Goal: Task Accomplishment & Management: Use online tool/utility

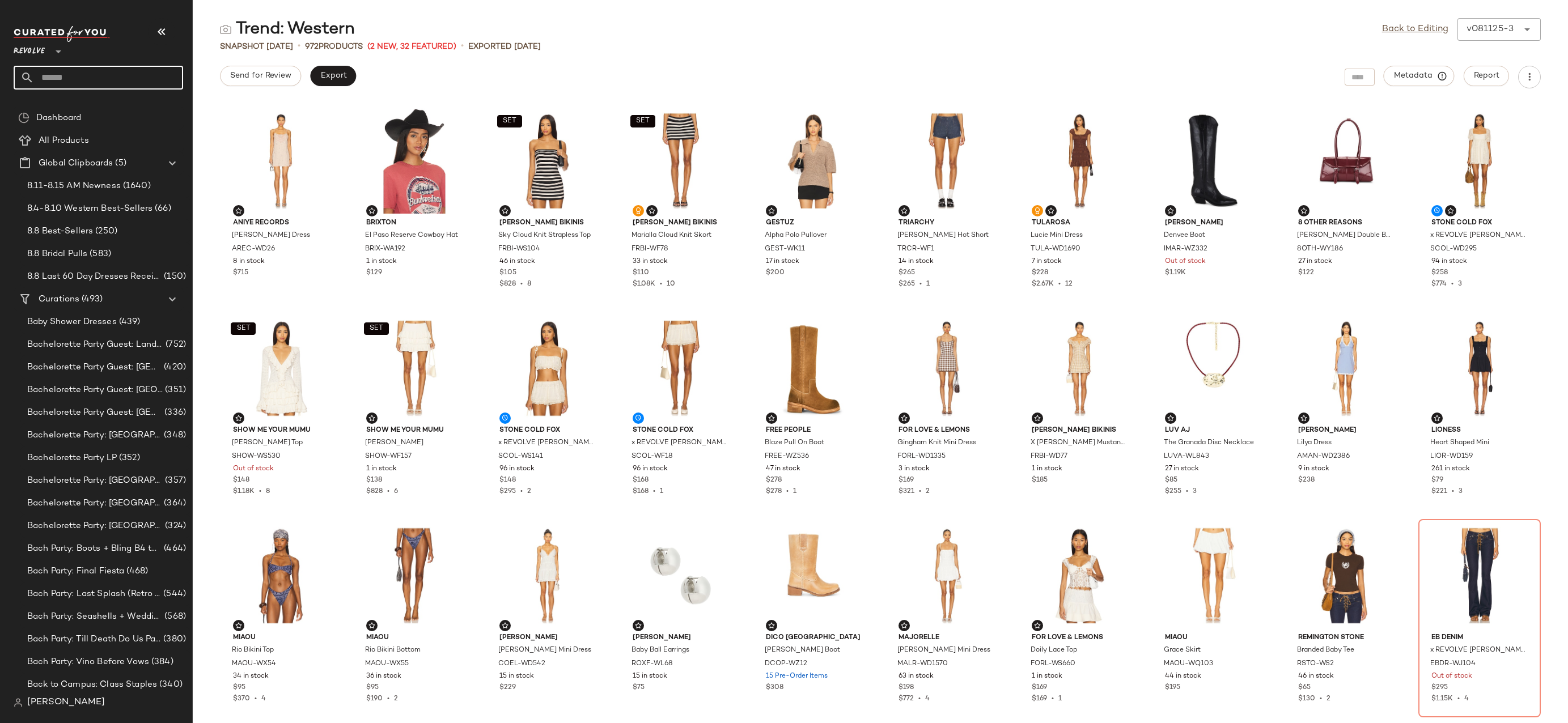
click at [95, 78] on input "text" at bounding box center [108, 77] width 149 height 24
type input "**********"
click at [118, 107] on div "Summer Trends : LP" at bounding box center [99, 110] width 151 height 12
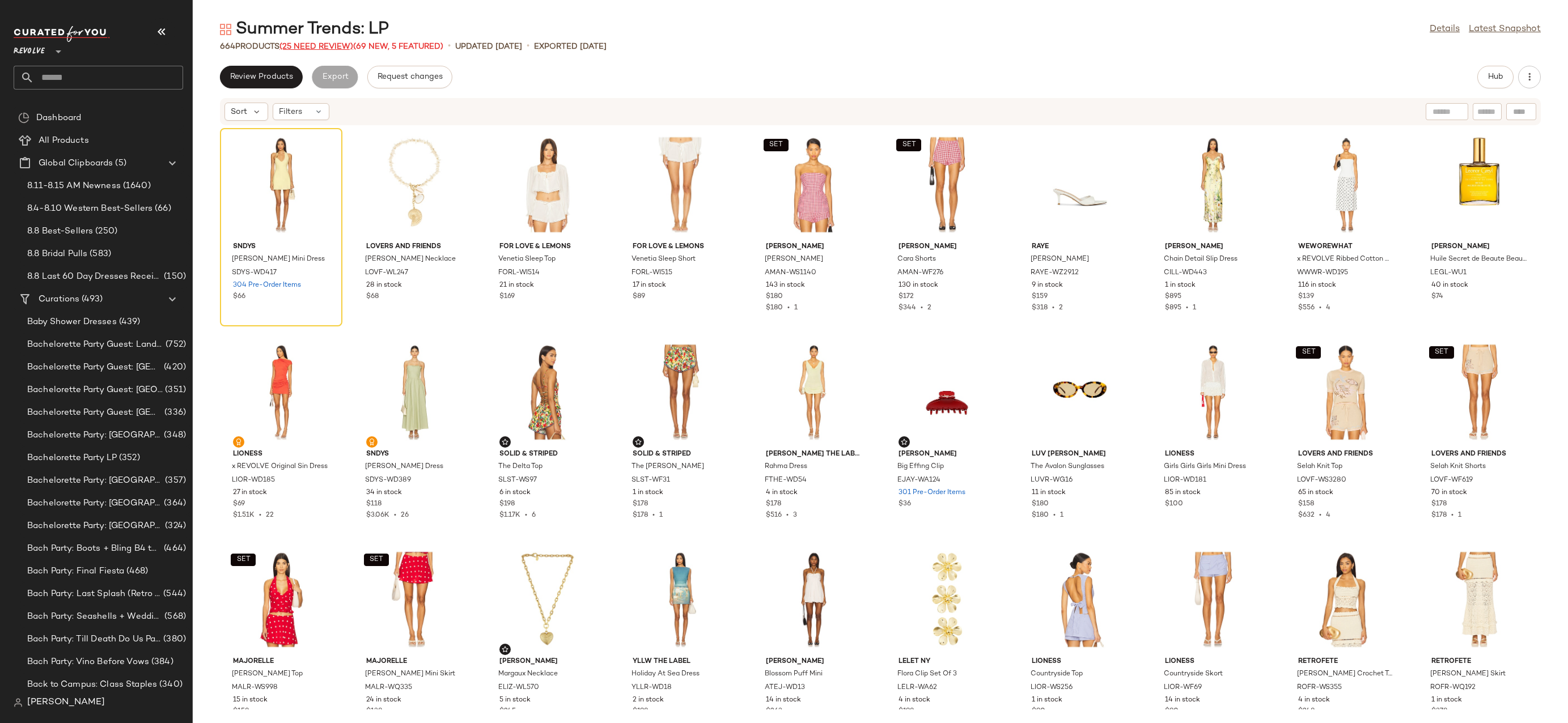
click at [347, 45] on span "(25 Need Review)" at bounding box center [316, 46] width 74 height 8
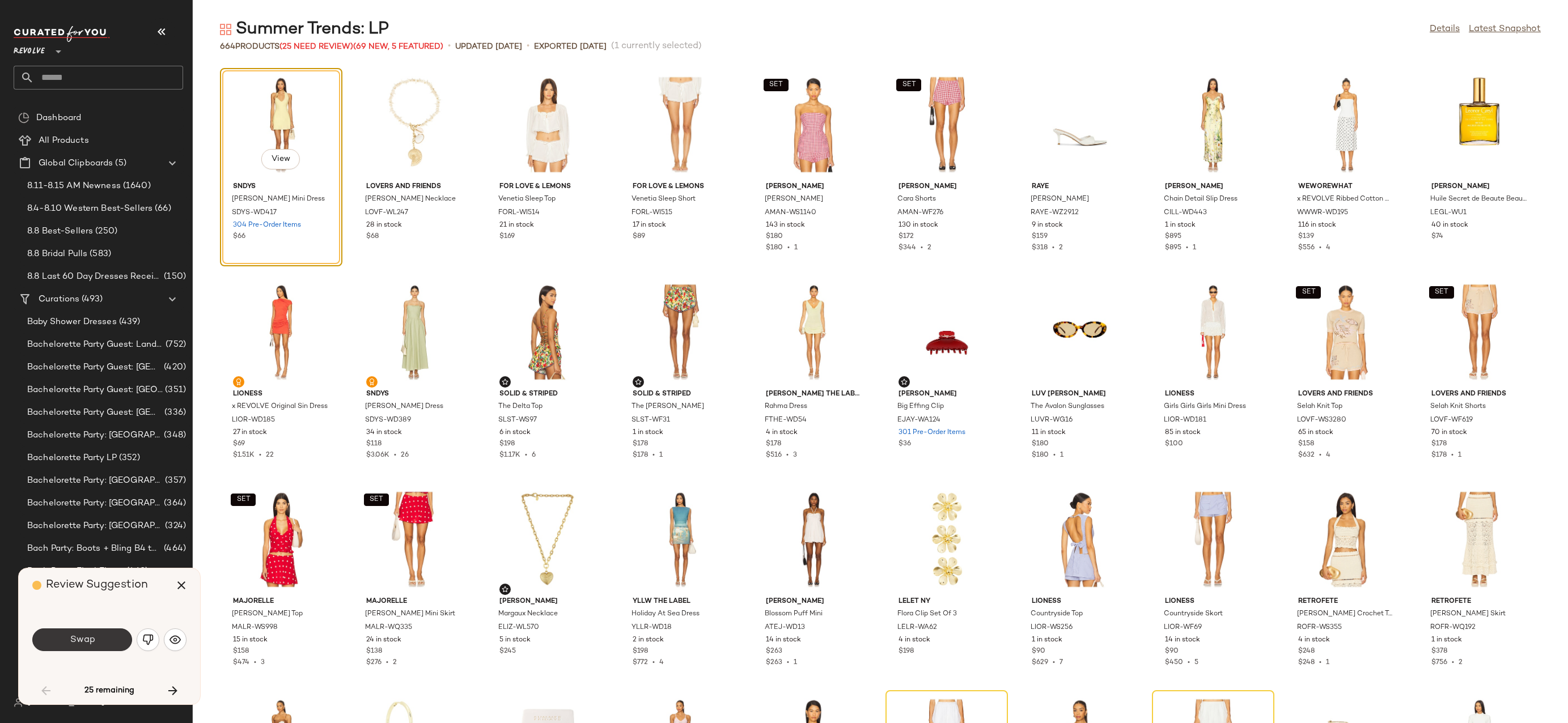
click at [101, 642] on button "Swap" at bounding box center [82, 640] width 100 height 23
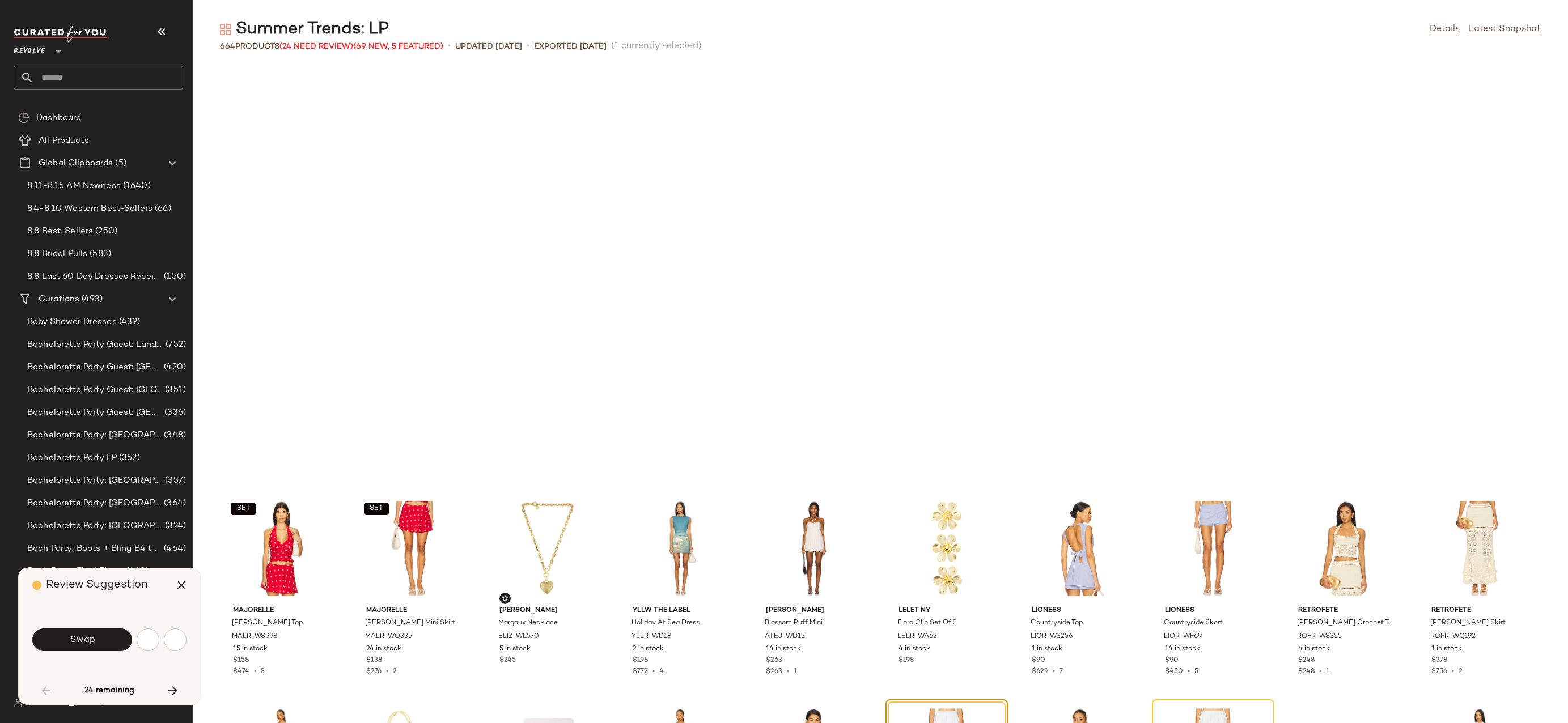
scroll to position [424, 0]
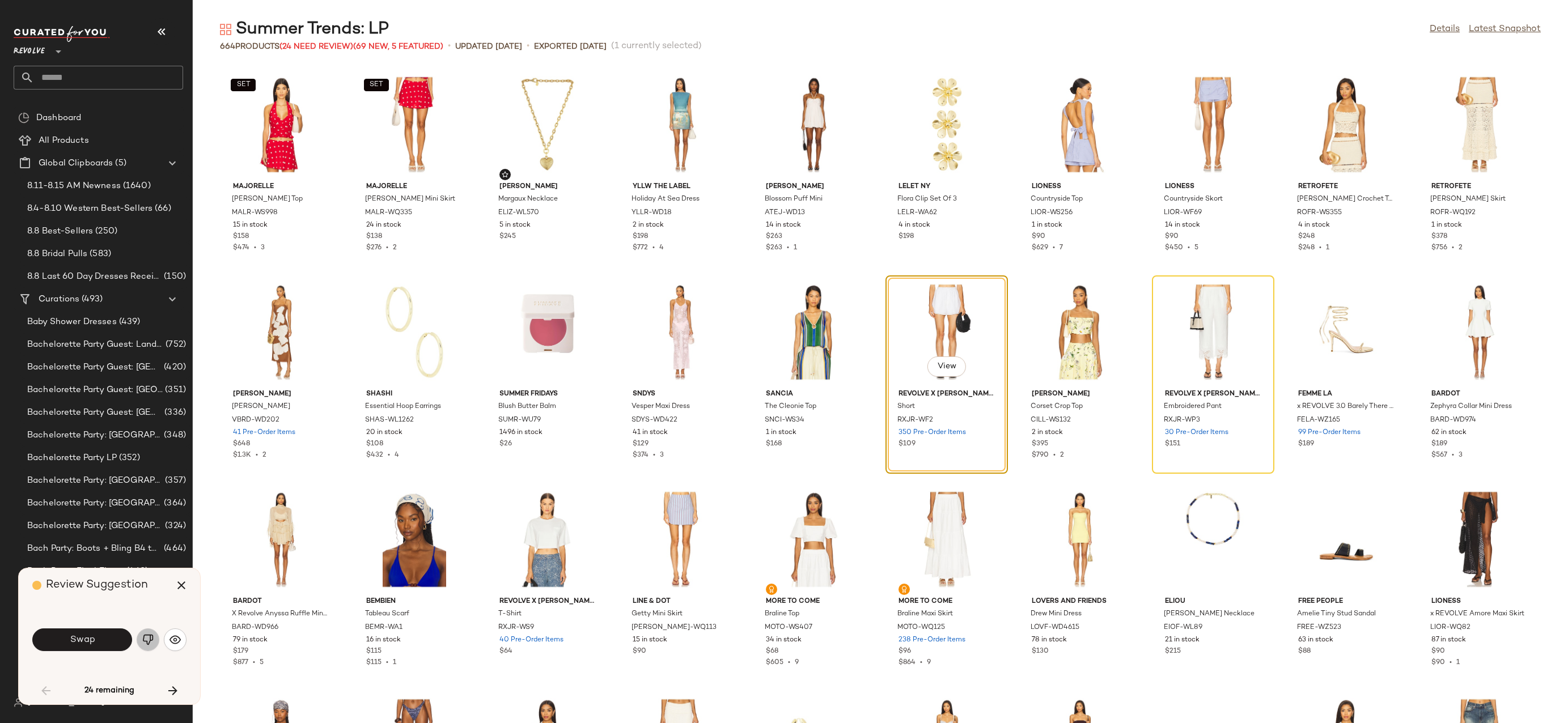
click at [151, 635] on img "button" at bounding box center [148, 640] width 11 height 11
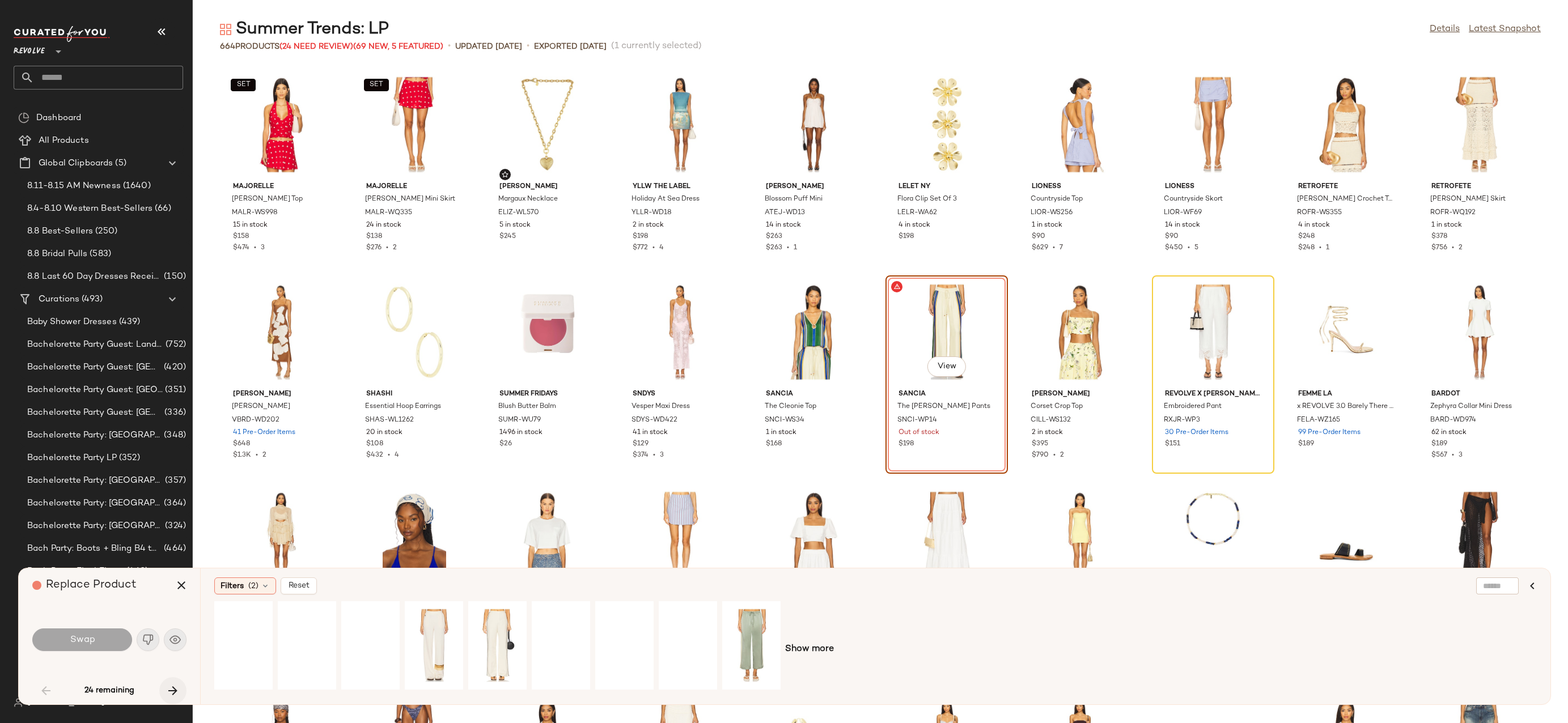
click at [174, 690] on icon "button" at bounding box center [172, 691] width 13 height 13
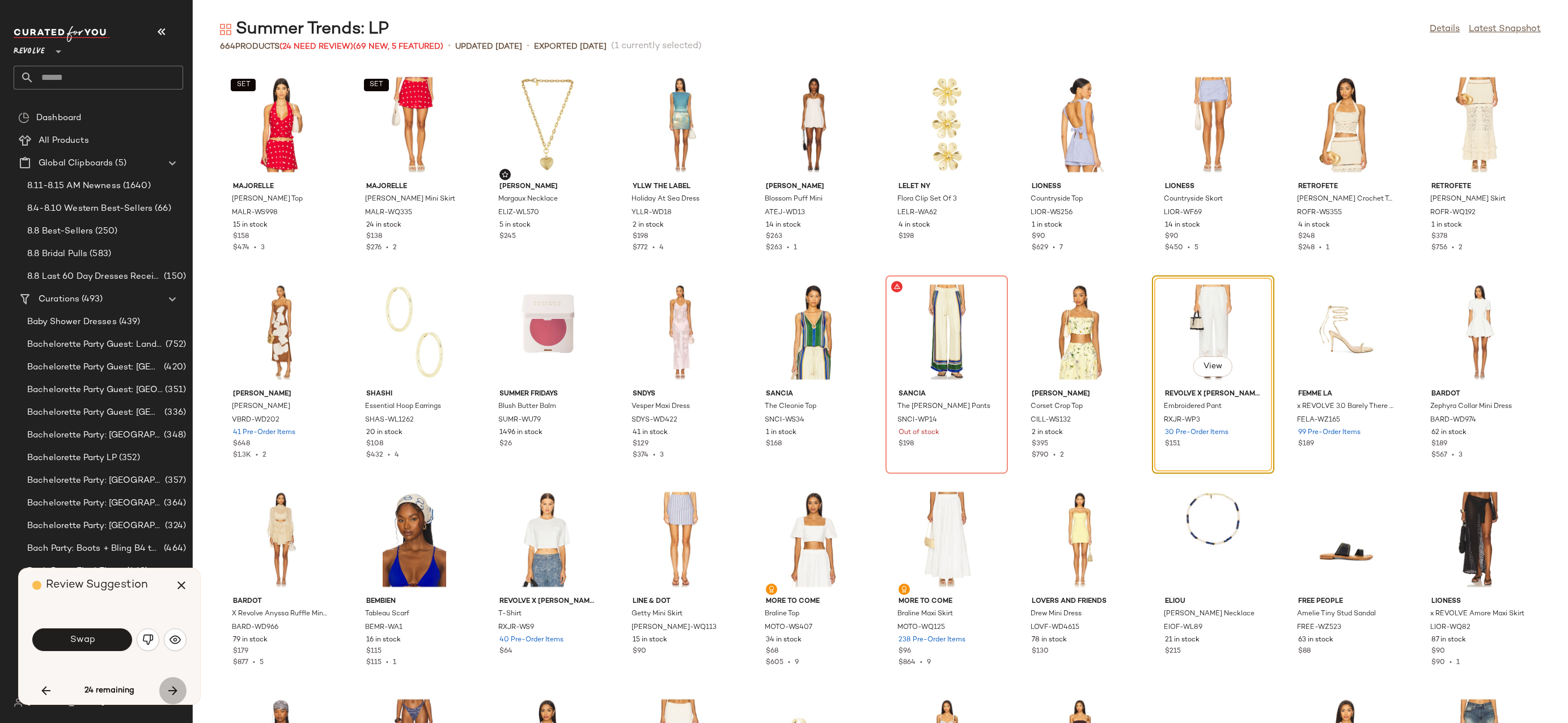
scroll to position [415, 0]
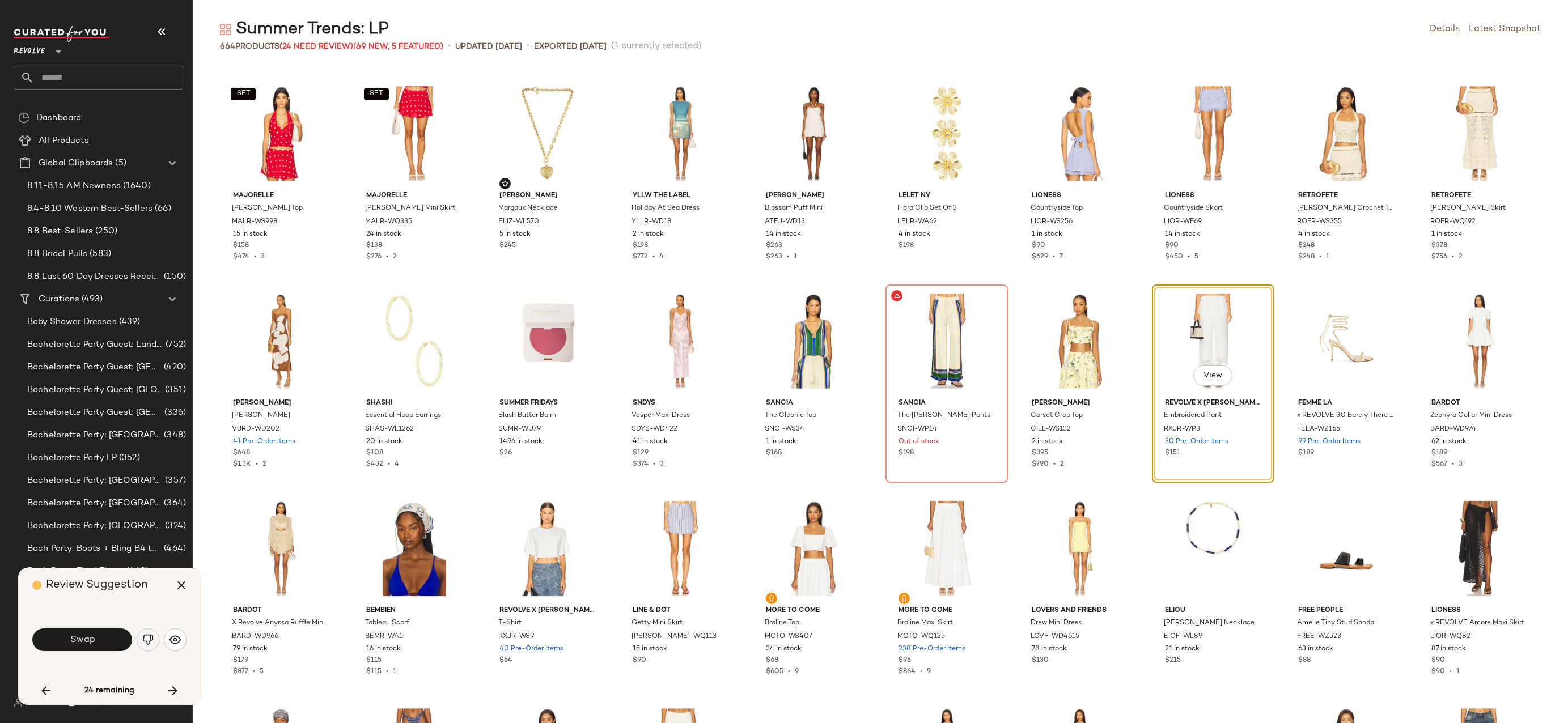
click at [149, 639] on img "button" at bounding box center [148, 640] width 11 height 11
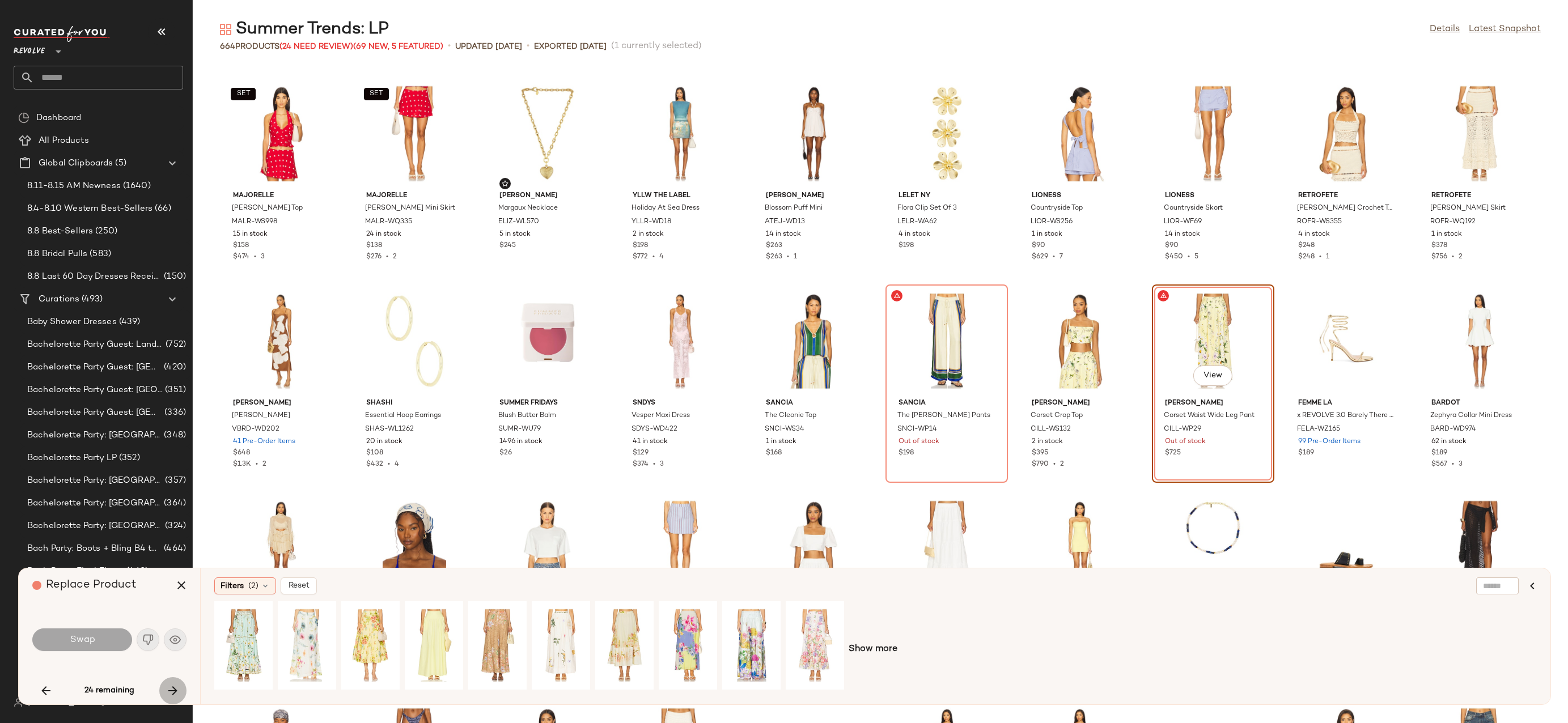
click at [170, 690] on icon "button" at bounding box center [172, 691] width 13 height 13
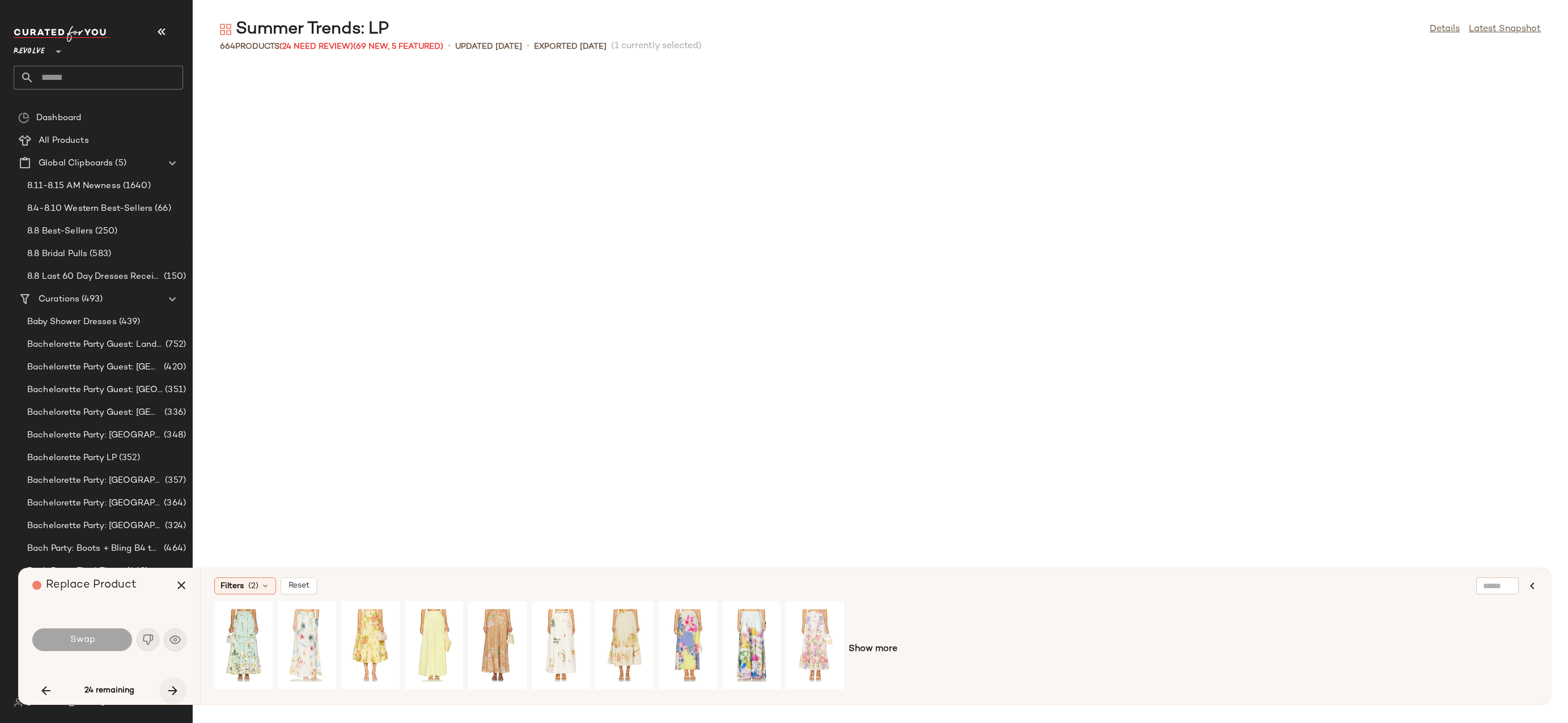
scroll to position [1452, 0]
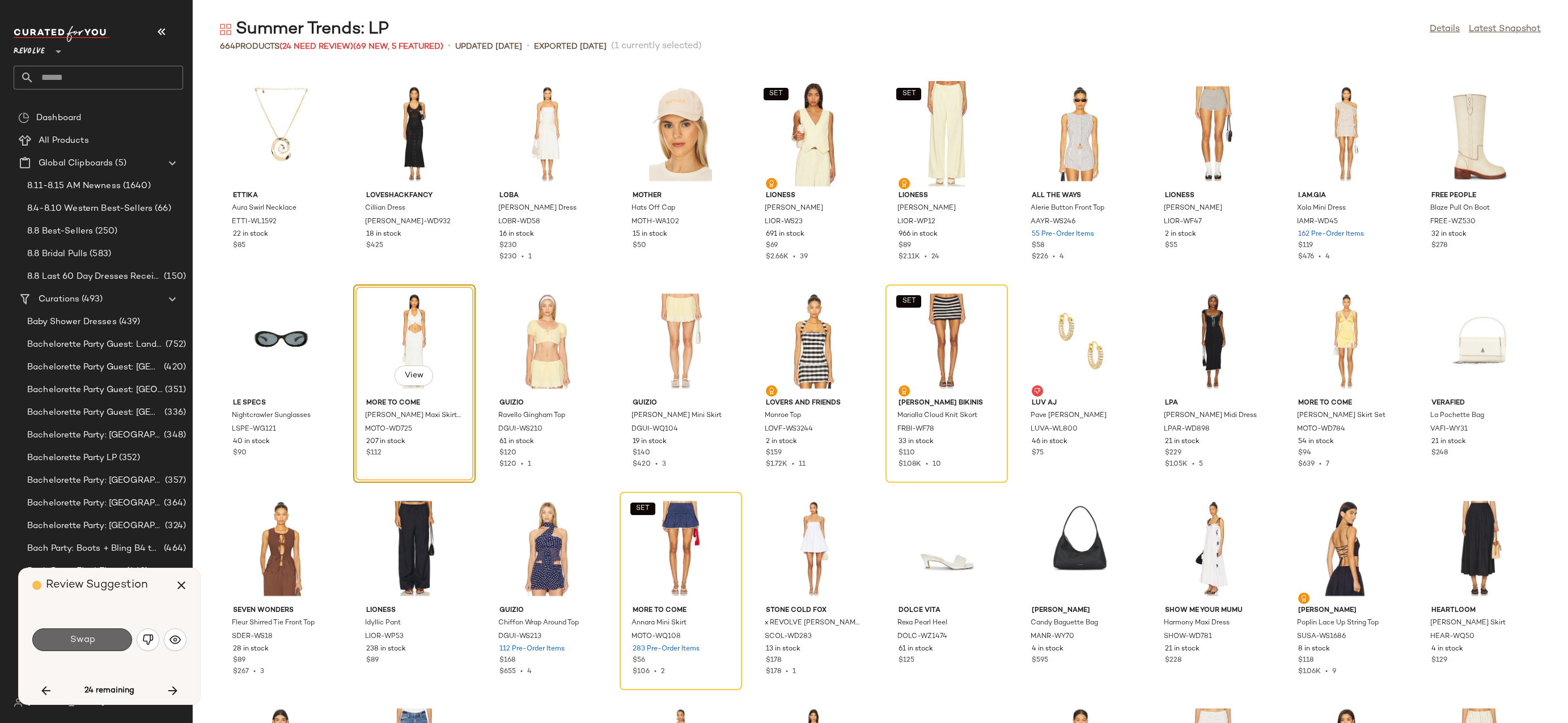
click at [121, 640] on button "Swap" at bounding box center [82, 640] width 100 height 23
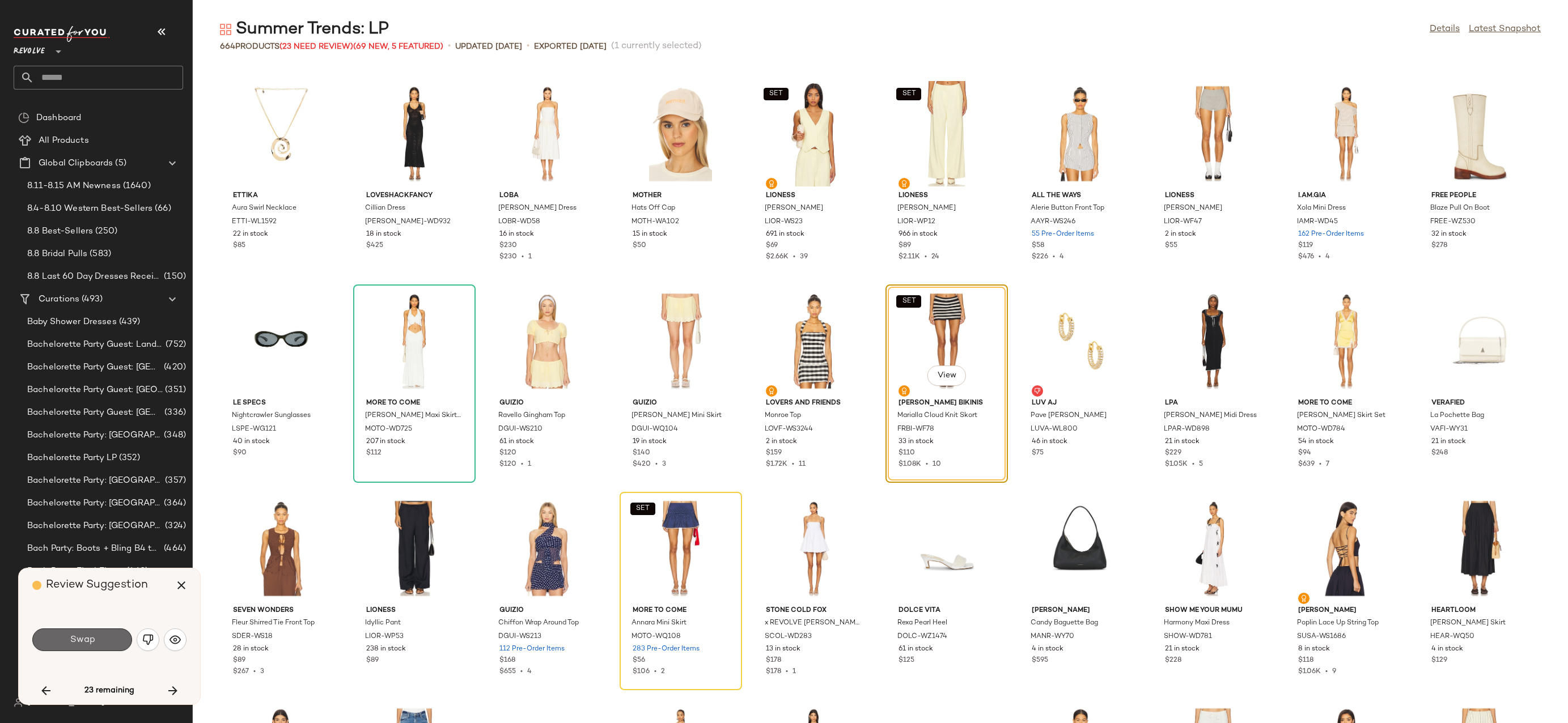
click at [112, 640] on button "Swap" at bounding box center [82, 640] width 100 height 23
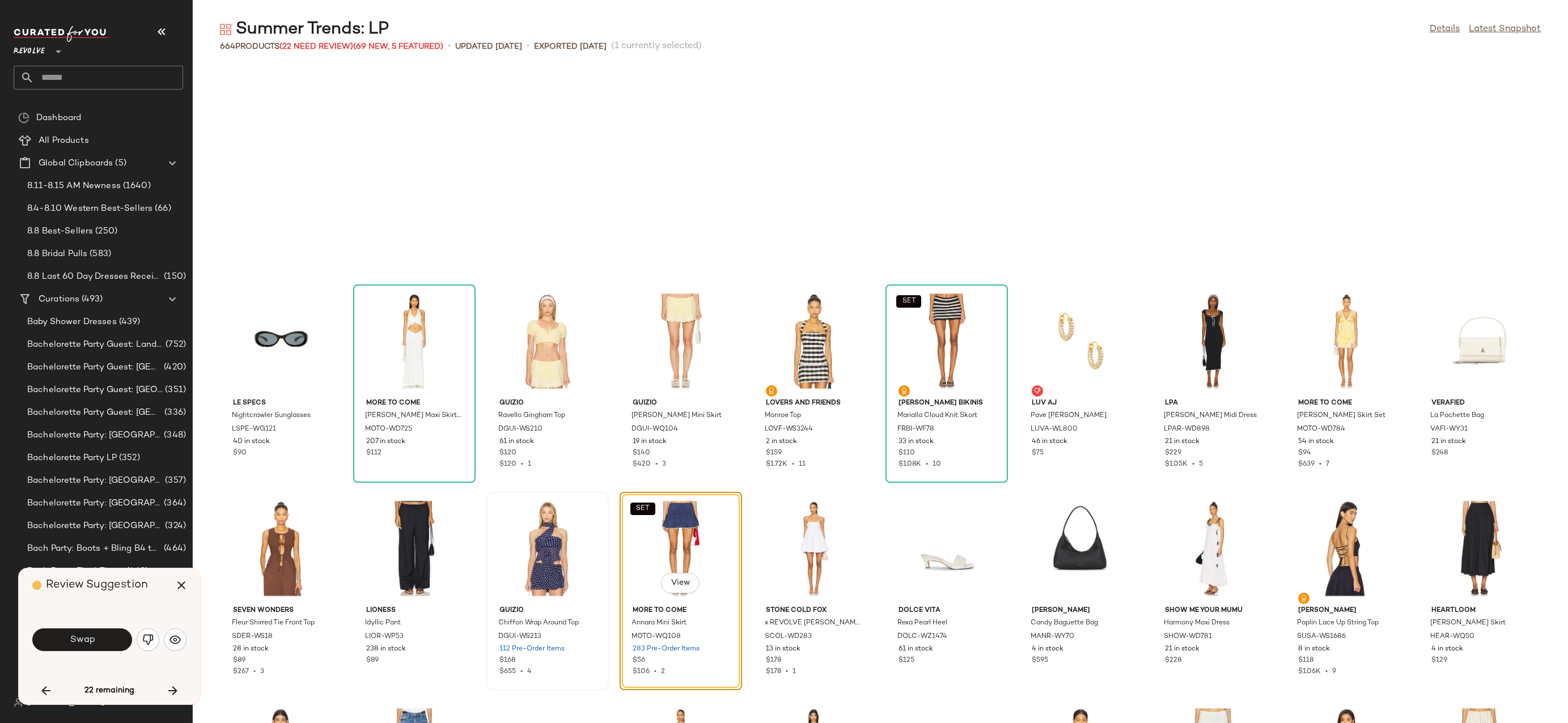
scroll to position [1660, 0]
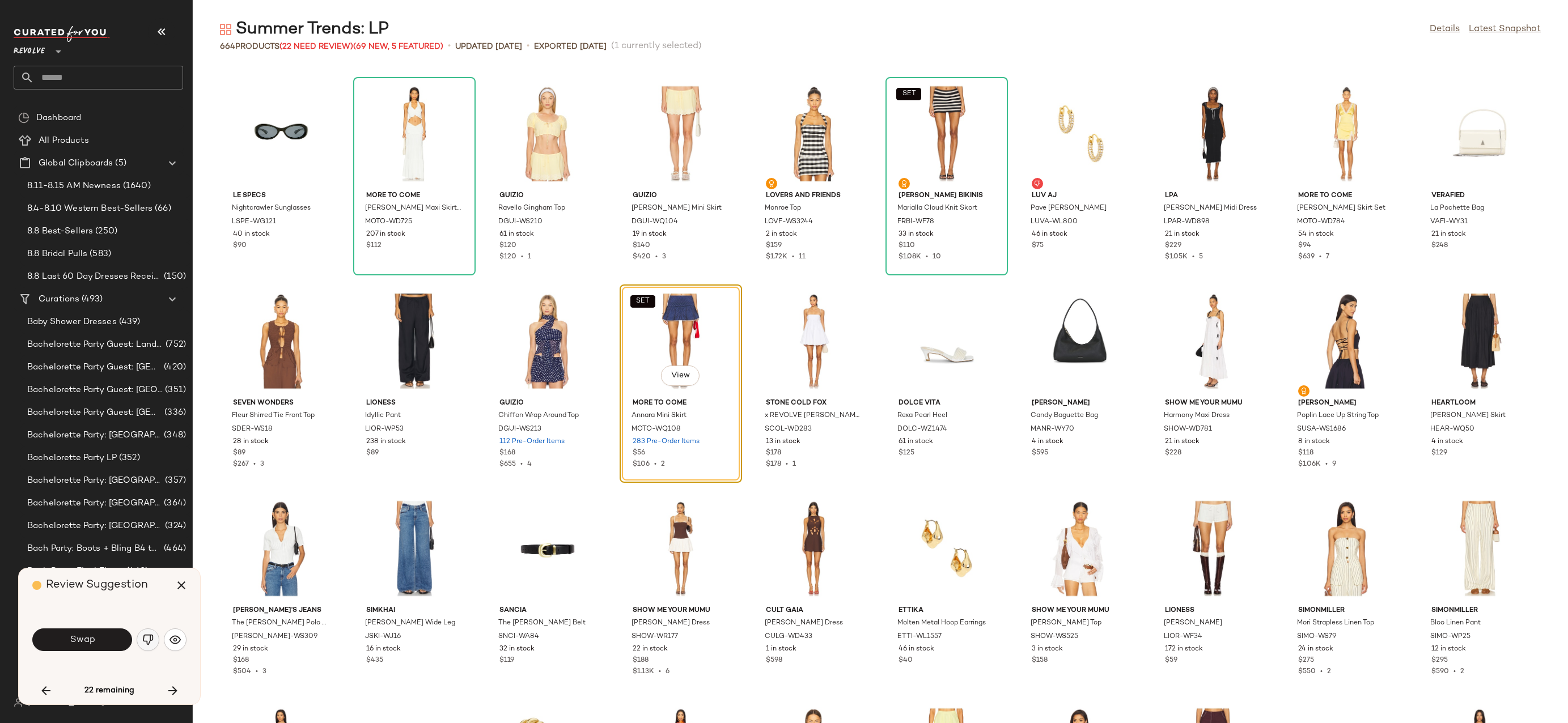
click at [154, 640] on button "button" at bounding box center [148, 640] width 23 height 23
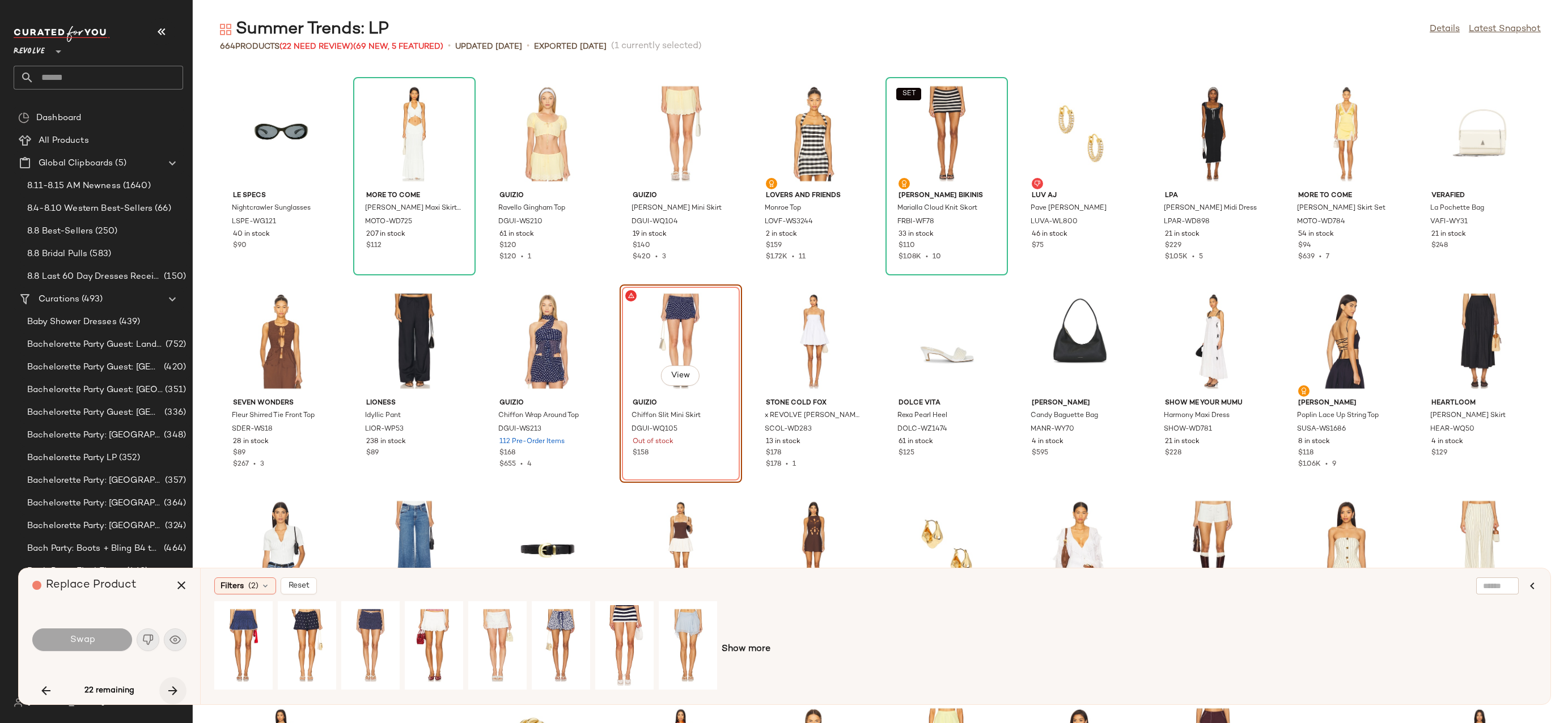
click at [182, 691] on button "button" at bounding box center [172, 691] width 27 height 27
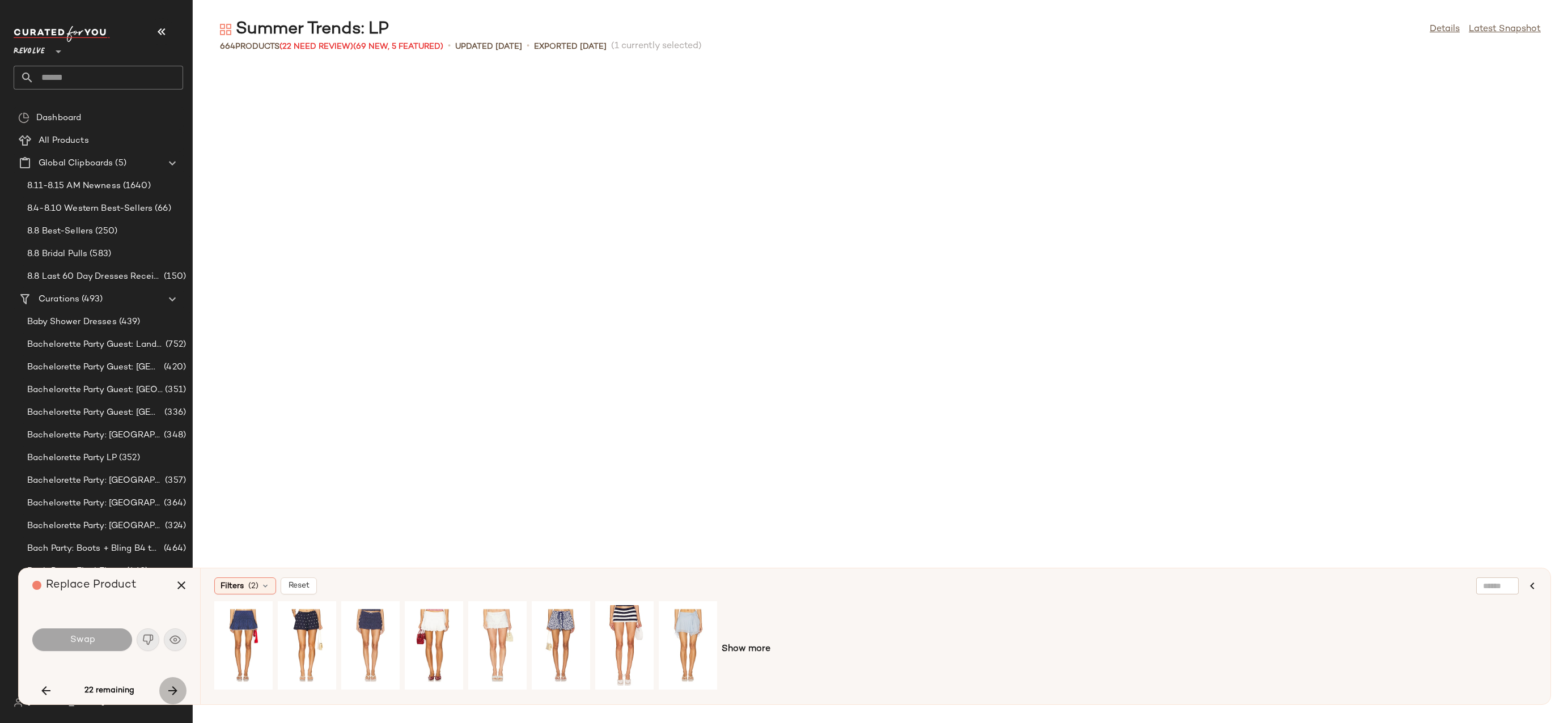
scroll to position [2697, 0]
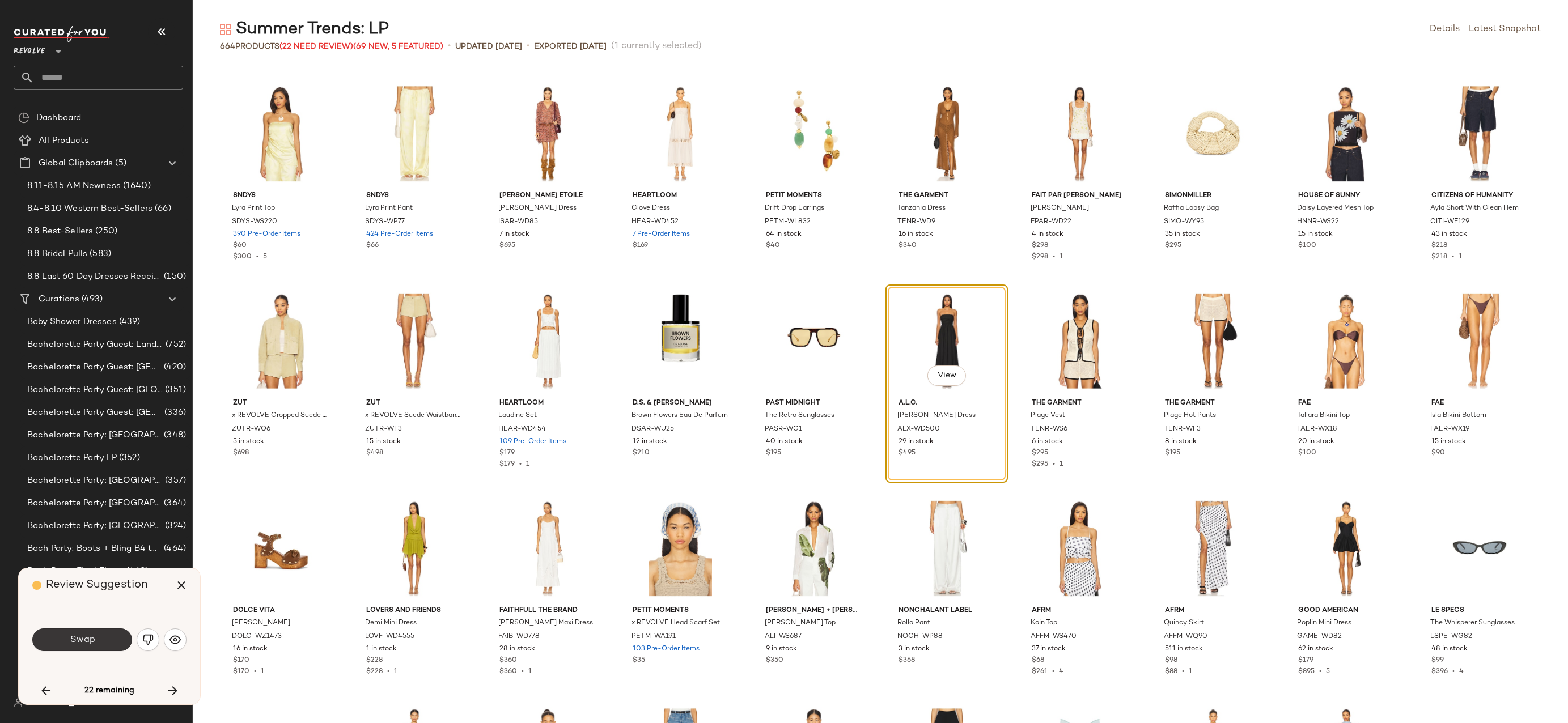
click at [90, 645] on button "Swap" at bounding box center [82, 640] width 100 height 23
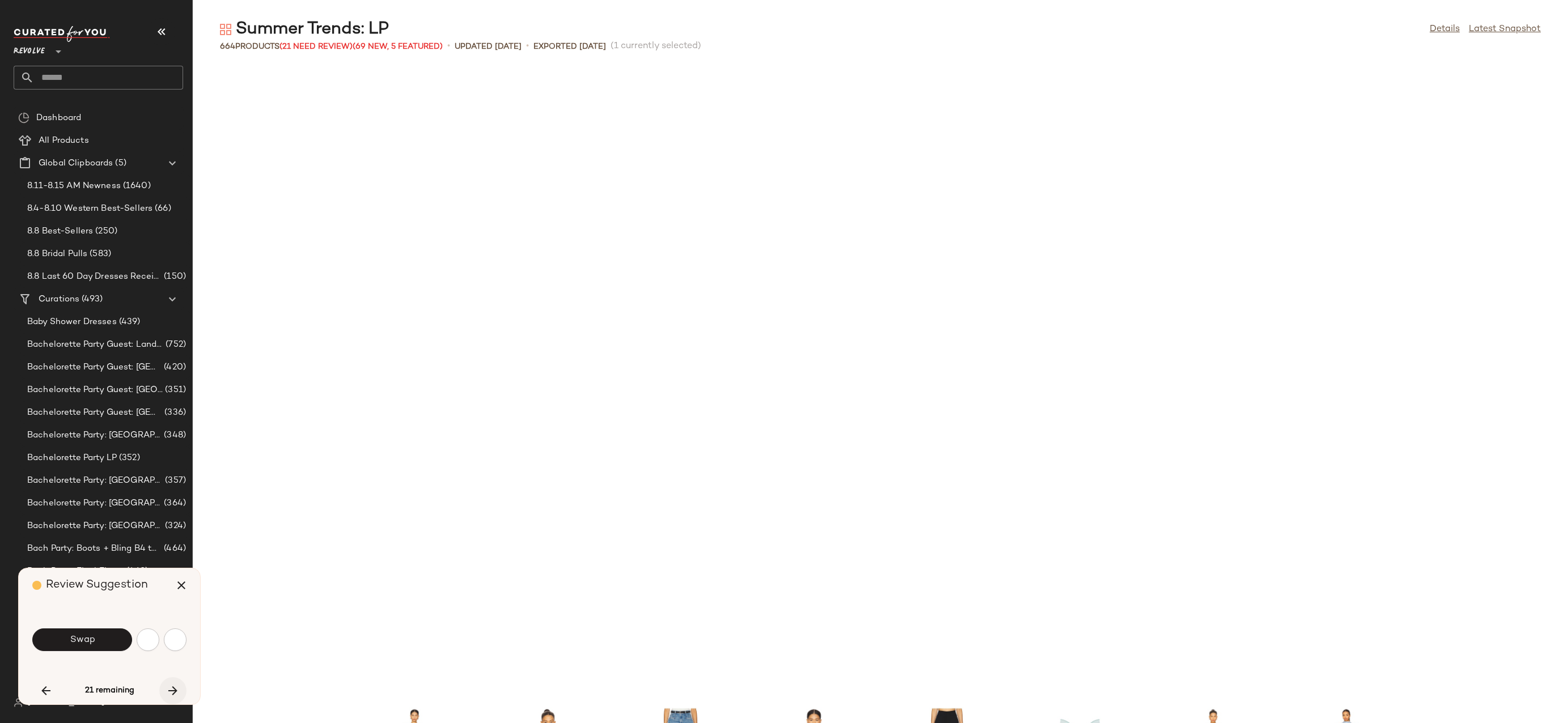
scroll to position [3319, 0]
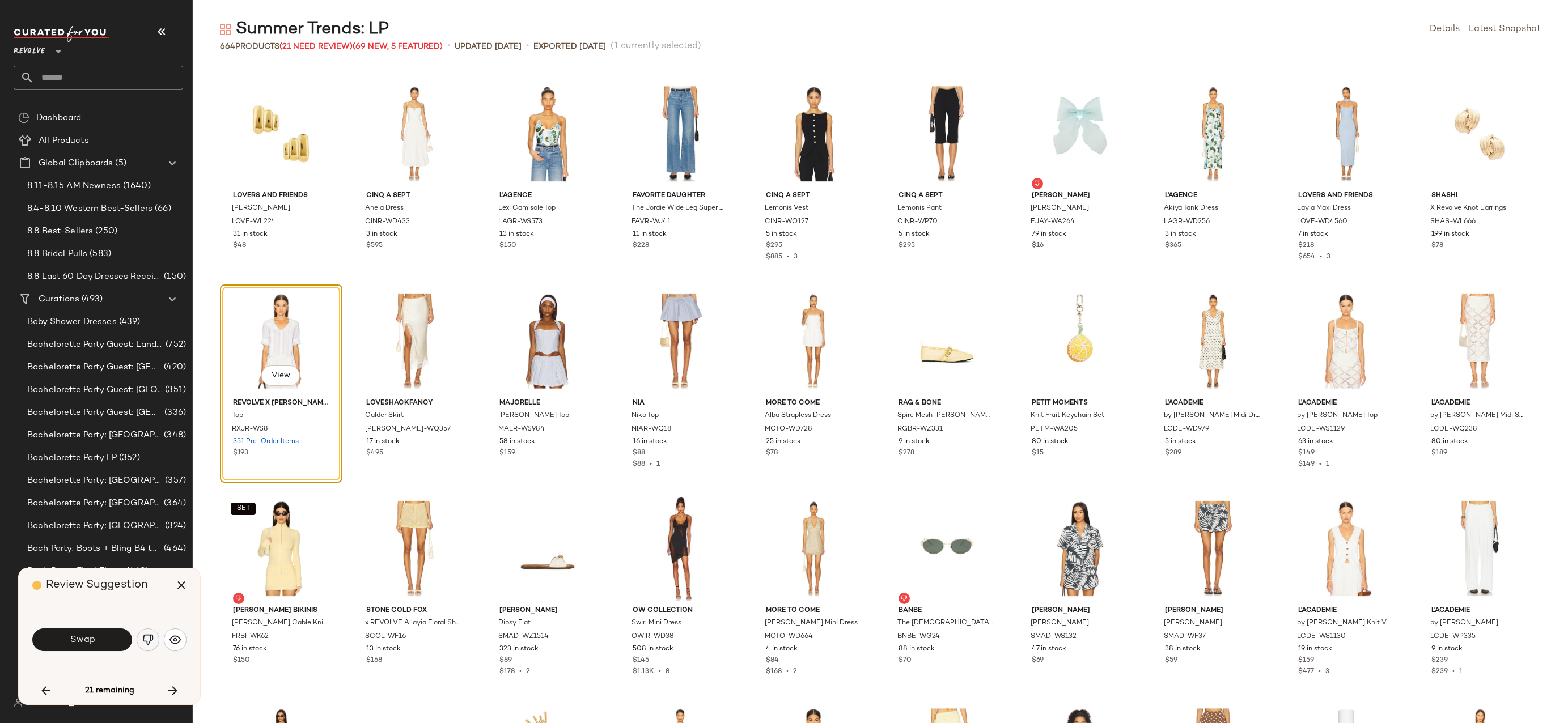
click at [145, 632] on button "button" at bounding box center [148, 640] width 23 height 23
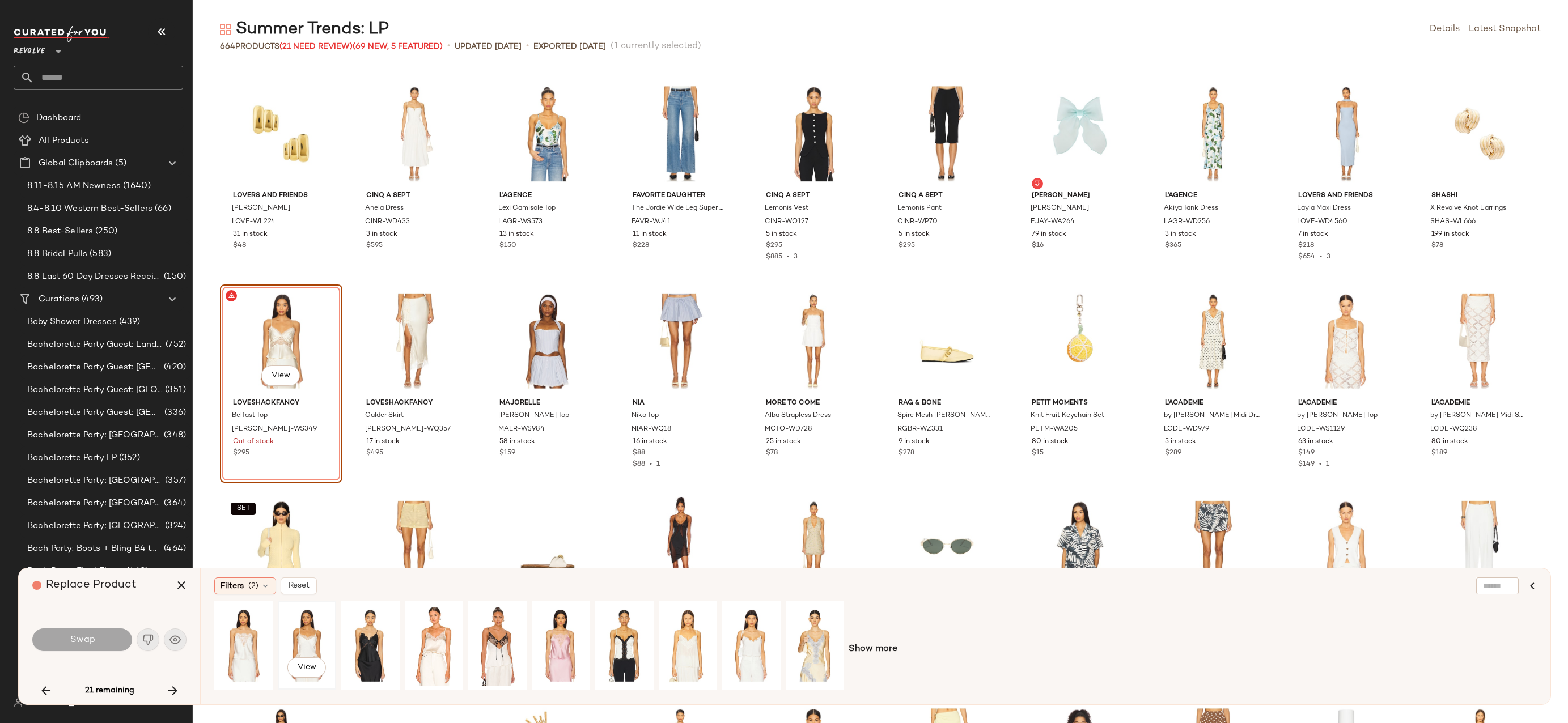
click at [312, 626] on div "View" at bounding box center [306, 645] width 50 height 81
click at [110, 640] on button "Swap" at bounding box center [82, 640] width 100 height 23
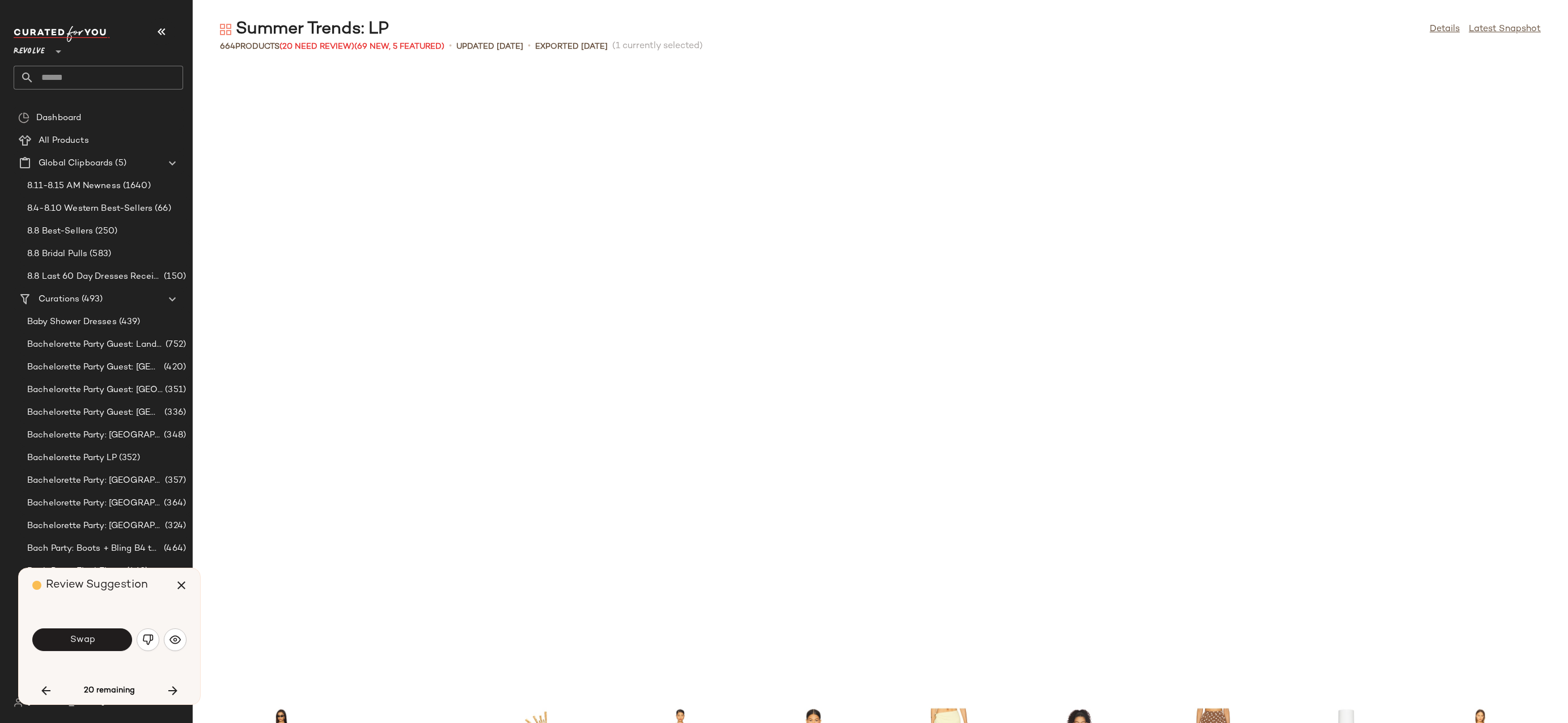
scroll to position [3942, 0]
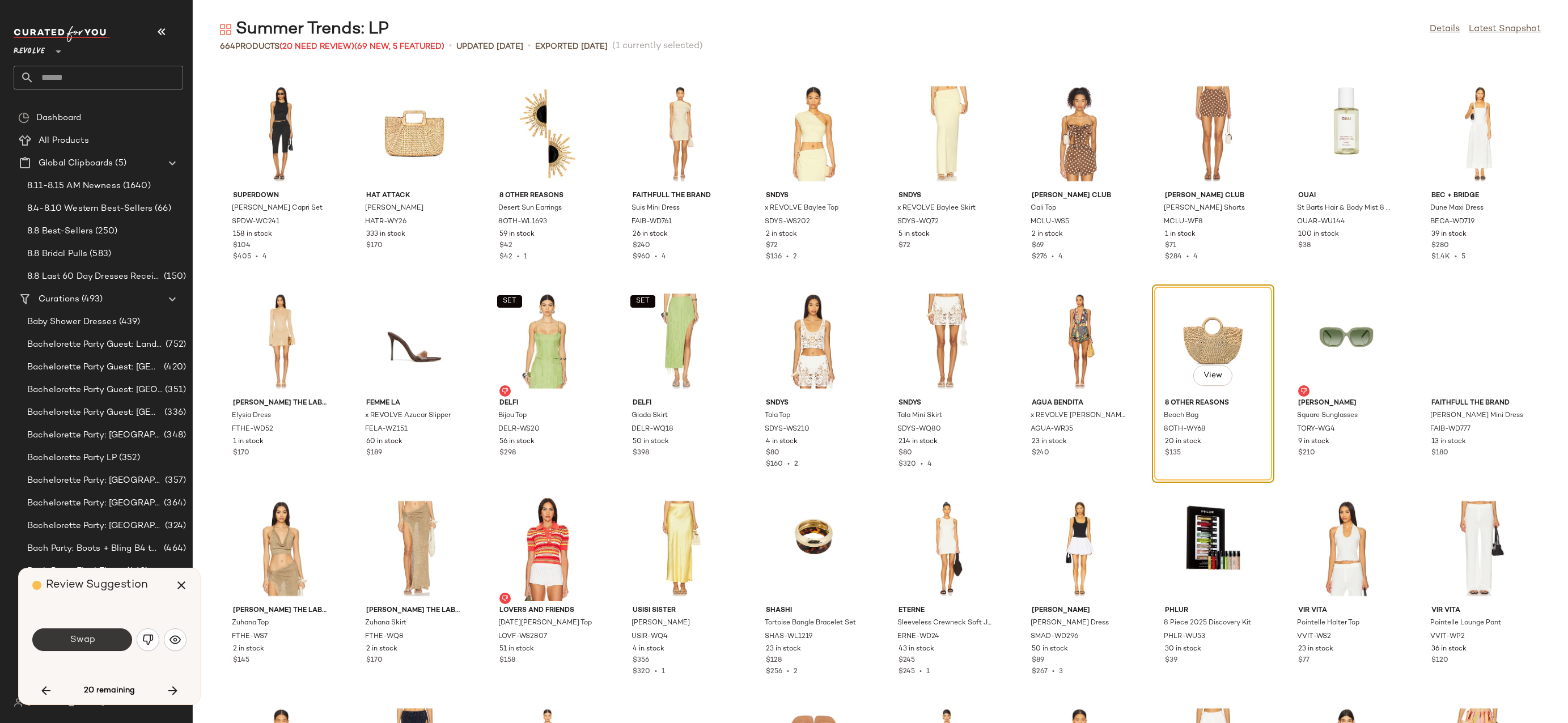
click at [102, 646] on button "Swap" at bounding box center [82, 640] width 100 height 23
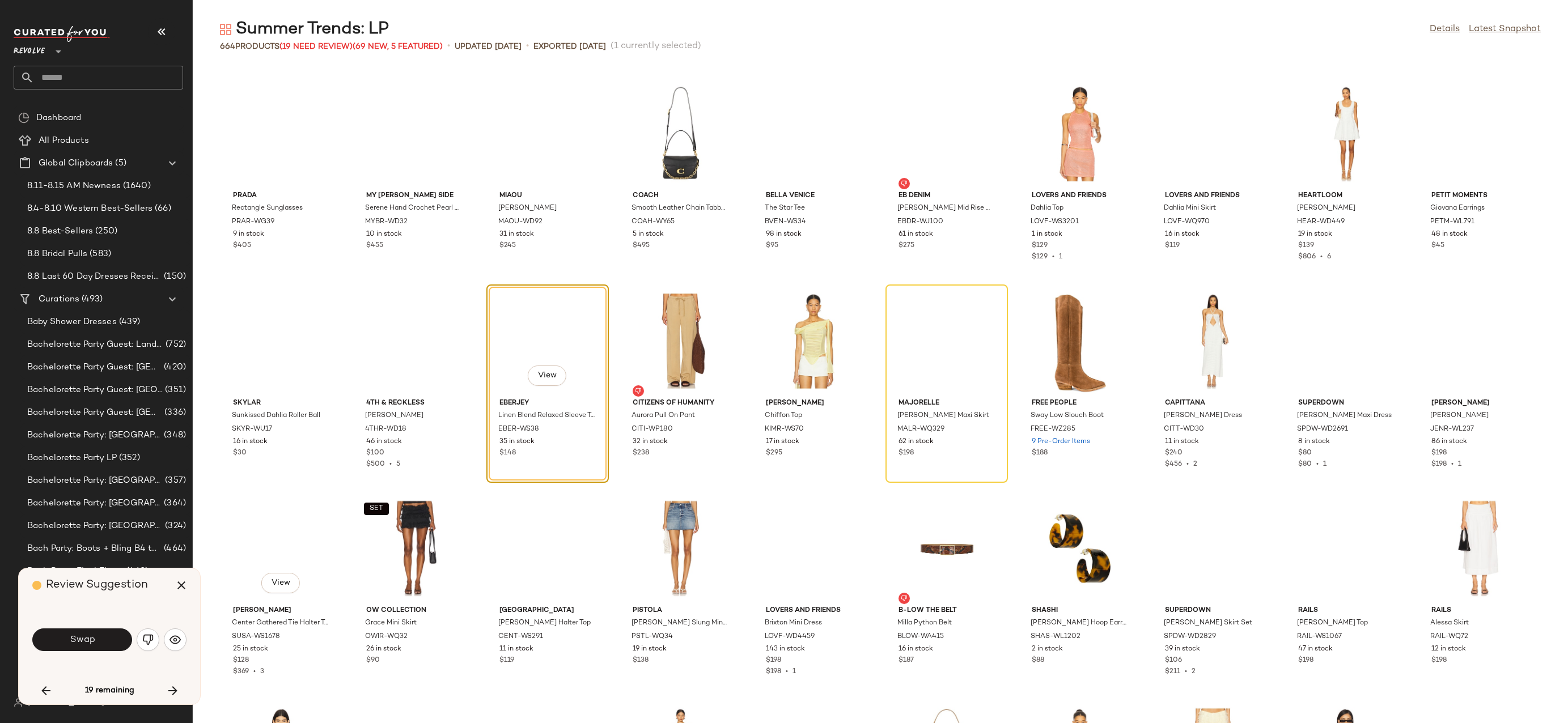
scroll to position [4796, 0]
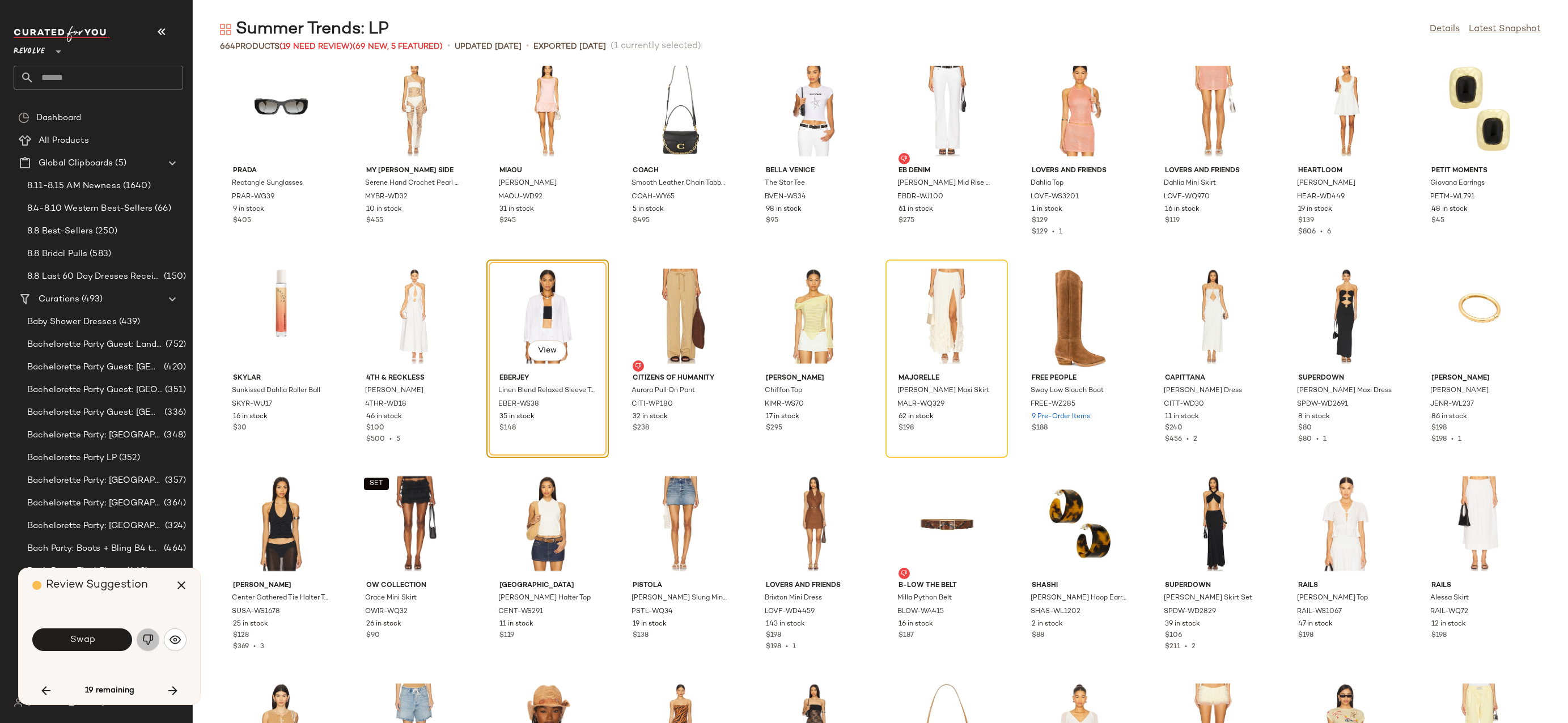
click at [146, 642] on img "button" at bounding box center [148, 640] width 11 height 11
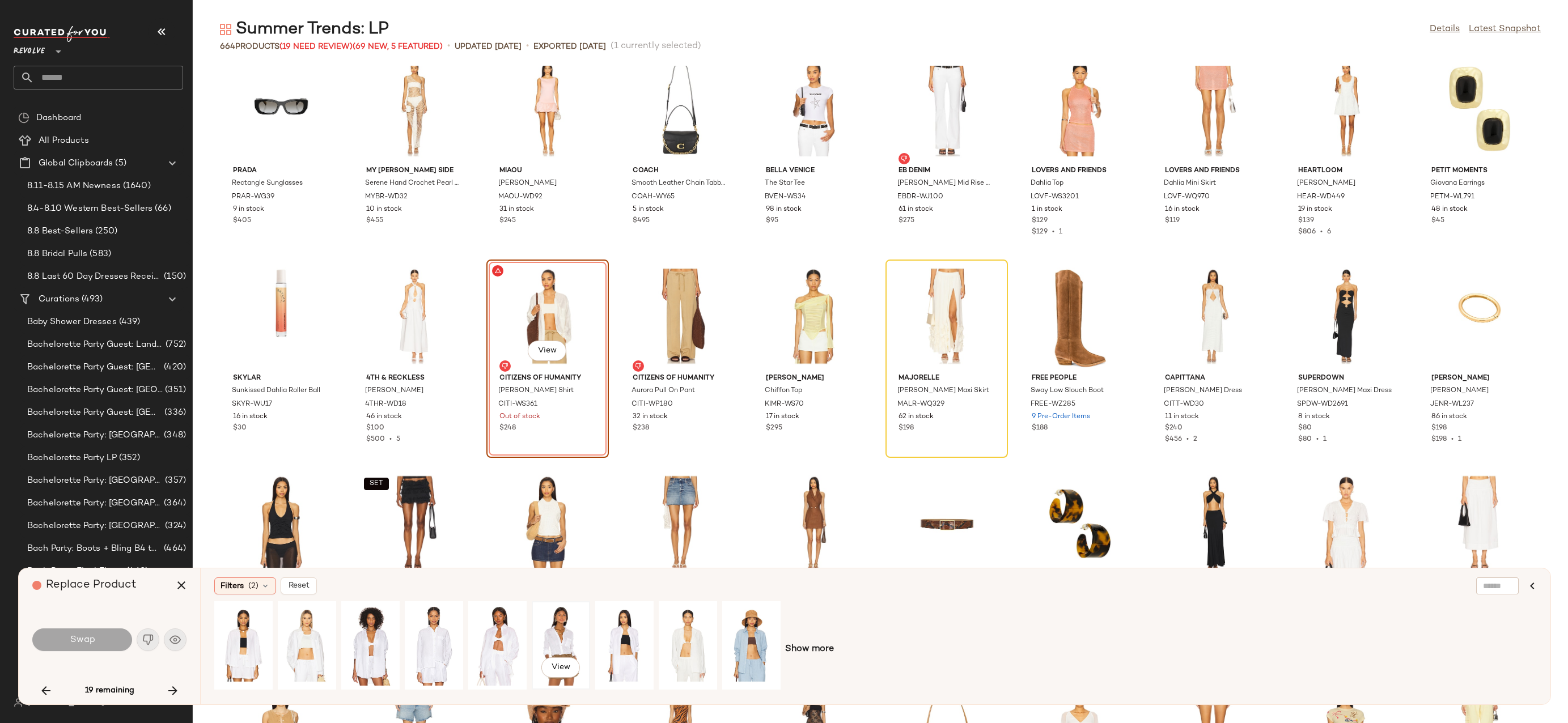
click at [539, 634] on div "View" at bounding box center [560, 645] width 50 height 81
click at [99, 649] on button "Swap" at bounding box center [82, 640] width 100 height 23
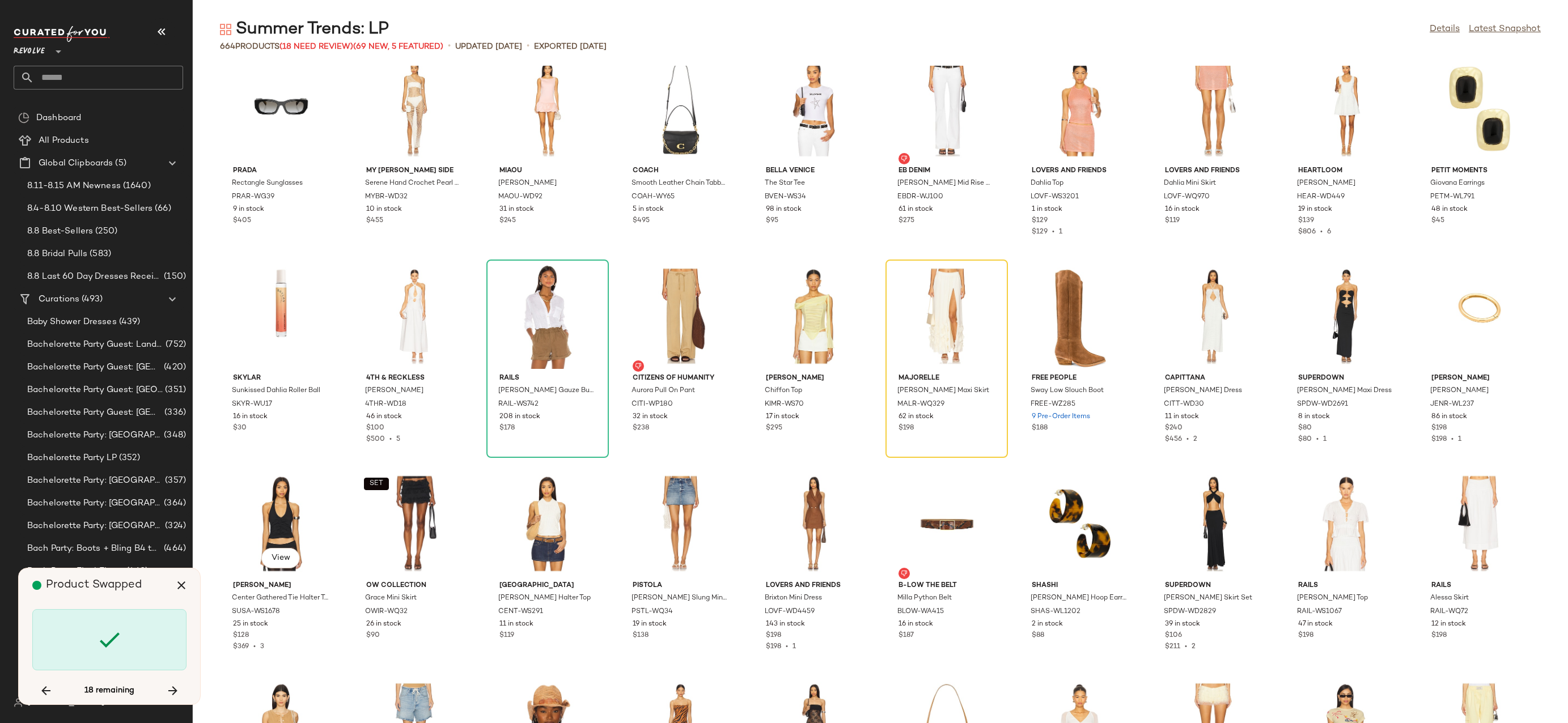
scroll to position [4772, 0]
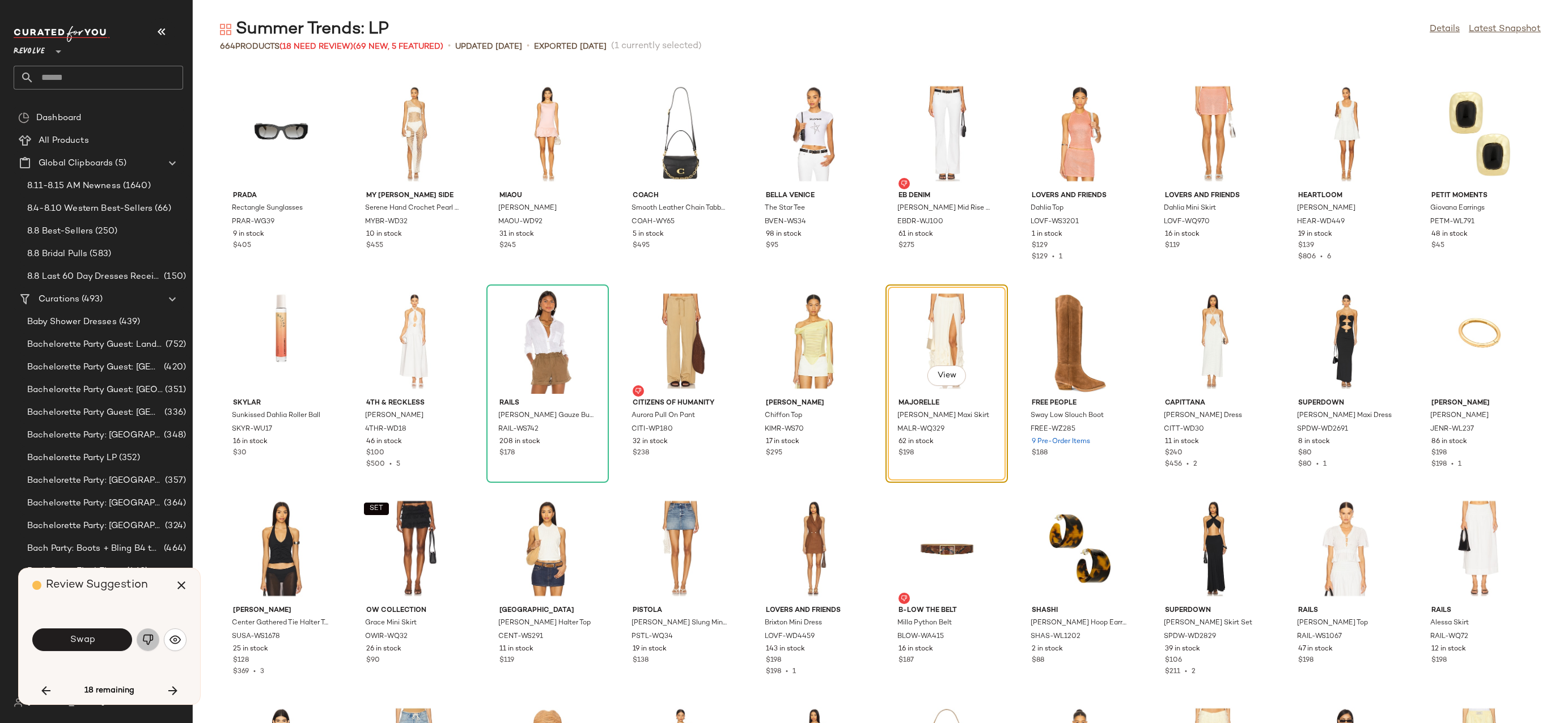
click at [148, 637] on img "button" at bounding box center [148, 640] width 11 height 11
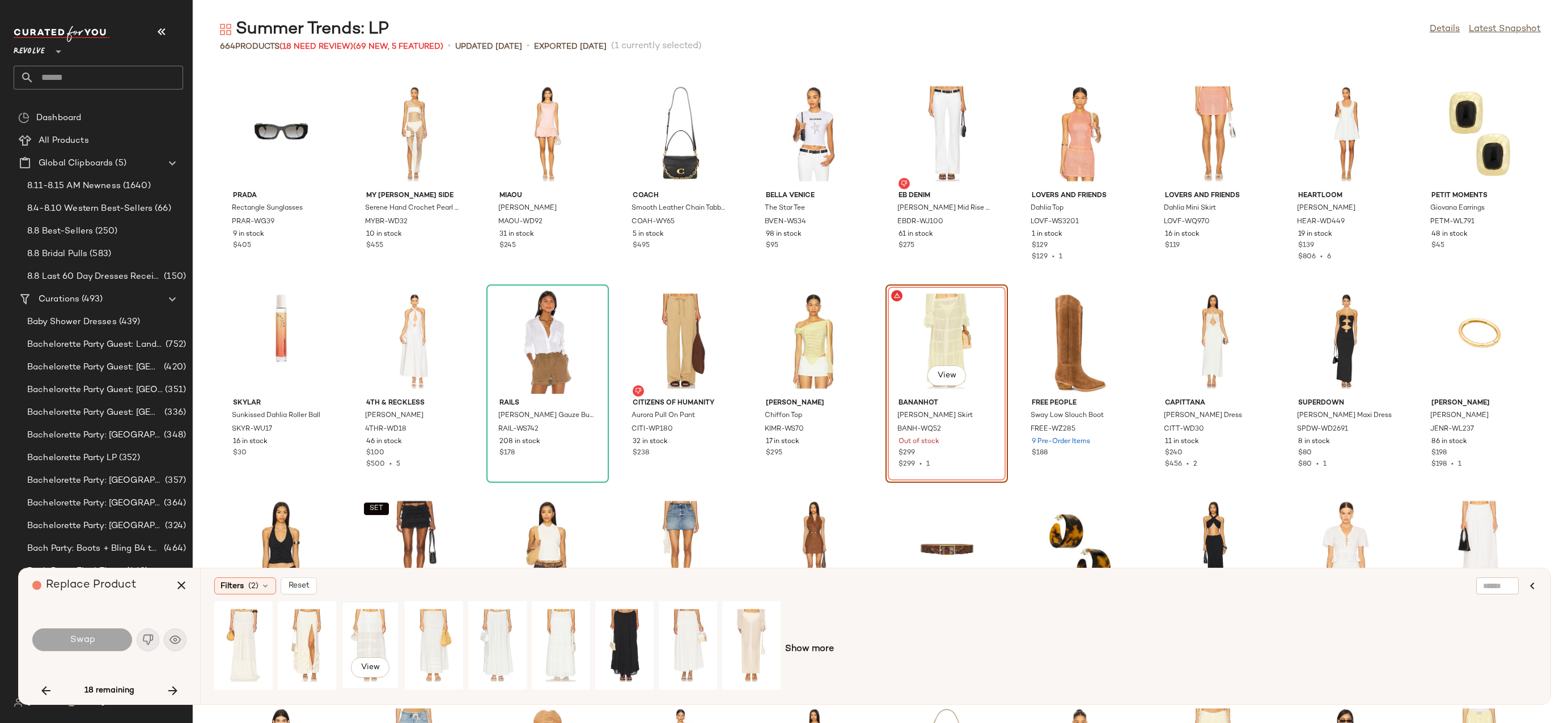
click at [368, 627] on div "View" at bounding box center [370, 645] width 50 height 81
click at [420, 627] on div "View" at bounding box center [434, 645] width 50 height 81
click at [106, 644] on button "Swap" at bounding box center [82, 640] width 100 height 23
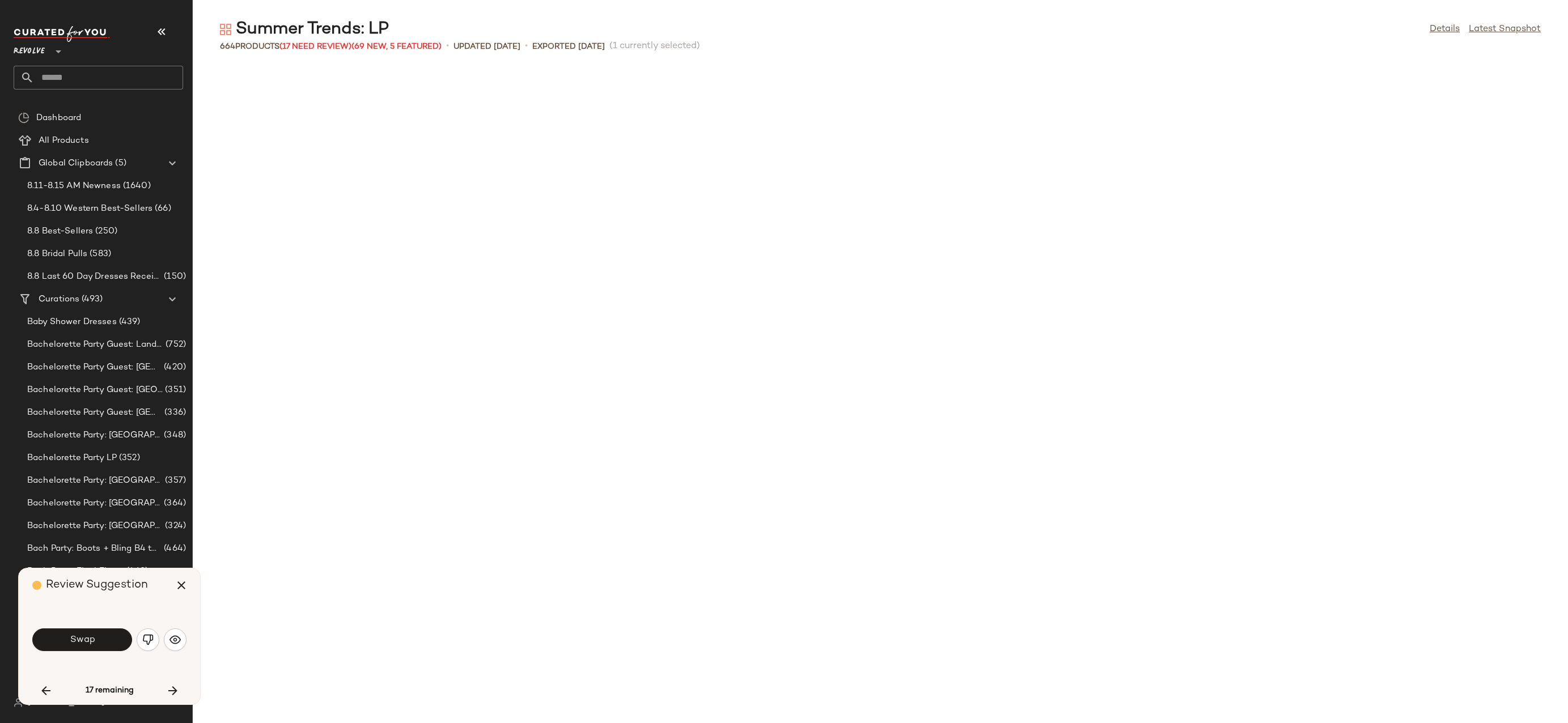
scroll to position [5601, 0]
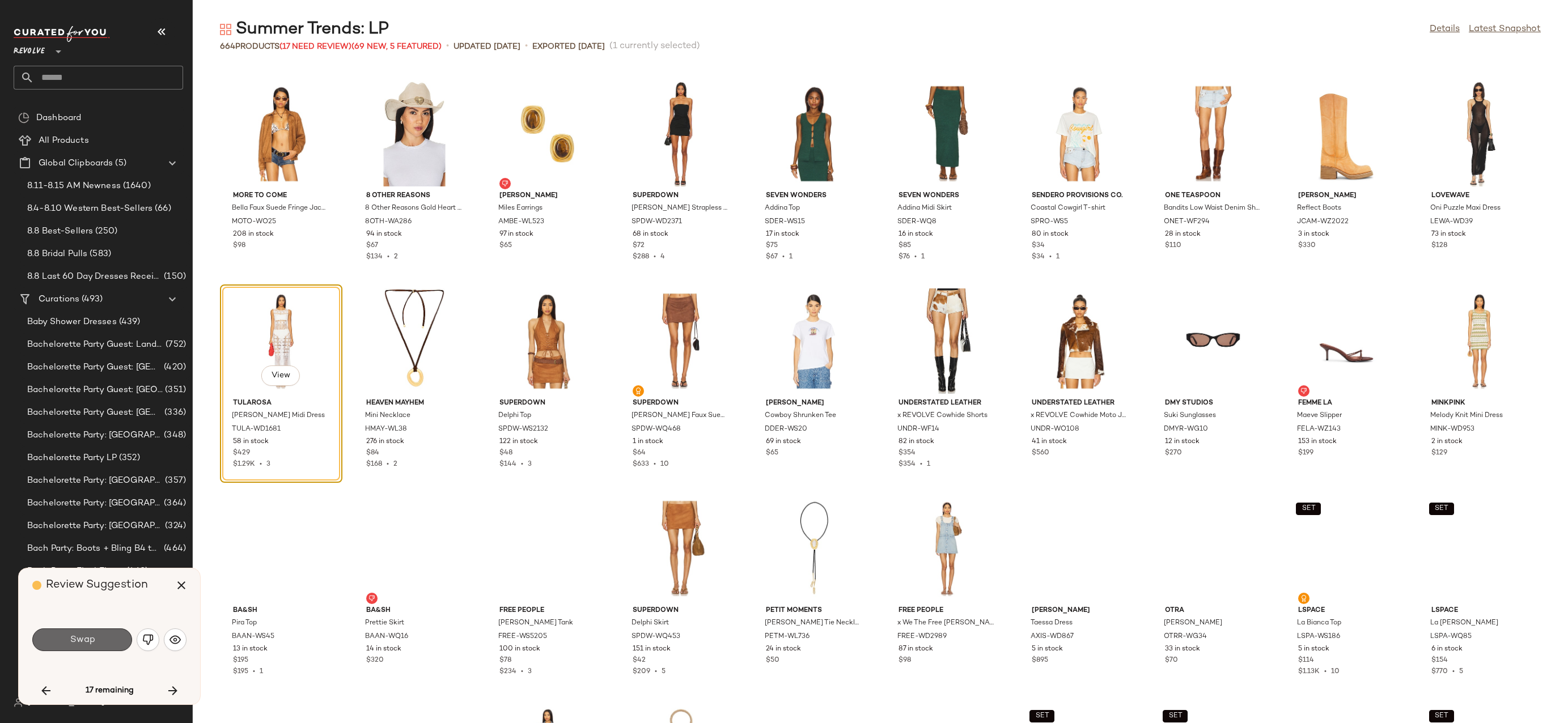
click at [108, 638] on button "Swap" at bounding box center [82, 640] width 100 height 23
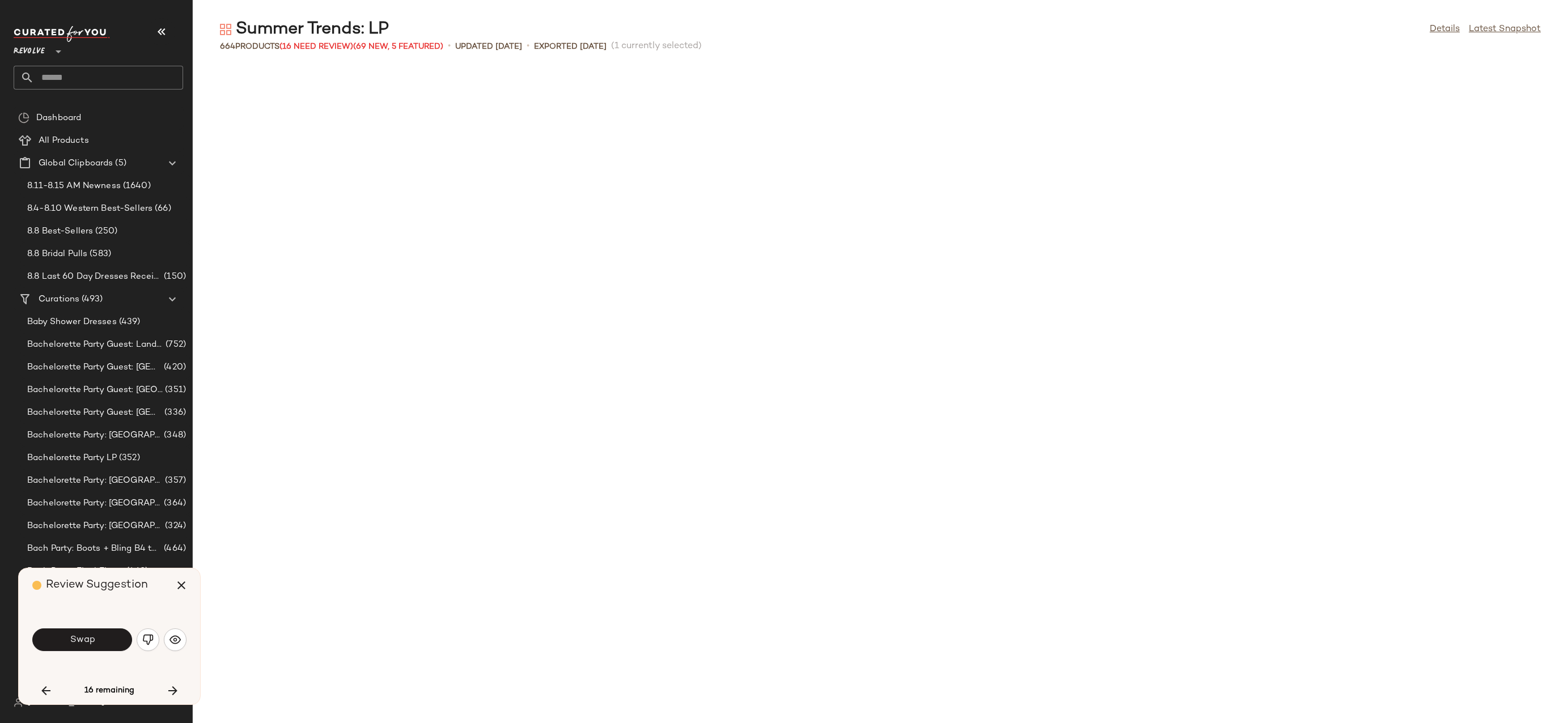
scroll to position [6431, 0]
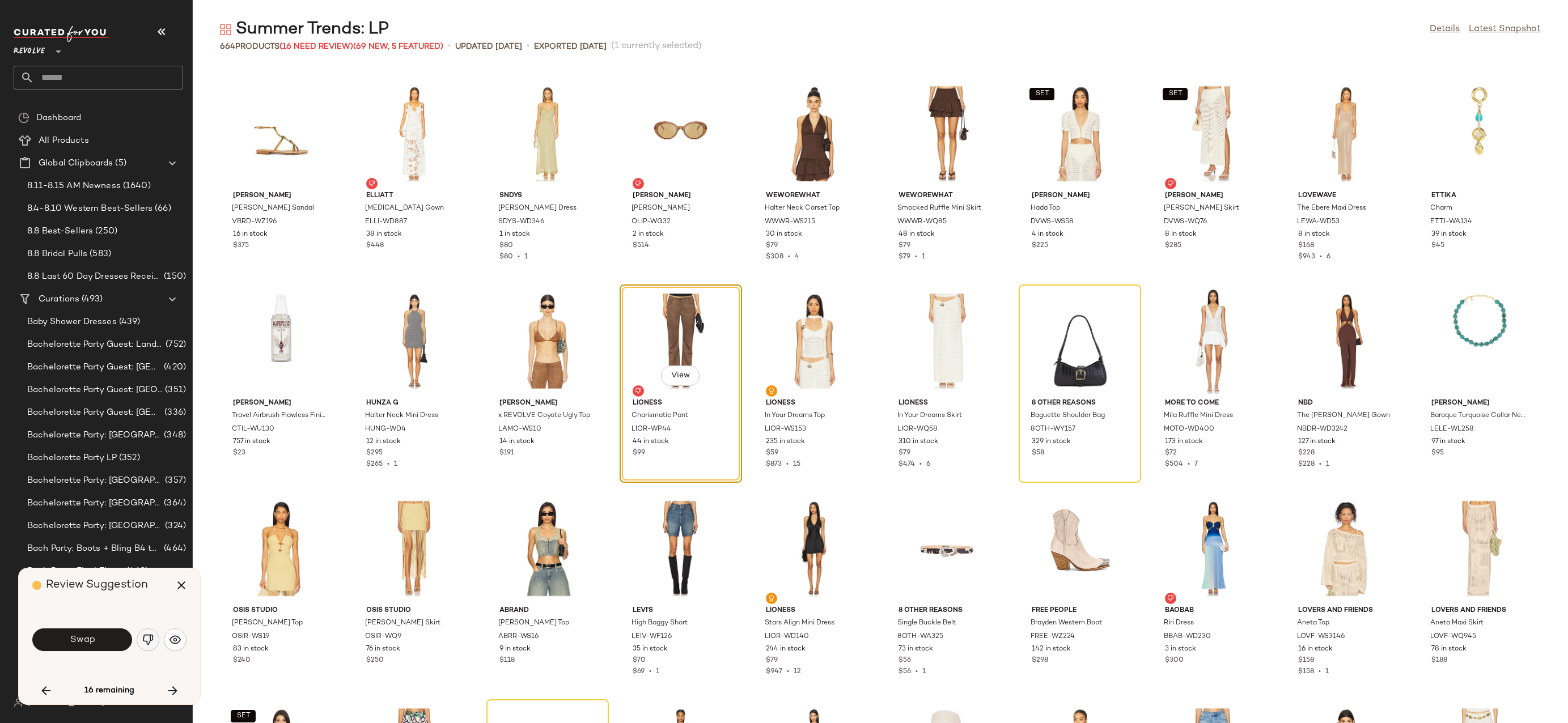
click at [142, 643] on img "button" at bounding box center [148, 640] width 11 height 11
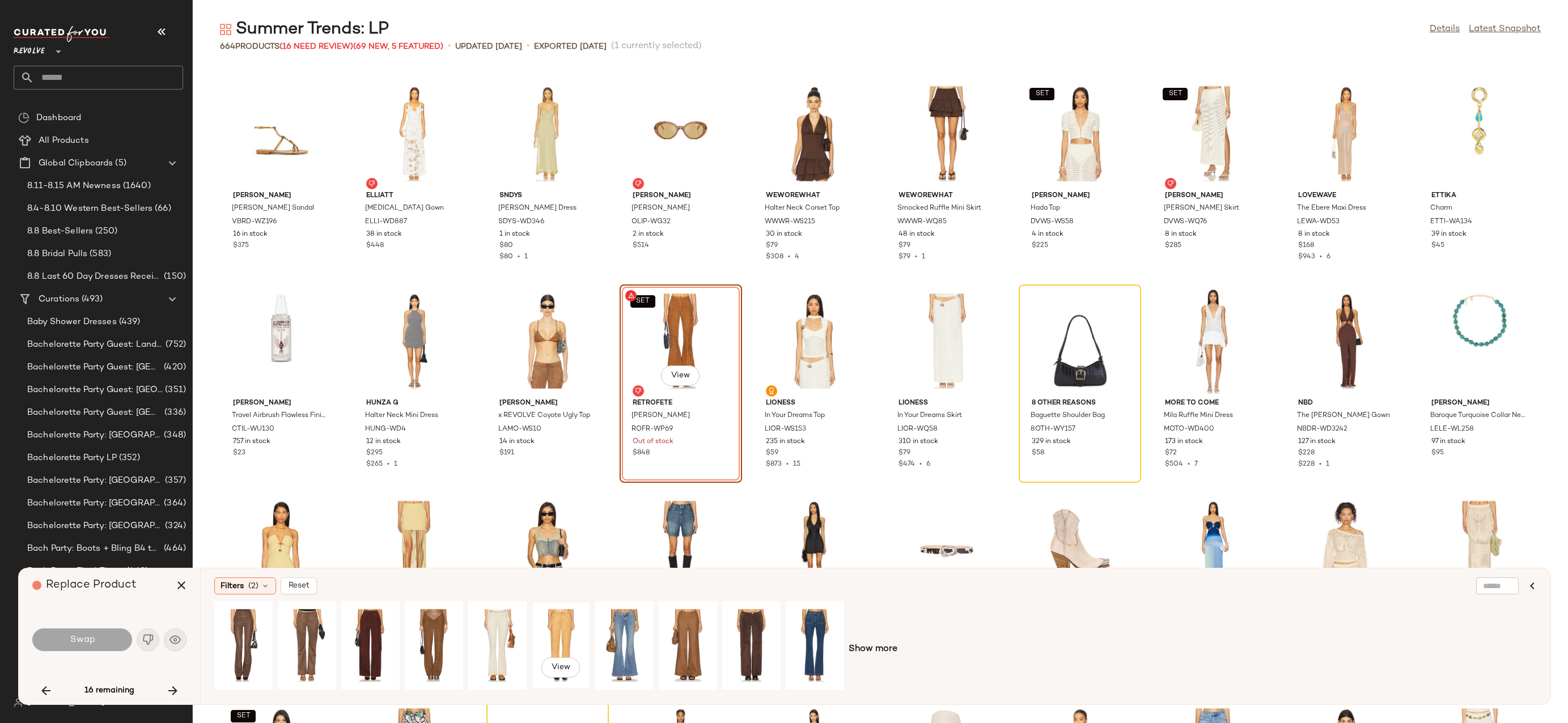
click at [555, 636] on div "View" at bounding box center [560, 645] width 50 height 81
click at [677, 631] on div "View" at bounding box center [687, 645] width 50 height 81
click at [107, 642] on button "Swap" at bounding box center [82, 640] width 100 height 23
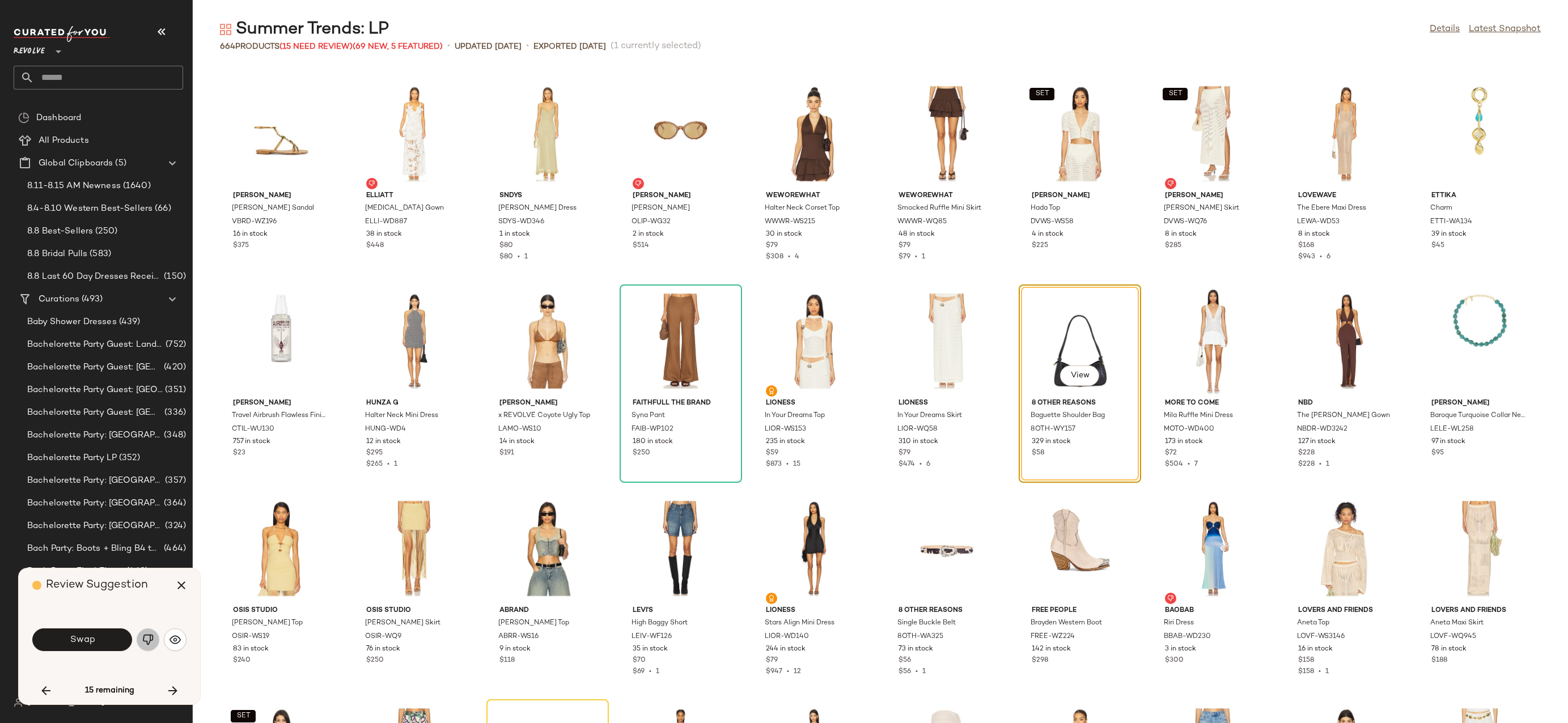
click at [144, 647] on button "button" at bounding box center [148, 640] width 23 height 23
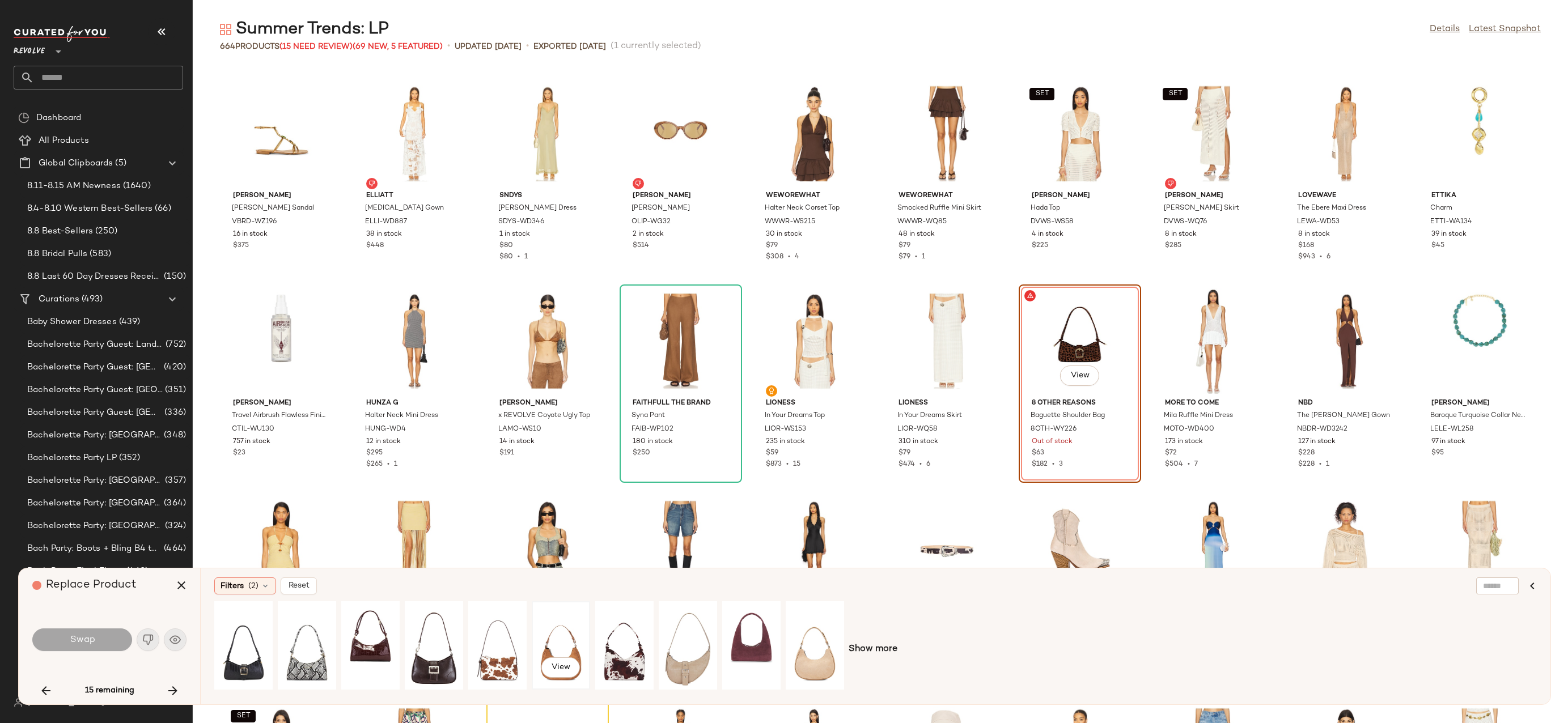
click at [546, 641] on div "View" at bounding box center [560, 645] width 50 height 81
click at [605, 661] on div "View" at bounding box center [624, 669] width 39 height 23
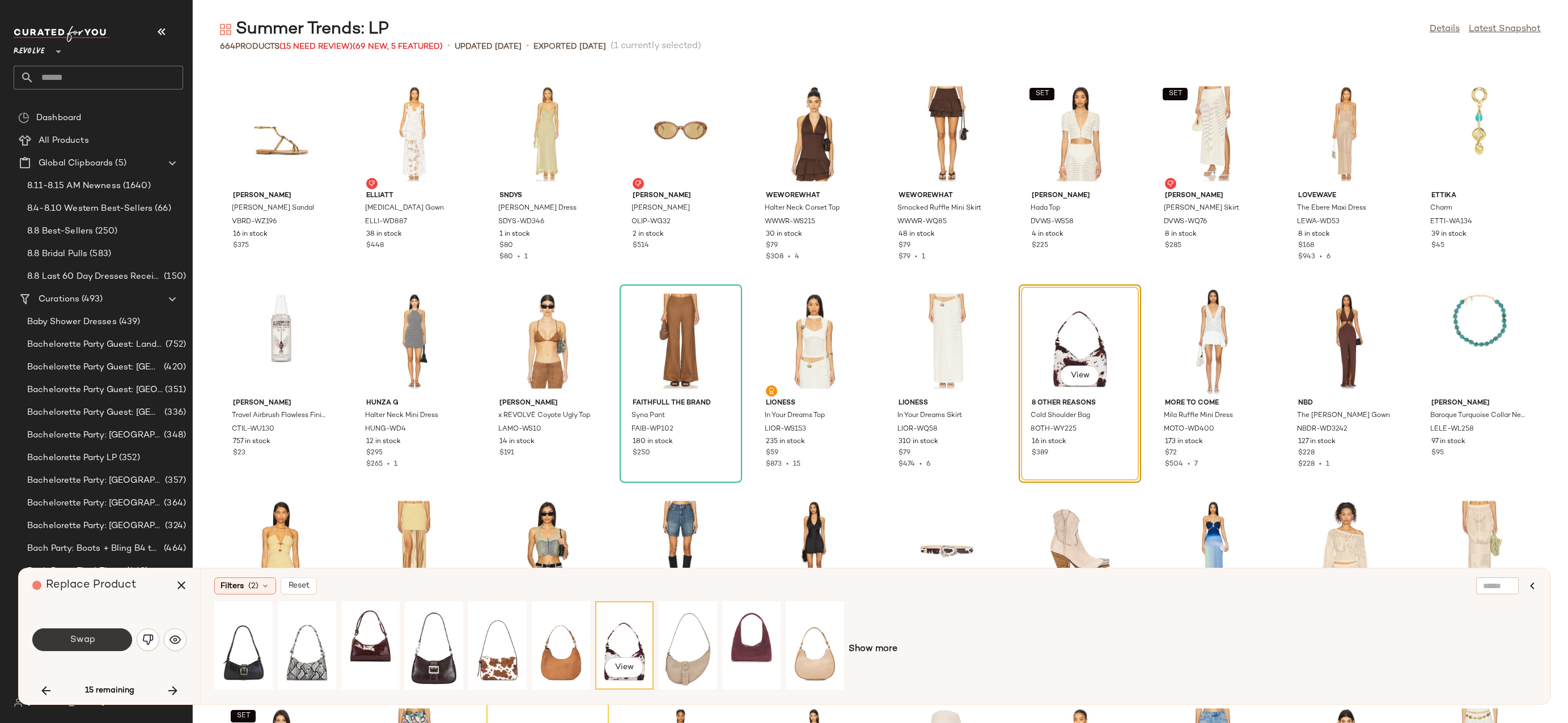
click at [92, 642] on span "Swap" at bounding box center [82, 640] width 25 height 11
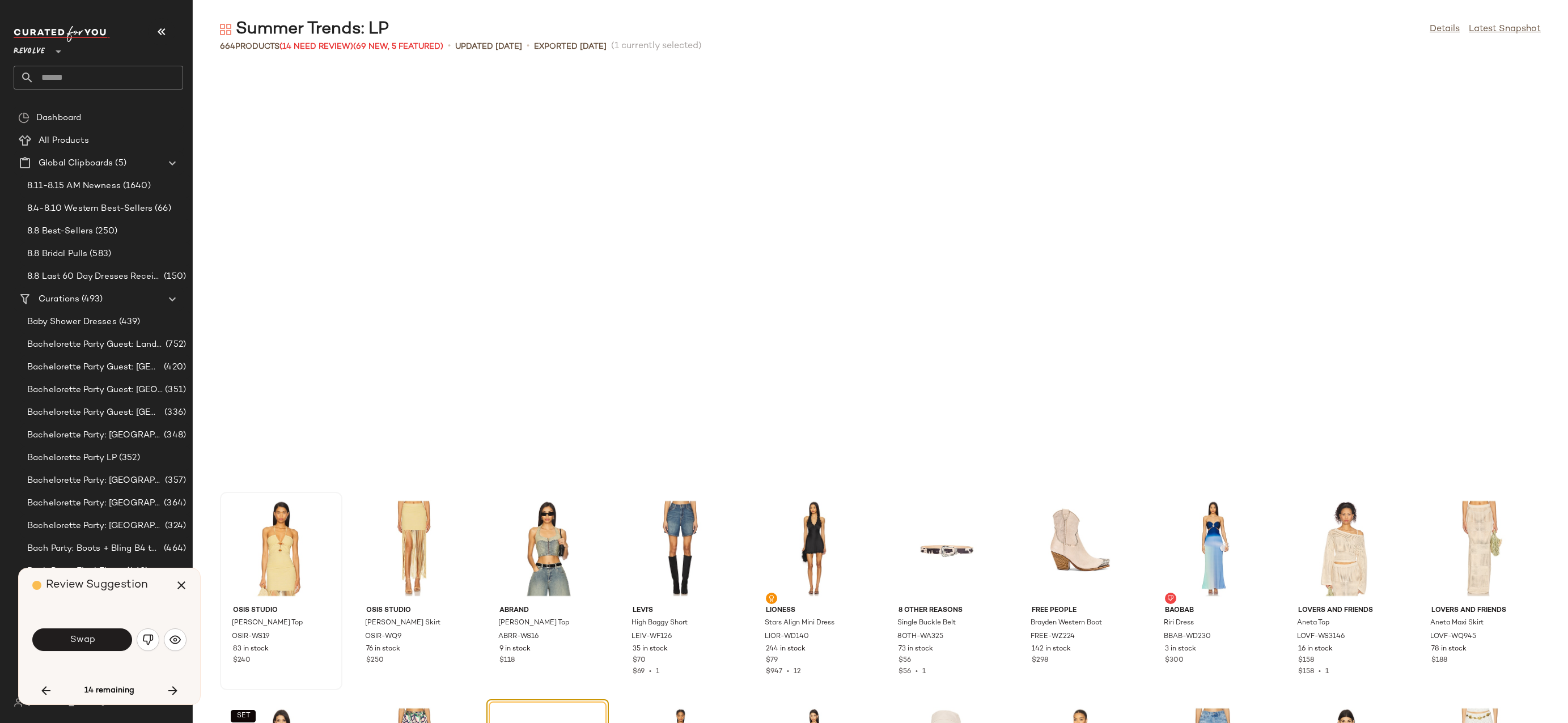
scroll to position [6846, 0]
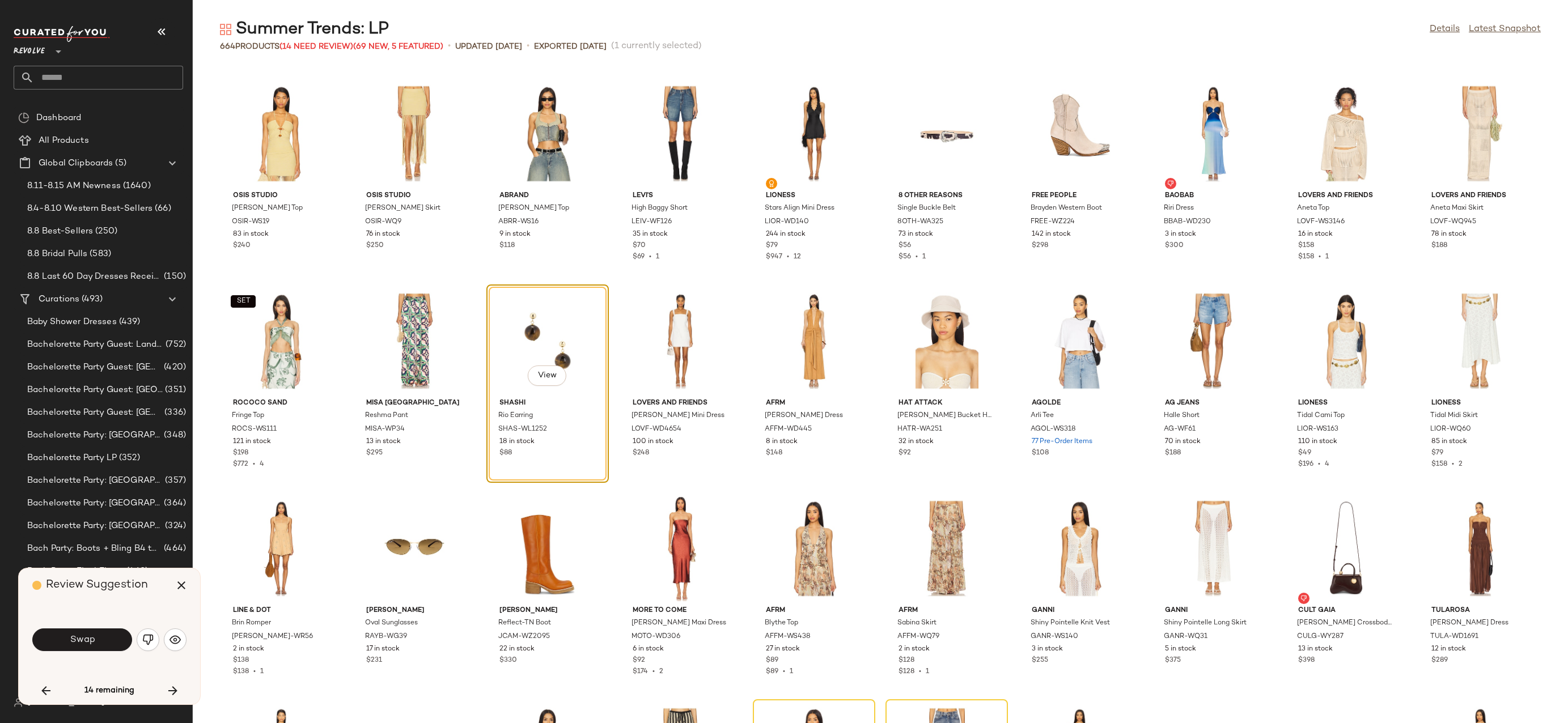
click at [65, 651] on div "Swap" at bounding box center [109, 640] width 154 height 27
click at [70, 644] on span "Swap" at bounding box center [82, 640] width 25 height 11
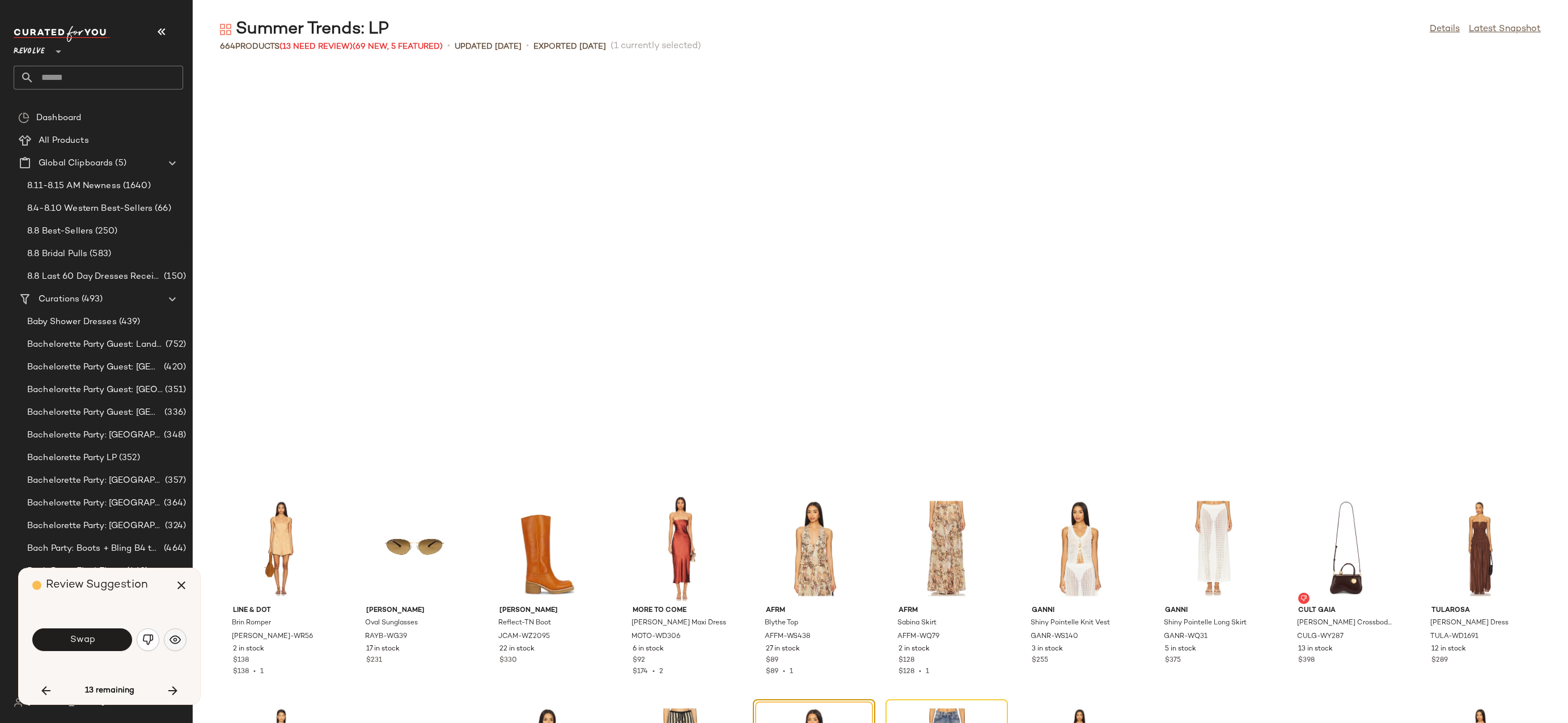
scroll to position [7261, 0]
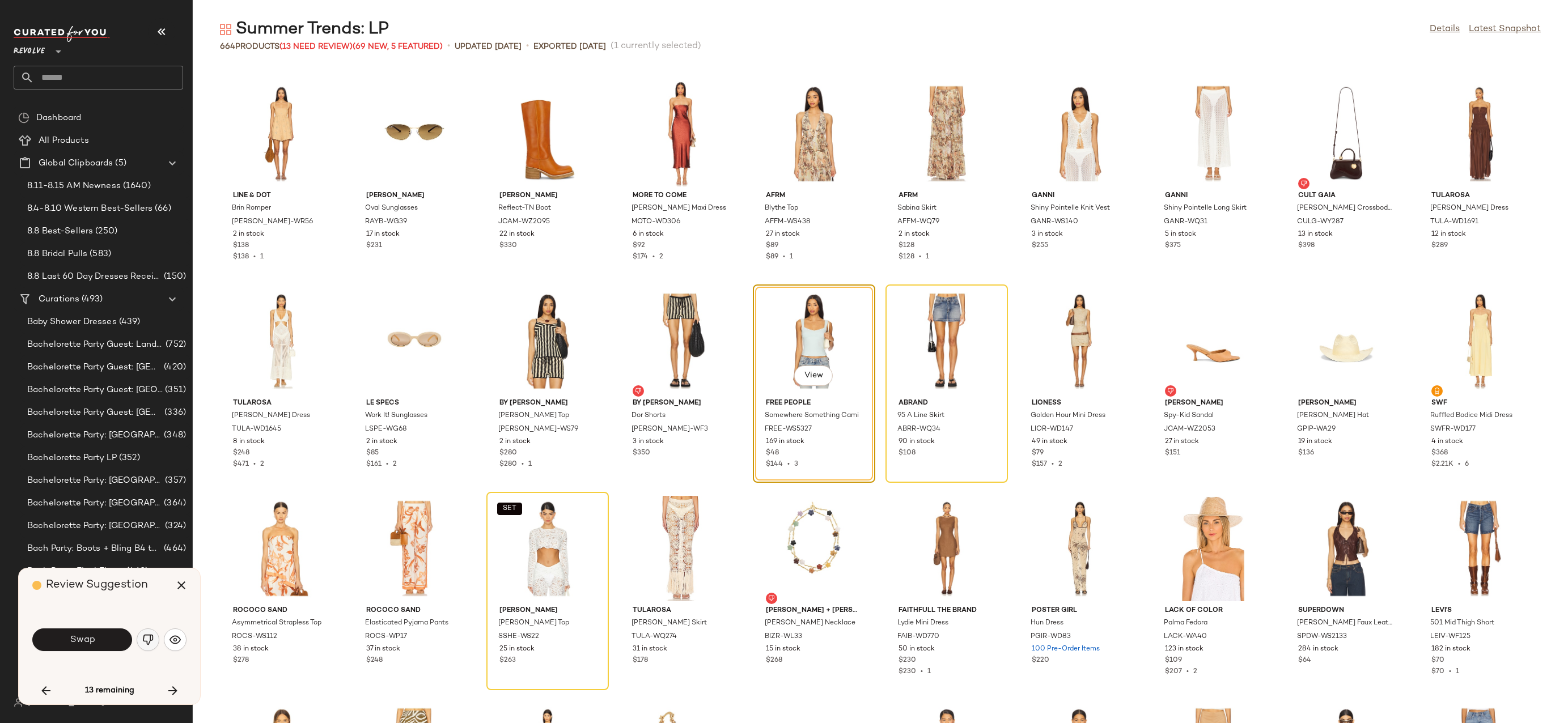
click at [151, 639] on img "button" at bounding box center [148, 640] width 11 height 11
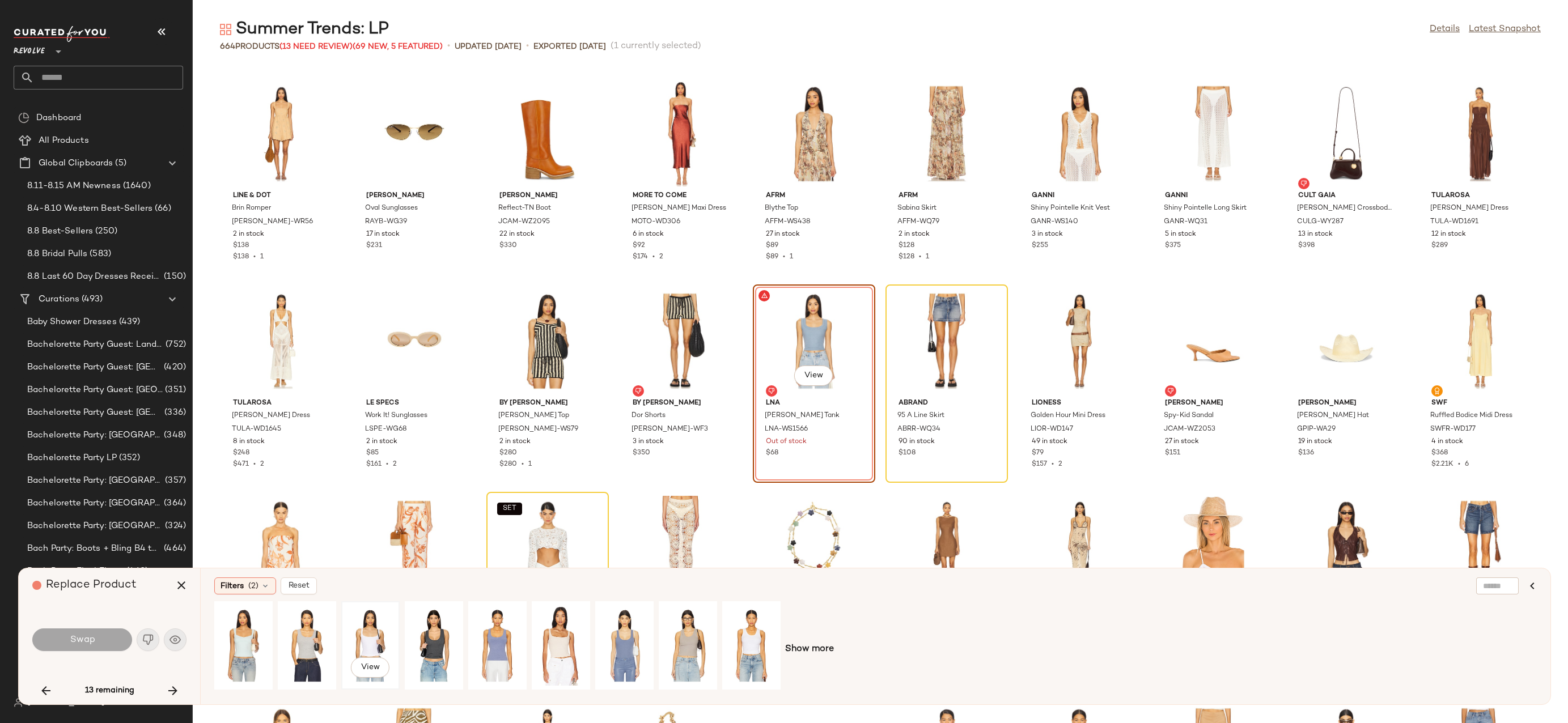
click at [364, 642] on div "View" at bounding box center [370, 645] width 50 height 81
click at [104, 644] on button "Swap" at bounding box center [82, 640] width 100 height 23
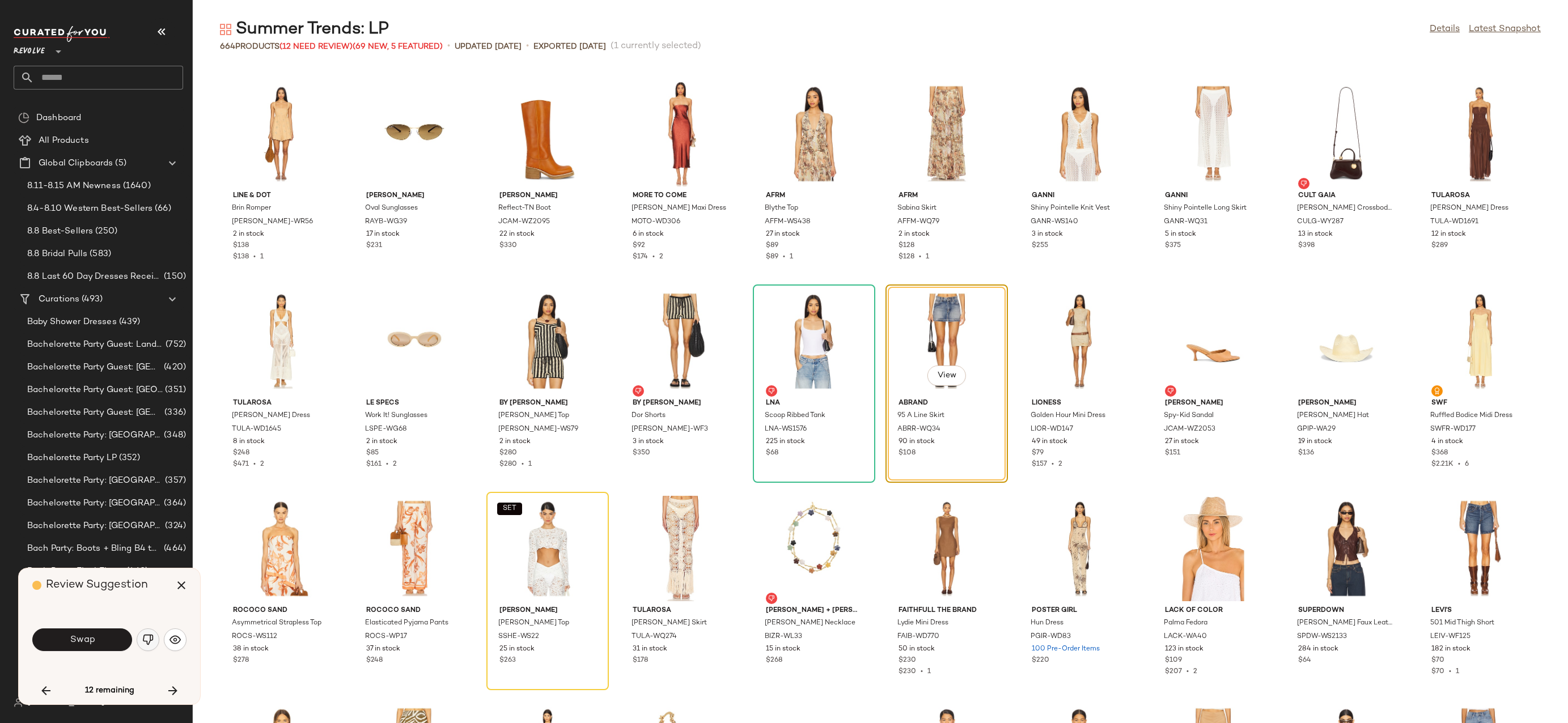
click at [149, 647] on button "button" at bounding box center [148, 640] width 23 height 23
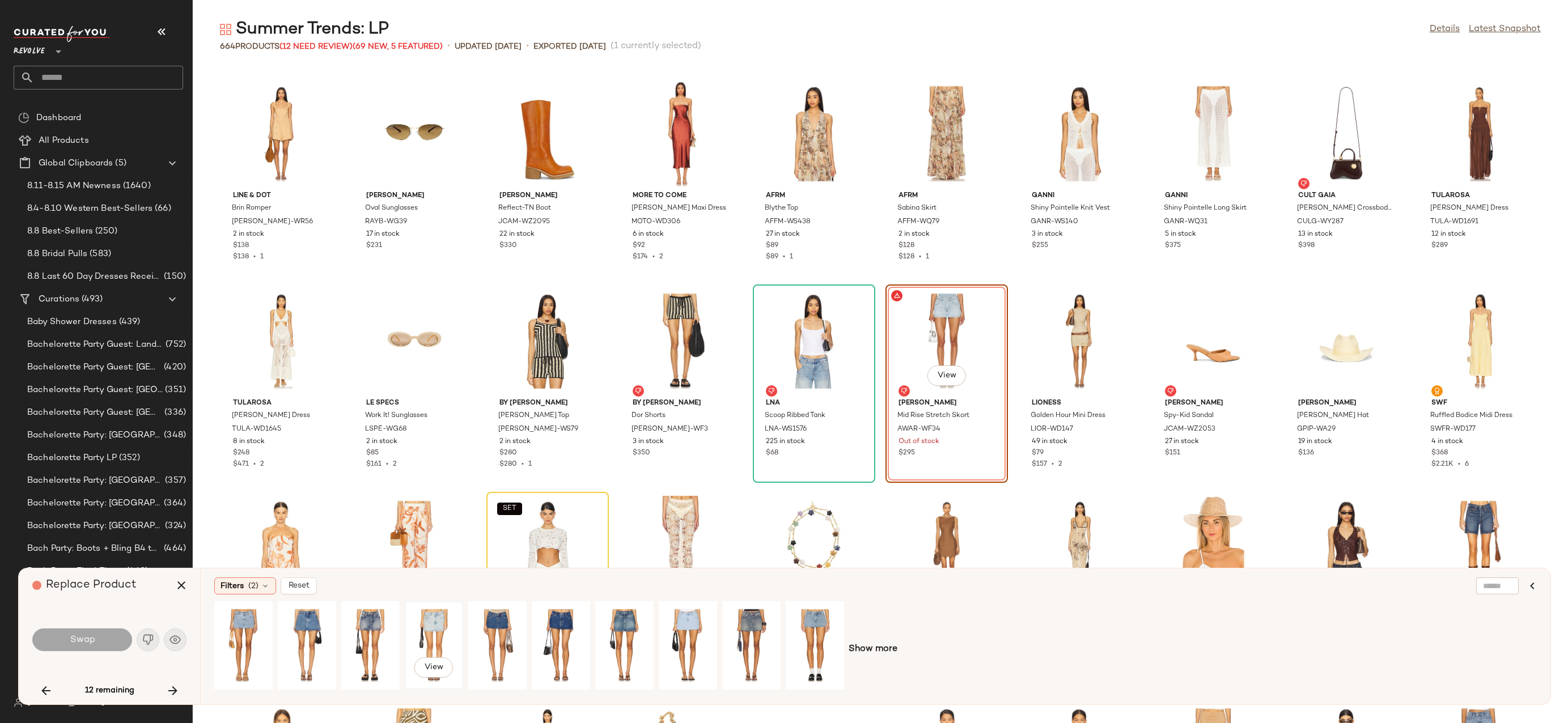
click at [421, 631] on div "View" at bounding box center [434, 645] width 50 height 81
click at [92, 634] on button "Swap" at bounding box center [82, 640] width 100 height 23
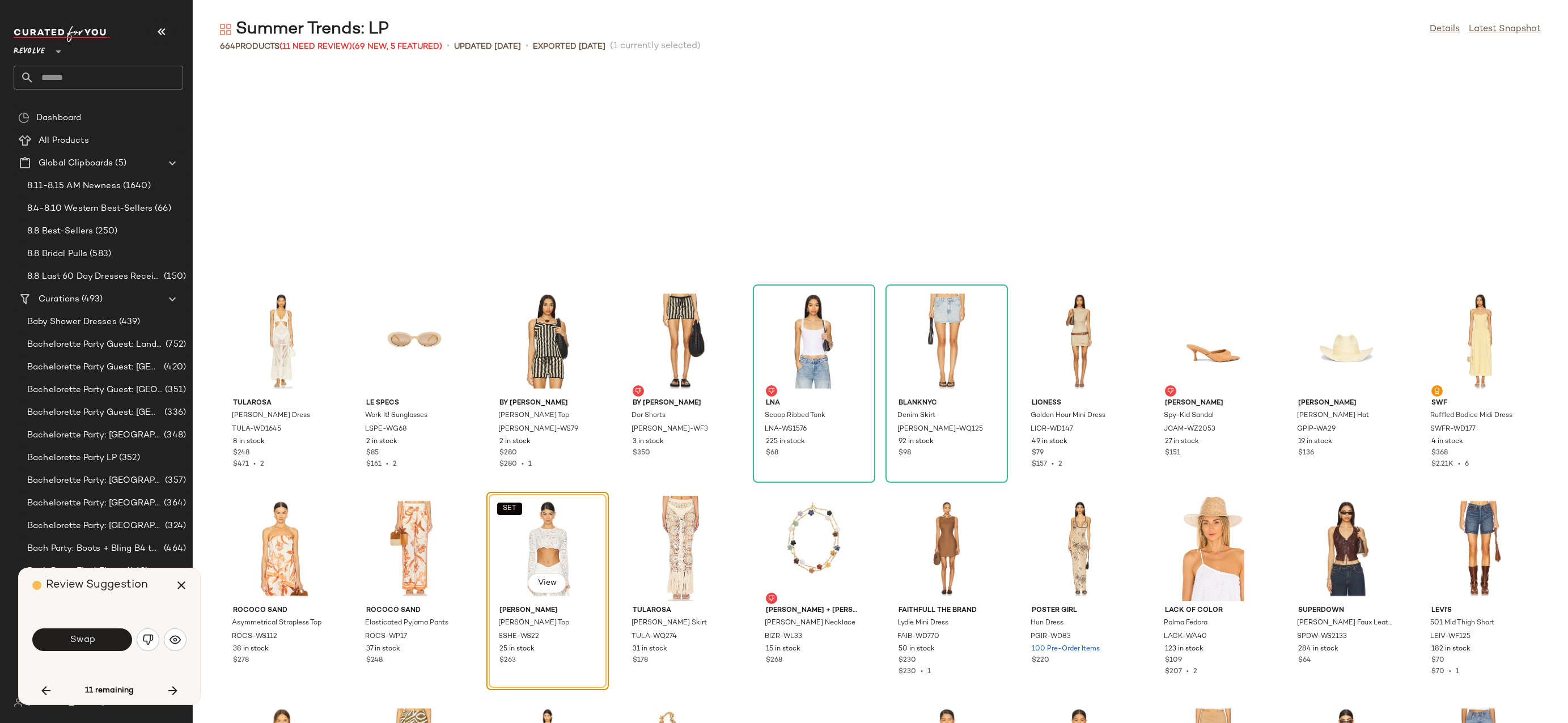
scroll to position [7468, 0]
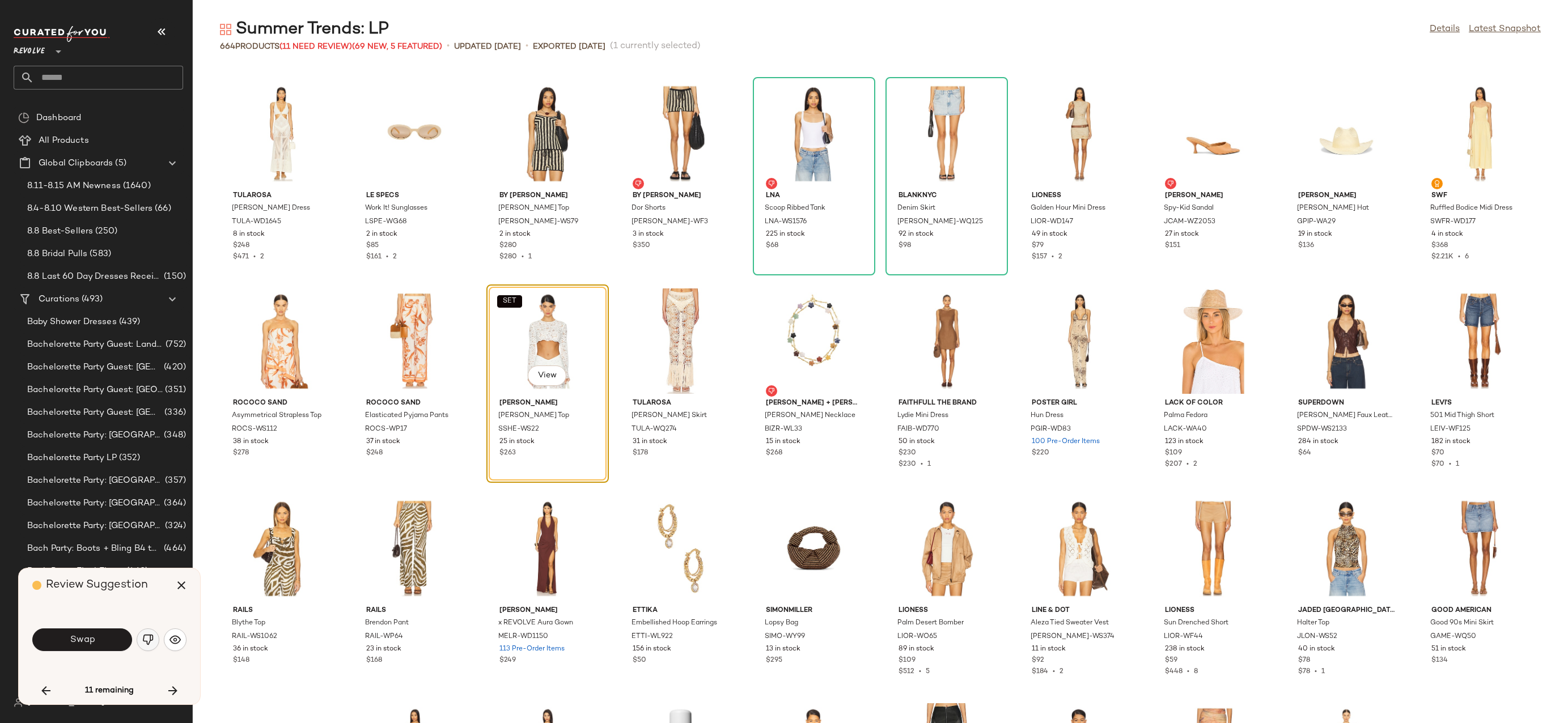
click at [144, 637] on img "button" at bounding box center [148, 640] width 11 height 11
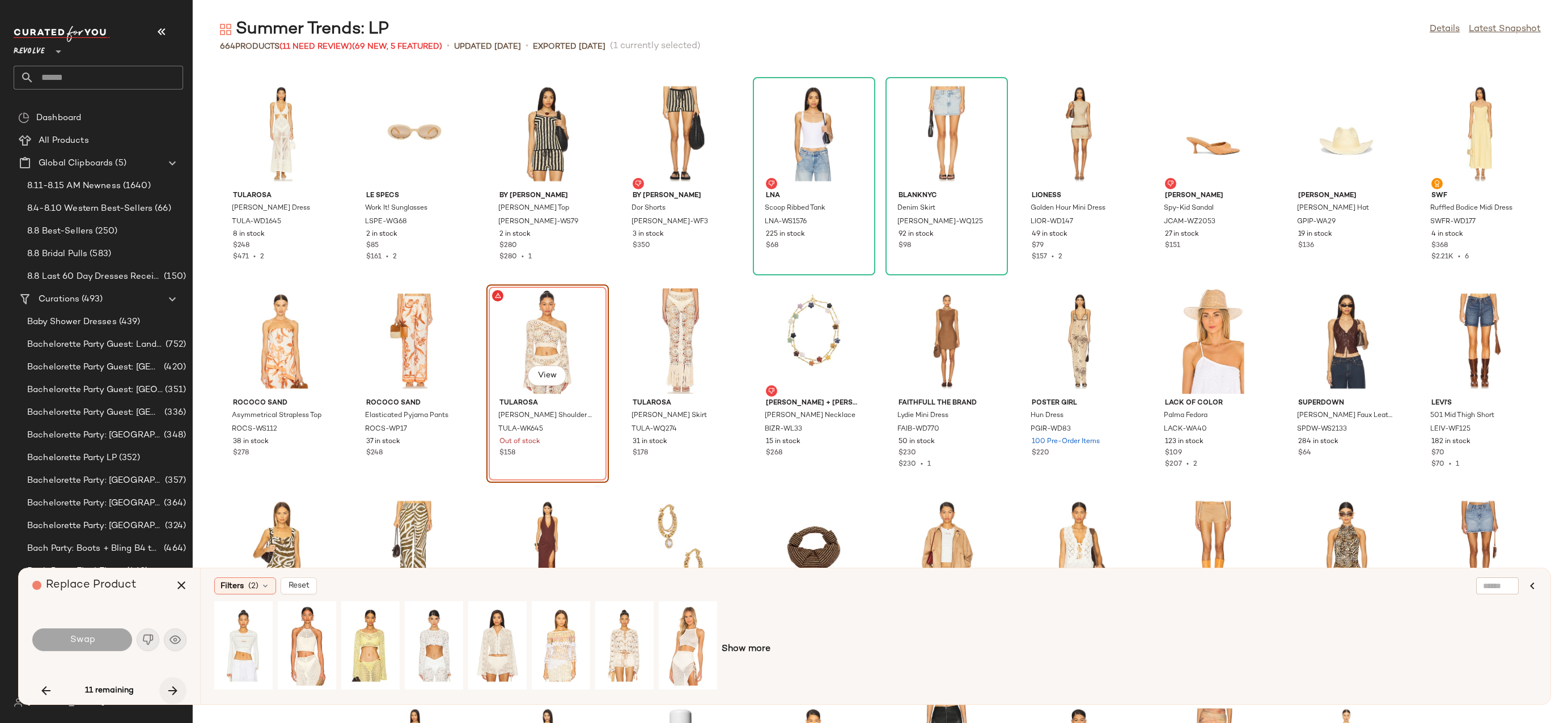
click at [175, 691] on icon "button" at bounding box center [172, 691] width 13 height 13
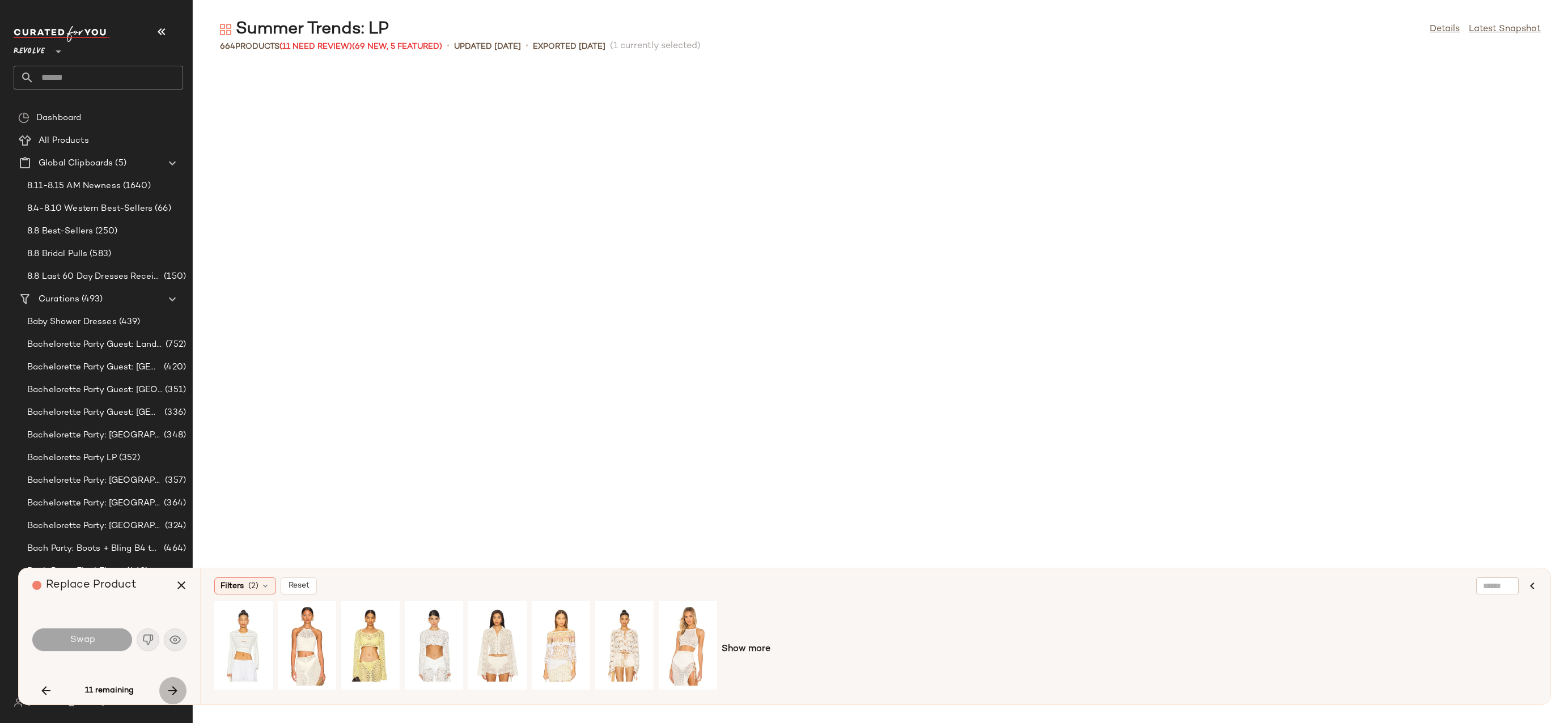
scroll to position [8920, 0]
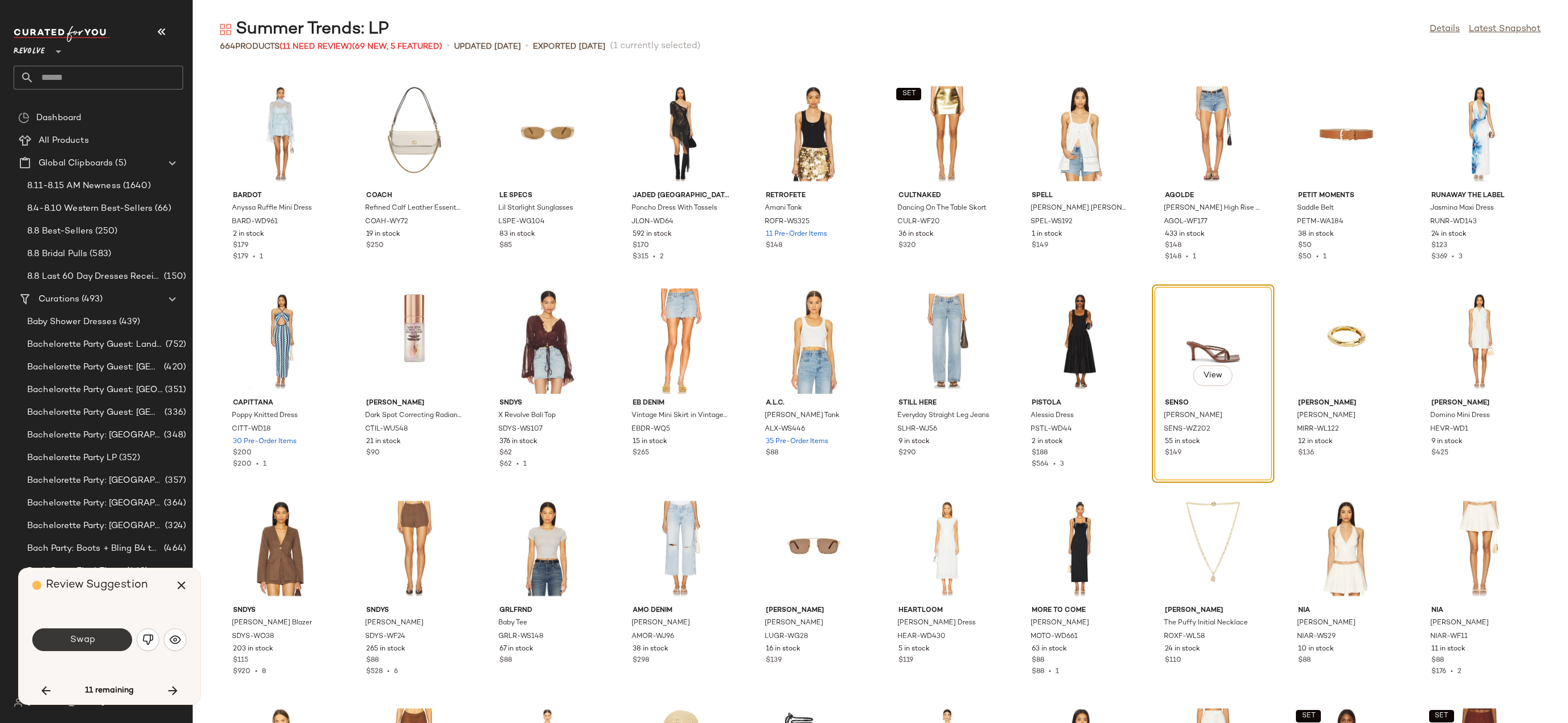
click at [113, 644] on button "Swap" at bounding box center [82, 640] width 100 height 23
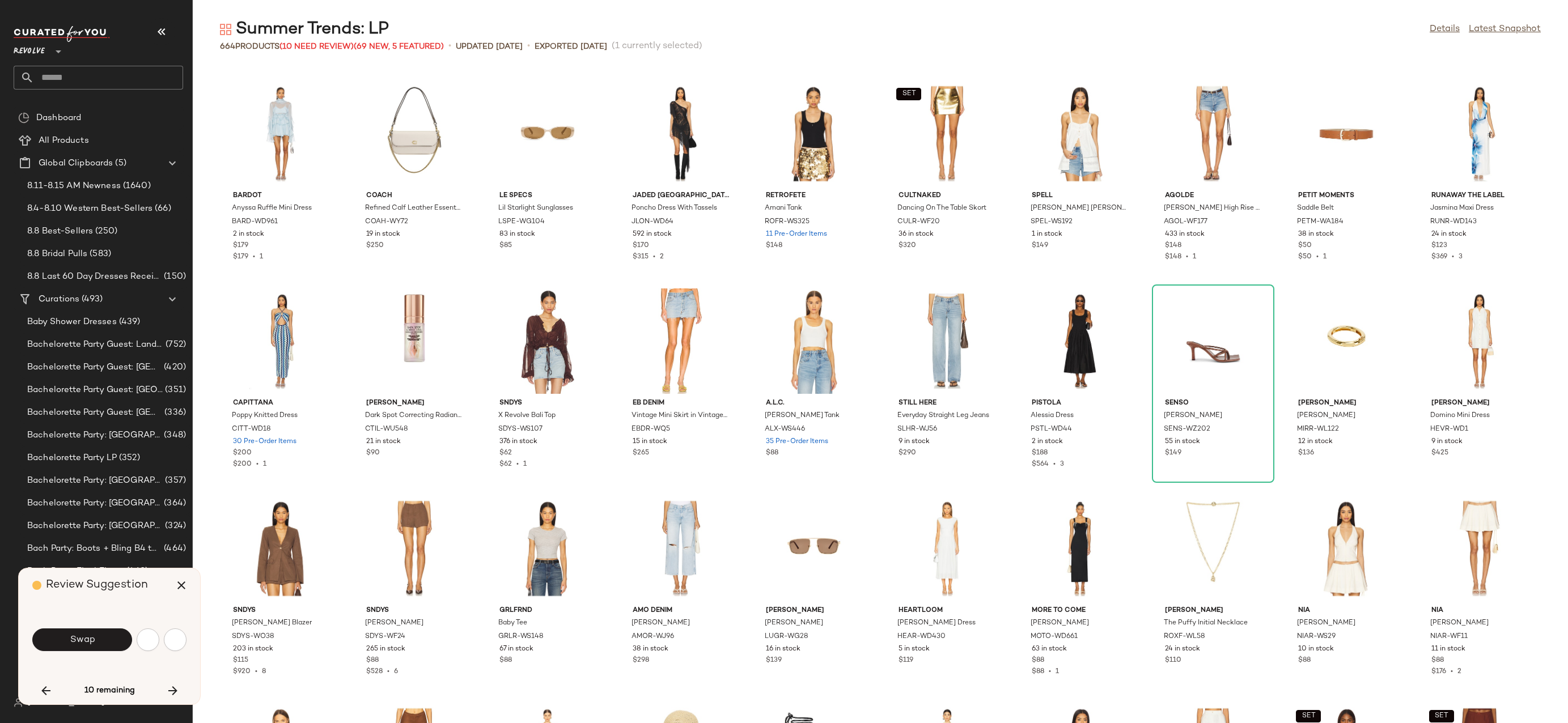
scroll to position [9543, 0]
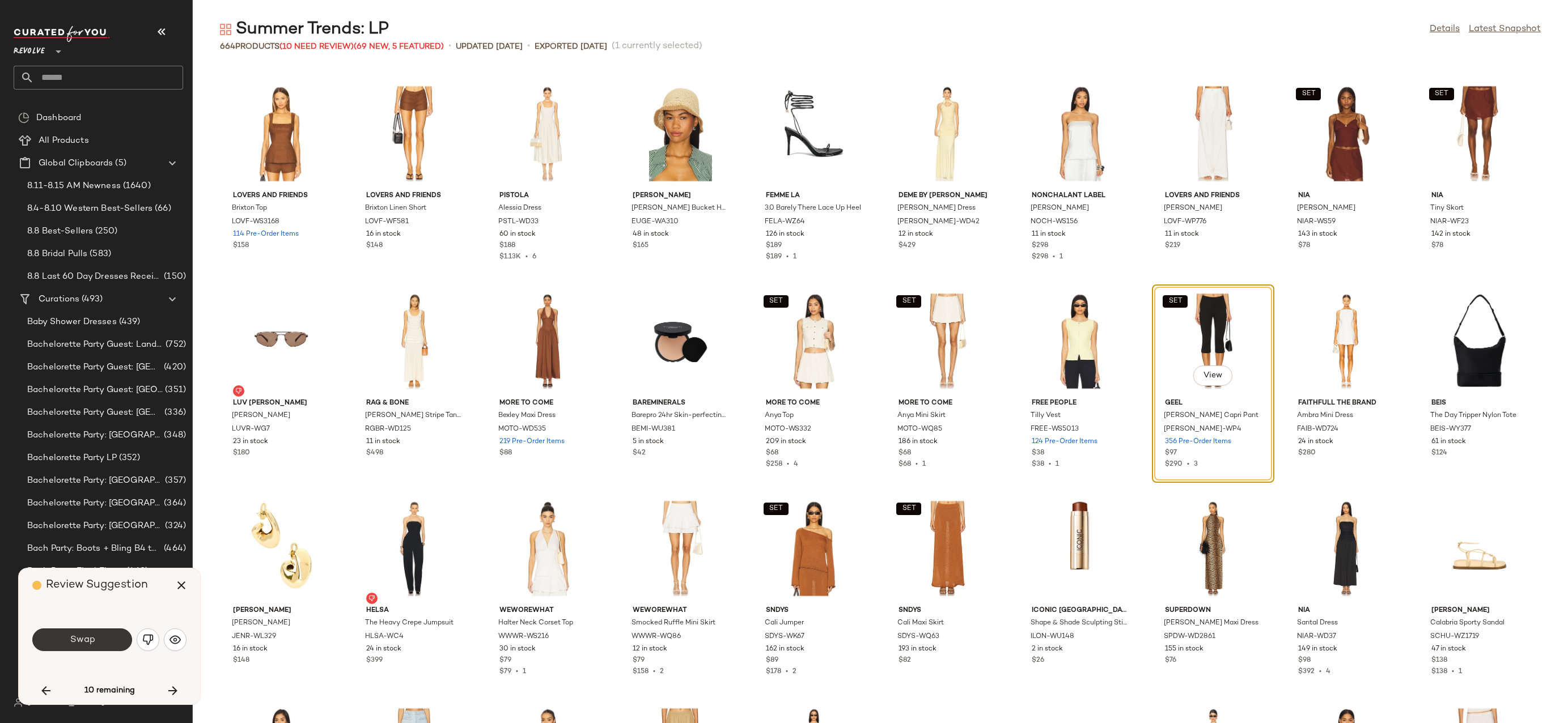
click at [103, 647] on button "Swap" at bounding box center [82, 640] width 100 height 23
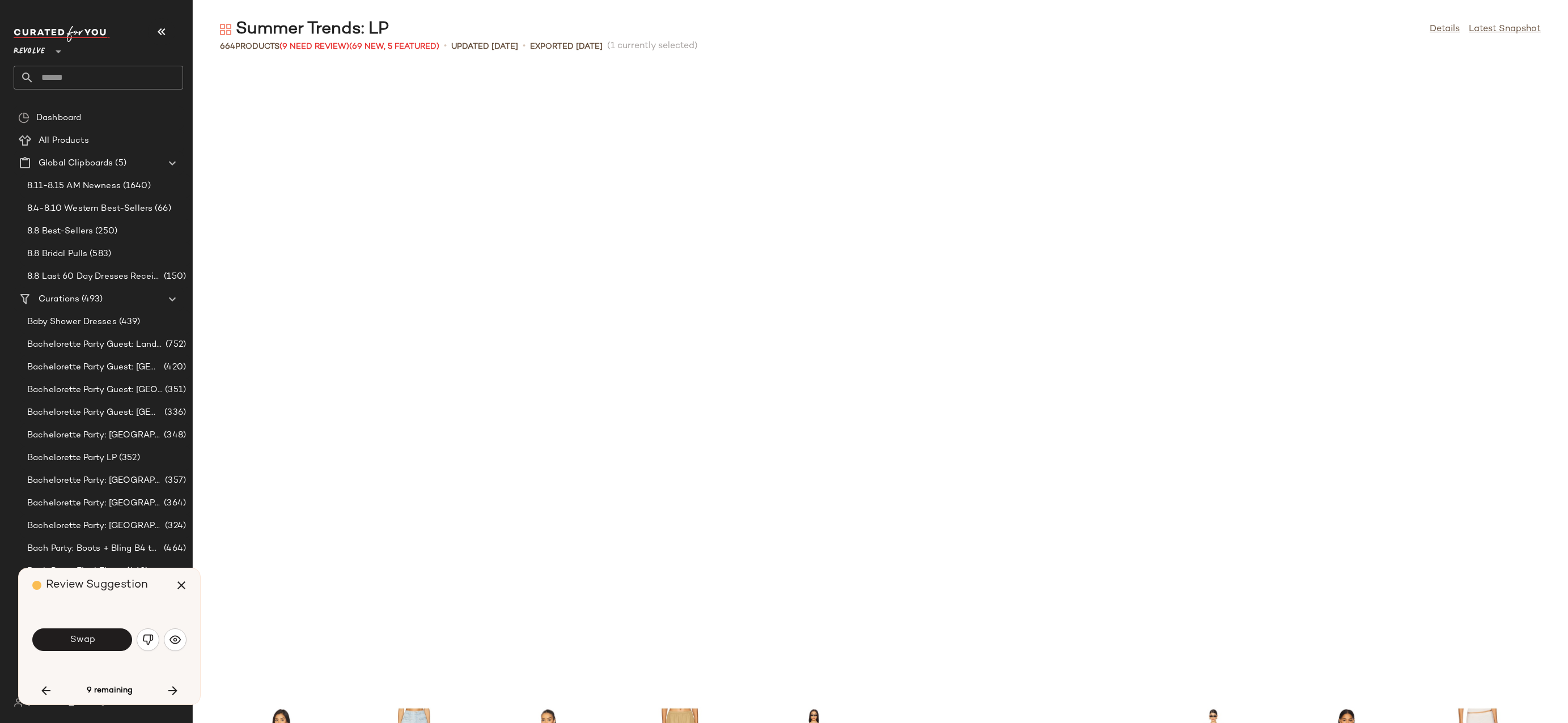
scroll to position [10165, 0]
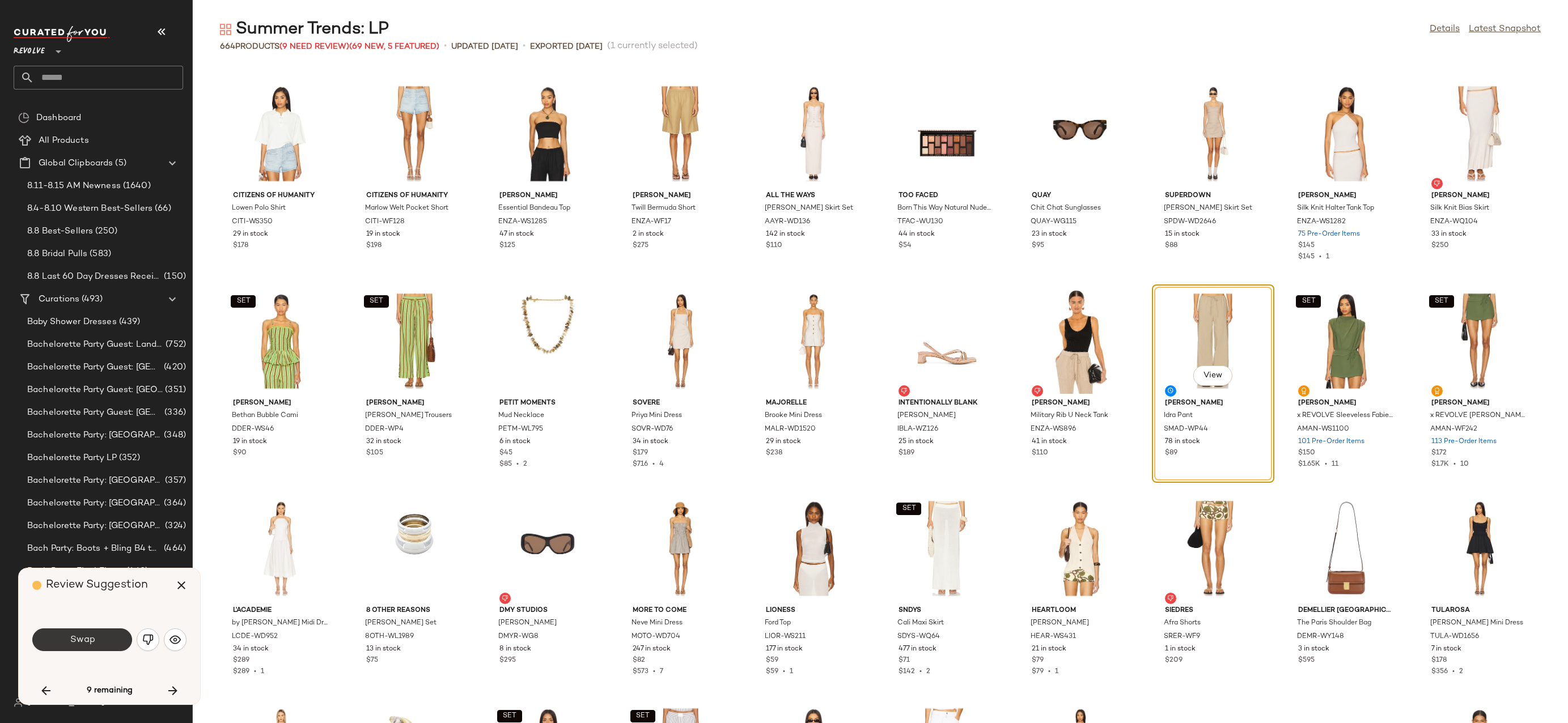
click at [93, 635] on span "Swap" at bounding box center [82, 640] width 25 height 11
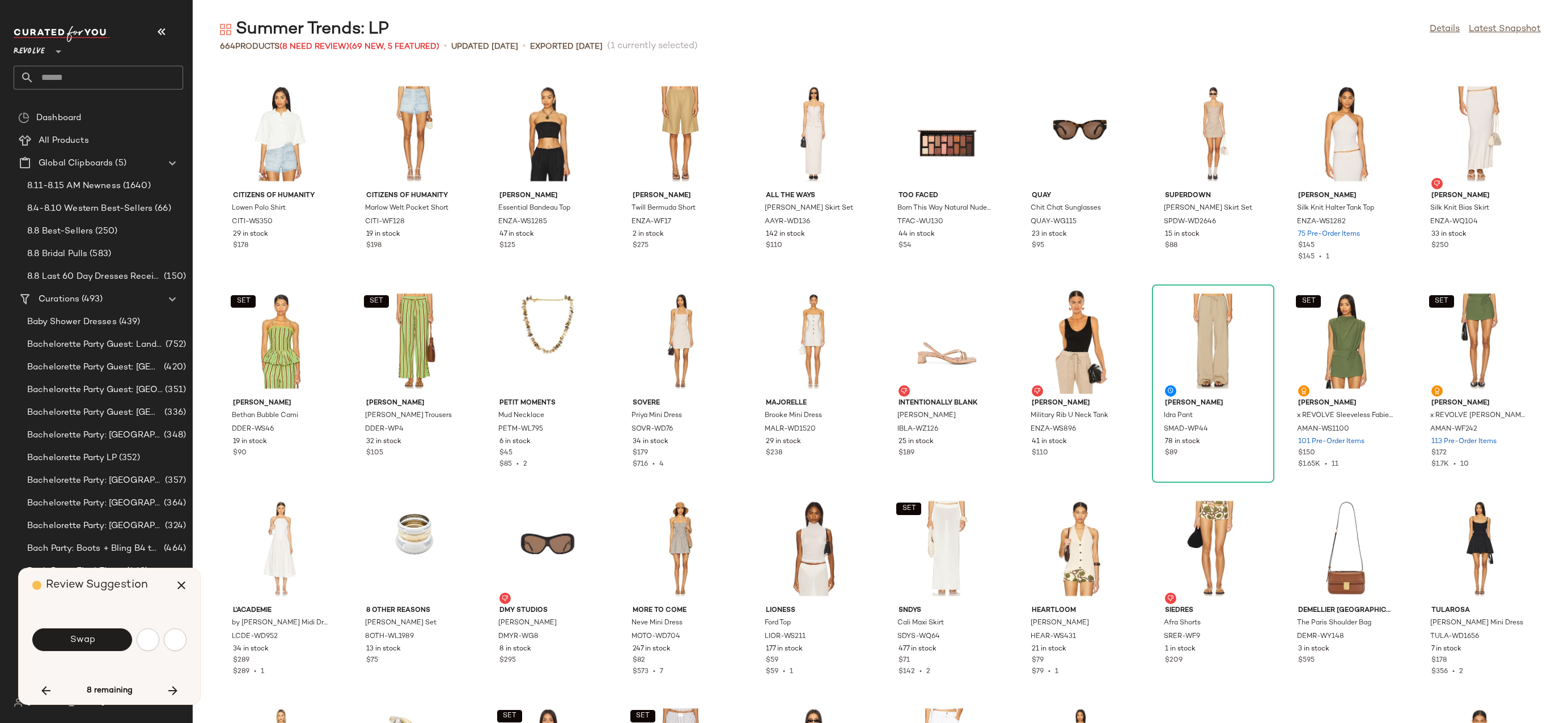
scroll to position [10787, 0]
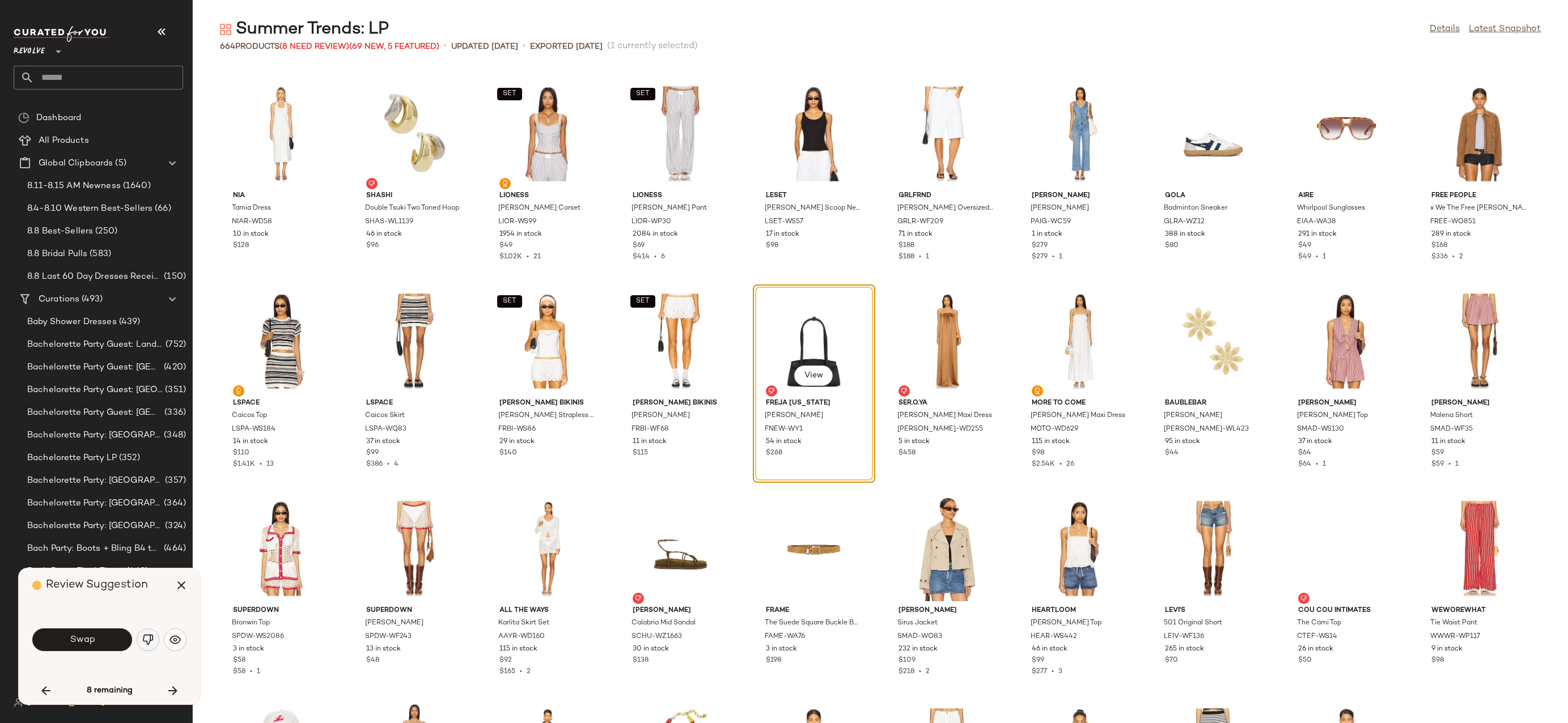
click at [144, 640] on img "button" at bounding box center [148, 640] width 11 height 11
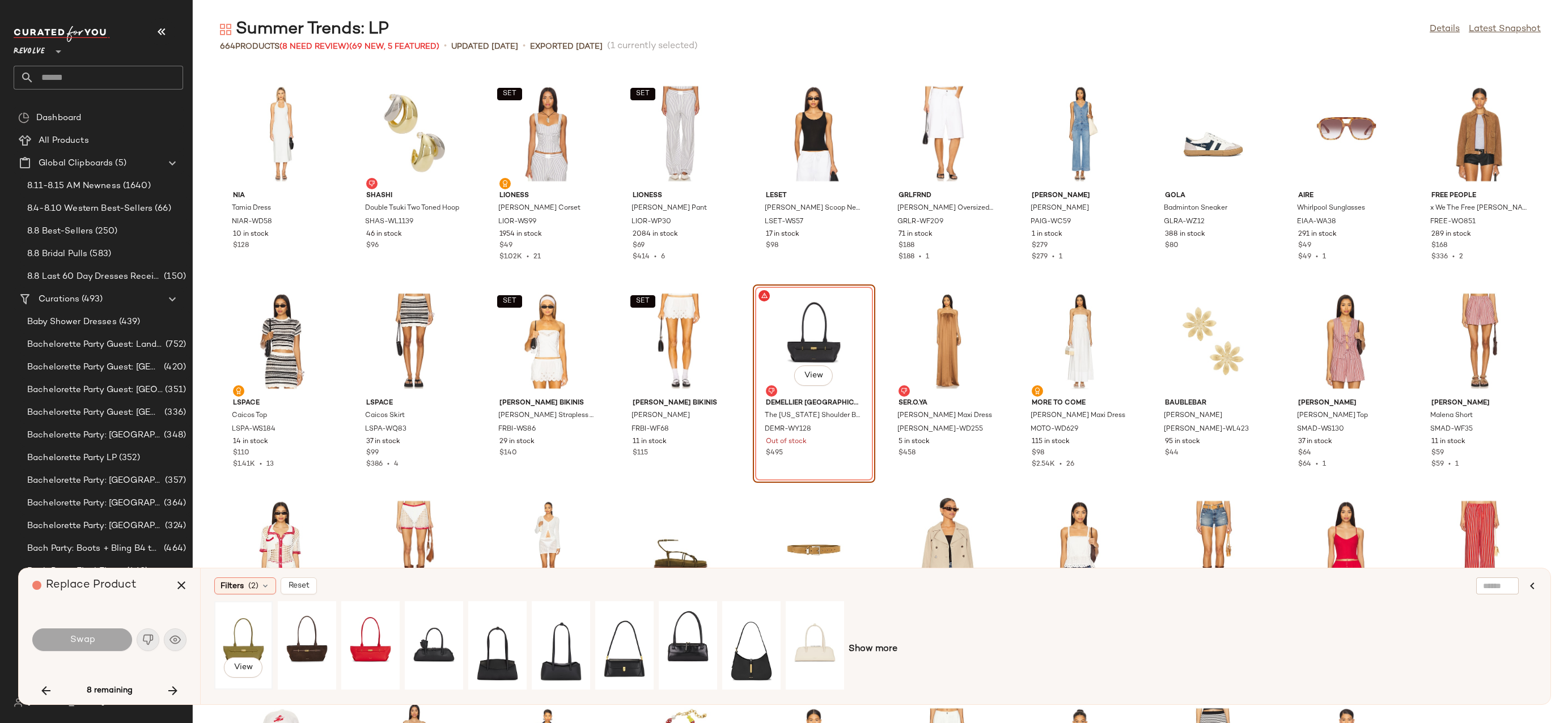
click at [260, 637] on div "View" at bounding box center [243, 645] width 50 height 81
click at [827, 624] on div "View" at bounding box center [815, 645] width 50 height 81
click at [233, 640] on div "View" at bounding box center [243, 645] width 50 height 81
click at [294, 627] on div "View" at bounding box center [306, 645] width 50 height 81
click at [103, 629] on button "Swap" at bounding box center [82, 640] width 100 height 23
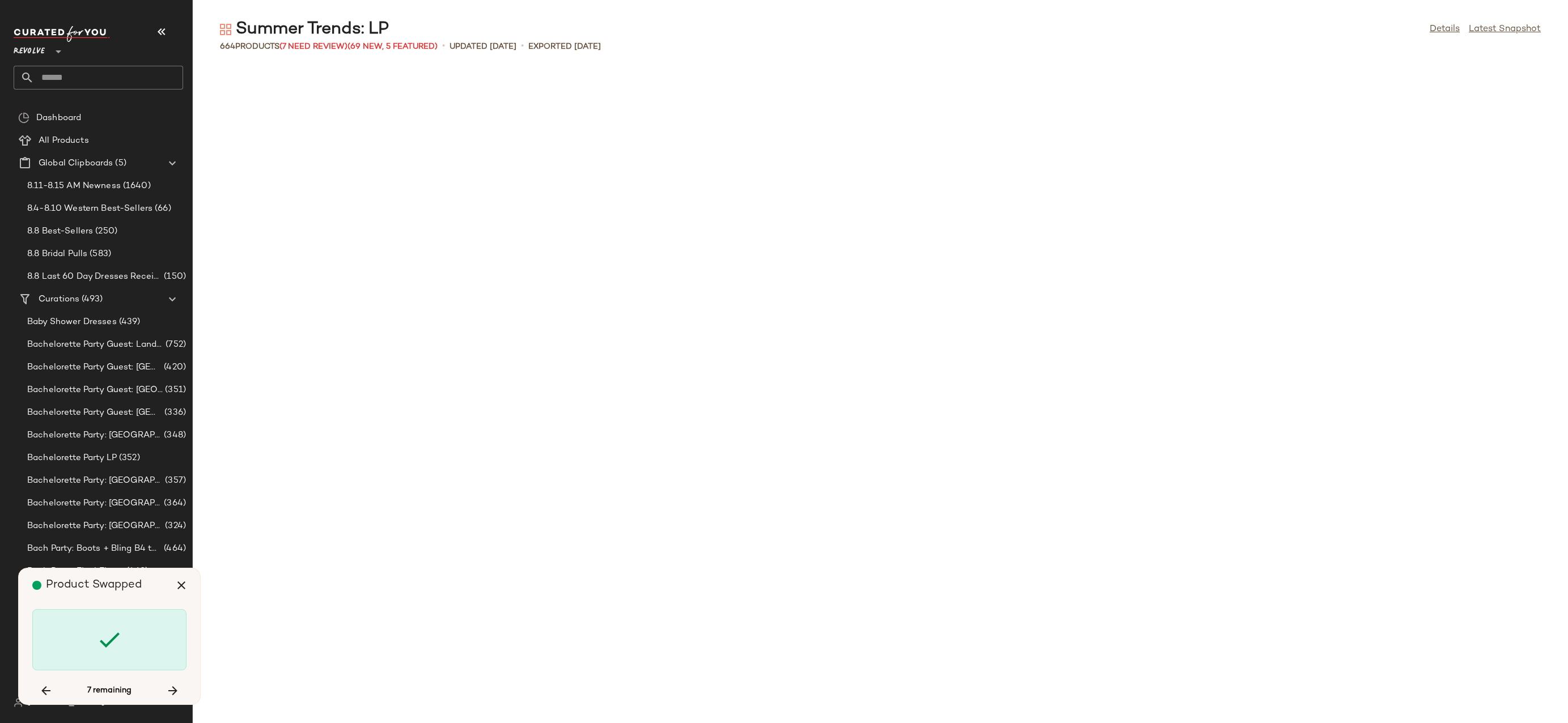
scroll to position [12239, 0]
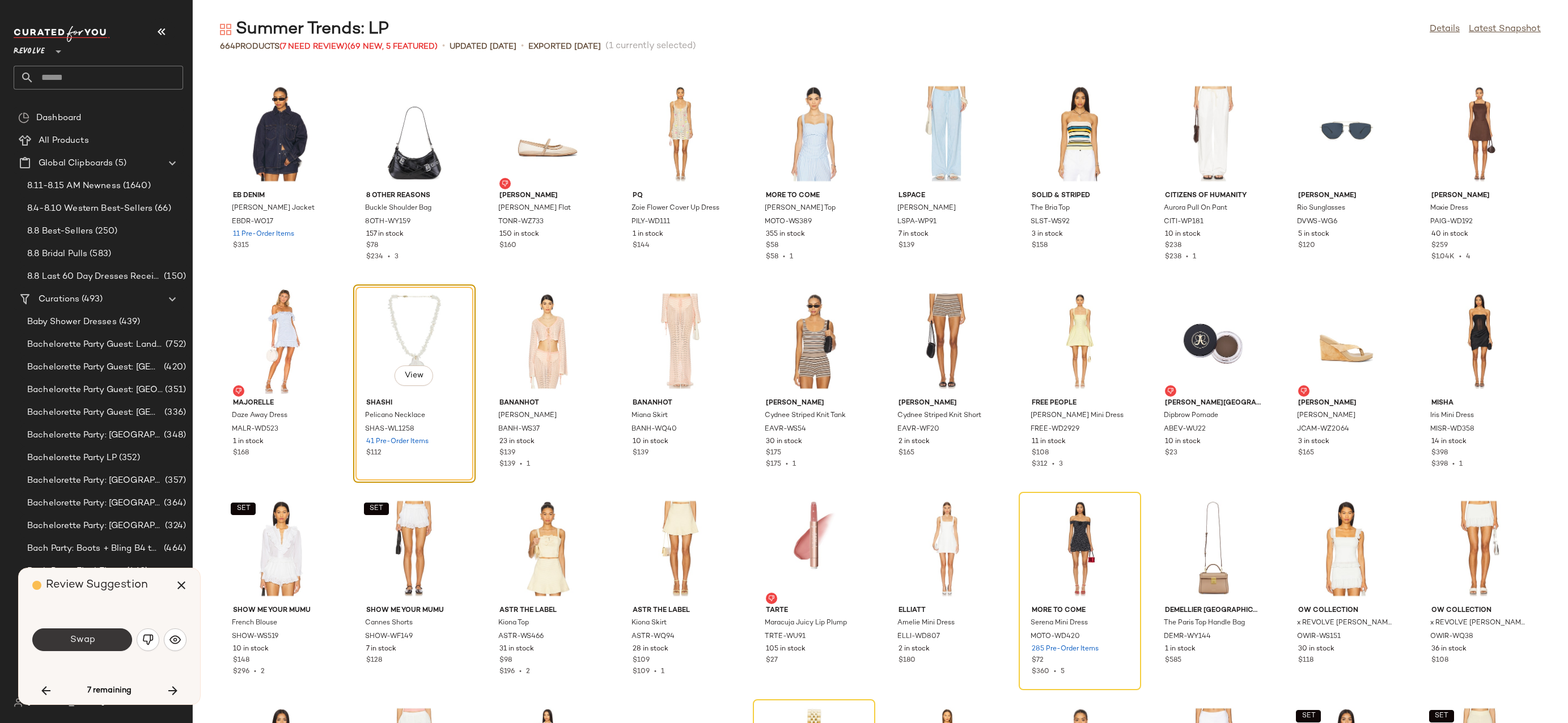
click at [109, 637] on button "Swap" at bounding box center [82, 640] width 100 height 23
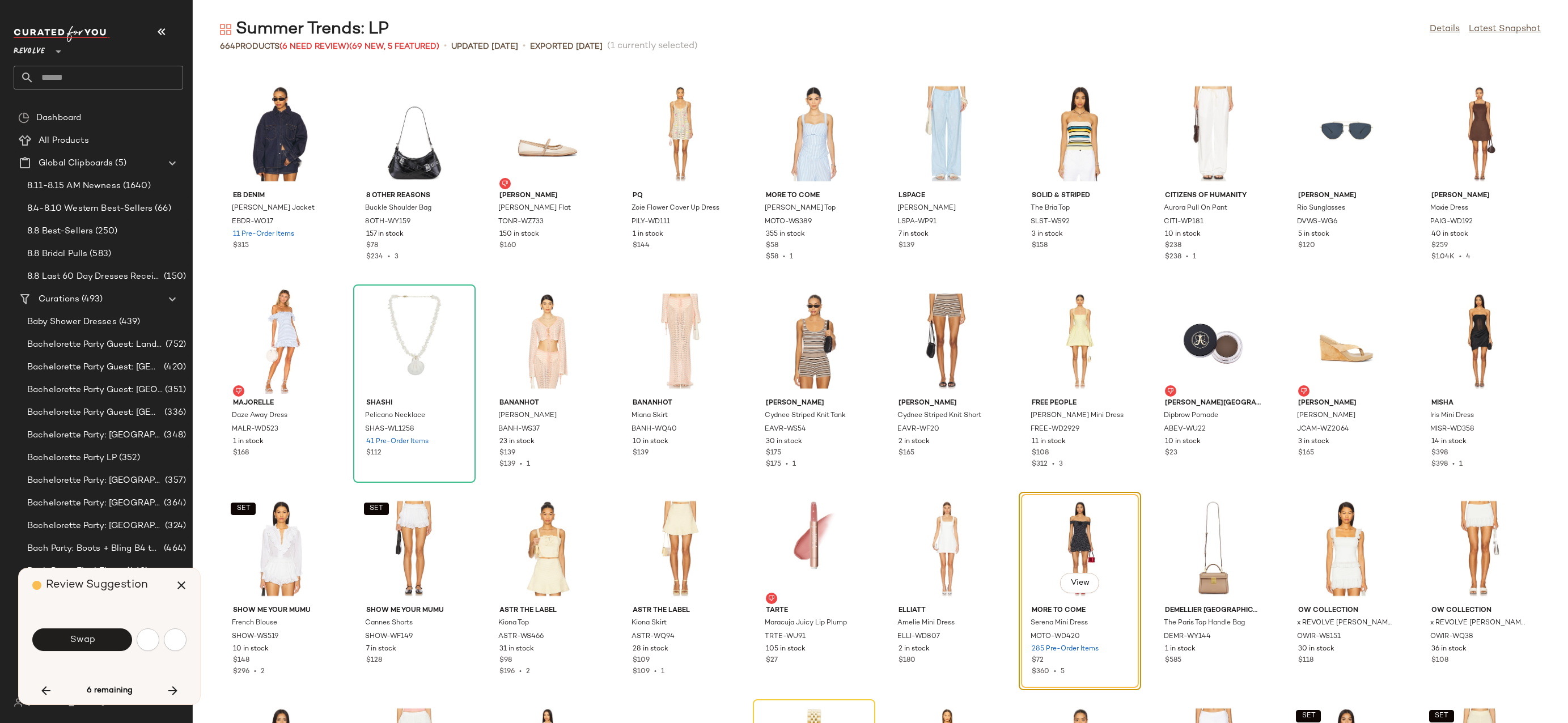
scroll to position [12447, 0]
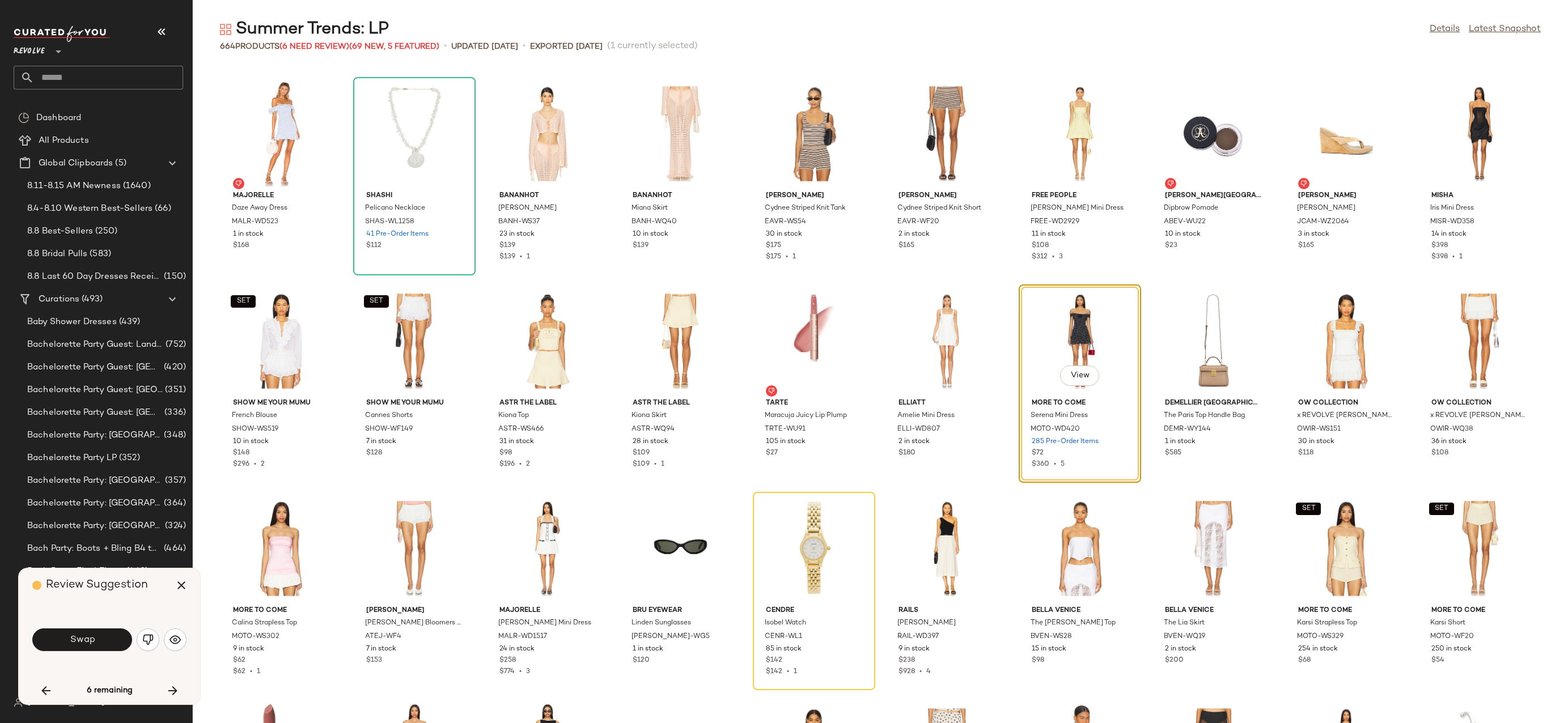
click at [109, 637] on button "Swap" at bounding box center [82, 640] width 100 height 23
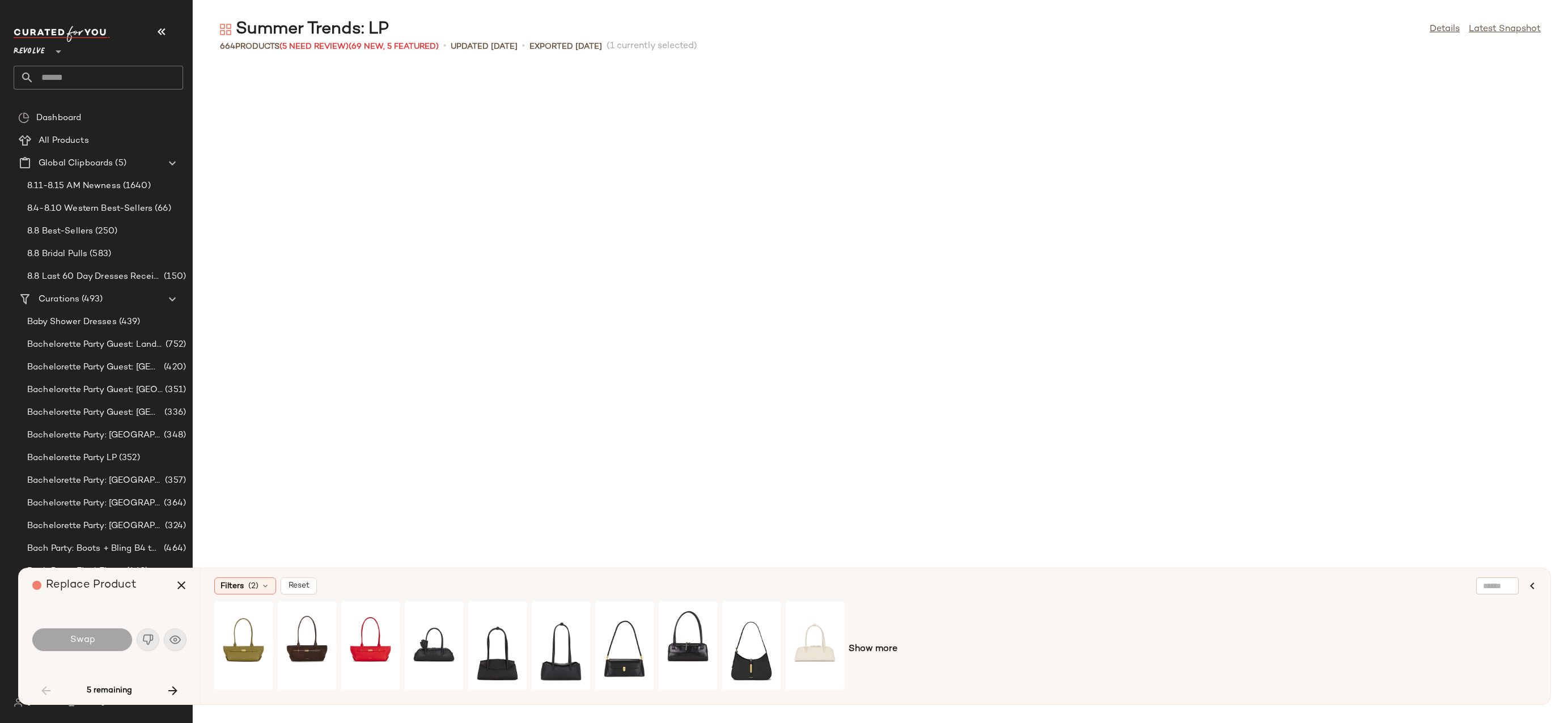
scroll to position [415, 0]
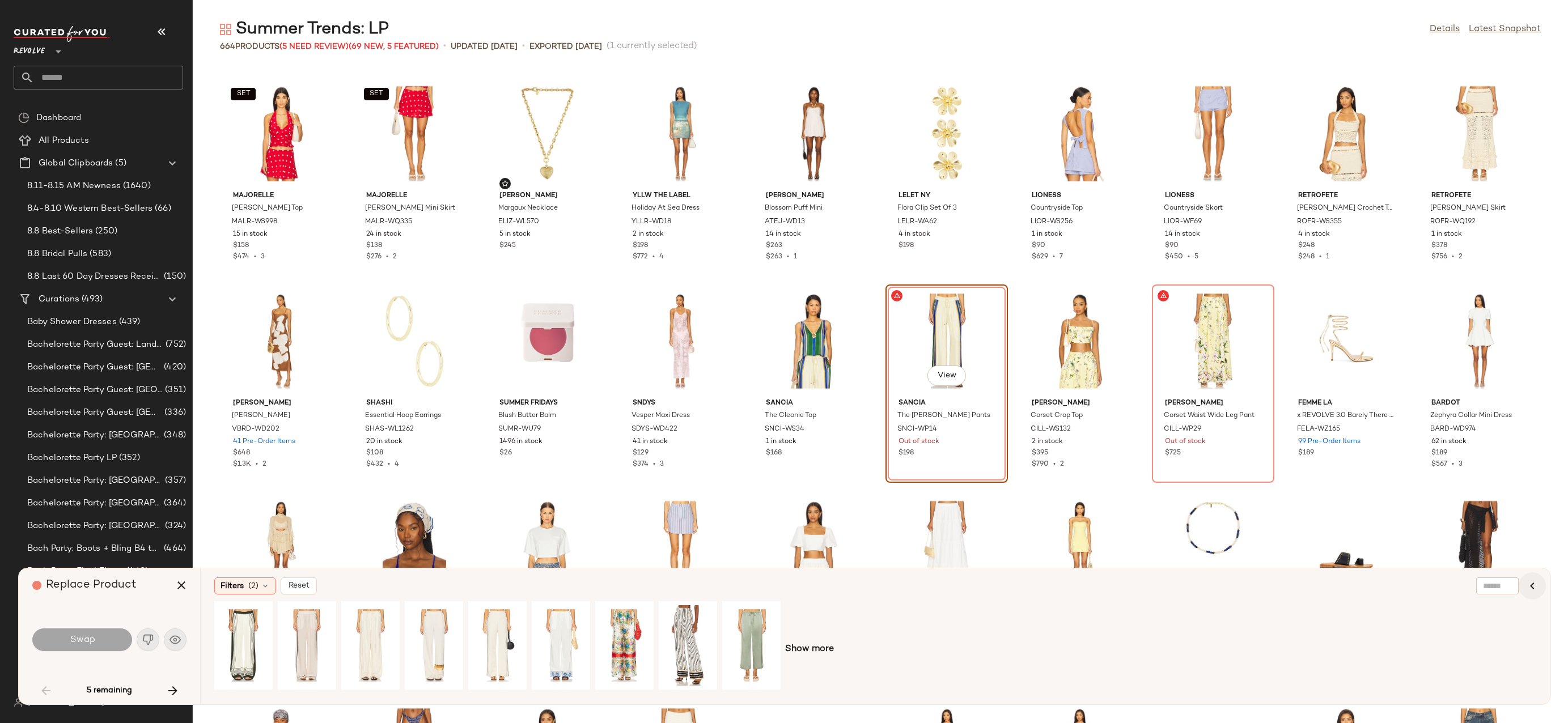
click at [1537, 582] on icon "button" at bounding box center [1532, 586] width 13 height 13
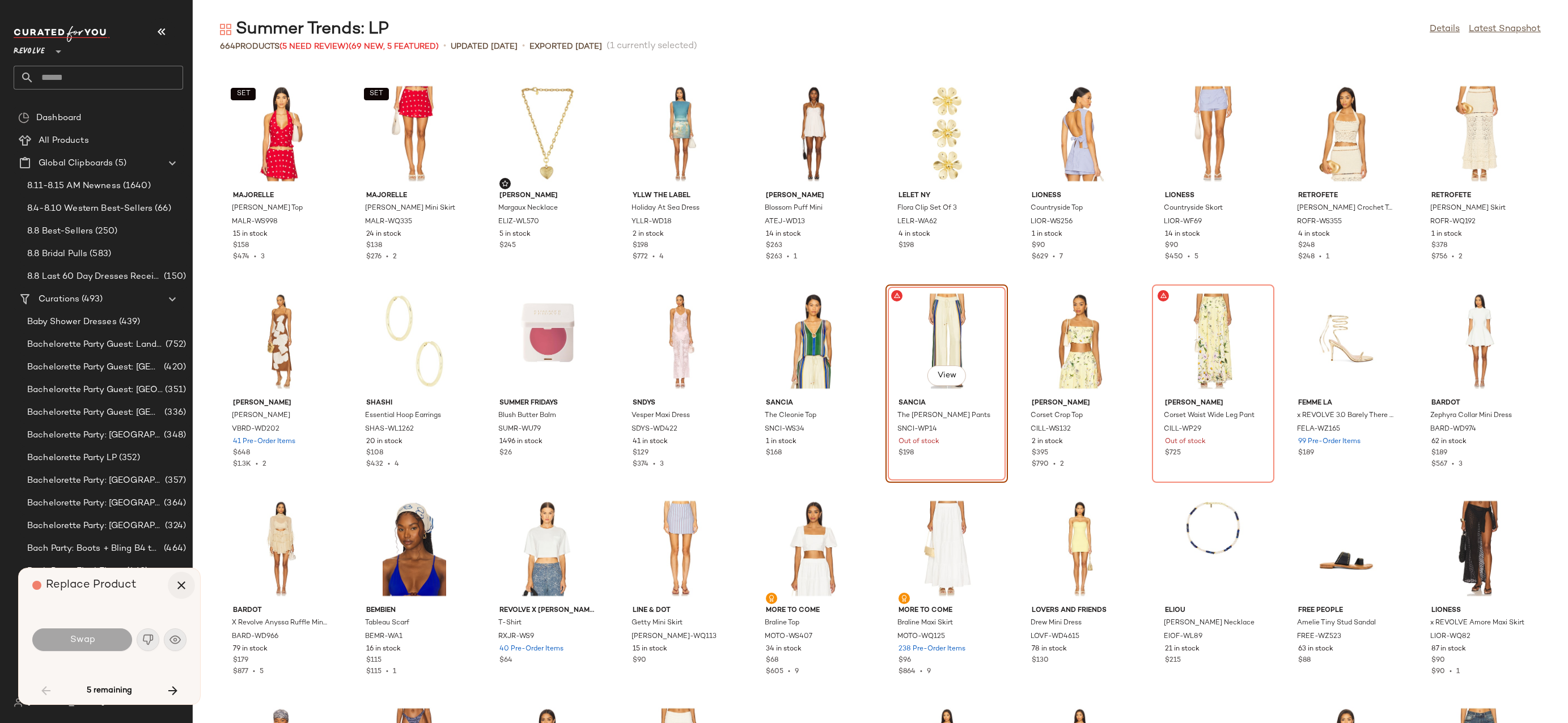
click at [176, 581] on icon "button" at bounding box center [181, 585] width 13 height 13
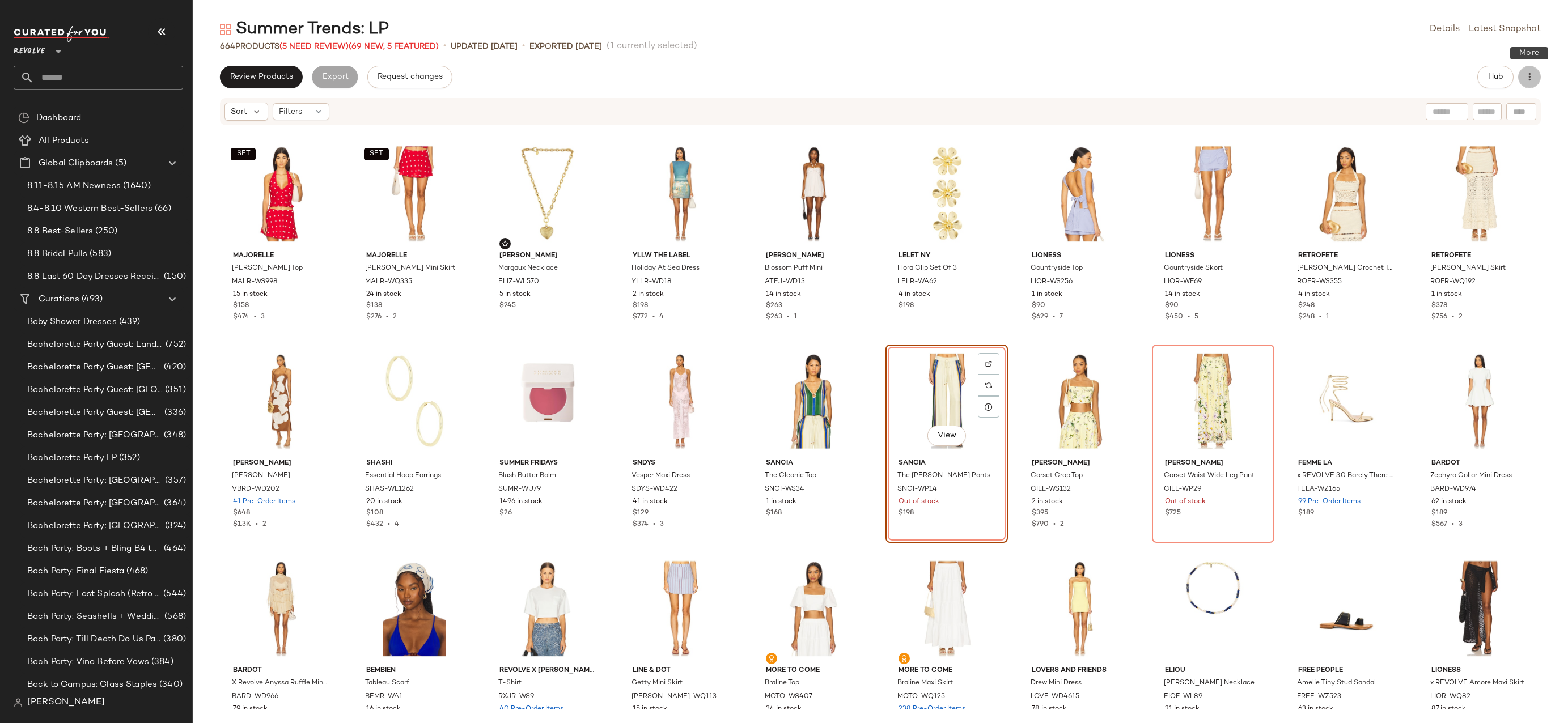
click at [1534, 83] on button "button" at bounding box center [1529, 77] width 23 height 23
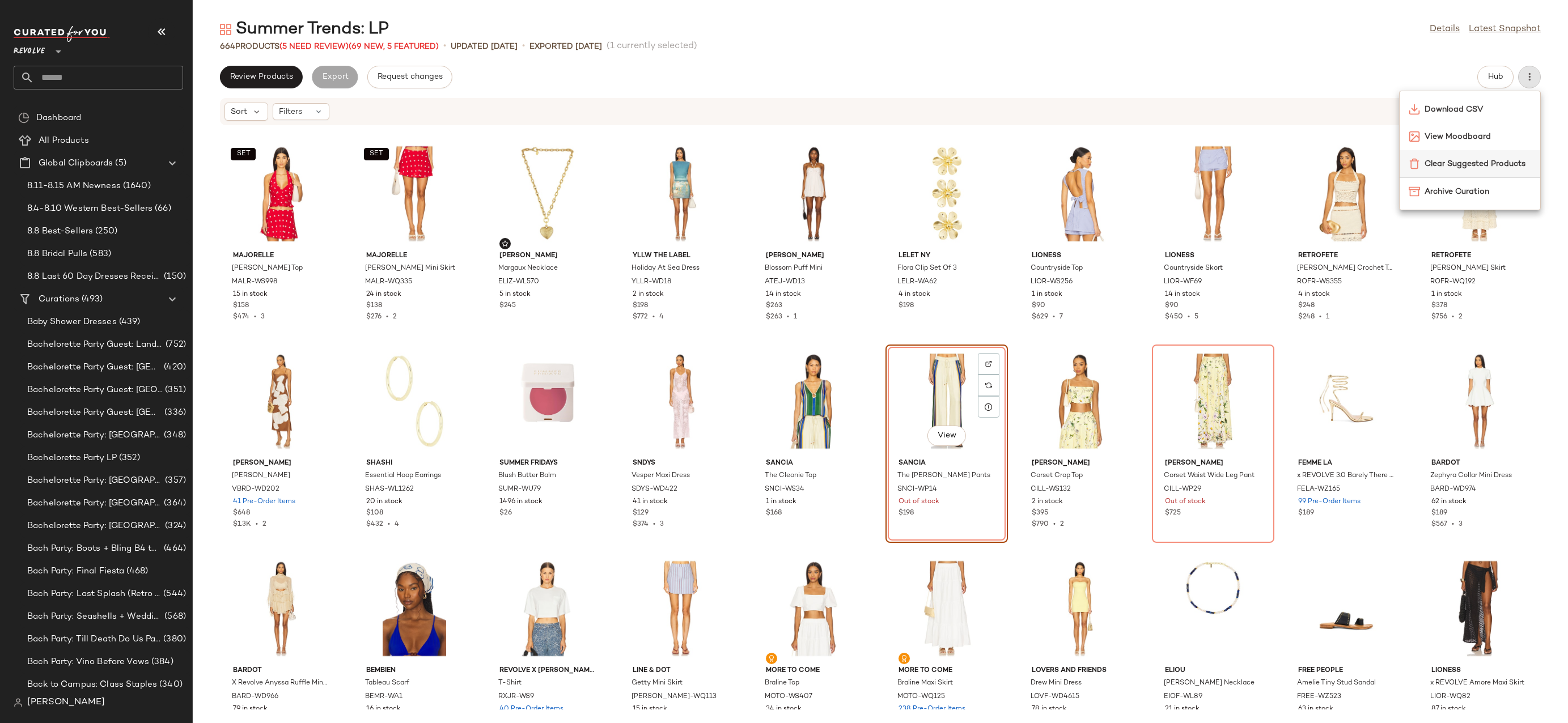
click at [1481, 159] on span "Clear Suggested Products" at bounding box center [1478, 164] width 107 height 12
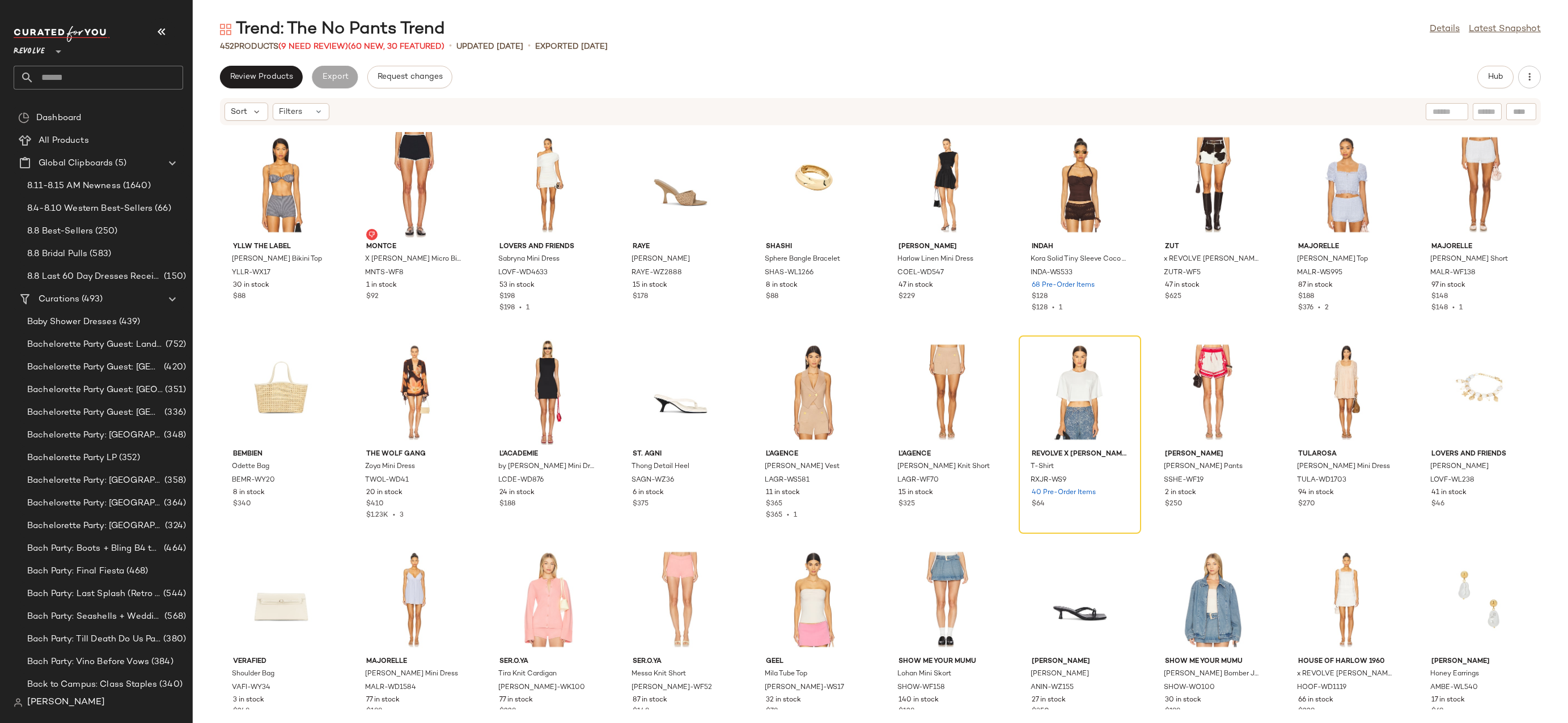
click at [53, 92] on div "Revolve **" at bounding box center [102, 58] width 179 height 71
click at [55, 85] on input "text" at bounding box center [108, 77] width 149 height 24
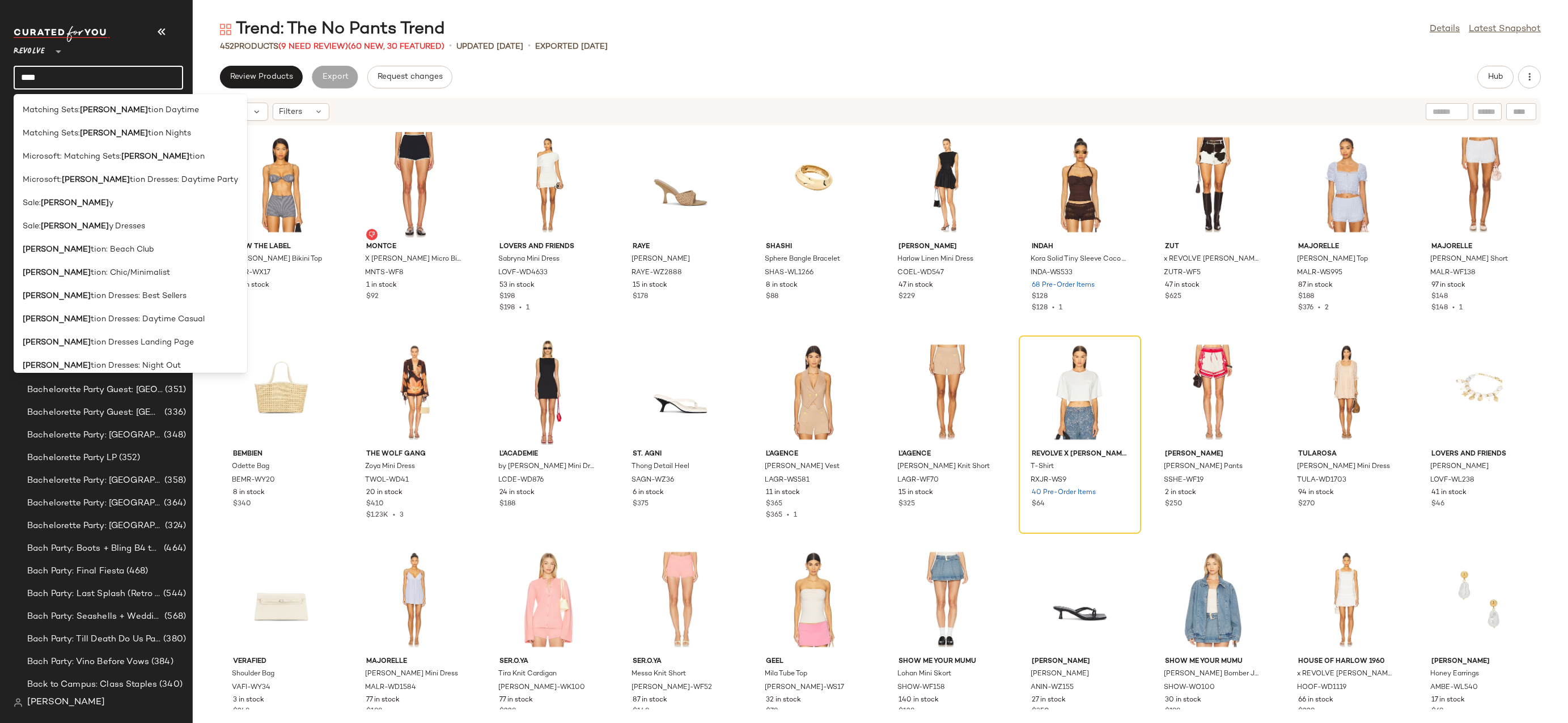
click at [106, 86] on input "****" at bounding box center [98, 77] width 170 height 24
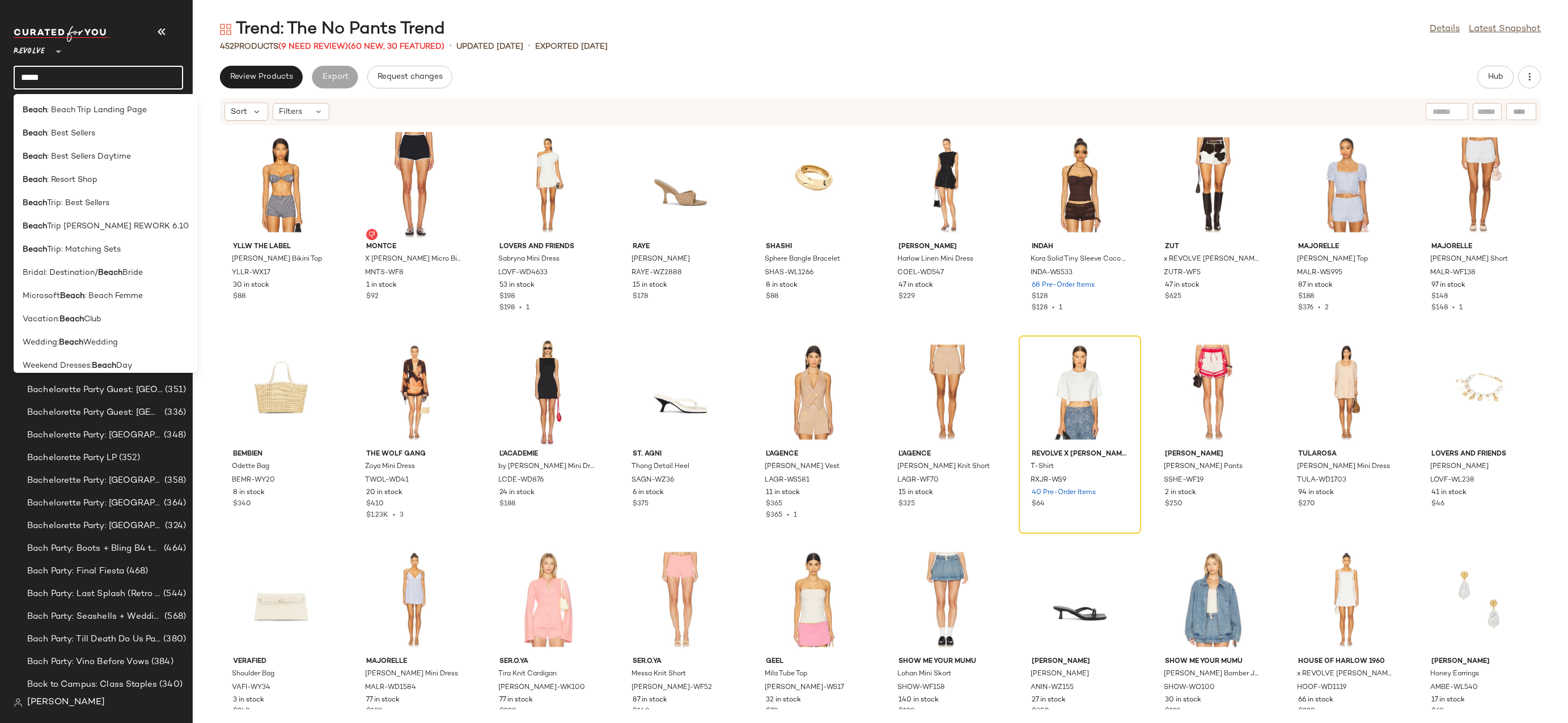
type input "**********"
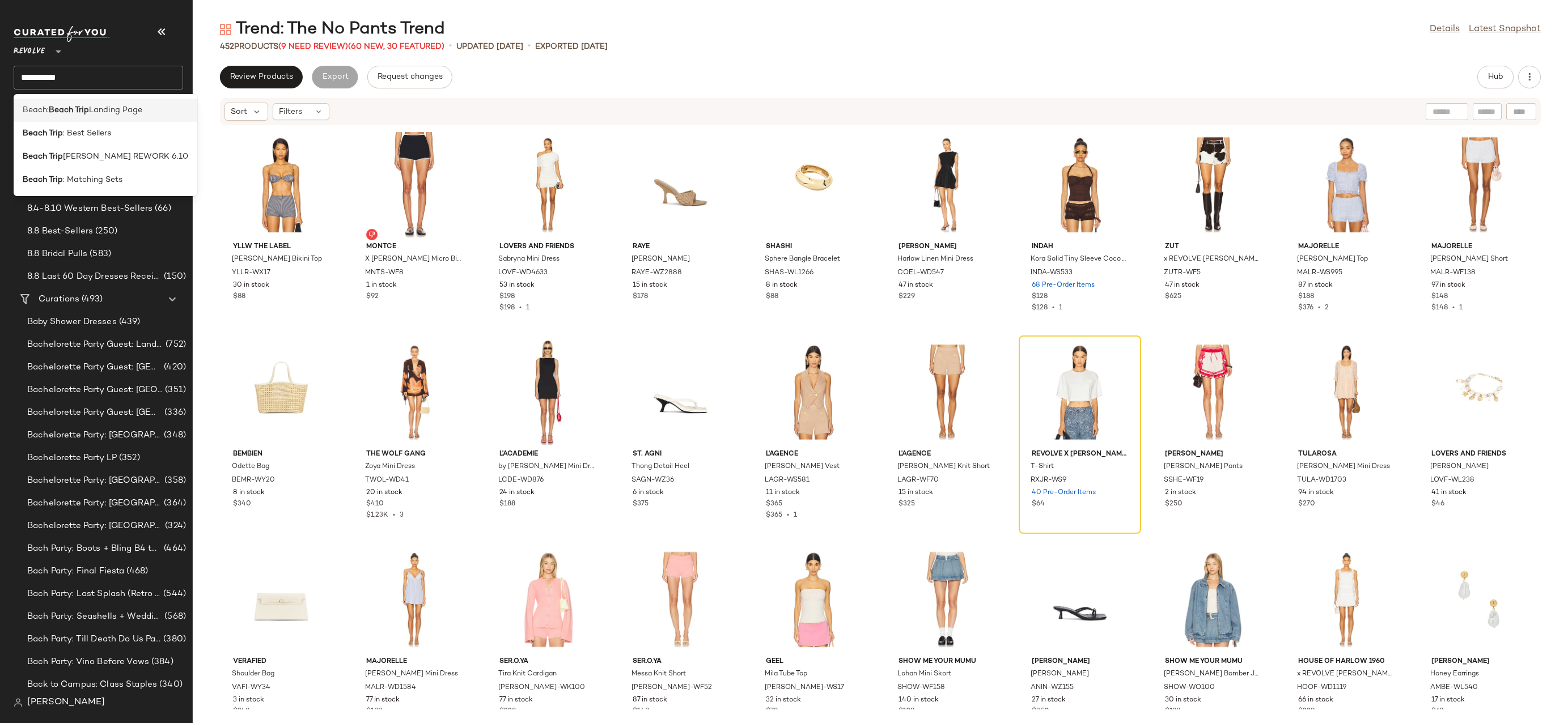
click at [132, 109] on span "Landing Page" at bounding box center [116, 110] width 53 height 12
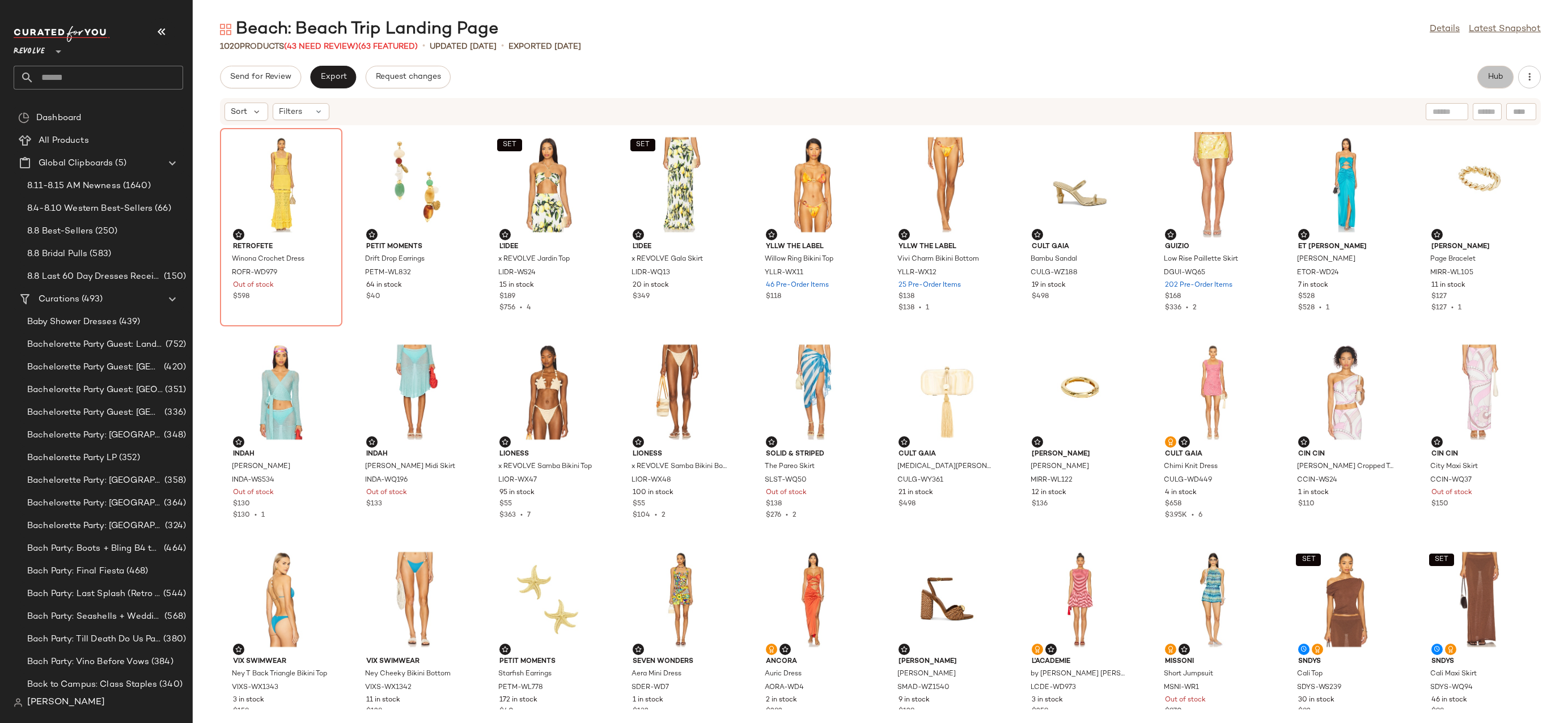
click at [1489, 81] on button "Hub" at bounding box center [1495, 77] width 36 height 23
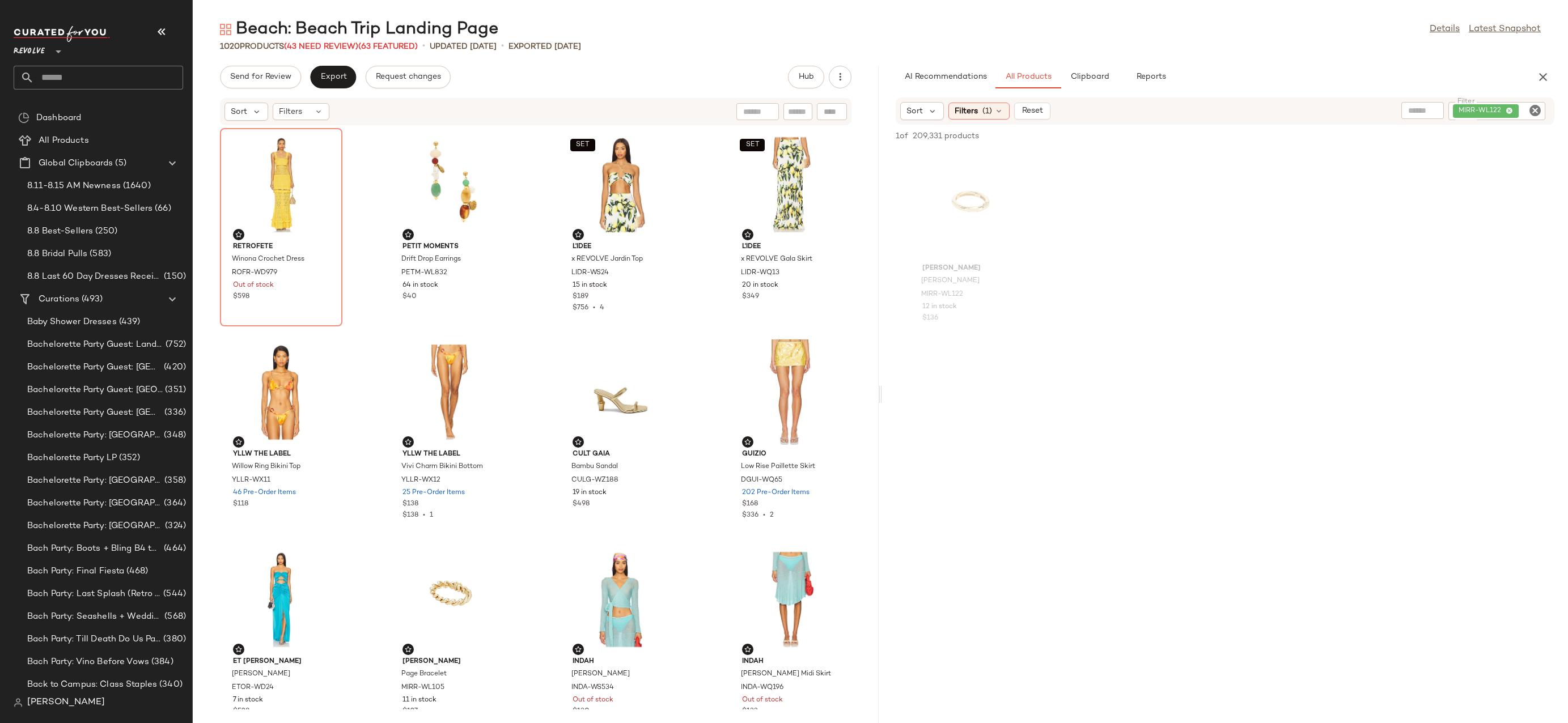
click at [1531, 111] on icon "Clear Filter" at bounding box center [1534, 110] width 13 height 13
paste input "**********"
type input "**********"
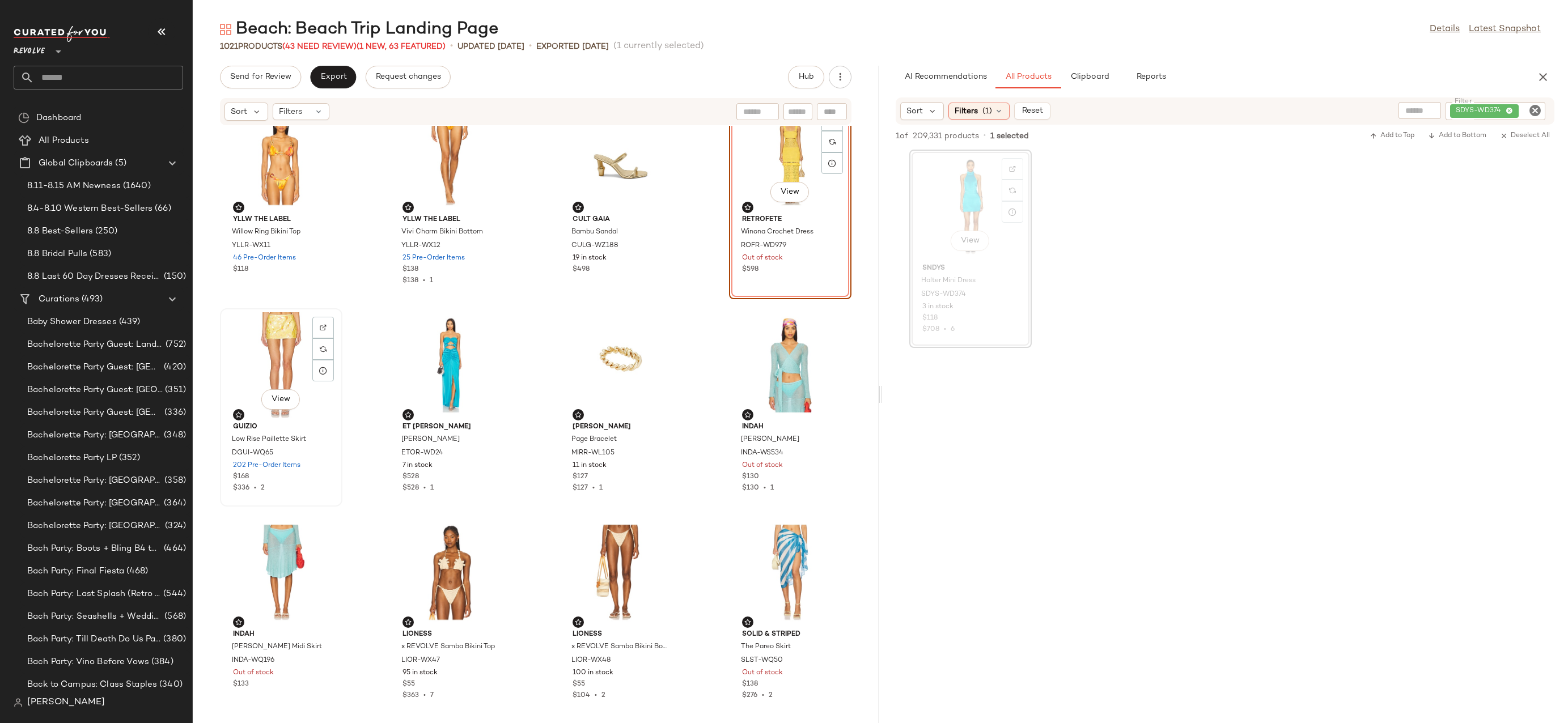
scroll to position [278, 0]
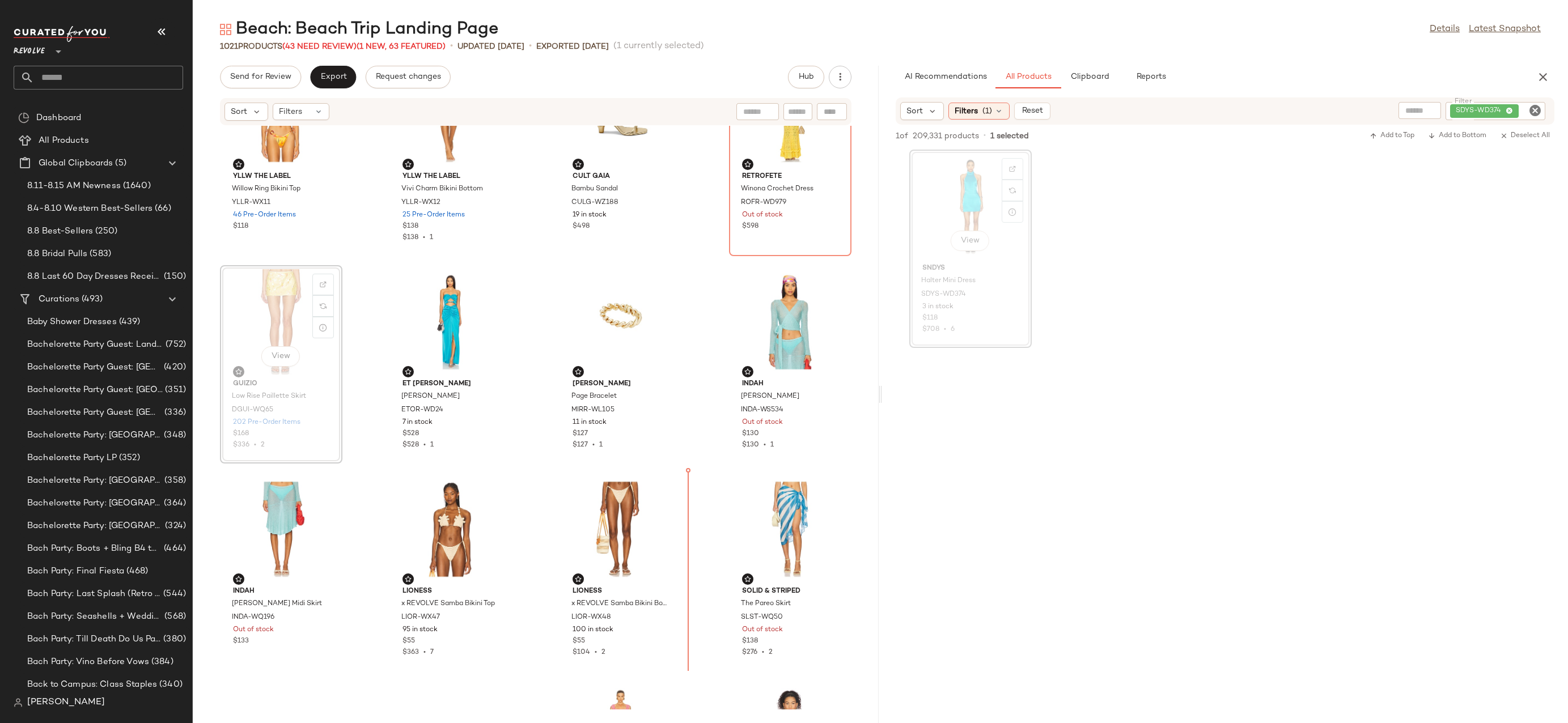
drag, startPoint x: 266, startPoint y: 308, endPoint x: 274, endPoint y: 310, distance: 8.2
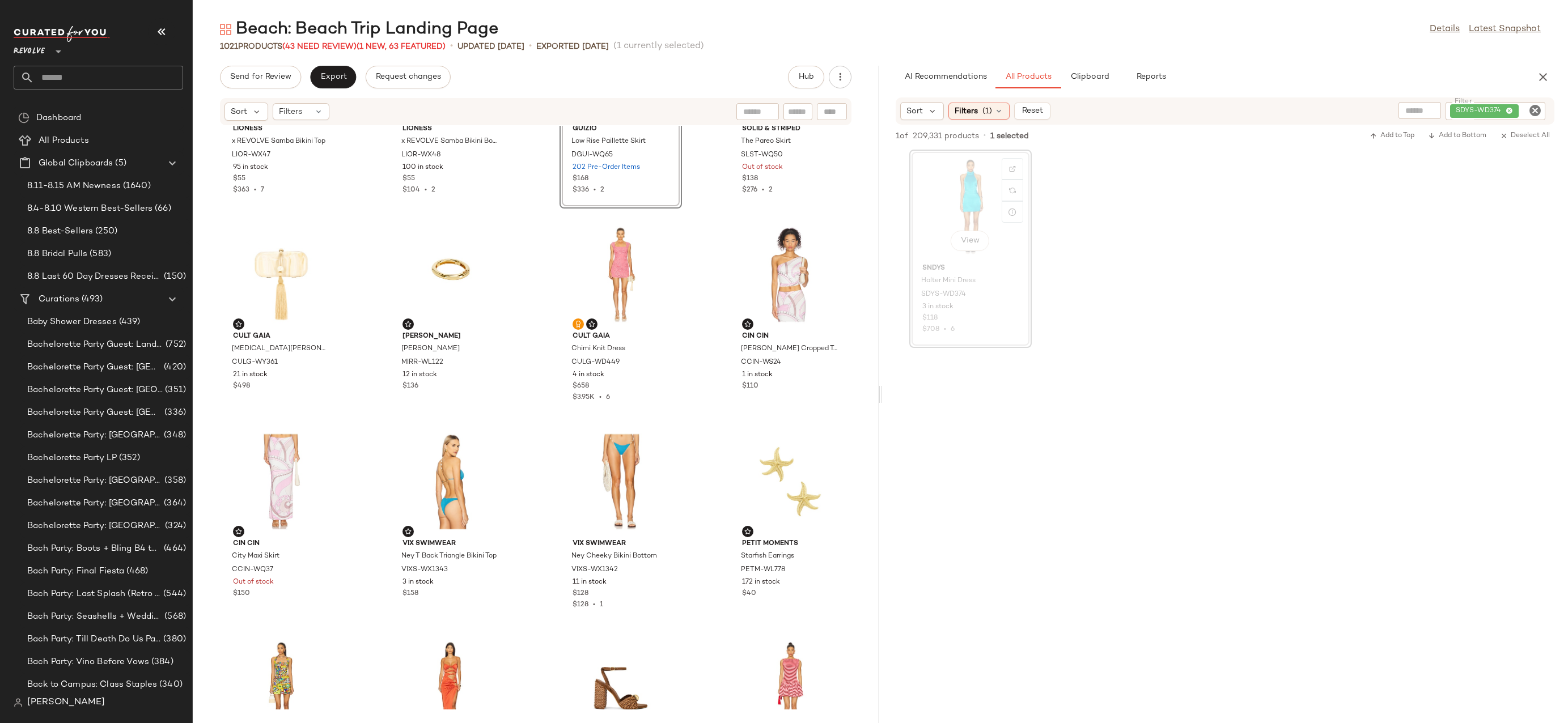
scroll to position [634, 0]
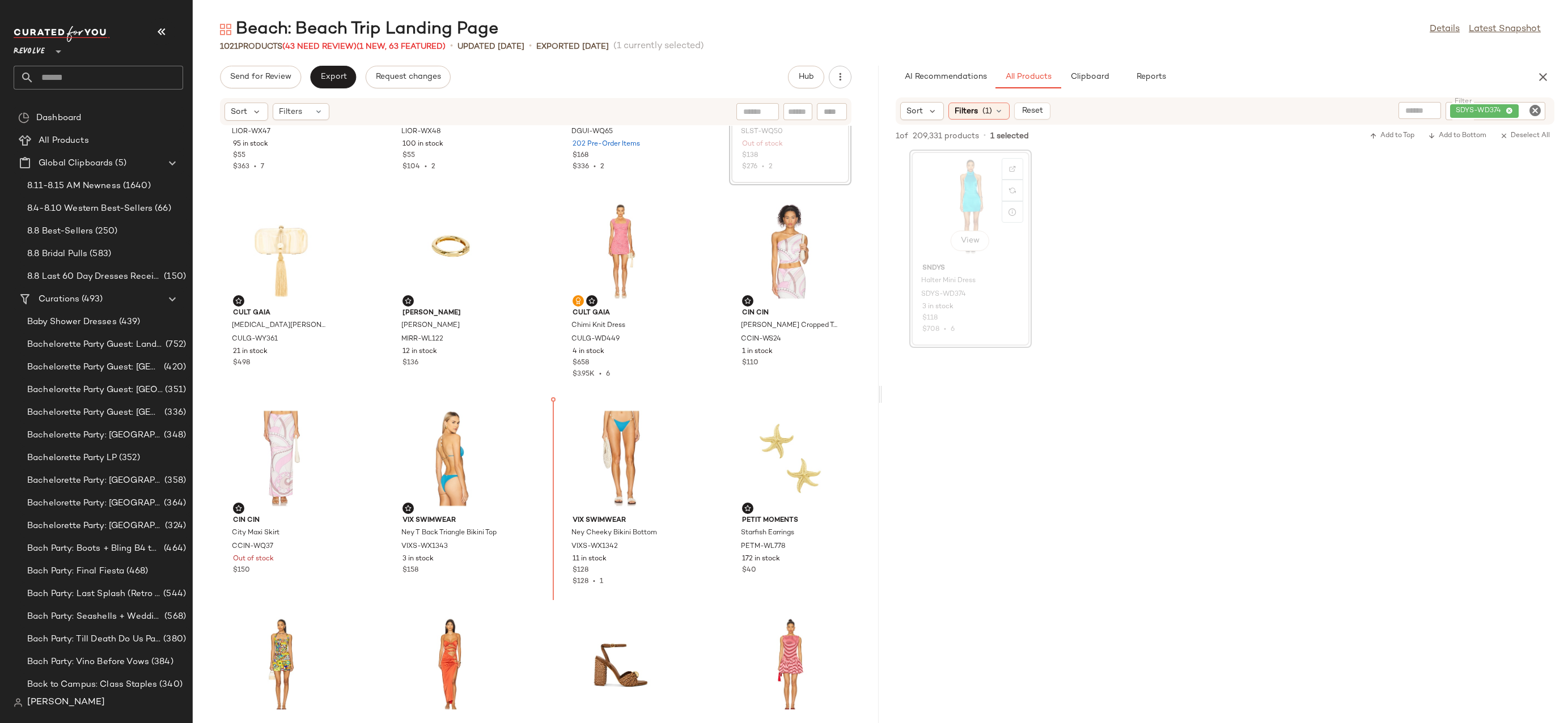
scroll to position [809, 0]
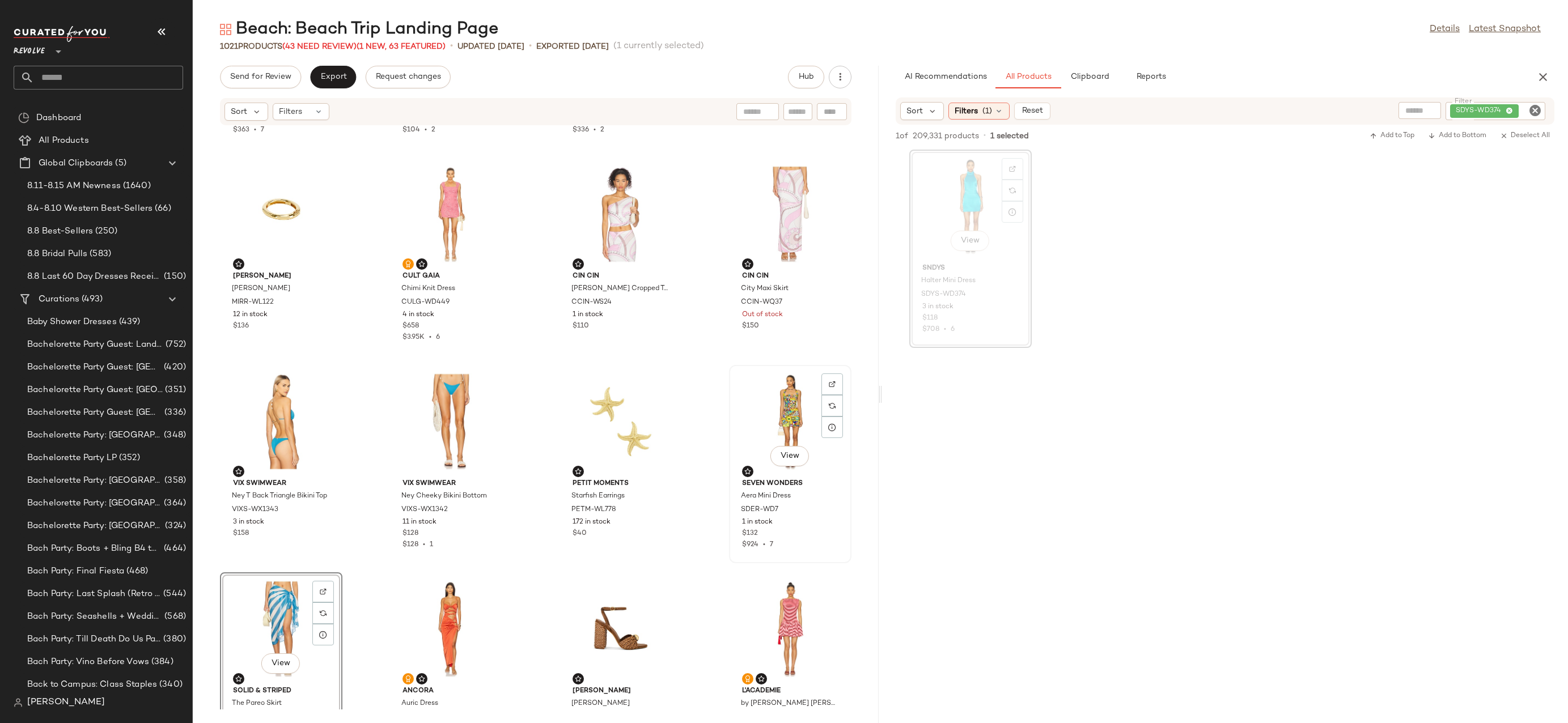
click at [790, 411] on div "View" at bounding box center [790, 422] width 114 height 106
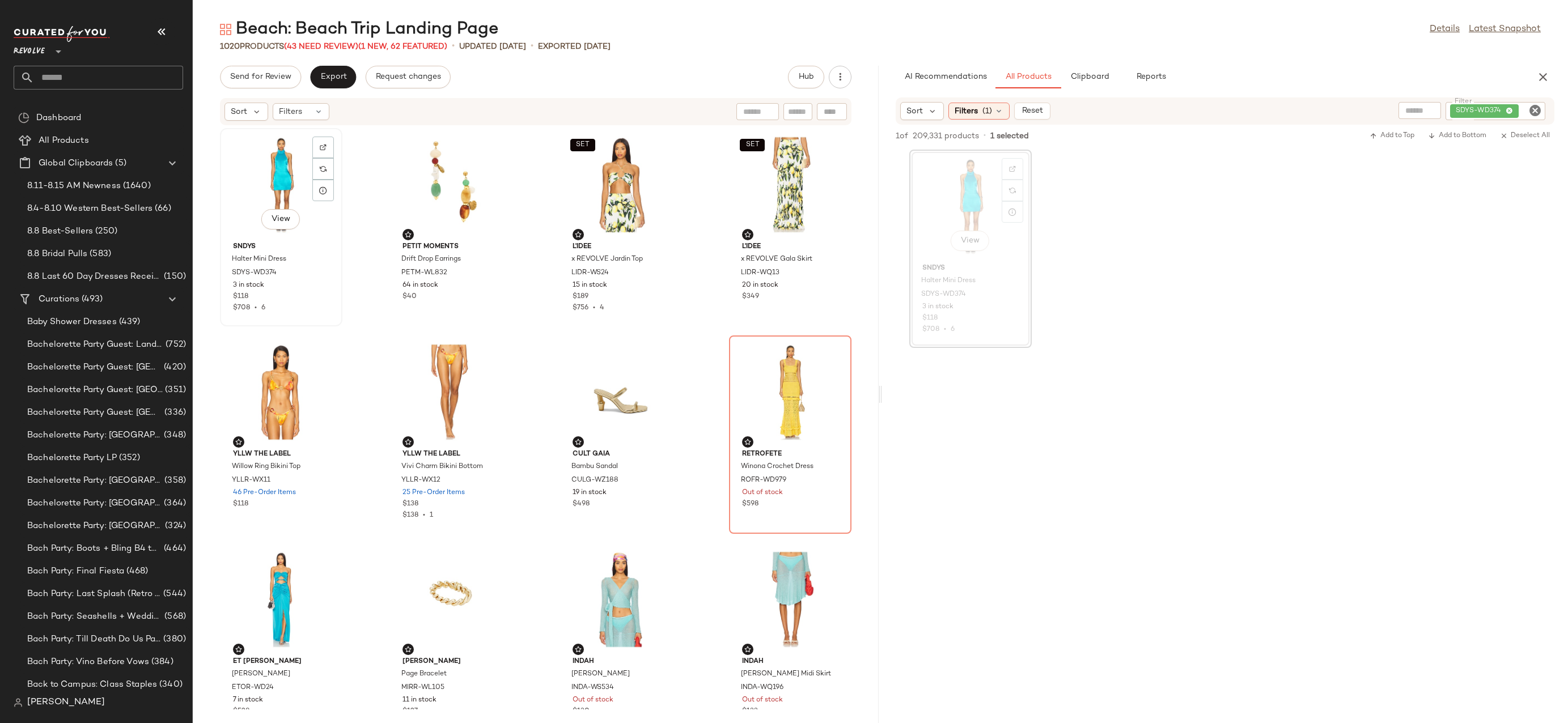
click at [269, 193] on div "View" at bounding box center [281, 185] width 114 height 106
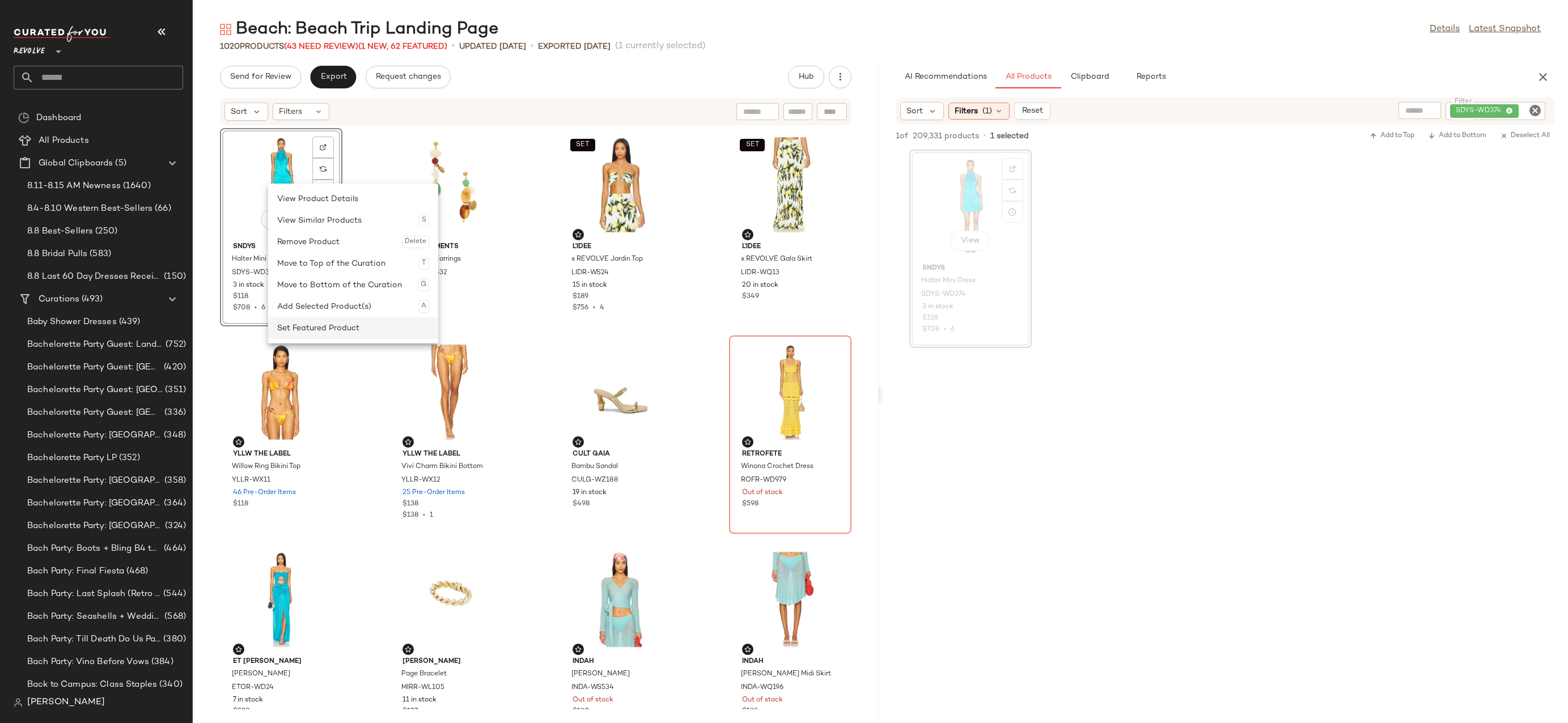
click at [312, 324] on div "Set Featured Product" at bounding box center [353, 328] width 152 height 22
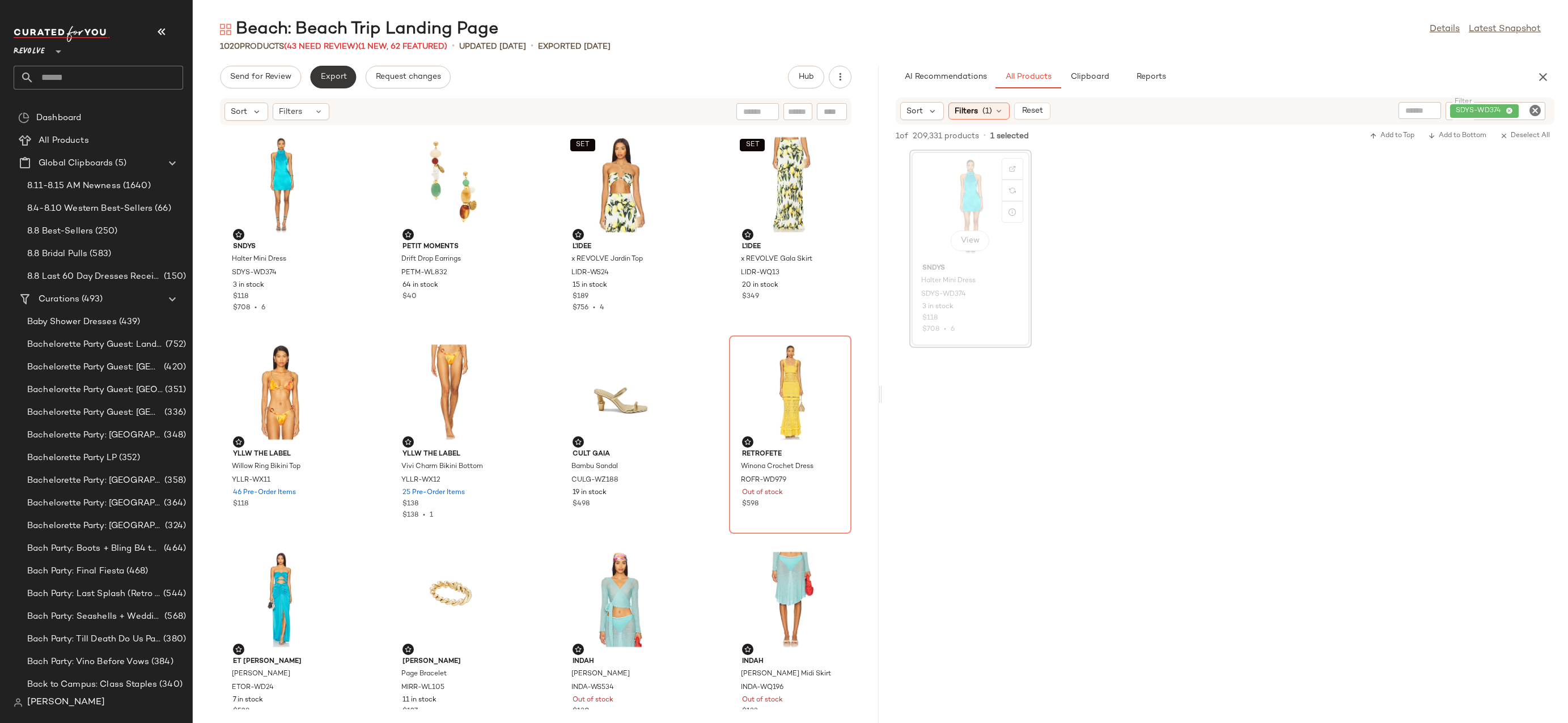
click at [322, 76] on span "Export" at bounding box center [333, 77] width 27 height 9
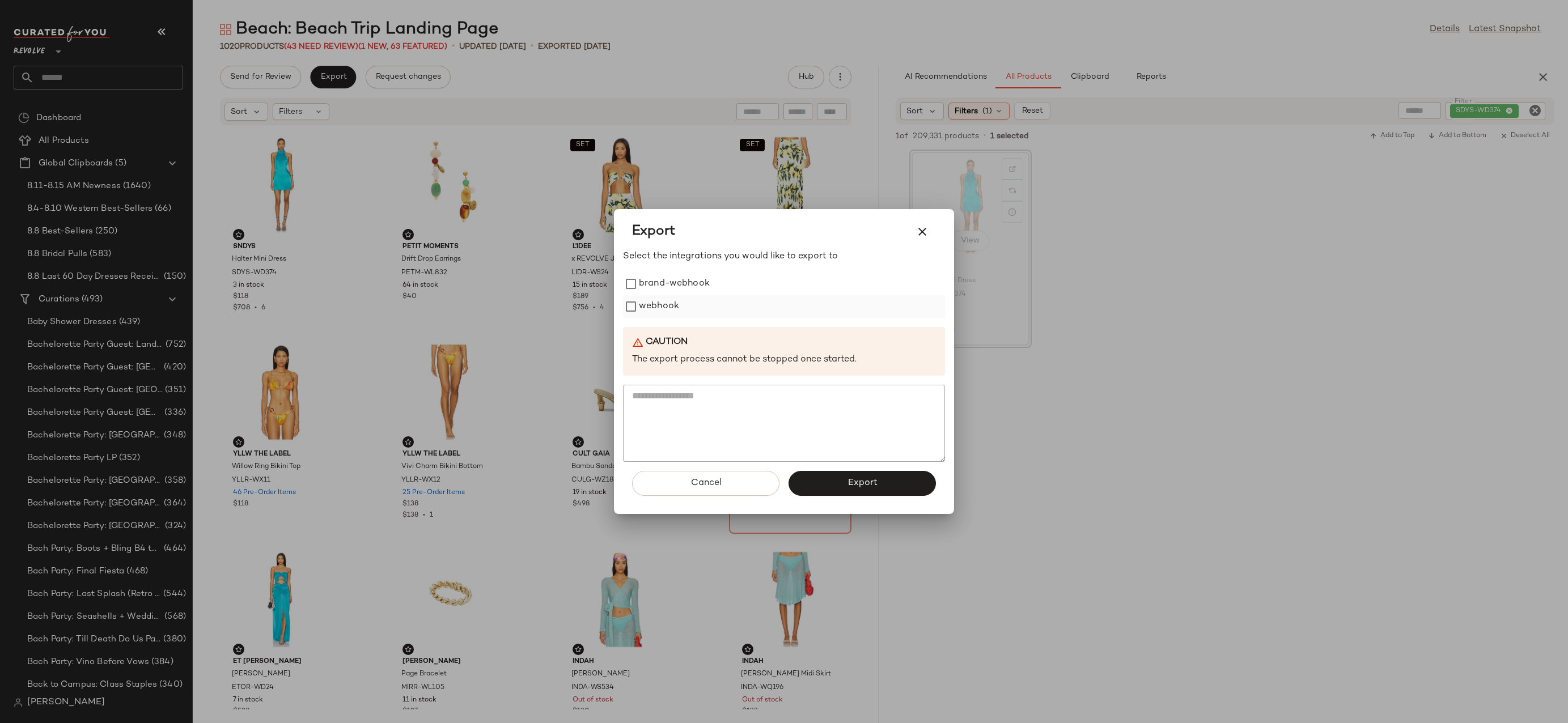
click at [668, 302] on label "webhook" at bounding box center [659, 306] width 40 height 23
click at [852, 472] on button "Export" at bounding box center [862, 483] width 148 height 25
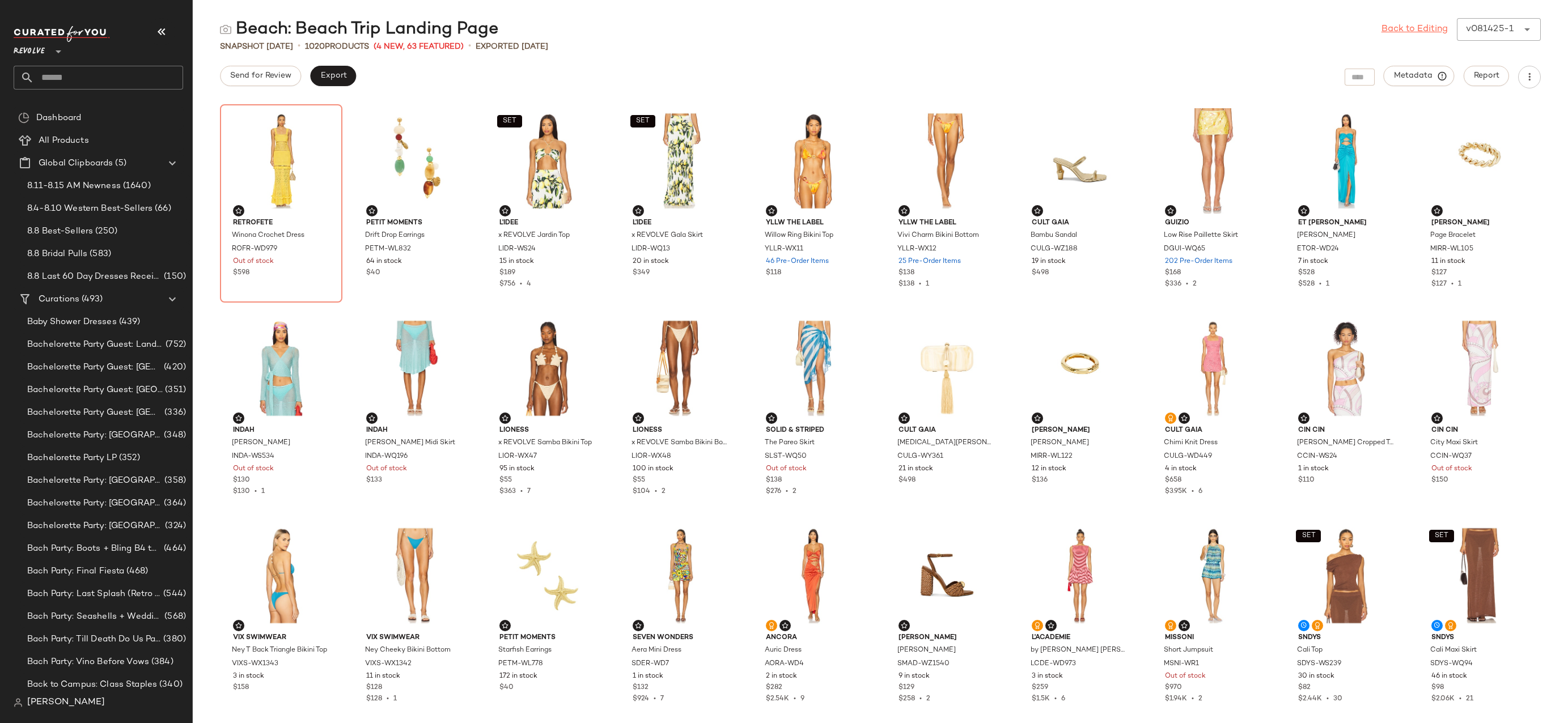
click at [1411, 31] on link "Back to Editing" at bounding box center [1414, 29] width 66 height 13
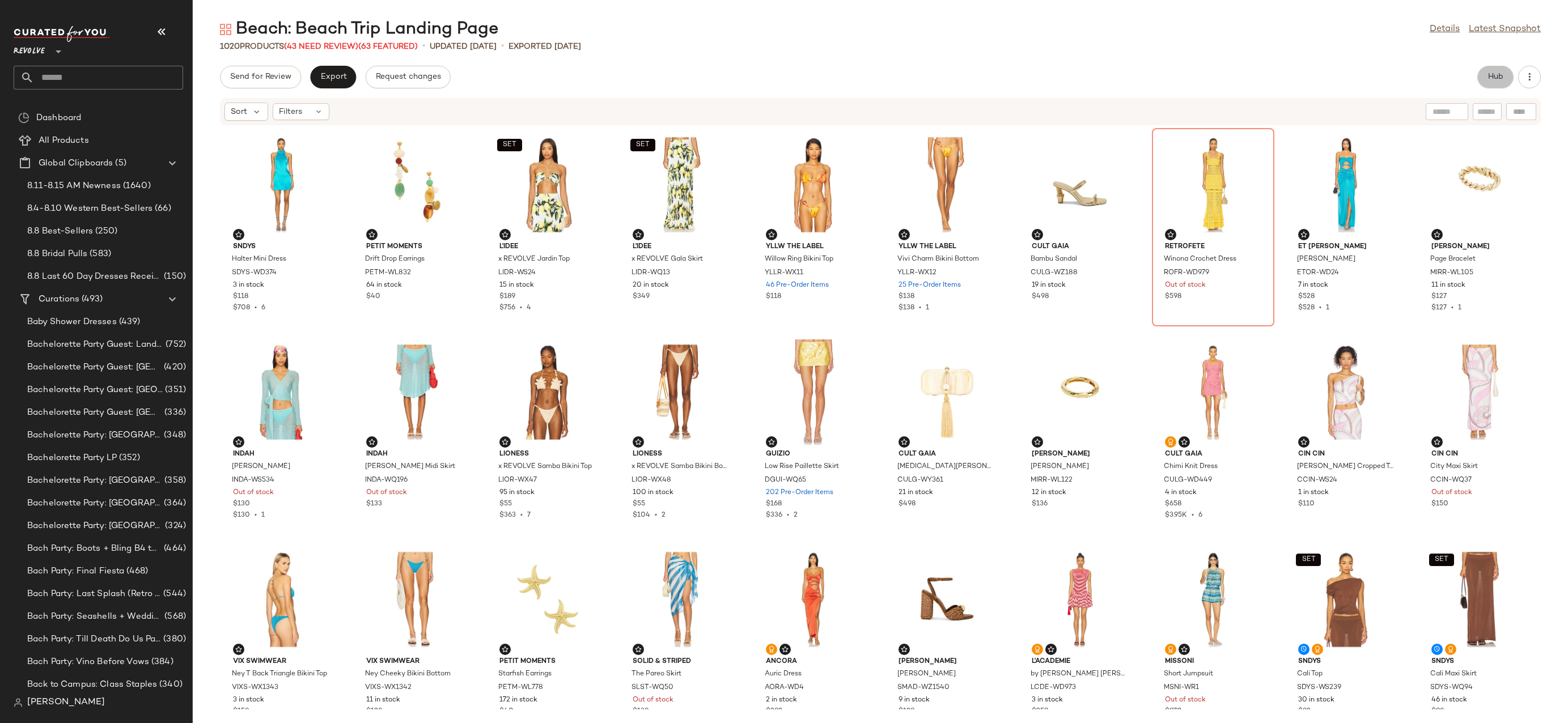
click at [1483, 78] on button "Hub" at bounding box center [1495, 77] width 36 height 23
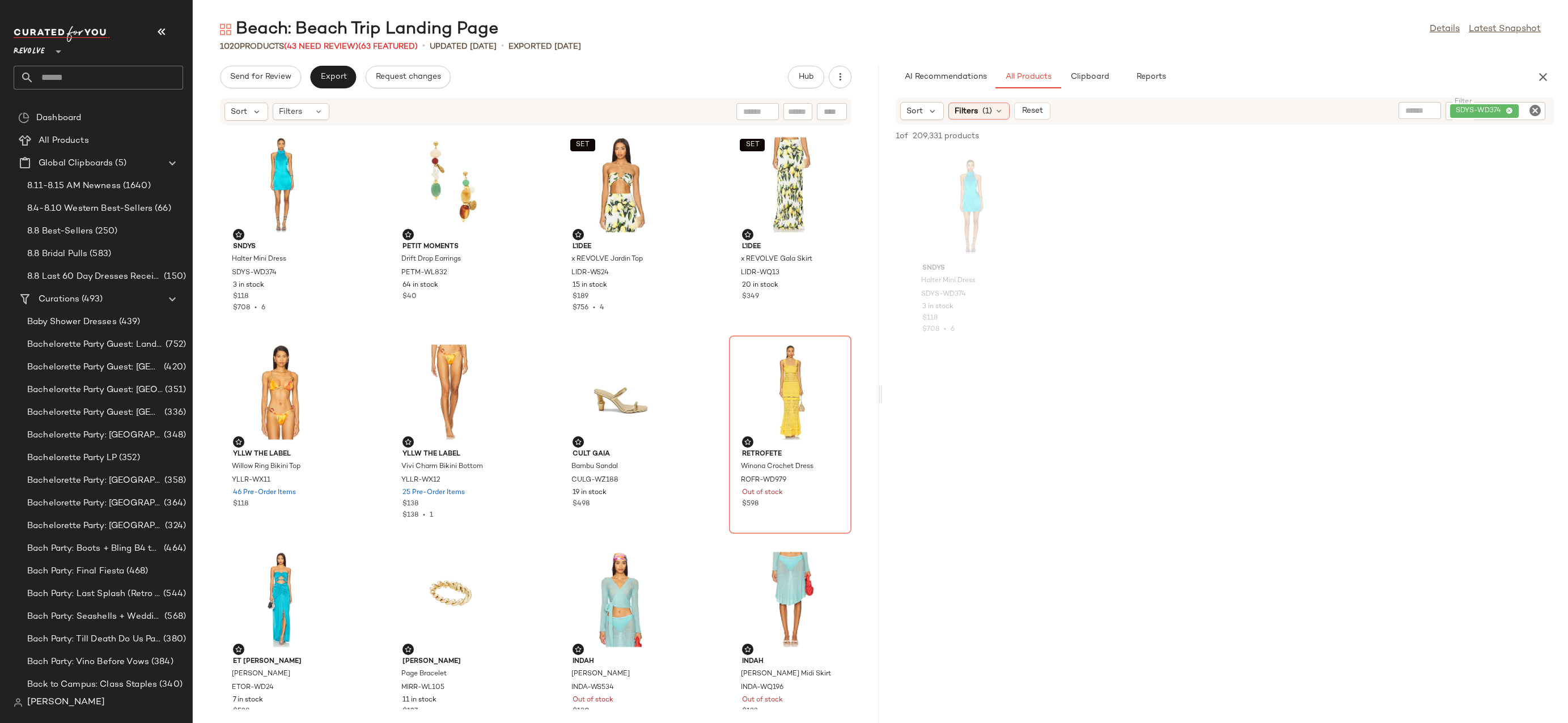
click at [1532, 113] on icon "Clear Filter" at bounding box center [1534, 110] width 13 height 13
paste input "*********"
type input "*********"
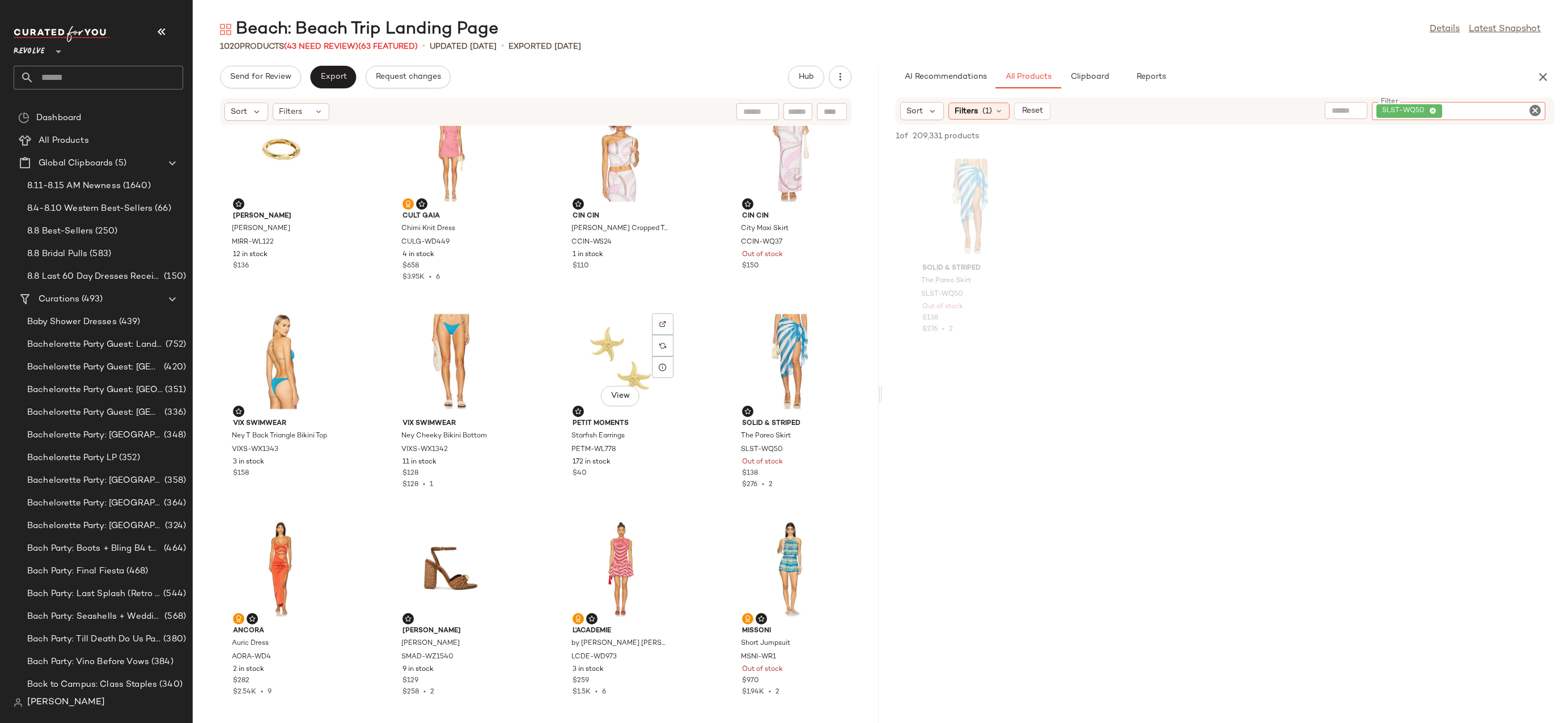
scroll to position [931, 0]
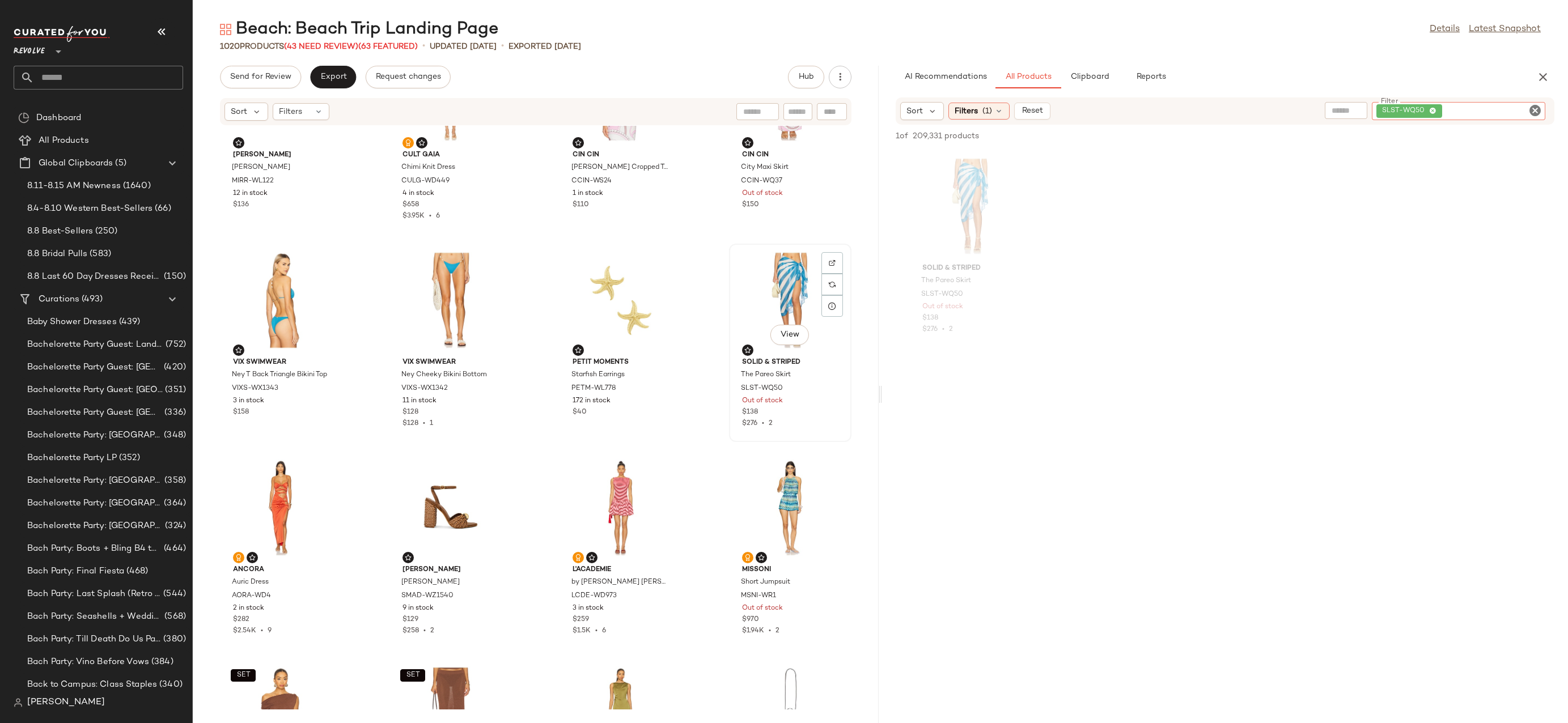
click at [783, 296] on div "View" at bounding box center [790, 301] width 114 height 106
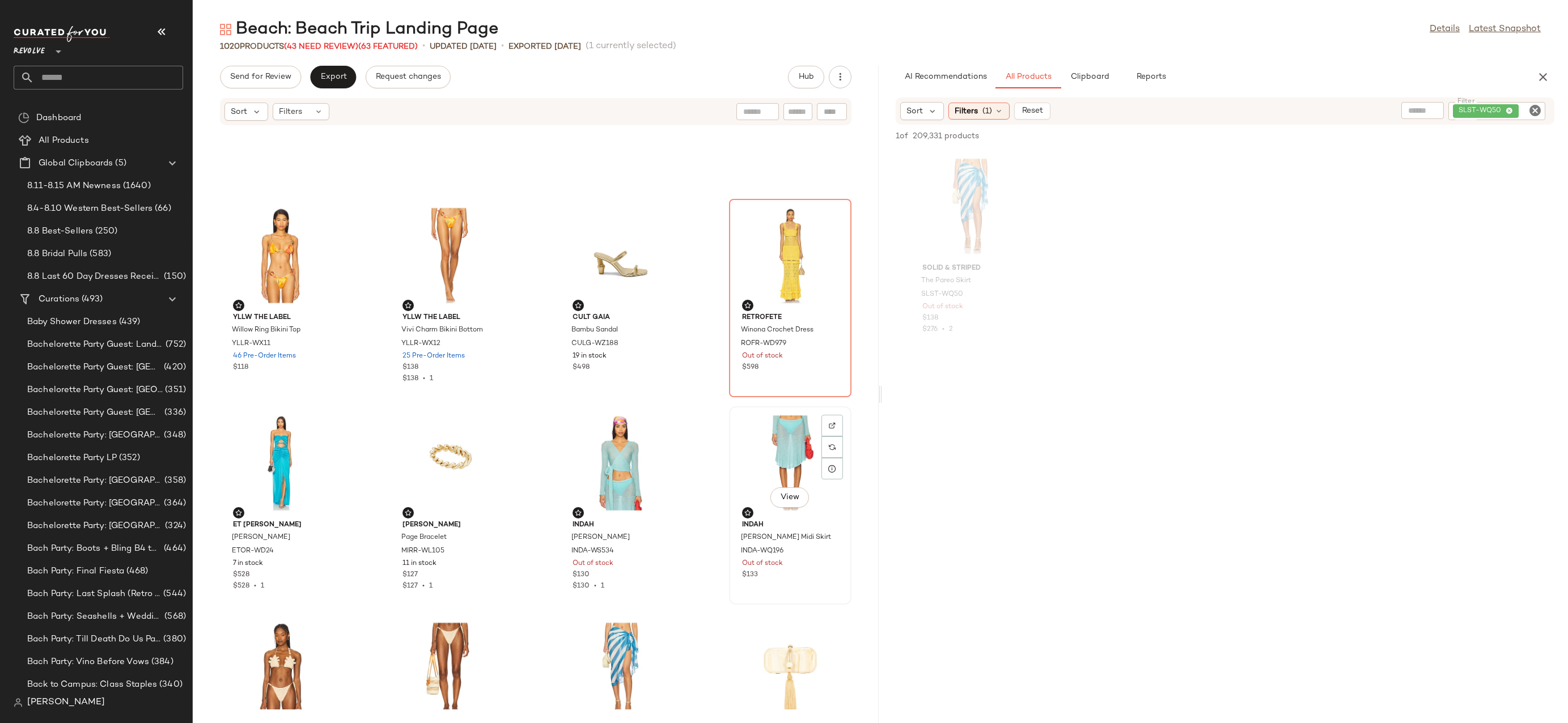
scroll to position [153, 0]
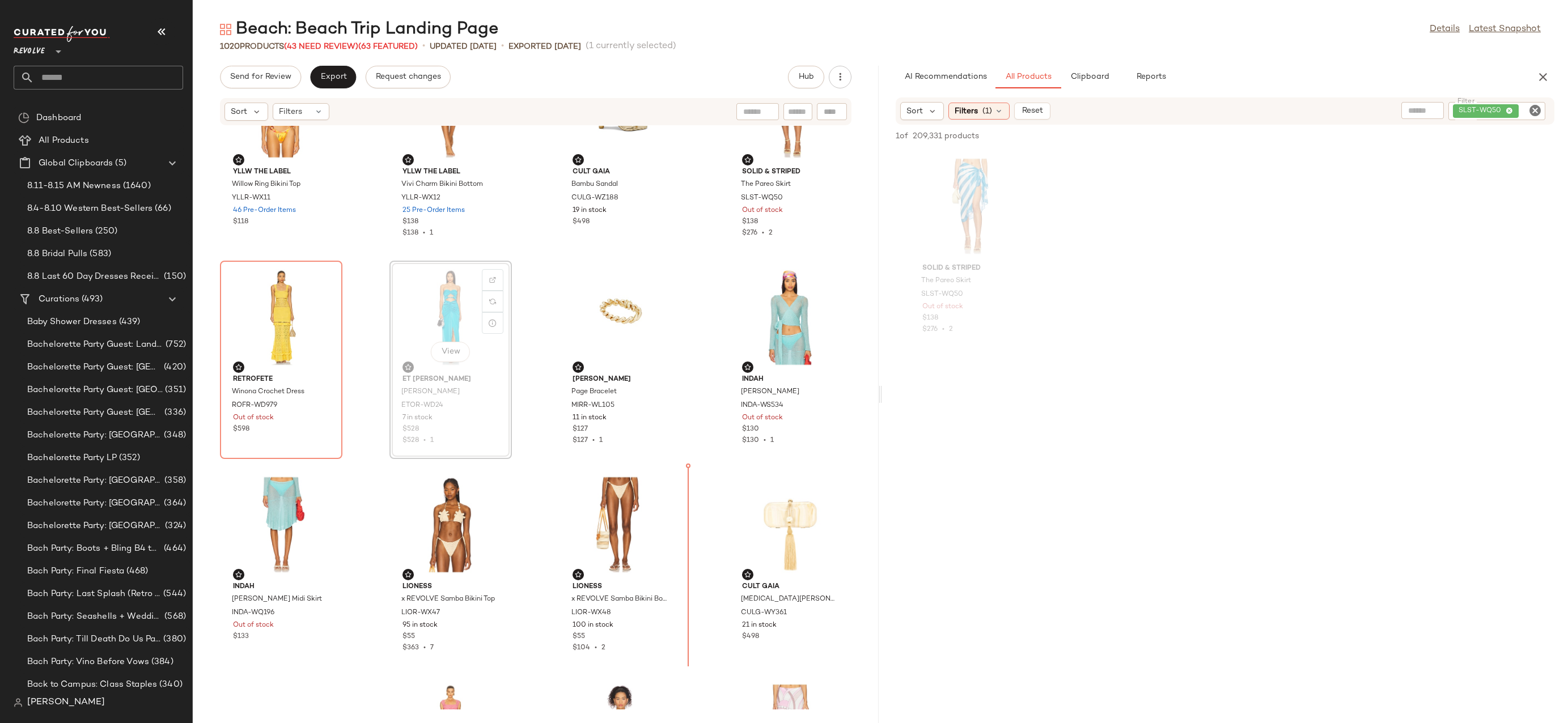
scroll to position [298, 0]
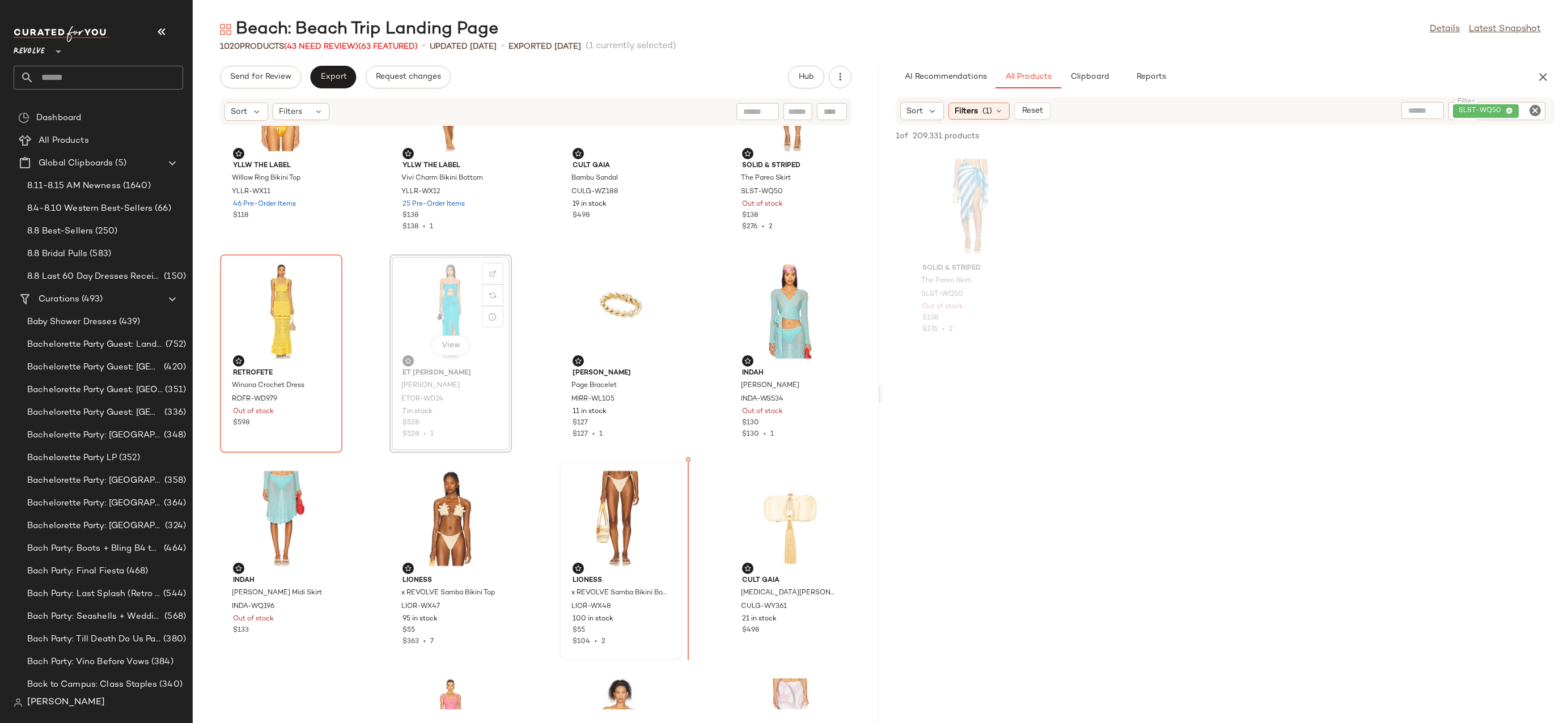
drag, startPoint x: 436, startPoint y: 351, endPoint x: 666, endPoint y: 598, distance: 337.5
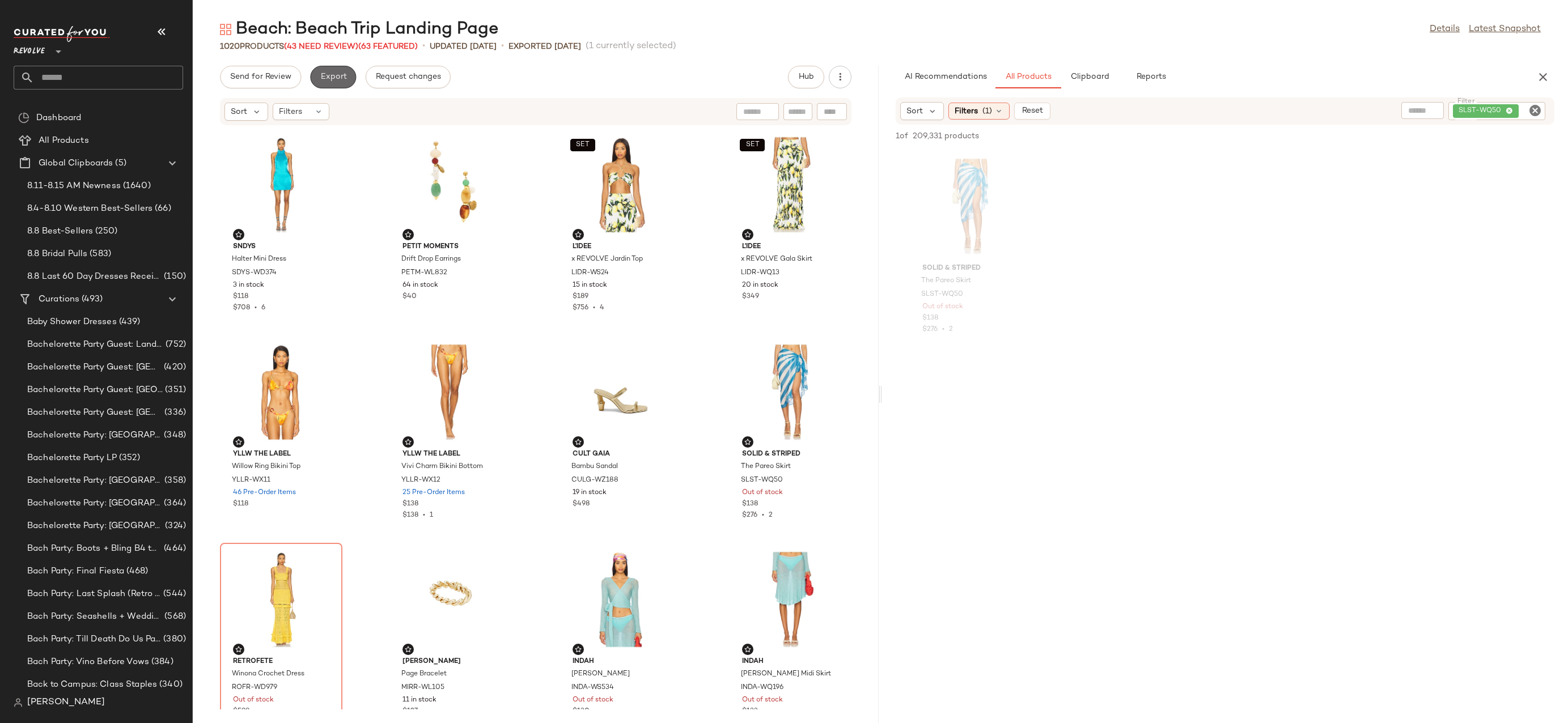
click at [327, 88] on button "Export" at bounding box center [333, 77] width 46 height 23
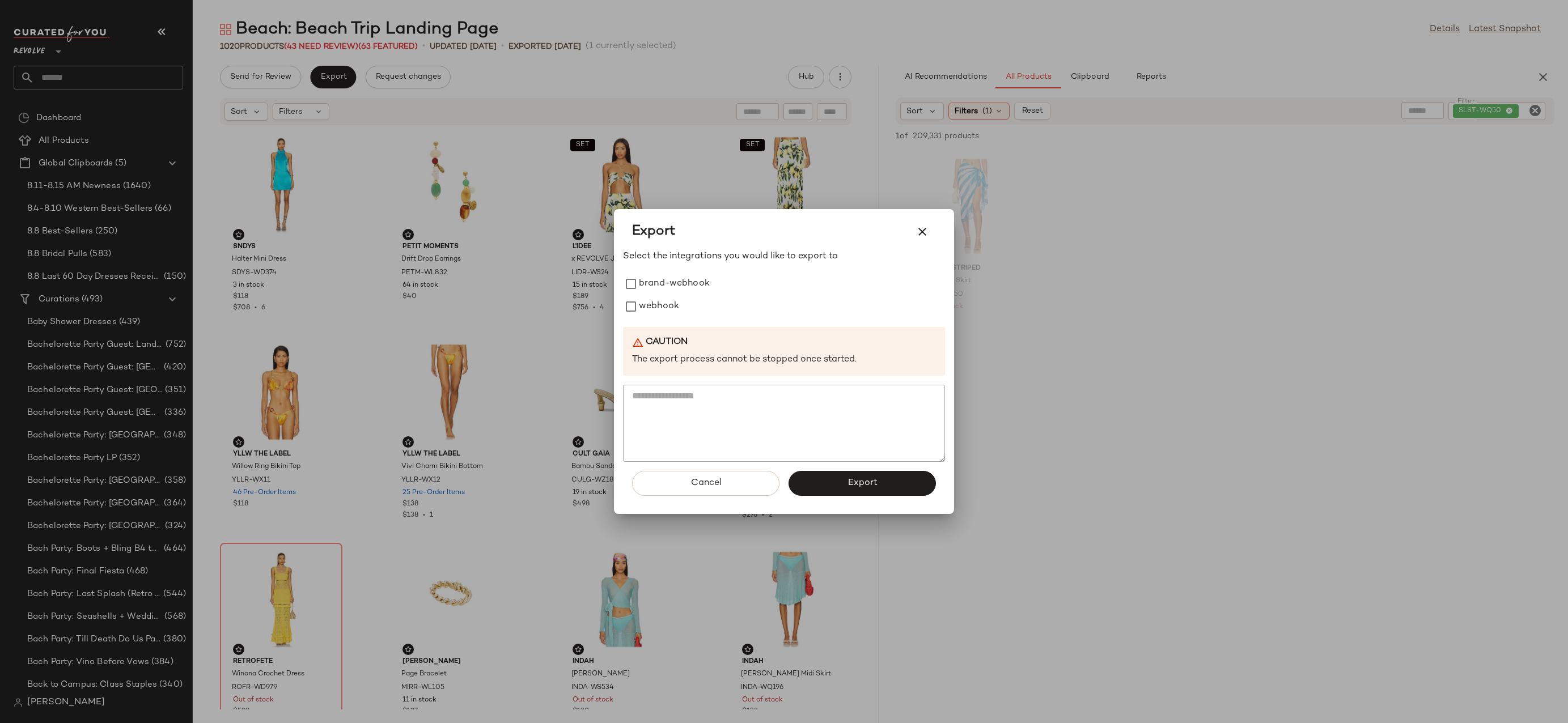
click at [644, 319] on div "Select the integrations you would like to export to brand-webhook webhook Cauti…" at bounding box center [784, 355] width 322 height 212
click at [640, 305] on label "webhook" at bounding box center [659, 306] width 40 height 23
click at [828, 476] on button "Export" at bounding box center [862, 483] width 148 height 25
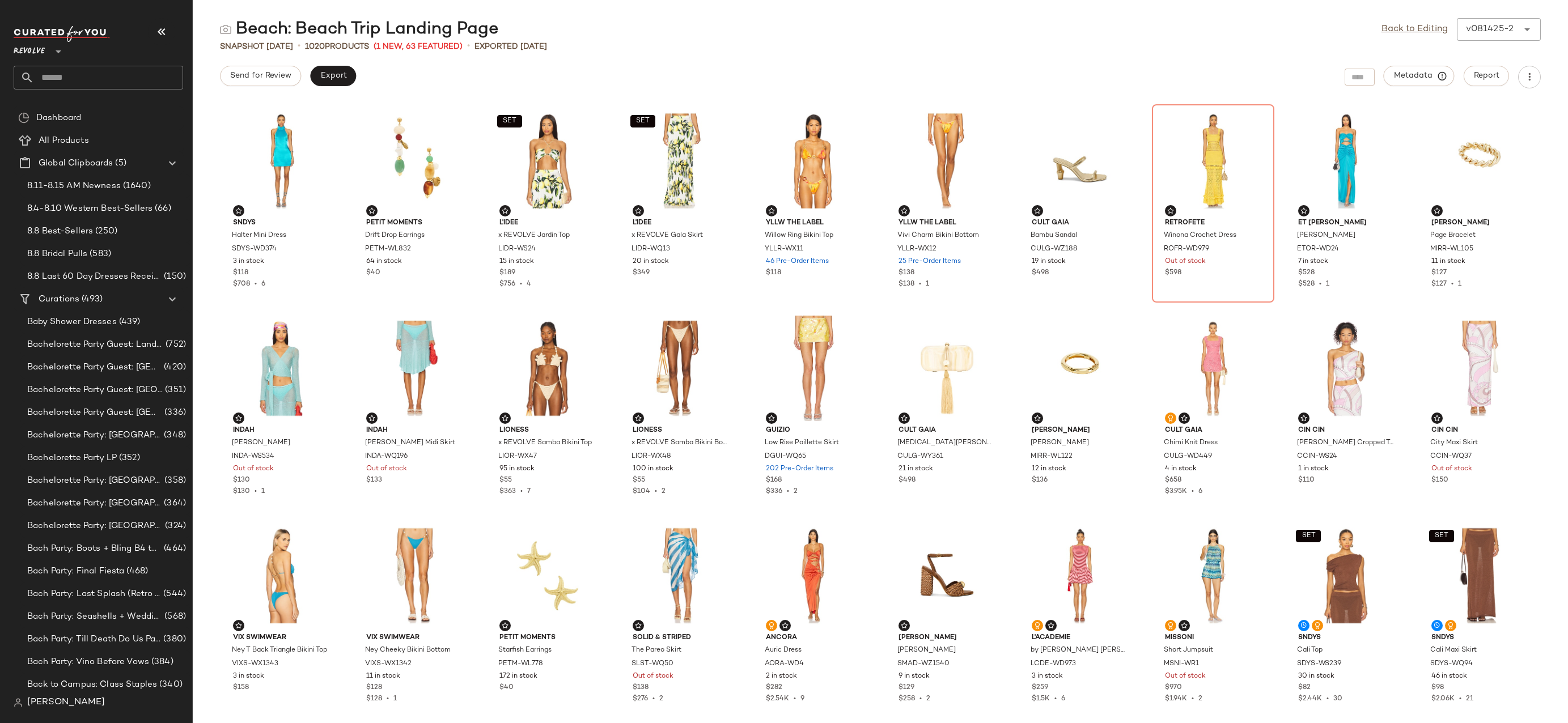
click at [128, 64] on div "Revolve **" at bounding box center [98, 58] width 170 height 64
click at [128, 83] on input "text" at bounding box center [108, 77] width 149 height 24
type input "**********"
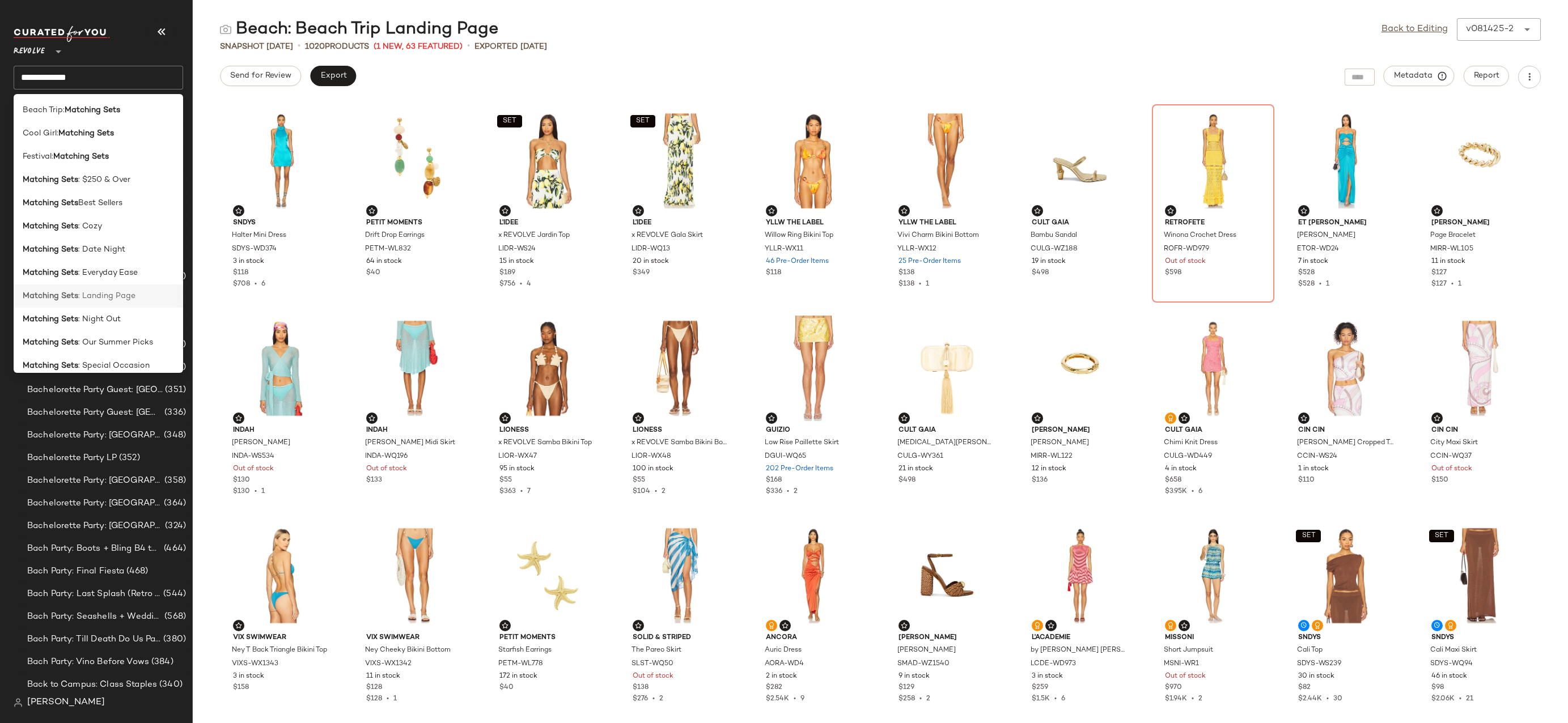
click at [128, 331] on div "Matching Sets : Landing Page" at bounding box center [98, 343] width 170 height 24
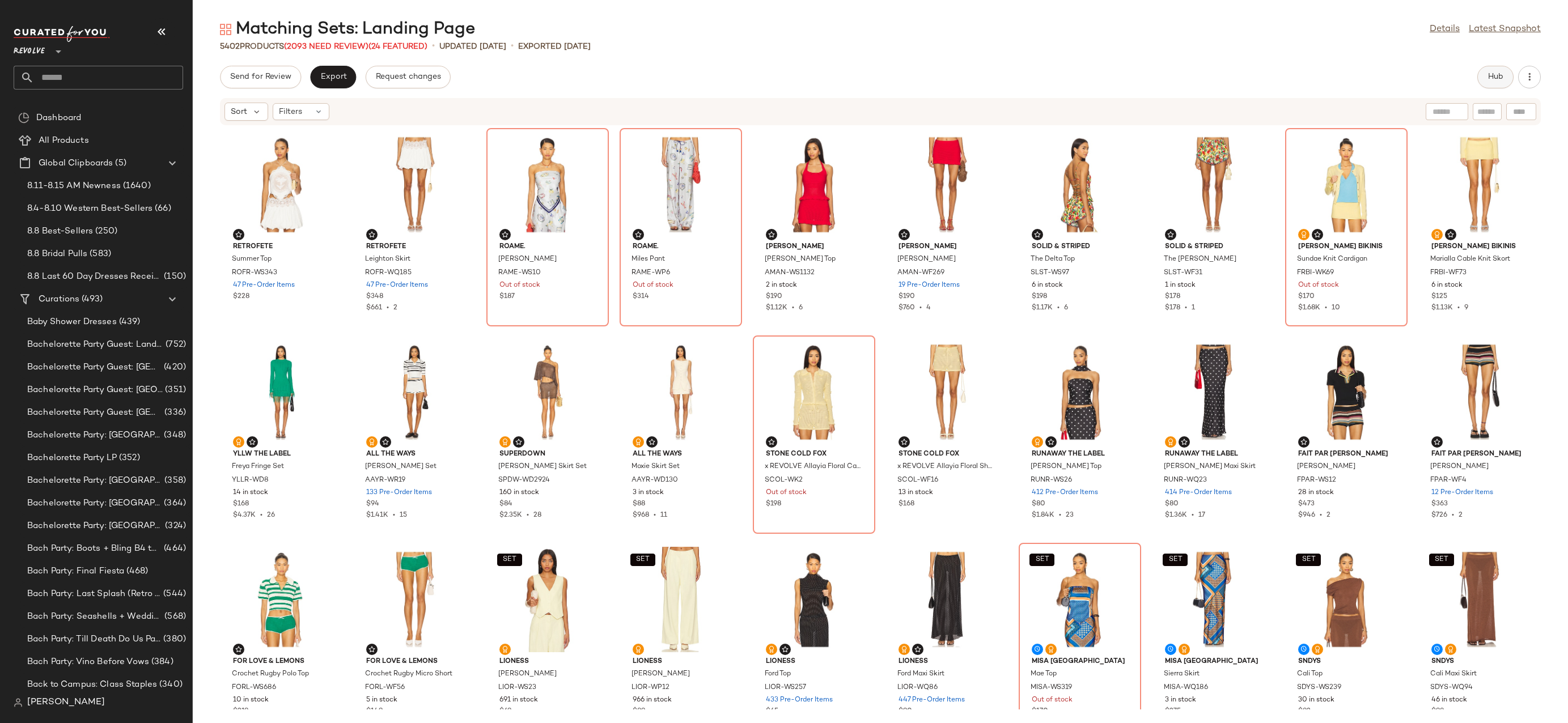
click at [1489, 83] on button "Hub" at bounding box center [1495, 77] width 36 height 23
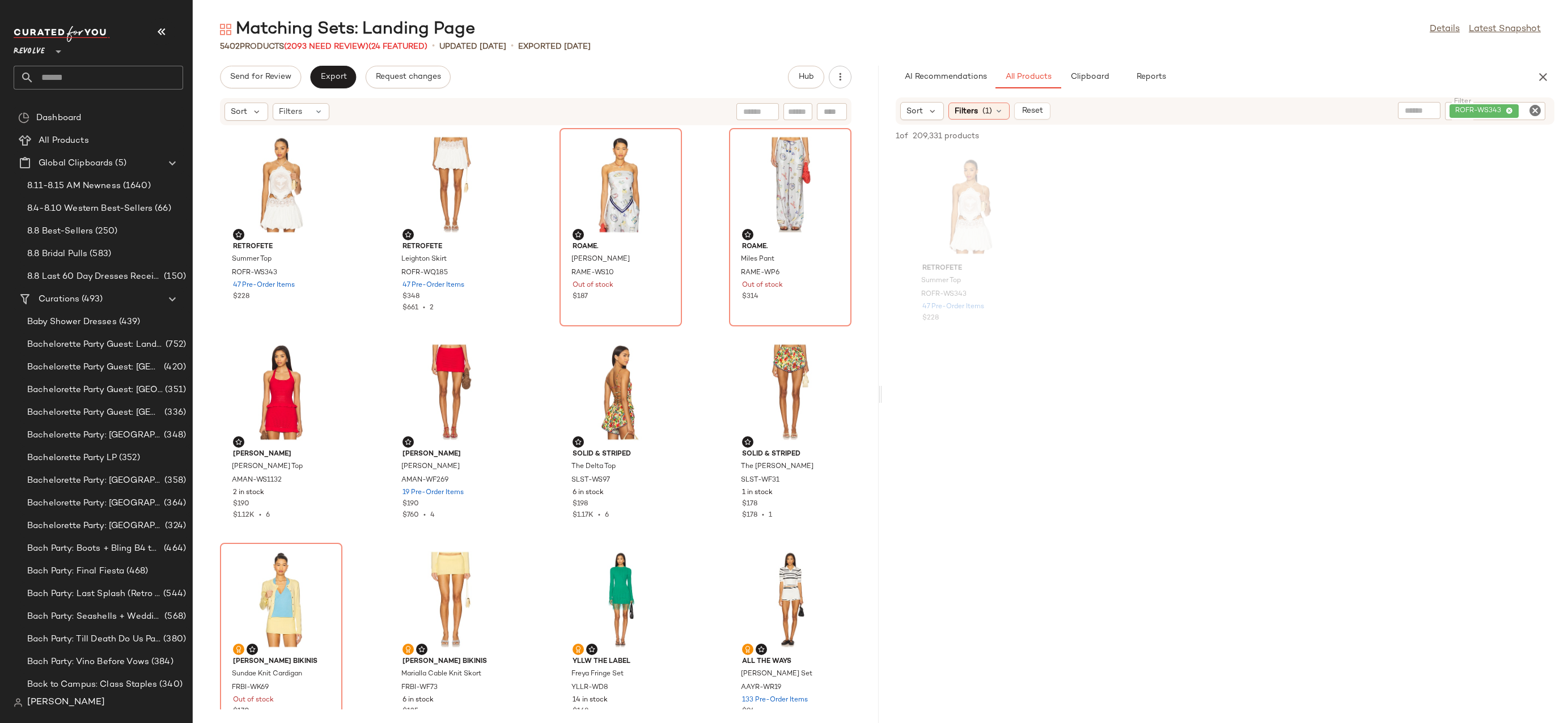
click at [1536, 115] on icon "Clear Filter" at bounding box center [1534, 110] width 13 height 13
paste input "**********"
type input "**********"
click at [333, 66] on button "Export" at bounding box center [333, 77] width 46 height 23
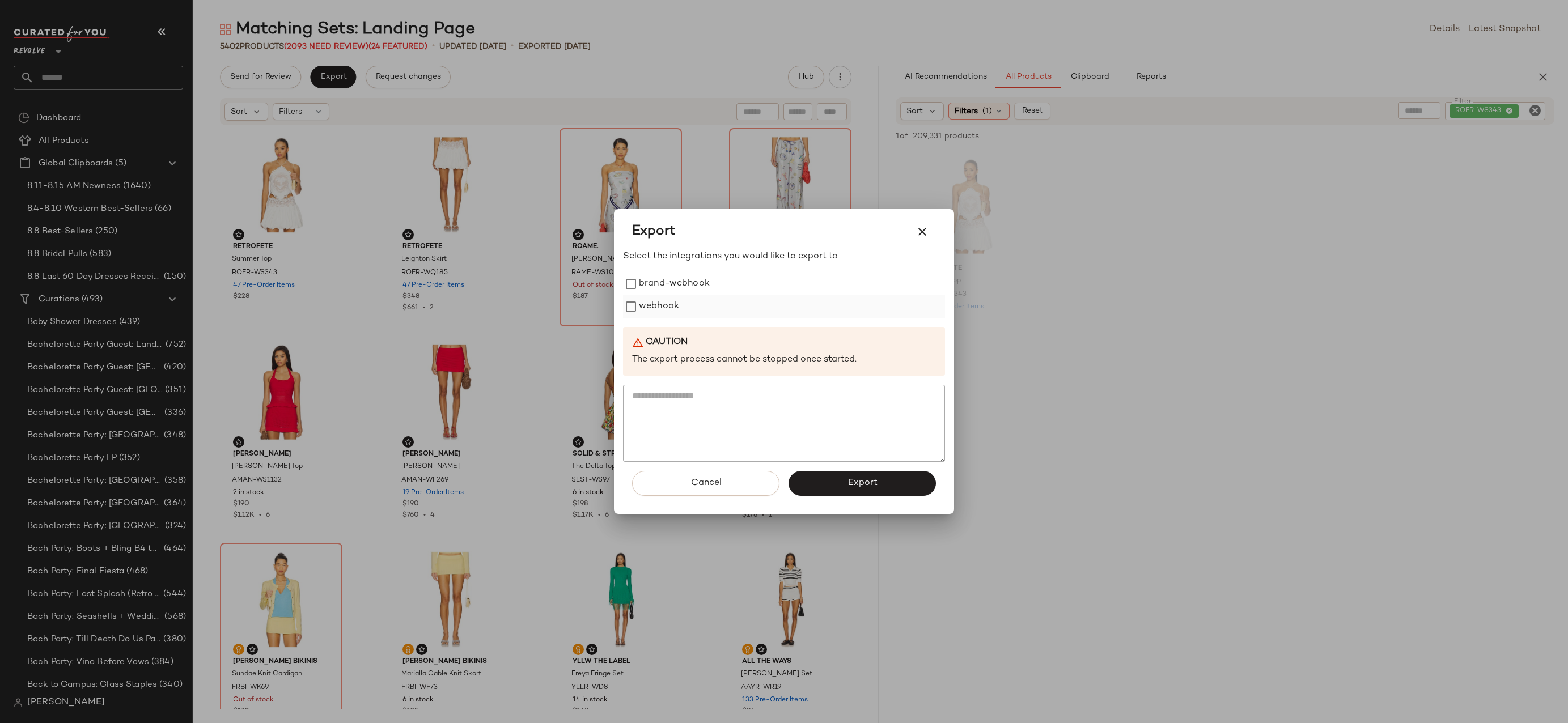
click at [659, 314] on label "webhook" at bounding box center [659, 306] width 40 height 23
click at [843, 477] on button "Export" at bounding box center [862, 483] width 148 height 25
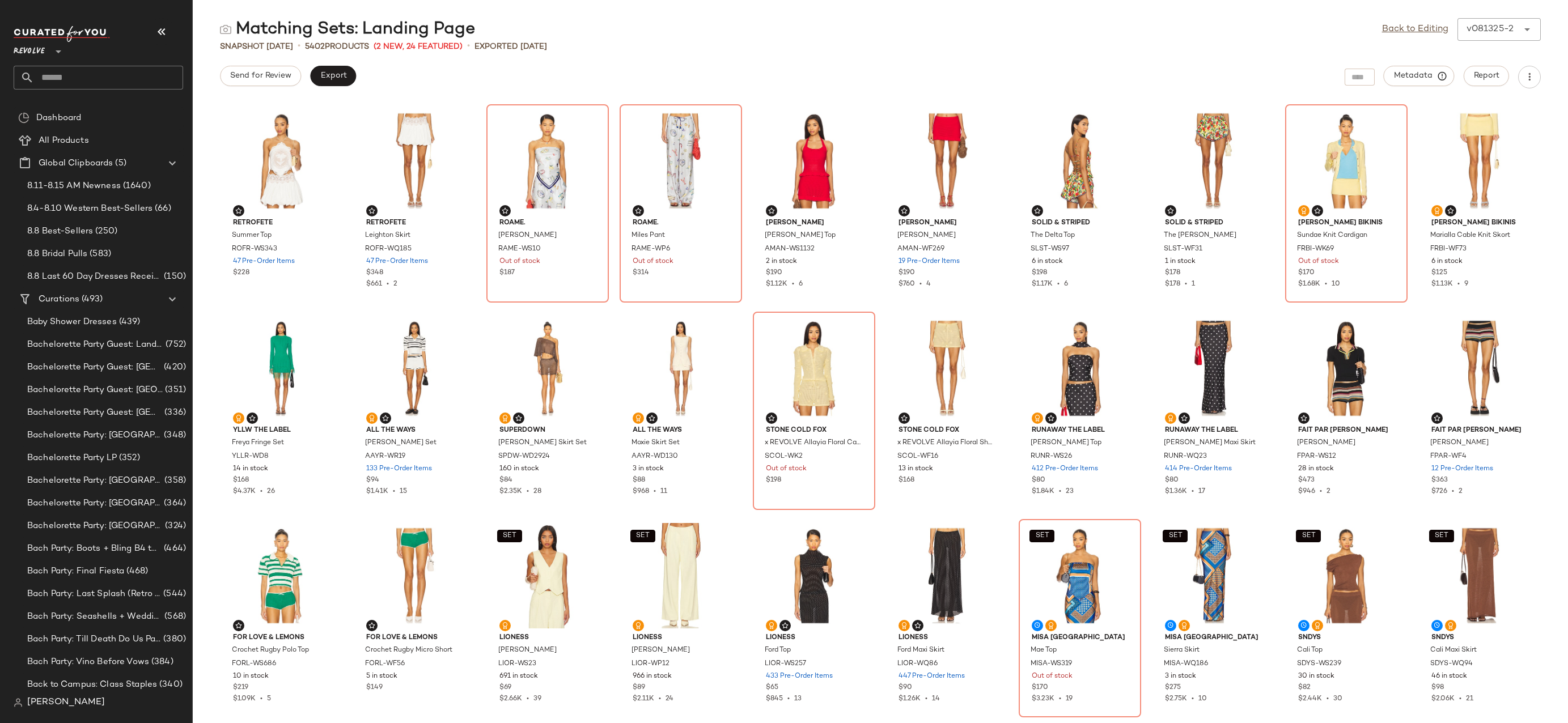
click at [78, 74] on input "text" at bounding box center [108, 77] width 149 height 24
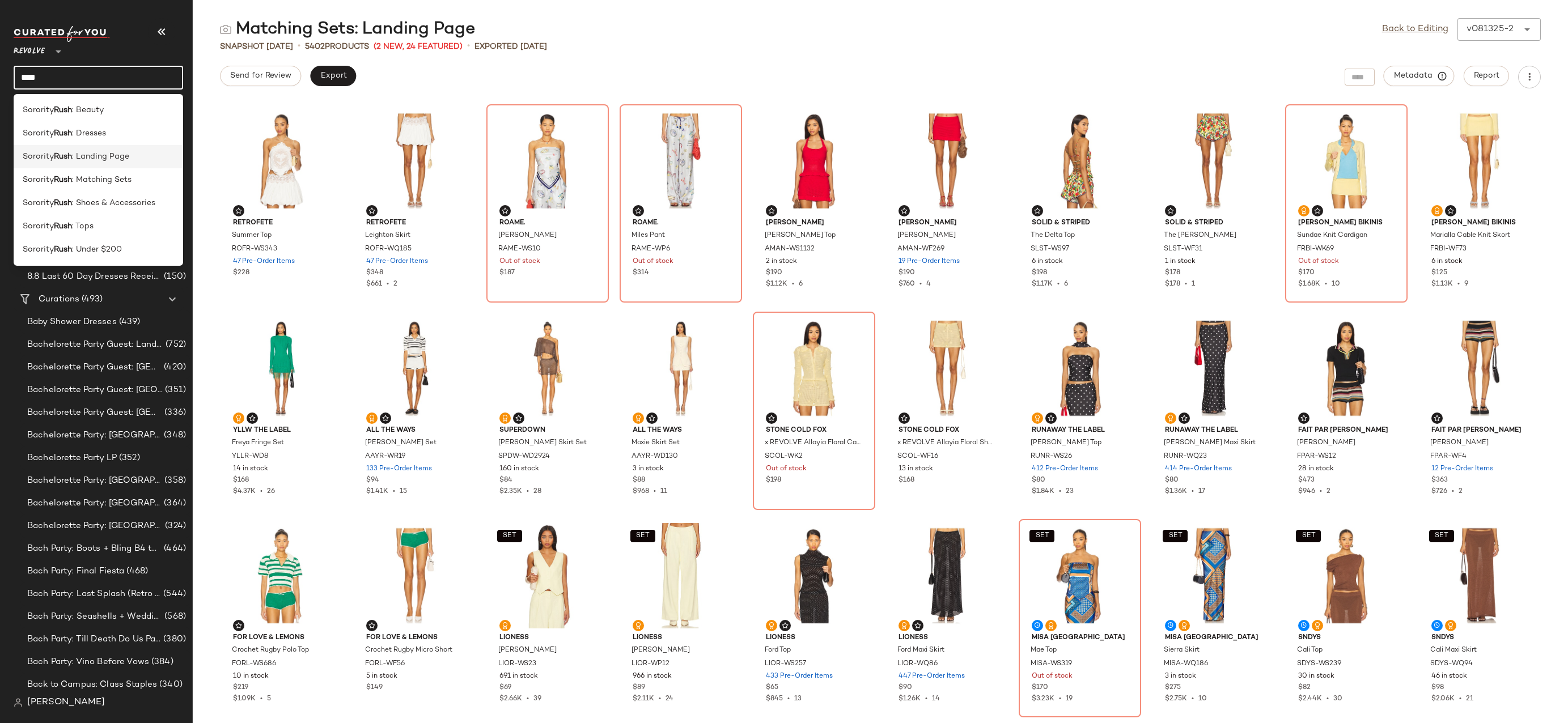
type input "****"
click at [112, 159] on span ": Landing Page" at bounding box center [100, 156] width 57 height 12
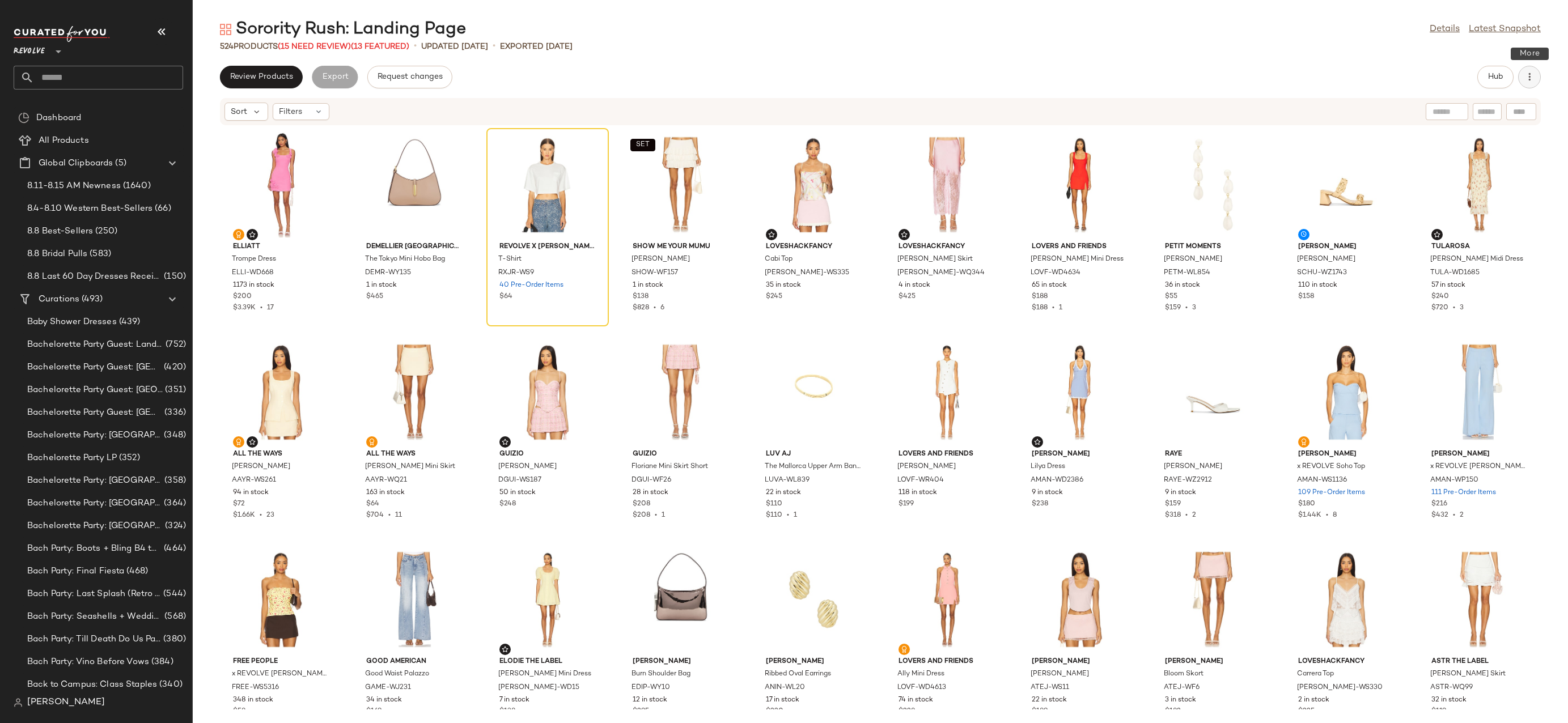
click at [1533, 84] on button "button" at bounding box center [1529, 77] width 23 height 23
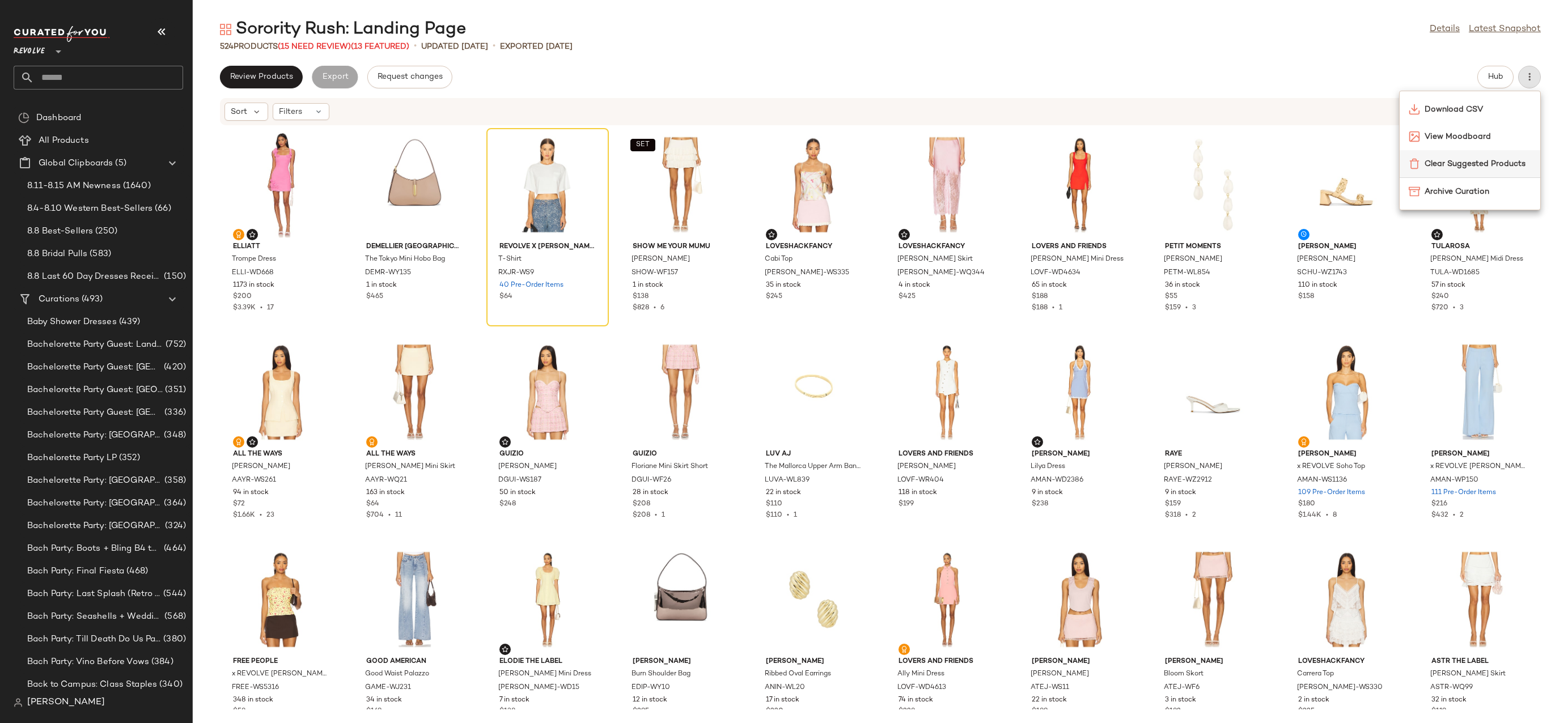
click at [1468, 165] on span "Clear Suggested Products" at bounding box center [1478, 164] width 107 height 12
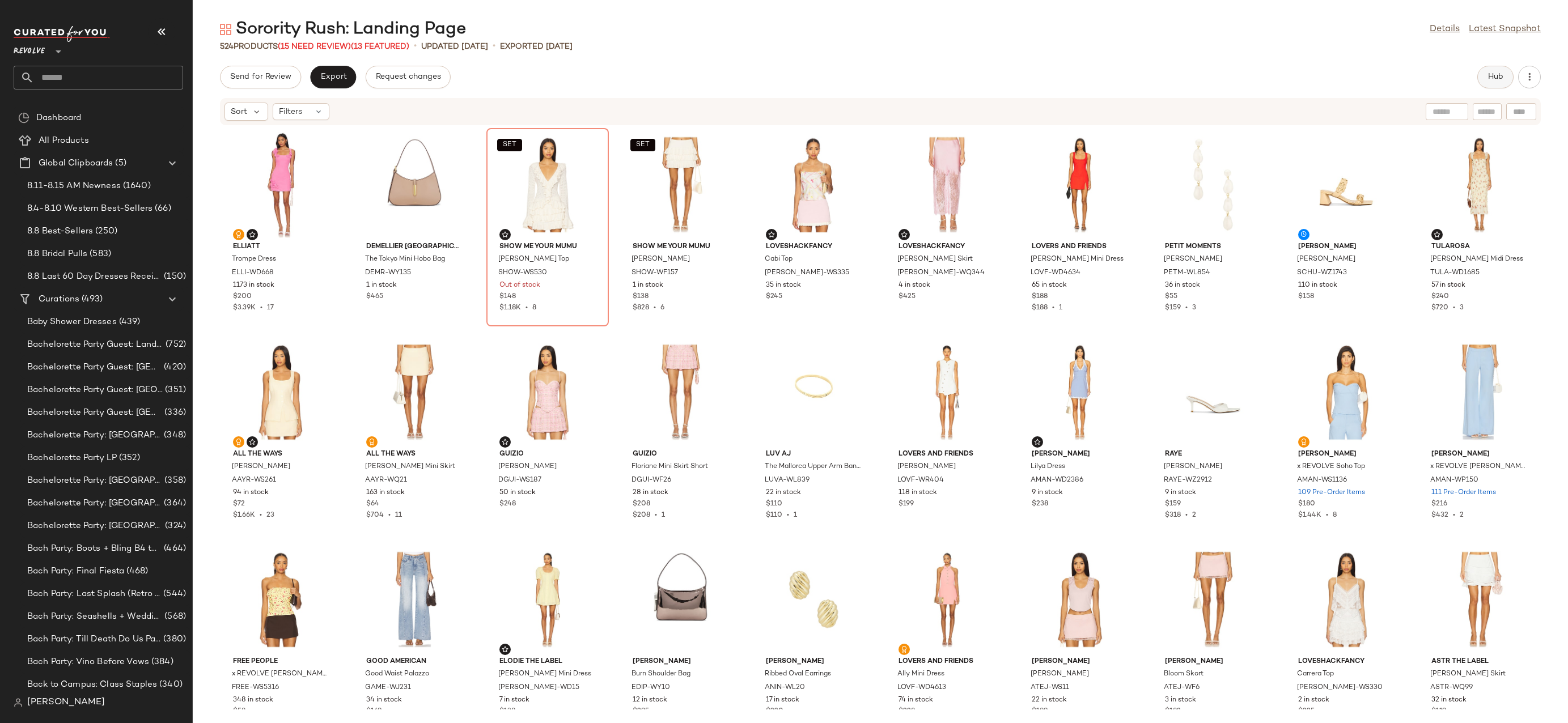
click at [1499, 82] on button "Hub" at bounding box center [1495, 77] width 36 height 23
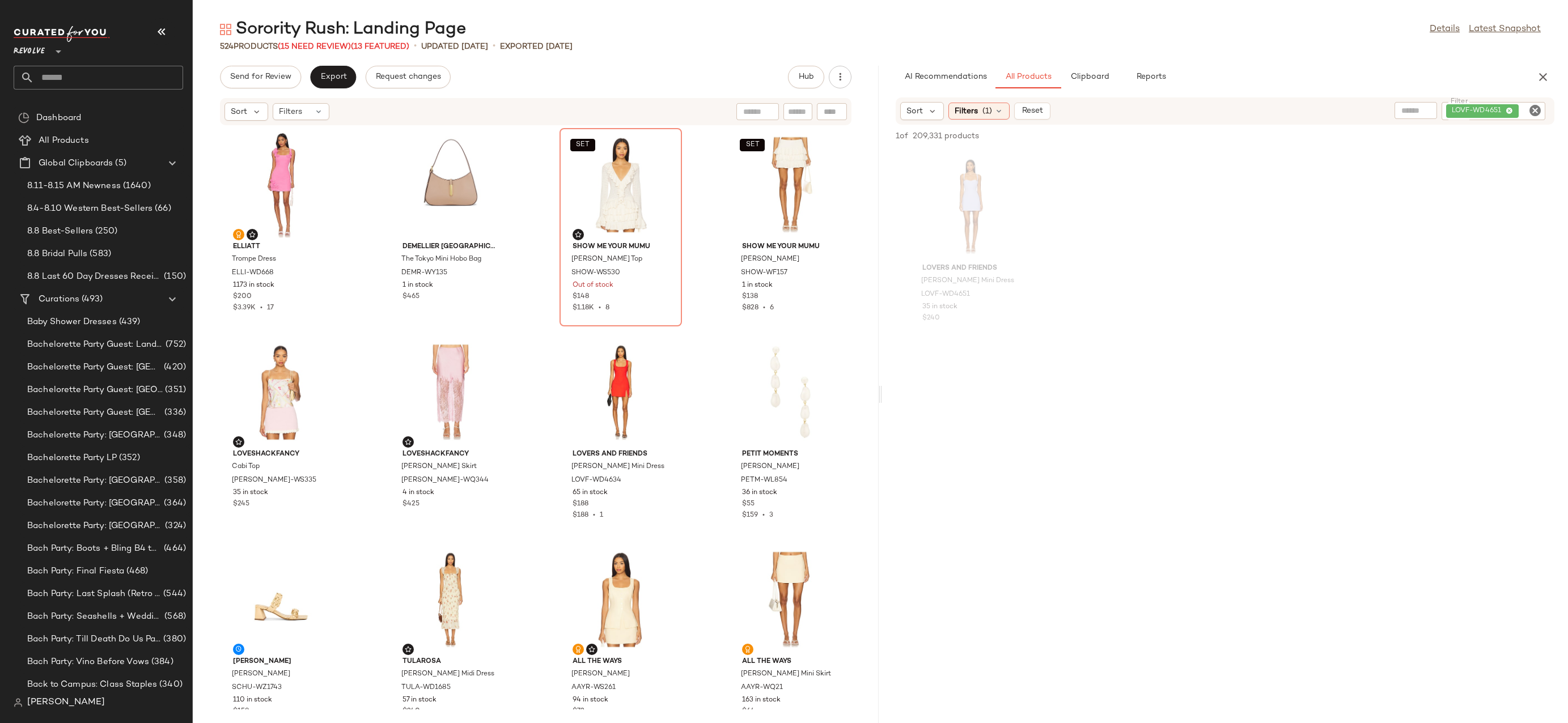
click at [1535, 112] on icon "Clear Filter" at bounding box center [1534, 110] width 13 height 13
paste input "**********"
type input "**********"
click at [338, 87] on button "Export" at bounding box center [333, 77] width 46 height 23
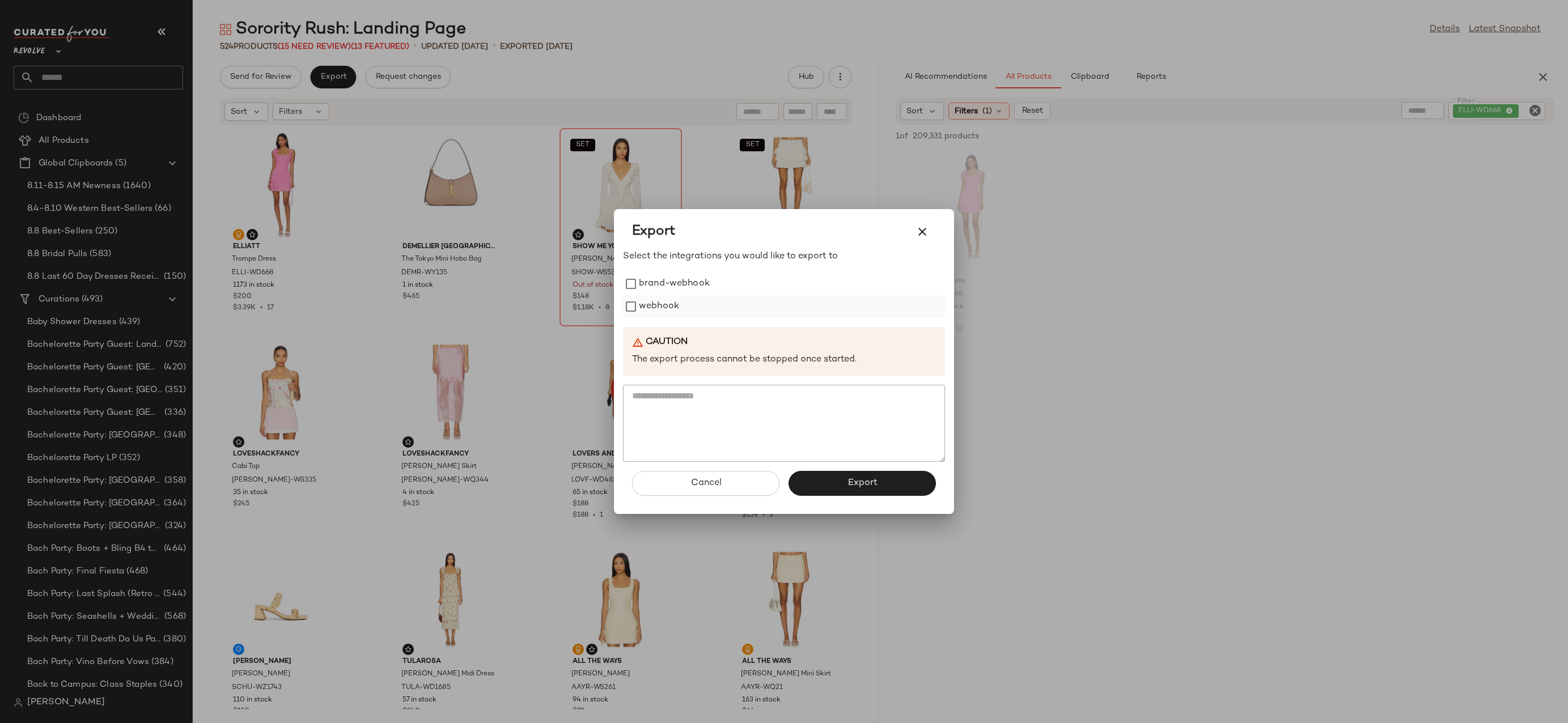
click at [650, 307] on label "webhook" at bounding box center [659, 306] width 40 height 23
click at [815, 488] on button "Export" at bounding box center [862, 483] width 148 height 25
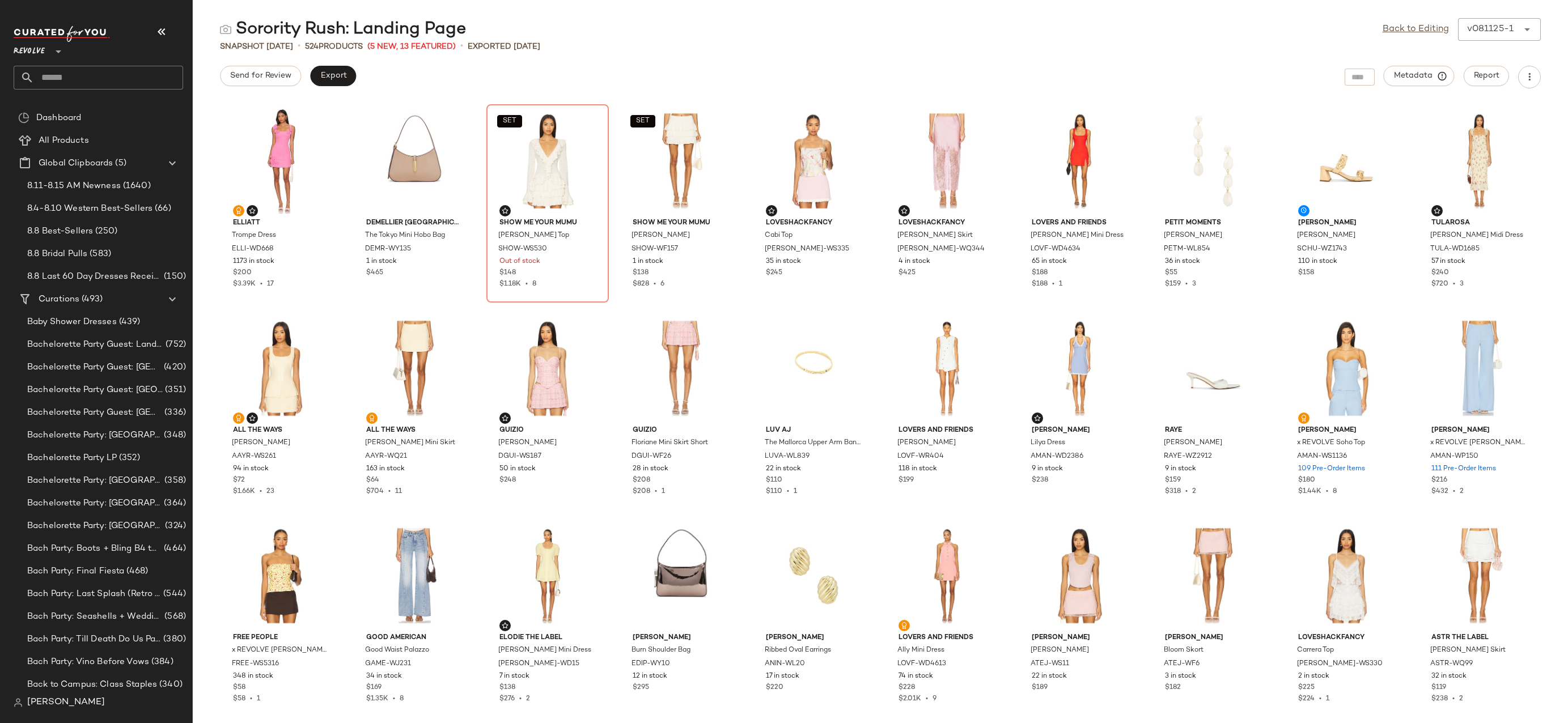
click at [160, 85] on input "text" at bounding box center [108, 77] width 149 height 24
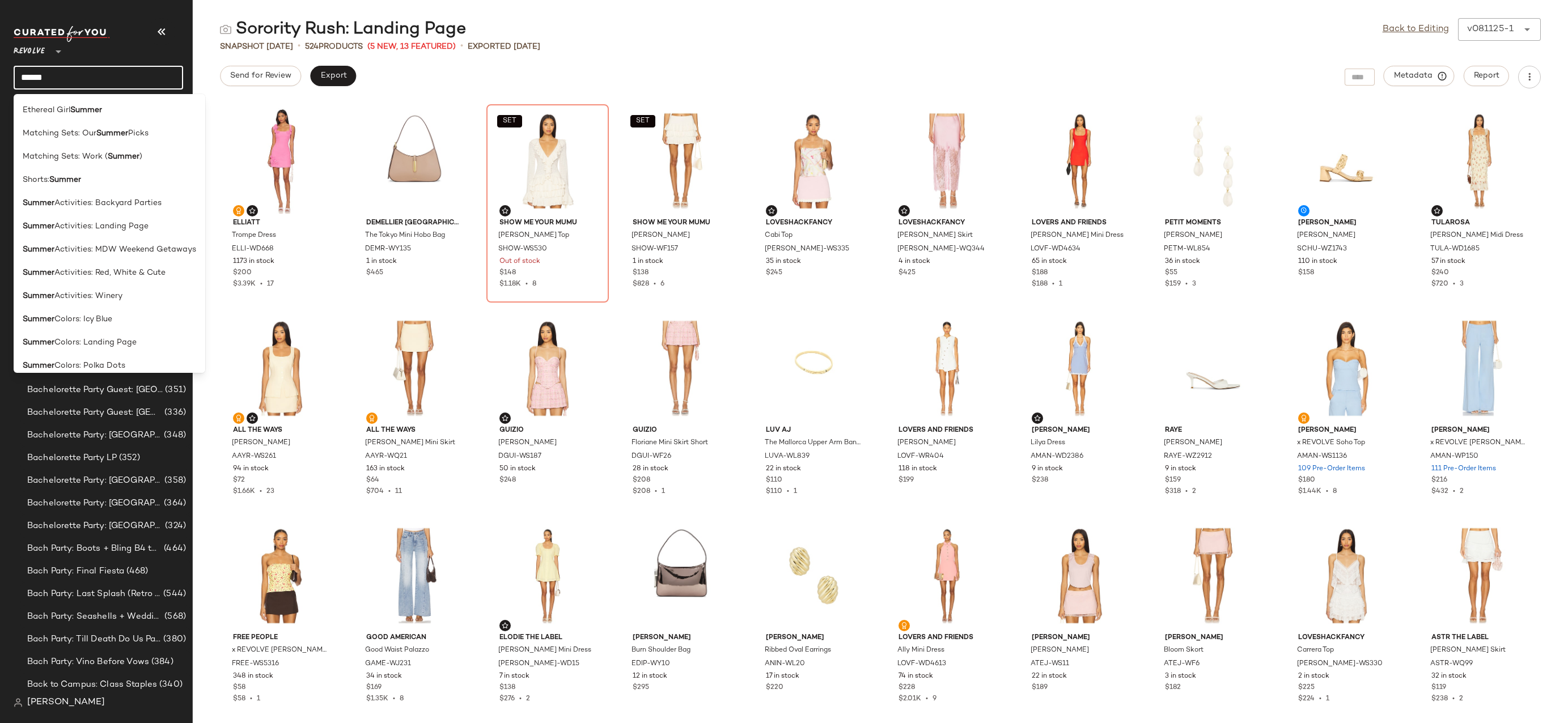
type input "**********"
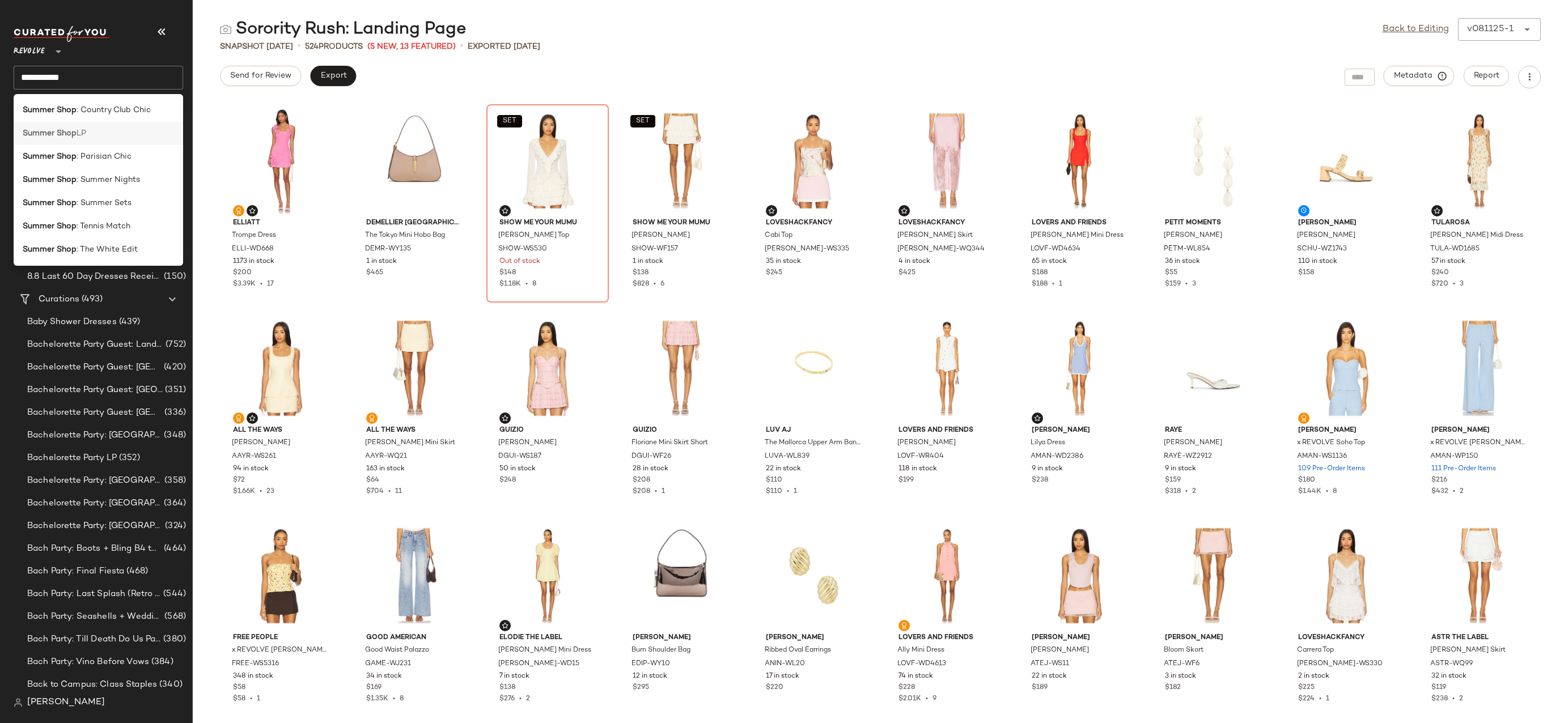
click at [143, 133] on div "Summer Shop LP" at bounding box center [99, 134] width 151 height 12
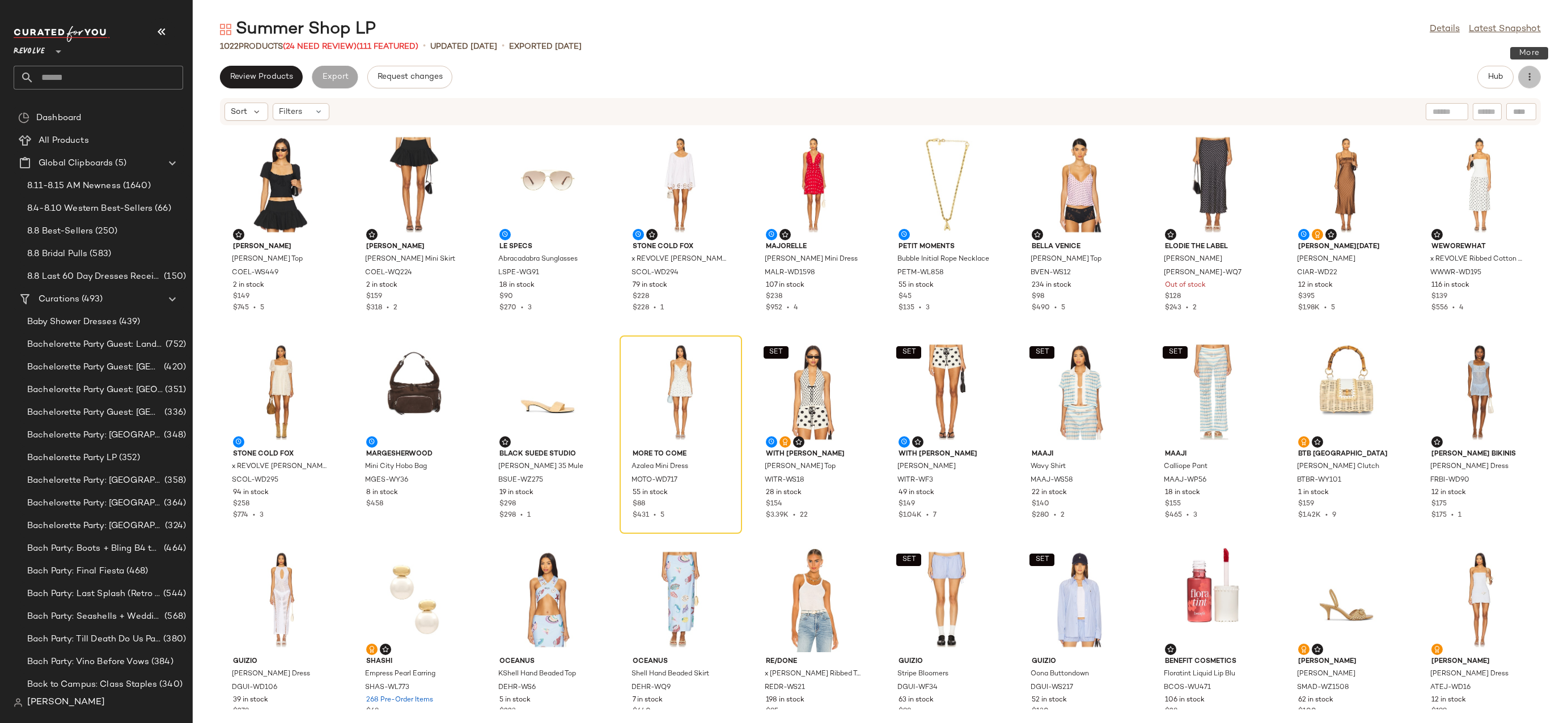
click at [1536, 77] on button "button" at bounding box center [1529, 77] width 23 height 23
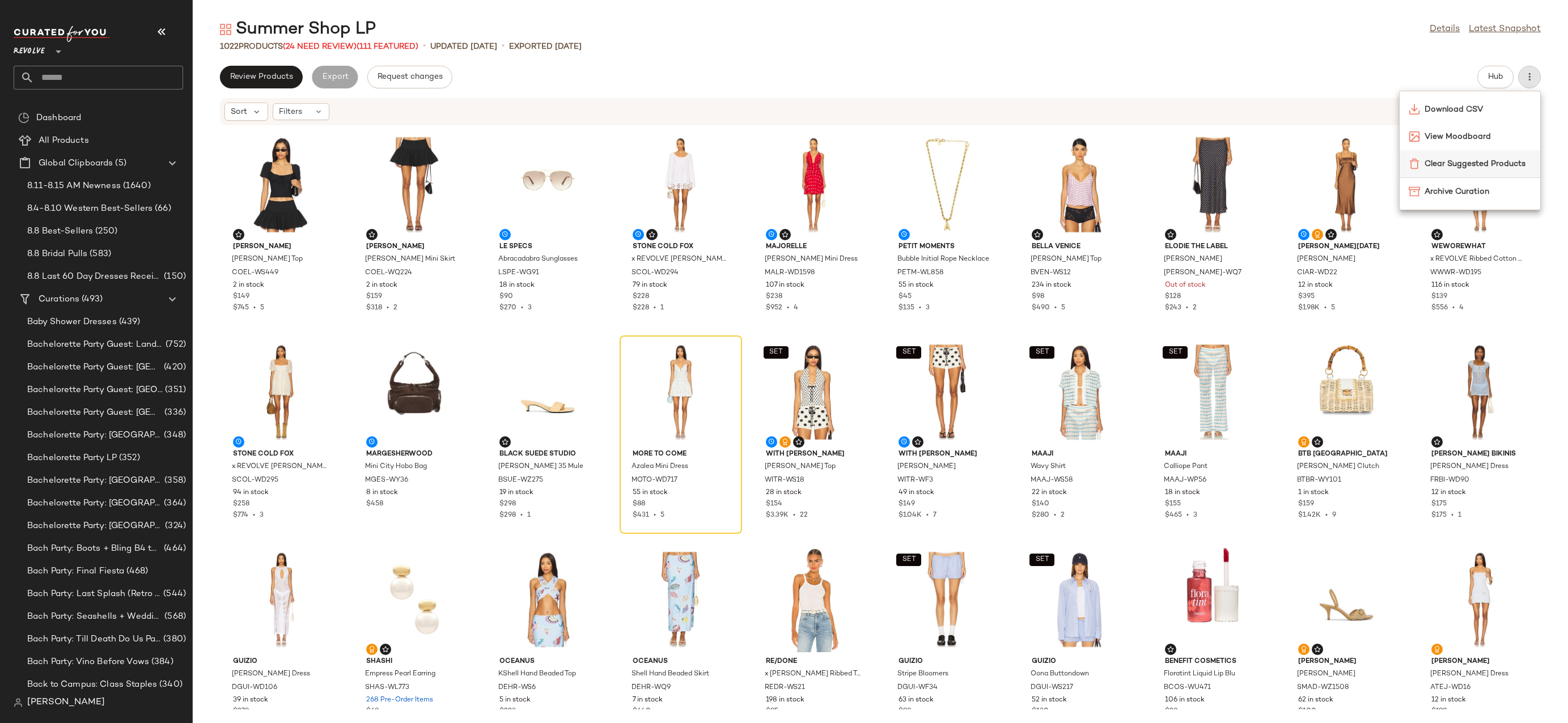
click at [1466, 165] on span "Clear Suggested Products" at bounding box center [1478, 164] width 107 height 12
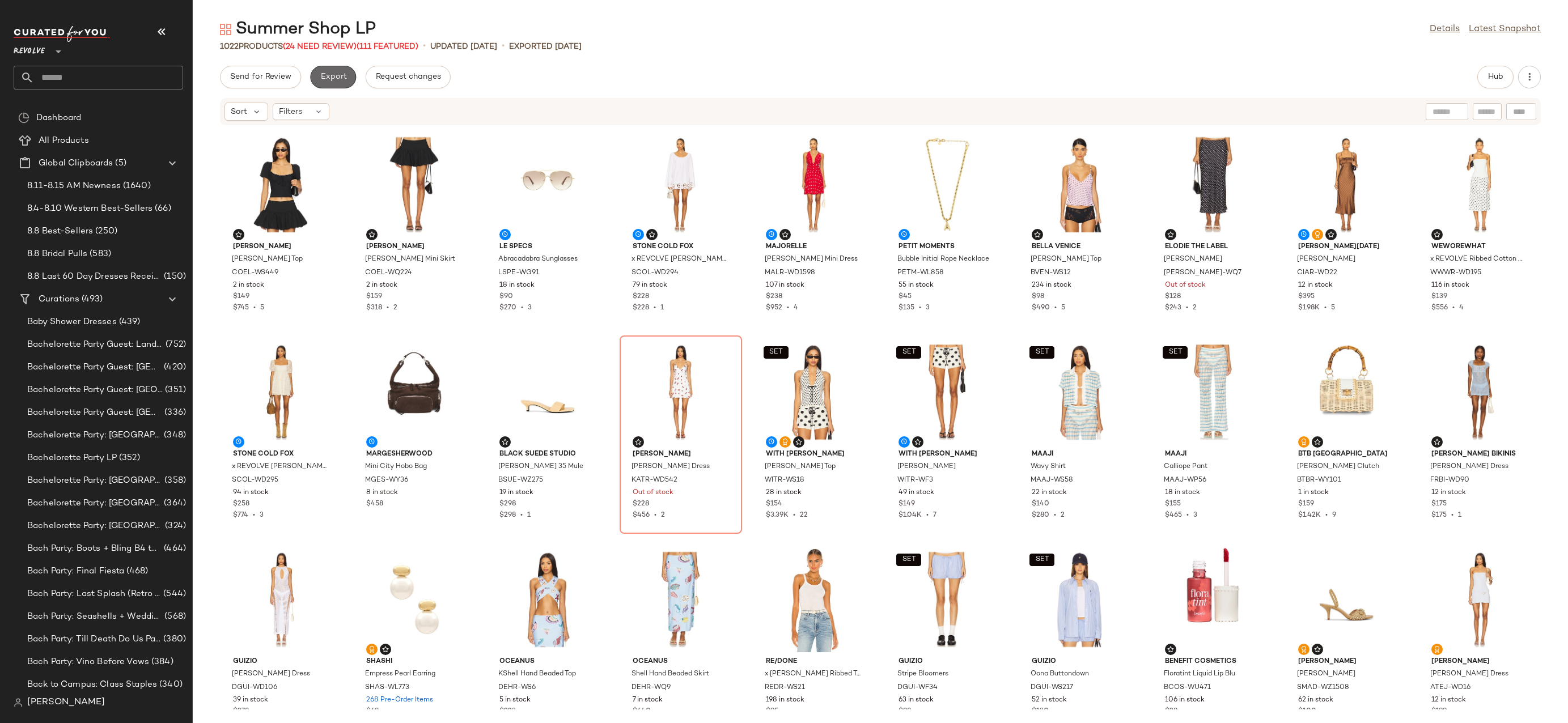
click at [321, 79] on span "Export" at bounding box center [333, 77] width 27 height 9
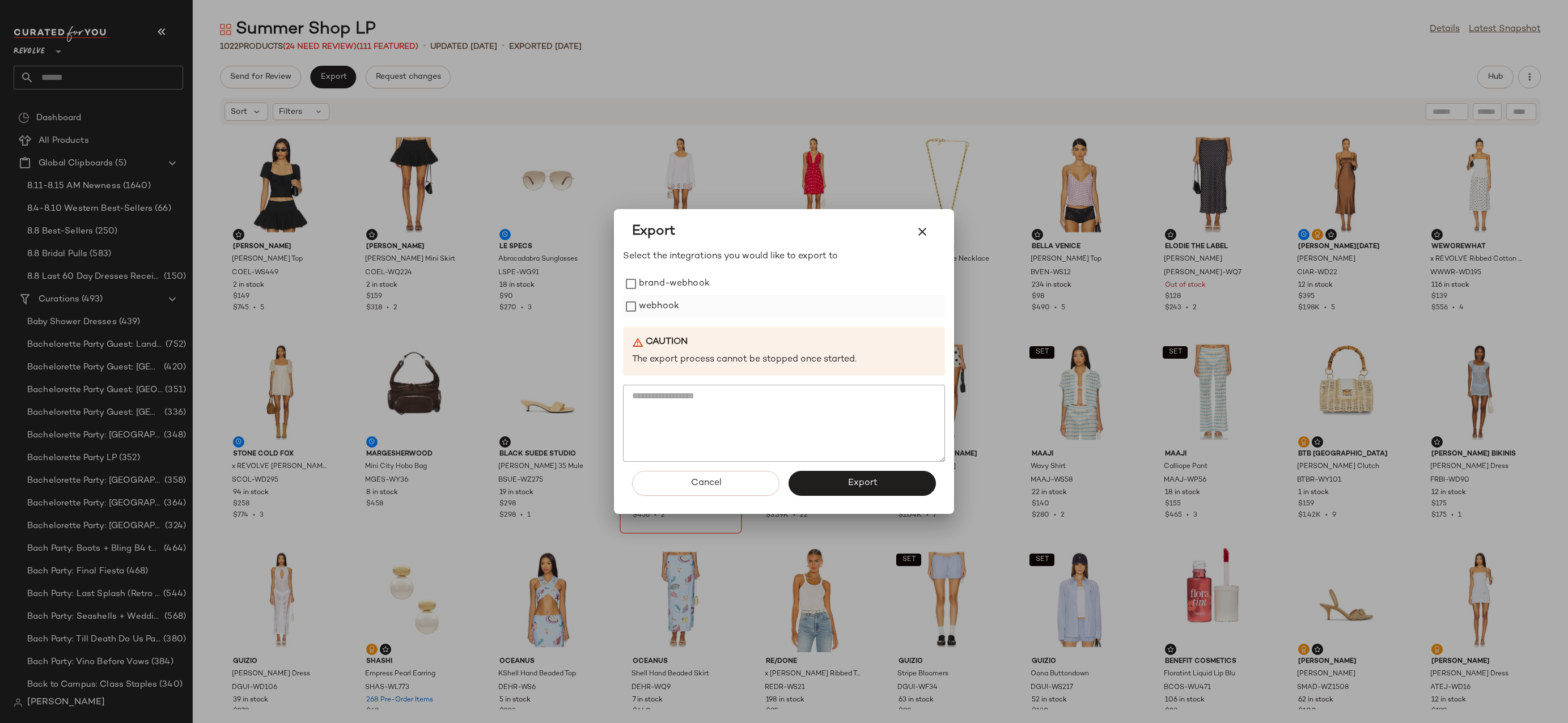
click at [639, 309] on label "webhook" at bounding box center [659, 306] width 40 height 23
click at [816, 483] on button "Export" at bounding box center [862, 483] width 148 height 25
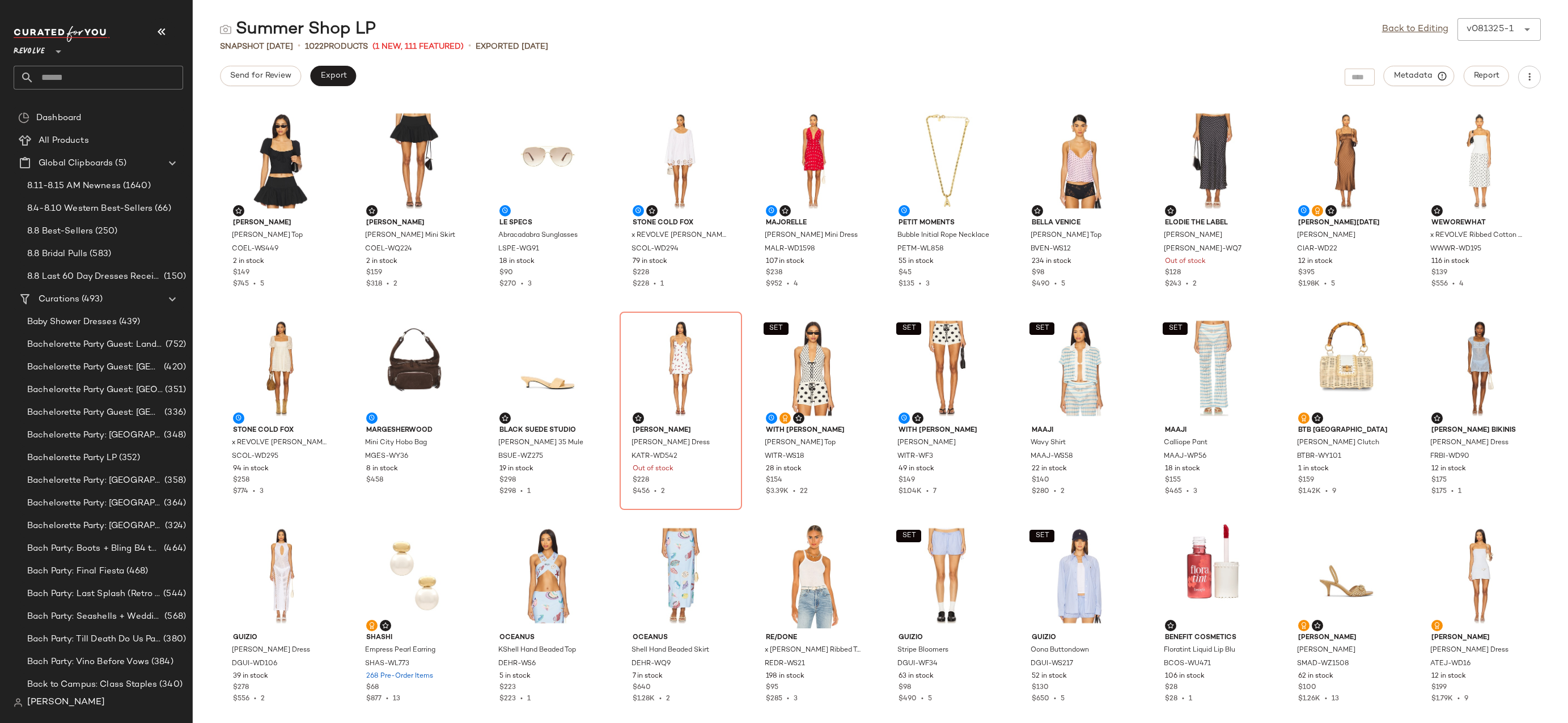
click at [87, 82] on input "text" at bounding box center [108, 77] width 149 height 24
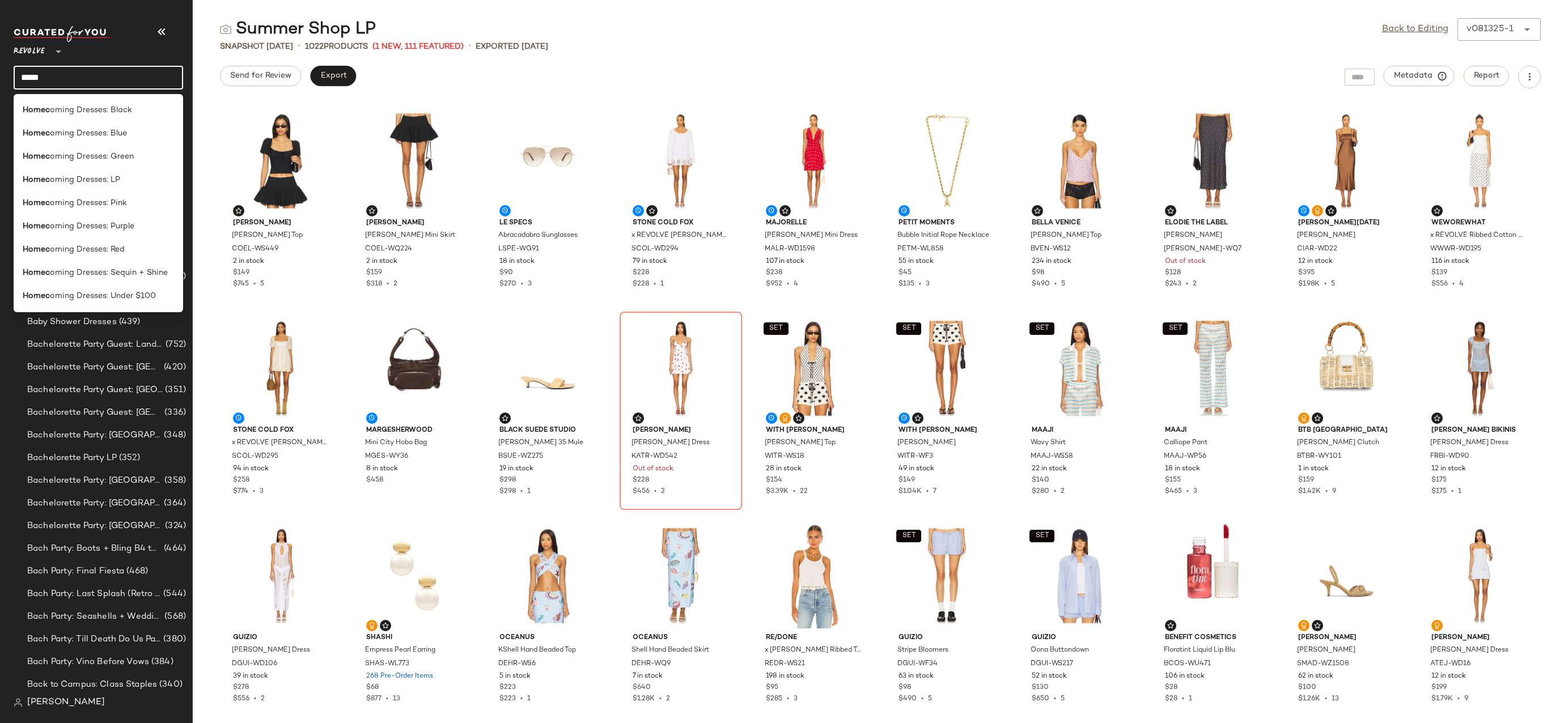
type input "**********"
click at [113, 184] on span "Dresses: LP" at bounding box center [96, 180] width 44 height 12
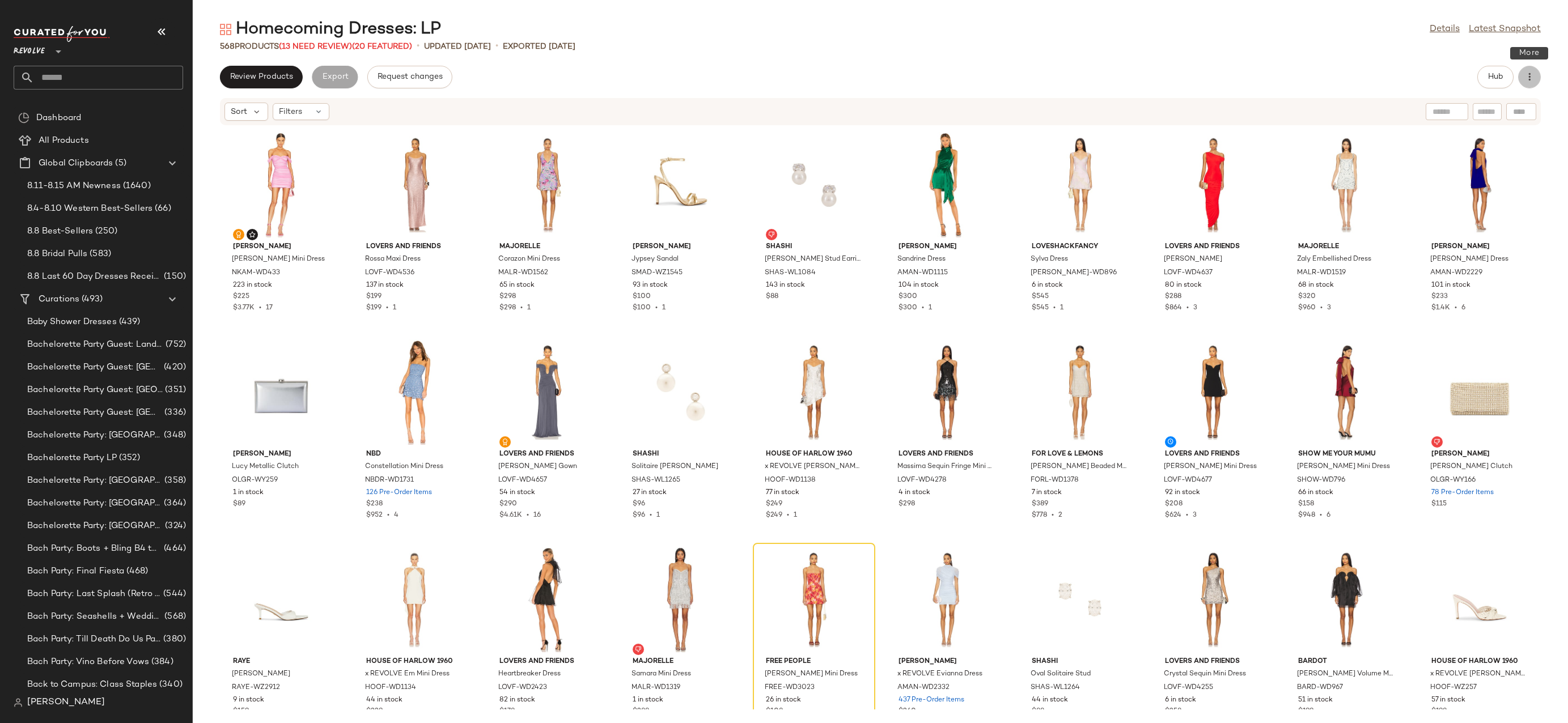
click at [1527, 81] on icon "button" at bounding box center [1529, 77] width 11 height 11
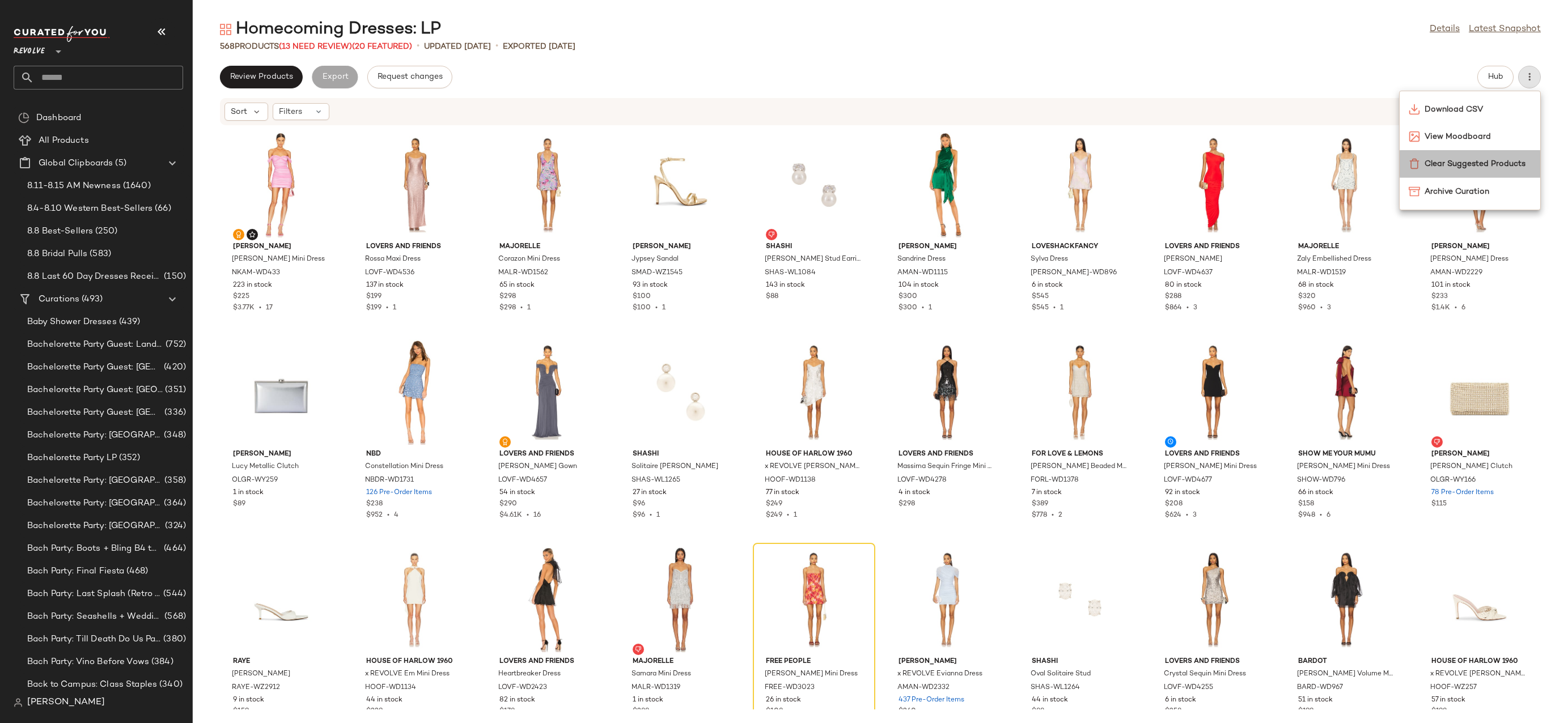
click at [1429, 170] on div "Clear Suggested Products" at bounding box center [1469, 163] width 141 height 27
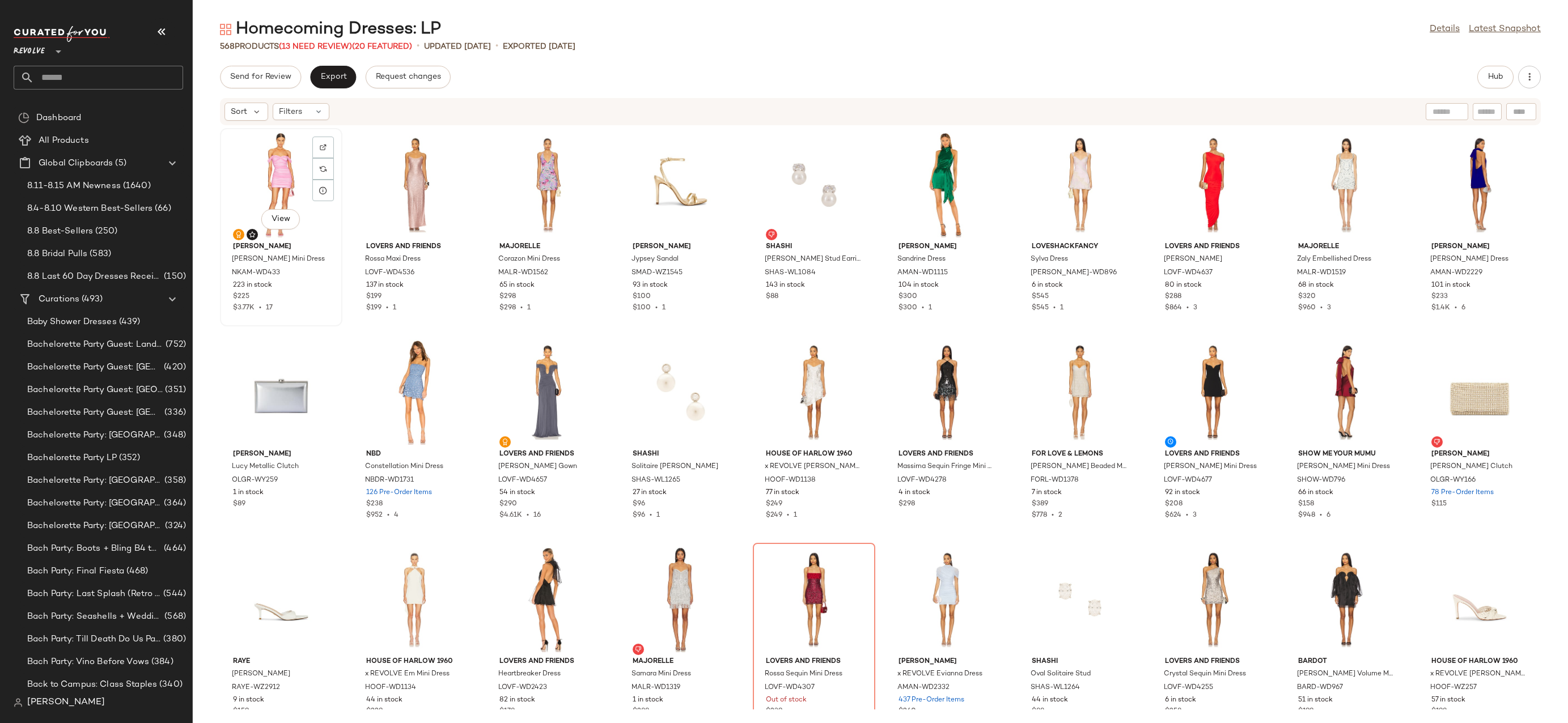
click at [261, 186] on div "View" at bounding box center [281, 185] width 114 height 106
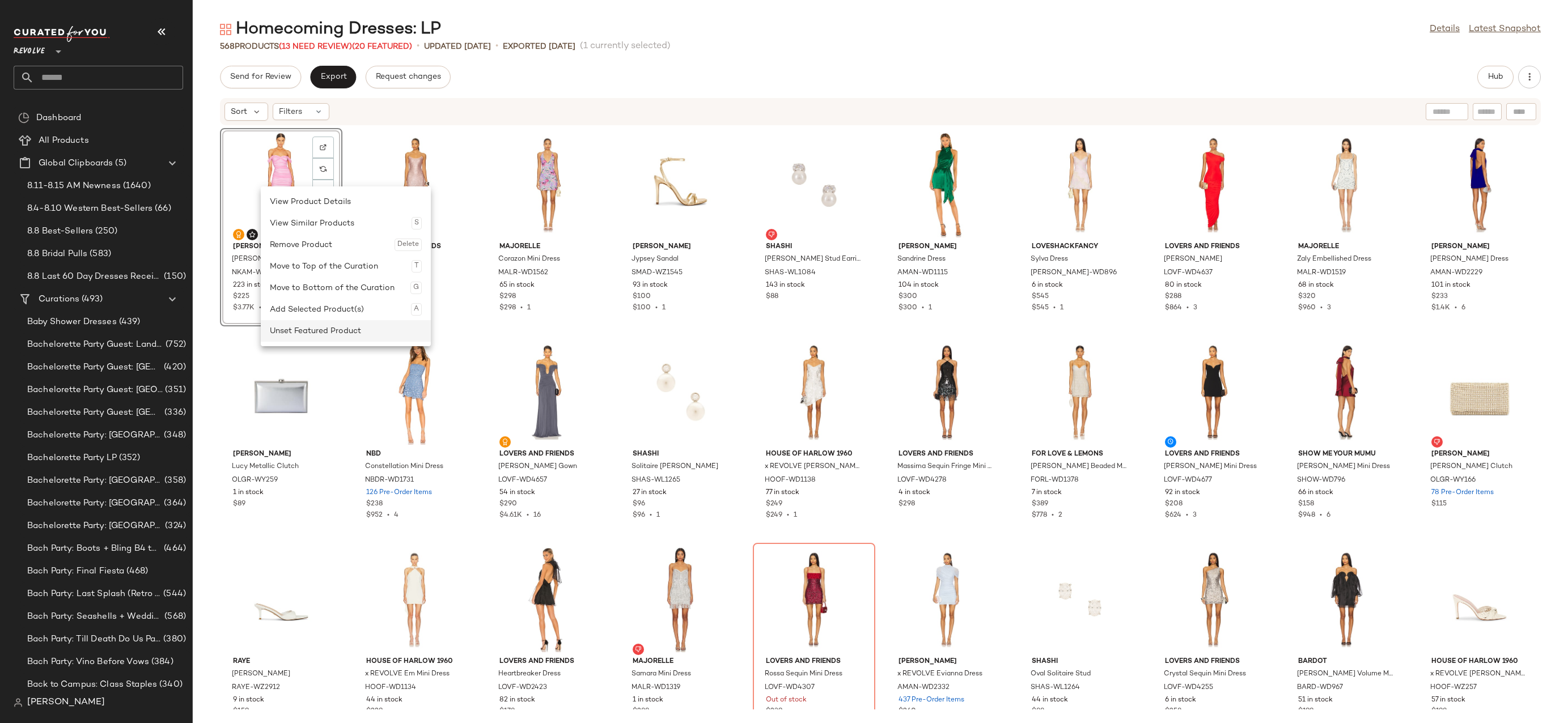
click at [284, 326] on div "Unset Featured Product" at bounding box center [345, 331] width 152 height 22
click at [281, 323] on div "Set Featured Product" at bounding box center [354, 321] width 152 height 22
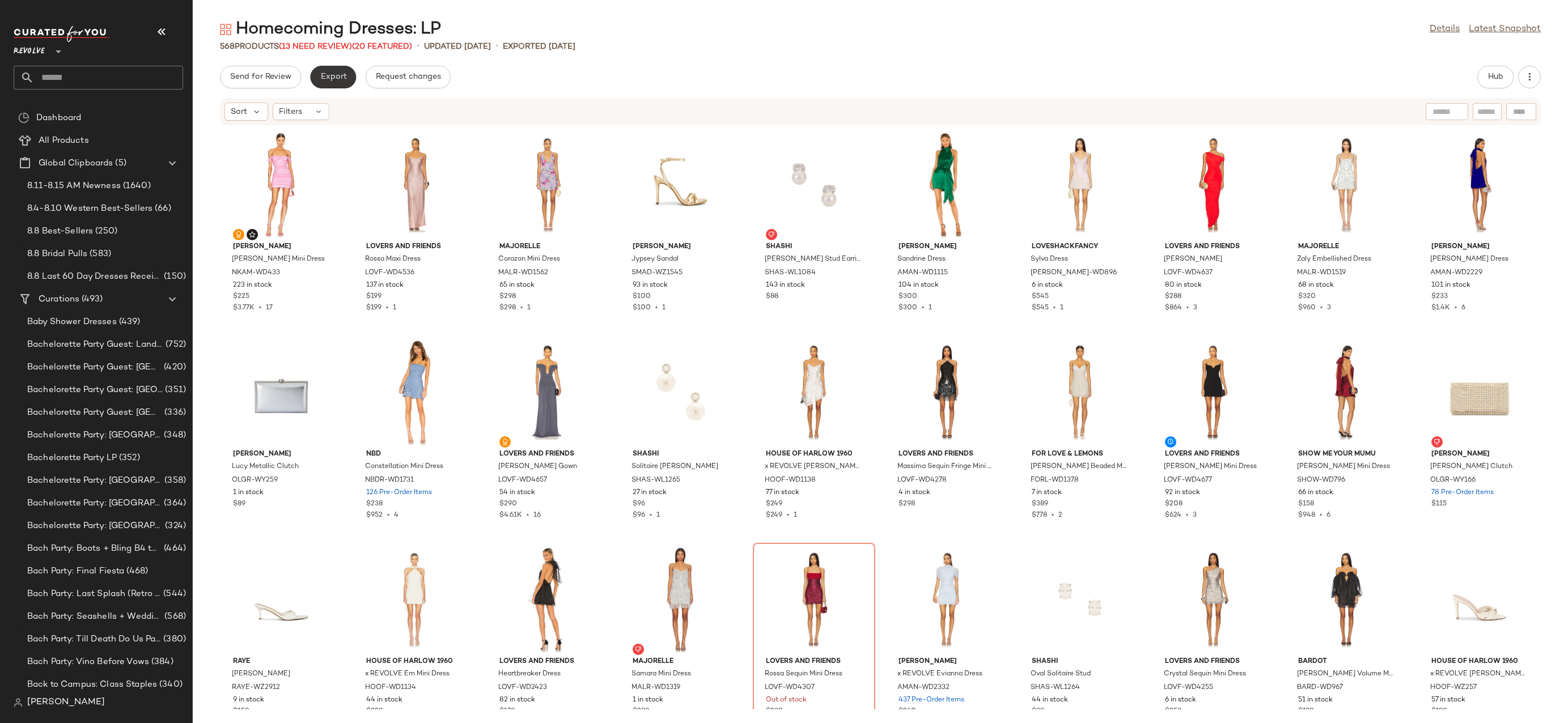
click at [336, 71] on button "Export" at bounding box center [333, 77] width 46 height 23
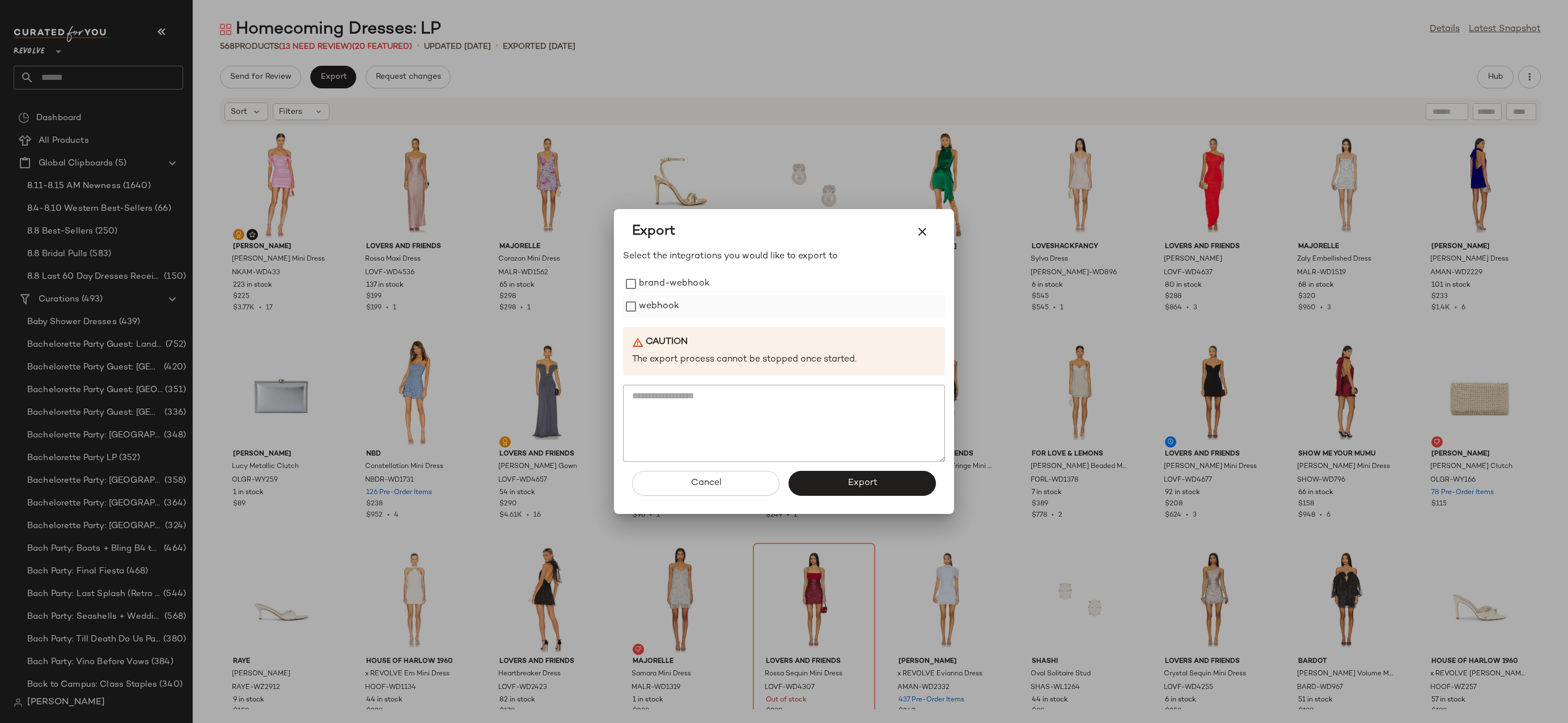
click at [652, 312] on label "webhook" at bounding box center [659, 306] width 40 height 23
click at [803, 469] on div "Cancel Export" at bounding box center [784, 488] width 322 height 52
click at [808, 488] on button "Export" at bounding box center [862, 483] width 148 height 25
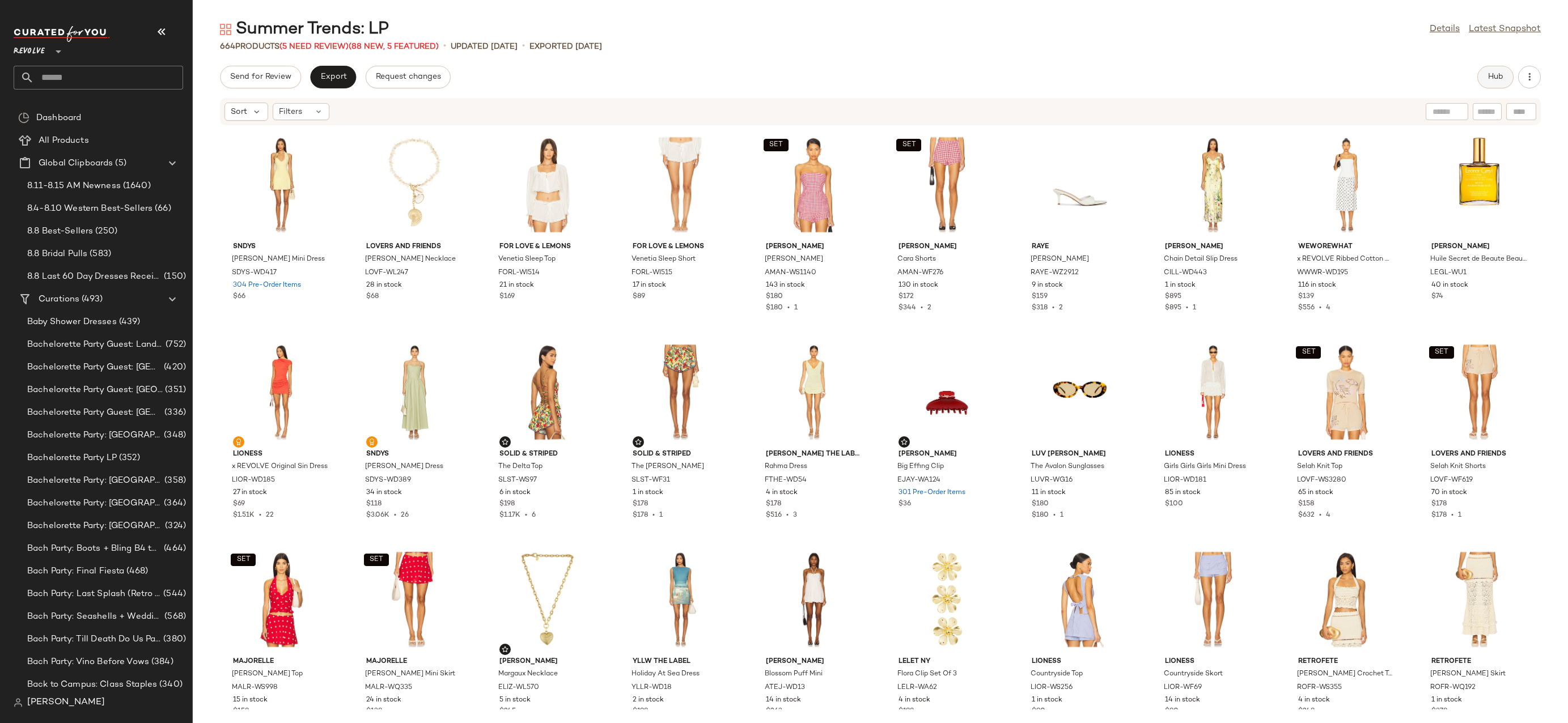
click at [1480, 84] on button "Hub" at bounding box center [1495, 77] width 36 height 23
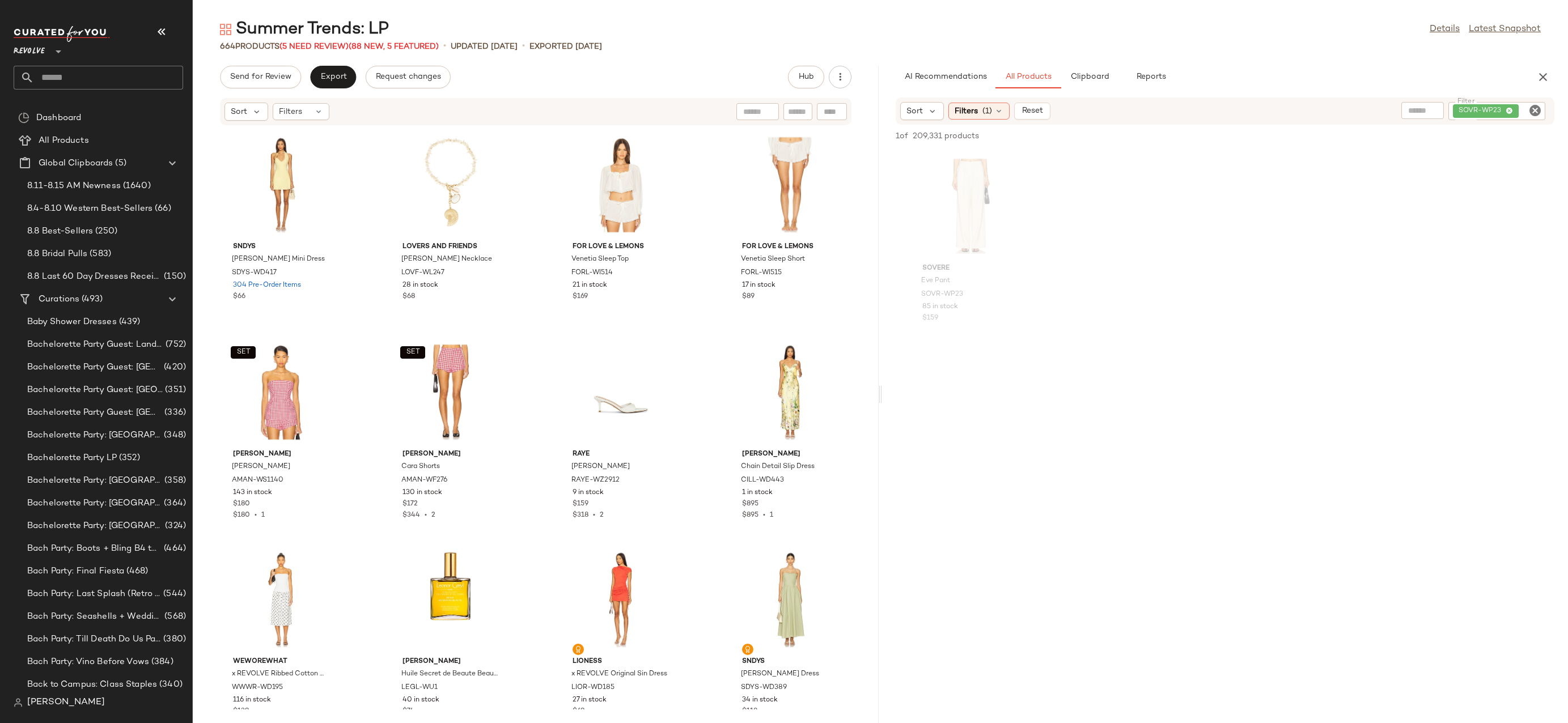
click at [1534, 112] on icon "Clear Filter" at bounding box center [1534, 110] width 13 height 13
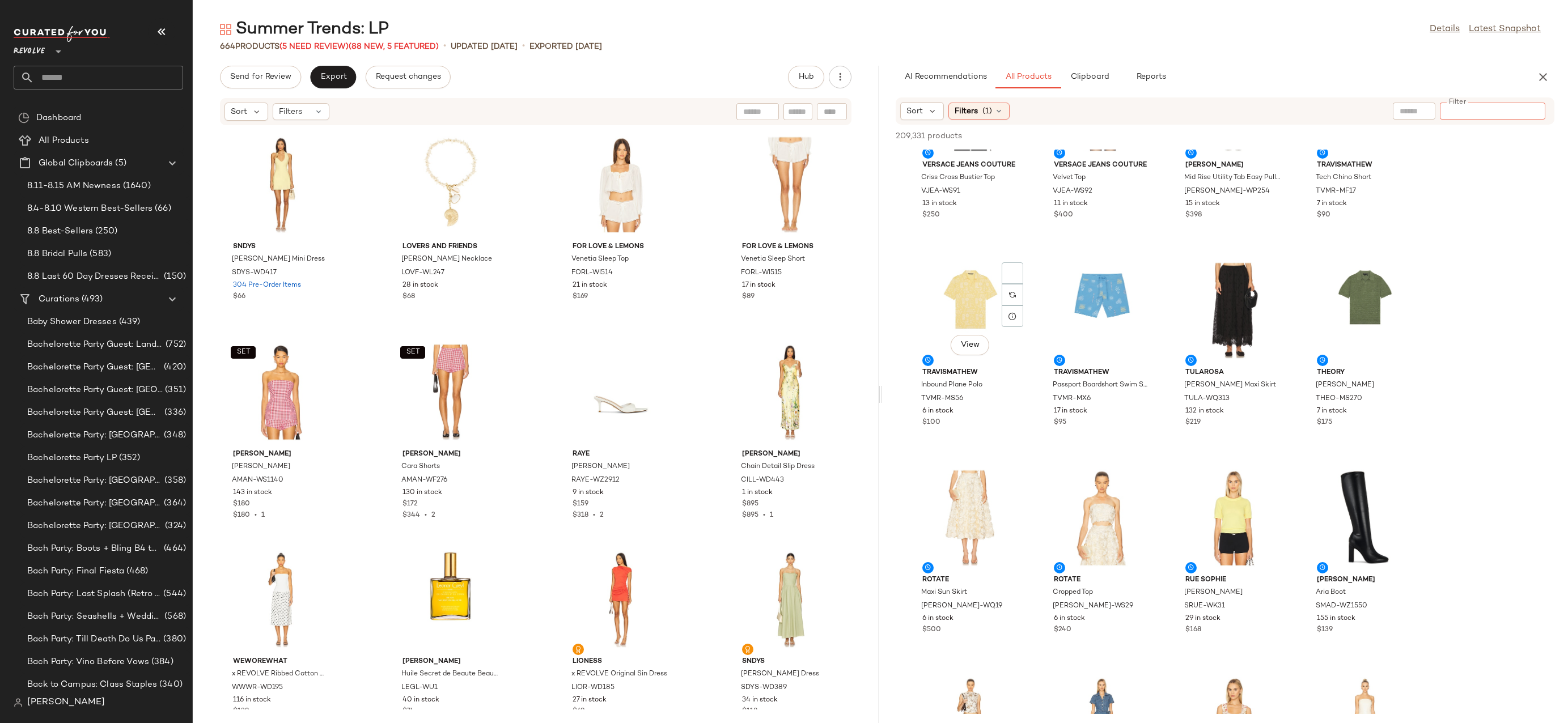
scroll to position [459, 0]
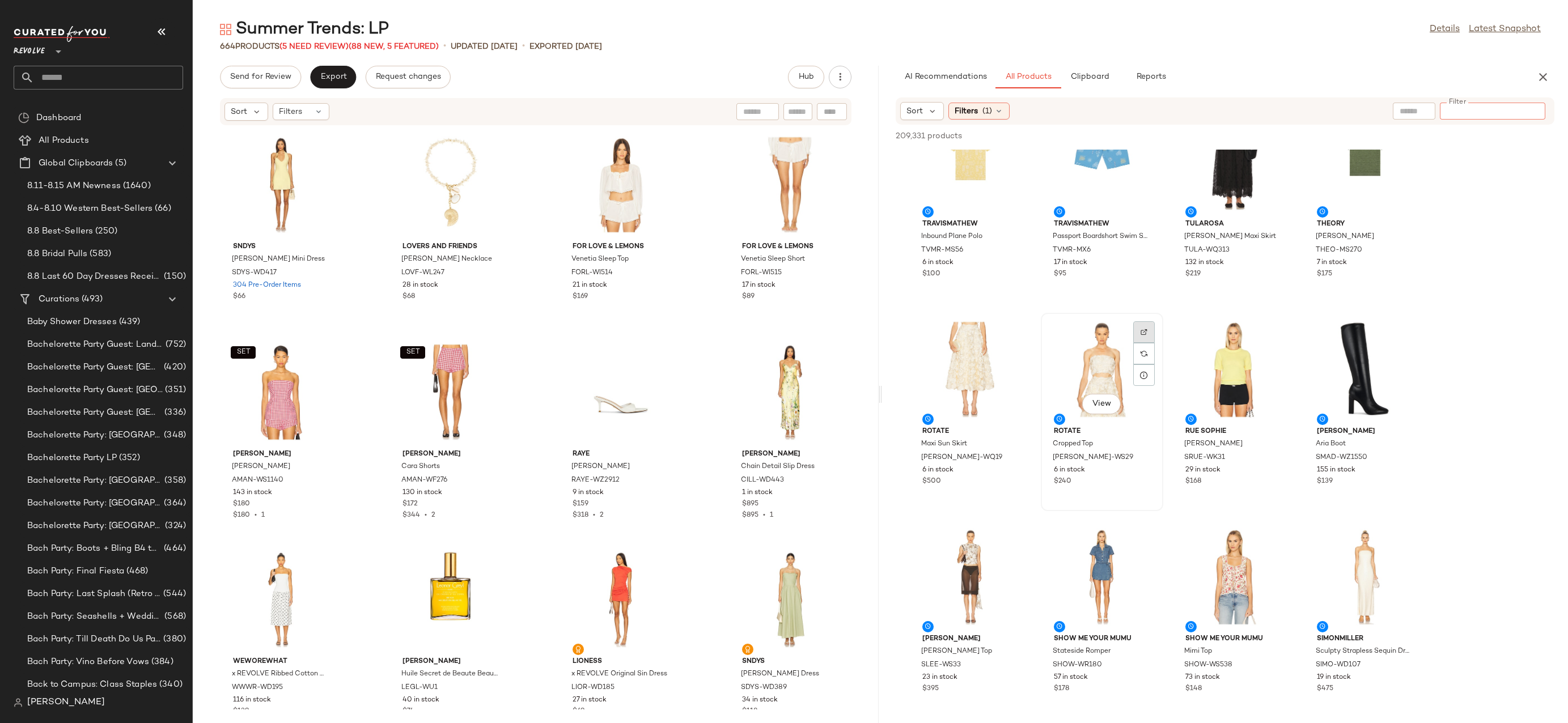
click at [1134, 343] on div at bounding box center [1144, 354] width 22 height 22
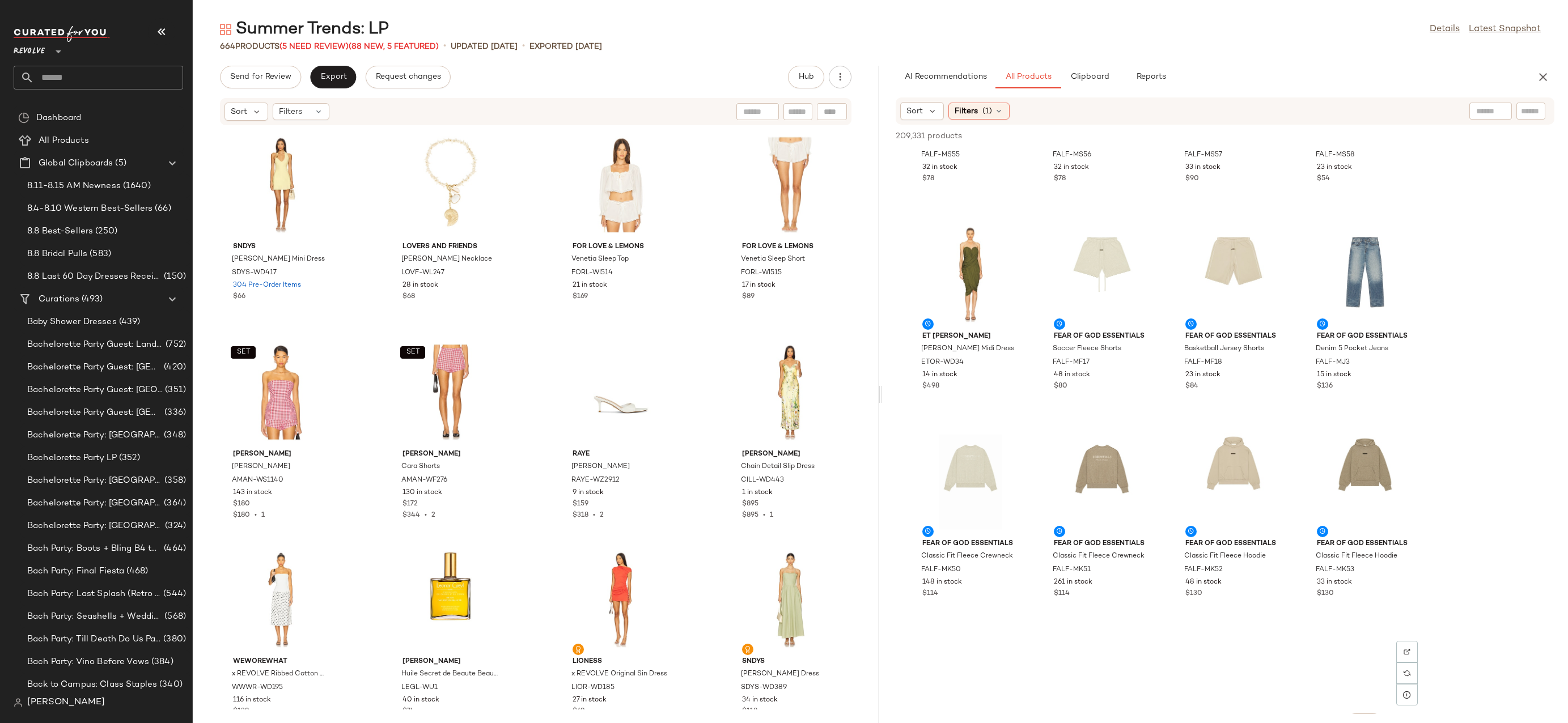
scroll to position [10477, 0]
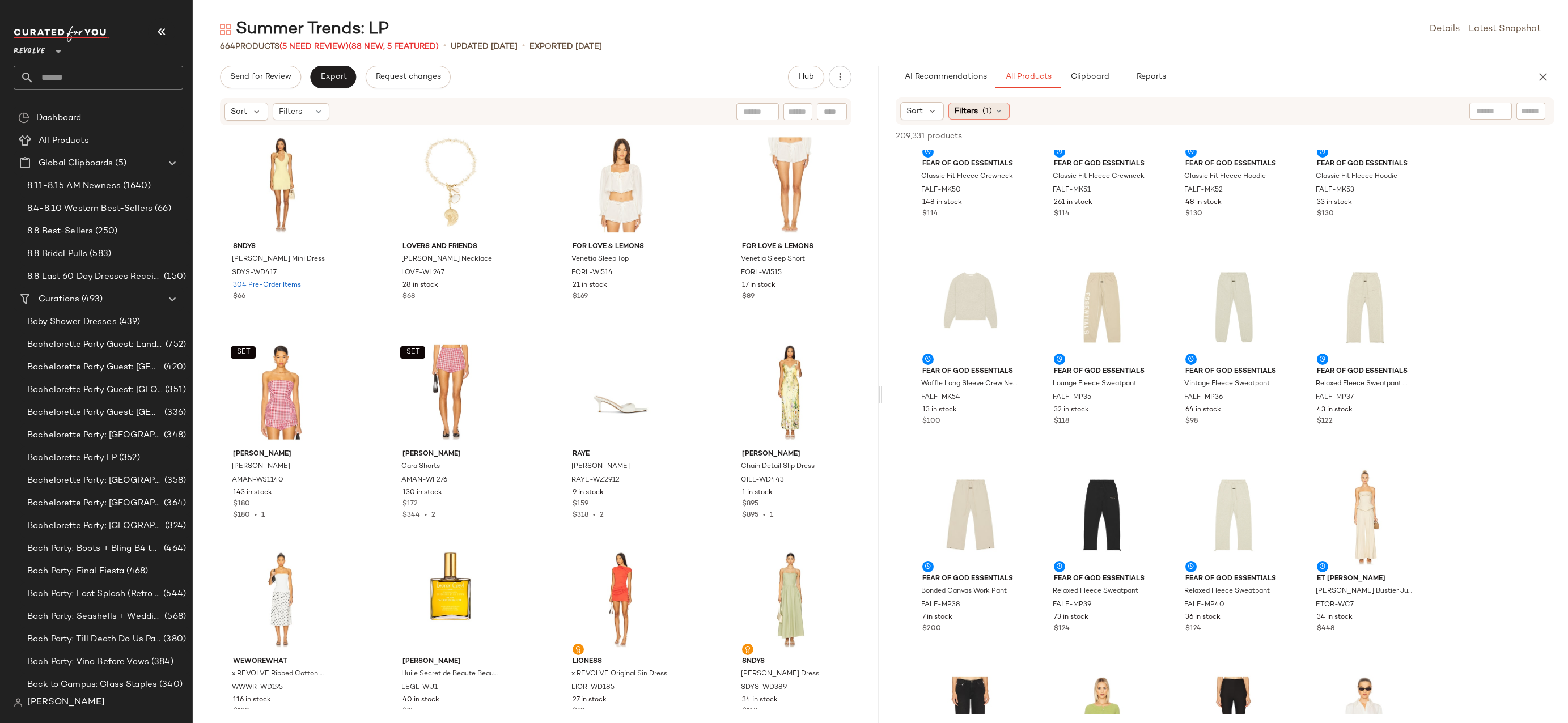
click at [1000, 109] on icon at bounding box center [998, 111] width 9 height 9
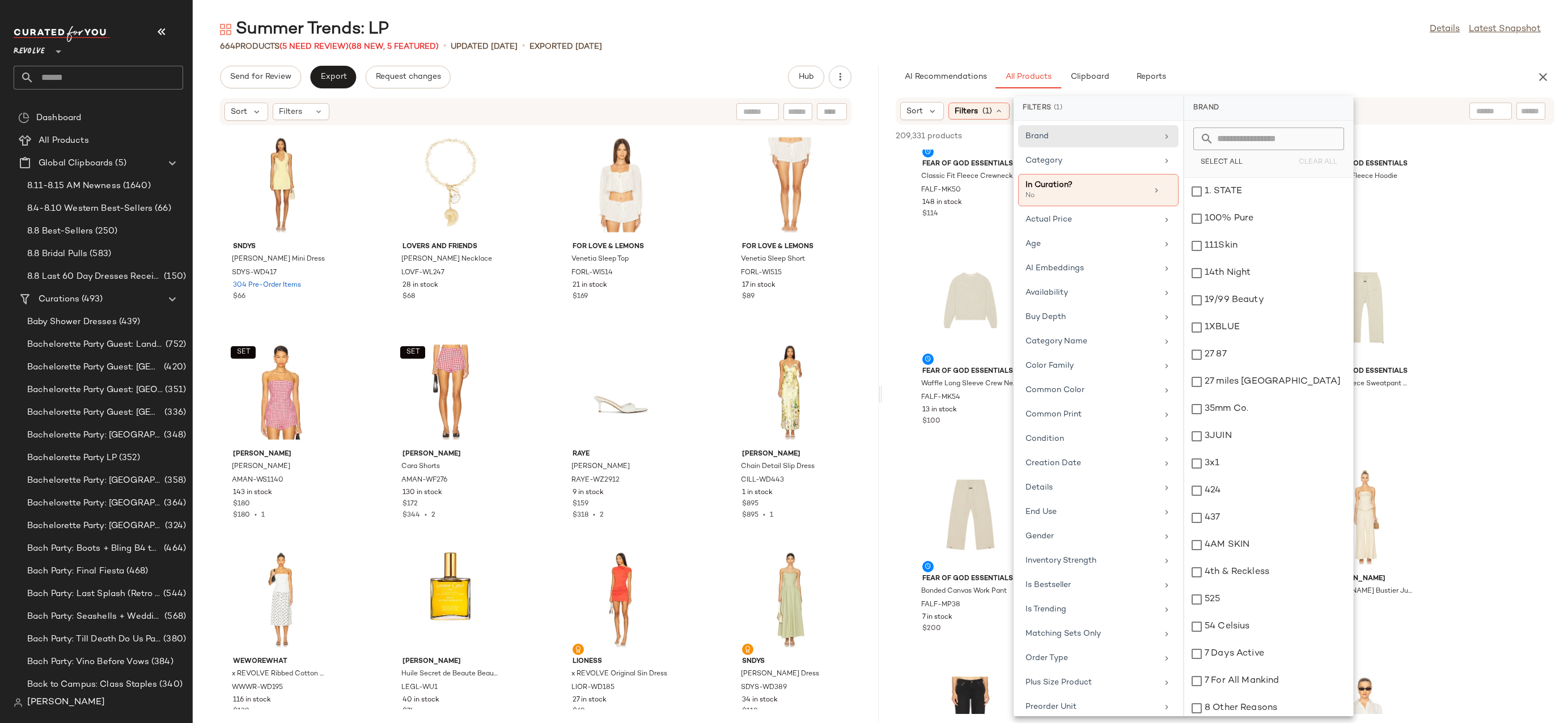
click at [1256, 48] on div "664 Products (5 Need Review) (88 New, 5 Featured) • updated Aug 7th • Exported …" at bounding box center [880, 46] width 1375 height 11
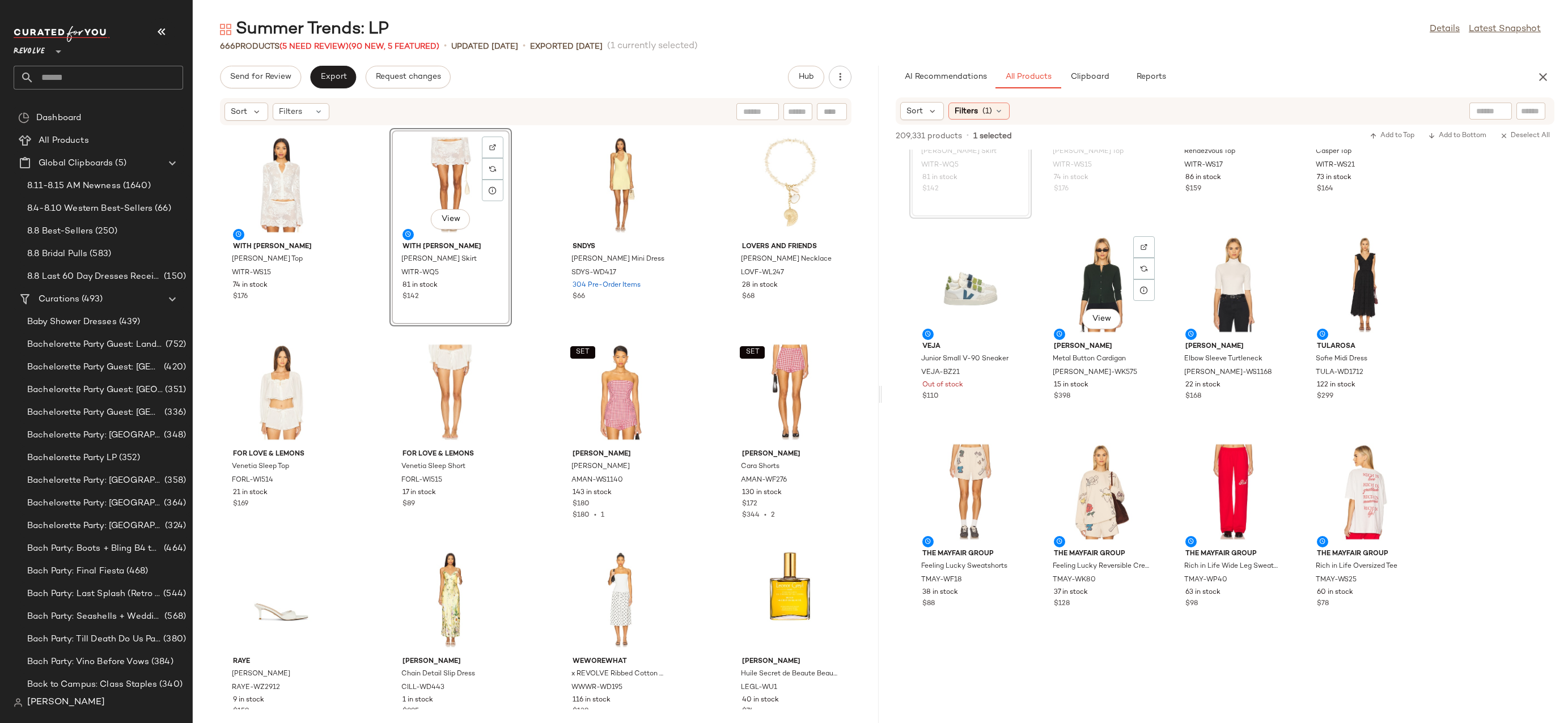
scroll to position [13812, 0]
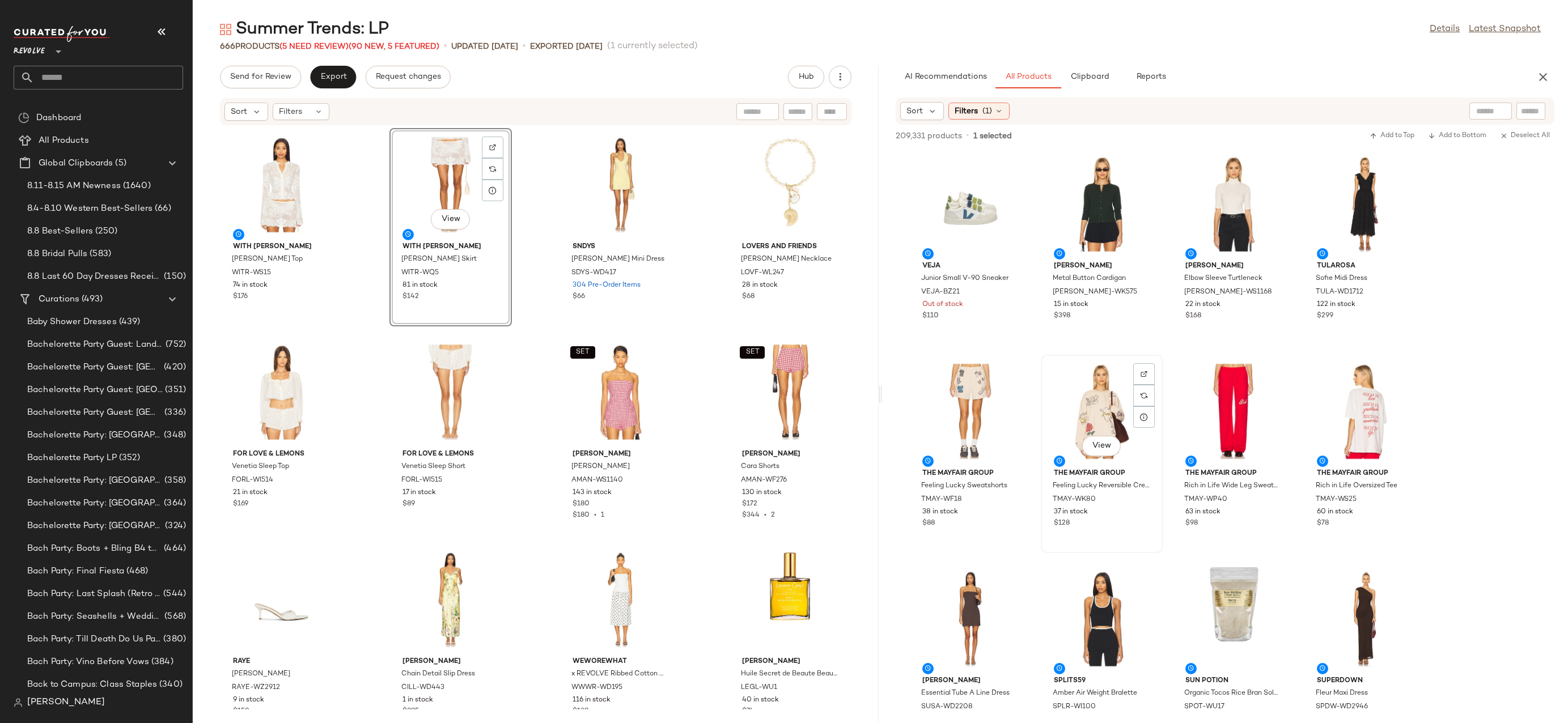
click at [1095, 390] on div "View" at bounding box center [1102, 411] width 114 height 106
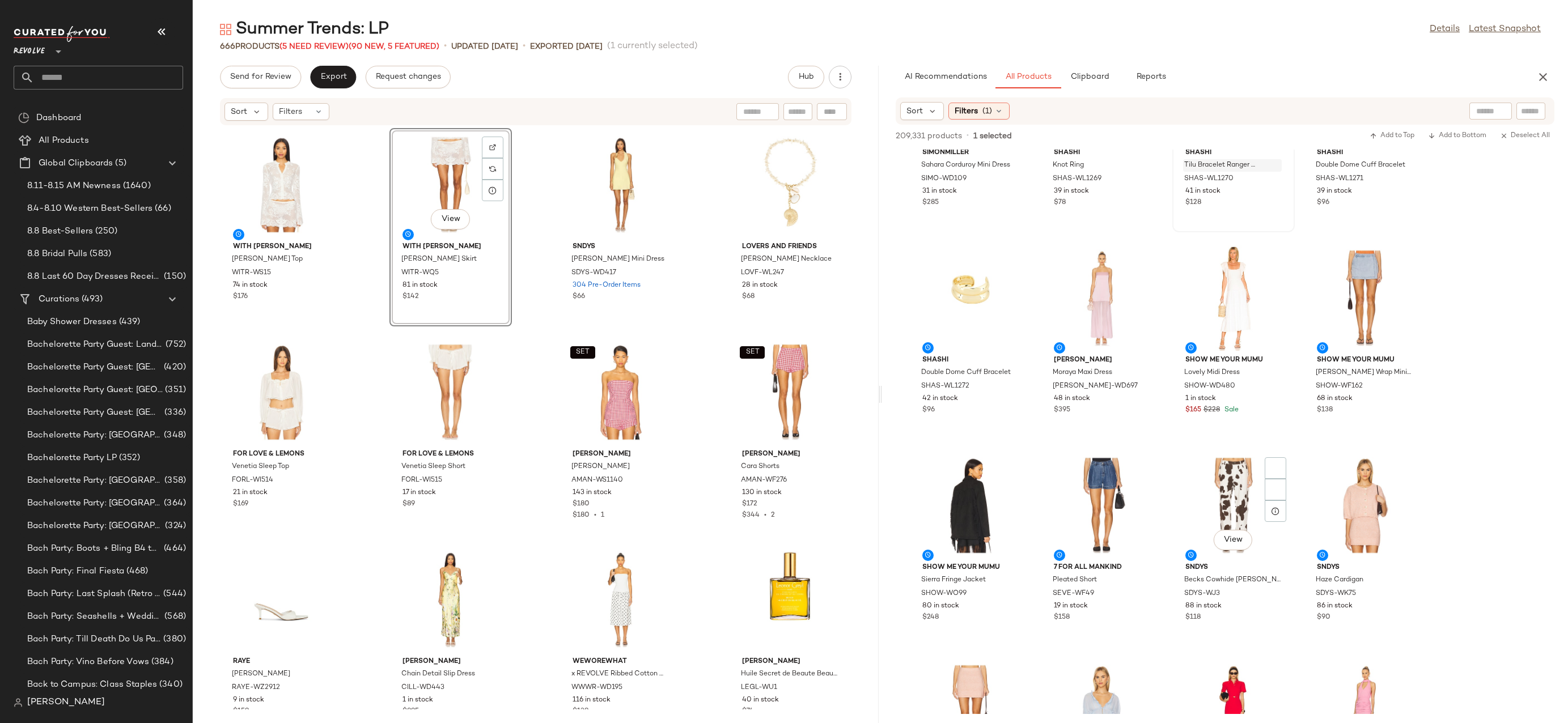
scroll to position [14990, 0]
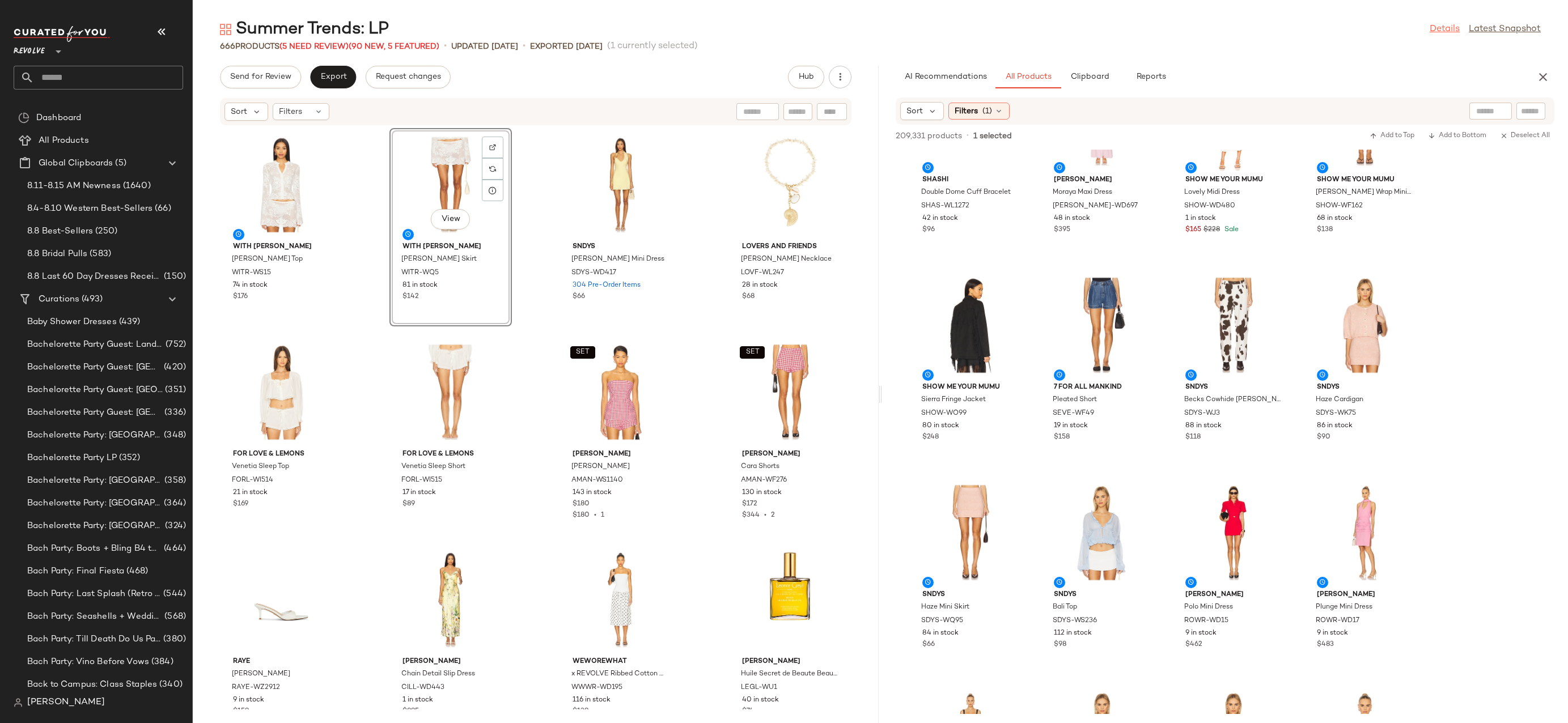
click at [1437, 34] on link "Details" at bounding box center [1444, 29] width 30 height 13
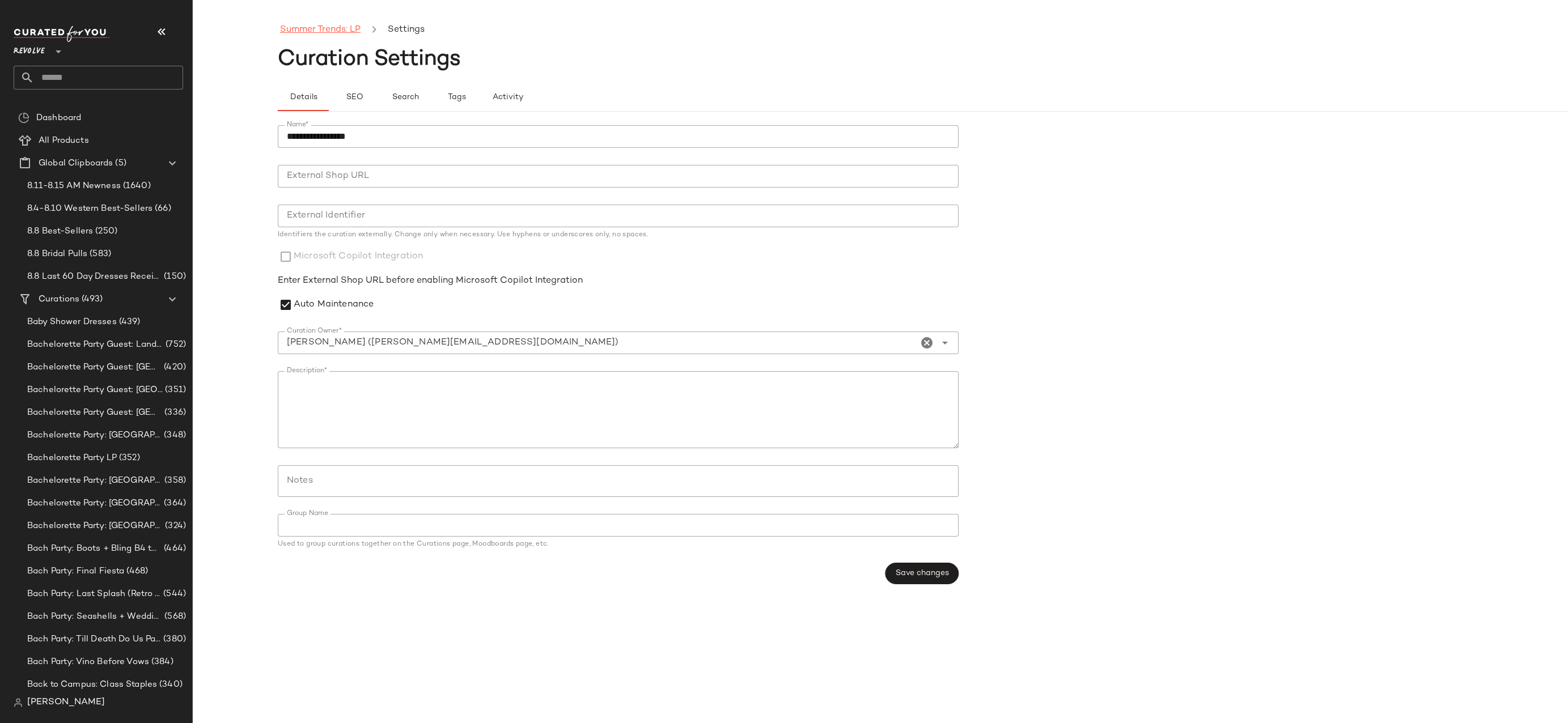
click at [357, 28] on link "Summer Trends: LP" at bounding box center [320, 30] width 81 height 15
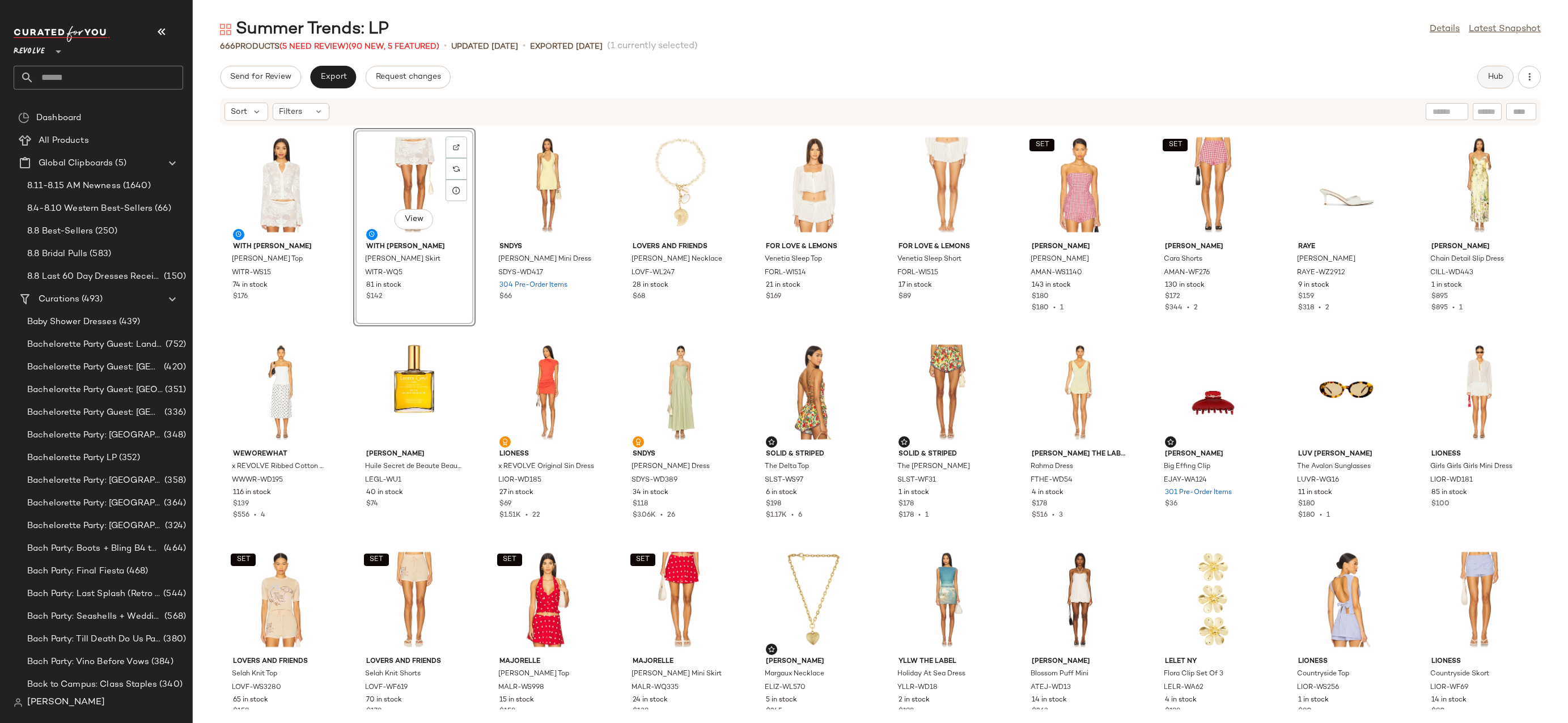
click at [1497, 74] on span "Hub" at bounding box center [1495, 77] width 16 height 9
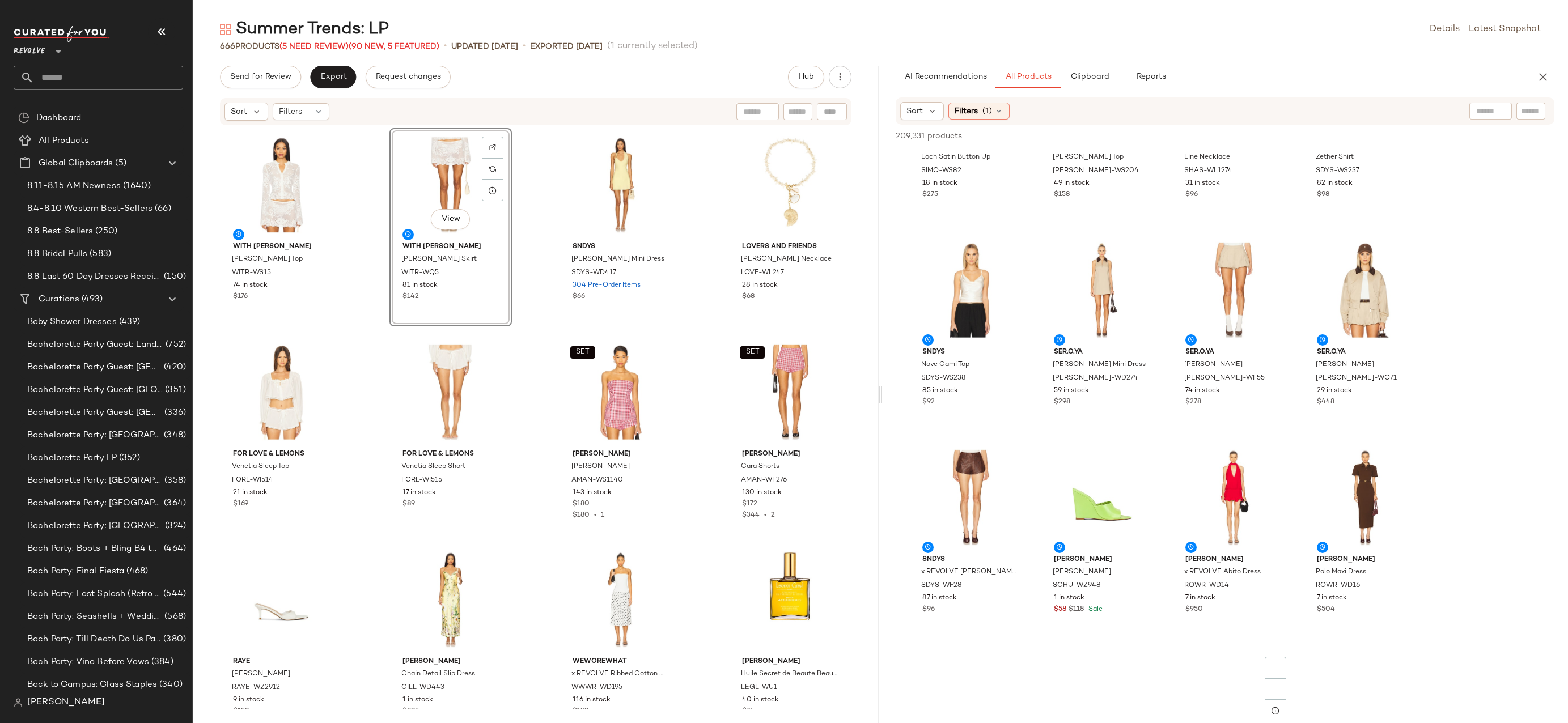
scroll to position [2206, 0]
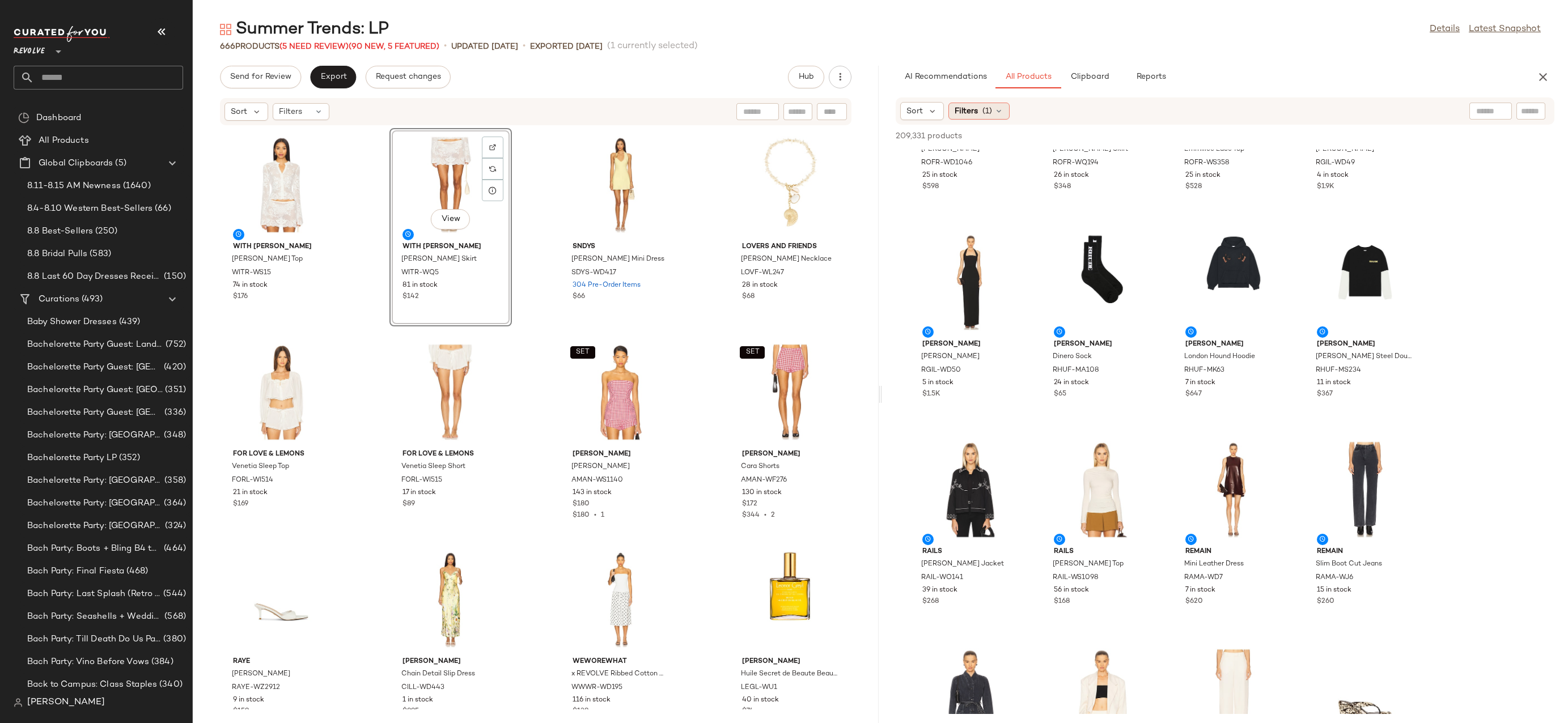
click at [978, 110] on div "Filters (1)" at bounding box center [979, 111] width 61 height 17
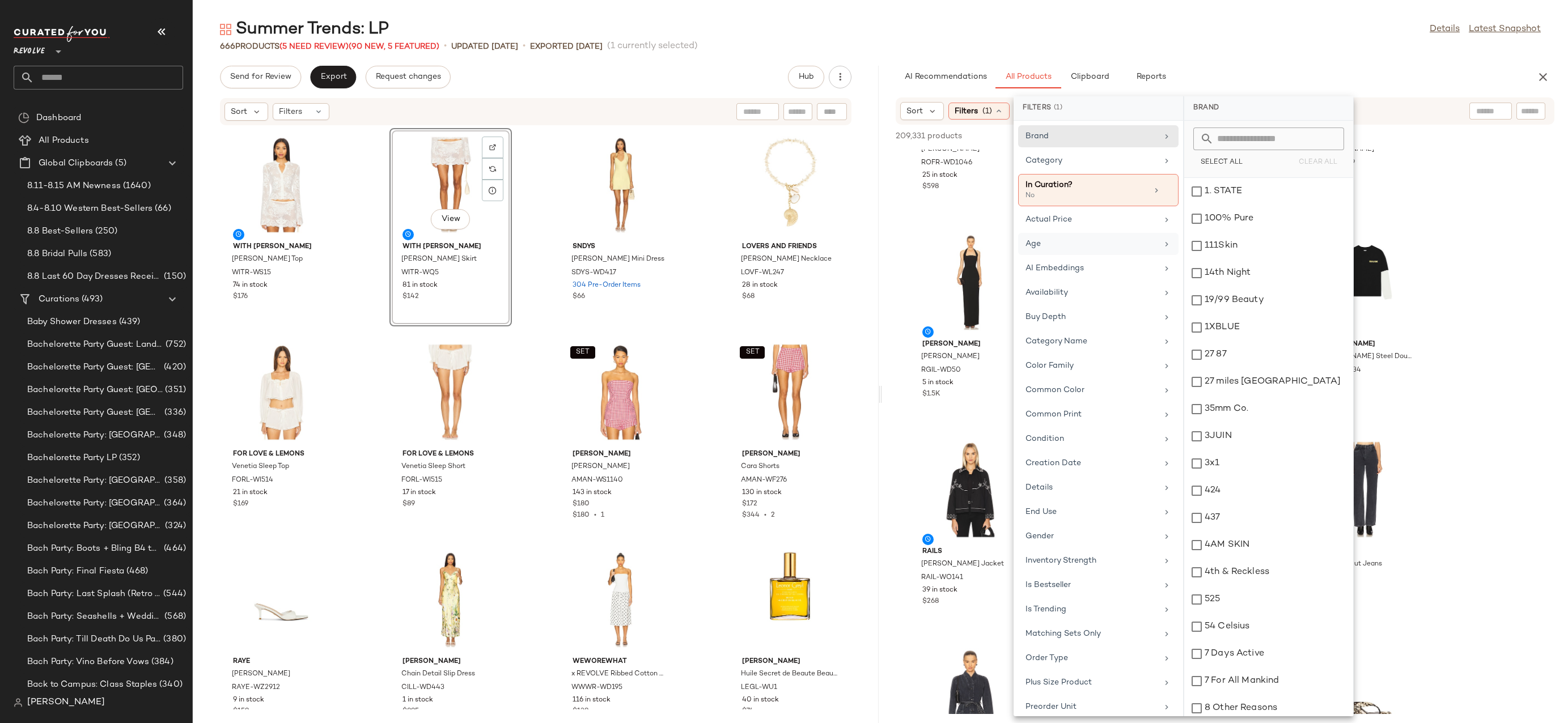
click at [1119, 245] on div "Age" at bounding box center [1091, 244] width 132 height 12
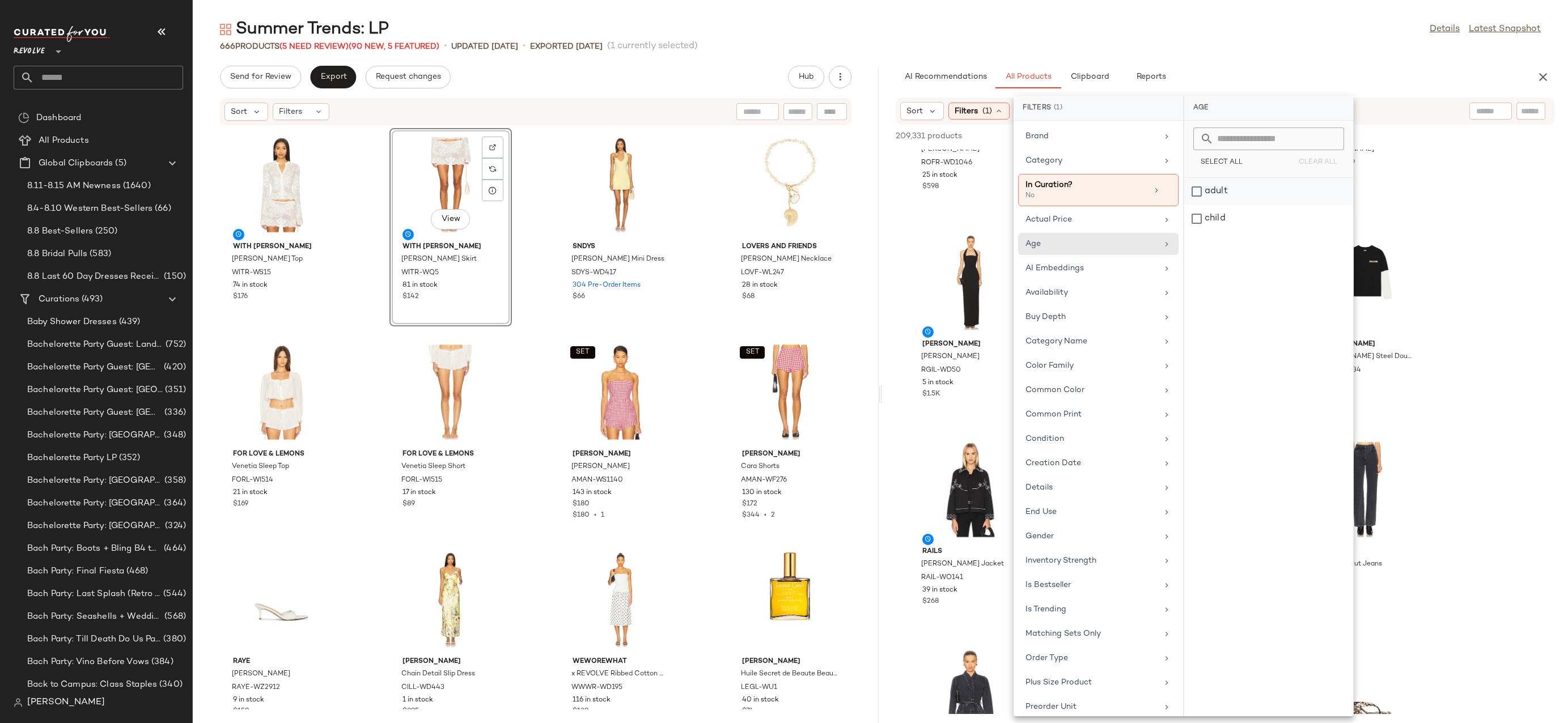
click at [1195, 205] on div "adult" at bounding box center [1269, 219] width 169 height 27
click at [1080, 550] on div "Gender" at bounding box center [1092, 546] width 132 height 12
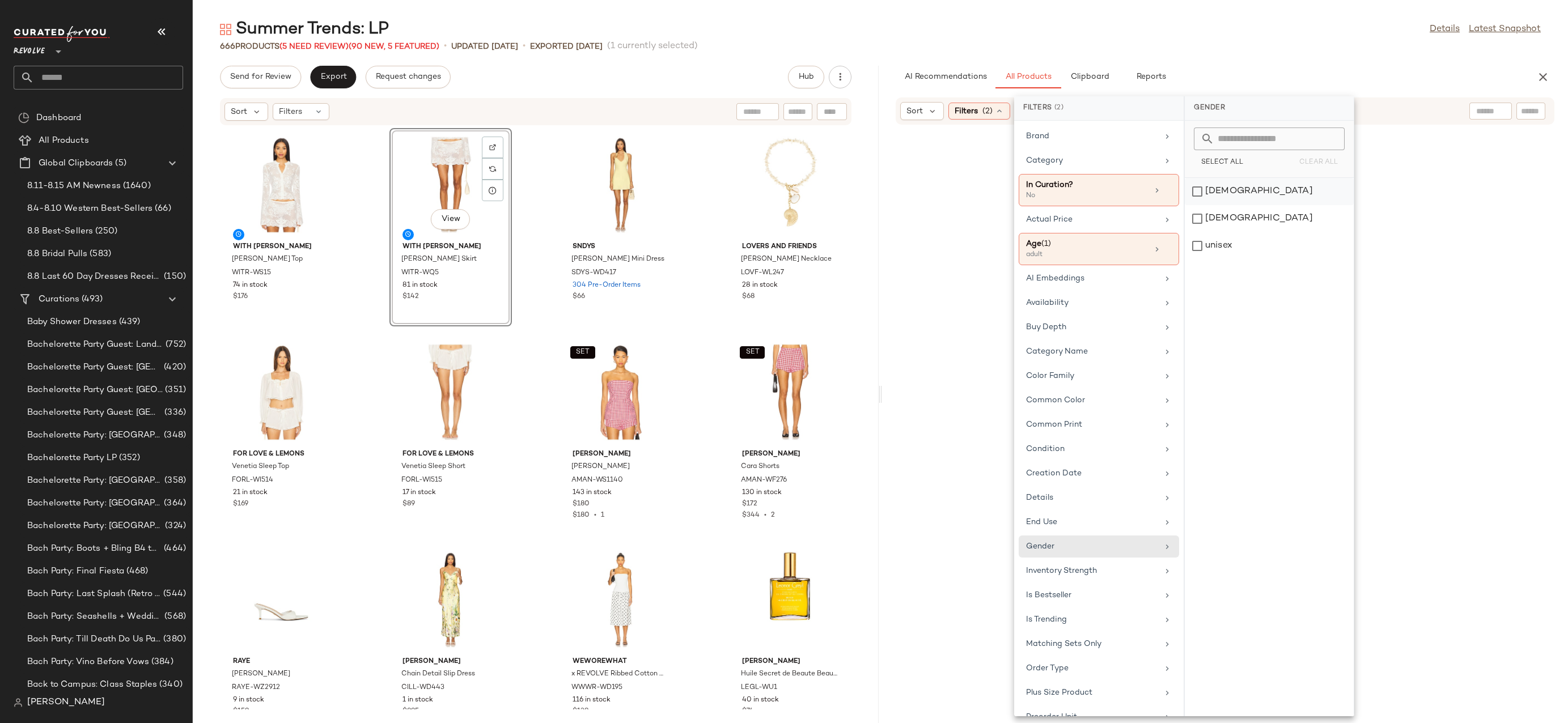
click at [1223, 205] on div "female" at bounding box center [1269, 219] width 169 height 27
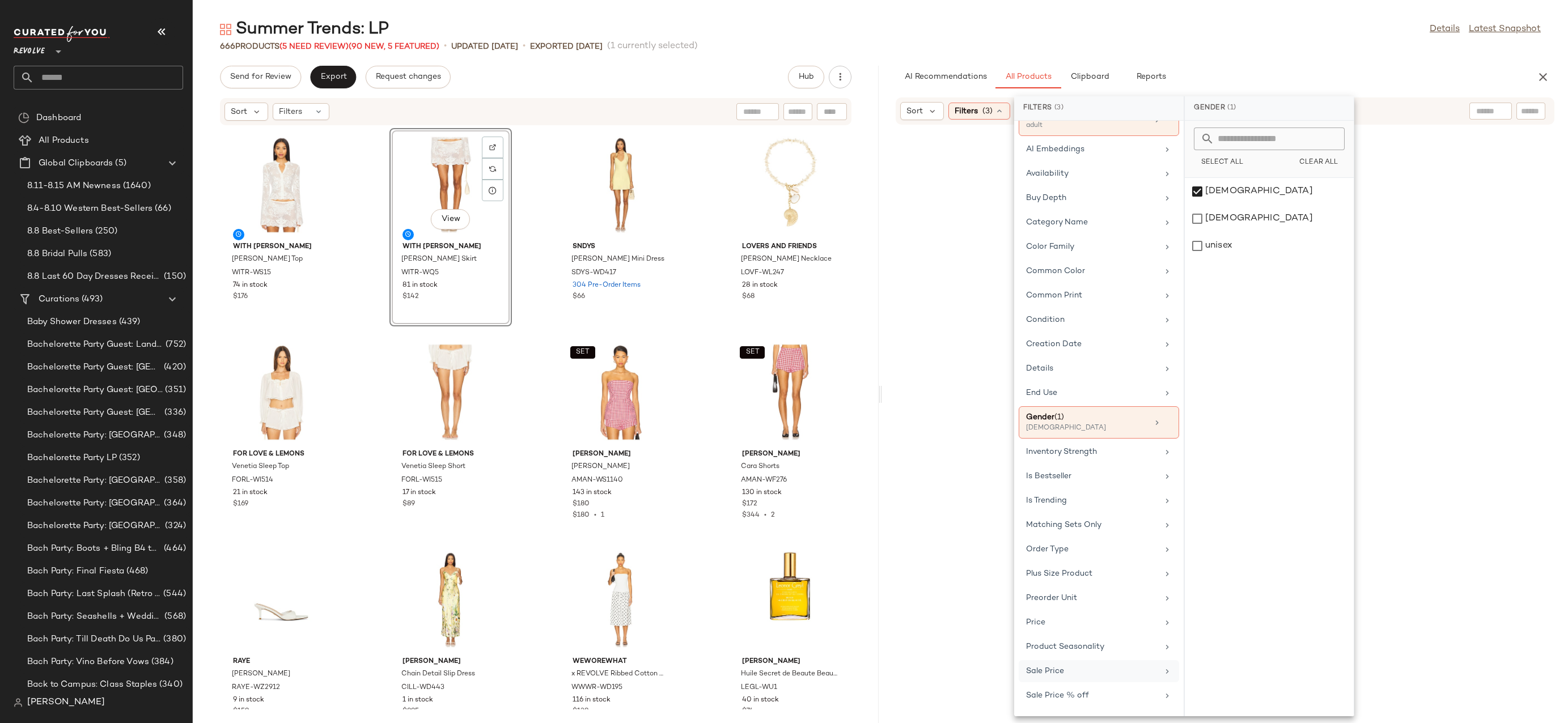
click at [1081, 685] on div "Sale Price" at bounding box center [1099, 696] width 160 height 22
click at [1209, 164] on div "Not on sale" at bounding box center [1269, 156] width 160 height 20
click at [1209, 154] on div "Not on sale" at bounding box center [1269, 156] width 160 height 20
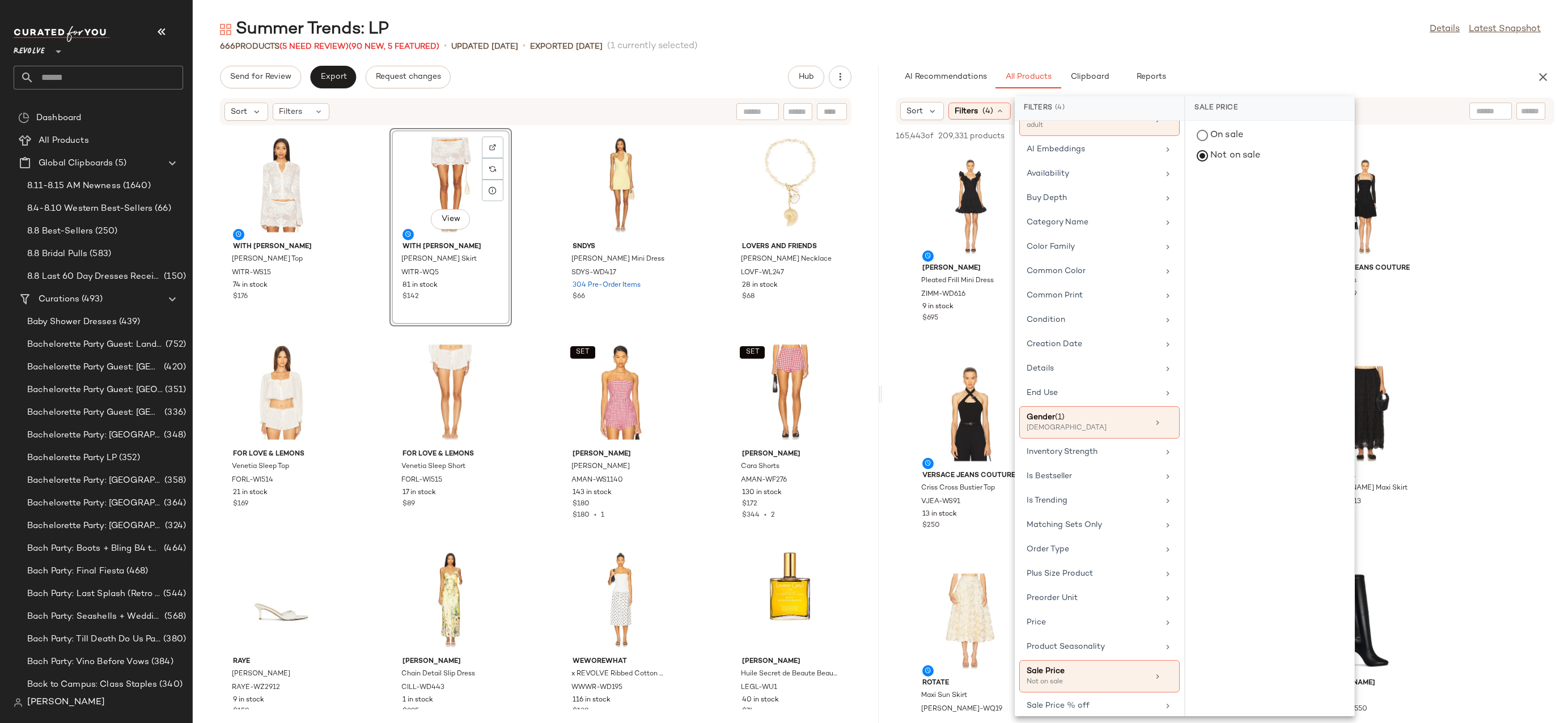
click at [1283, 32] on div "Summer Trends: LP Details Latest Snapshot" at bounding box center [880, 30] width 1375 height 23
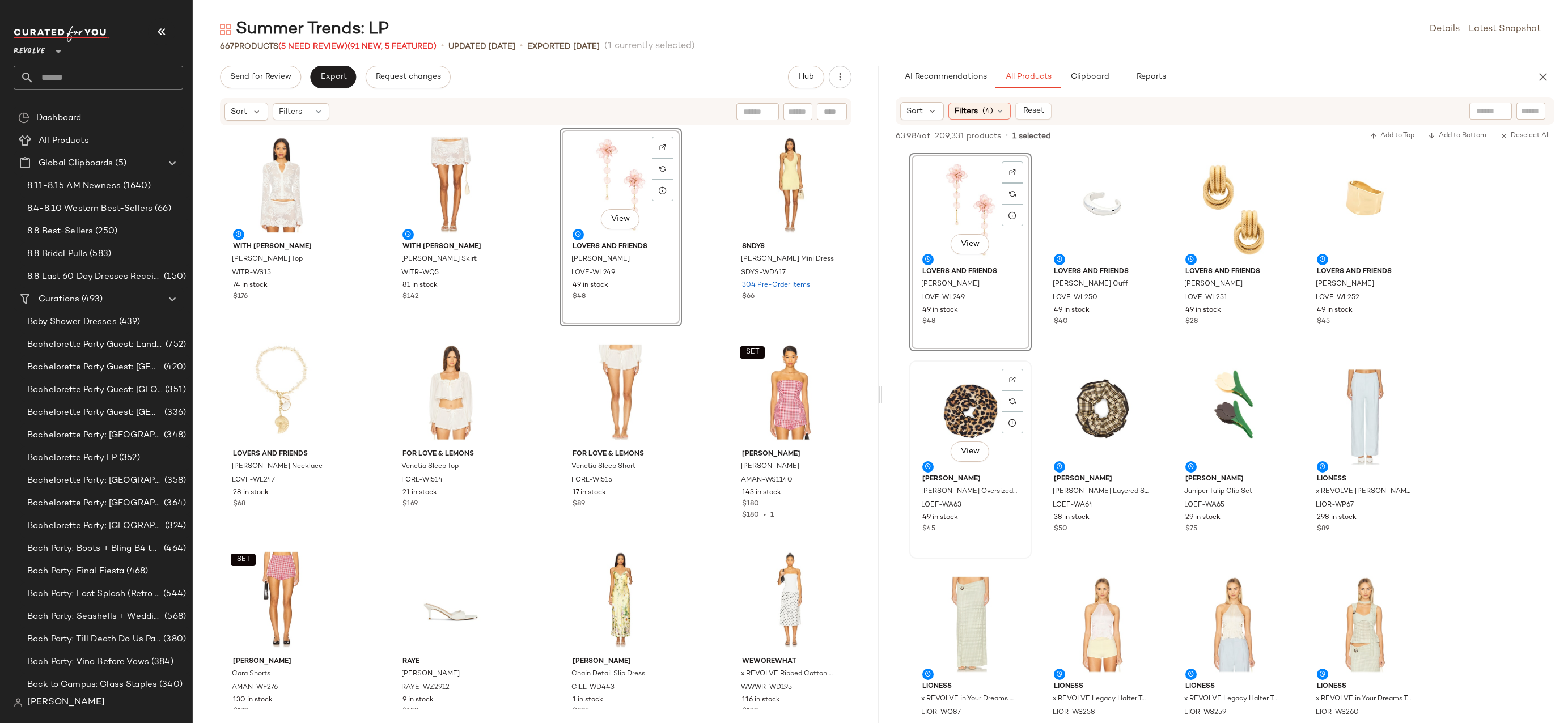
scroll to position [5205, 0]
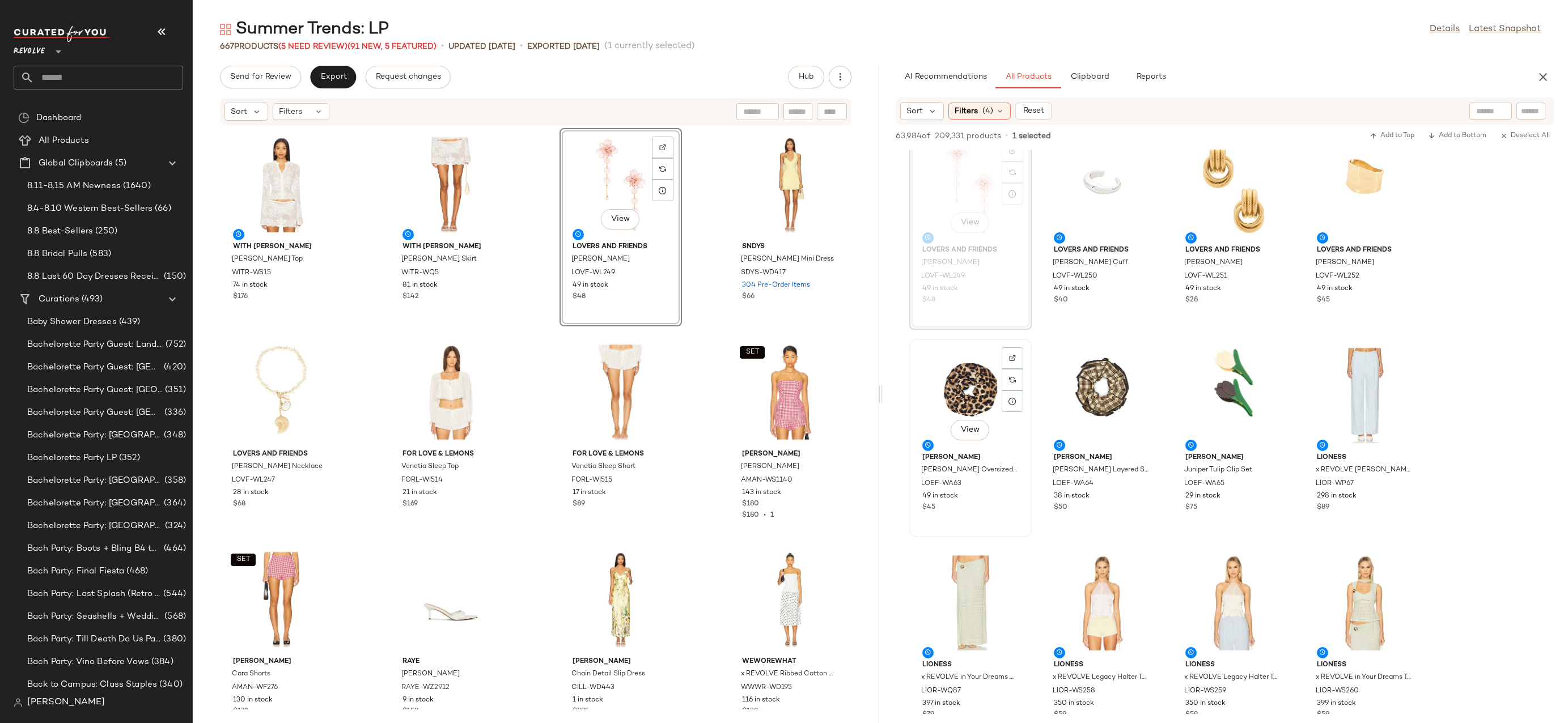
click at [960, 392] on div "View" at bounding box center [970, 396] width 114 height 106
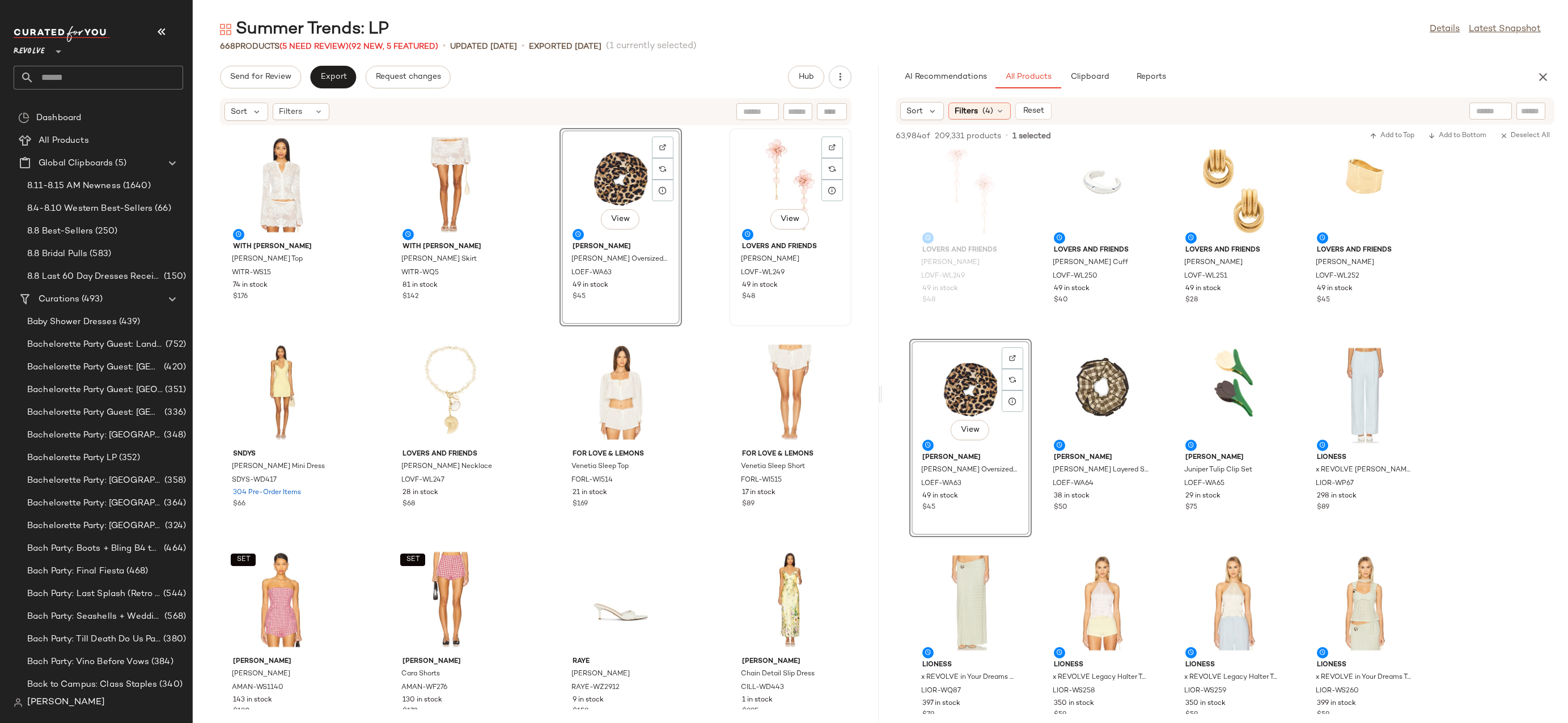
click at [752, 179] on div "View" at bounding box center [790, 185] width 114 height 106
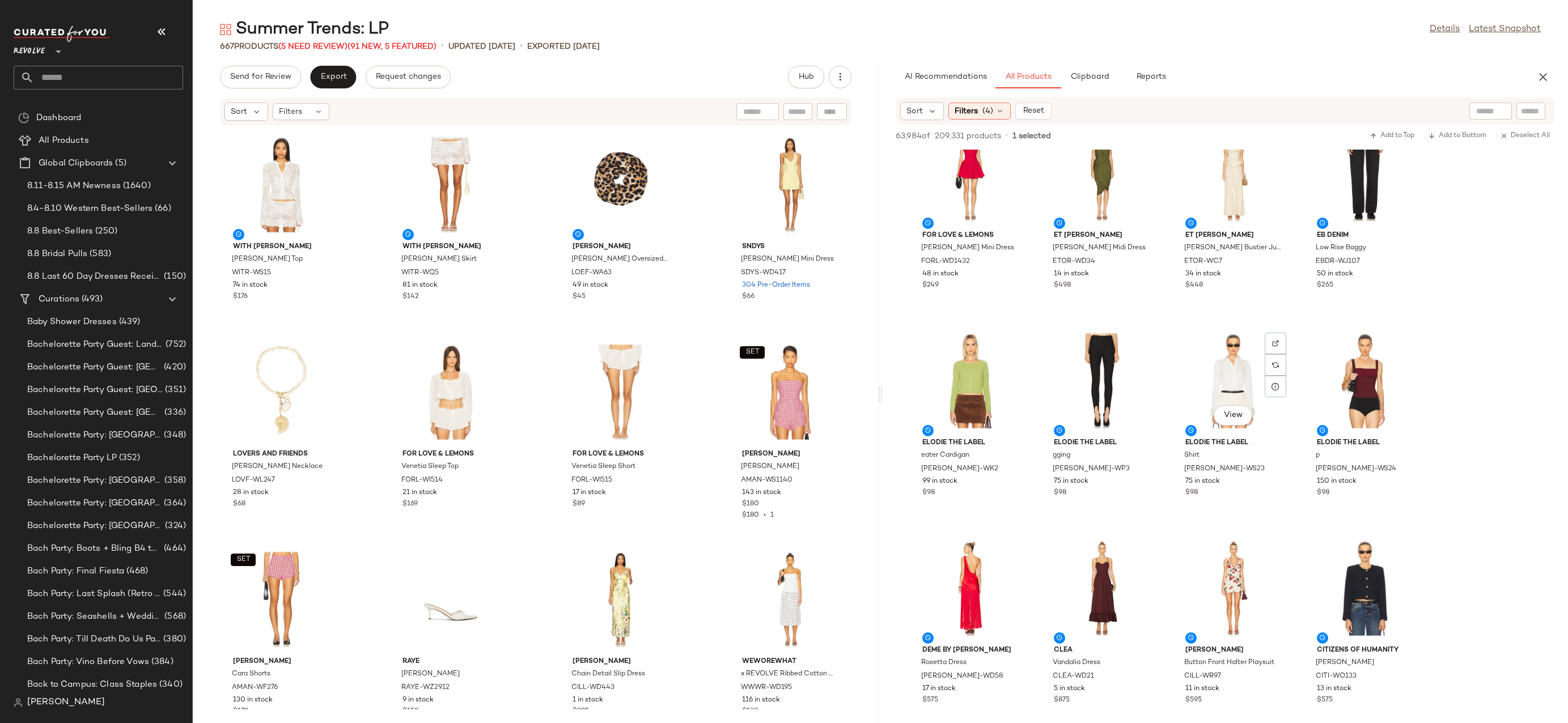
scroll to position [8720, 0]
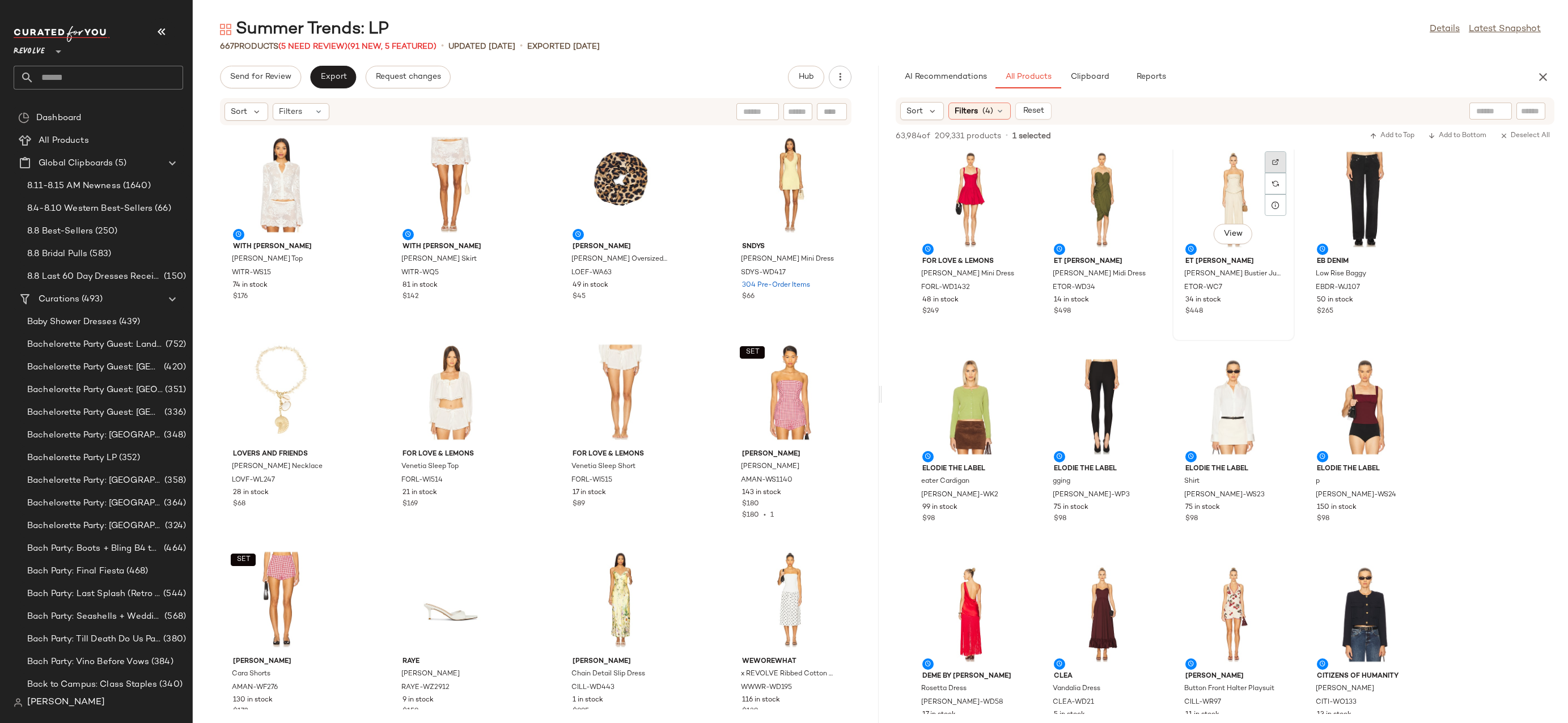
click at [1276, 173] on div at bounding box center [1276, 184] width 22 height 22
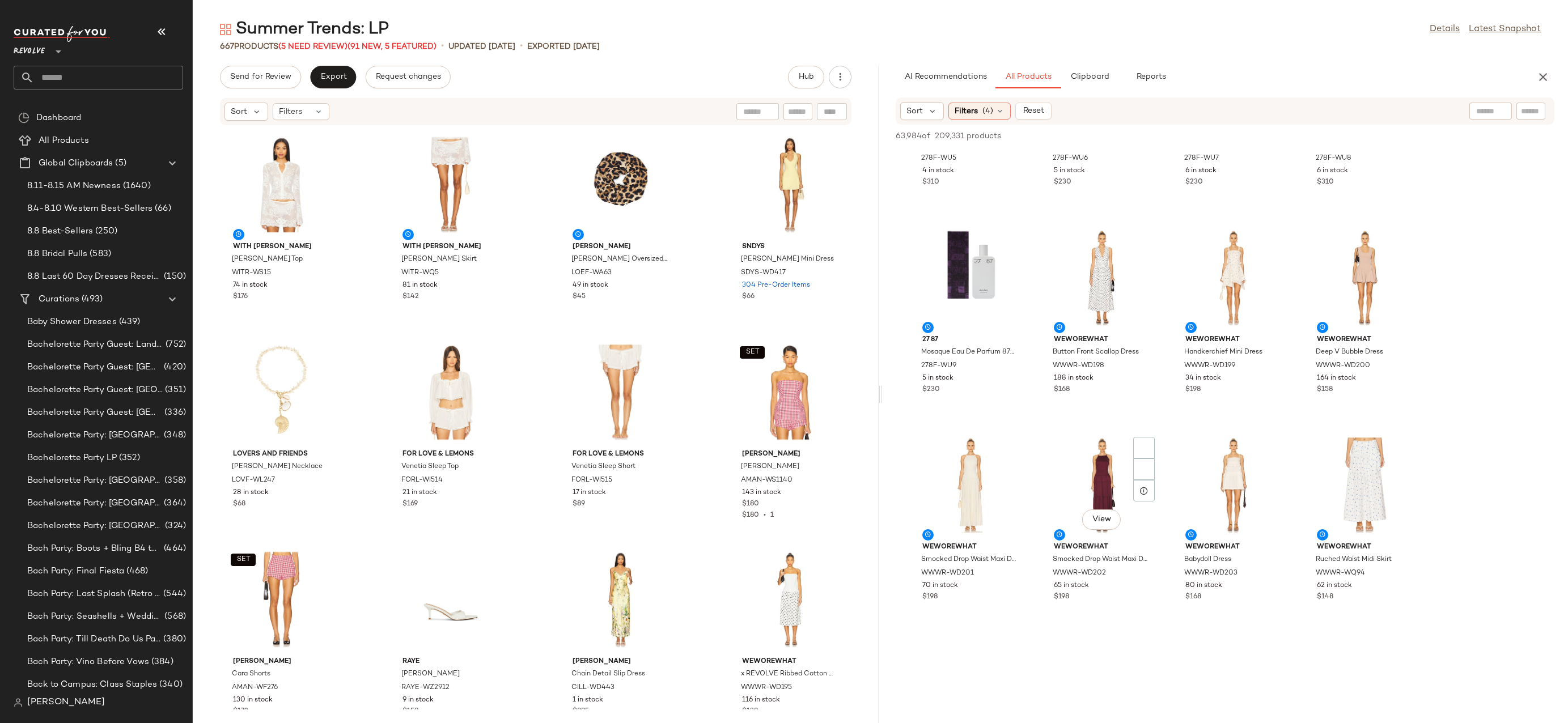
scroll to position [10343, 0]
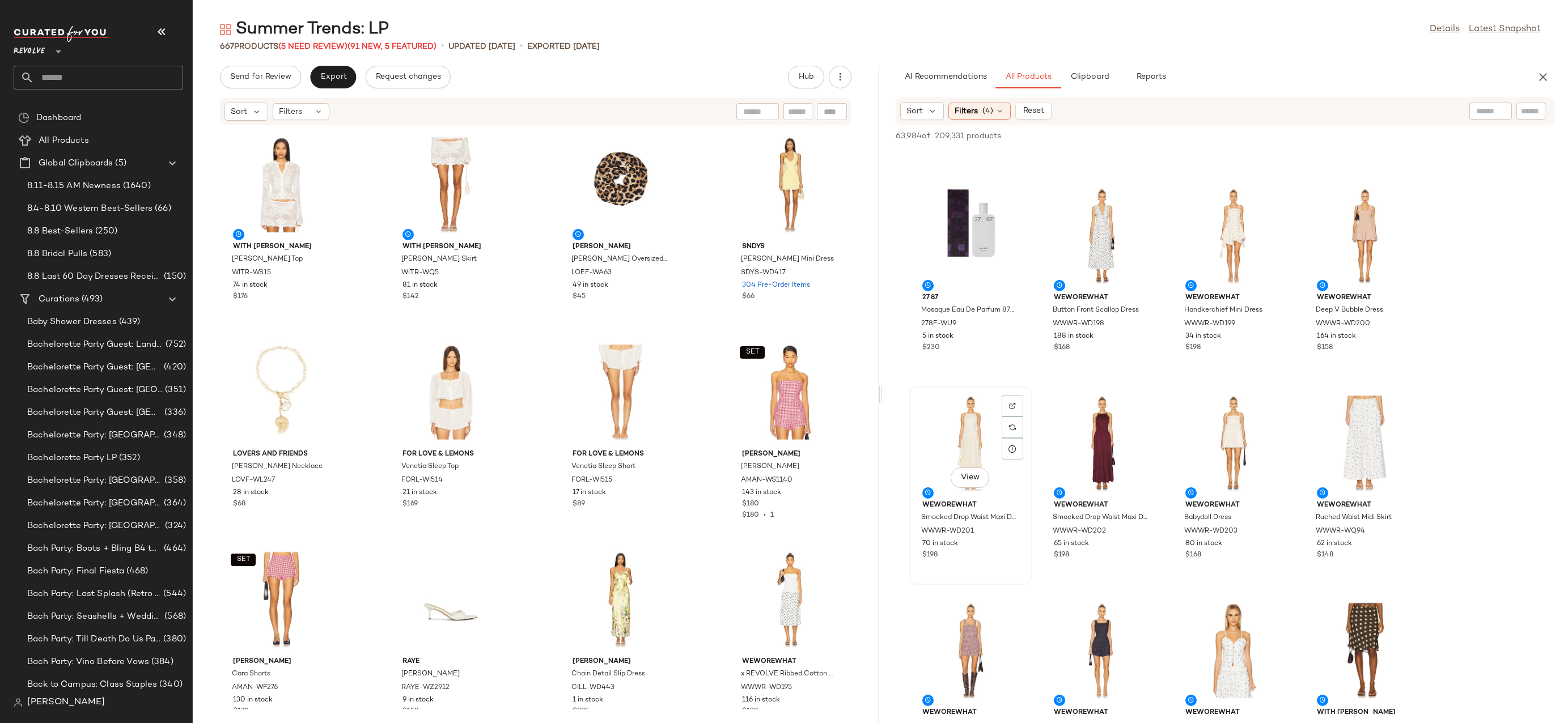
click at [973, 439] on div "View" at bounding box center [970, 443] width 114 height 106
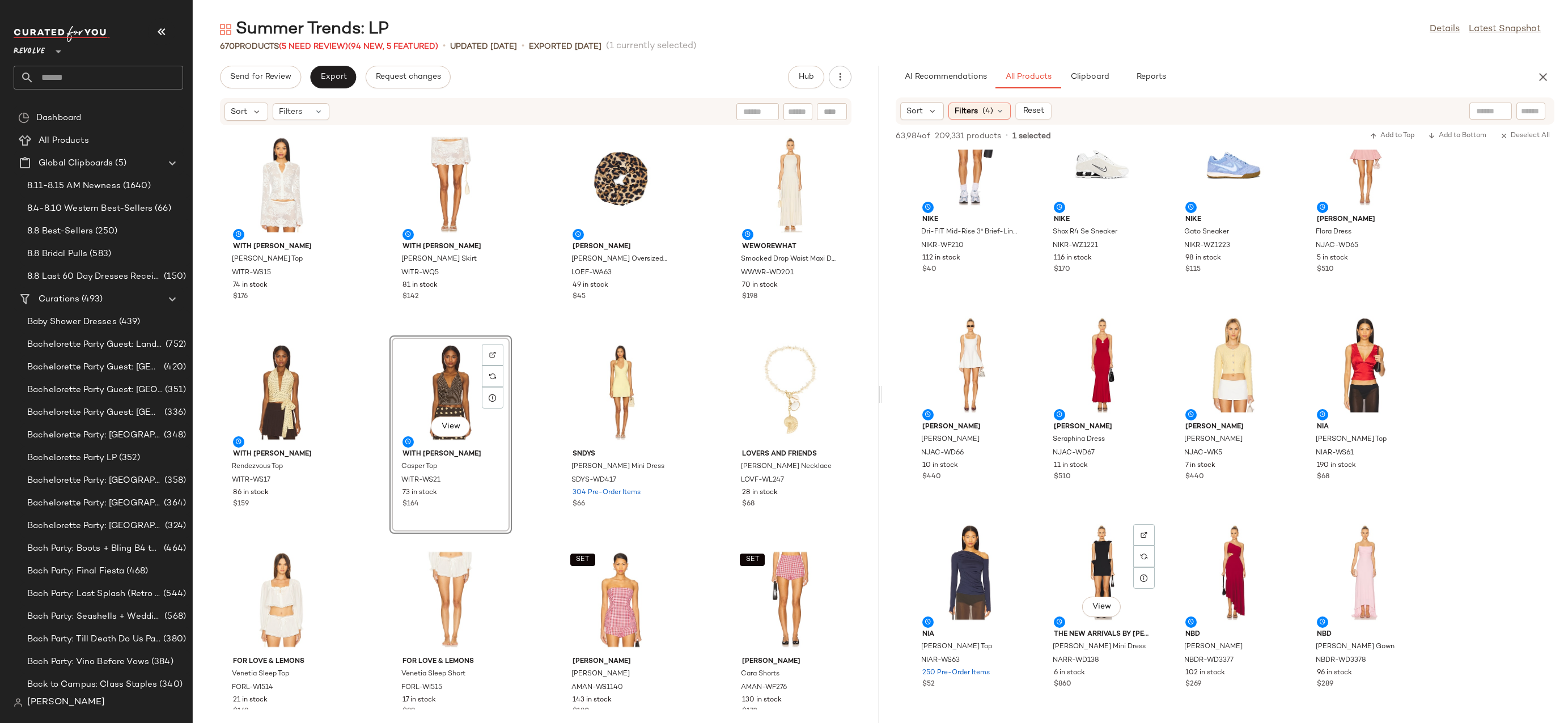
scroll to position [13661, 0]
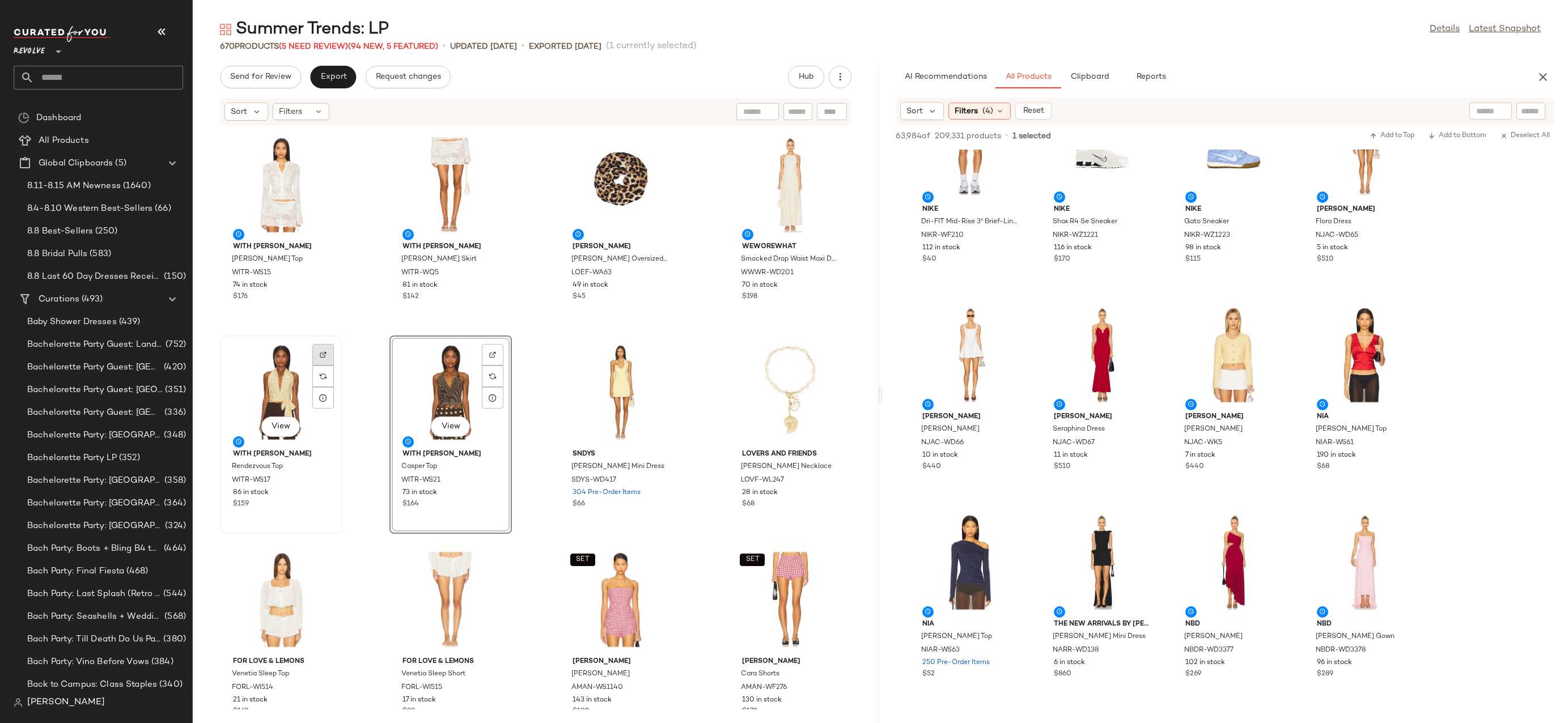
click at [327, 366] on div at bounding box center [323, 376] width 22 height 22
click at [496, 366] on div at bounding box center [493, 376] width 22 height 22
click at [1537, 118] on div at bounding box center [1530, 111] width 29 height 17
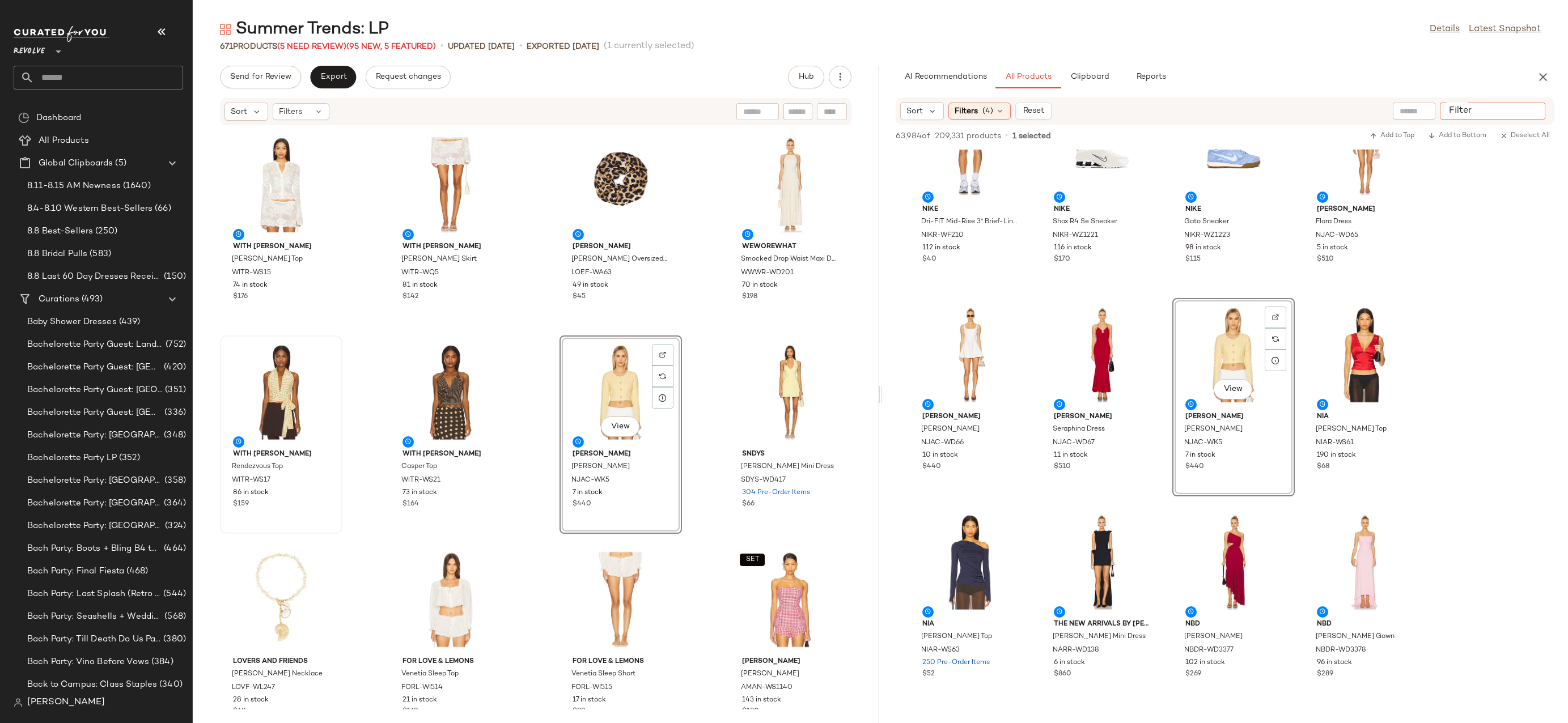
click at [1537, 113] on input "Filter" at bounding box center [1492, 111] width 97 height 12
paste input "********"
type input "********"
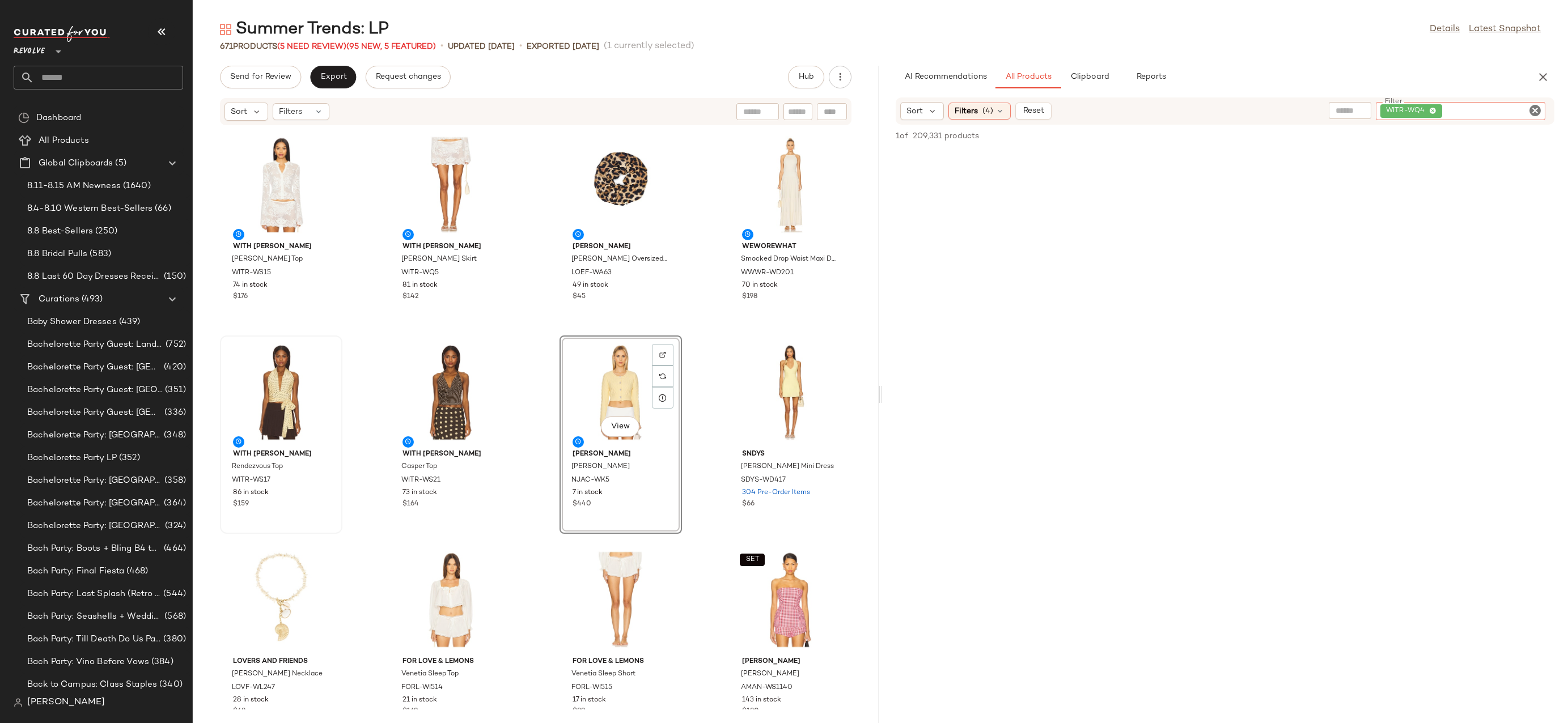
click at [963, 101] on div "Sort Filters (4) Reset Filter WITR-WQ4 Filter" at bounding box center [1225, 111] width 659 height 27
click at [978, 109] on div "Filters (4)" at bounding box center [979, 111] width 62 height 17
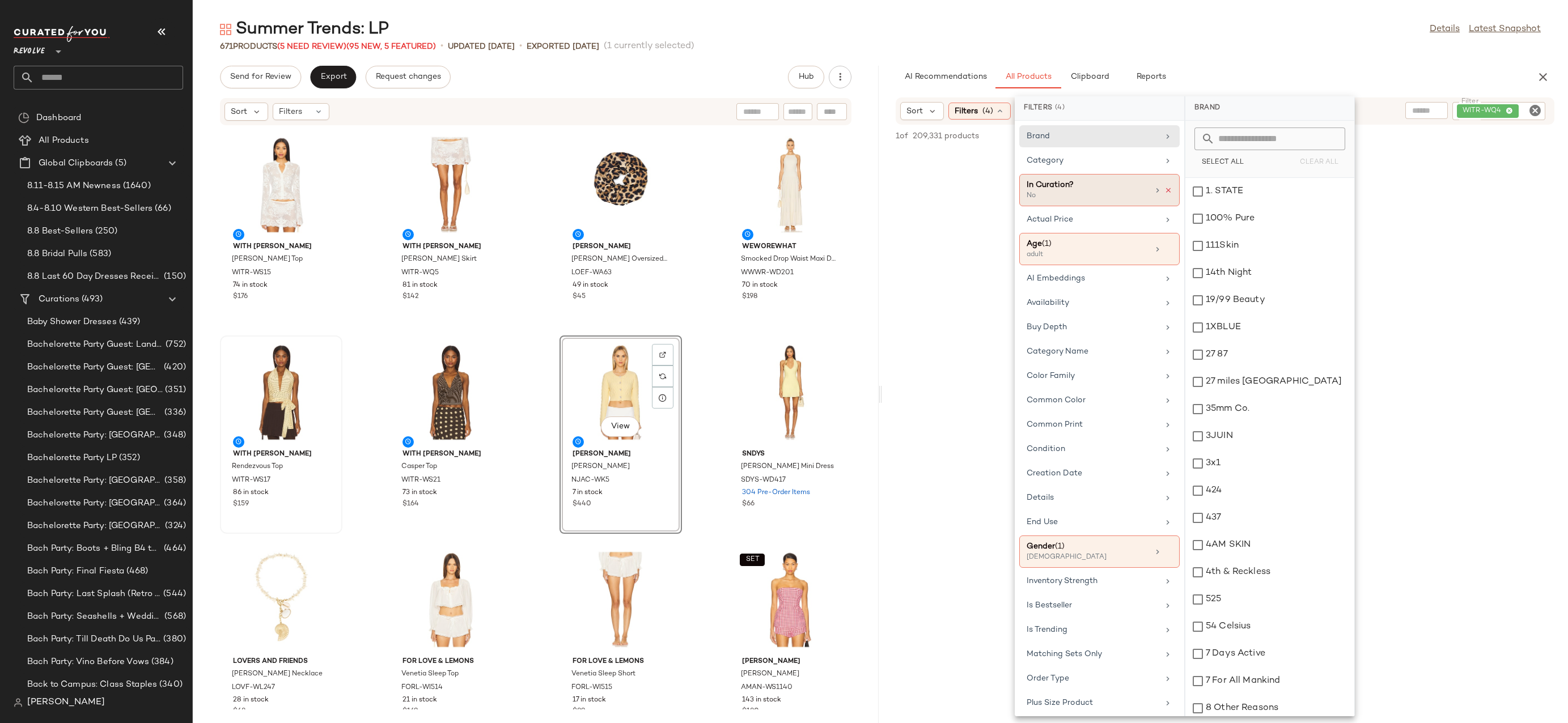
click at [1166, 186] on icon at bounding box center [1168, 190] width 8 height 8
click at [1235, 26] on div "Summer Trends: LP Details Latest Snapshot" at bounding box center [880, 30] width 1375 height 23
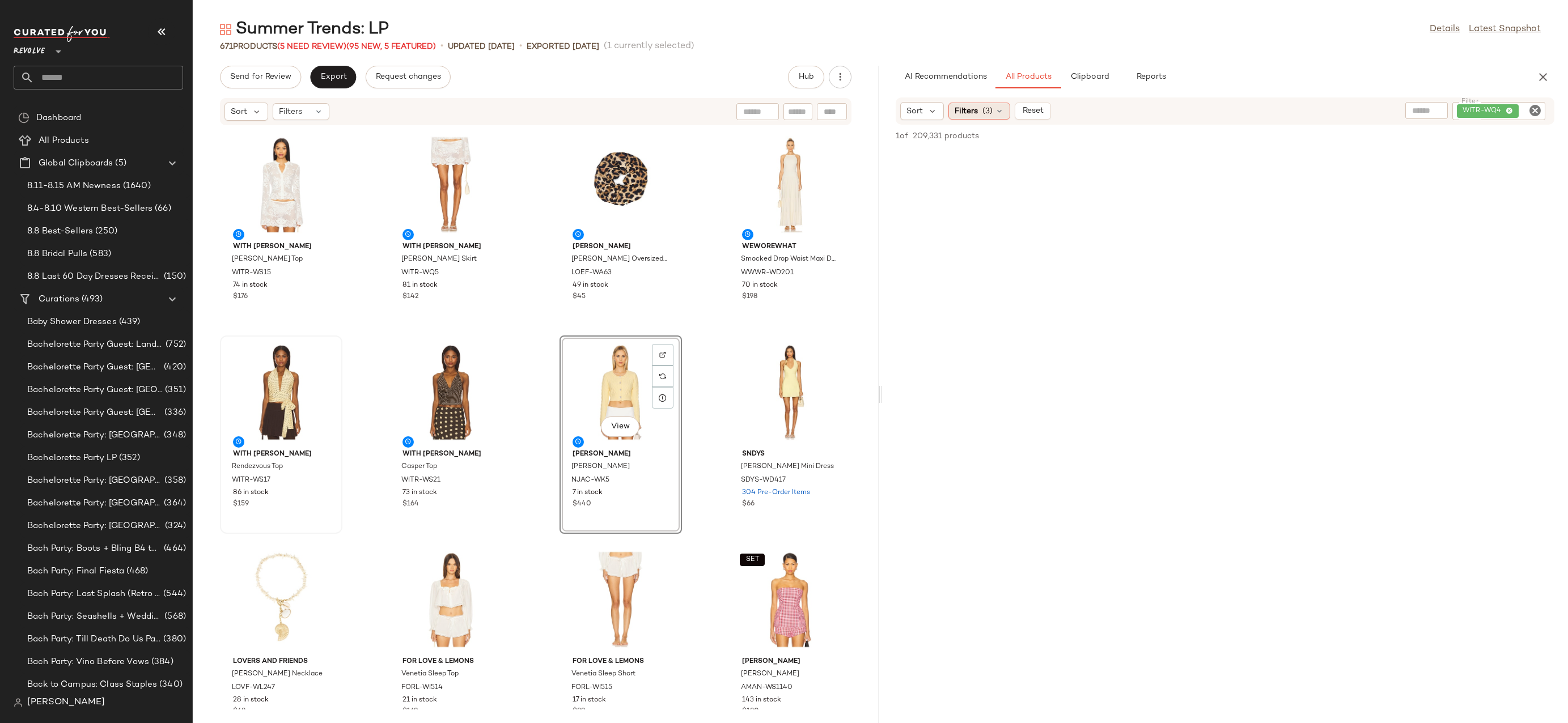
click at [991, 108] on span "(3)" at bounding box center [987, 111] width 10 height 12
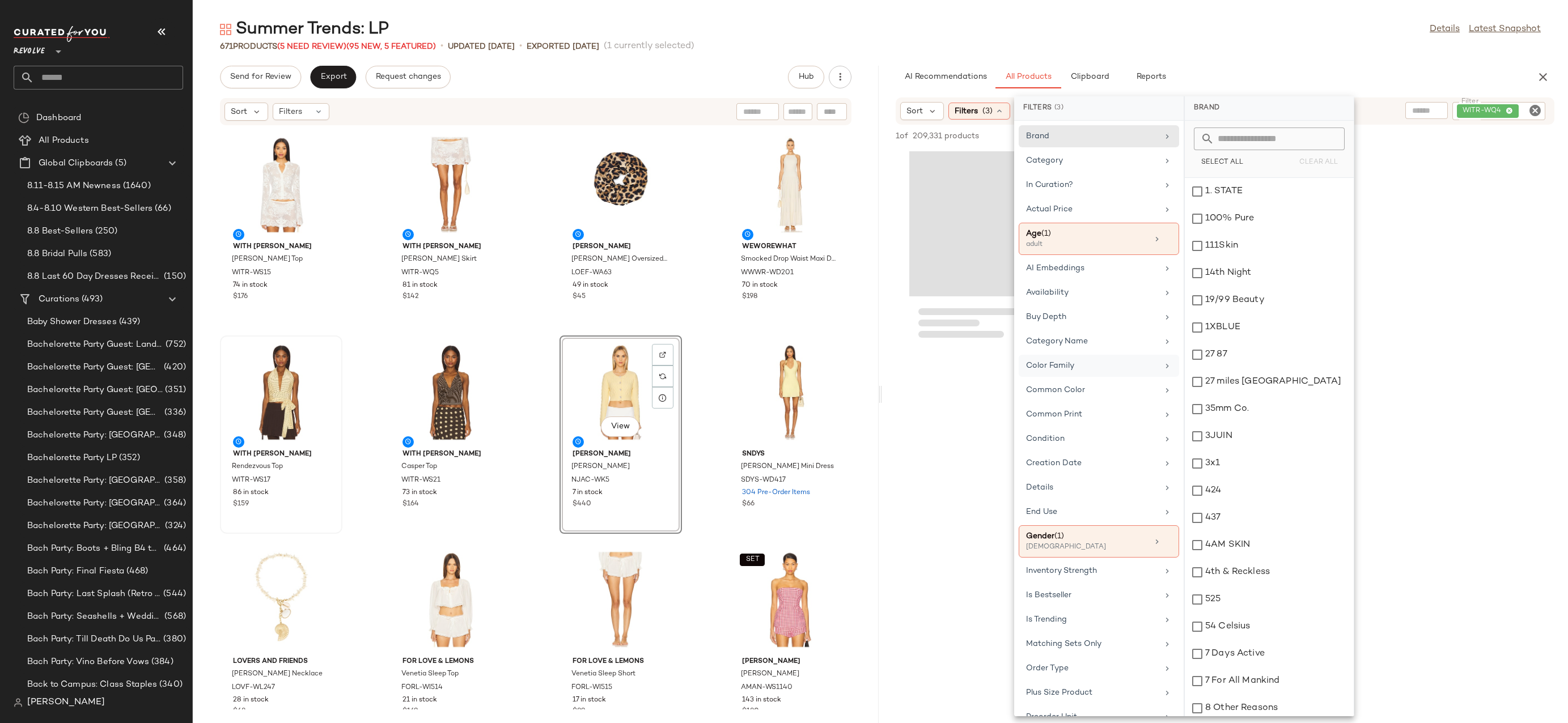
scroll to position [81, 0]
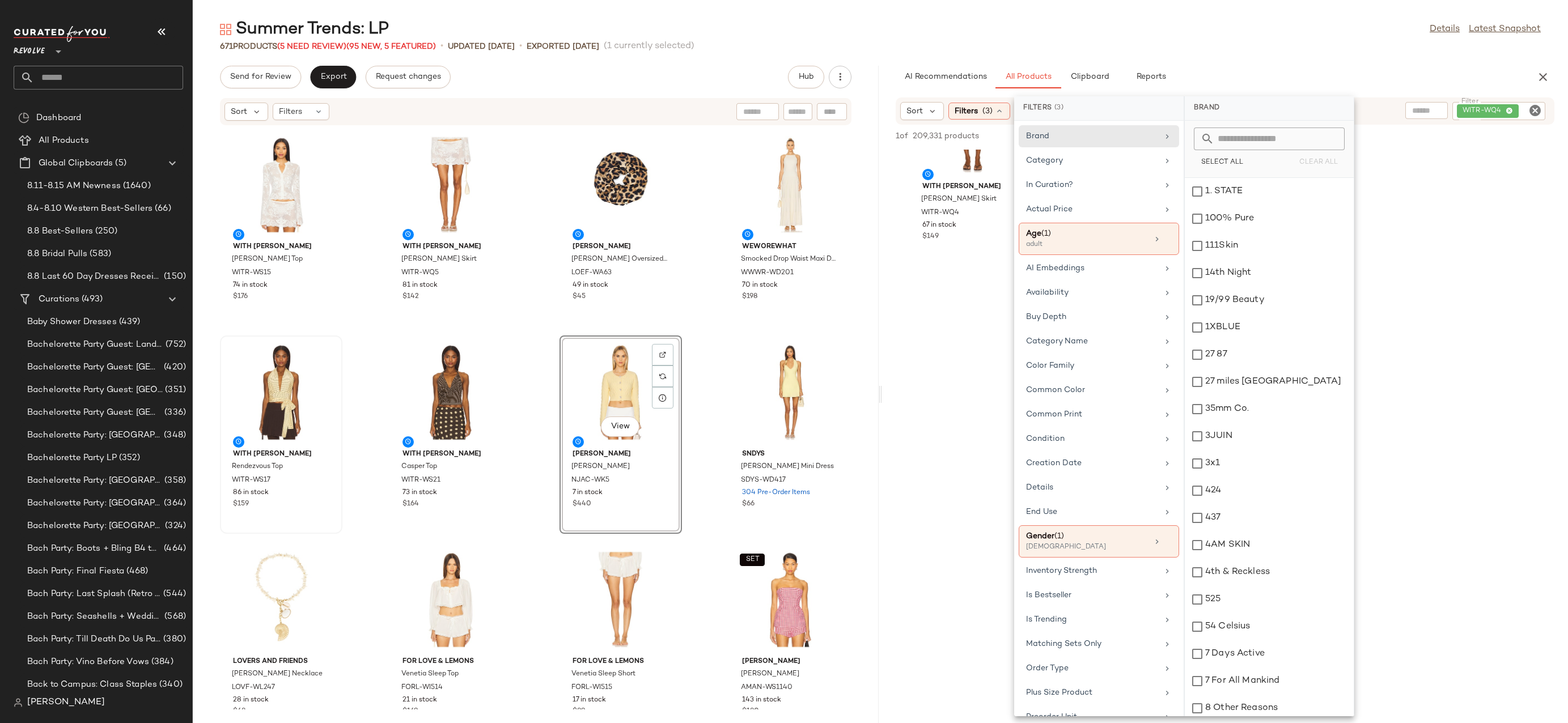
click at [1233, 60] on div "Summer Trends: LP Details Latest Snapshot 671 Products (5 Need Review) (95 New,…" at bounding box center [880, 371] width 1375 height 705
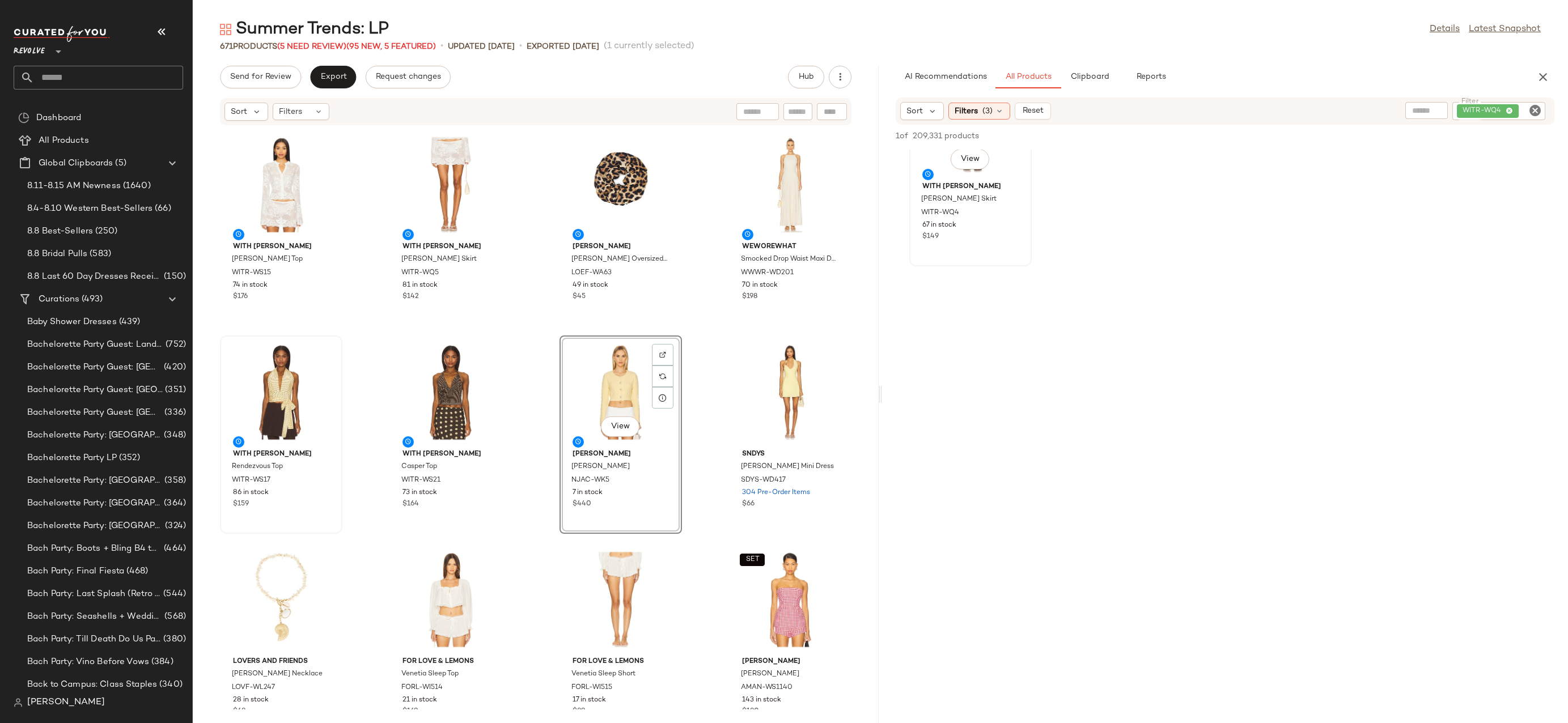
scroll to position [0, 0]
click at [956, 181] on div "View" at bounding box center [970, 207] width 114 height 106
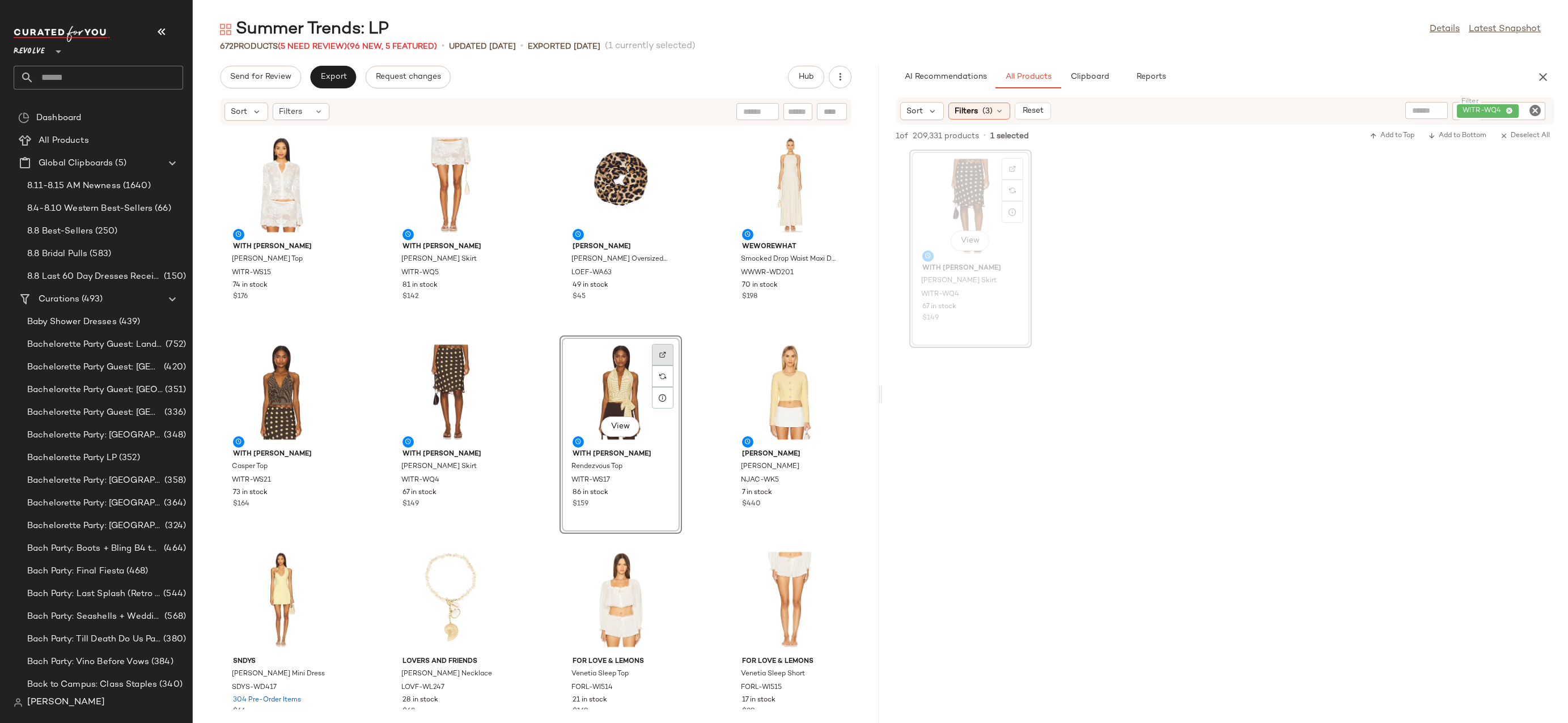
click at [659, 354] on img at bounding box center [663, 355] width 7 height 7
click at [1531, 112] on icon "Clear Filter" at bounding box center [1534, 110] width 13 height 13
paste input "**********"
type input "**********"
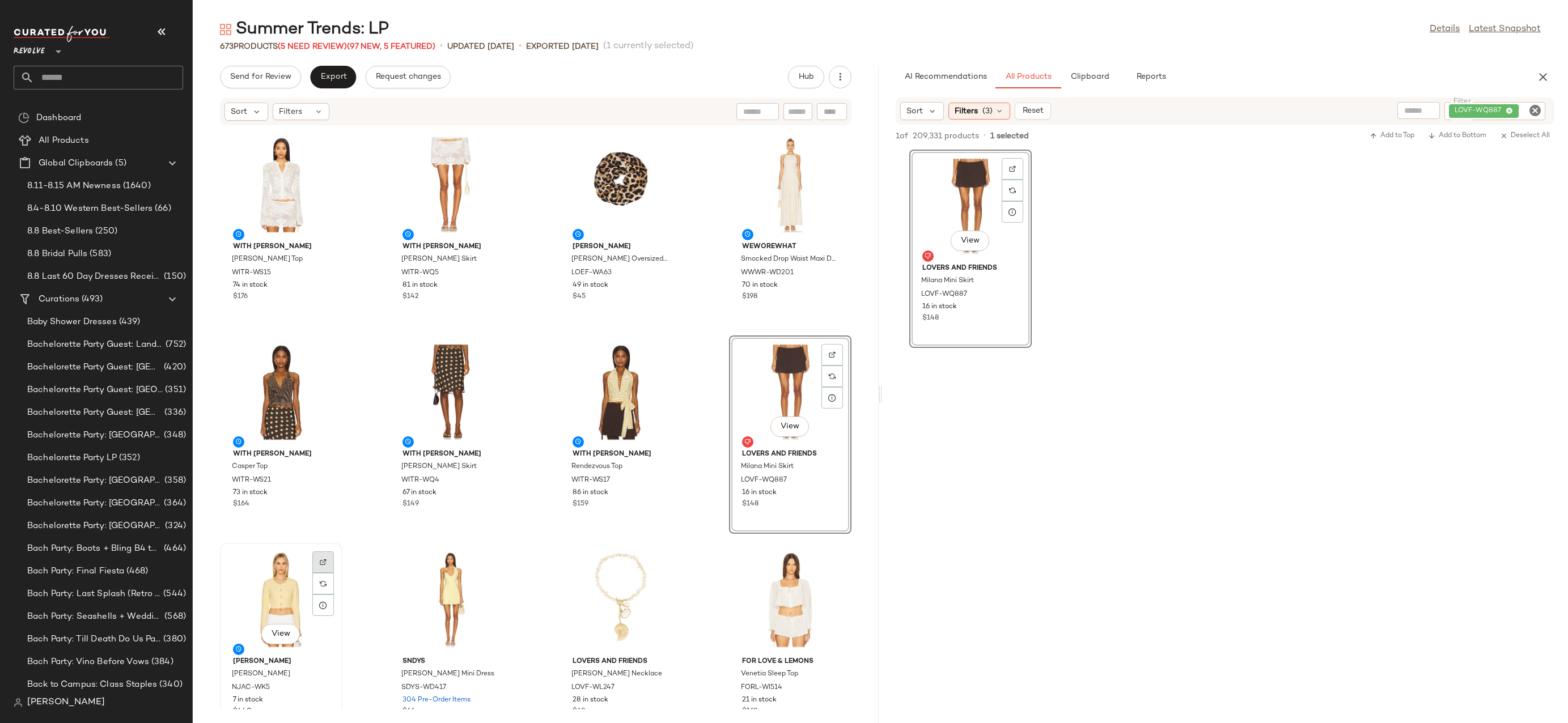
click at [316, 573] on div at bounding box center [323, 584] width 22 height 22
click at [1539, 114] on icon "Clear Filter" at bounding box center [1534, 110] width 13 height 13
paste input "********"
type input "********"
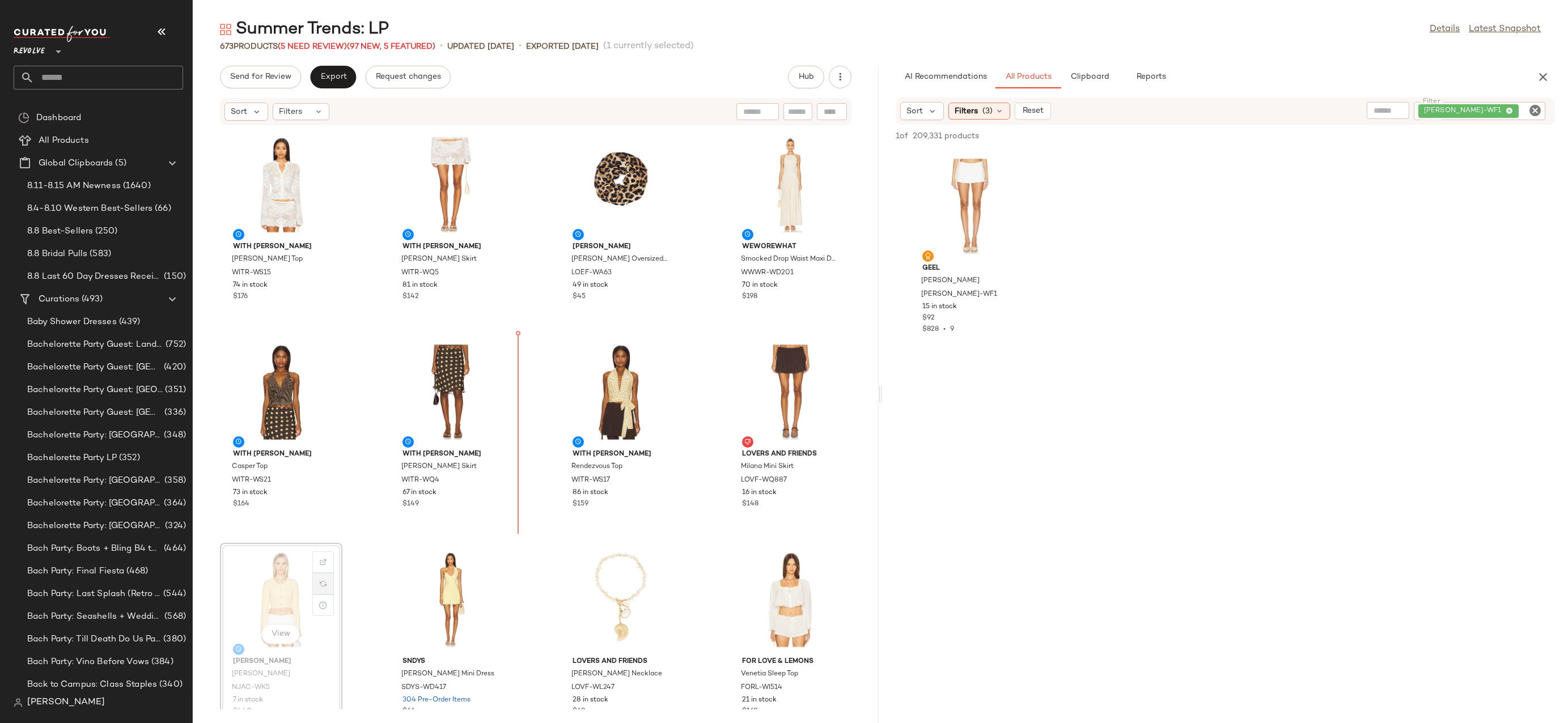
drag, startPoint x: 275, startPoint y: 589, endPoint x: 327, endPoint y: 580, distance: 52.8
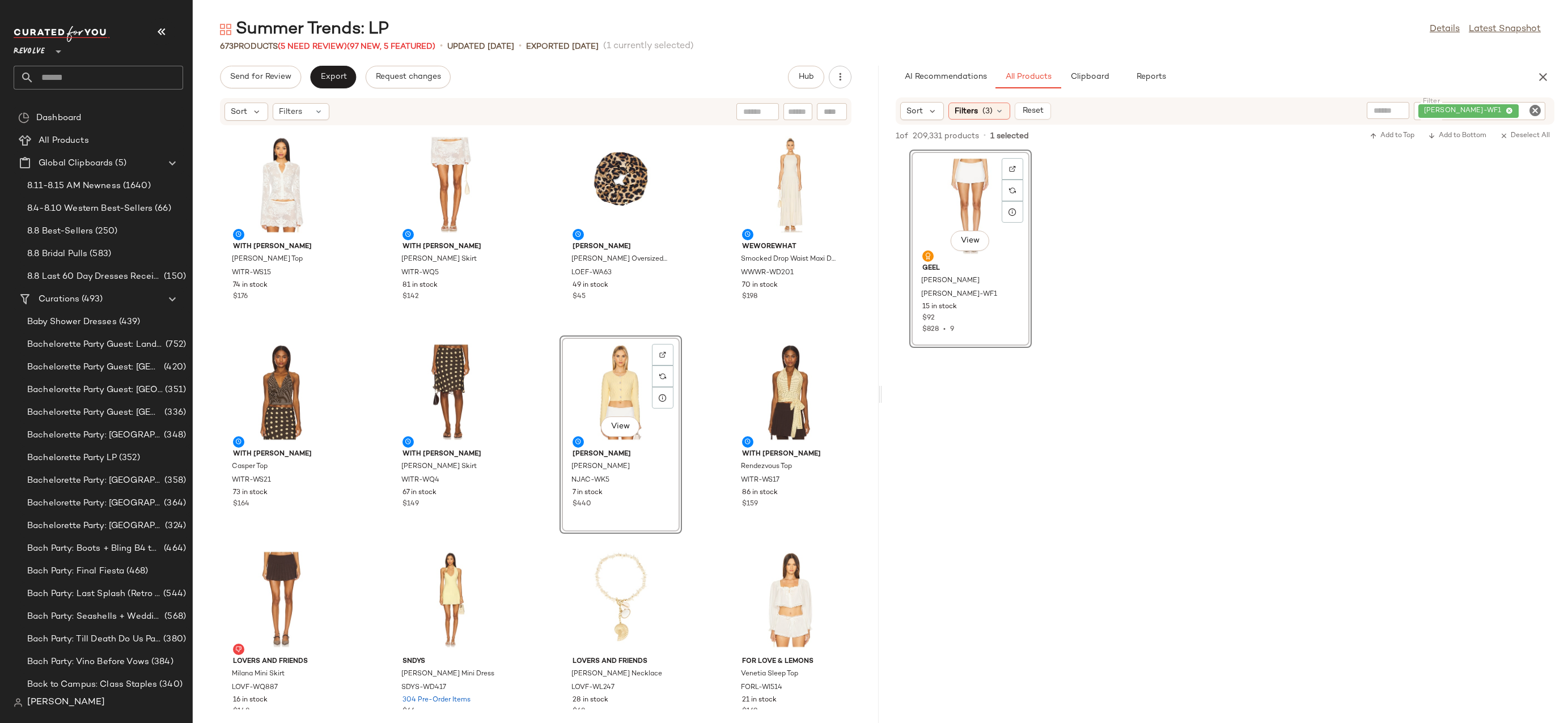
drag, startPoint x: 965, startPoint y: 189, endPoint x: 675, endPoint y: 432, distance: 378.4
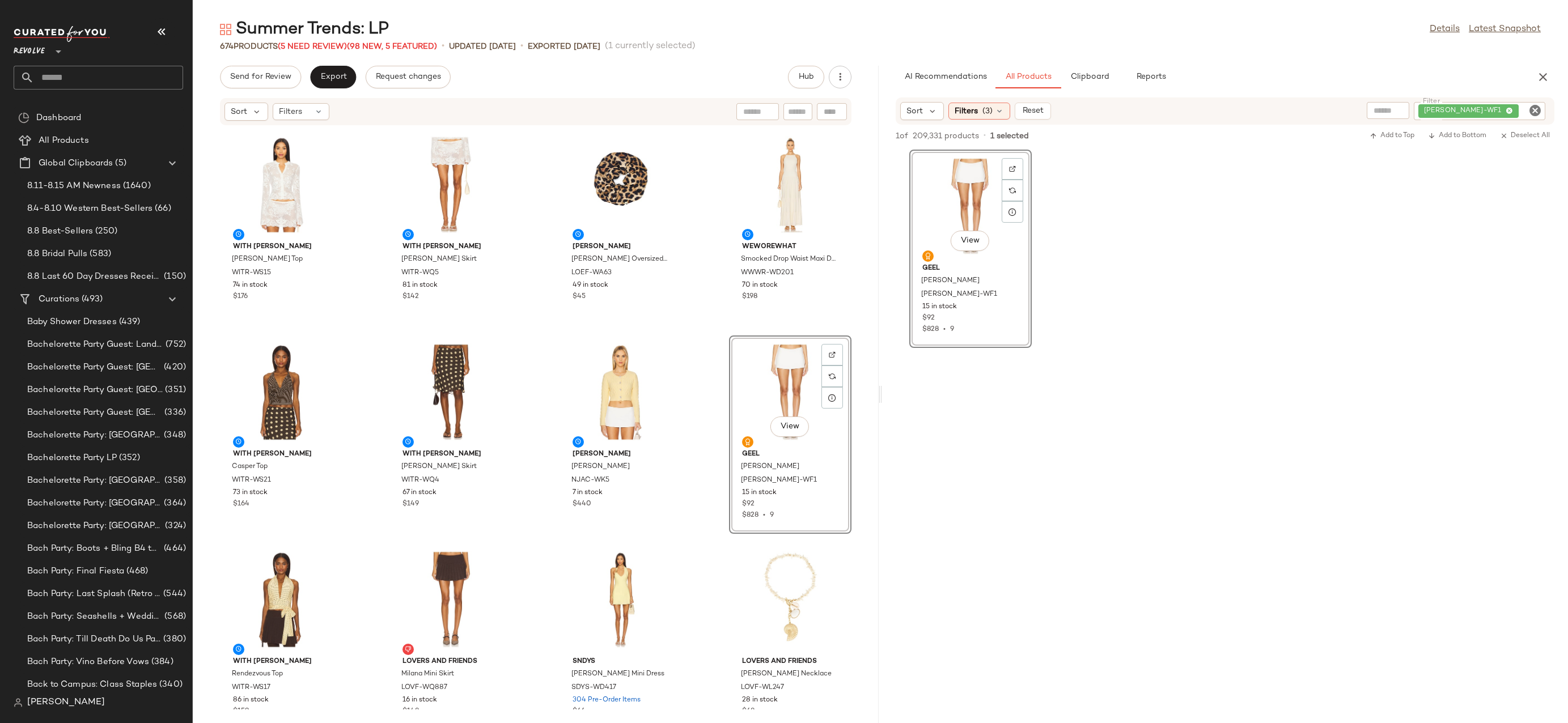
click at [1535, 110] on icon "Clear Filter" at bounding box center [1534, 110] width 13 height 13
click at [994, 111] on icon at bounding box center [999, 111] width 9 height 9
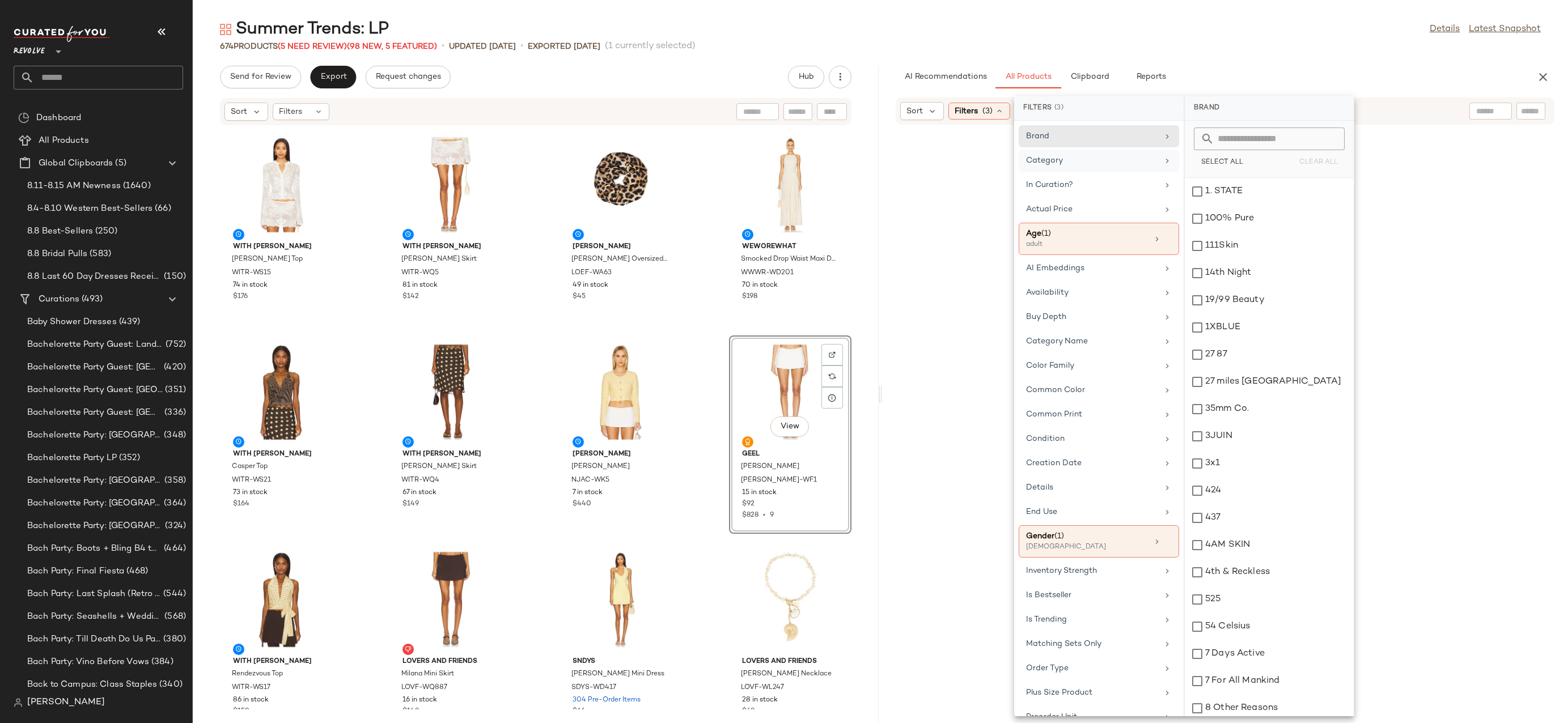
click at [1071, 165] on div "Category" at bounding box center [1092, 160] width 132 height 12
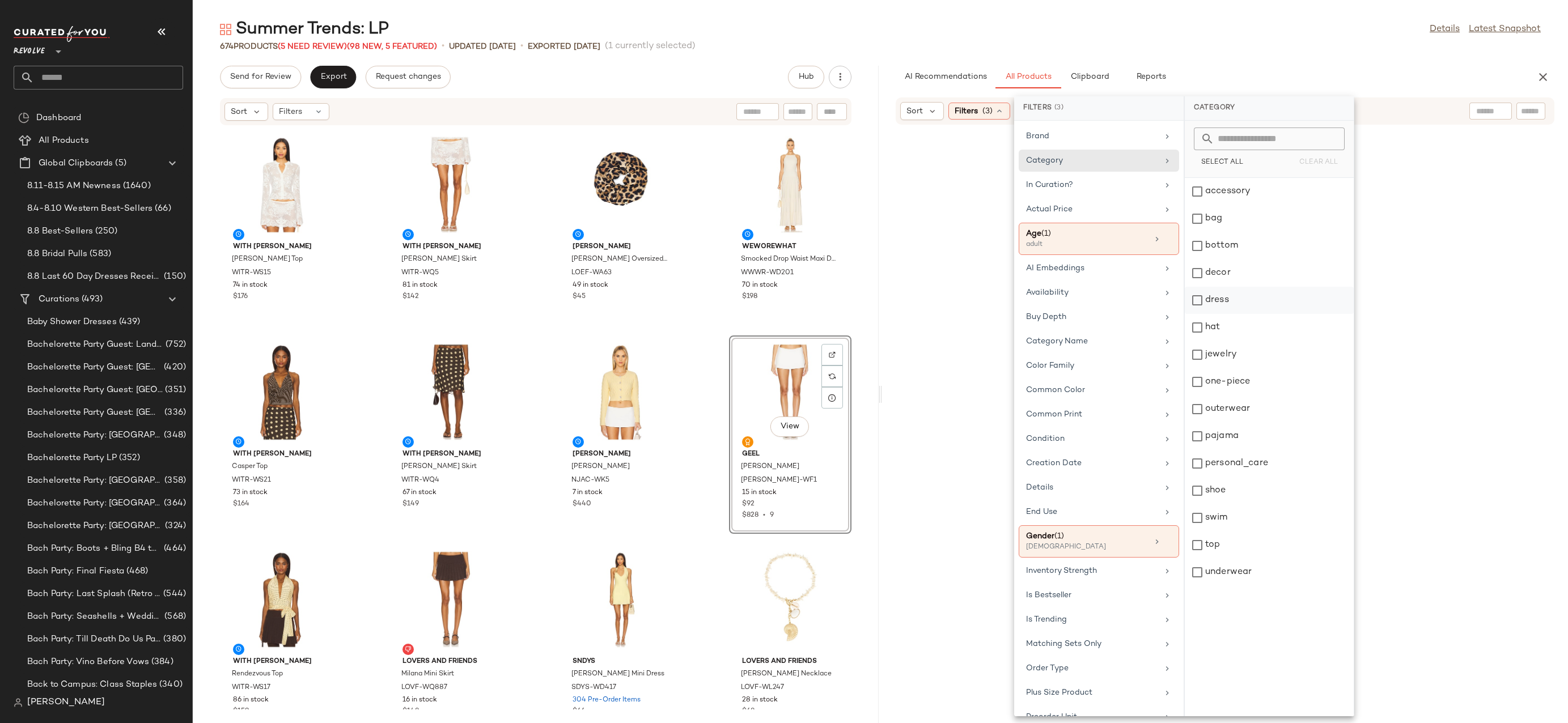
click at [1219, 314] on div "dress" at bounding box center [1269, 327] width 169 height 27
click at [1232, 29] on div "Summer Trends: LP Details Latest Snapshot" at bounding box center [880, 30] width 1375 height 23
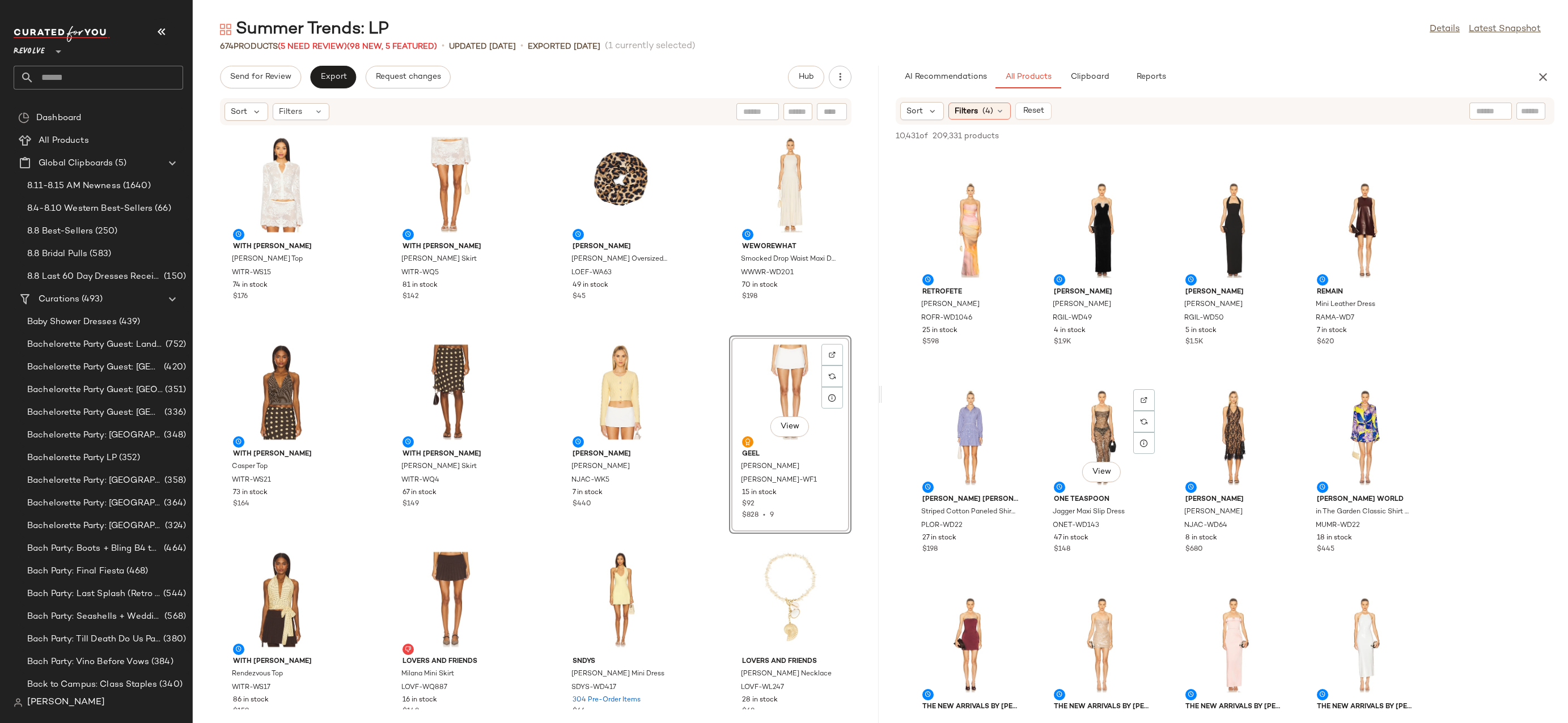
scroll to position [143, 0]
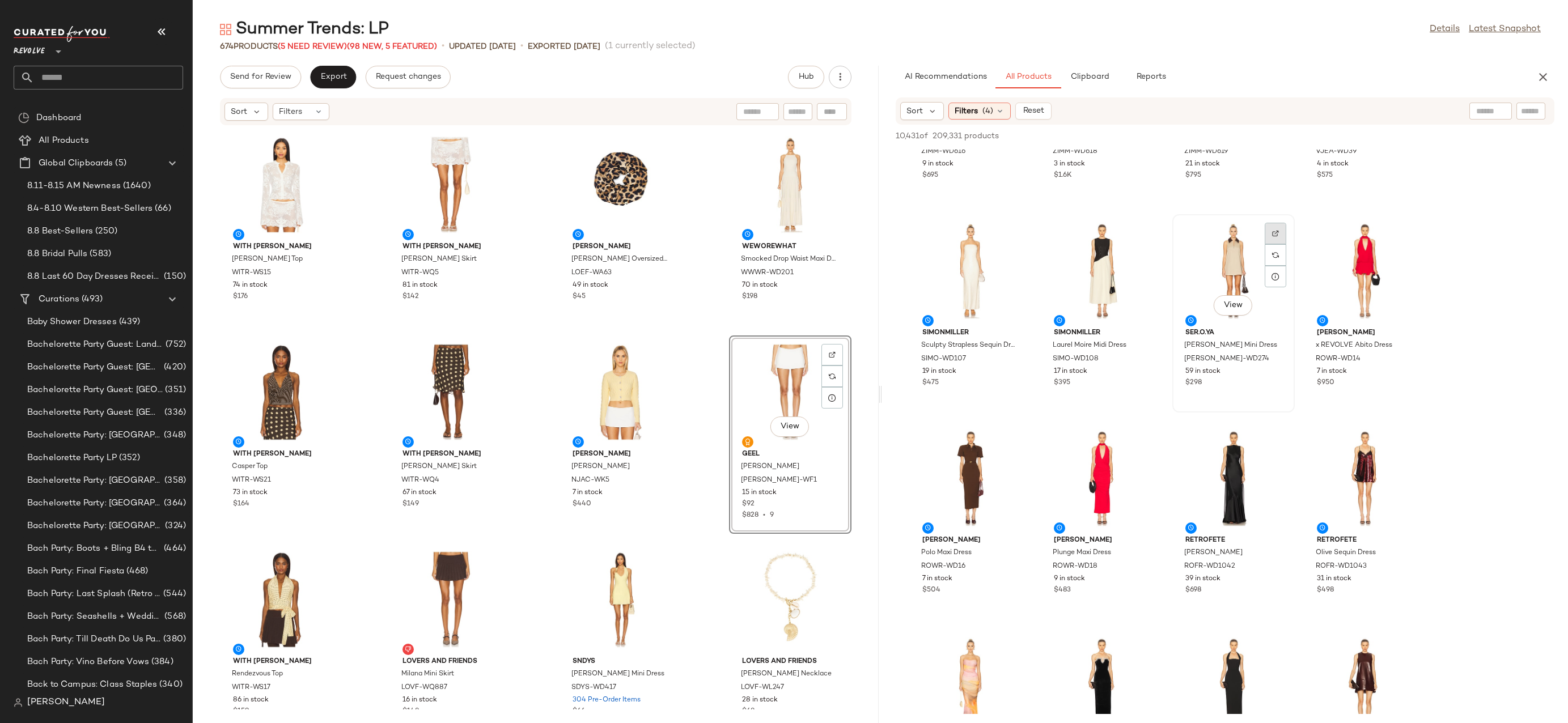
click at [1276, 231] on img at bounding box center [1275, 233] width 7 height 7
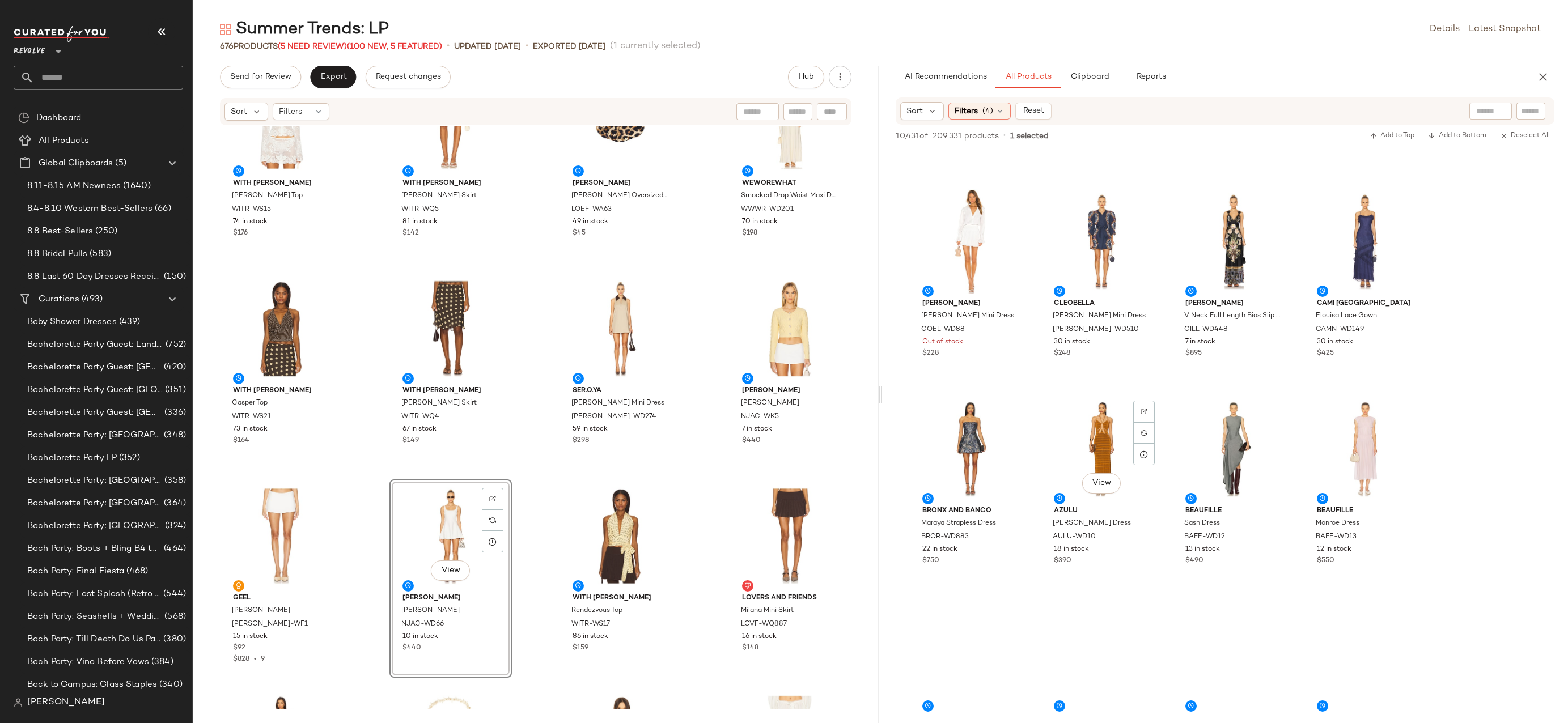
scroll to position [4631, 0]
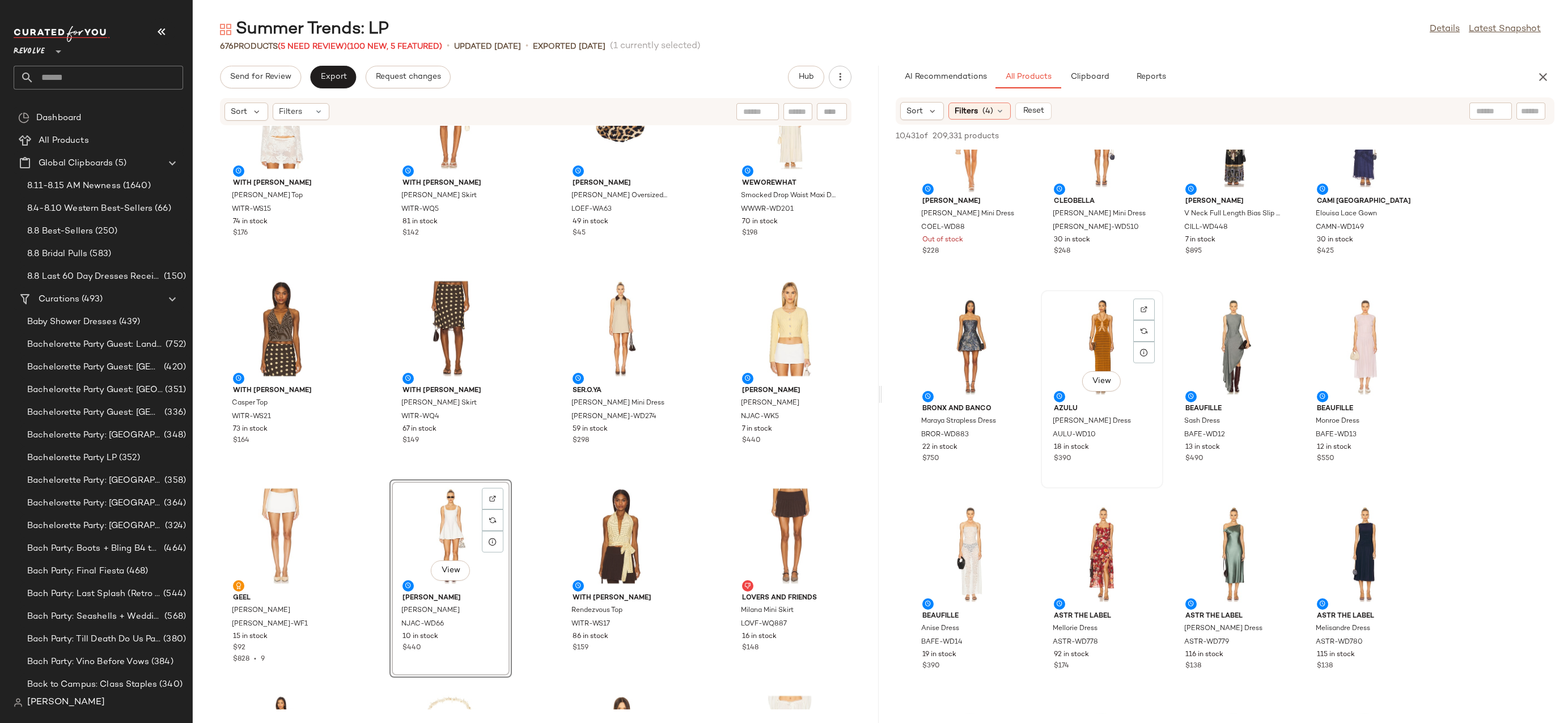
click at [1105, 333] on div "View" at bounding box center [1102, 347] width 114 height 106
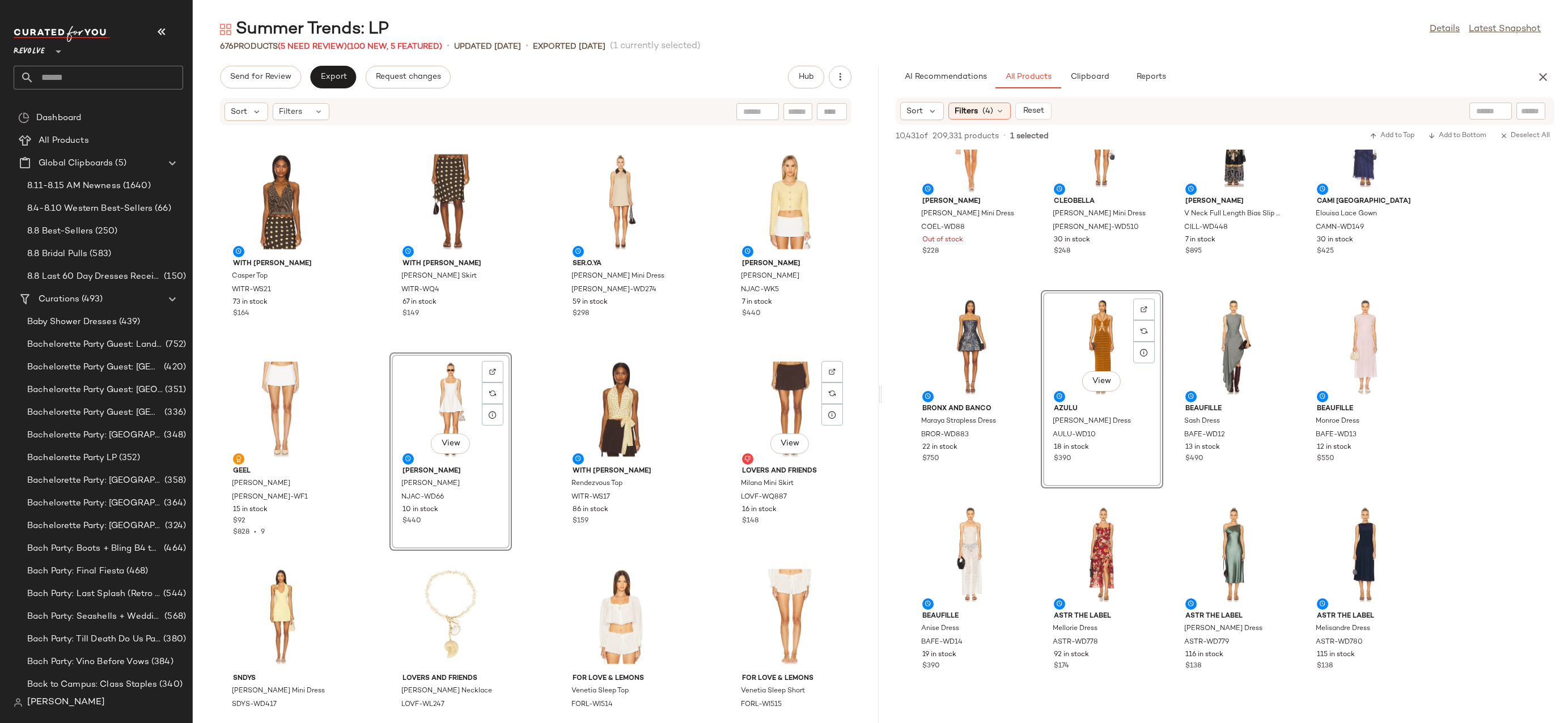
scroll to position [206, 0]
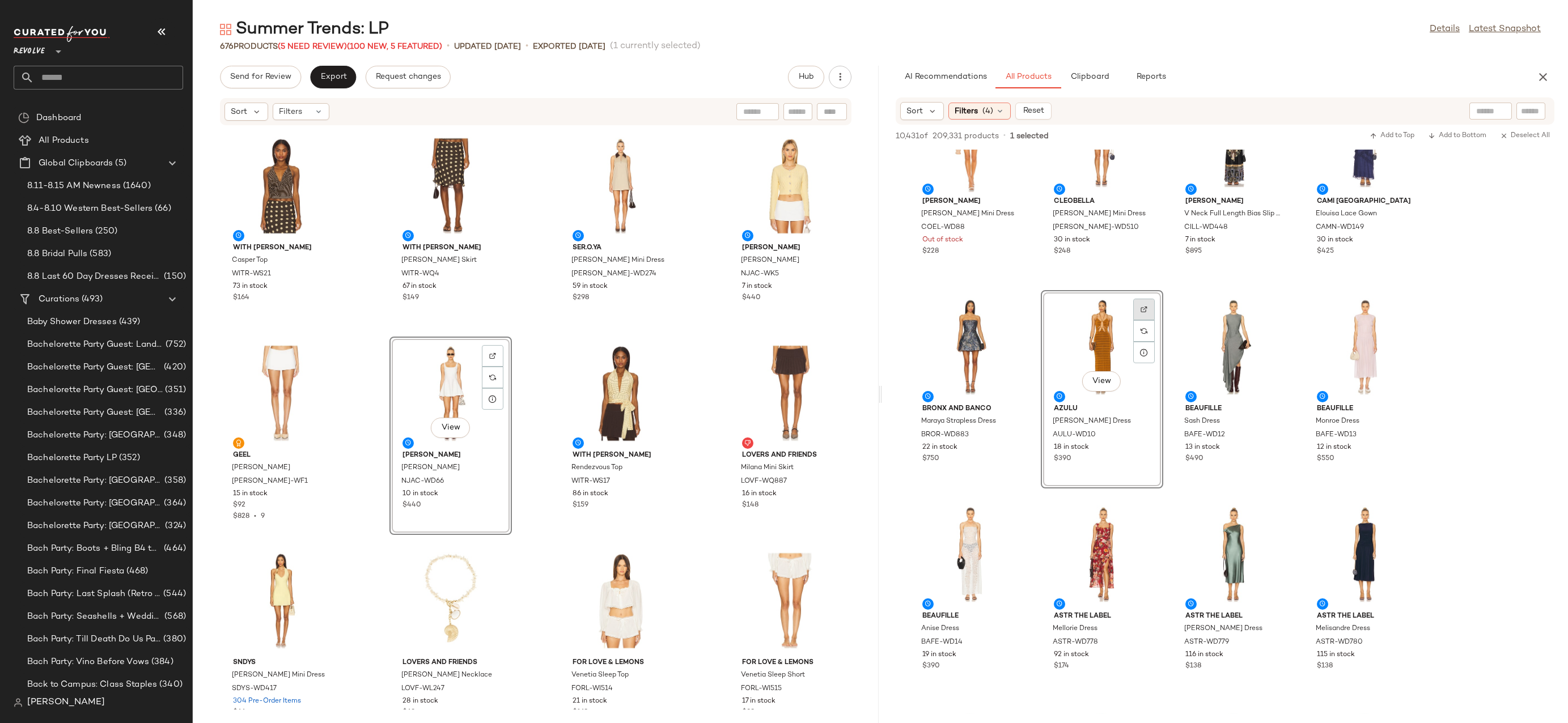
click at [1146, 320] on div at bounding box center [1144, 331] width 22 height 22
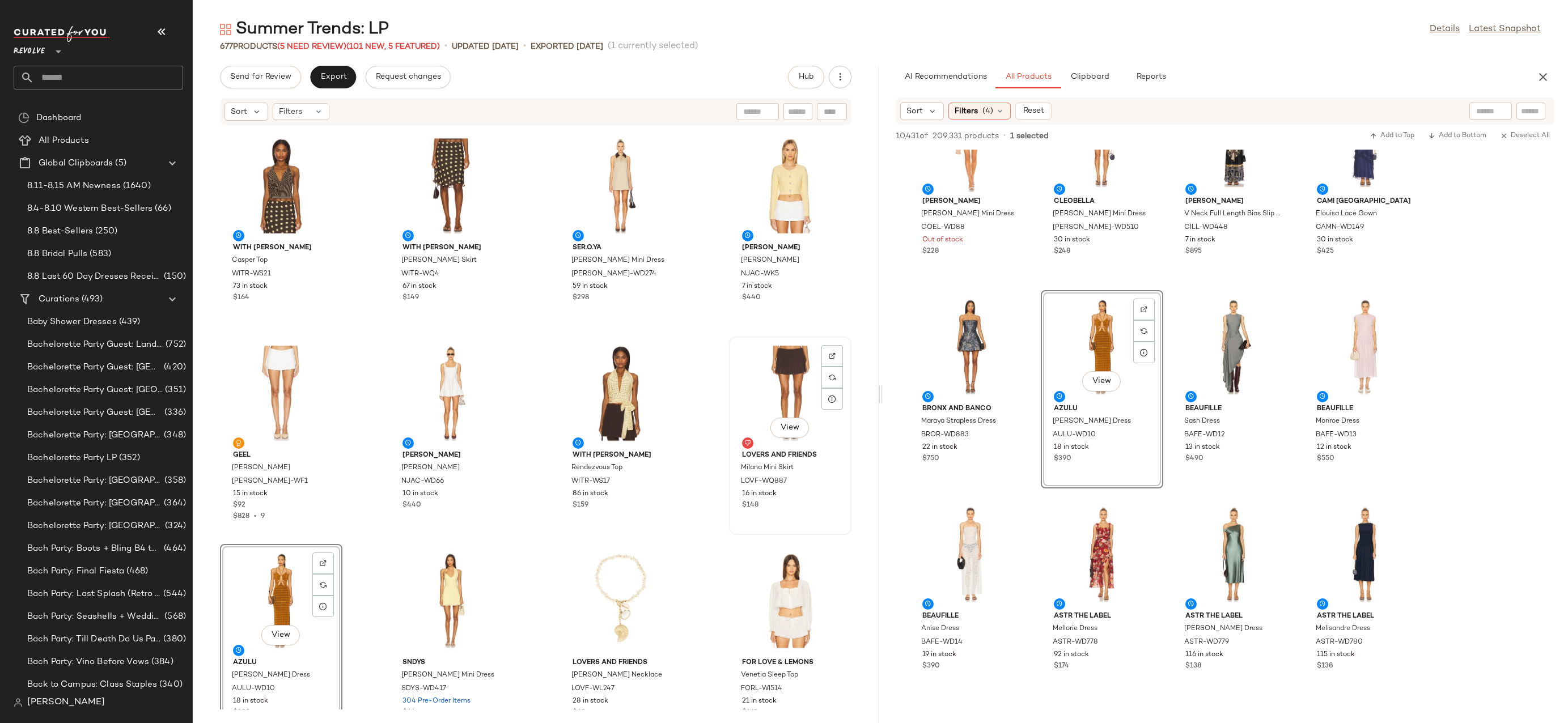
scroll to position [0, 0]
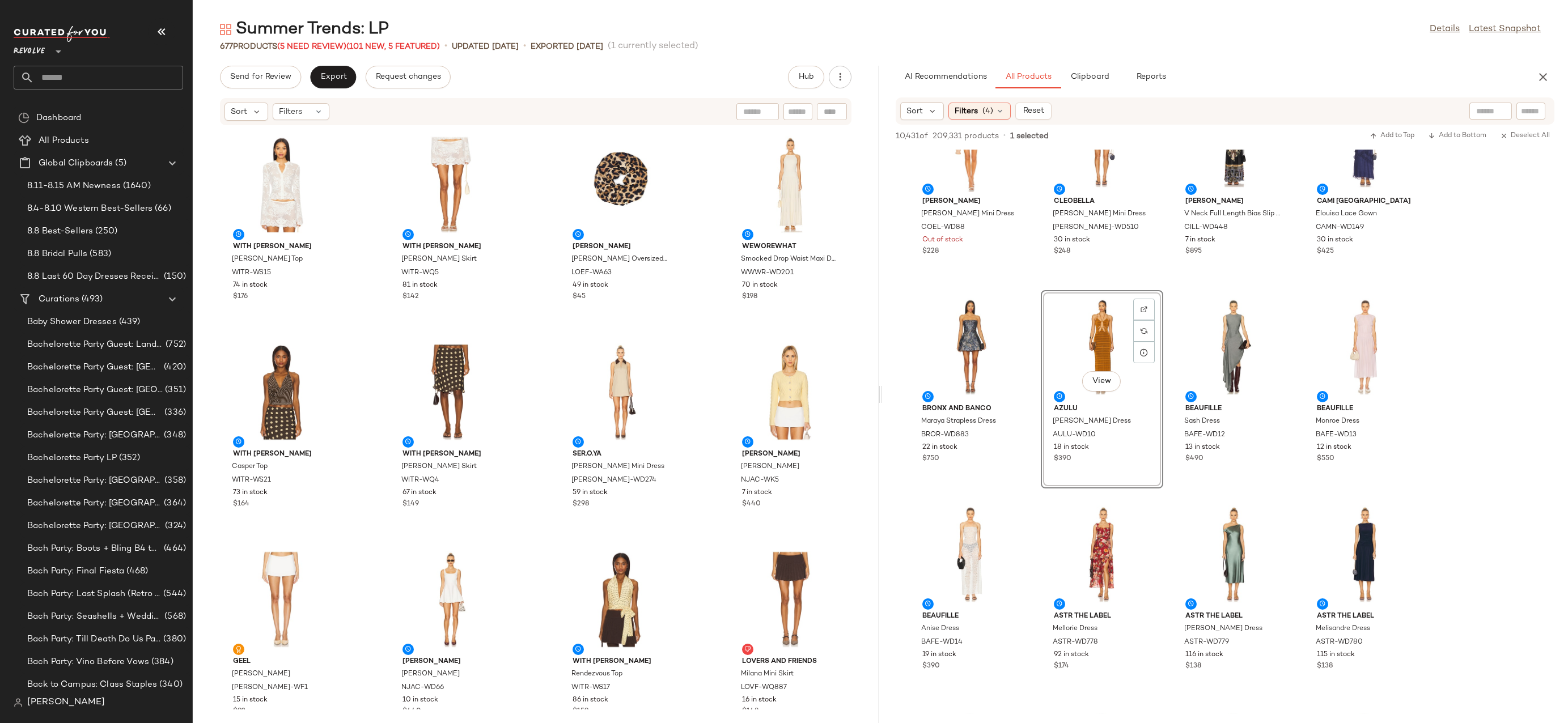
click at [1528, 111] on input "text" at bounding box center [1530, 111] width 20 height 12
click at [1007, 113] on div "Filters (4)" at bounding box center [979, 111] width 62 height 17
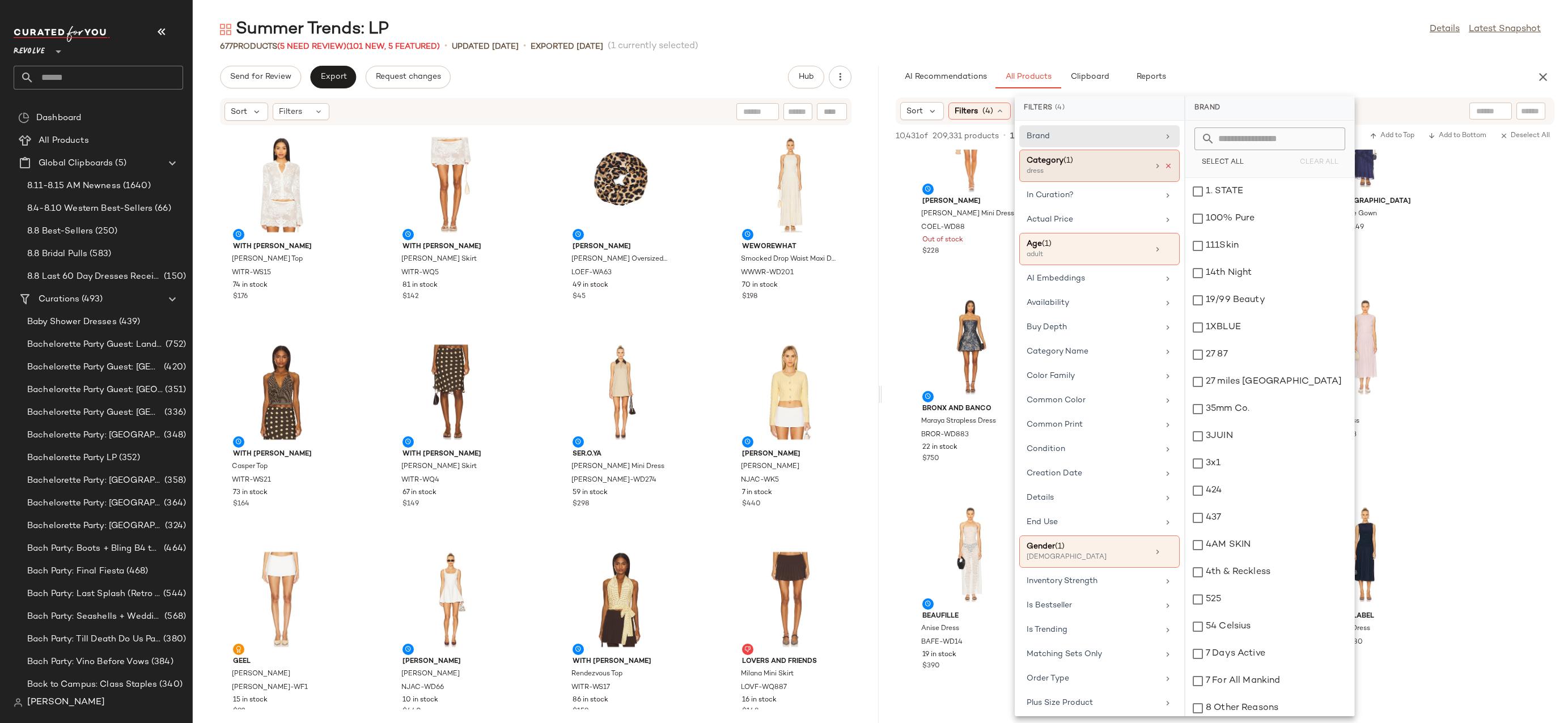
click at [1166, 167] on icon at bounding box center [1168, 166] width 8 height 8
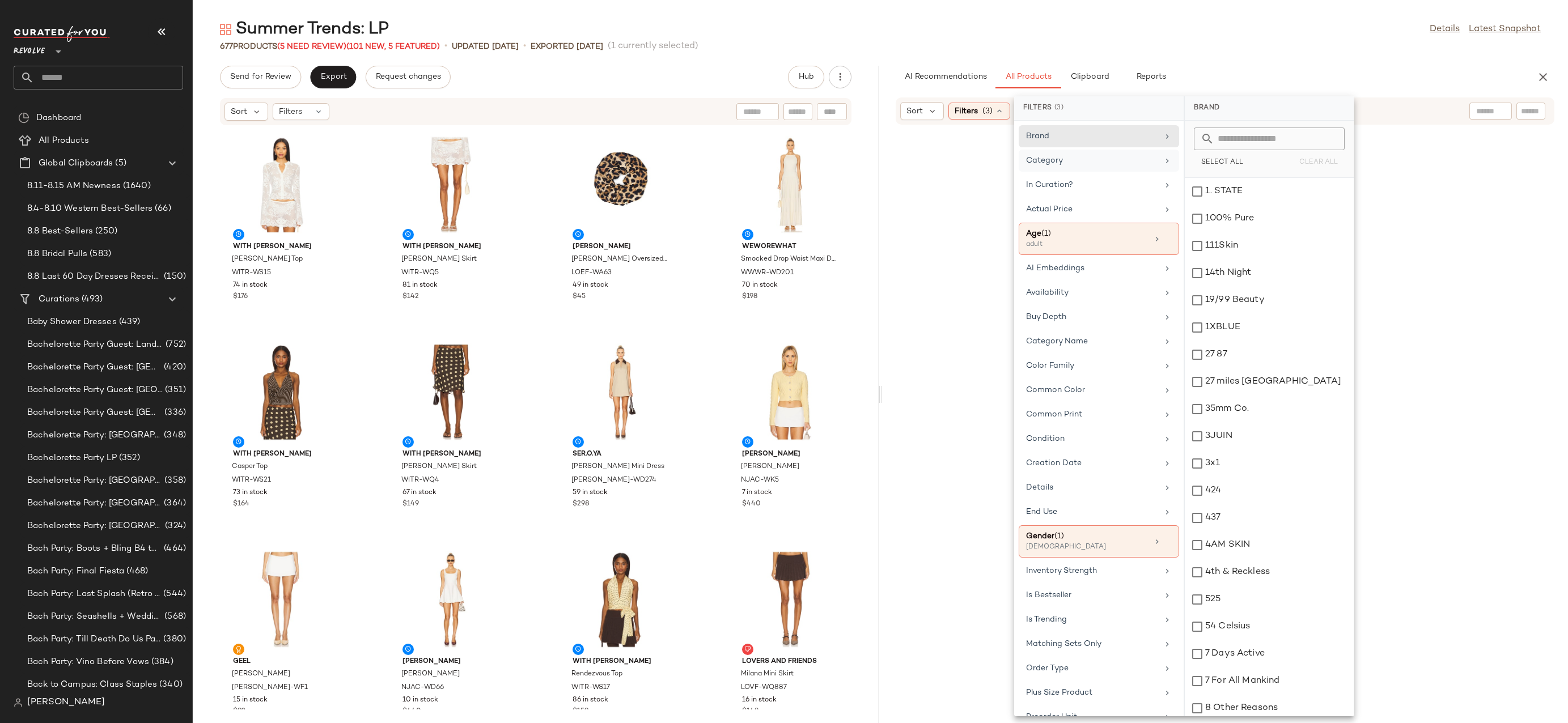
click at [1150, 159] on div "Category" at bounding box center [1092, 160] width 132 height 12
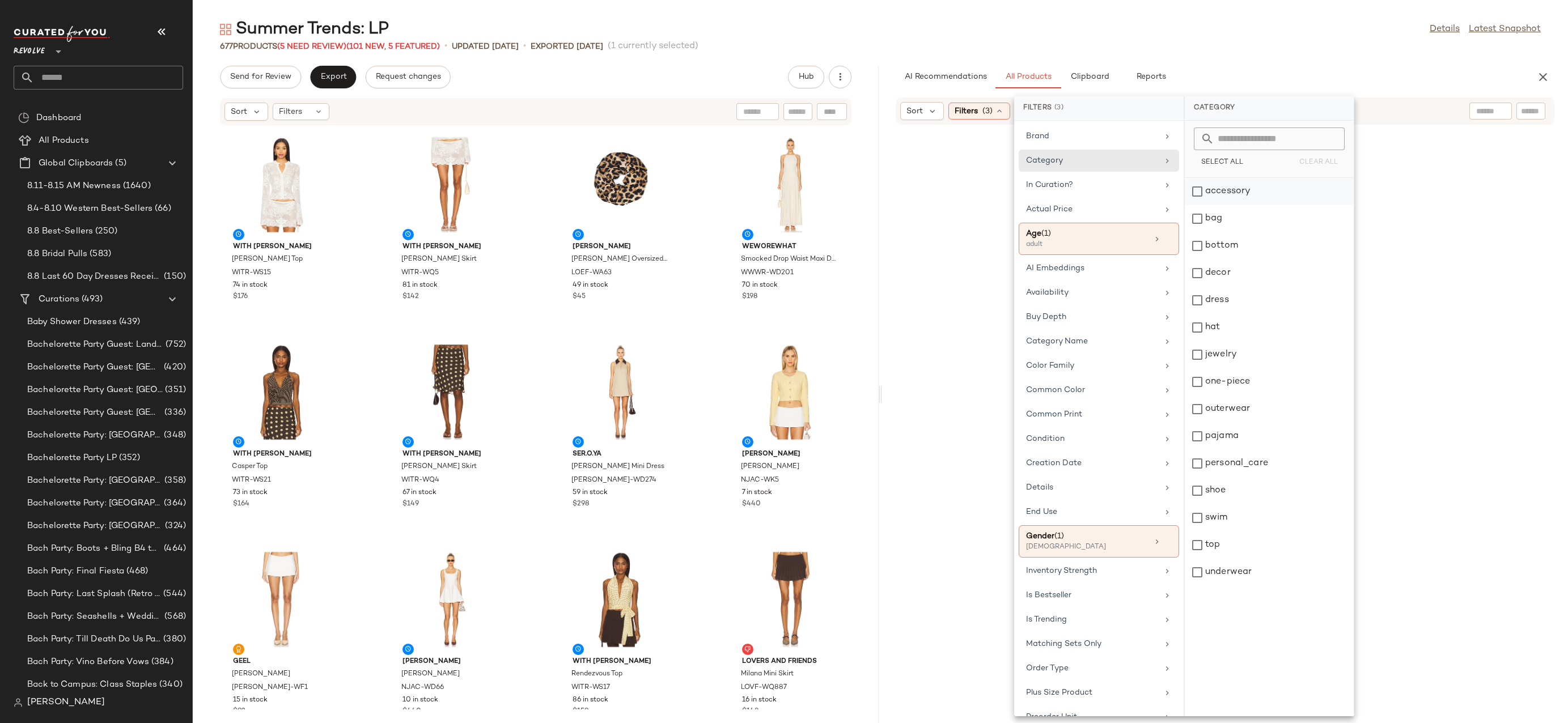
click at [1235, 205] on div "accessory" at bounding box center [1269, 219] width 169 height 27
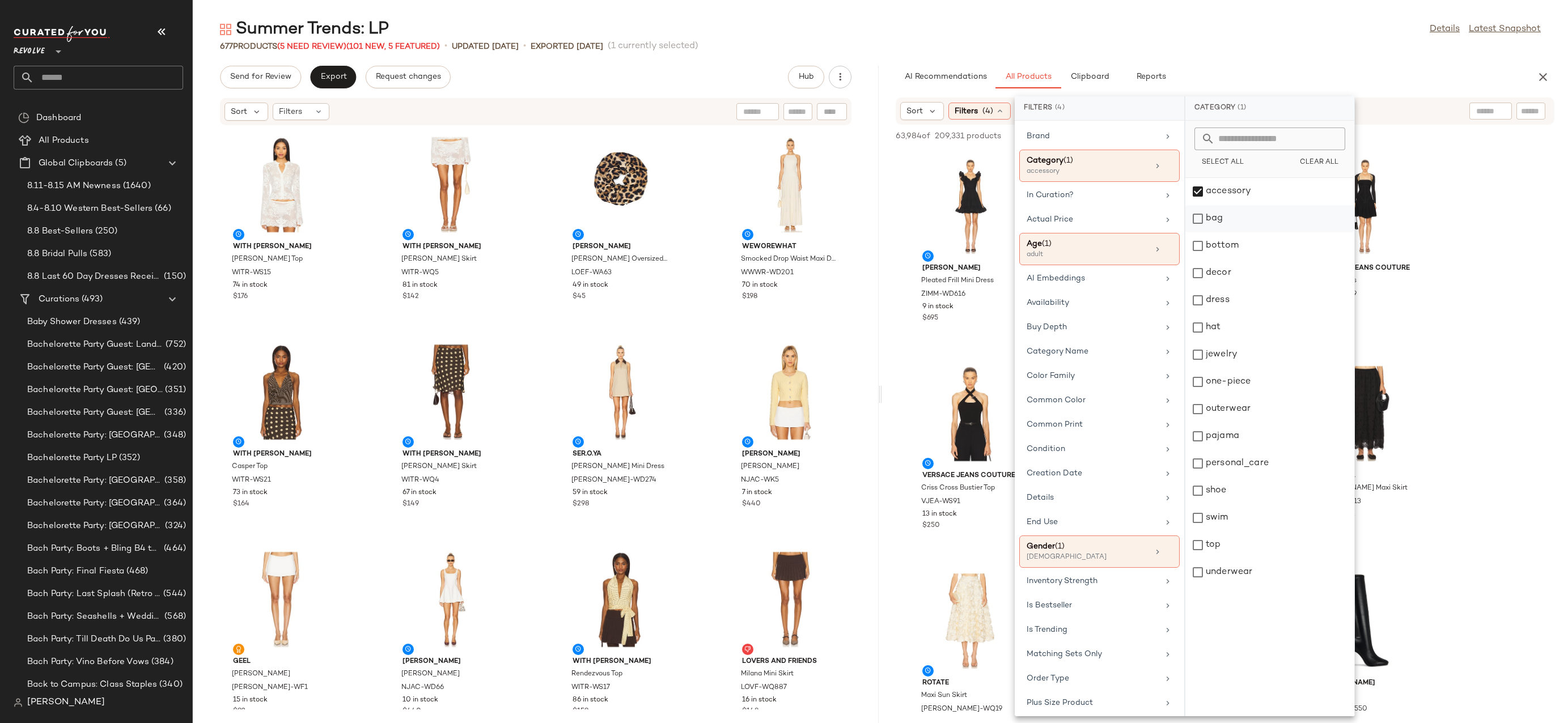
click at [1203, 232] on div "bag" at bounding box center [1270, 245] width 169 height 27
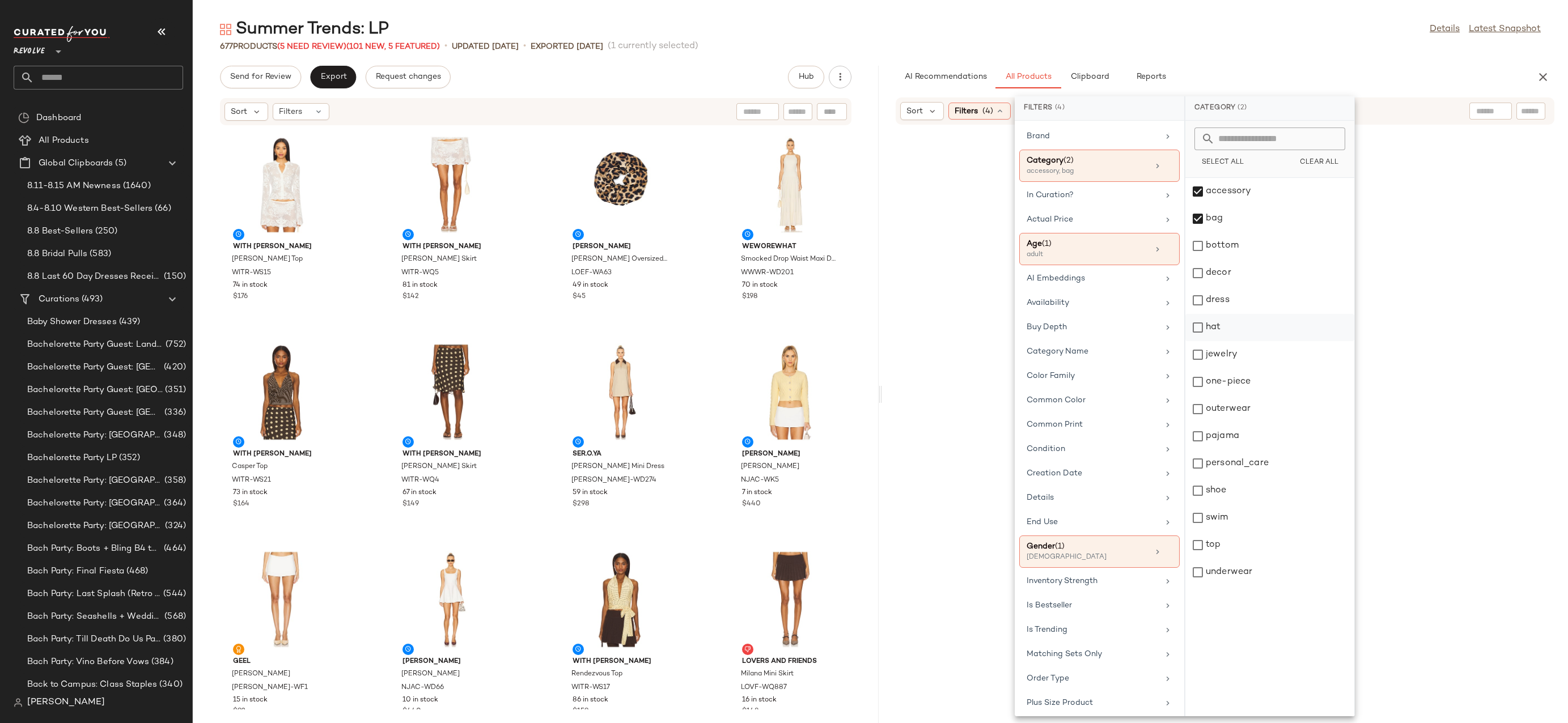
click at [1194, 341] on div "hat" at bounding box center [1270, 355] width 169 height 27
click at [1200, 368] on div "jewelry" at bounding box center [1270, 382] width 169 height 27
click at [1206, 504] on div "shoe" at bounding box center [1270, 518] width 169 height 27
click at [1209, 478] on div "personal_care" at bounding box center [1270, 491] width 169 height 27
click at [1530, 114] on input "text" at bounding box center [1530, 111] width 20 height 12
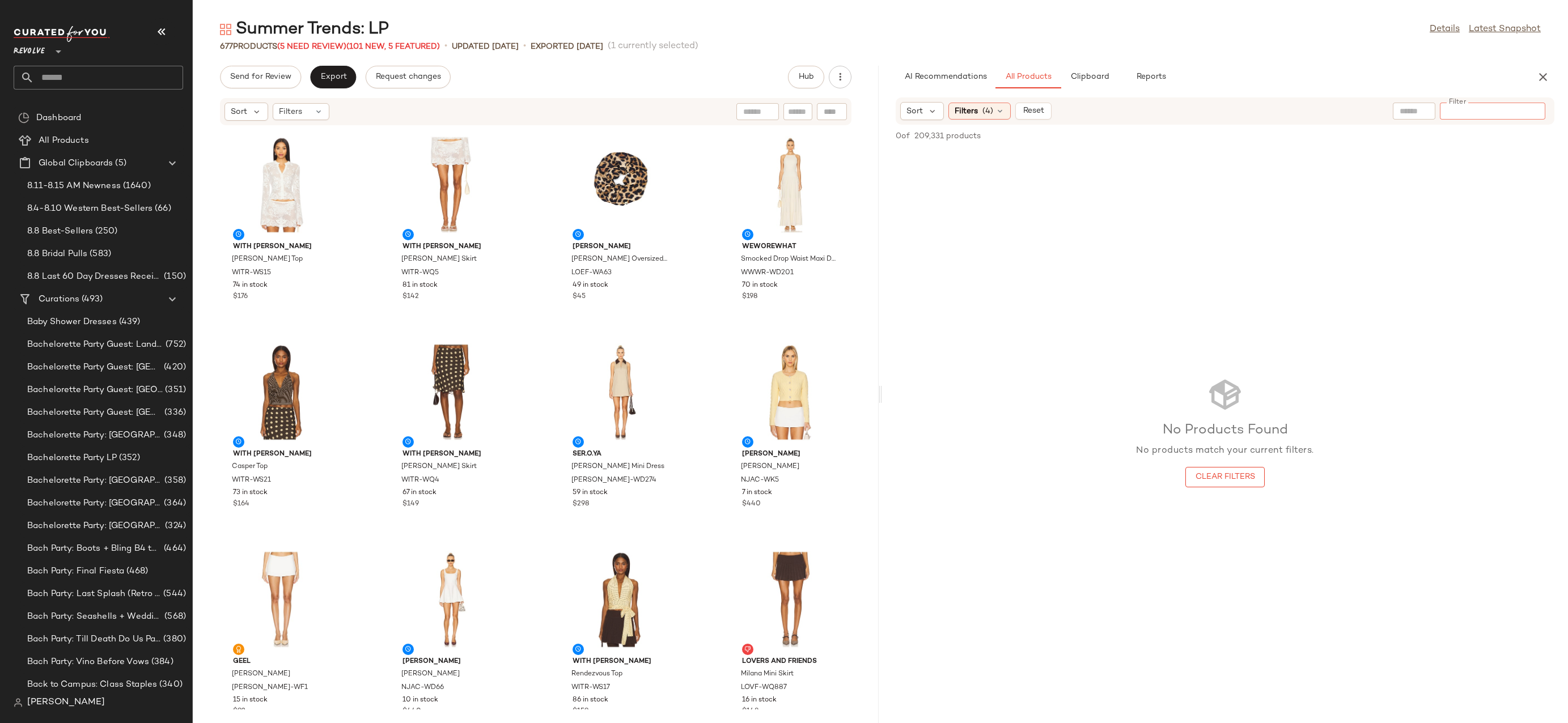
click at [1530, 114] on input "Filter" at bounding box center [1492, 111] width 97 height 12
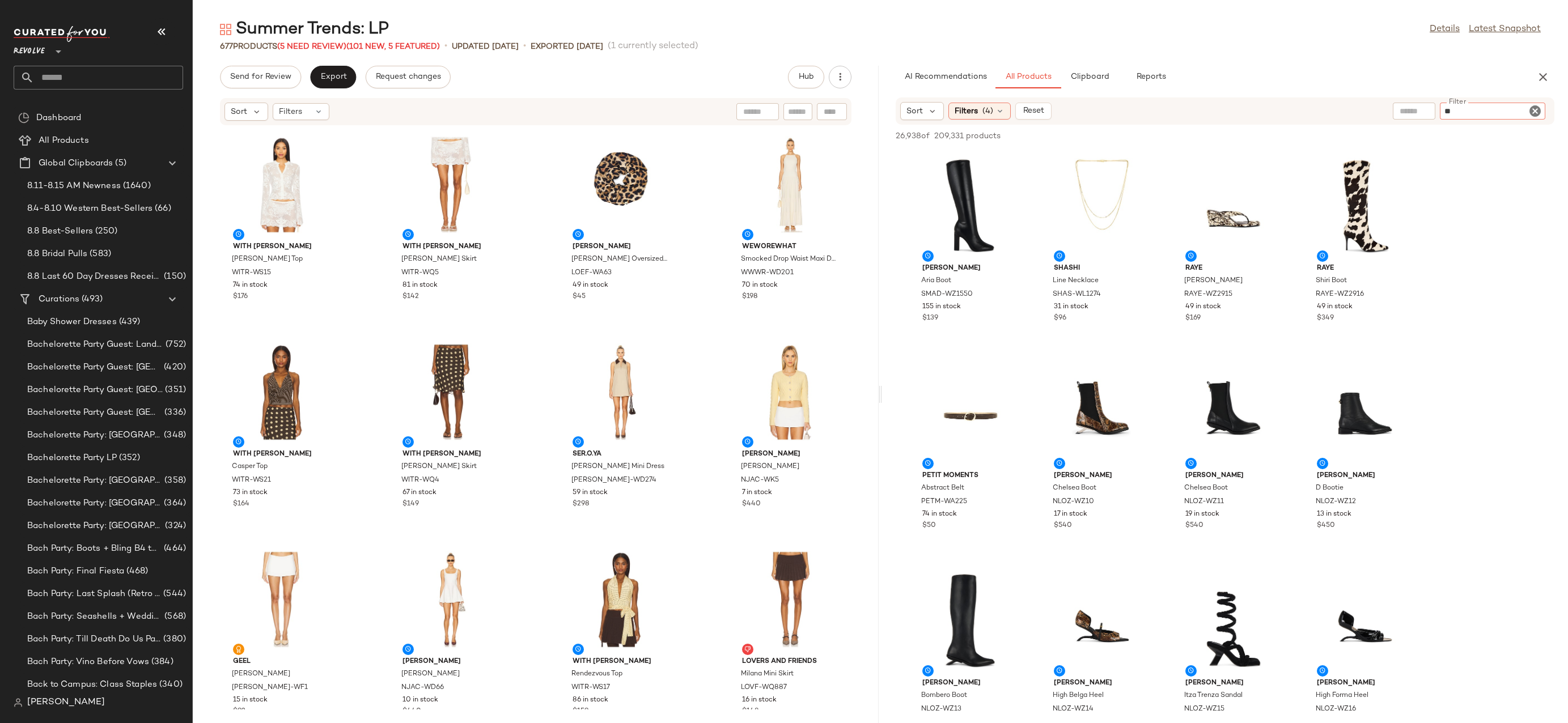
type input "***"
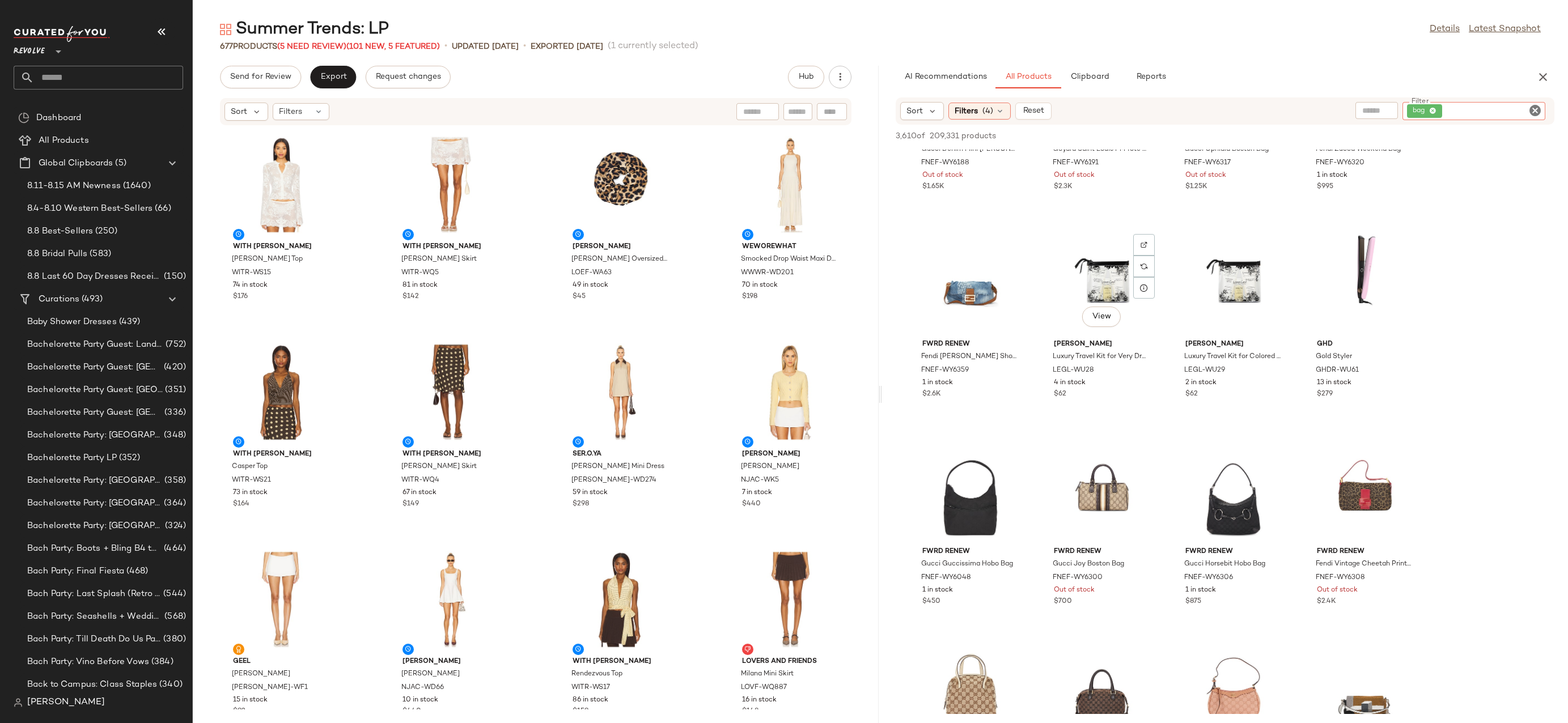
scroll to position [3747, 0]
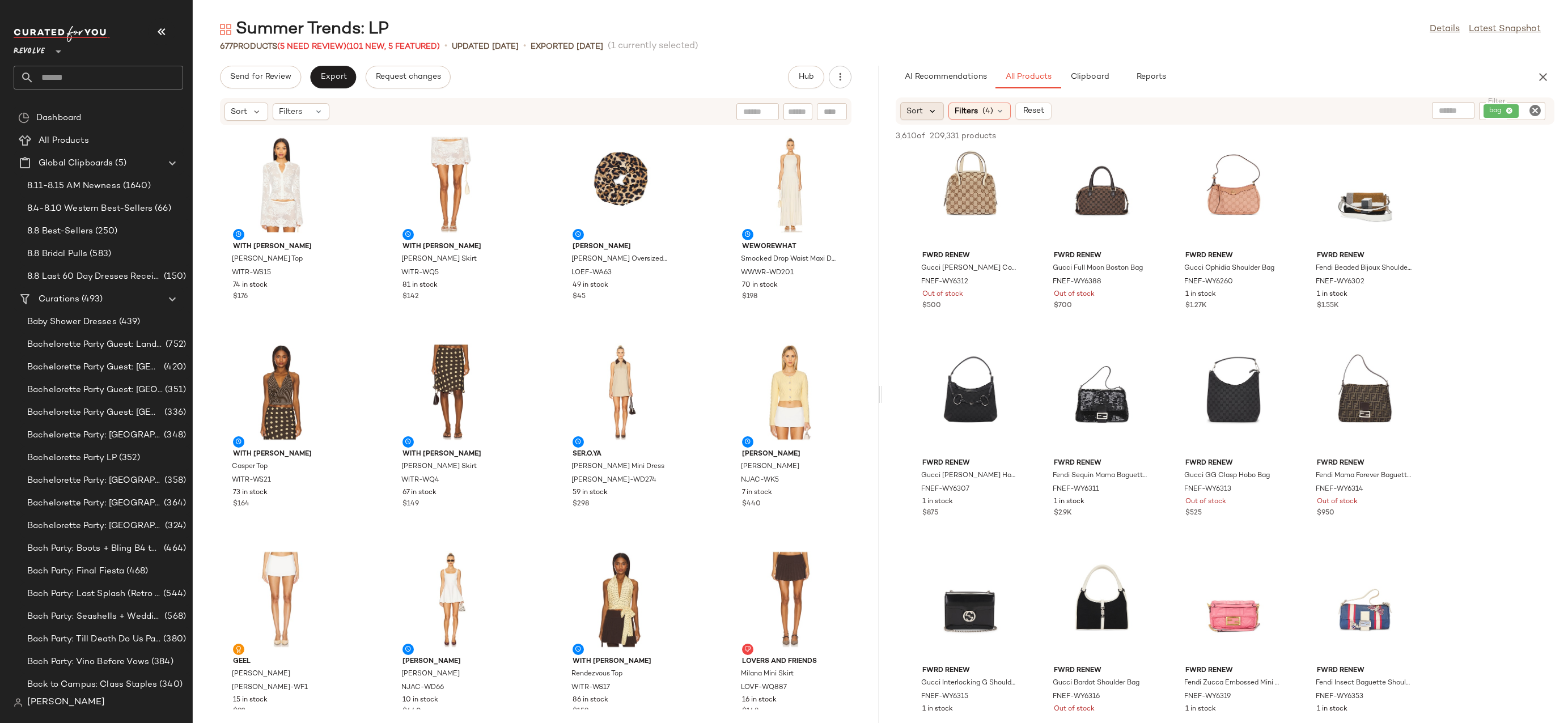
click at [932, 115] on icon at bounding box center [932, 111] width 10 height 10
click at [966, 146] on label "Newest" at bounding box center [991, 141] width 137 height 16
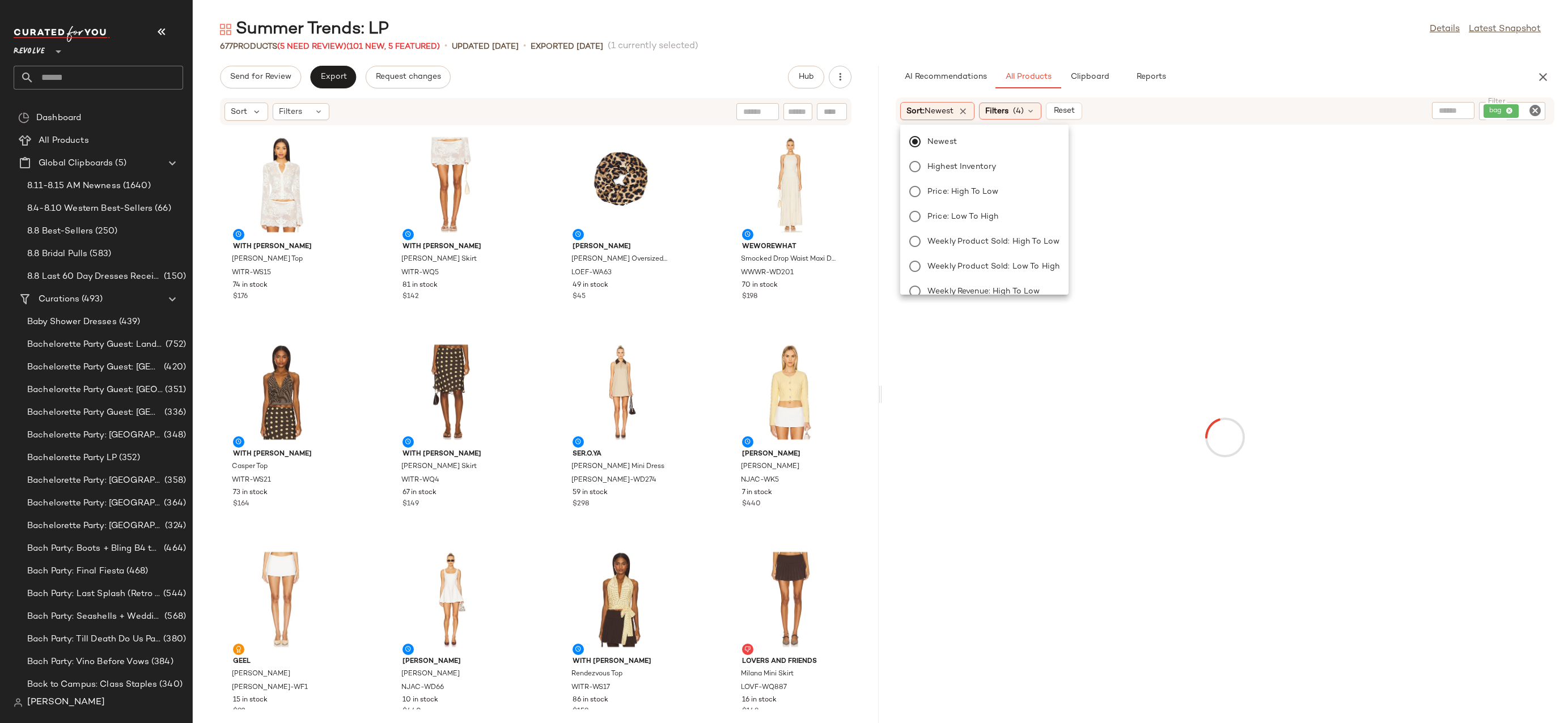
click at [1205, 19] on div "Summer Trends: LP Details Latest Snapshot" at bounding box center [880, 30] width 1375 height 23
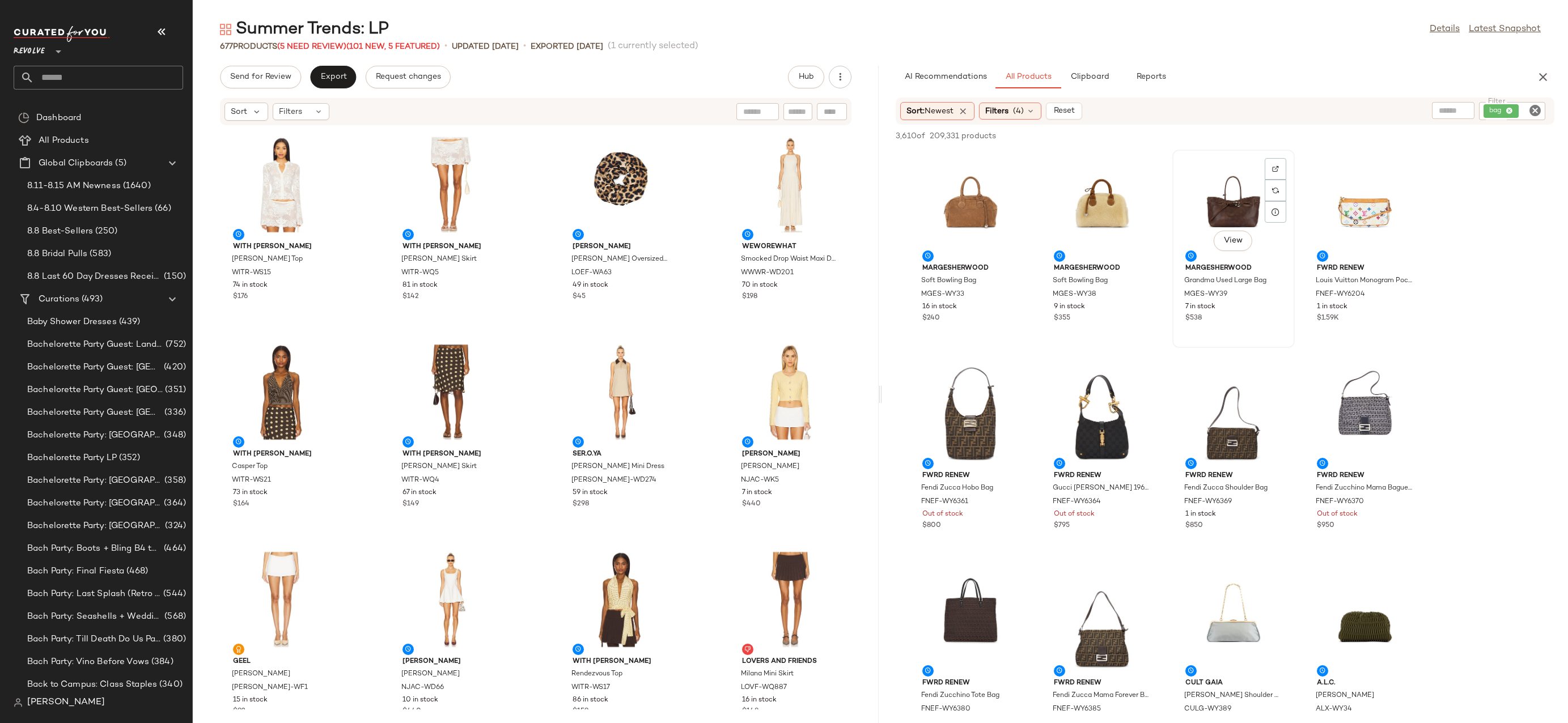
click at [1217, 193] on div "View" at bounding box center [1234, 207] width 114 height 106
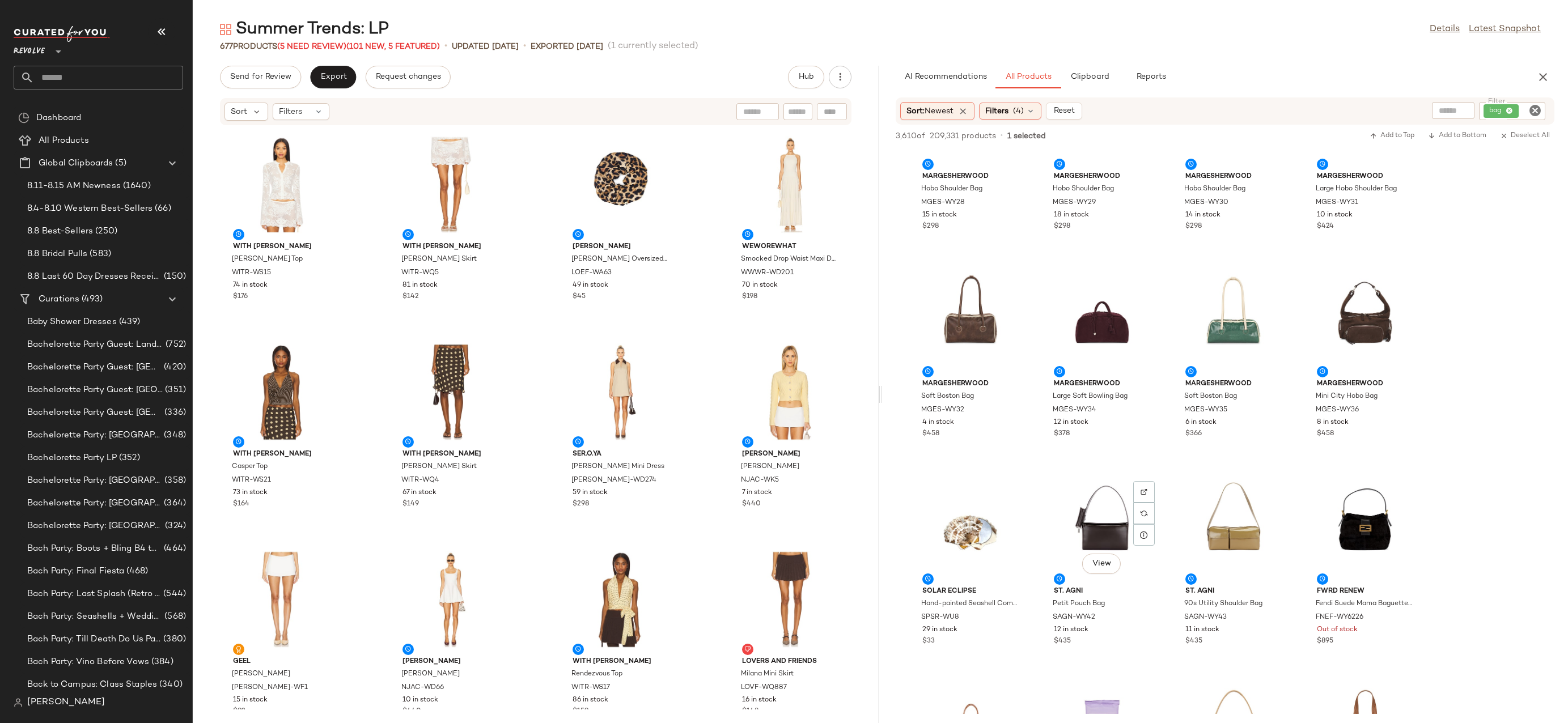
scroll to position [1755, 0]
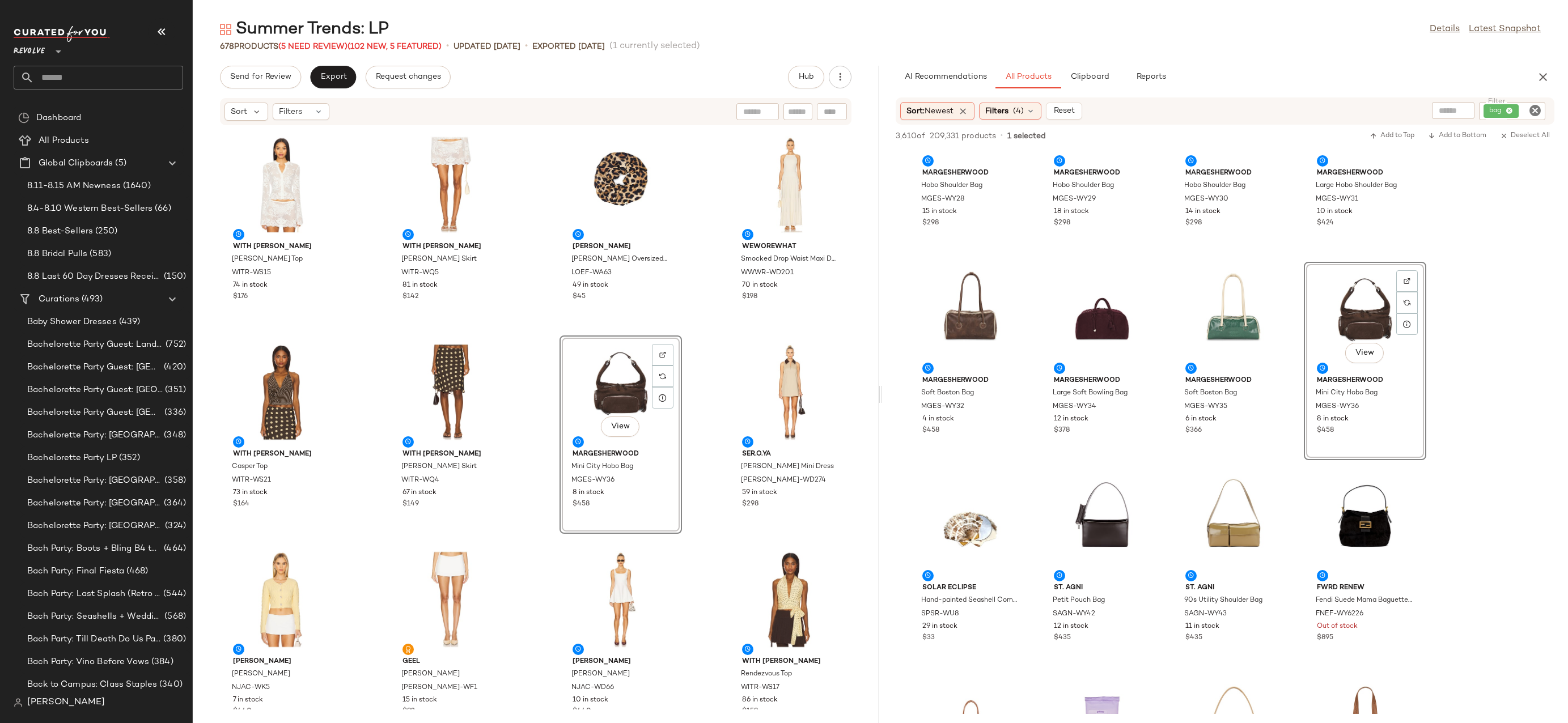
click at [1529, 107] on icon "Clear Filter" at bounding box center [1534, 110] width 13 height 13
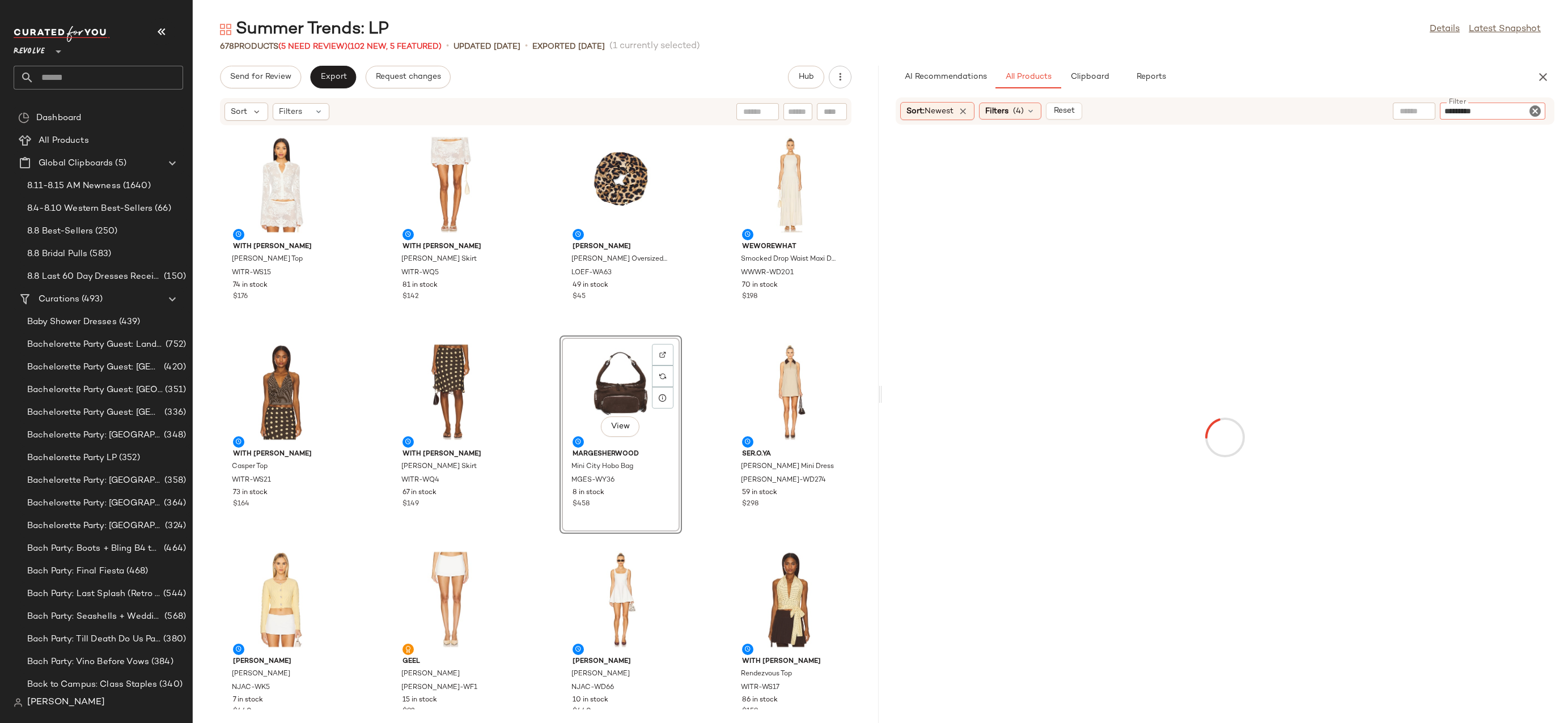
type input "**********"
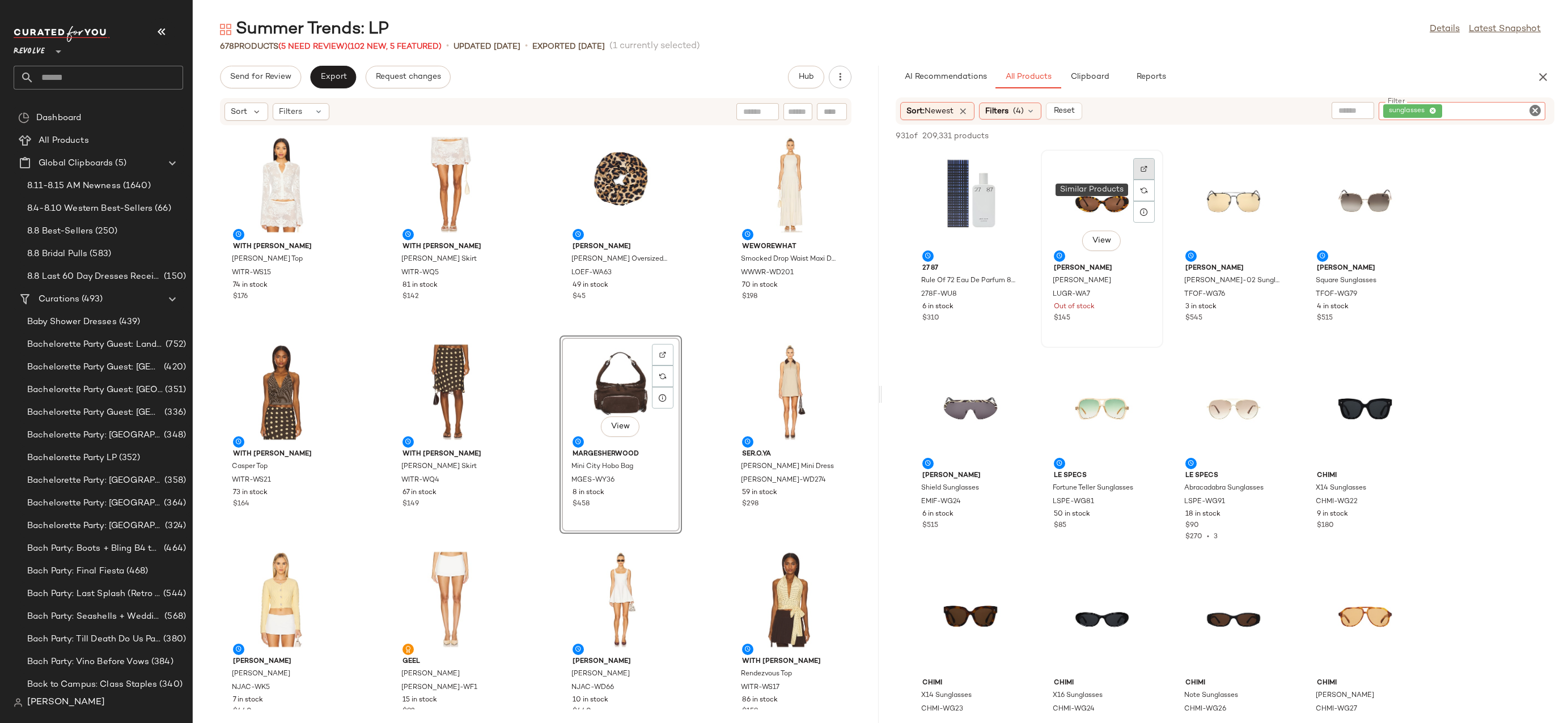
click at [1143, 180] on div at bounding box center [1144, 191] width 22 height 22
drag, startPoint x: 1106, startPoint y: 186, endPoint x: 545, endPoint y: 578, distance: 684.4
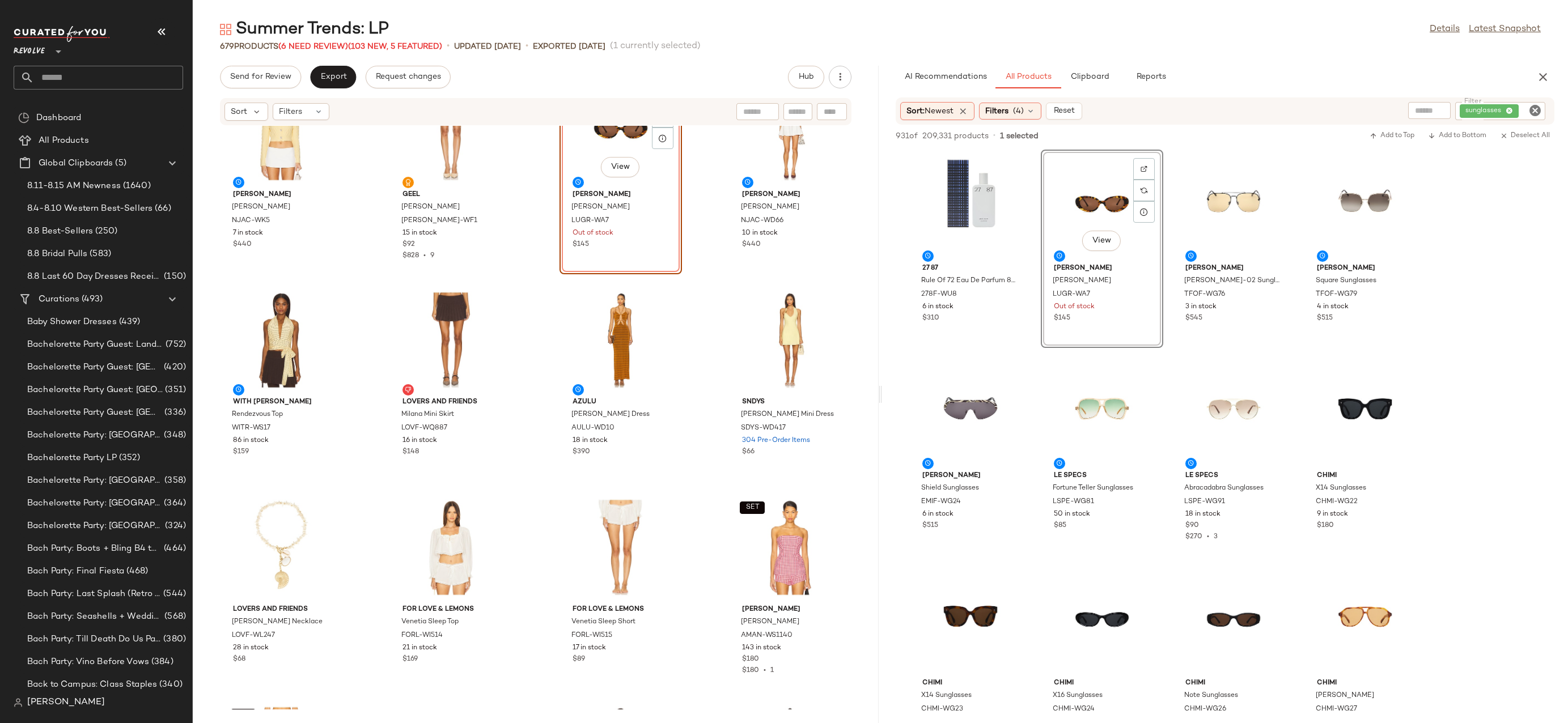
scroll to position [598, 0]
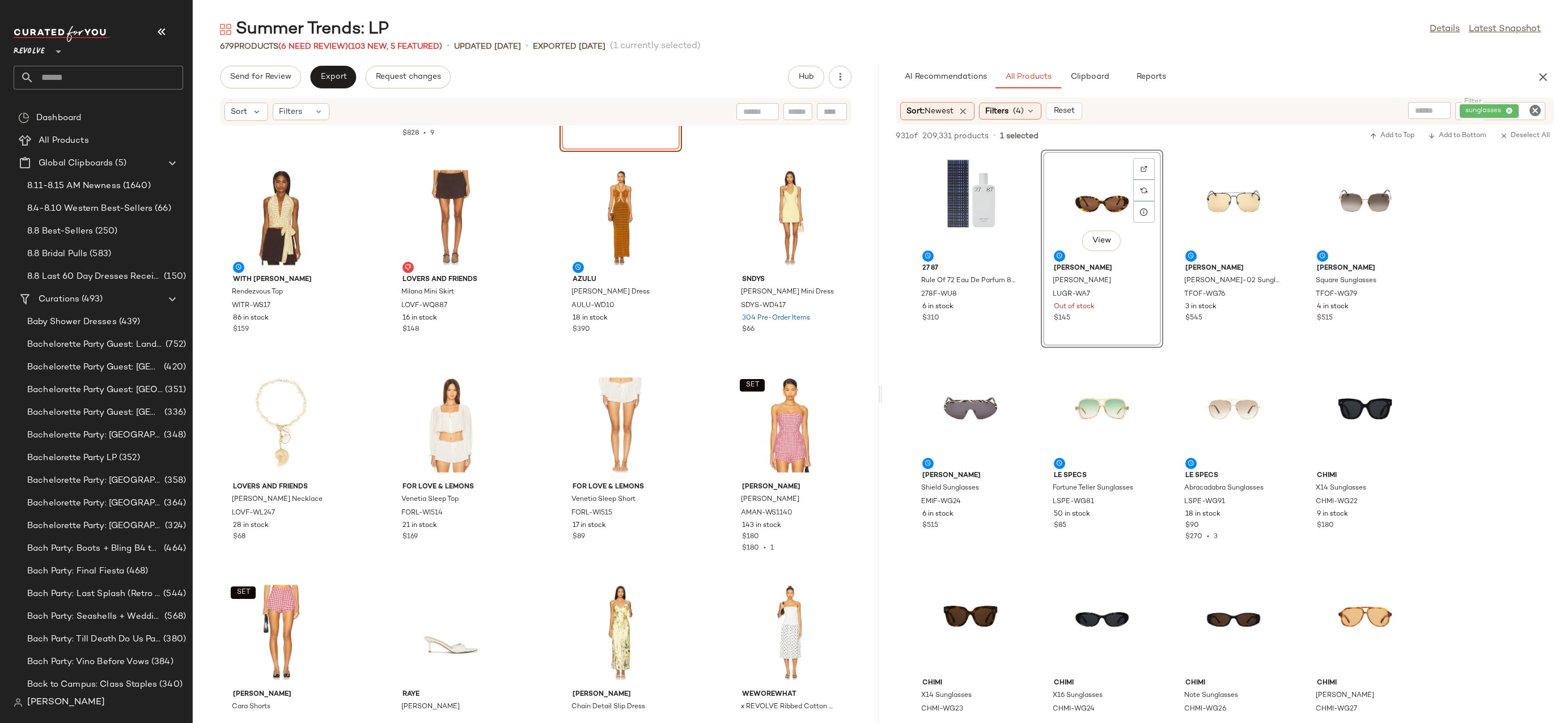
click at [1531, 114] on icon "Clear Filter" at bounding box center [1534, 110] width 13 height 13
type input "****"
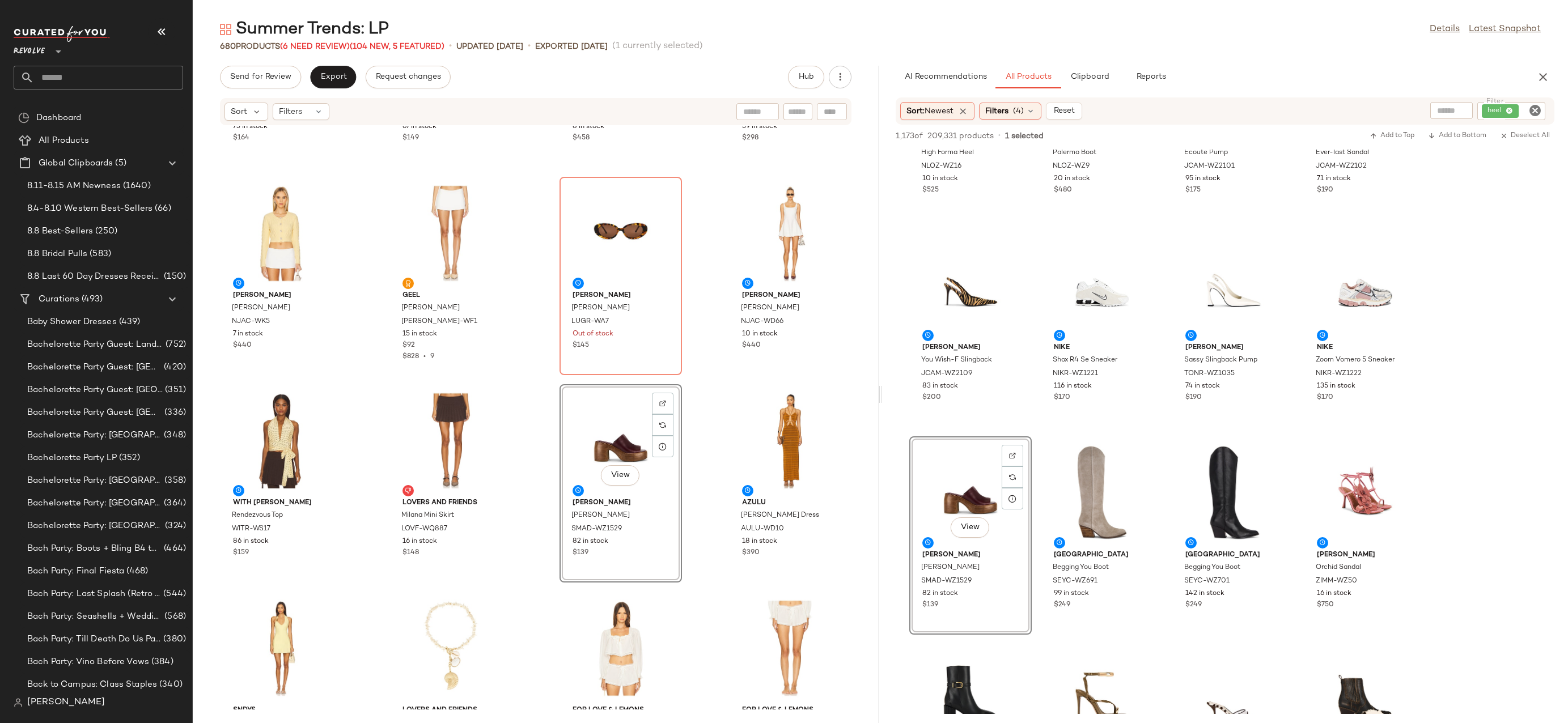
scroll to position [0, 0]
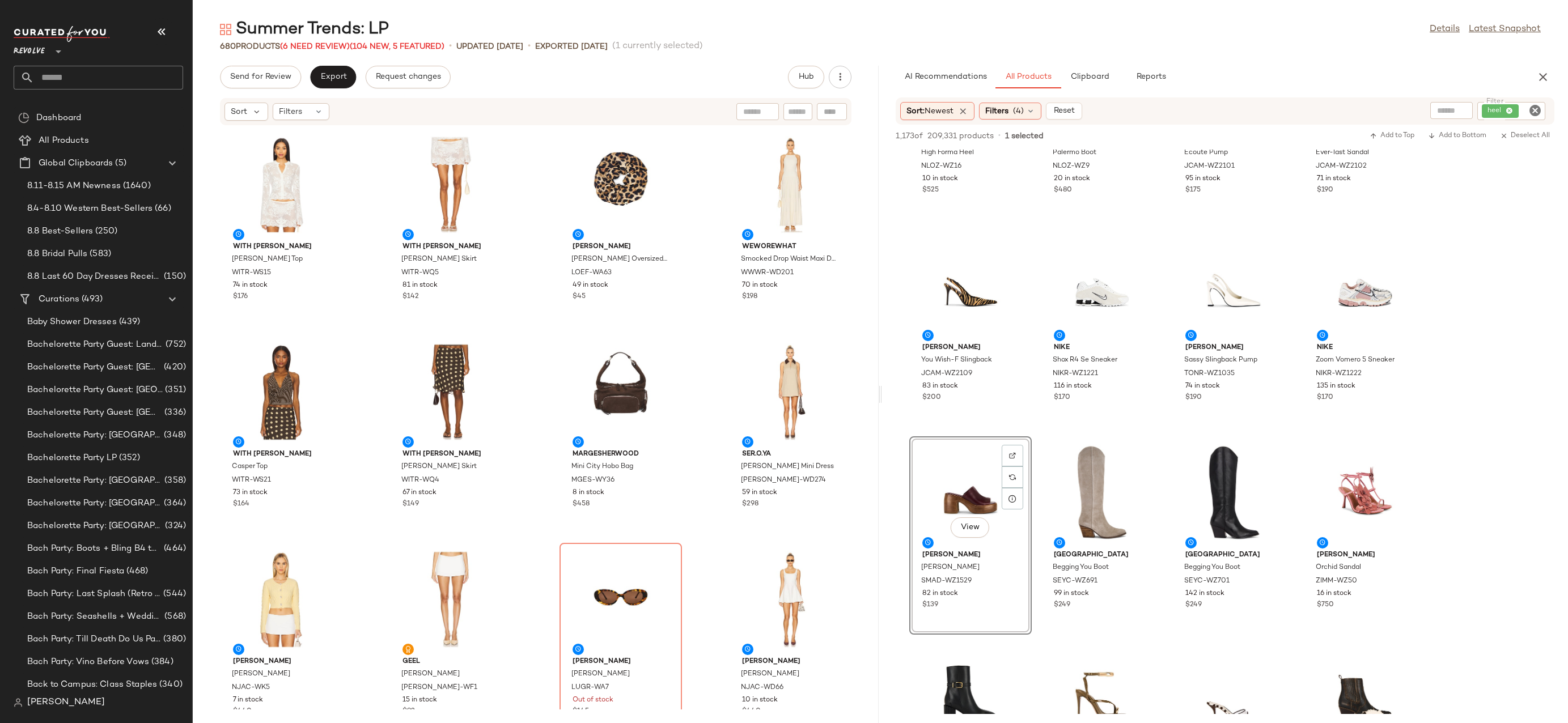
click at [1535, 112] on icon "Clear Filter" at bounding box center [1534, 110] width 13 height 13
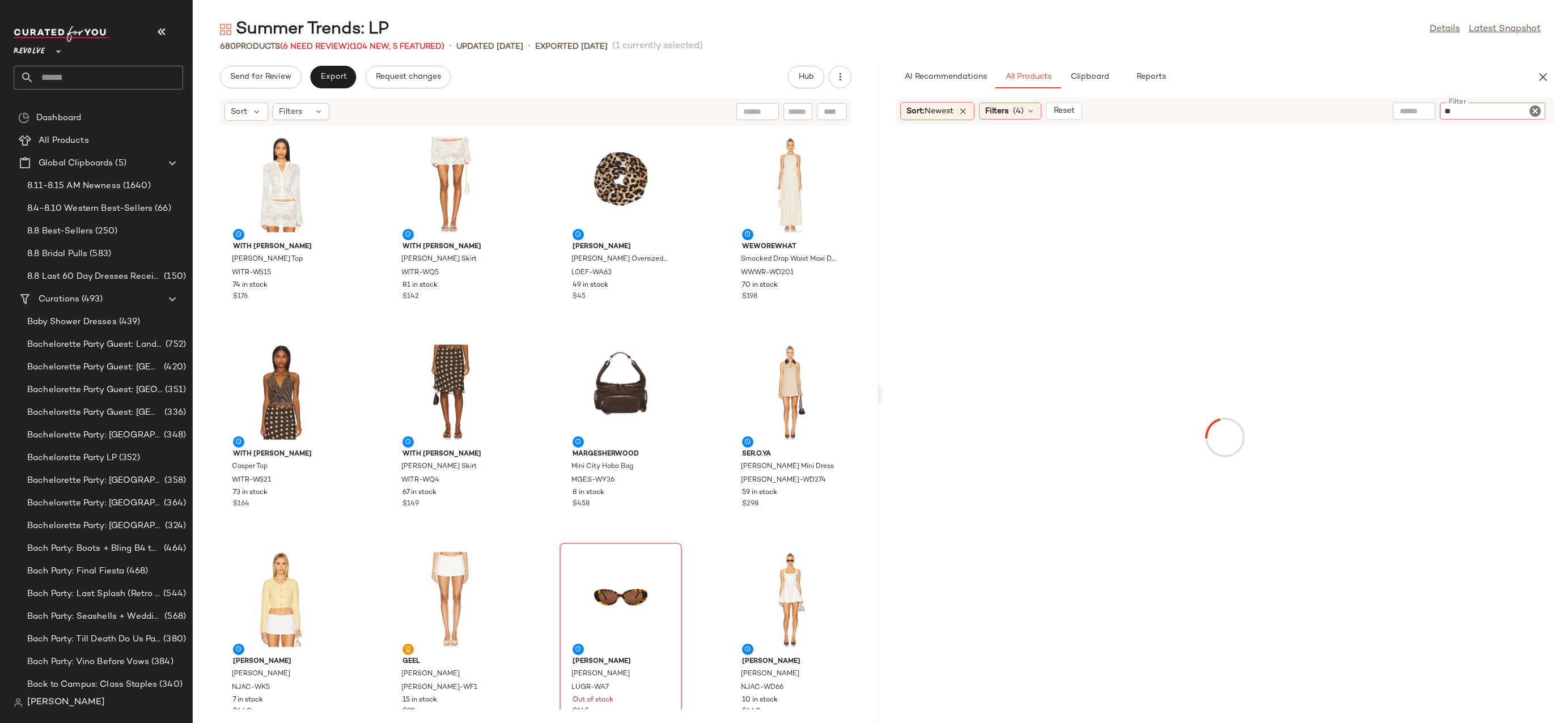
type input "*"
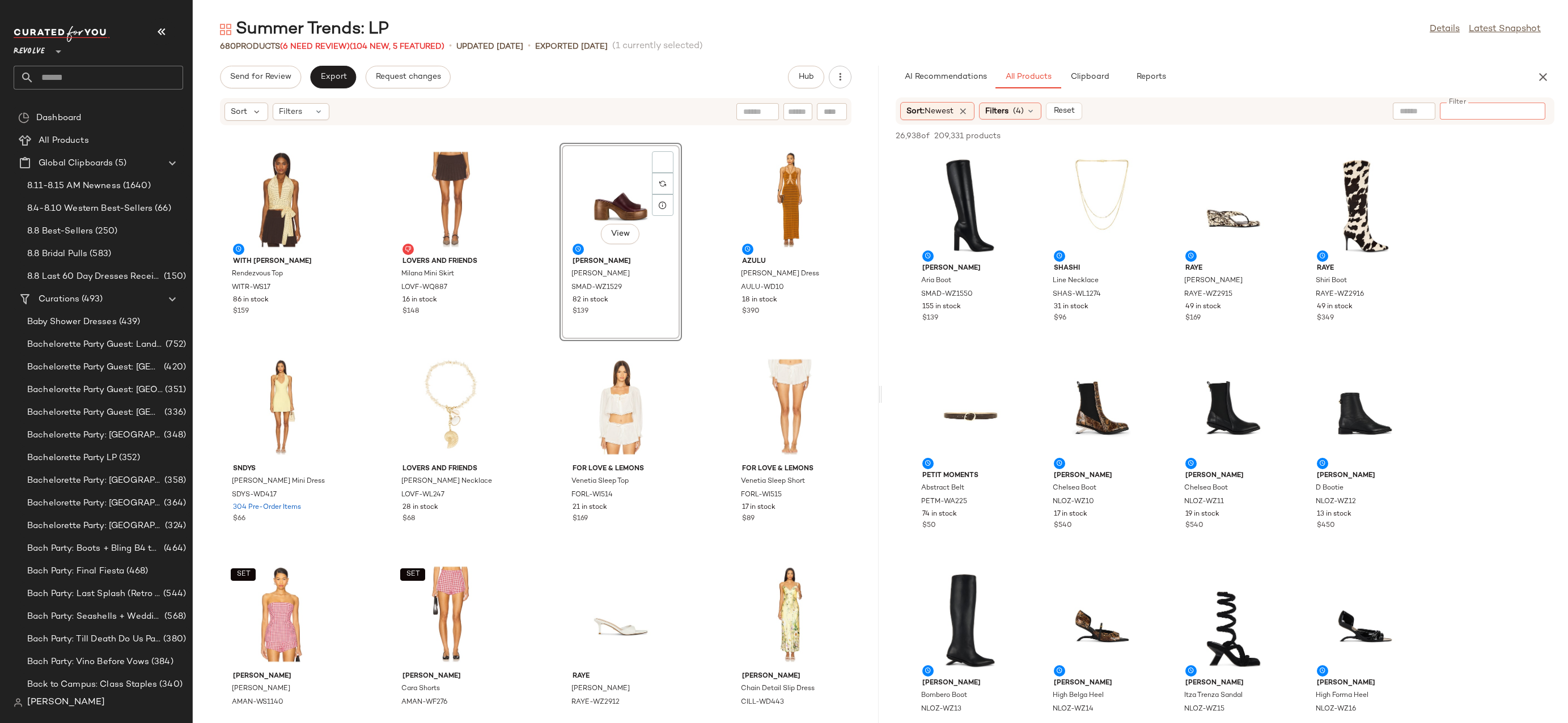
scroll to position [577, 0]
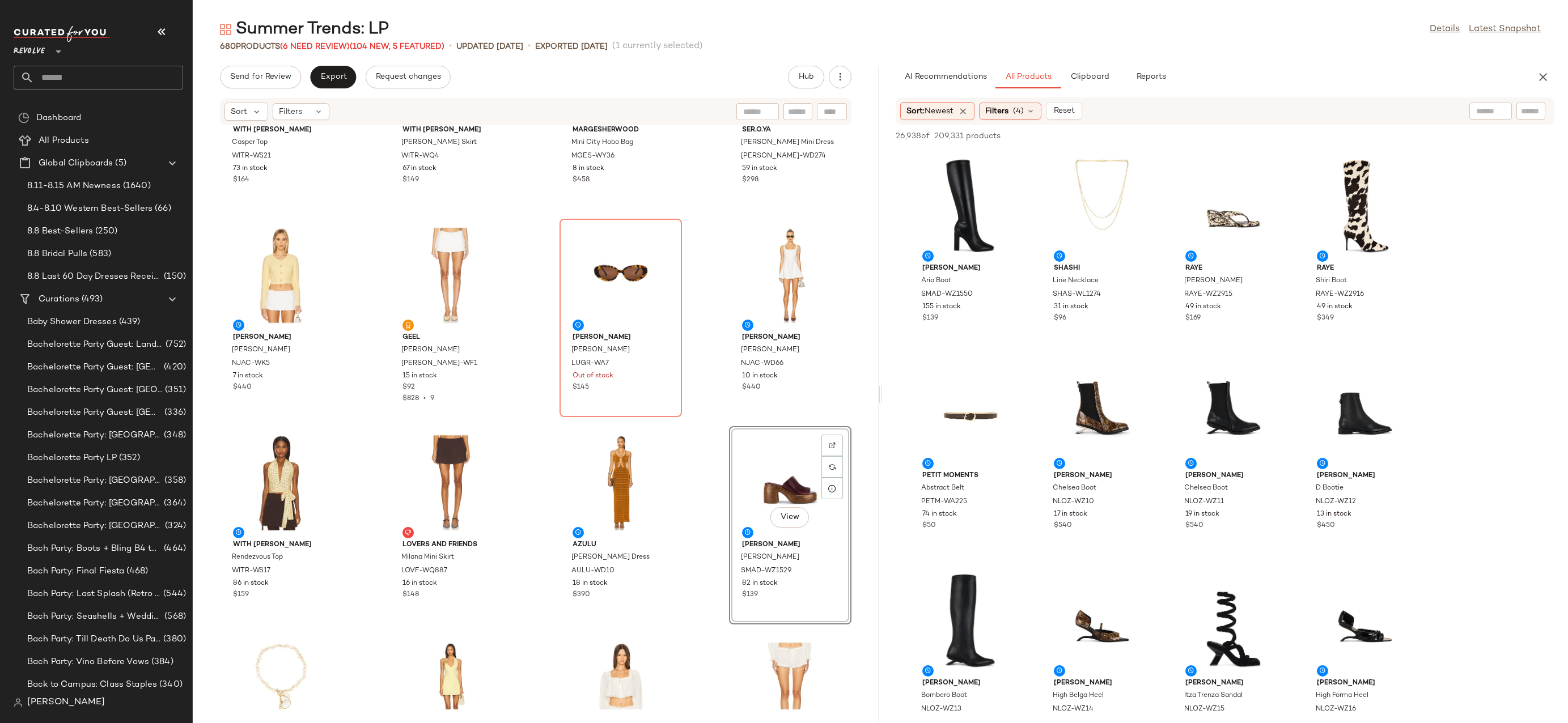
scroll to position [222, 0]
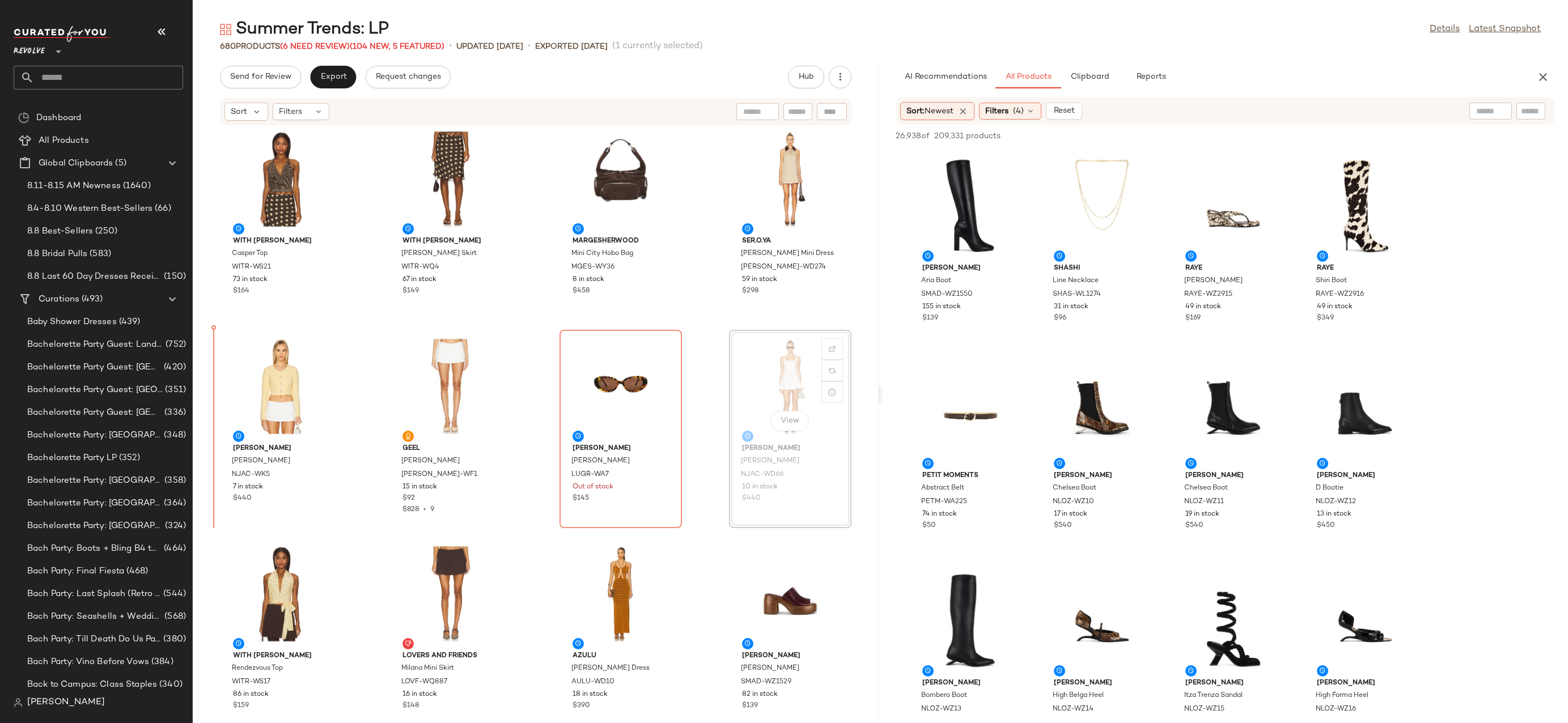
drag, startPoint x: 775, startPoint y: 406, endPoint x: 769, endPoint y: 406, distance: 6.0
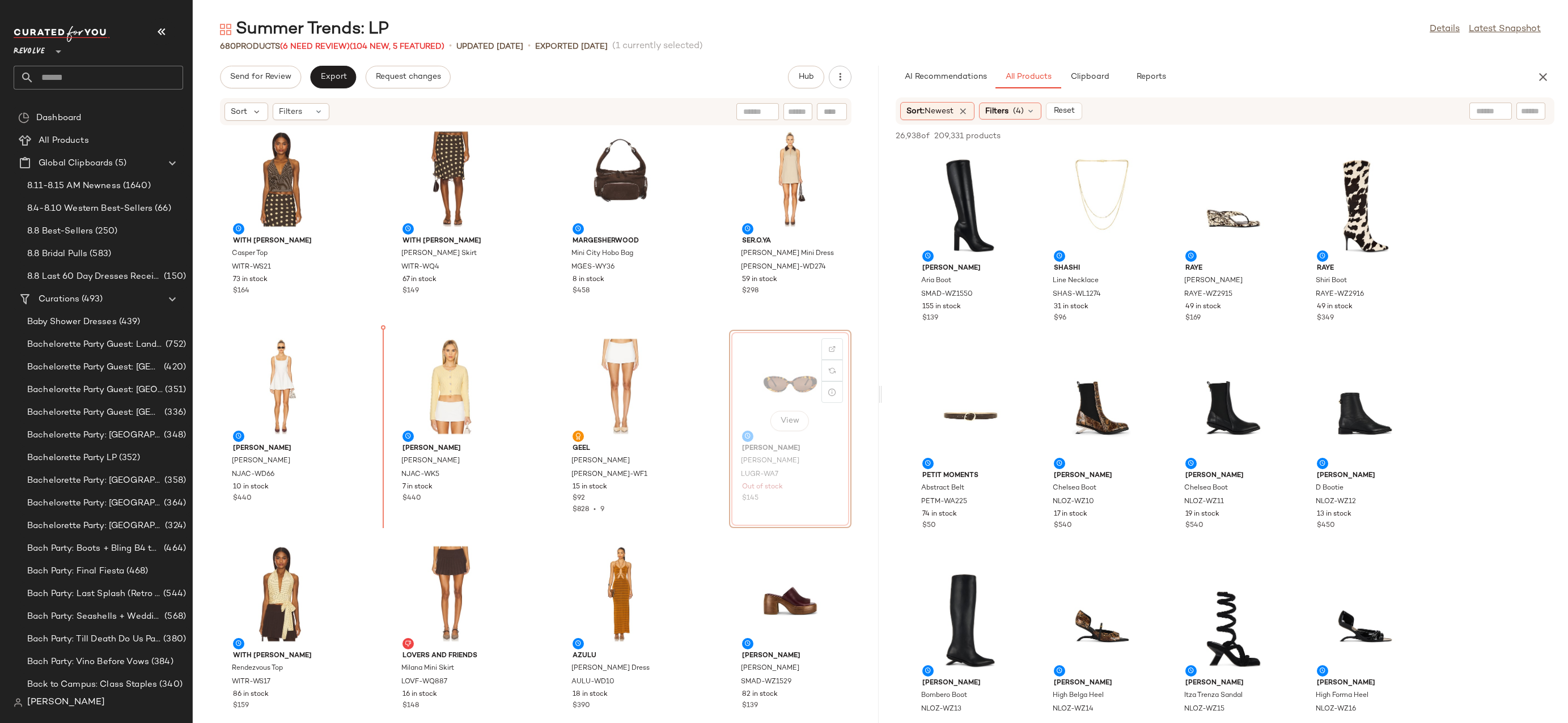
drag, startPoint x: 816, startPoint y: 382, endPoint x: 809, endPoint y: 382, distance: 7.0
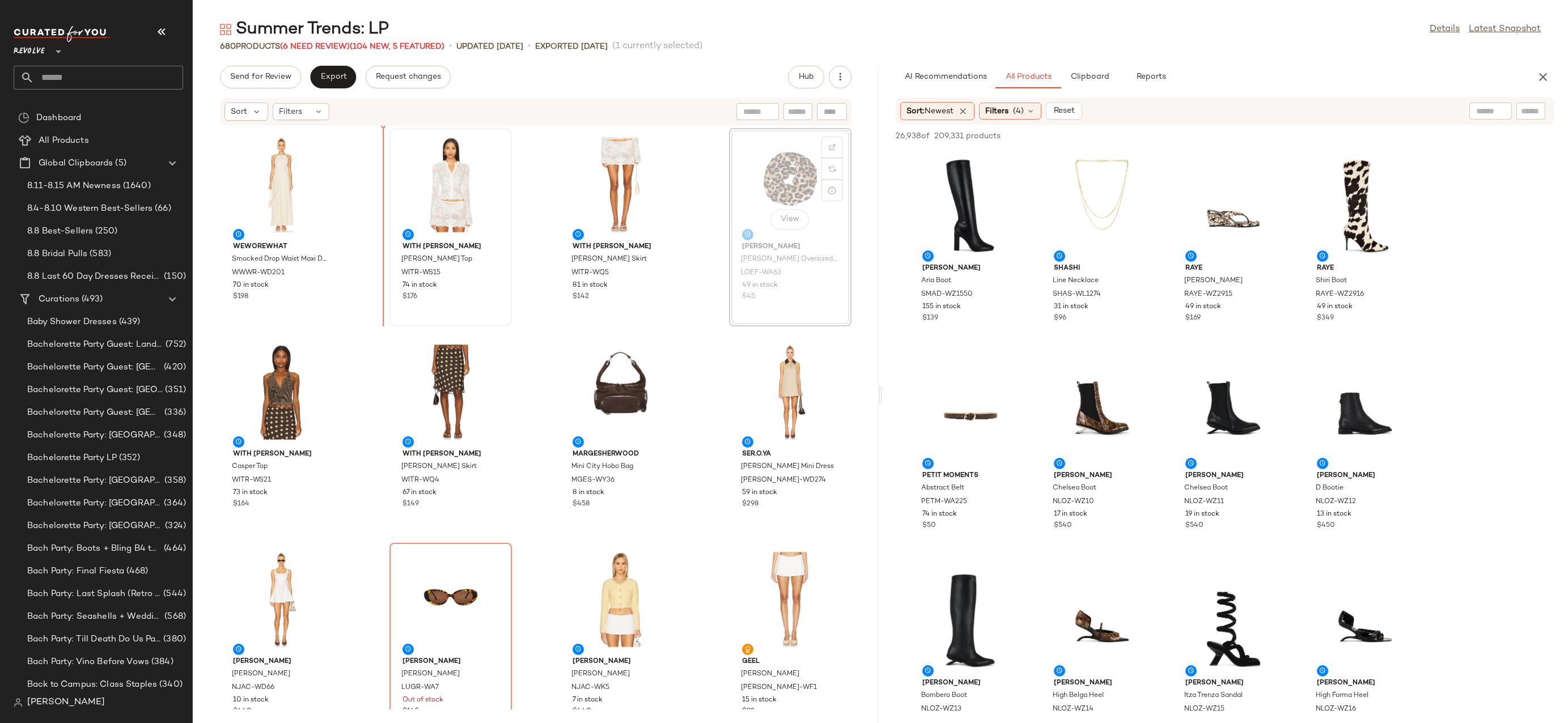
drag, startPoint x: 776, startPoint y: 196, endPoint x: 394, endPoint y: 211, distance: 382.3
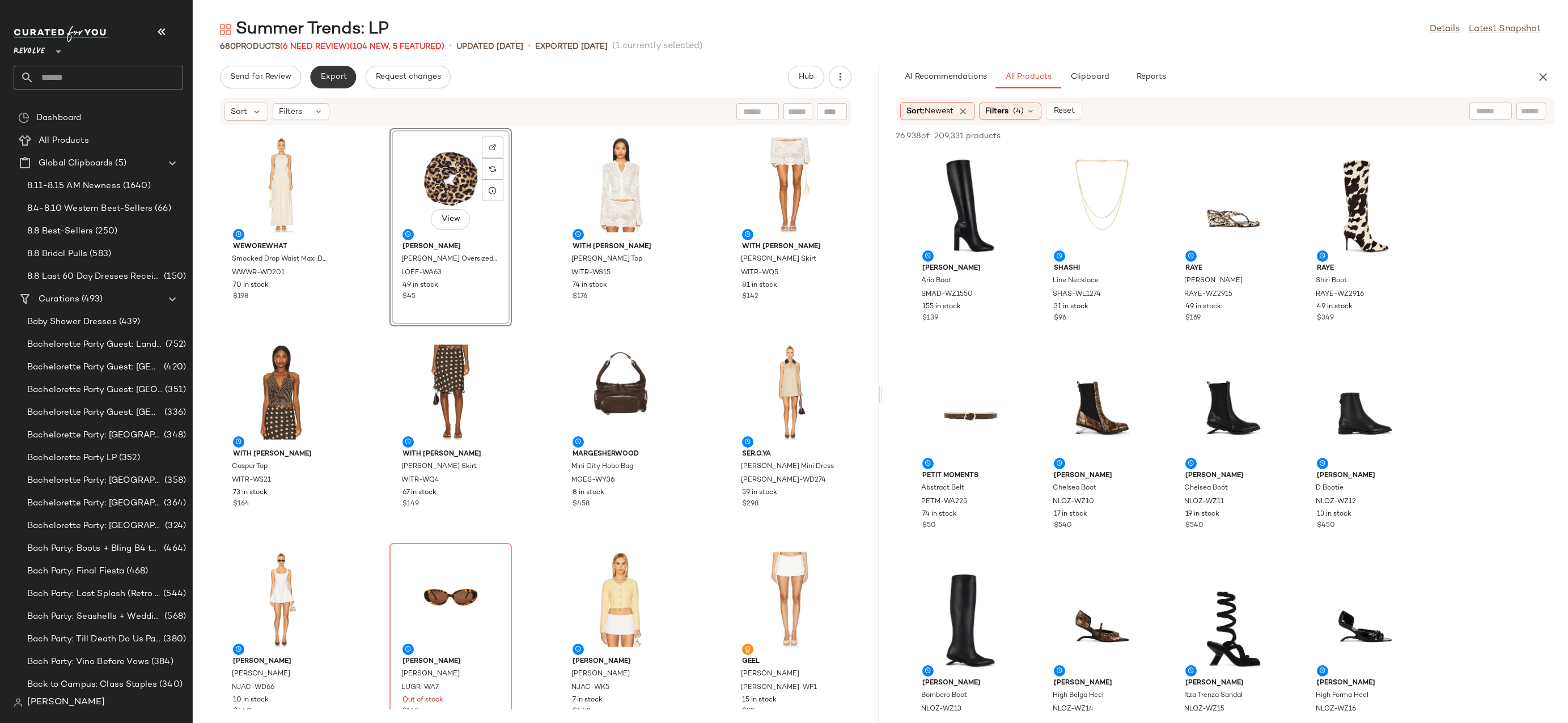
click at [331, 83] on button "Export" at bounding box center [333, 77] width 46 height 23
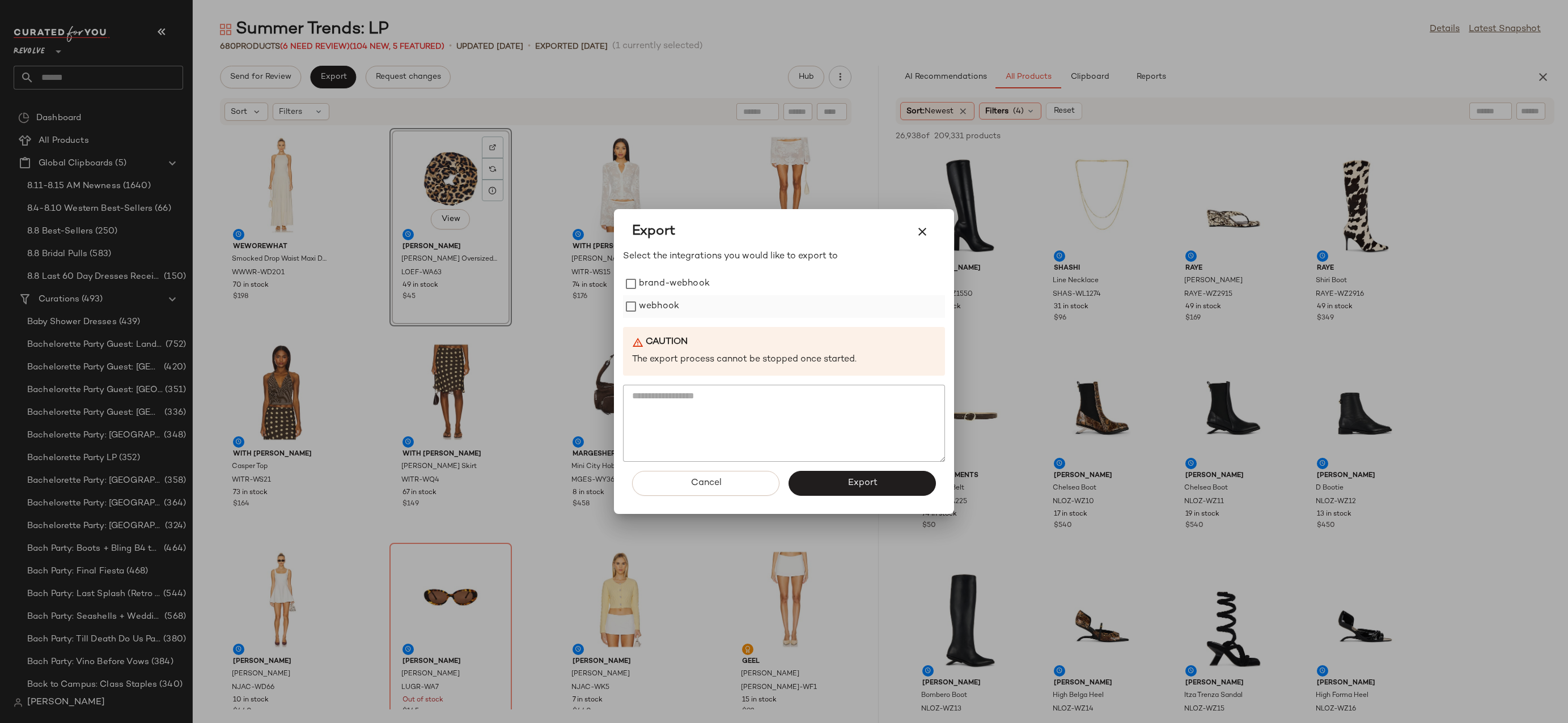
click at [666, 305] on label "webhook" at bounding box center [659, 306] width 40 height 23
click at [835, 478] on button "Export" at bounding box center [862, 483] width 148 height 25
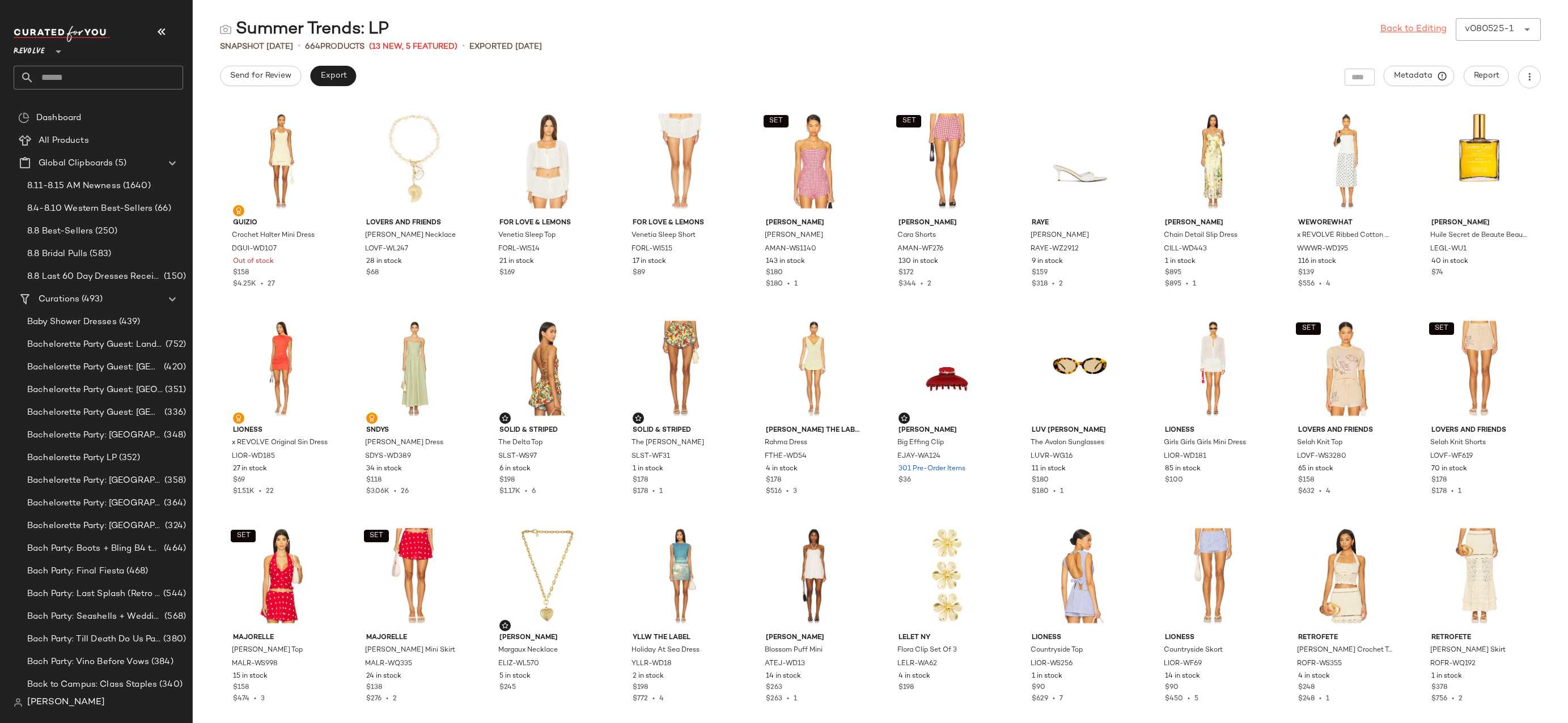
click at [1427, 27] on link "Back to Editing" at bounding box center [1413, 29] width 66 height 13
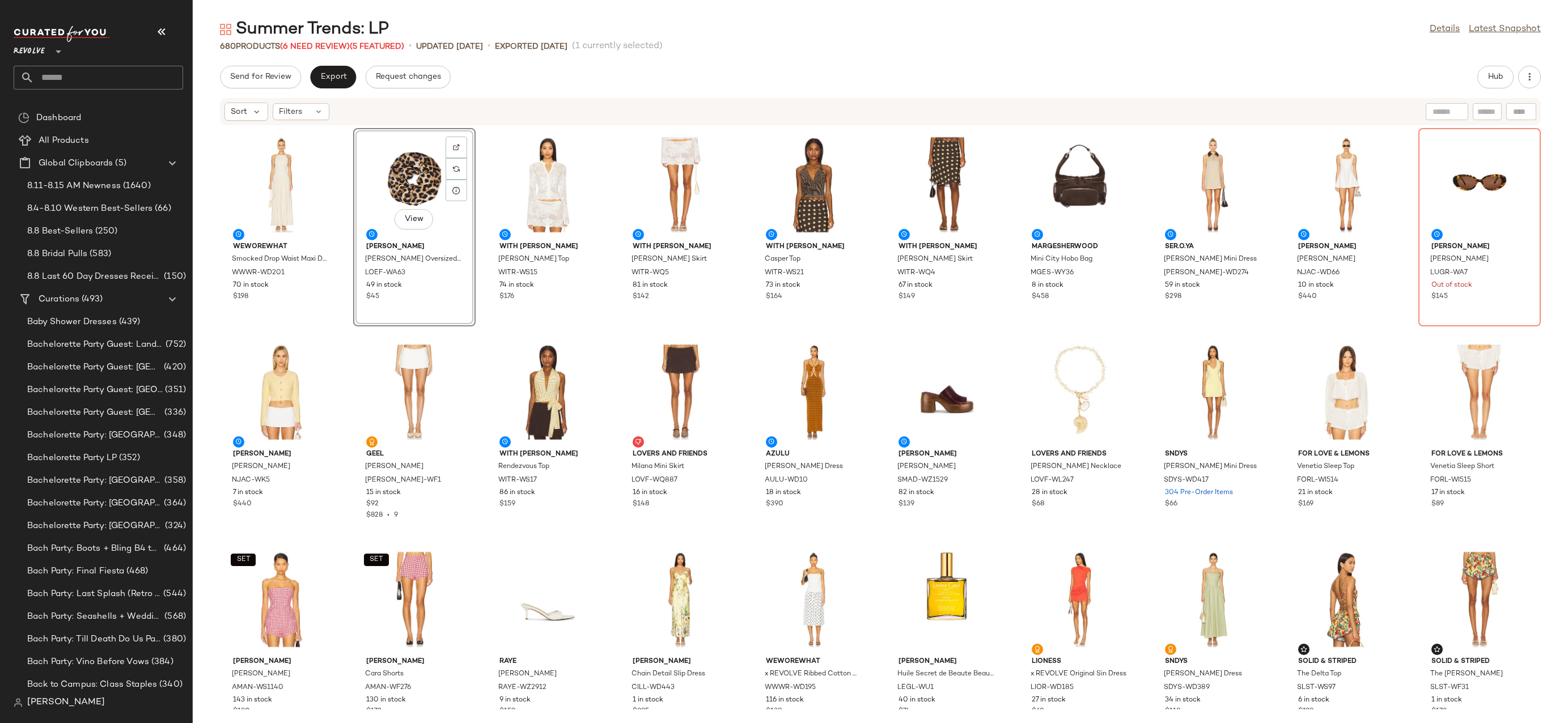
click at [134, 70] on input "text" at bounding box center [108, 77] width 149 height 24
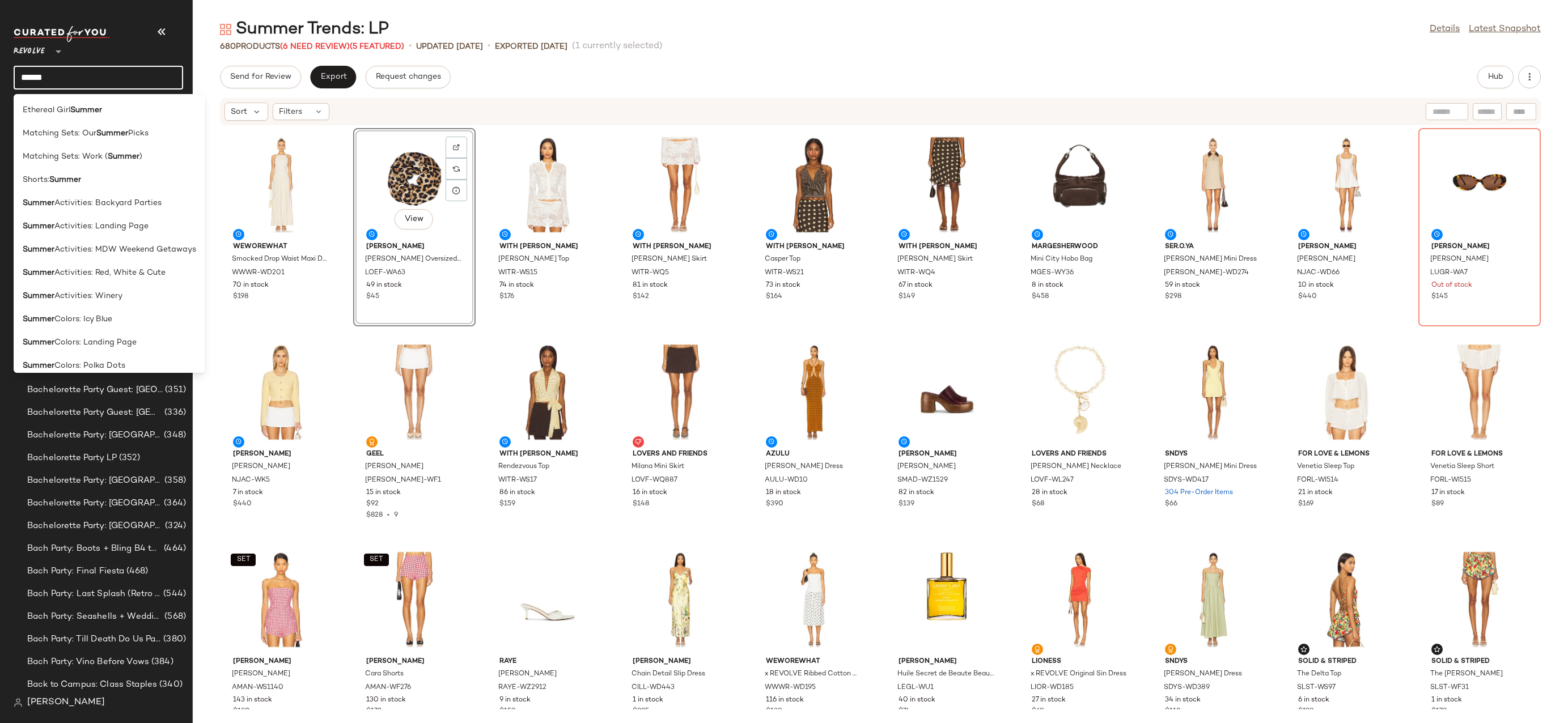
type input "**********"
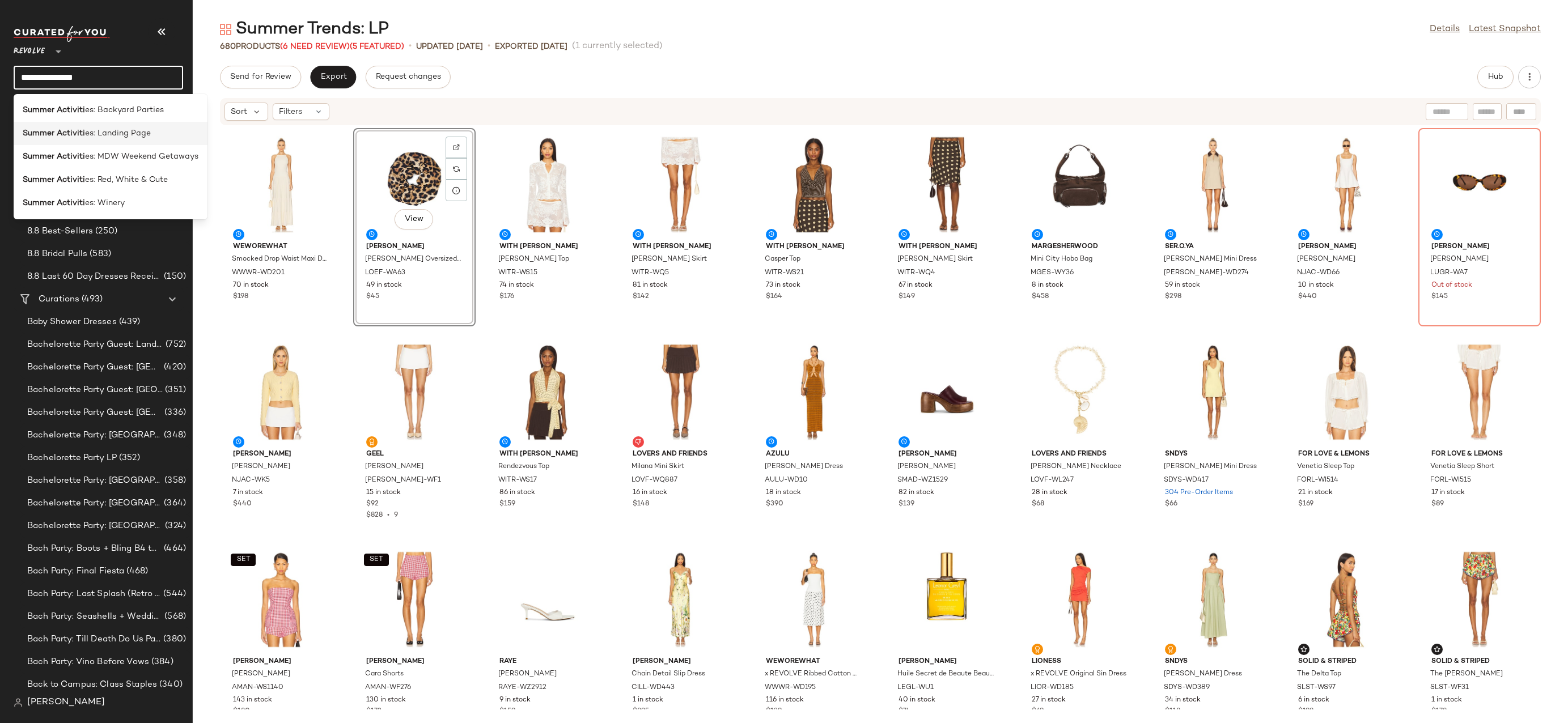
click at [133, 169] on div "Summer Activiti es: Landing Page" at bounding box center [110, 180] width 194 height 24
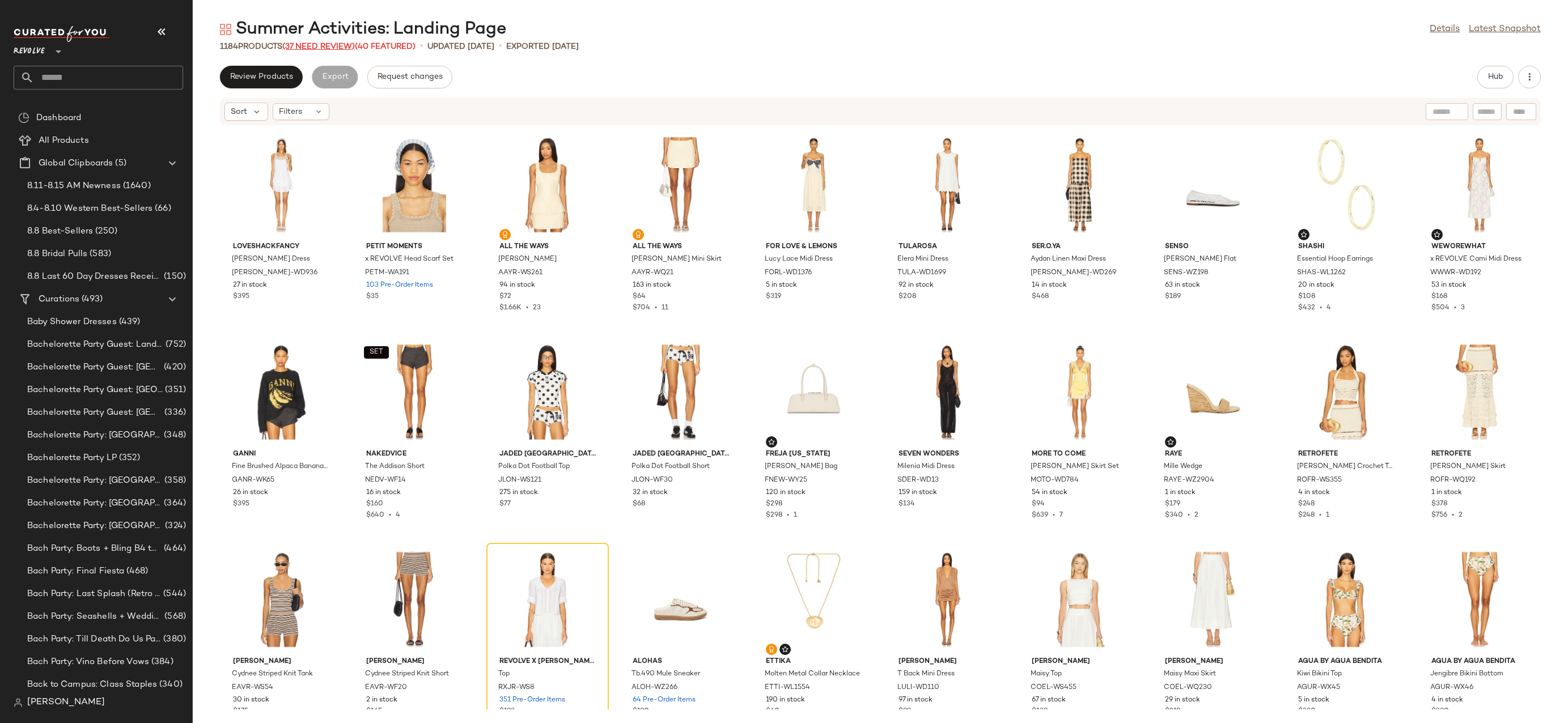
click at [306, 45] on span "(37 Need Review)" at bounding box center [319, 46] width 72 height 8
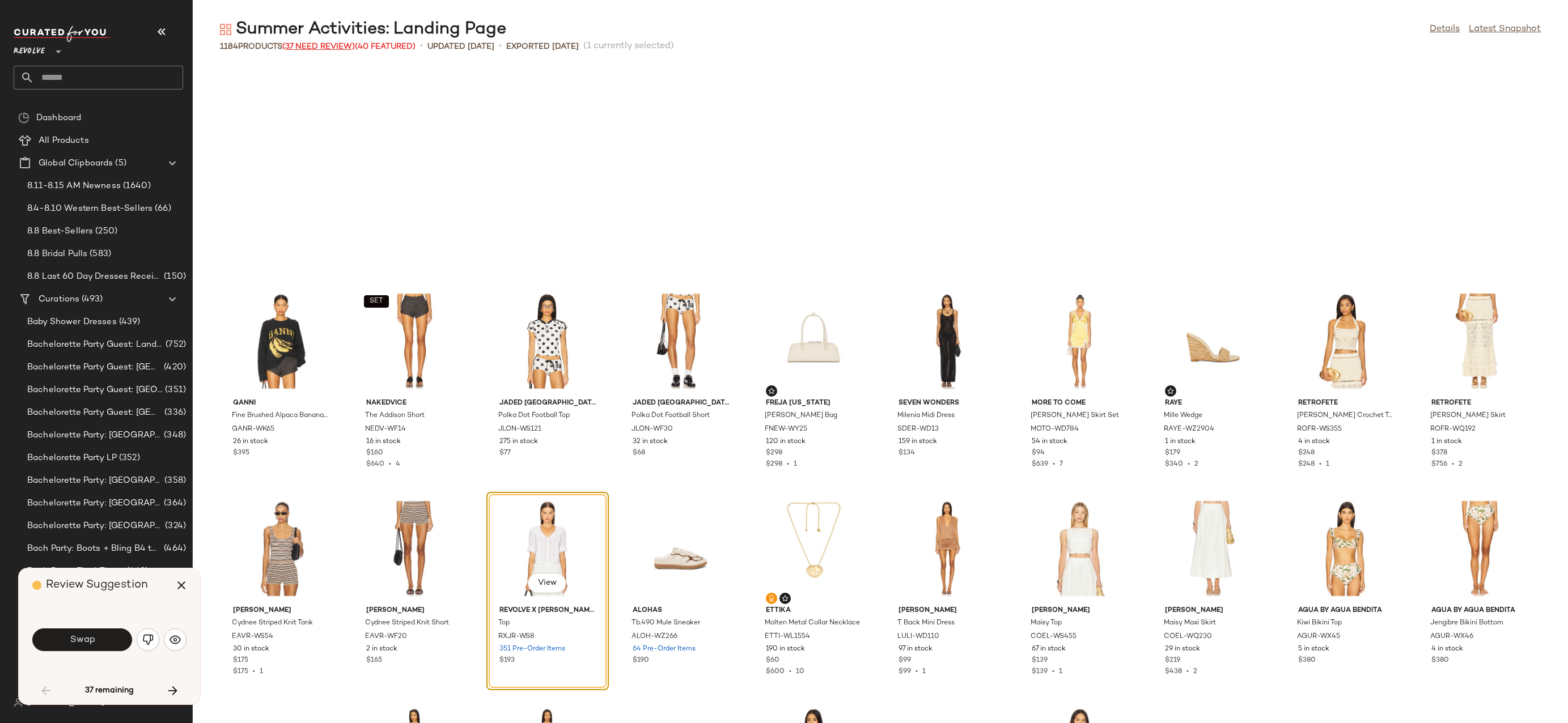
scroll to position [217, 0]
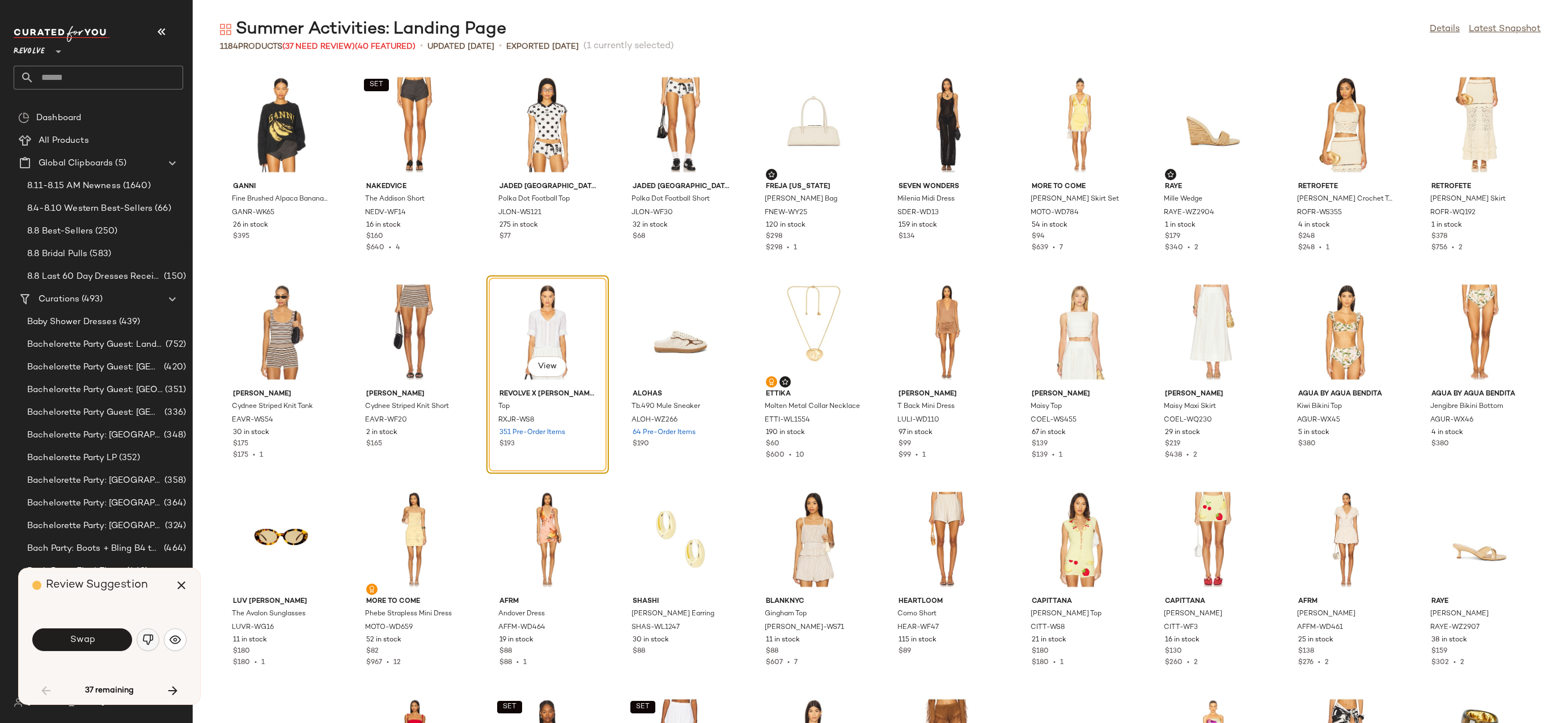
click at [150, 641] on img "button" at bounding box center [148, 640] width 11 height 11
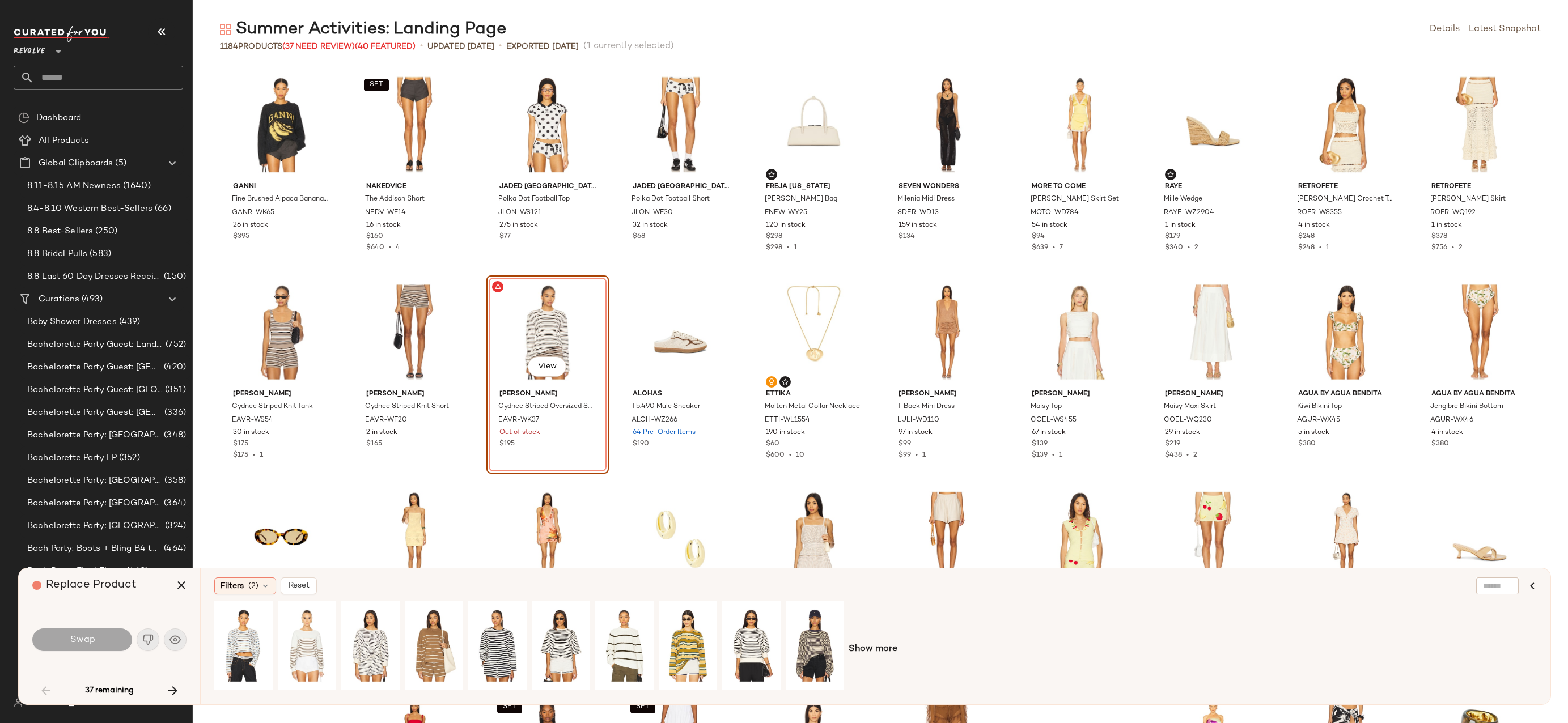
click at [882, 645] on span "Show more" at bounding box center [872, 649] width 49 height 13
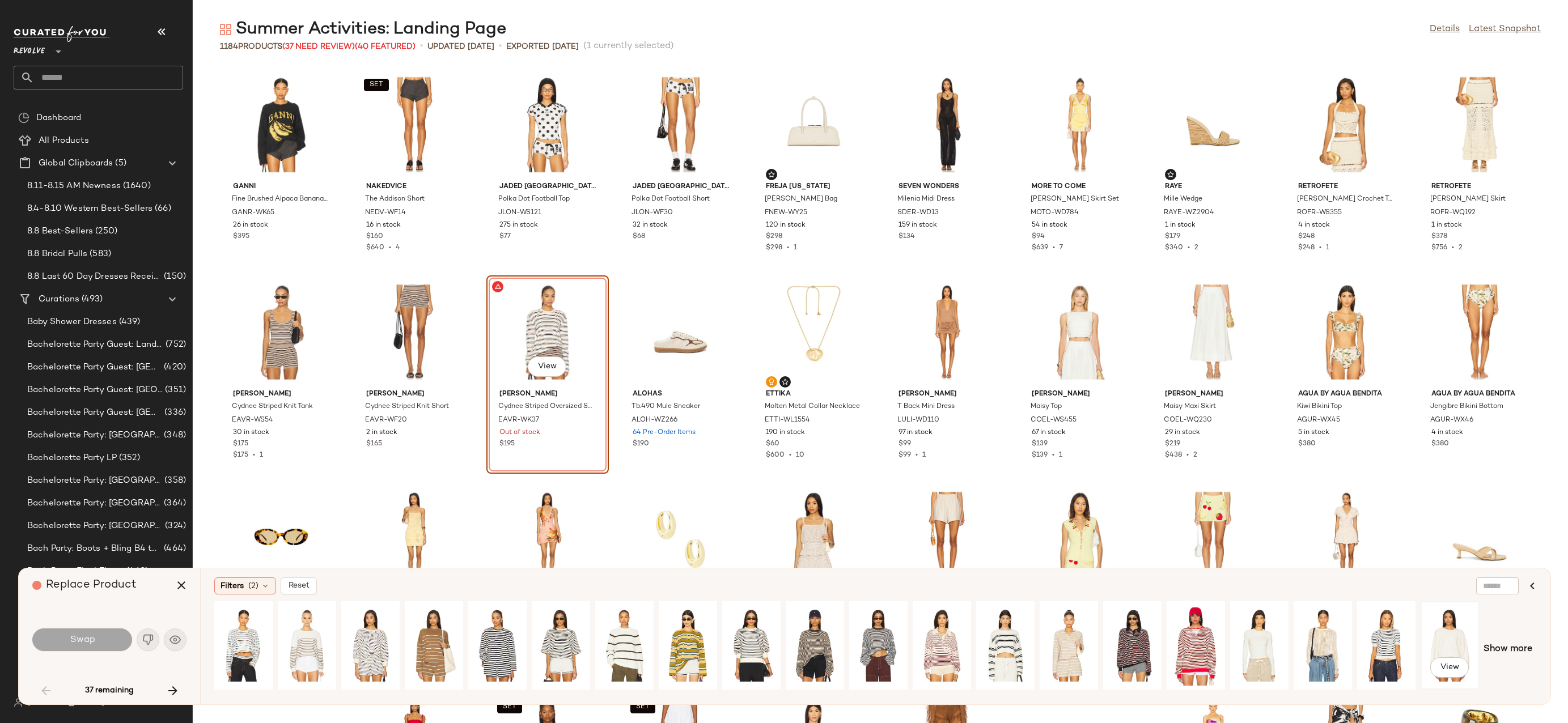
click at [1451, 630] on div "View" at bounding box center [1449, 645] width 50 height 81
click at [1499, 650] on span "Show more" at bounding box center [1508, 649] width 49 height 13
click at [112, 631] on button "Swap" at bounding box center [82, 640] width 100 height 23
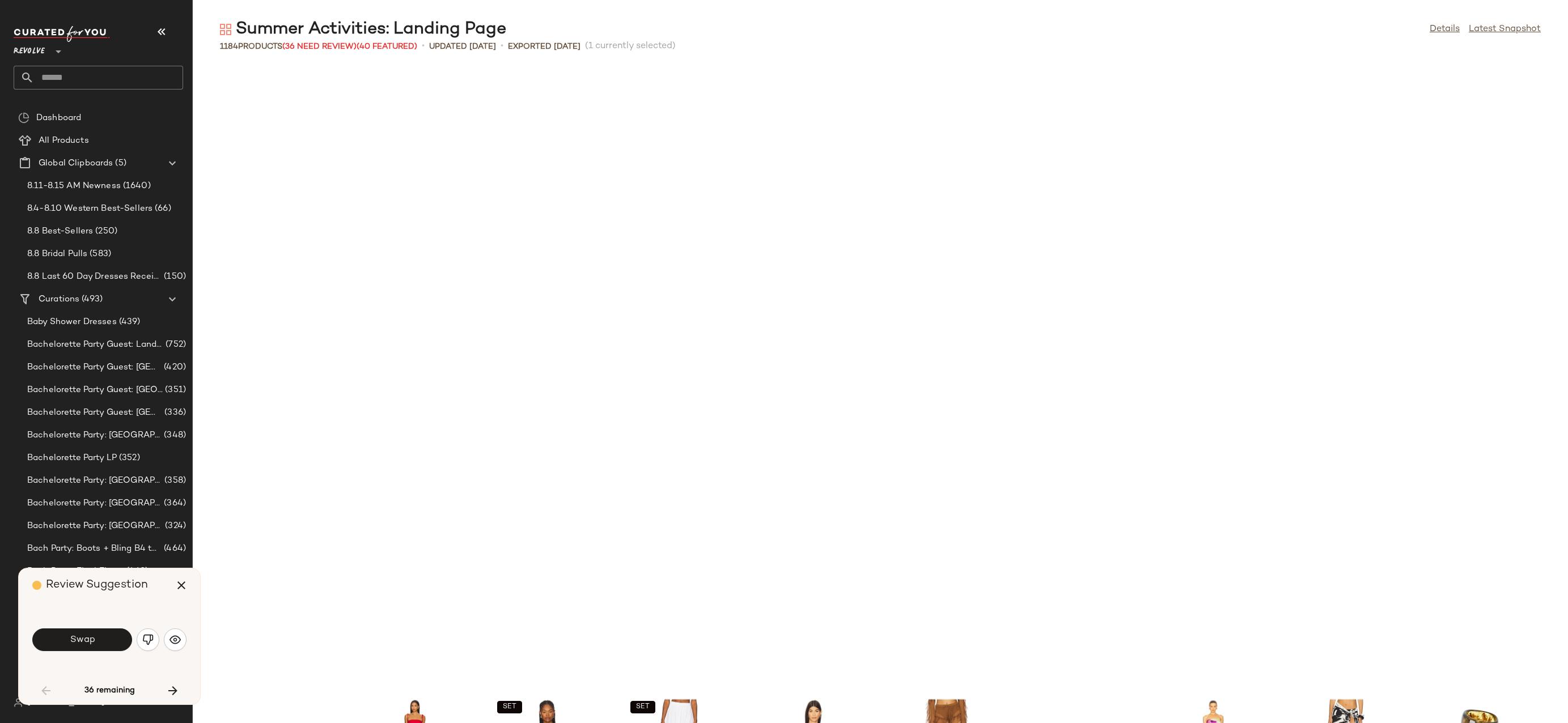
scroll to position [830, 0]
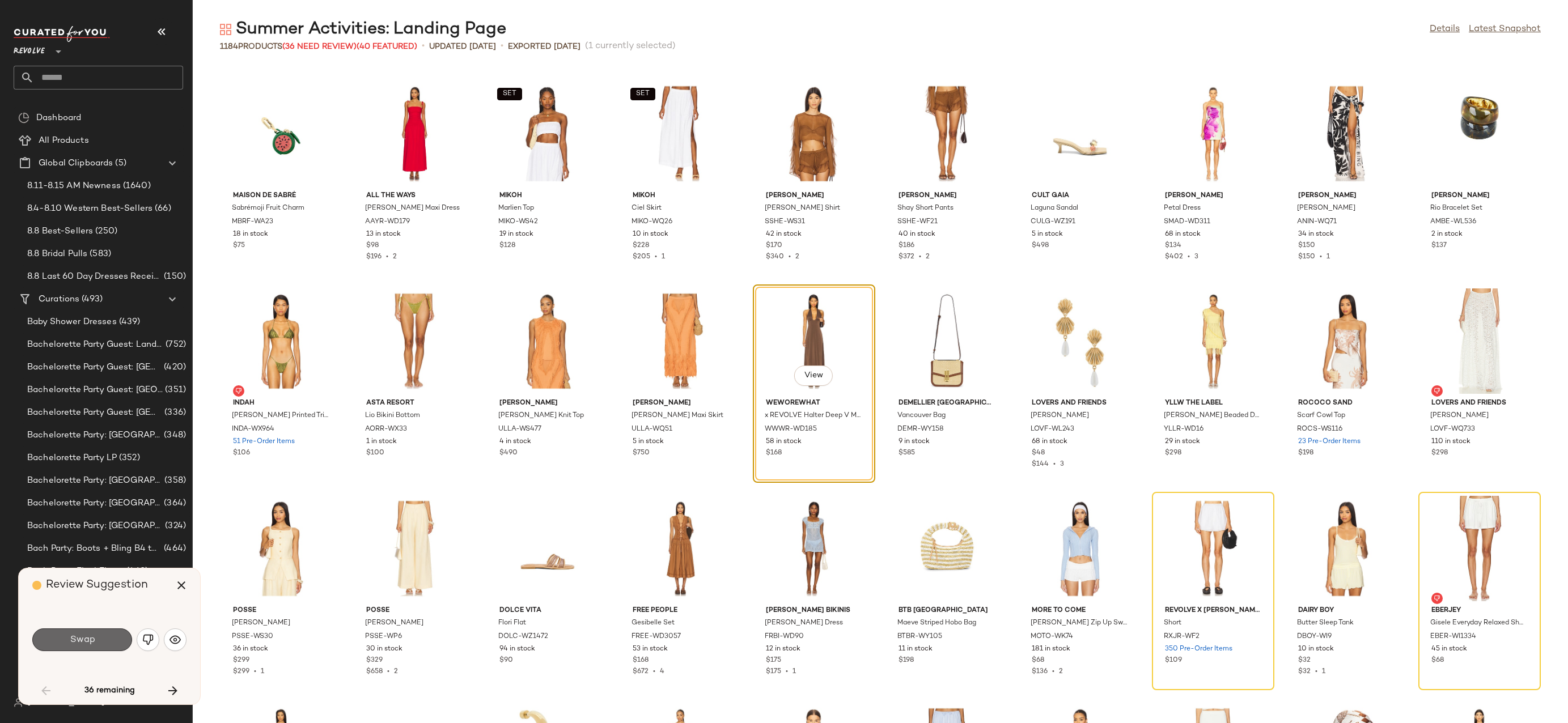
click at [102, 635] on button "Swap" at bounding box center [82, 640] width 100 height 23
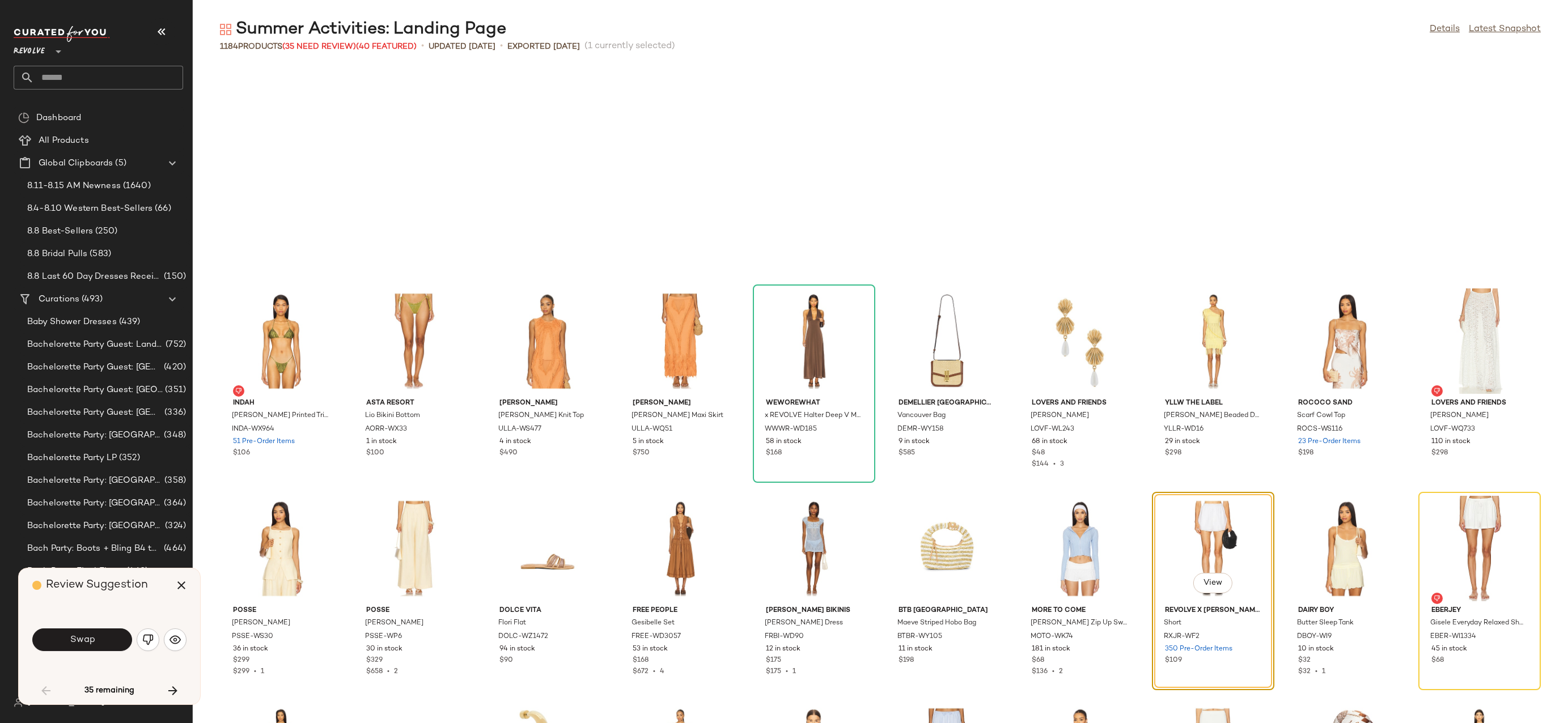
scroll to position [1037, 0]
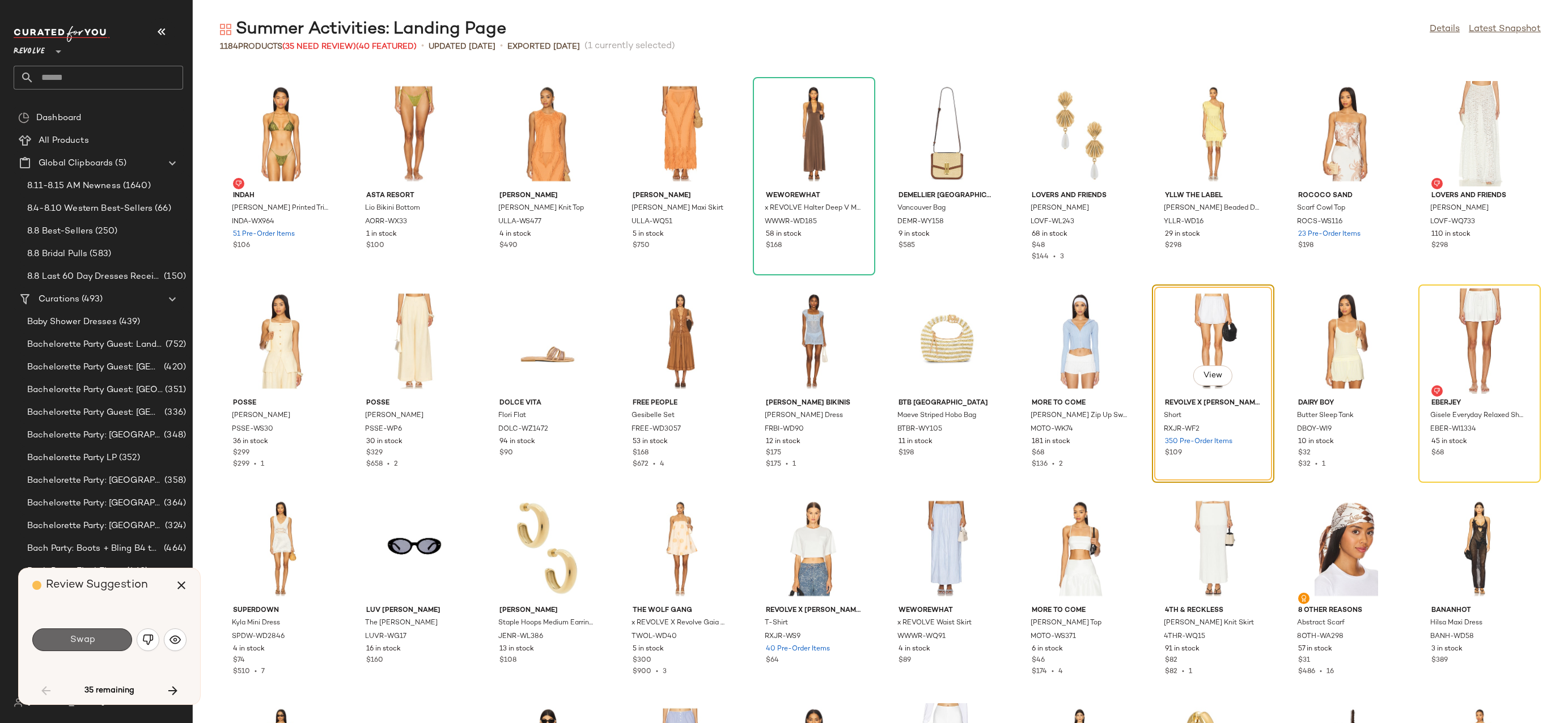
click at [88, 636] on span "Swap" at bounding box center [82, 640] width 25 height 11
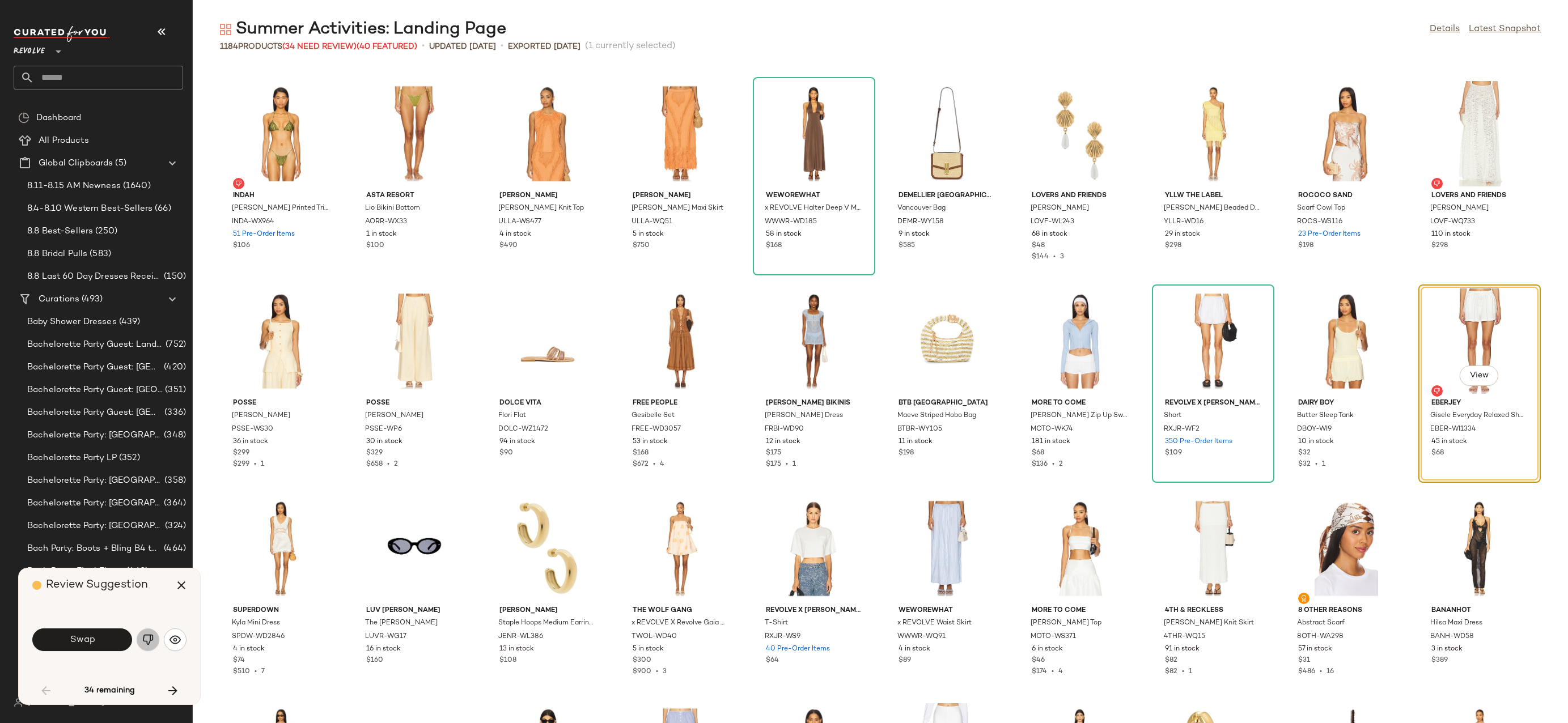
click at [148, 637] on img "button" at bounding box center [148, 640] width 11 height 11
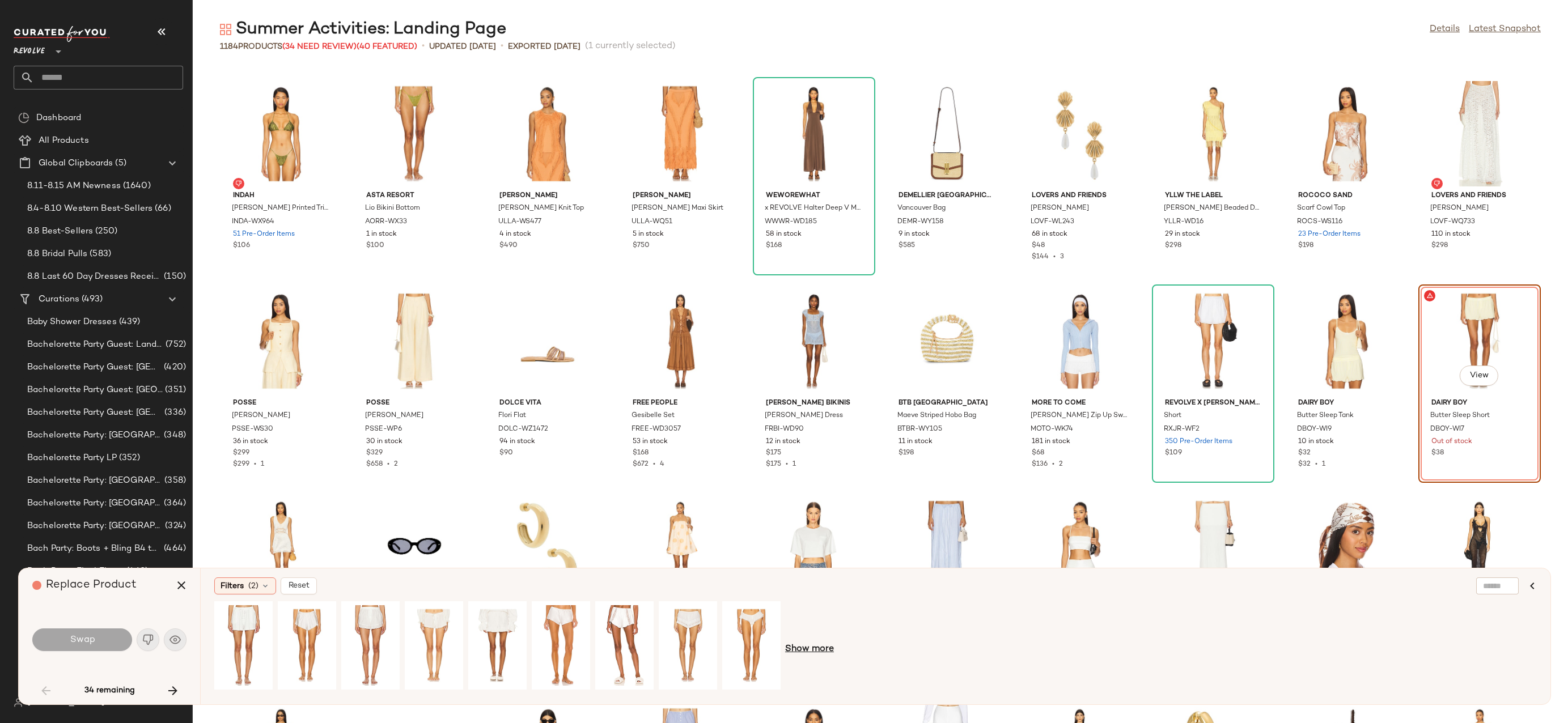
click at [802, 651] on span "Show more" at bounding box center [809, 649] width 49 height 13
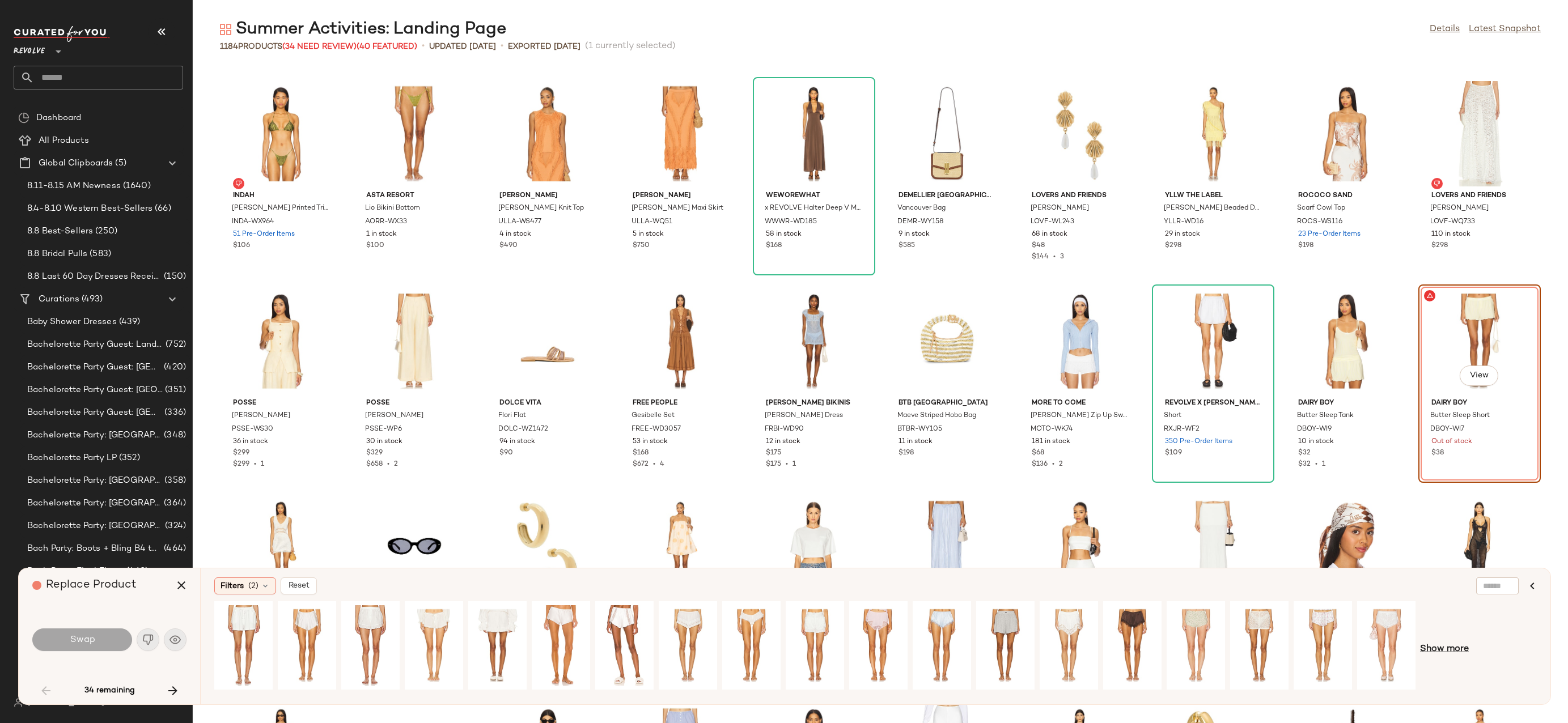
click at [1448, 656] on span "Show more" at bounding box center [1444, 649] width 49 height 13
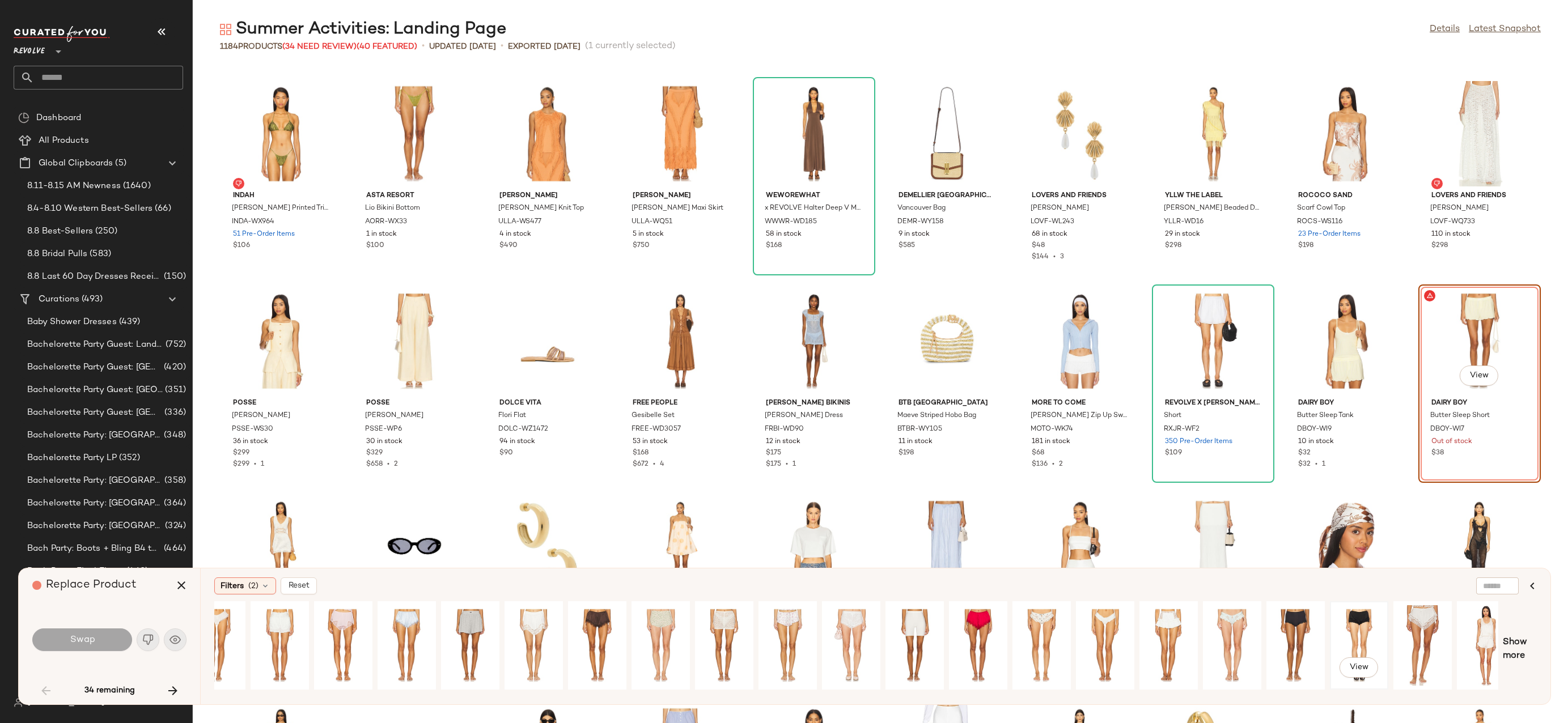
scroll to position [0, 551]
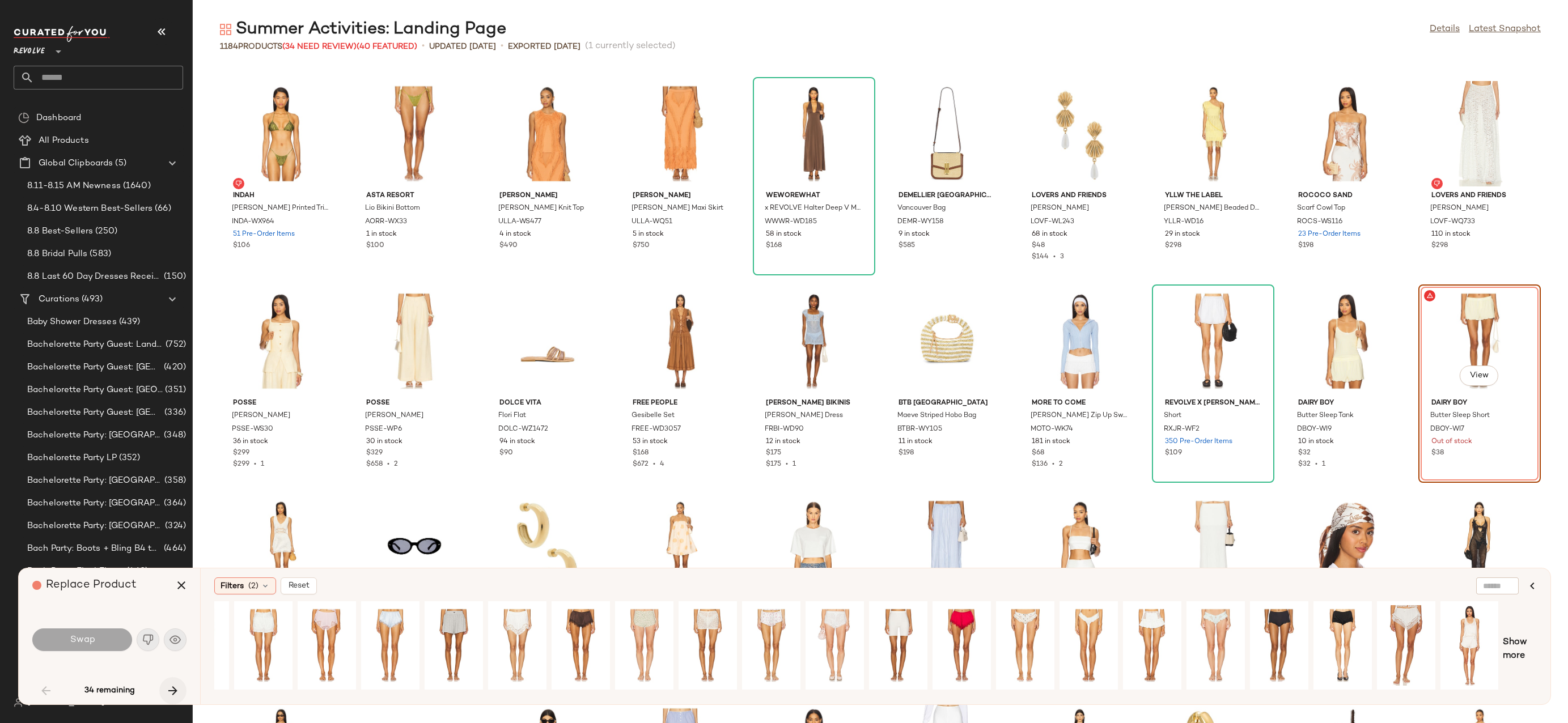
click at [164, 689] on button "button" at bounding box center [172, 691] width 27 height 27
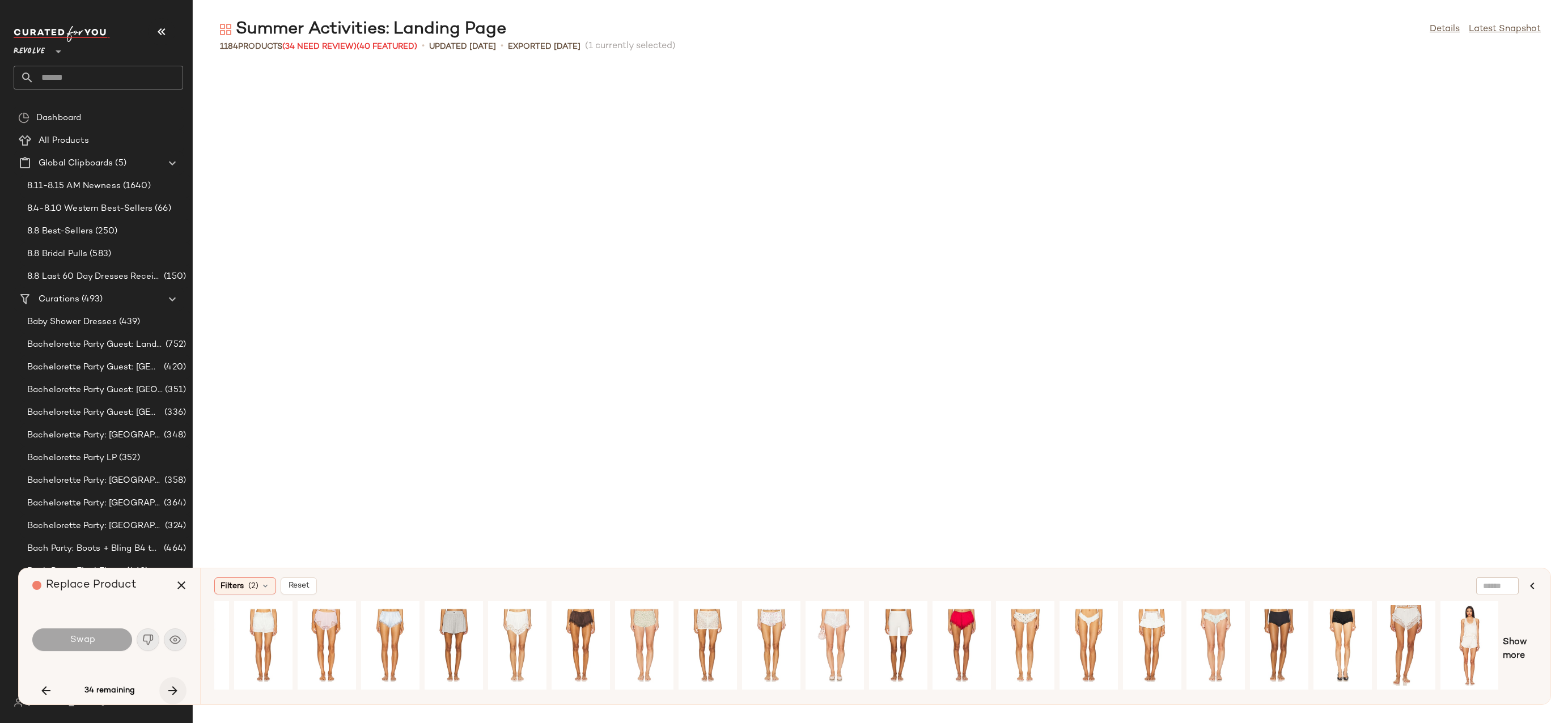
scroll to position [2282, 0]
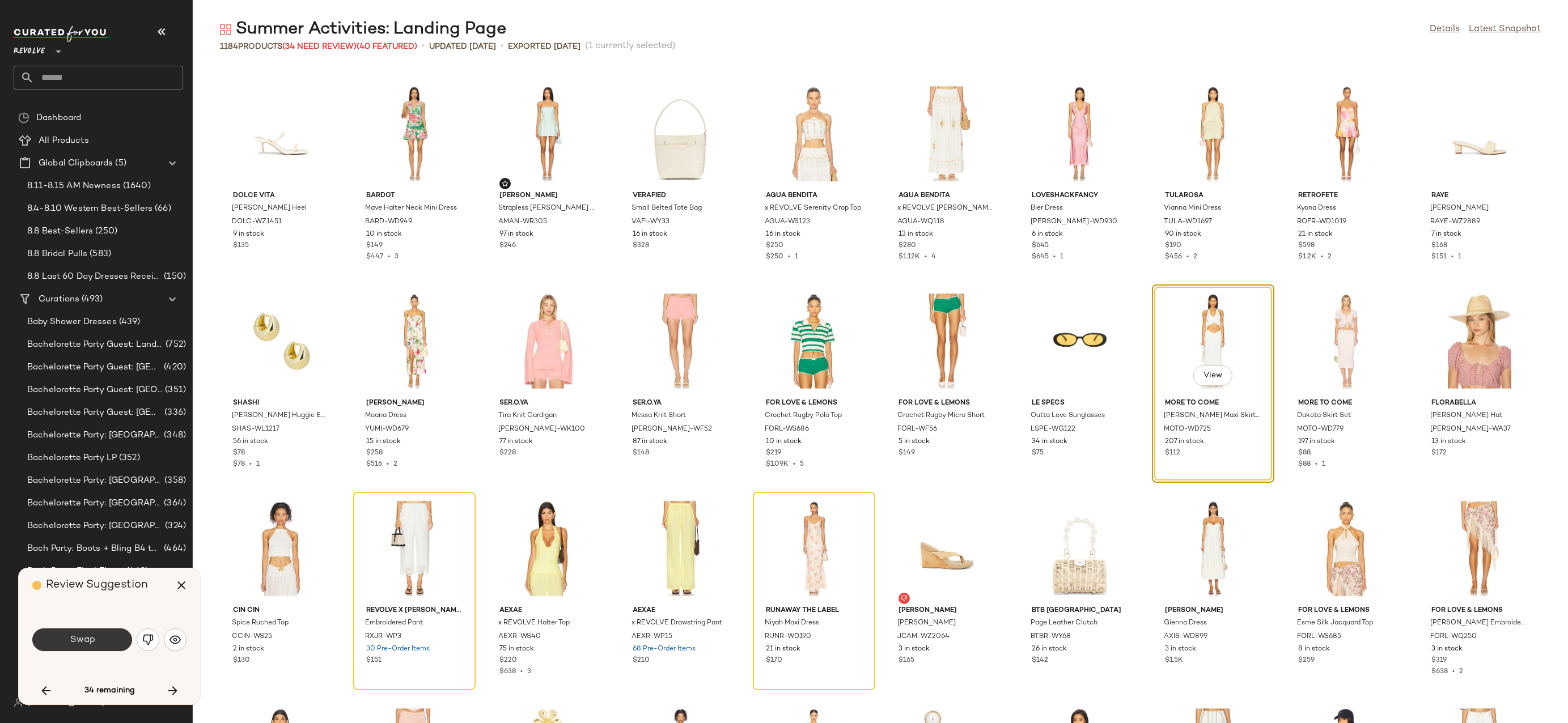
click at [102, 638] on button "Swap" at bounding box center [82, 640] width 100 height 23
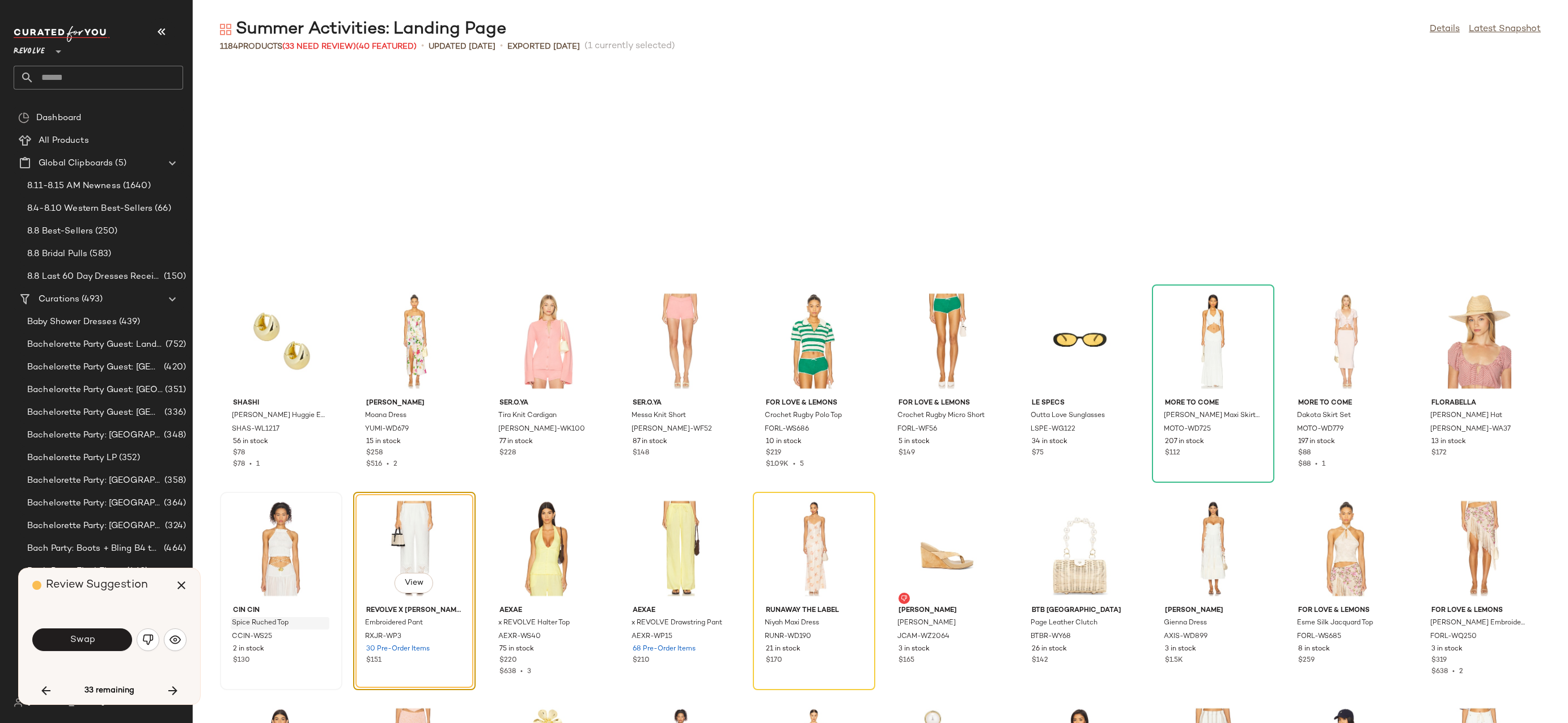
scroll to position [2489, 0]
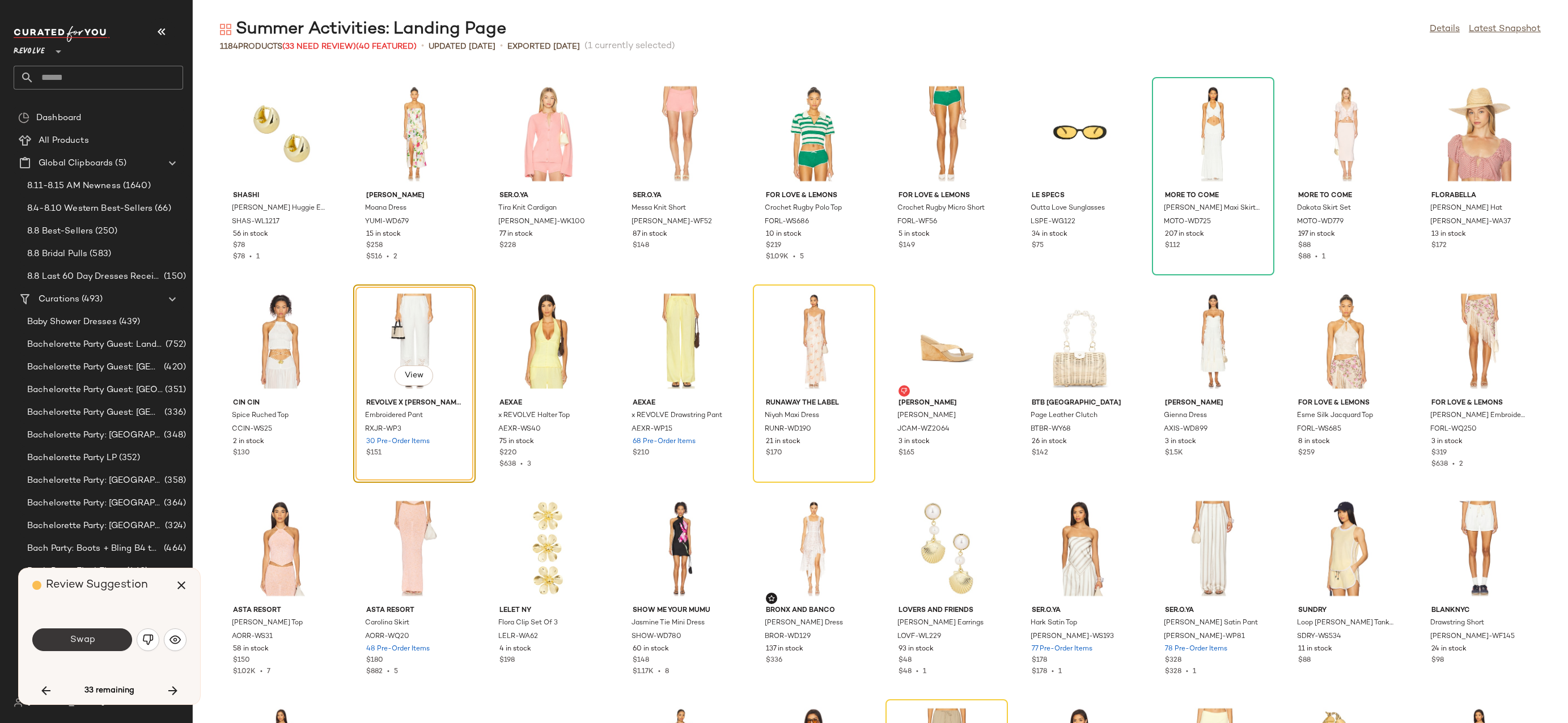
click at [105, 644] on button "Swap" at bounding box center [82, 640] width 100 height 23
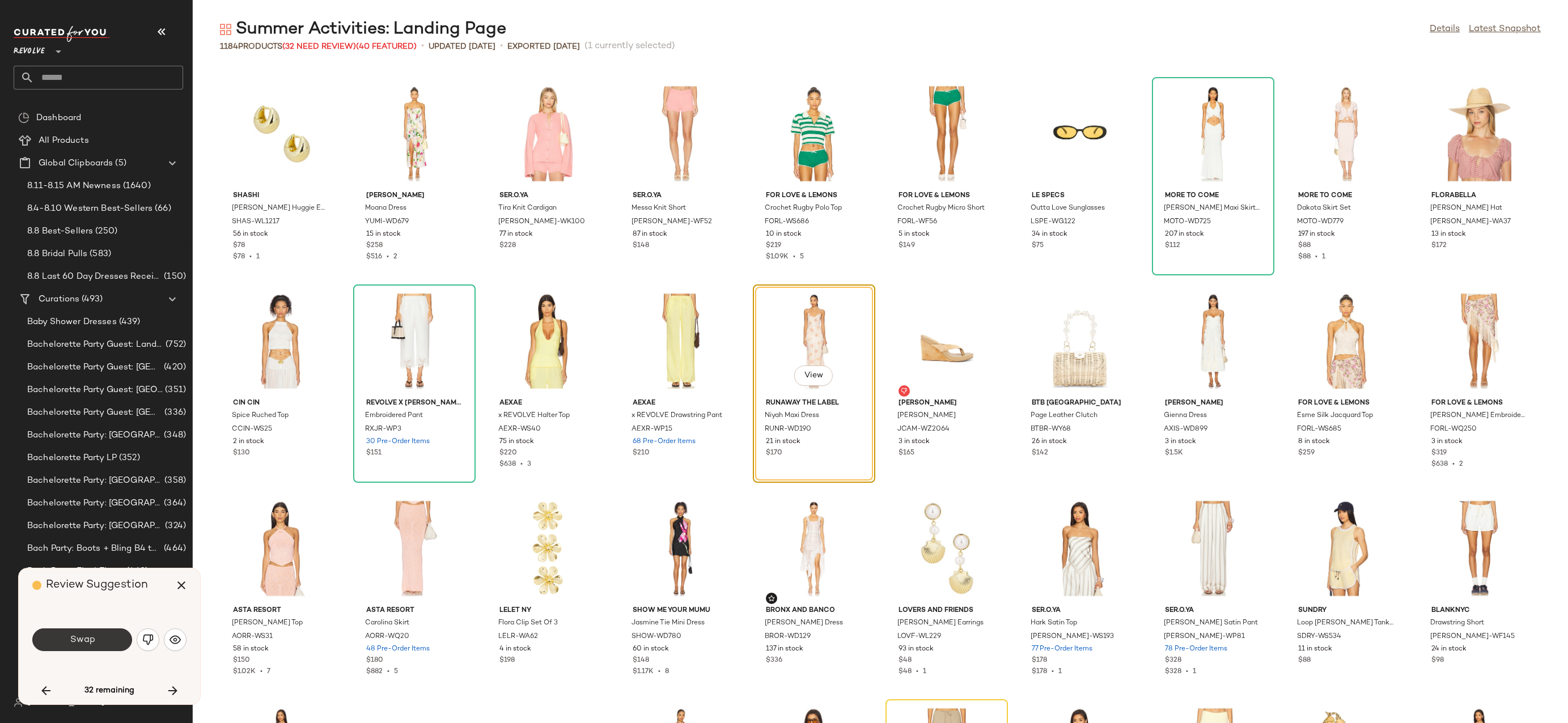
click at [102, 645] on button "Swap" at bounding box center [82, 640] width 100 height 23
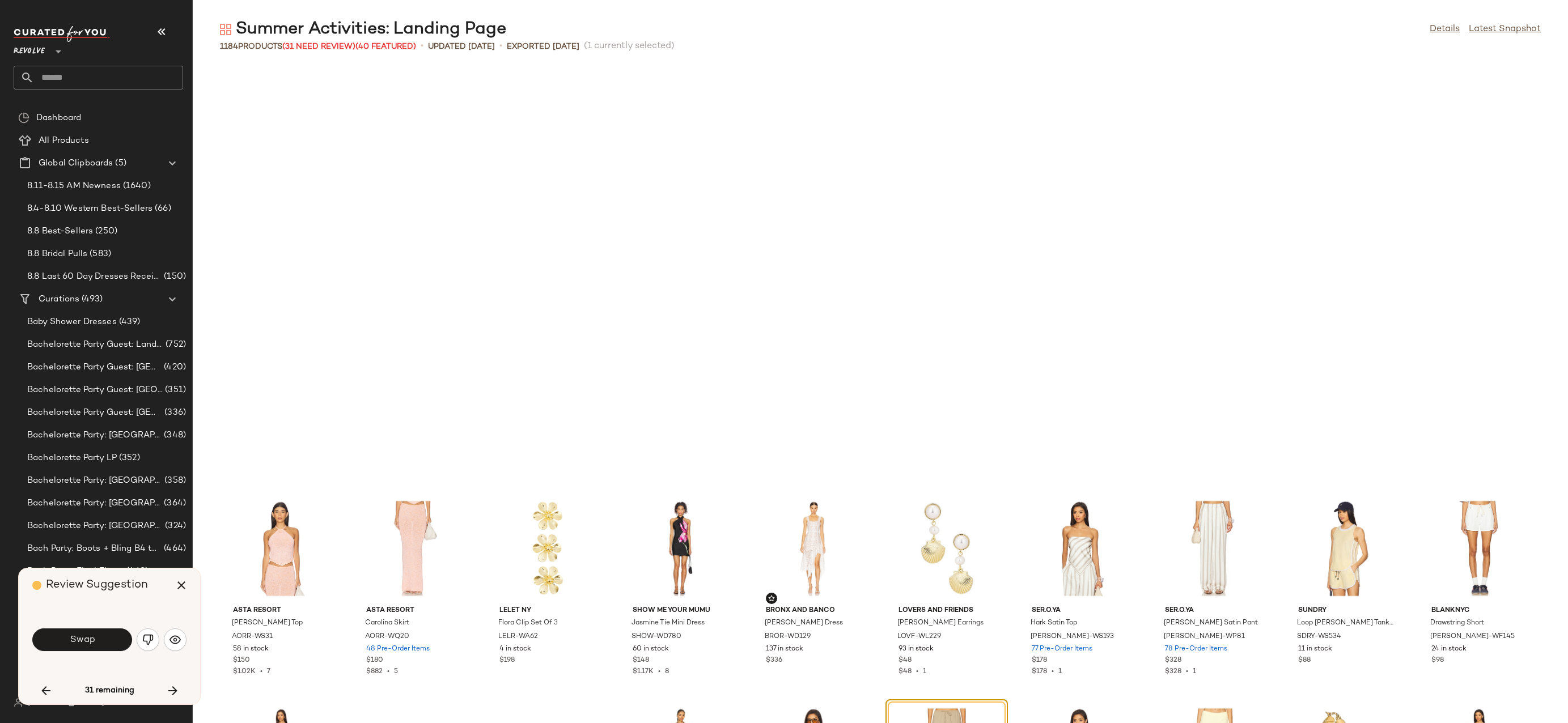
scroll to position [2904, 0]
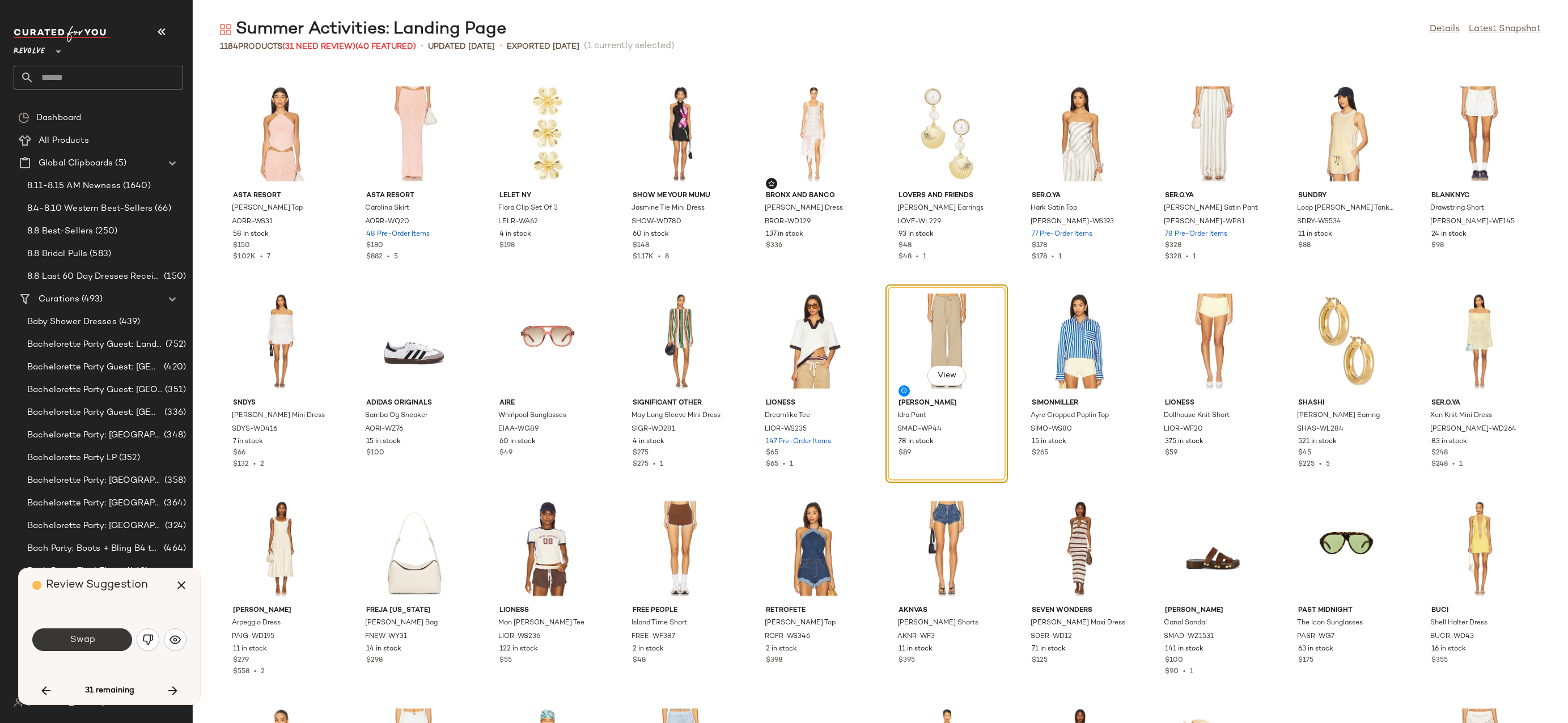
click at [92, 646] on button "Swap" at bounding box center [82, 640] width 100 height 23
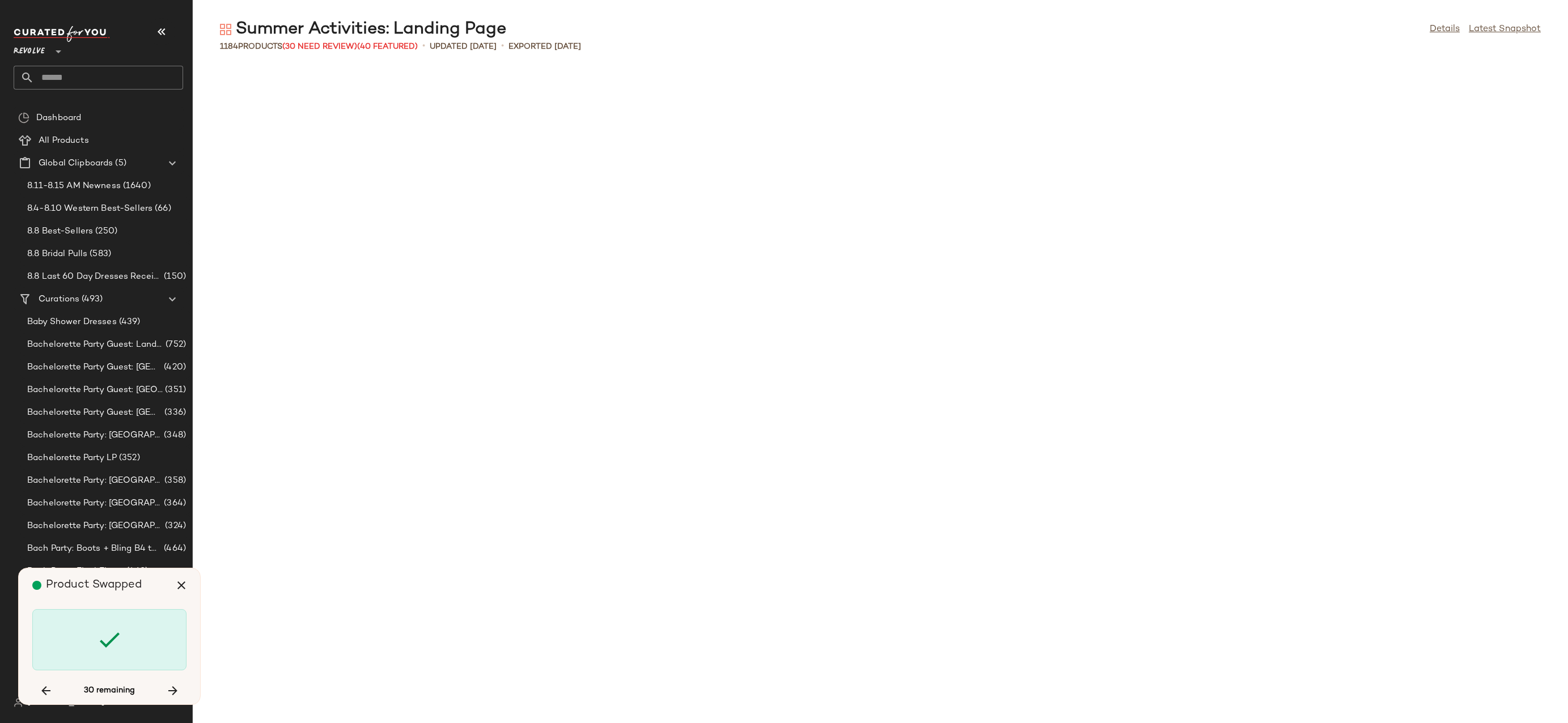
scroll to position [4979, 0]
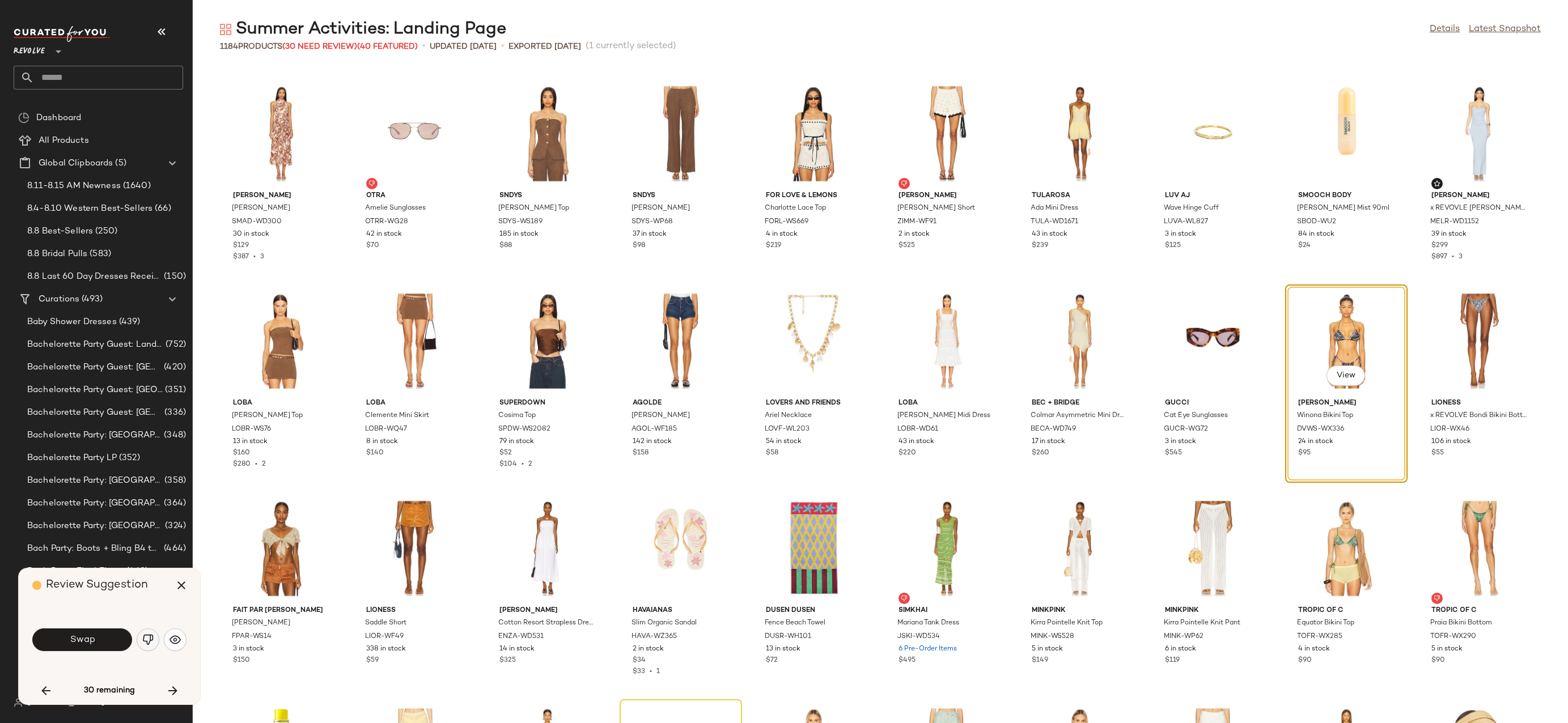
click at [148, 639] on img "button" at bounding box center [148, 640] width 11 height 11
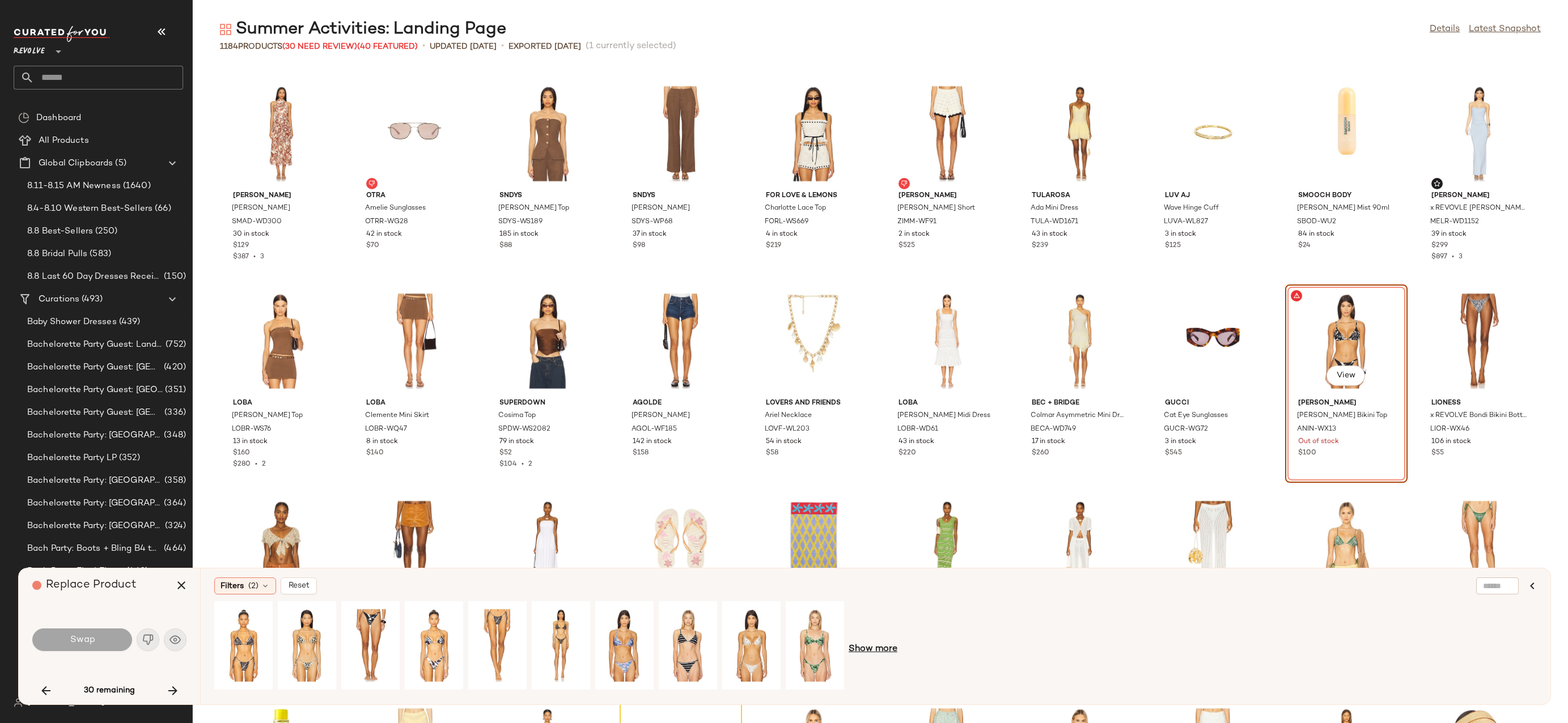
click at [879, 651] on span "Show more" at bounding box center [872, 649] width 49 height 13
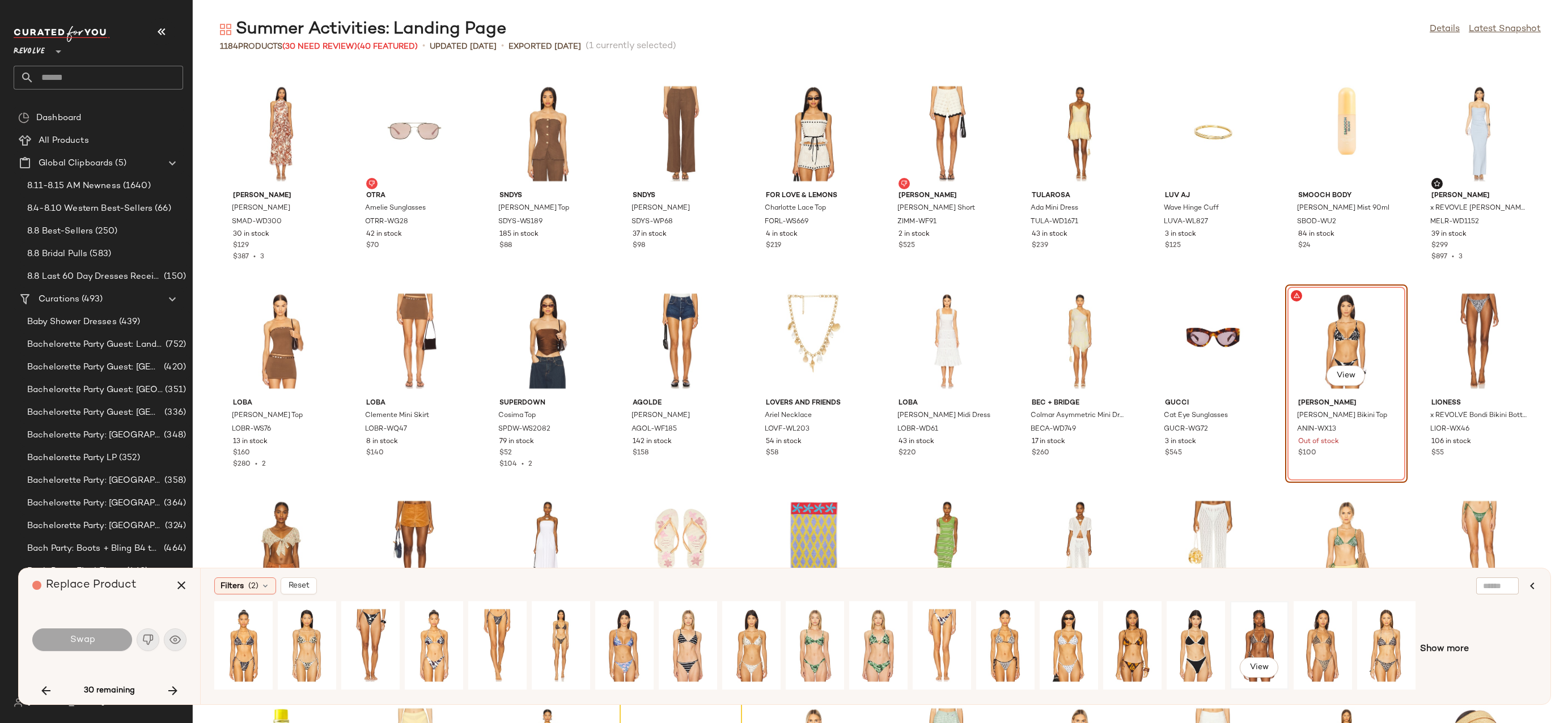
click at [1244, 639] on div "View" at bounding box center [1258, 645] width 50 height 81
click at [1445, 645] on span "Show more" at bounding box center [1444, 649] width 49 height 13
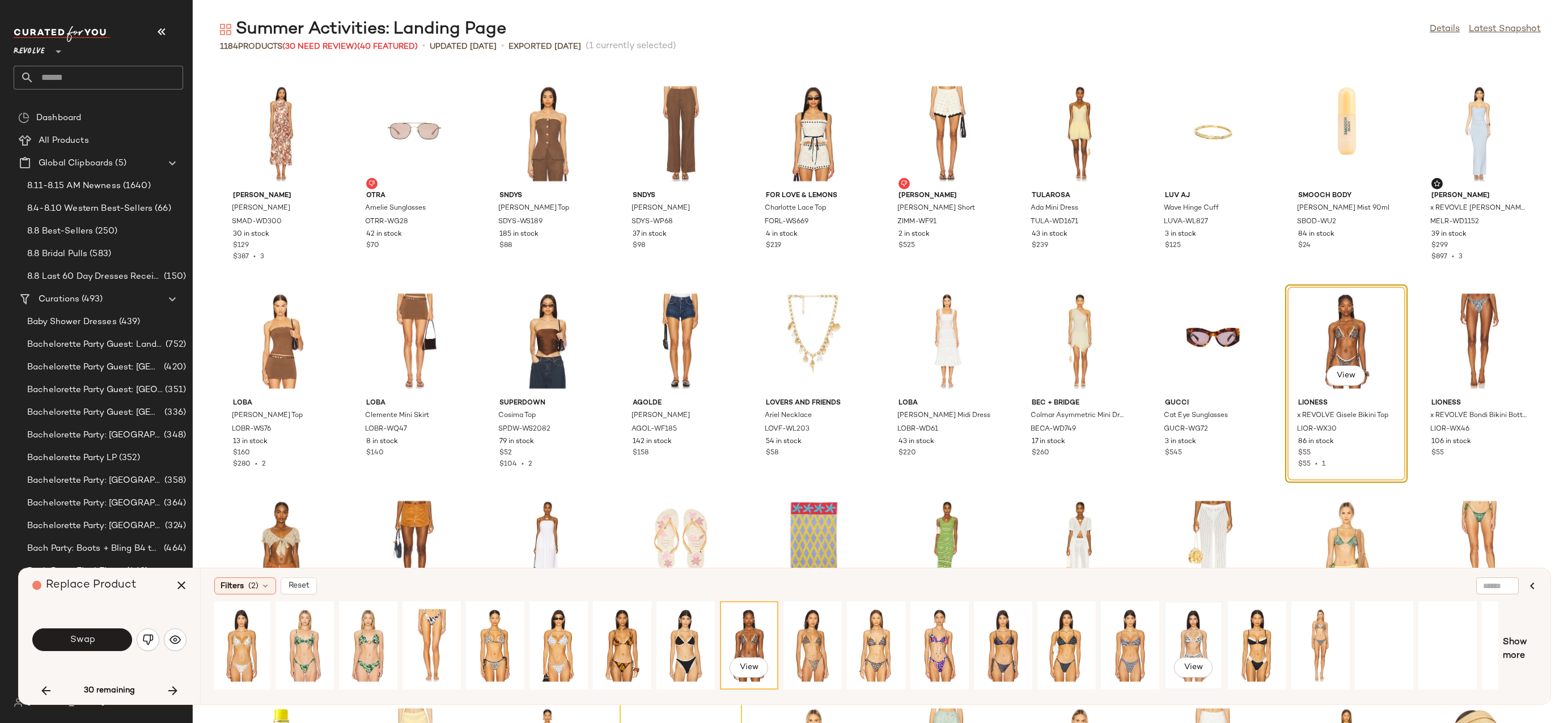
scroll to position [0, 551]
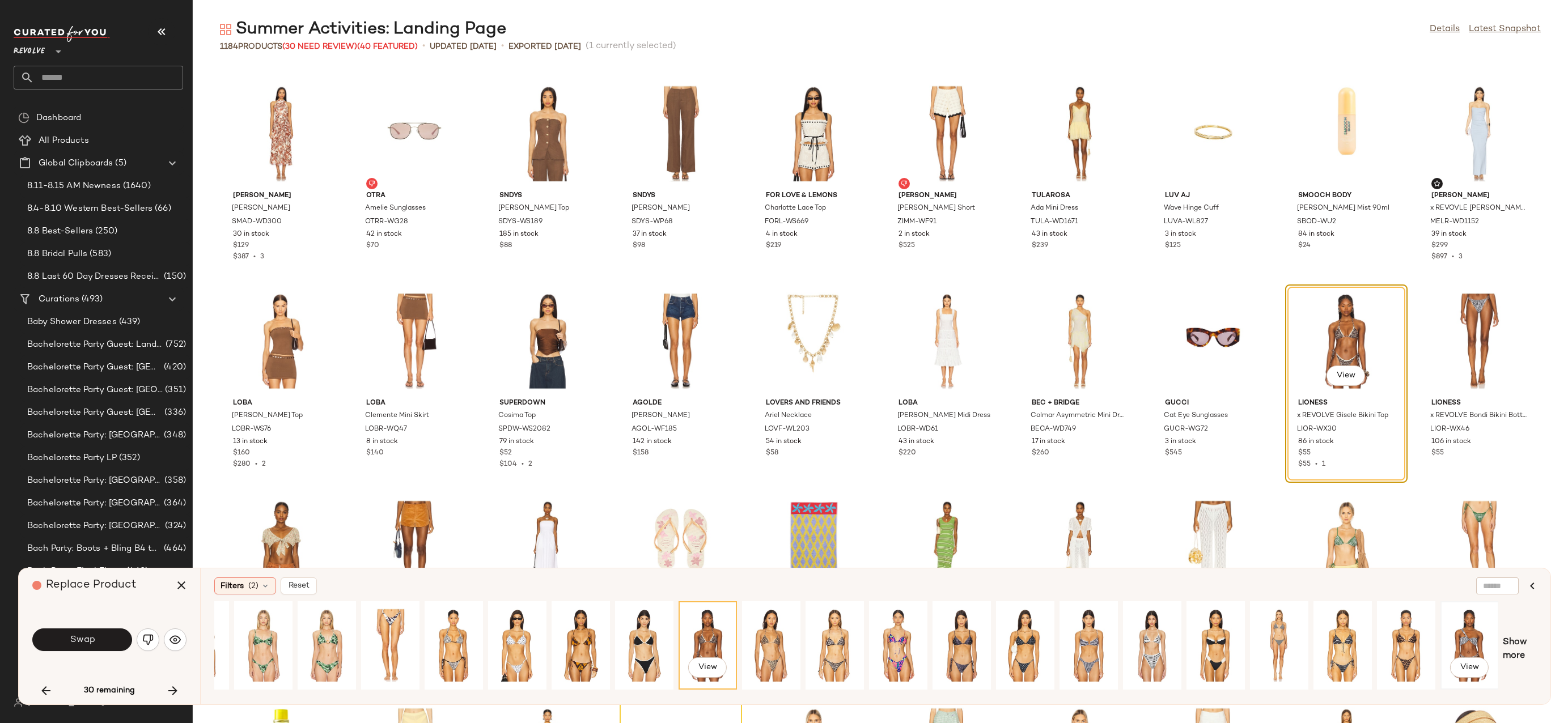
click at [1450, 648] on div "View" at bounding box center [1469, 645] width 50 height 81
click at [76, 649] on button "Swap" at bounding box center [82, 640] width 100 height 23
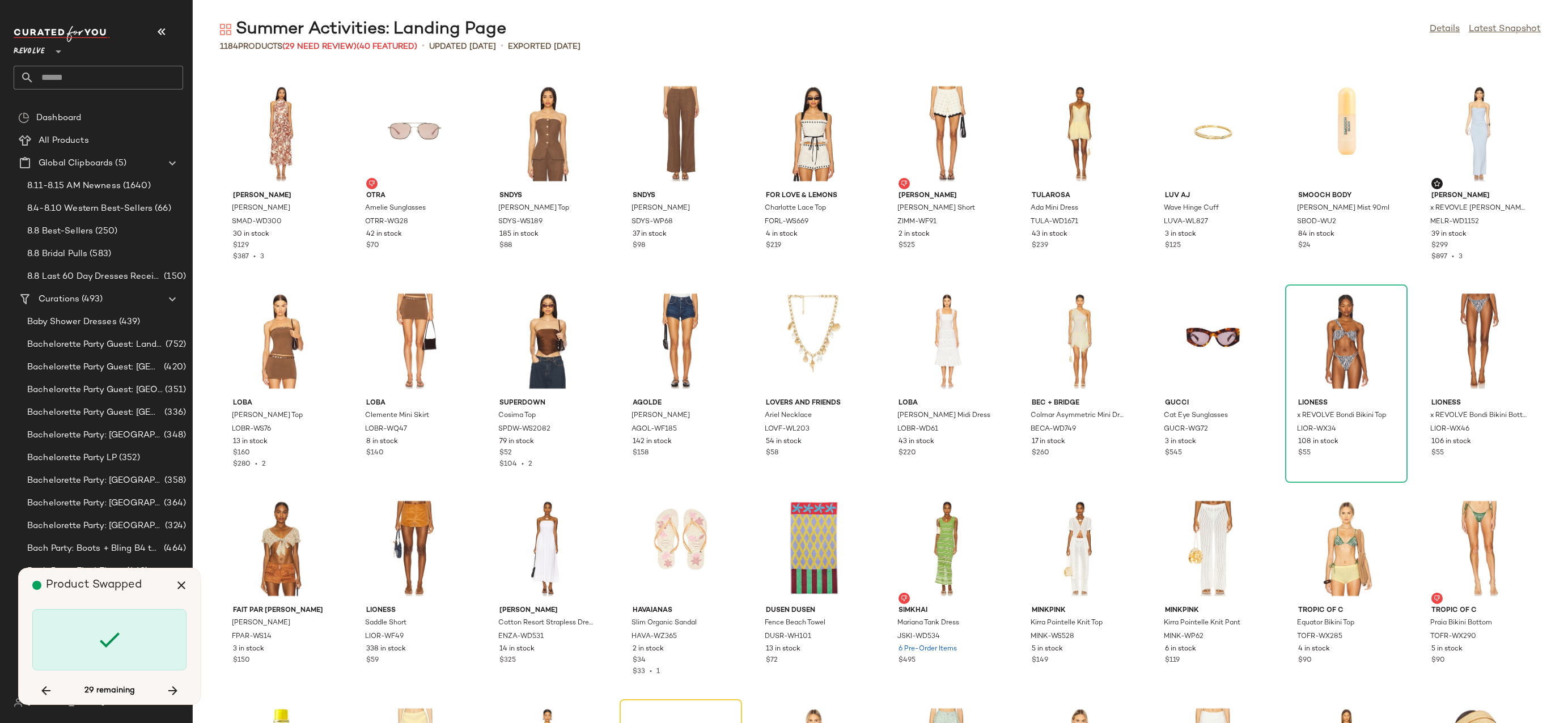
scroll to position [5394, 0]
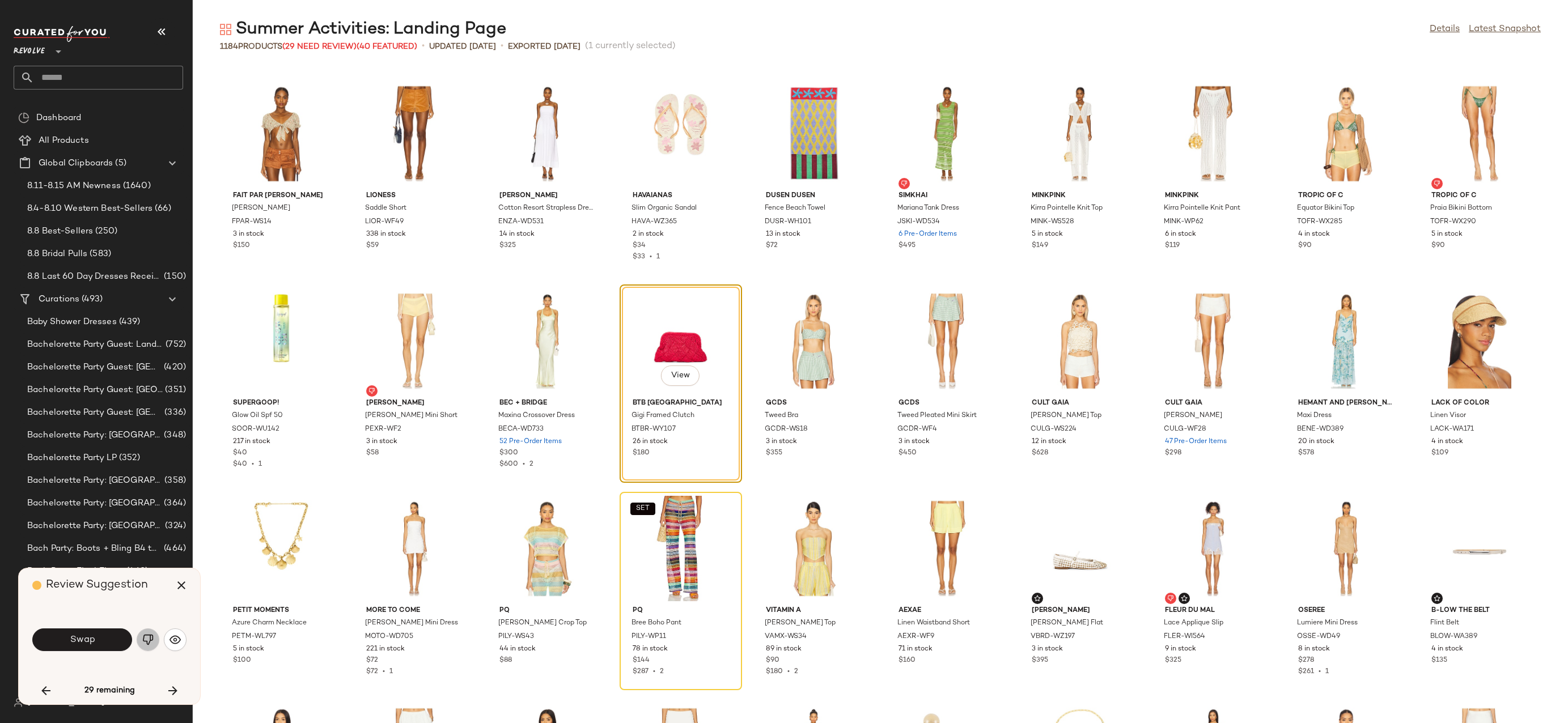
click at [140, 644] on button "button" at bounding box center [148, 640] width 23 height 23
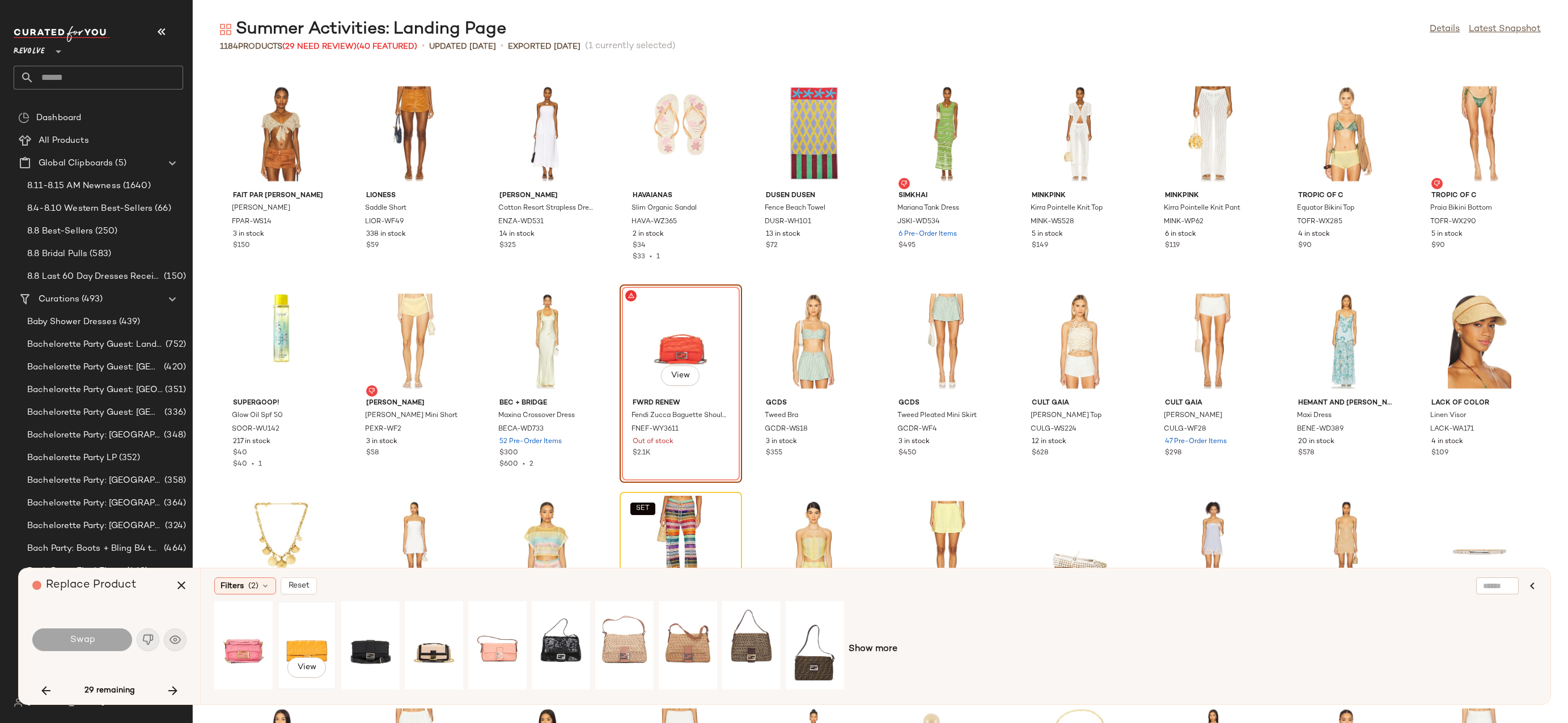
click at [323, 640] on div "View" at bounding box center [306, 645] width 50 height 81
click at [118, 635] on button "Swap" at bounding box center [82, 640] width 100 height 23
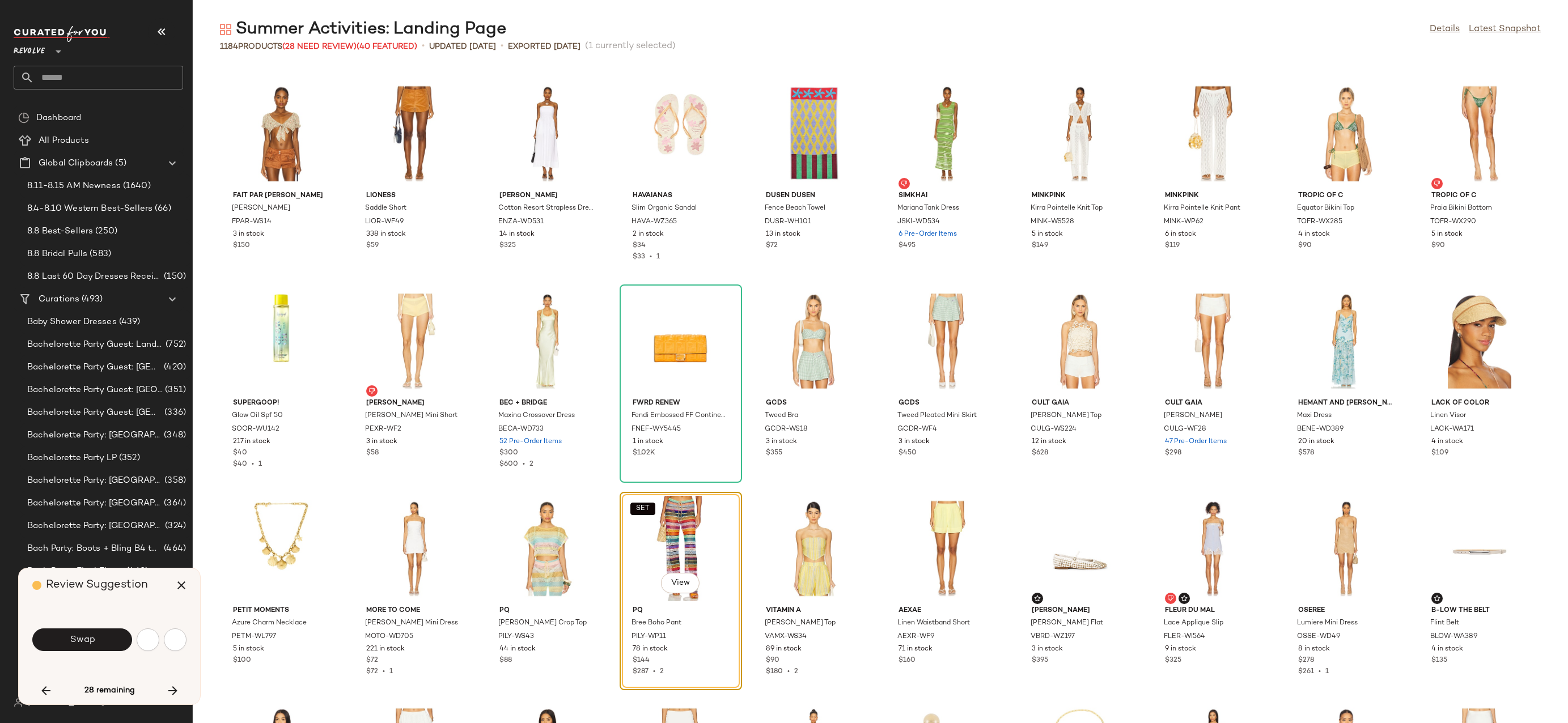
scroll to position [5601, 0]
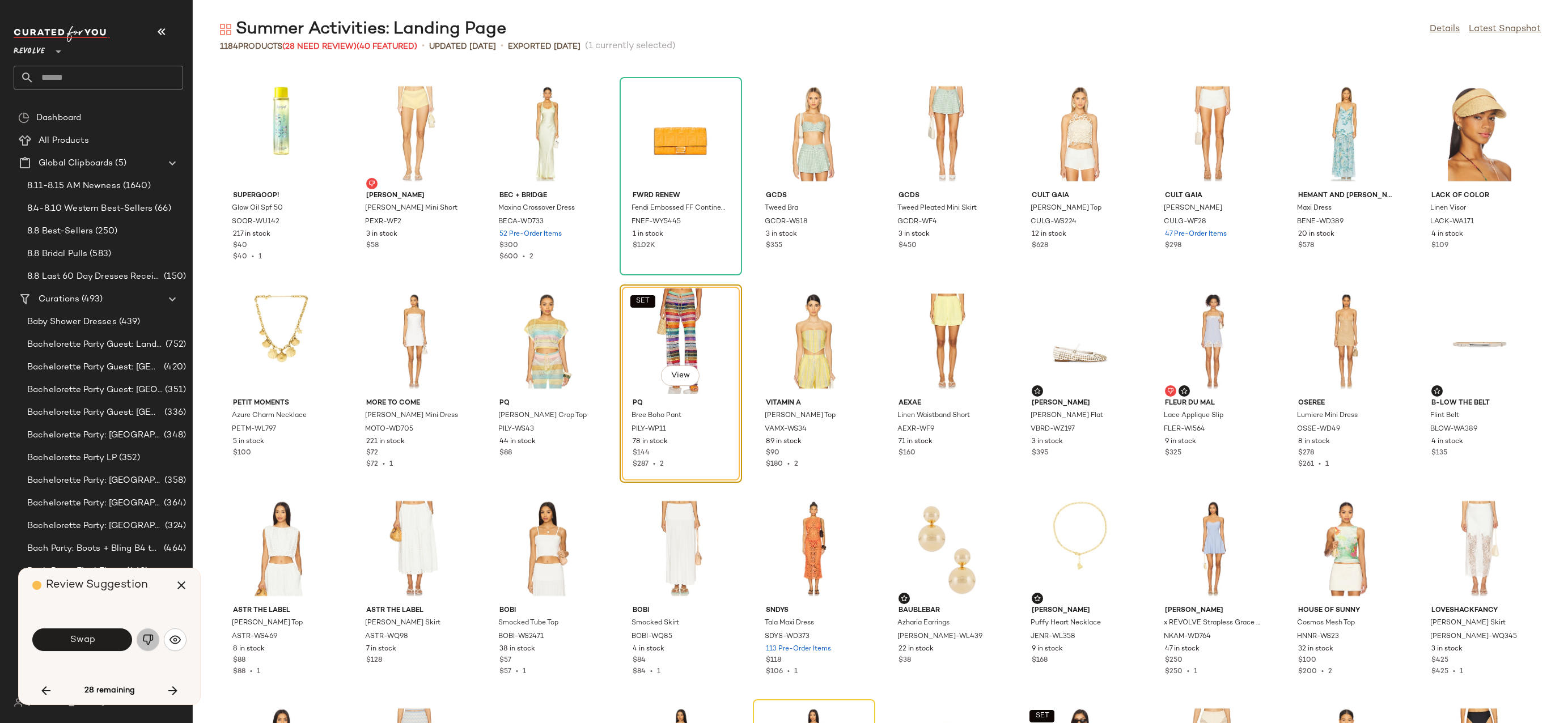
click at [144, 642] on img "button" at bounding box center [148, 640] width 11 height 11
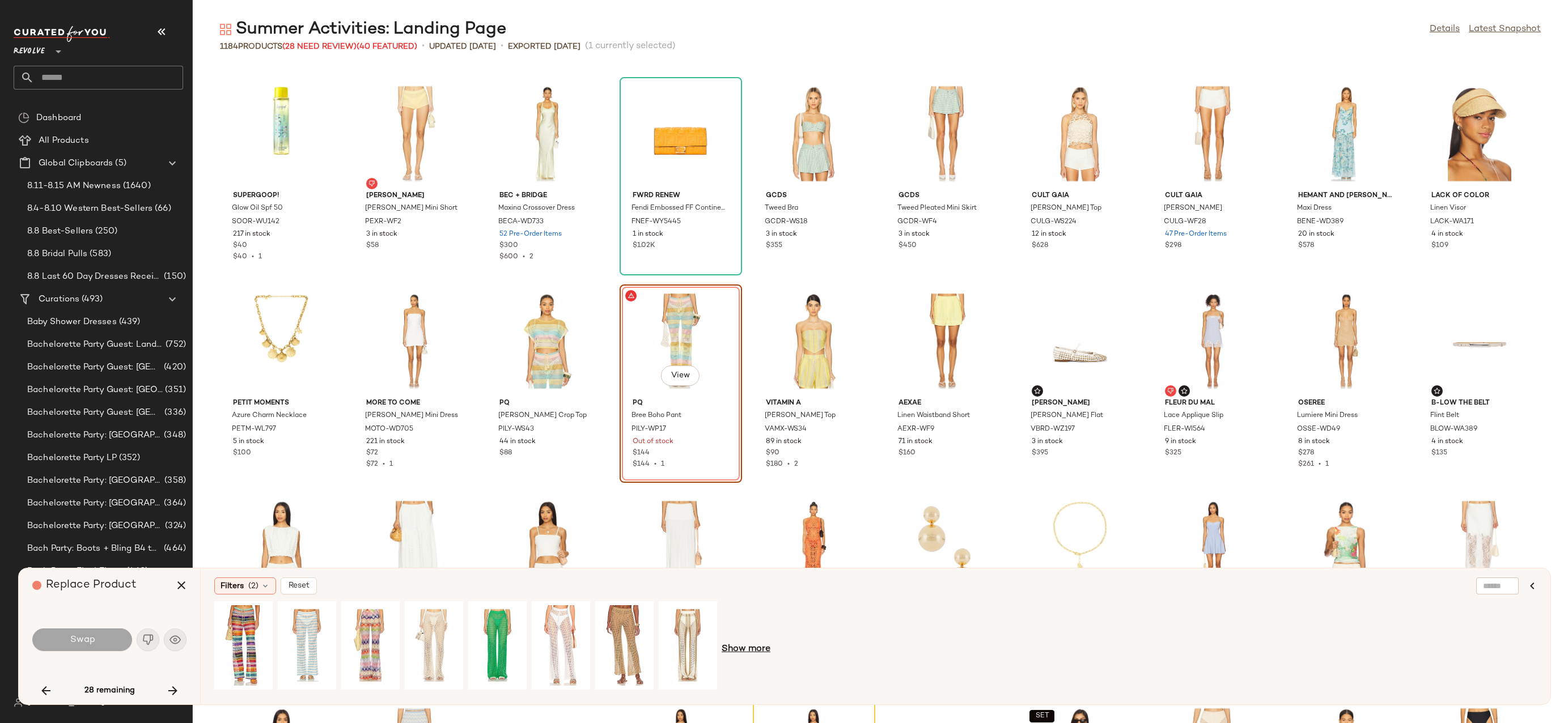
click at [761, 649] on span "Show more" at bounding box center [746, 649] width 49 height 13
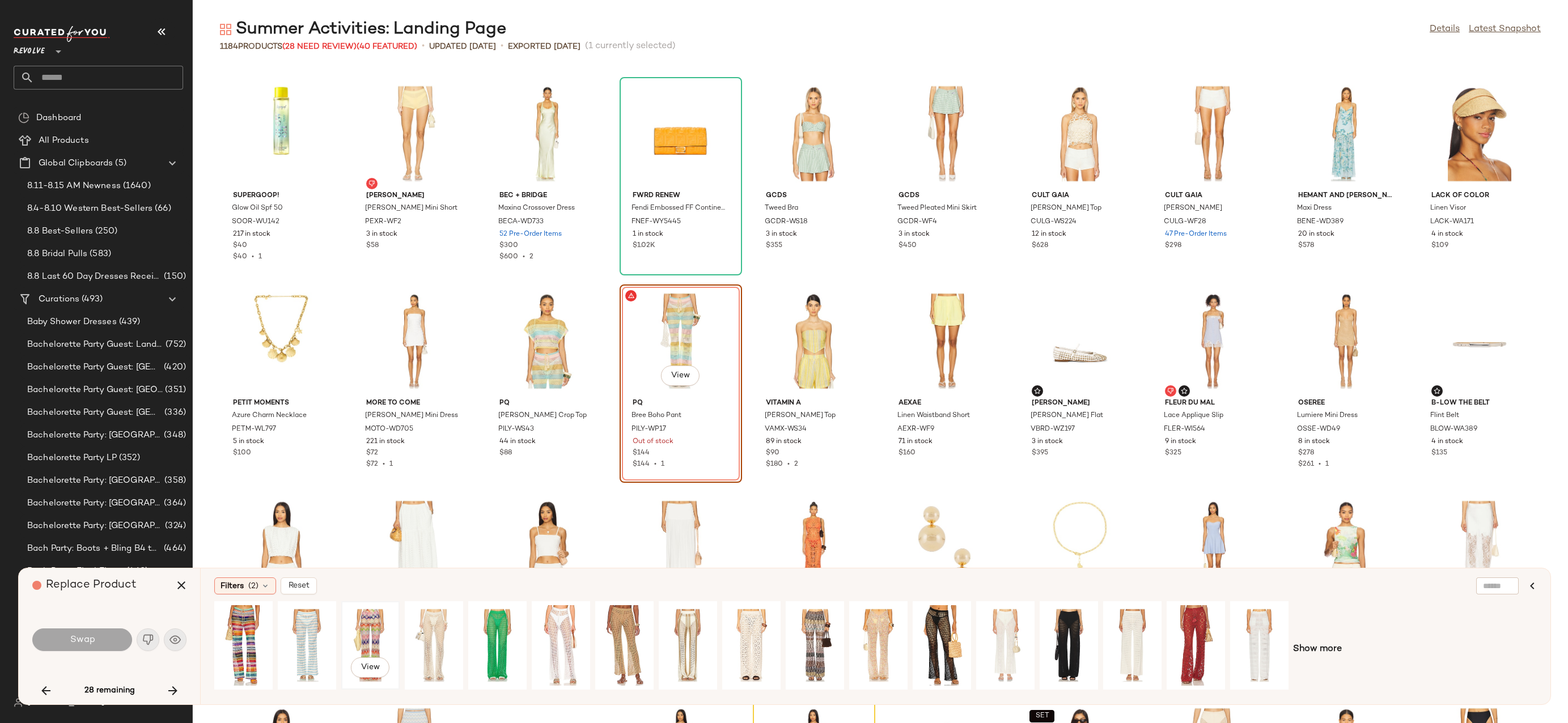
click at [380, 634] on div "View" at bounding box center [370, 645] width 50 height 81
click at [1312, 652] on span "Show more" at bounding box center [1317, 649] width 49 height 13
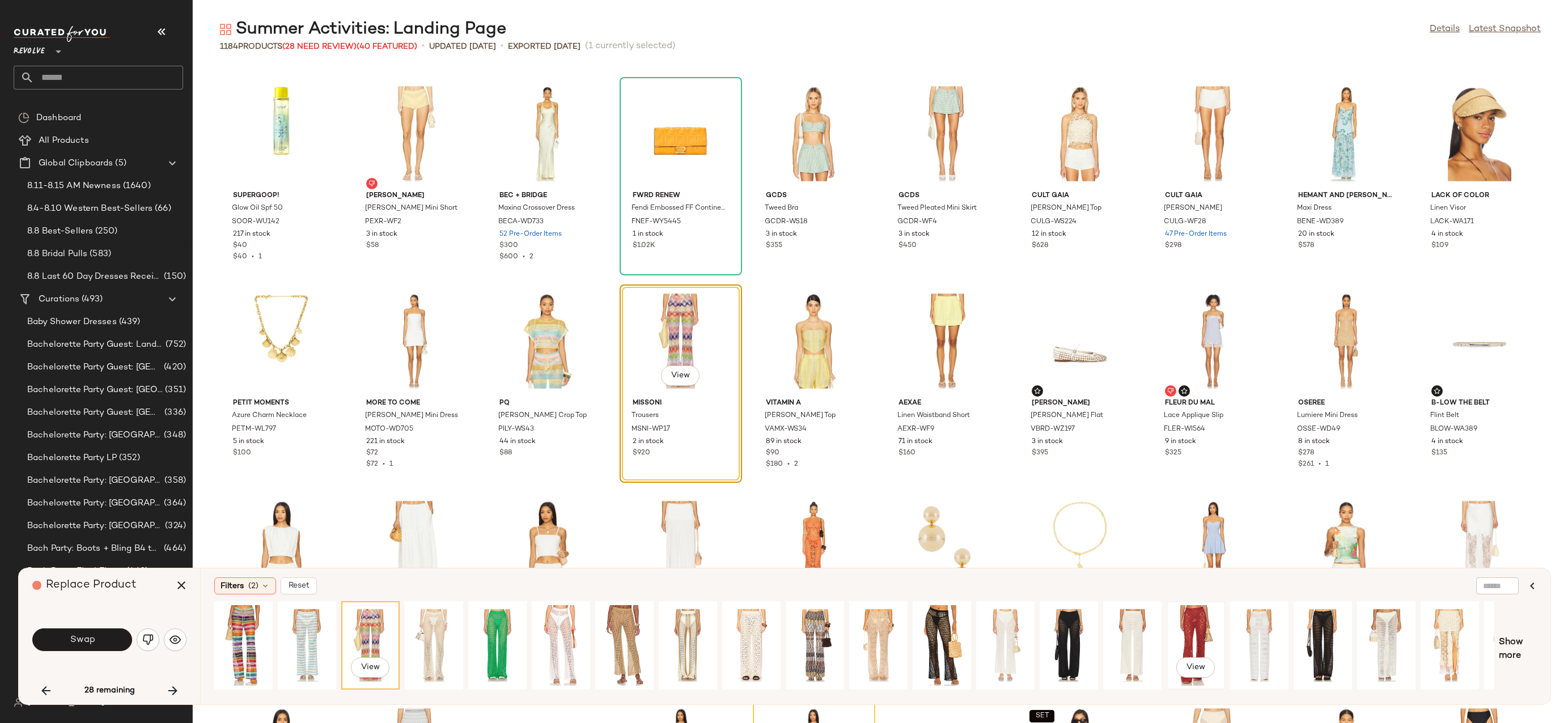
scroll to position [0, 365]
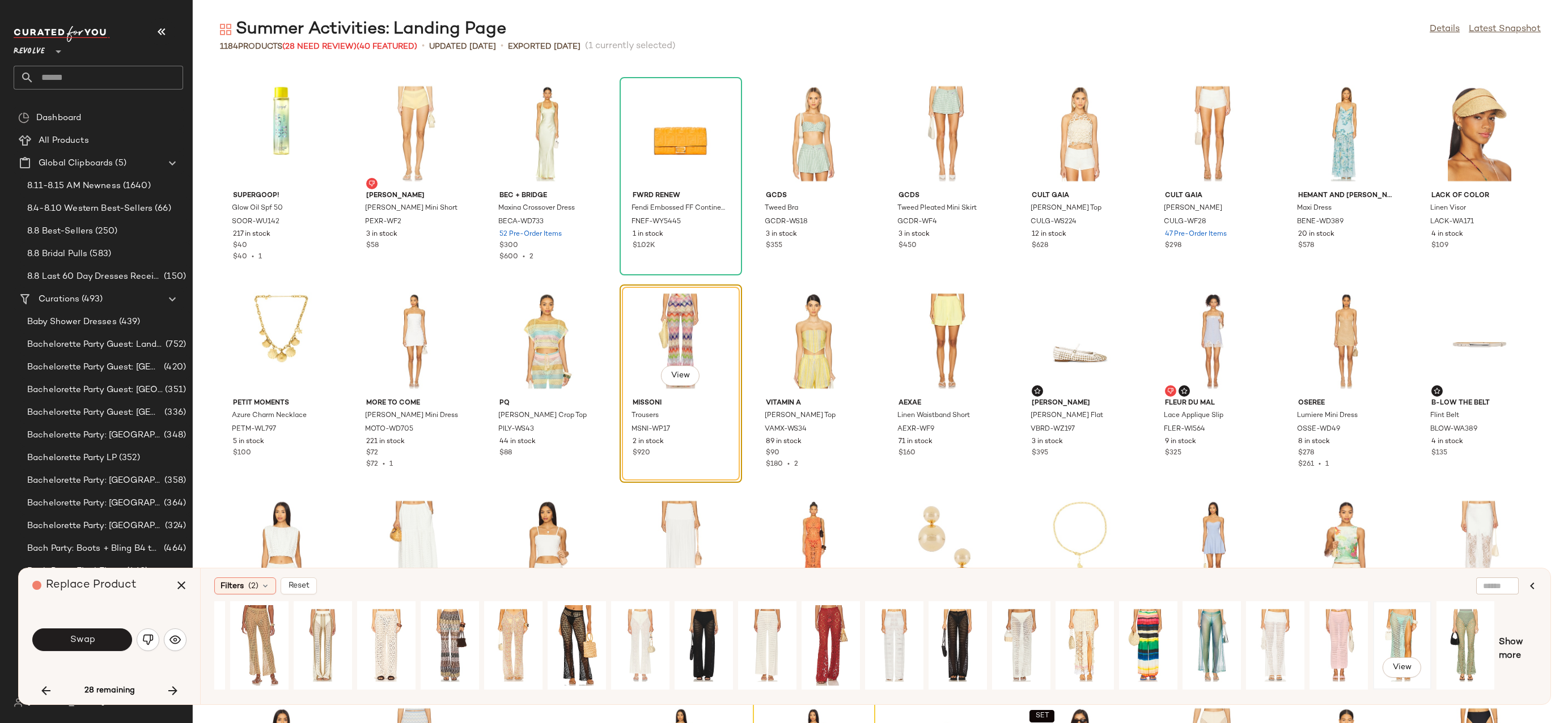
click at [1394, 628] on div "View" at bounding box center [1401, 645] width 50 height 81
click at [107, 640] on button "Swap" at bounding box center [82, 640] width 100 height 23
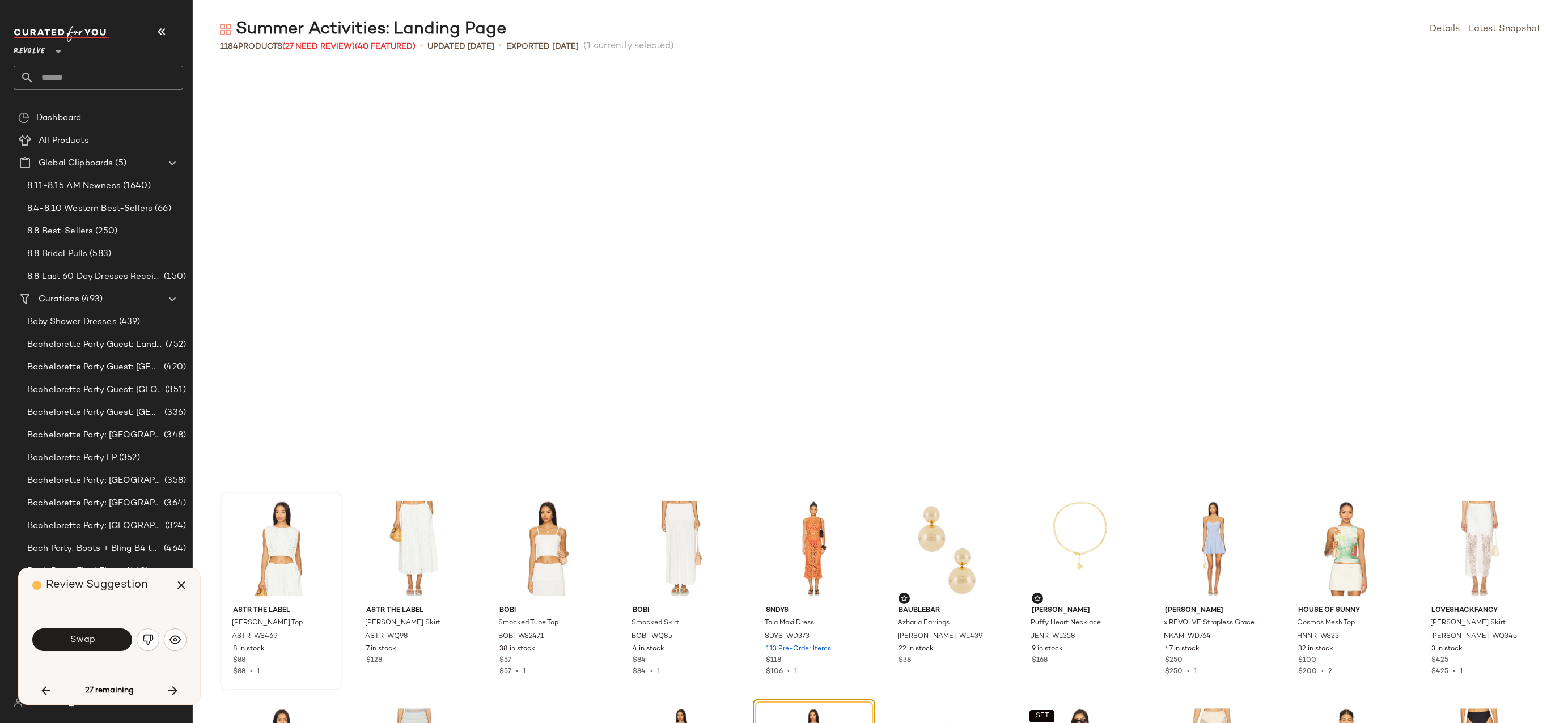
scroll to position [6016, 0]
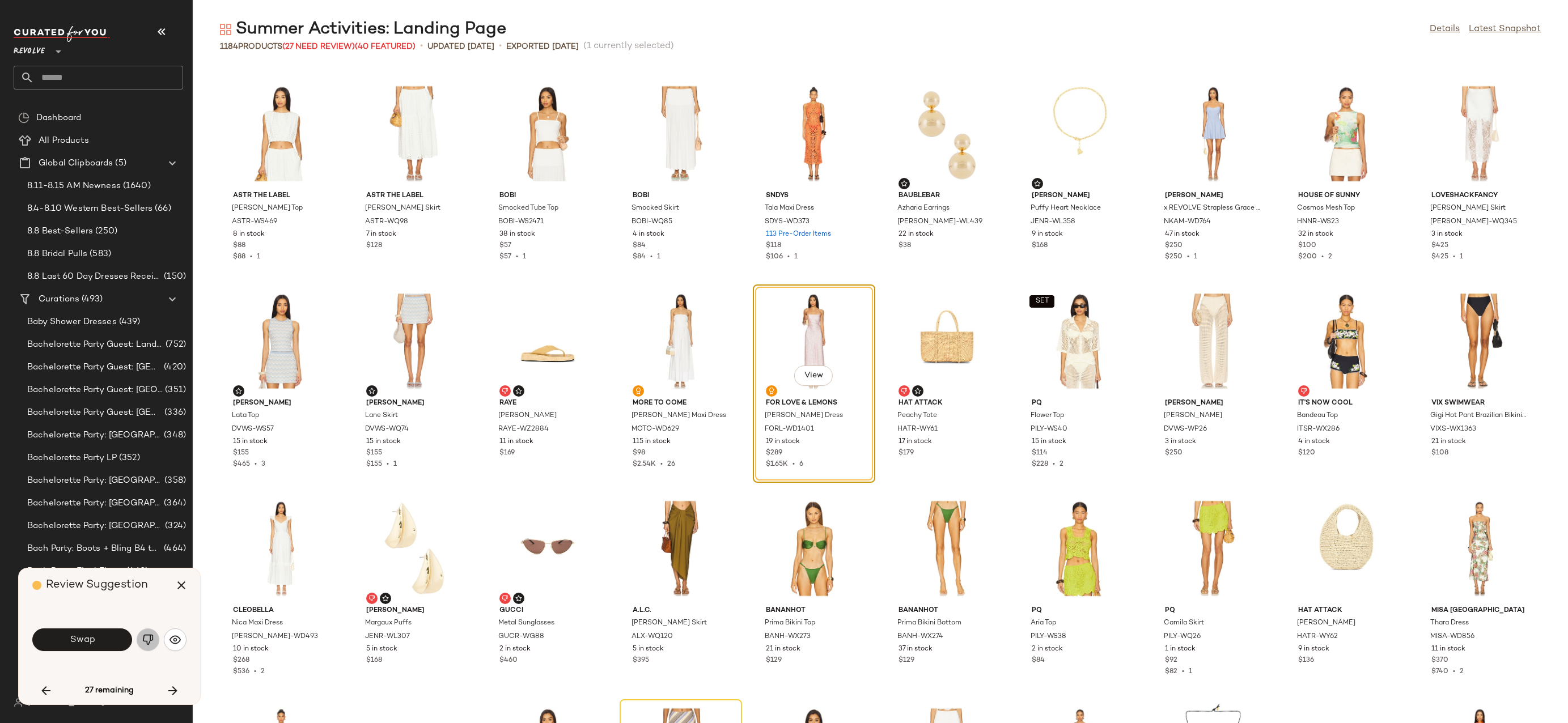
click at [146, 639] on img "button" at bounding box center [148, 640] width 11 height 11
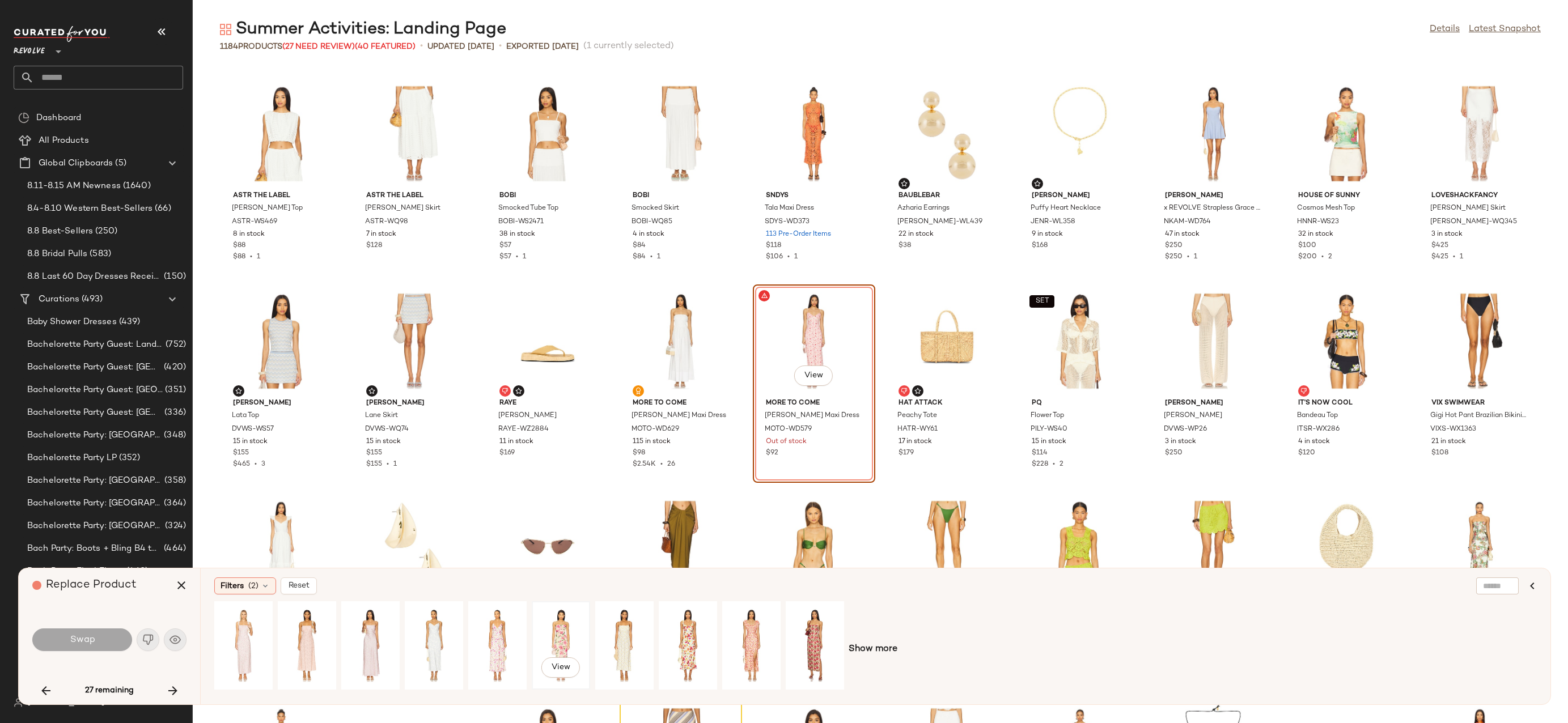
click at [555, 641] on div "View" at bounding box center [560, 645] width 50 height 81
click at [101, 650] on button "Swap" at bounding box center [82, 640] width 100 height 23
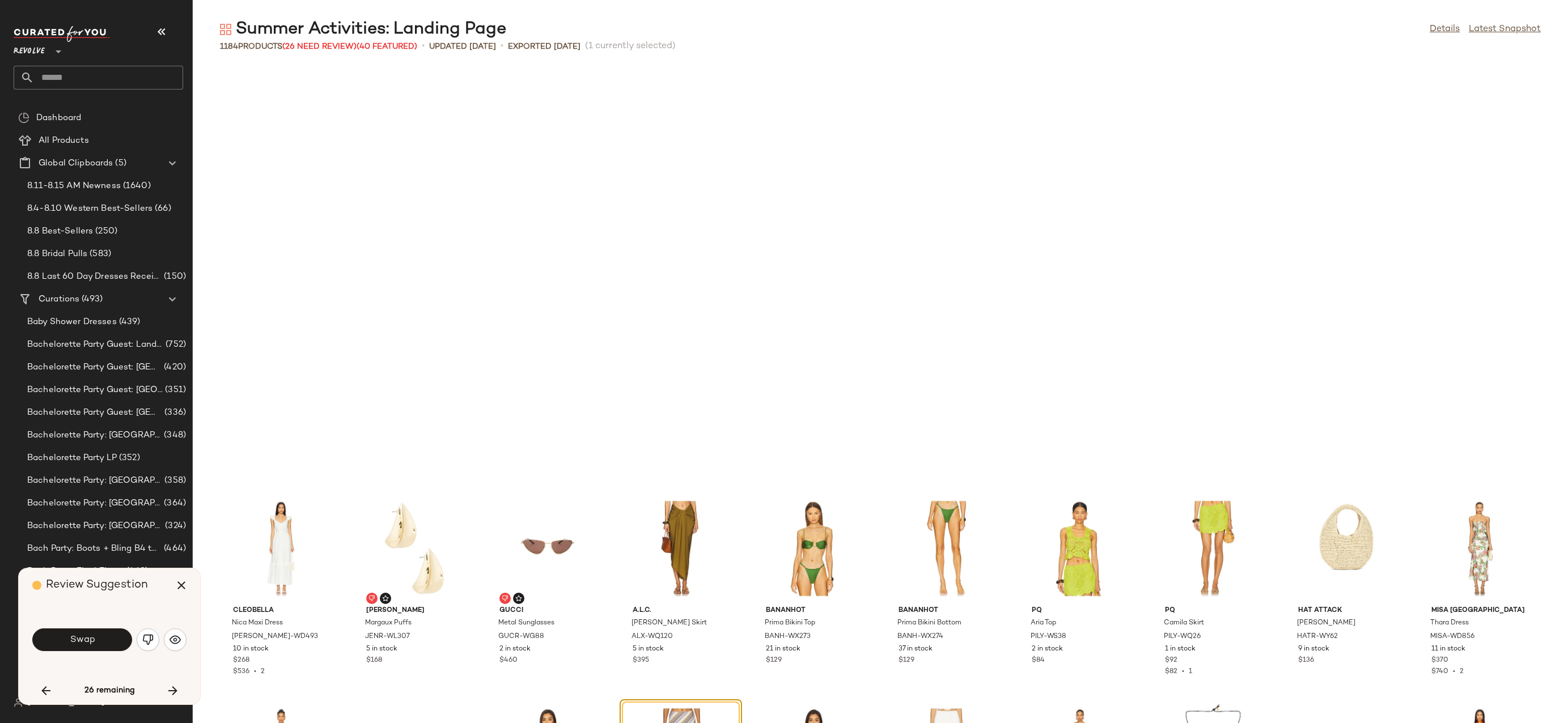
scroll to position [6431, 0]
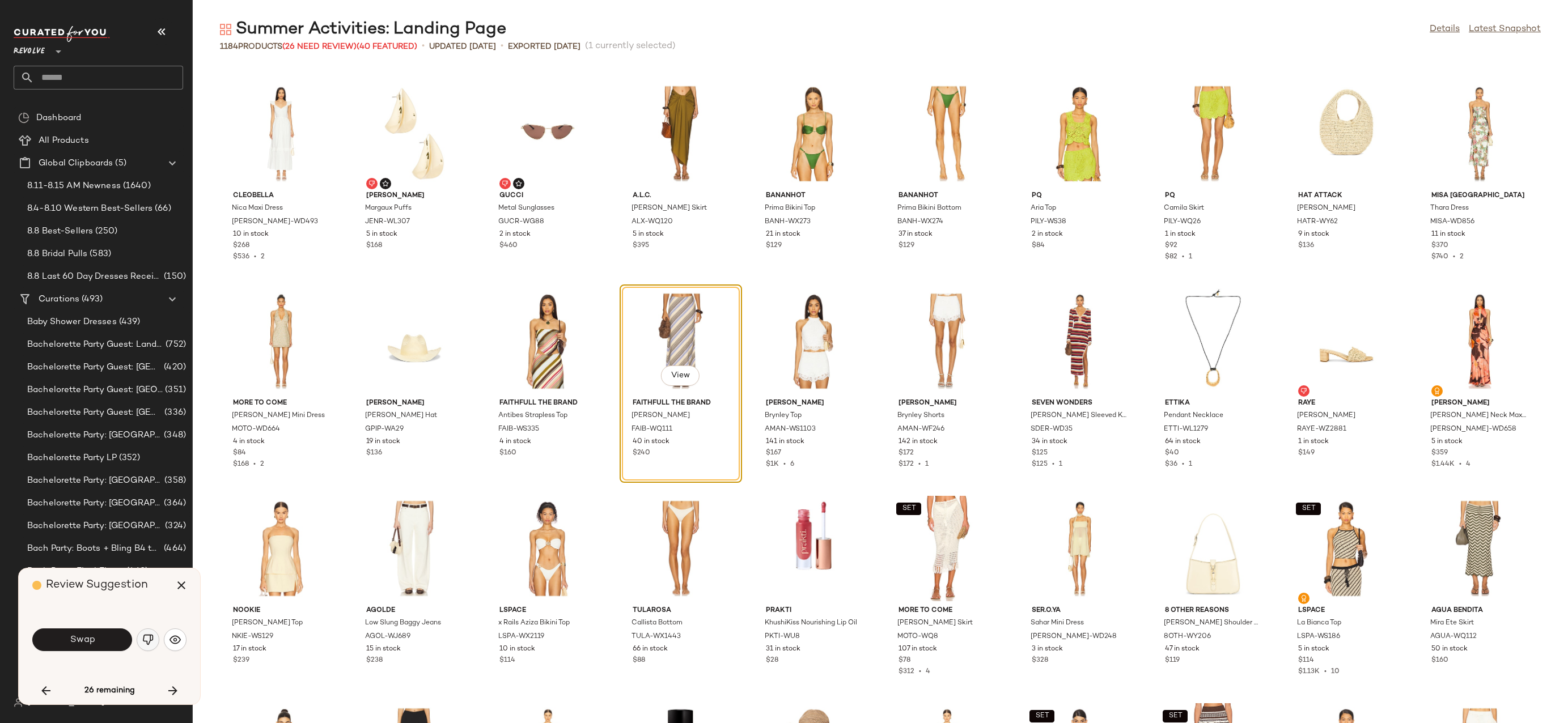
click at [151, 643] on img "button" at bounding box center [148, 640] width 11 height 11
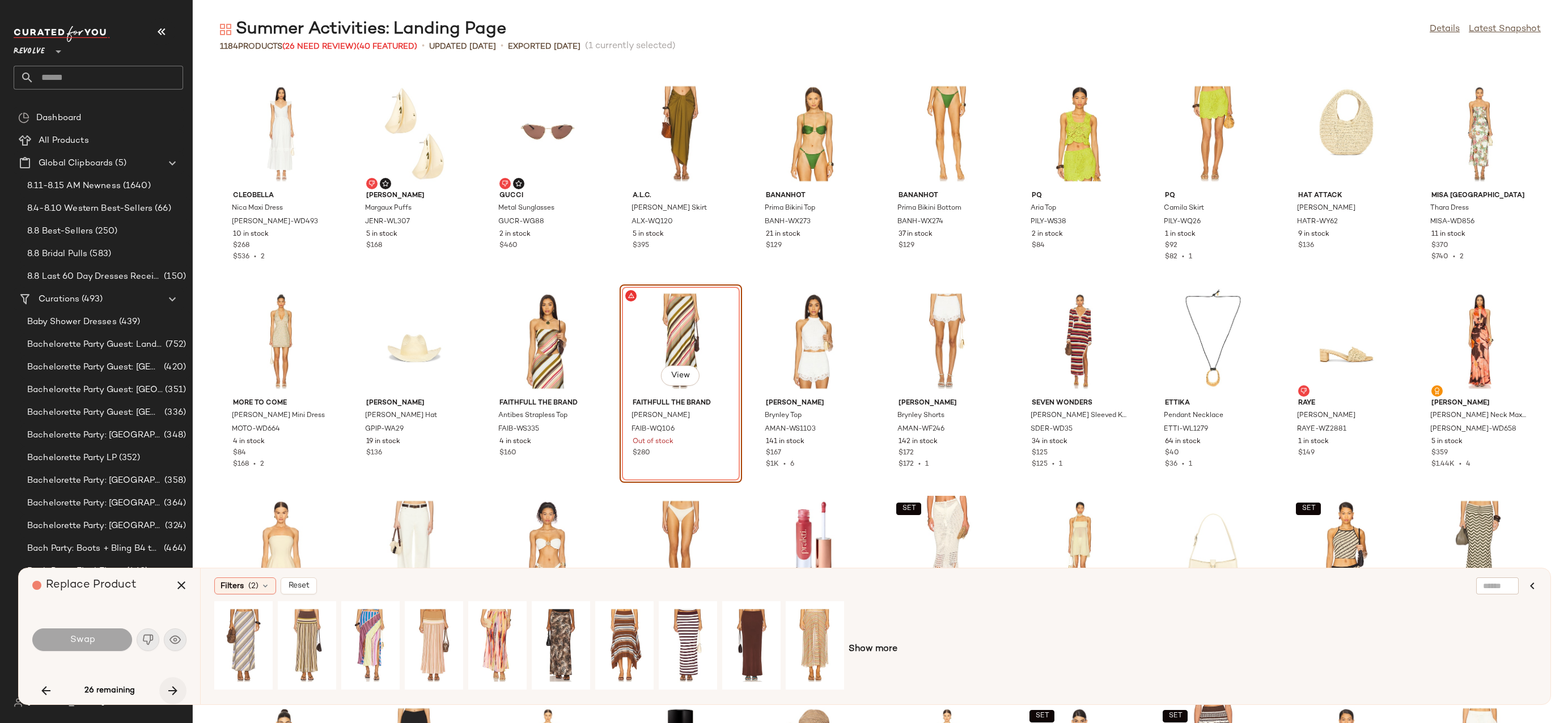
click at [176, 685] on icon "button" at bounding box center [172, 691] width 13 height 13
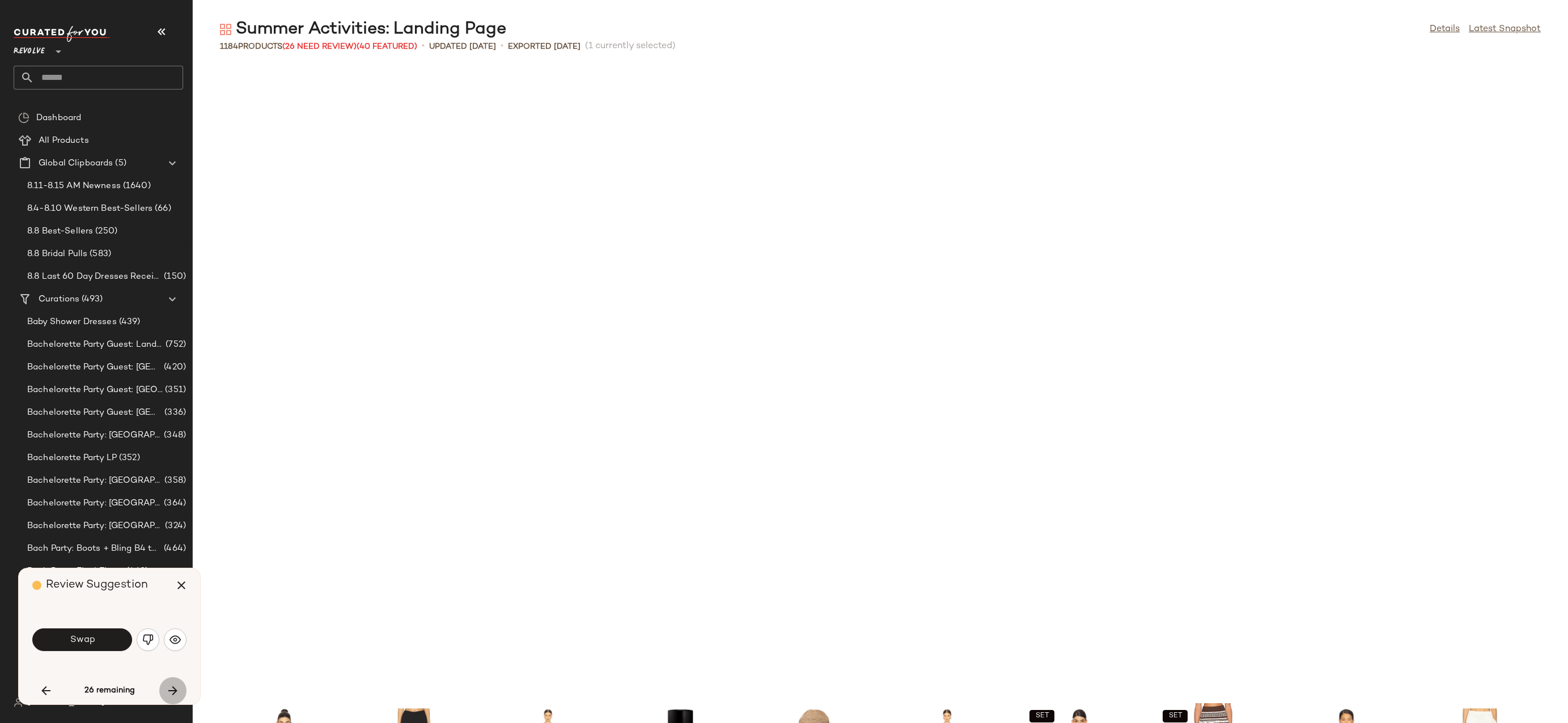
scroll to position [7053, 0]
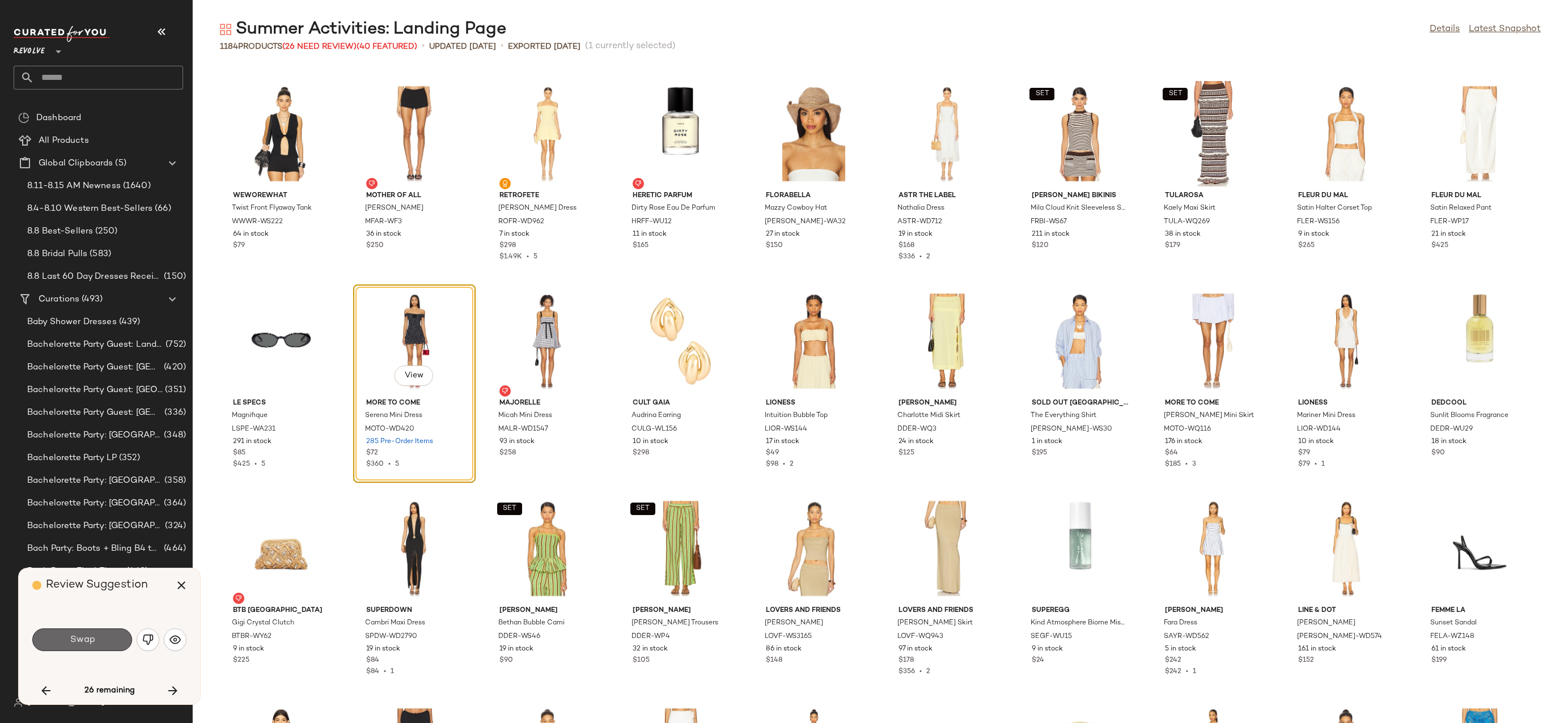
click at [81, 644] on span "Swap" at bounding box center [82, 640] width 25 height 11
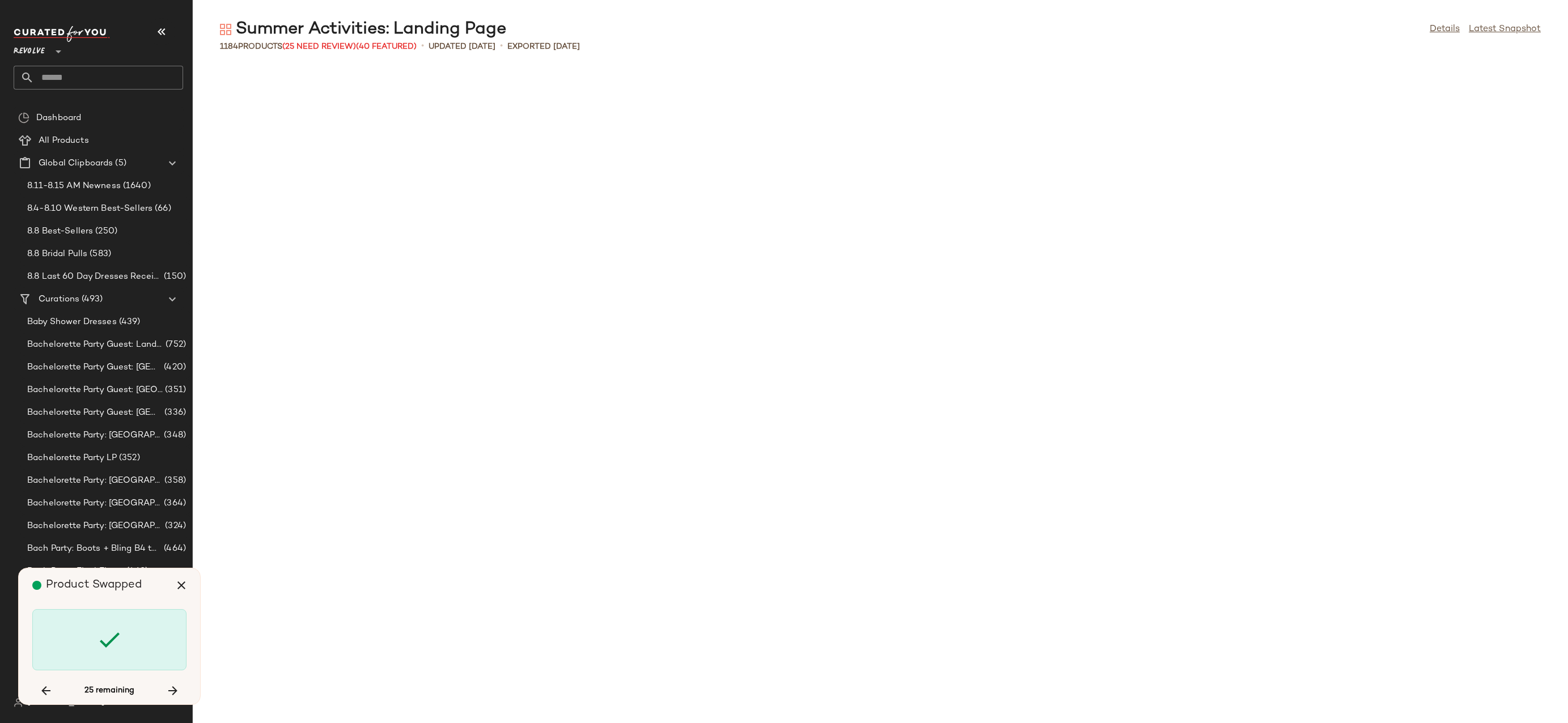
scroll to position [8506, 0]
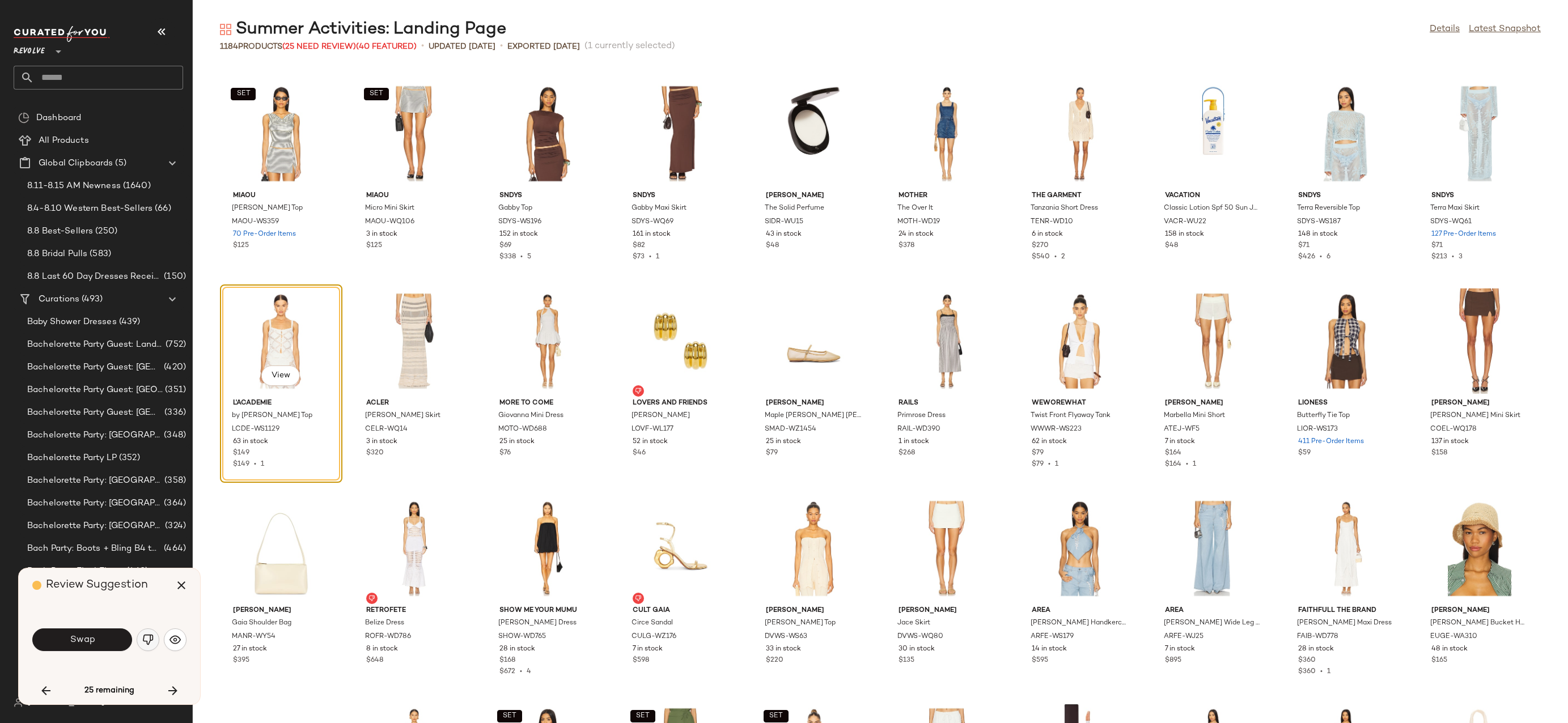
click at [146, 645] on button "button" at bounding box center [148, 640] width 23 height 23
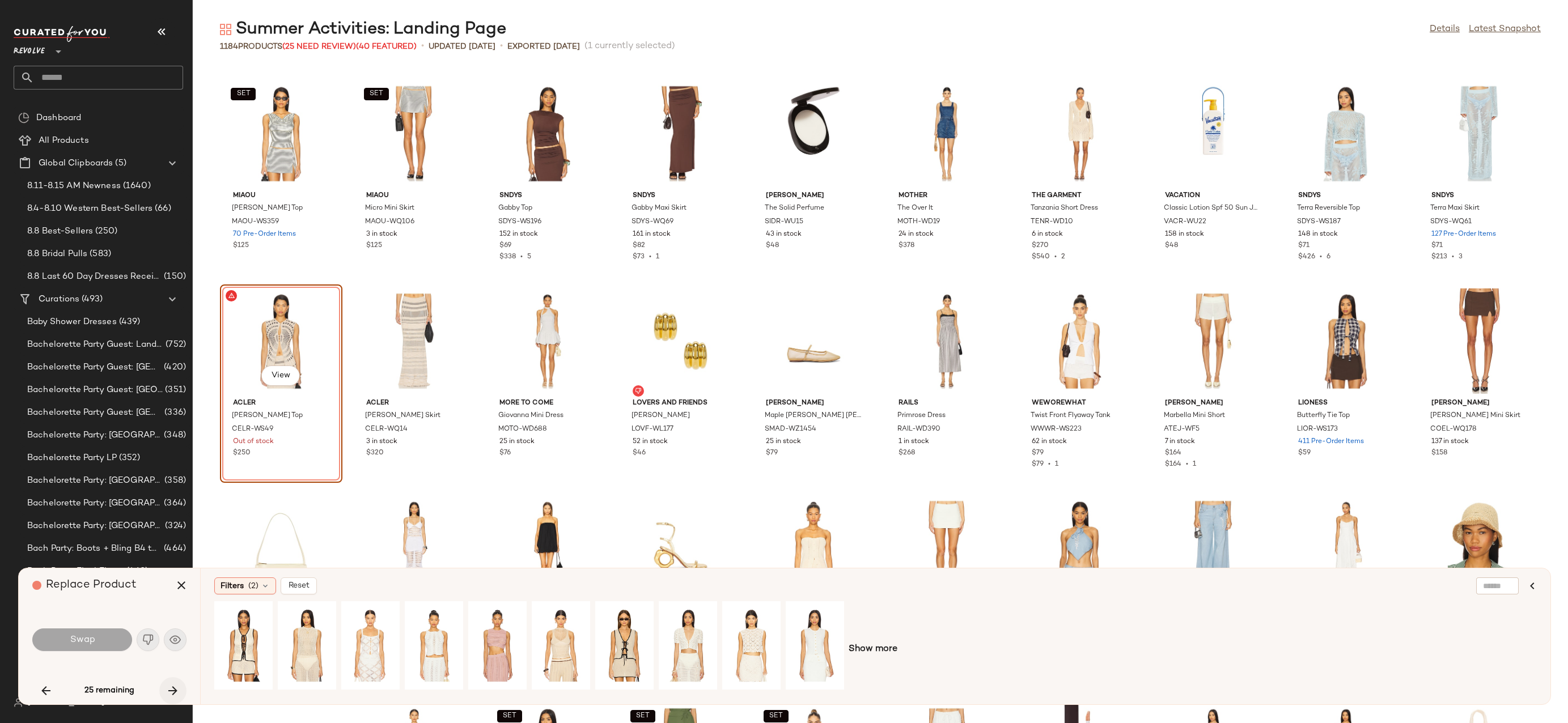
click at [175, 684] on icon "button" at bounding box center [172, 691] width 13 height 13
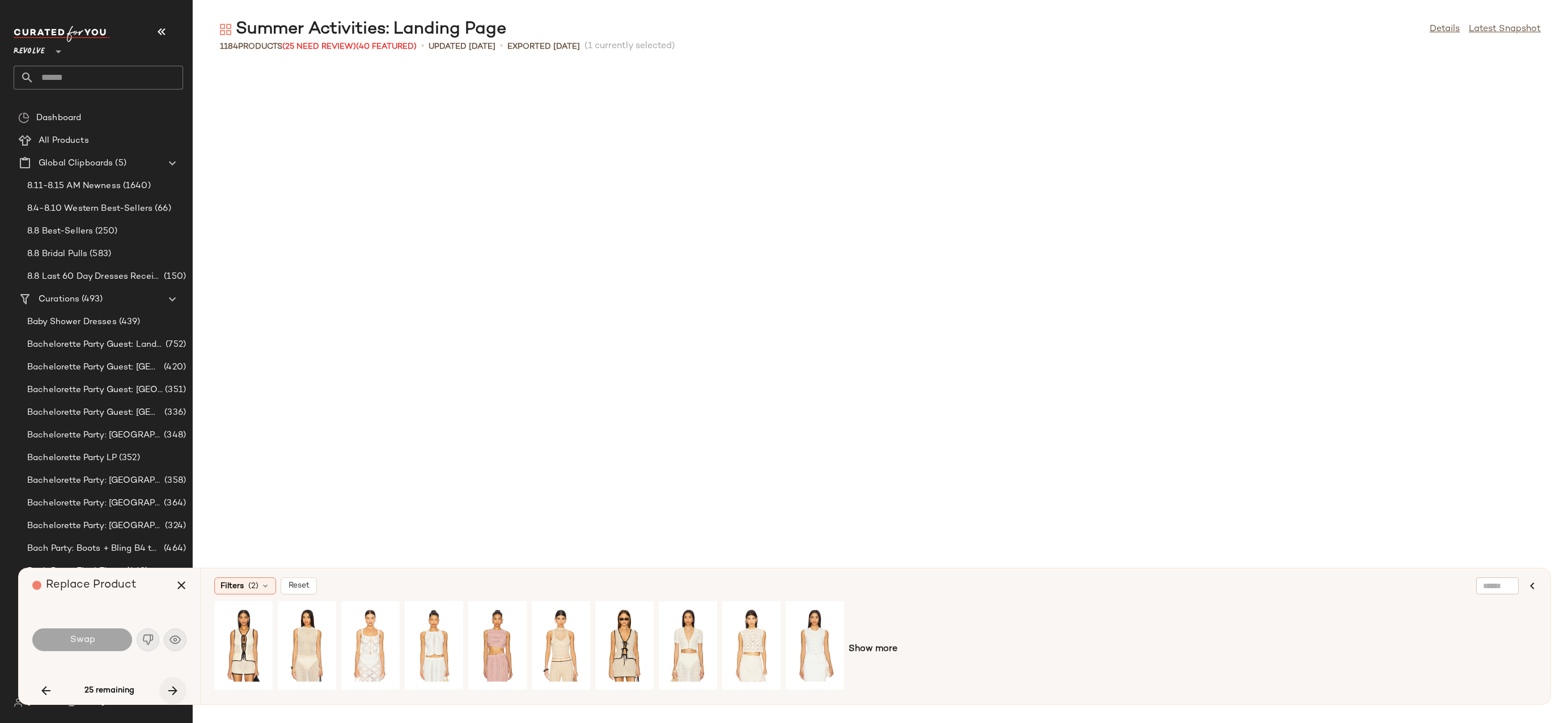
scroll to position [9750, 0]
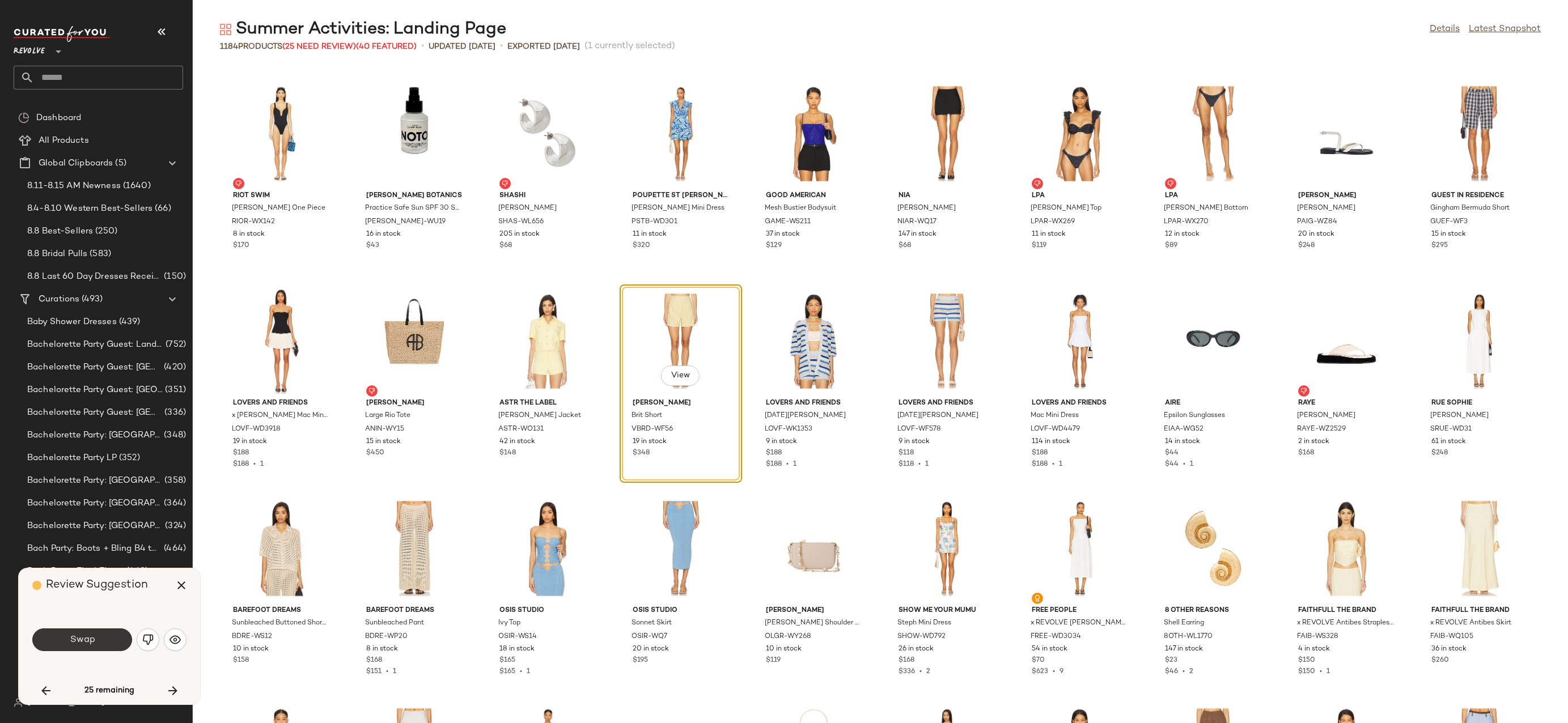
click at [90, 645] on button "Swap" at bounding box center [82, 640] width 100 height 23
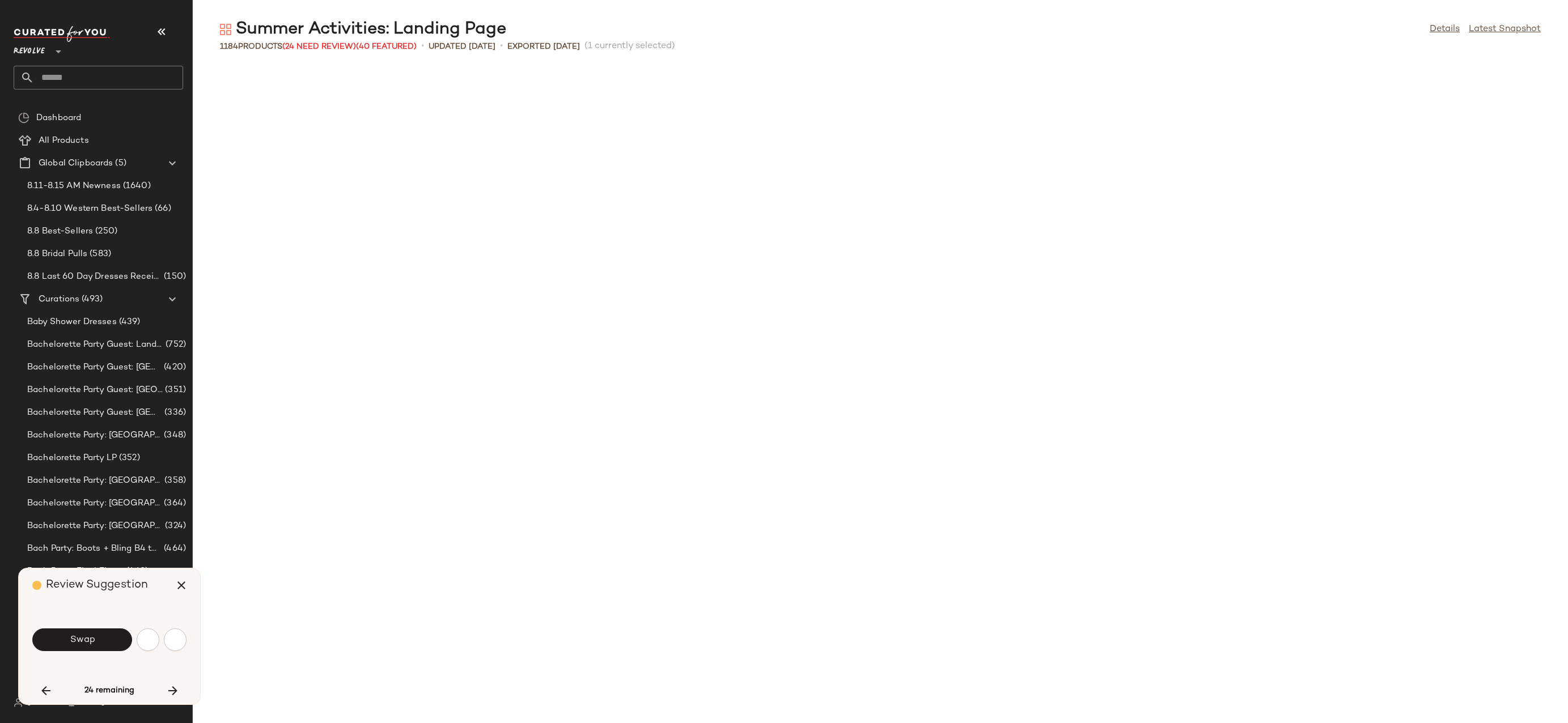
scroll to position [10580, 0]
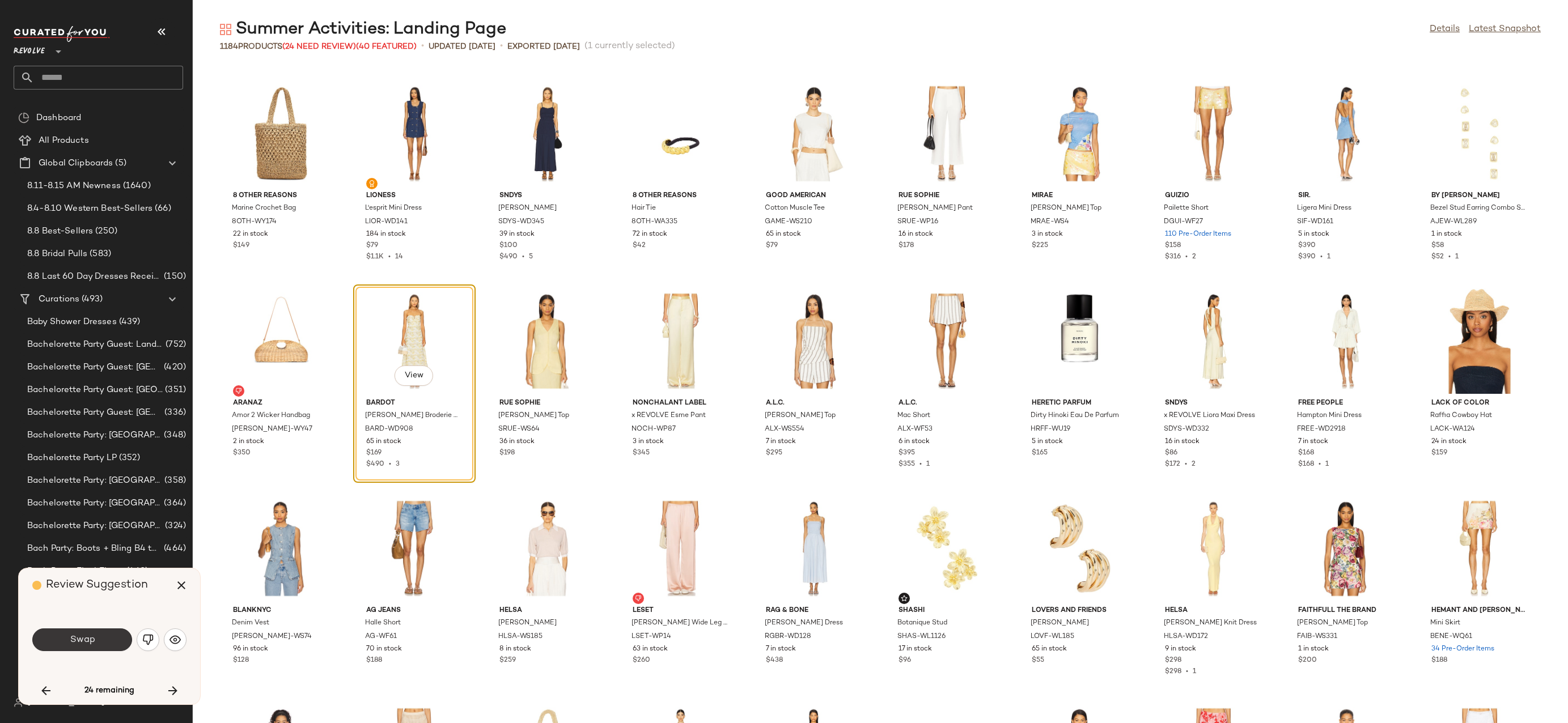
click at [106, 636] on button "Swap" at bounding box center [82, 640] width 100 height 23
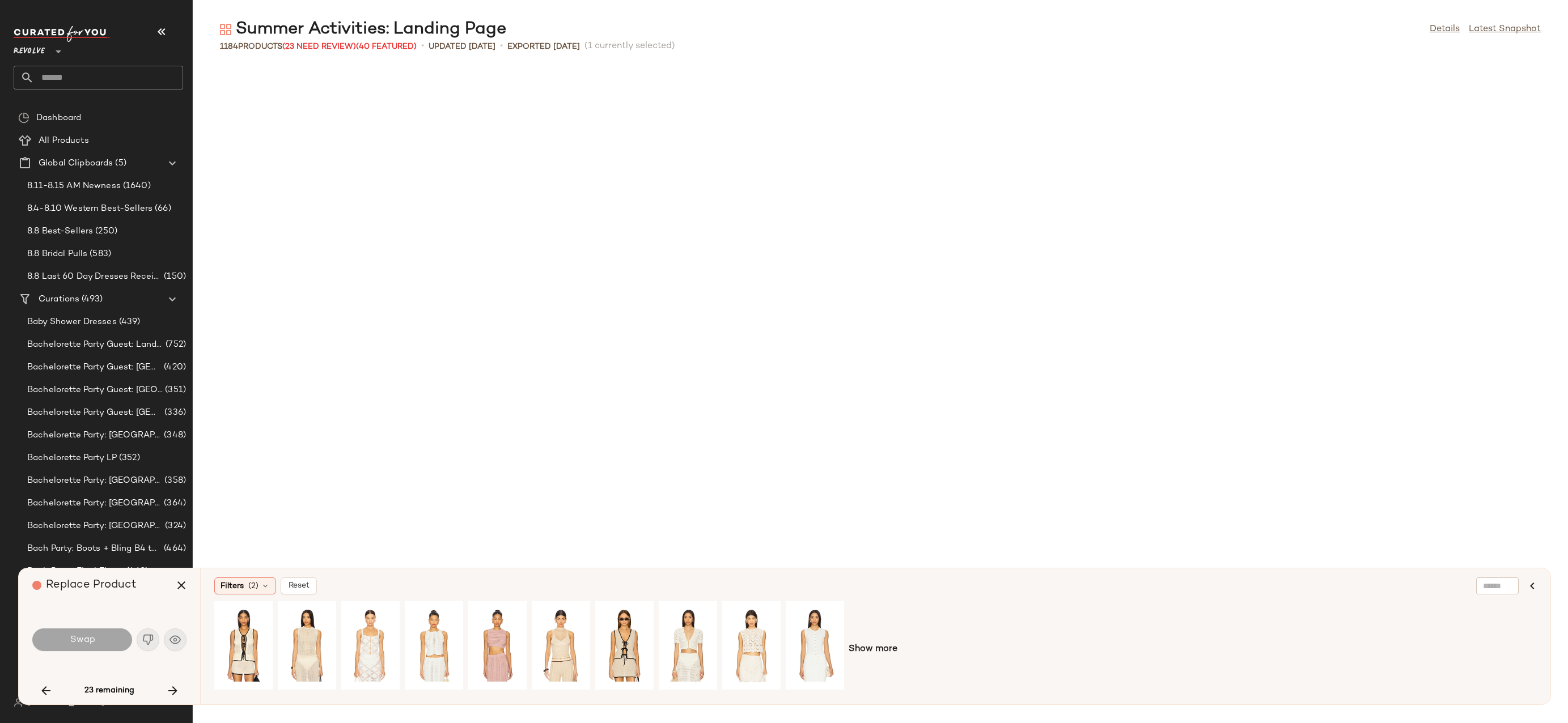
scroll to position [11410, 0]
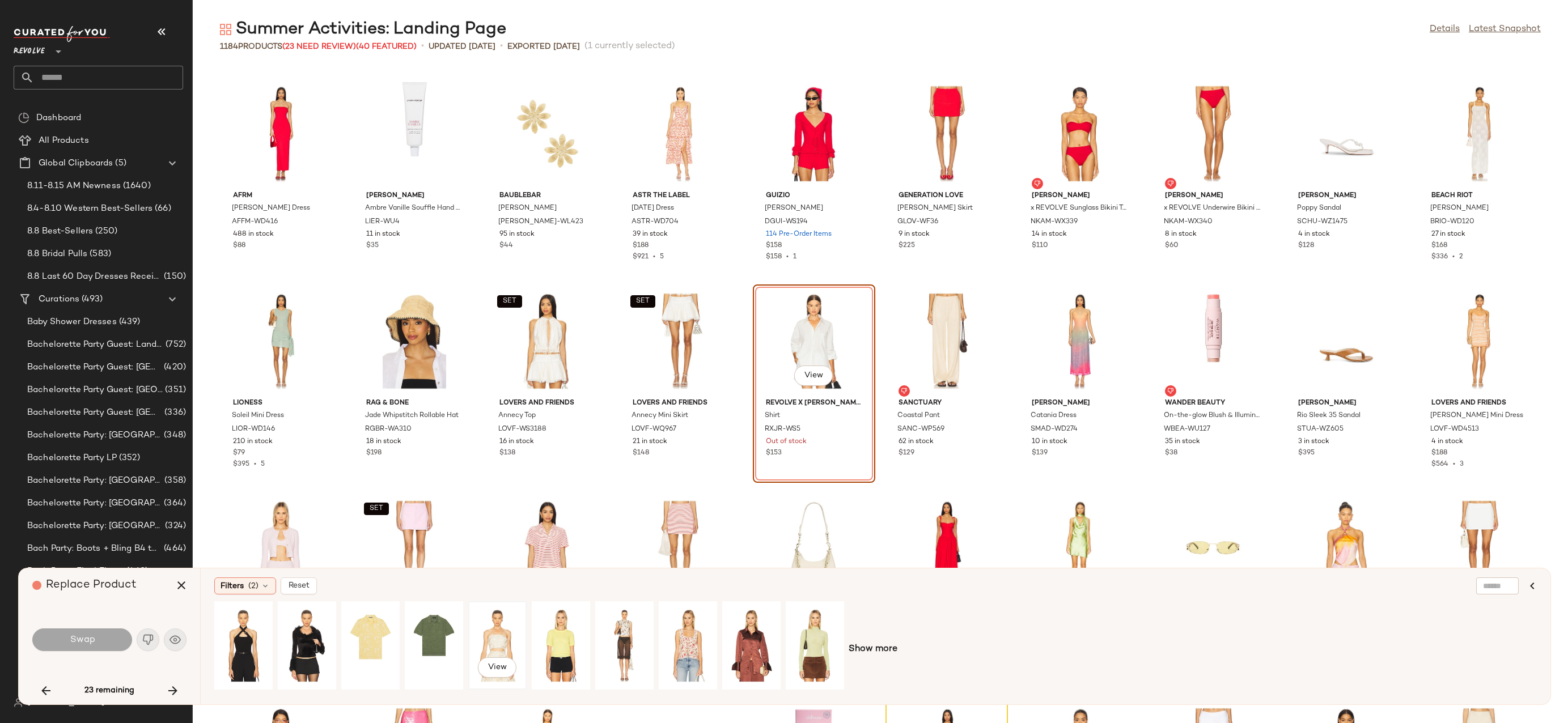
click at [497, 635] on div "View" at bounding box center [497, 645] width 50 height 81
click at [876, 644] on span "Show more" at bounding box center [872, 649] width 49 height 13
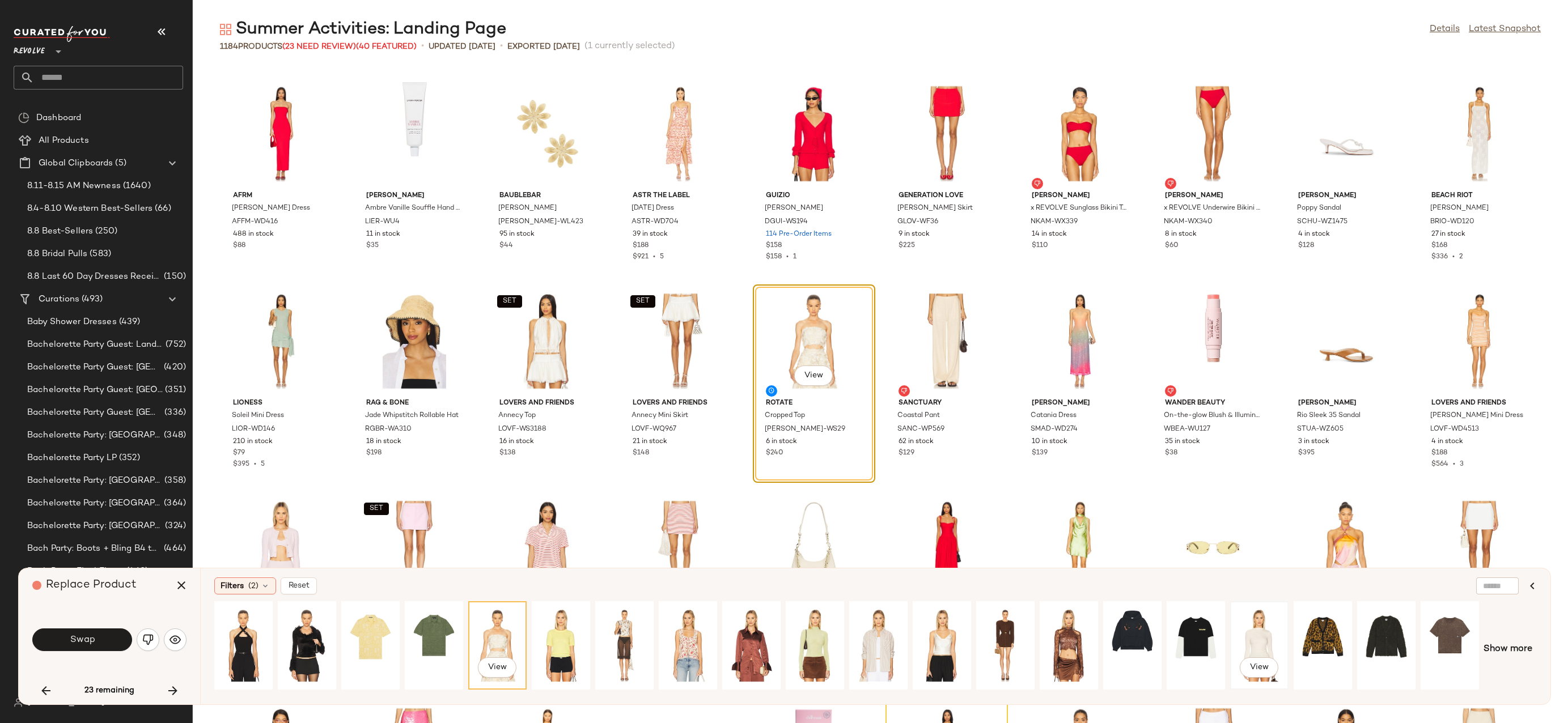
click at [1270, 655] on div "View" at bounding box center [1258, 645] width 50 height 81
click at [1497, 644] on span "Show more" at bounding box center [1508, 649] width 49 height 13
click at [1497, 654] on div "View" at bounding box center [1513, 645] width 50 height 81
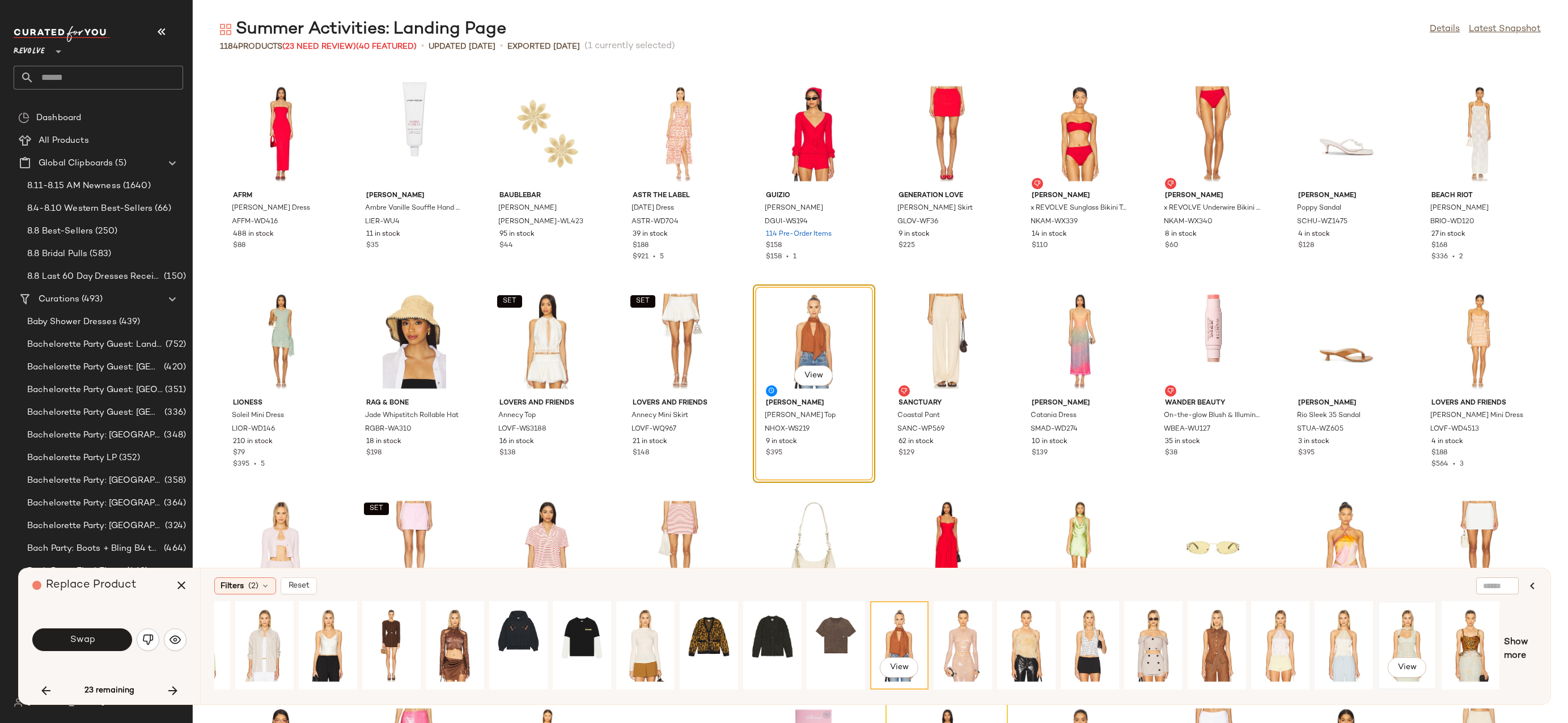
click at [1412, 634] on div "View" at bounding box center [1406, 645] width 50 height 81
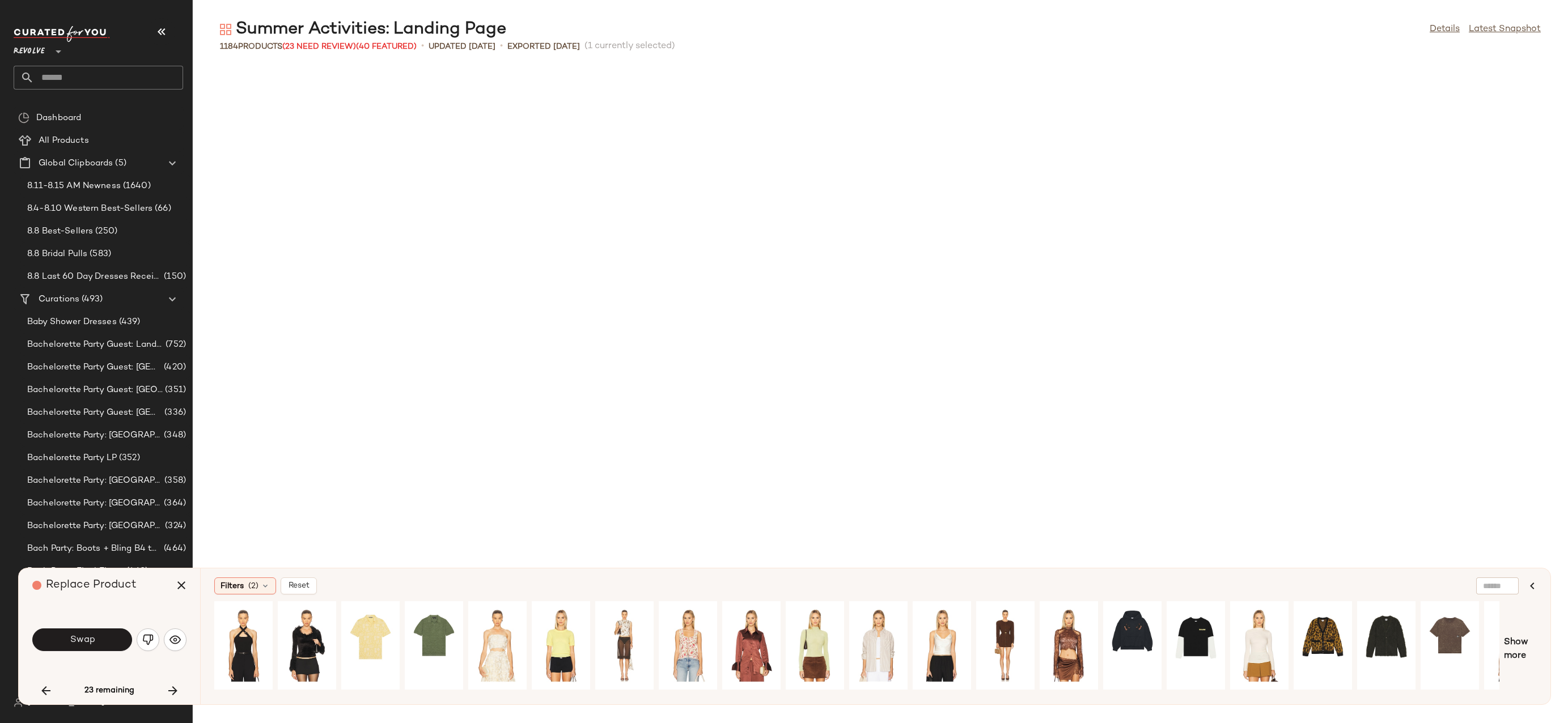
scroll to position [11410, 0]
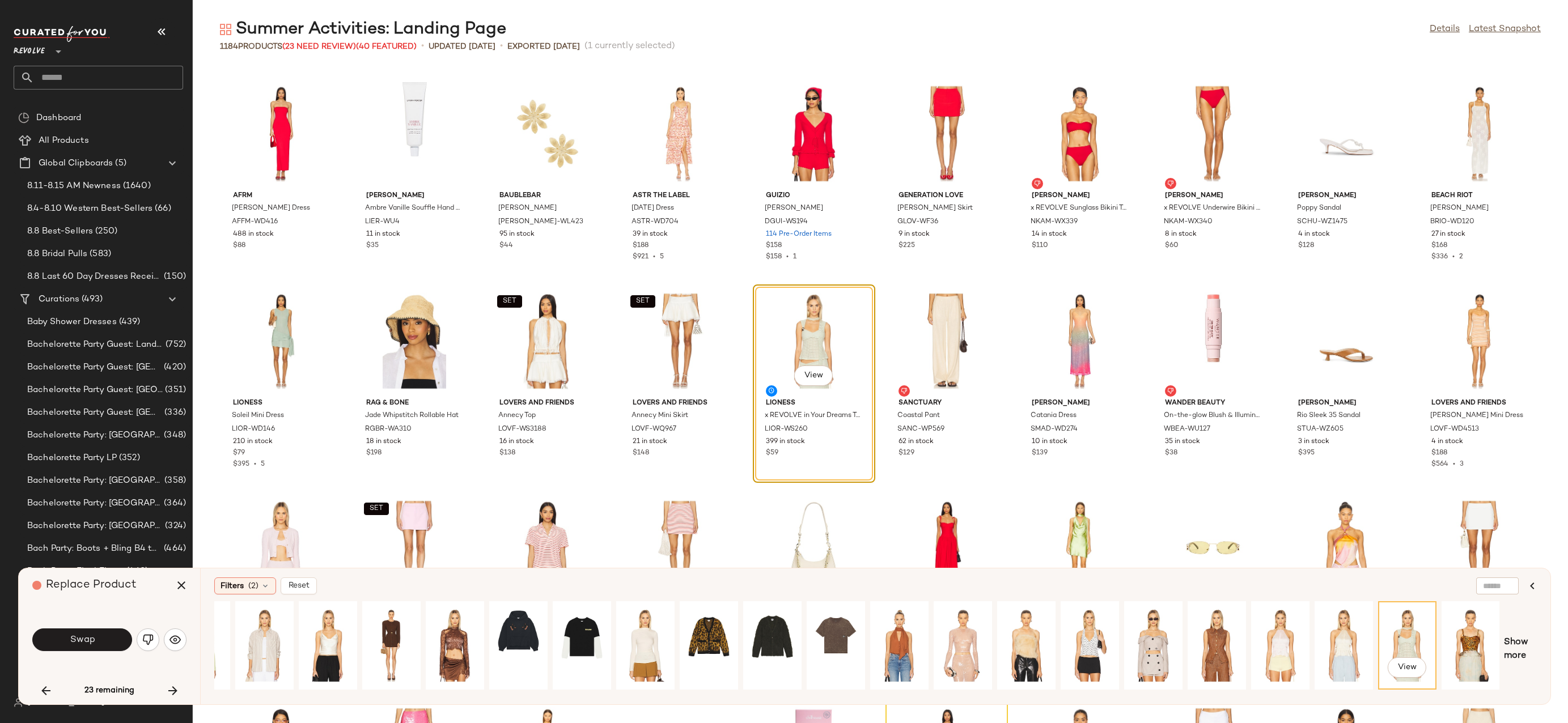
click at [1518, 651] on span "Show more" at bounding box center [1520, 649] width 33 height 27
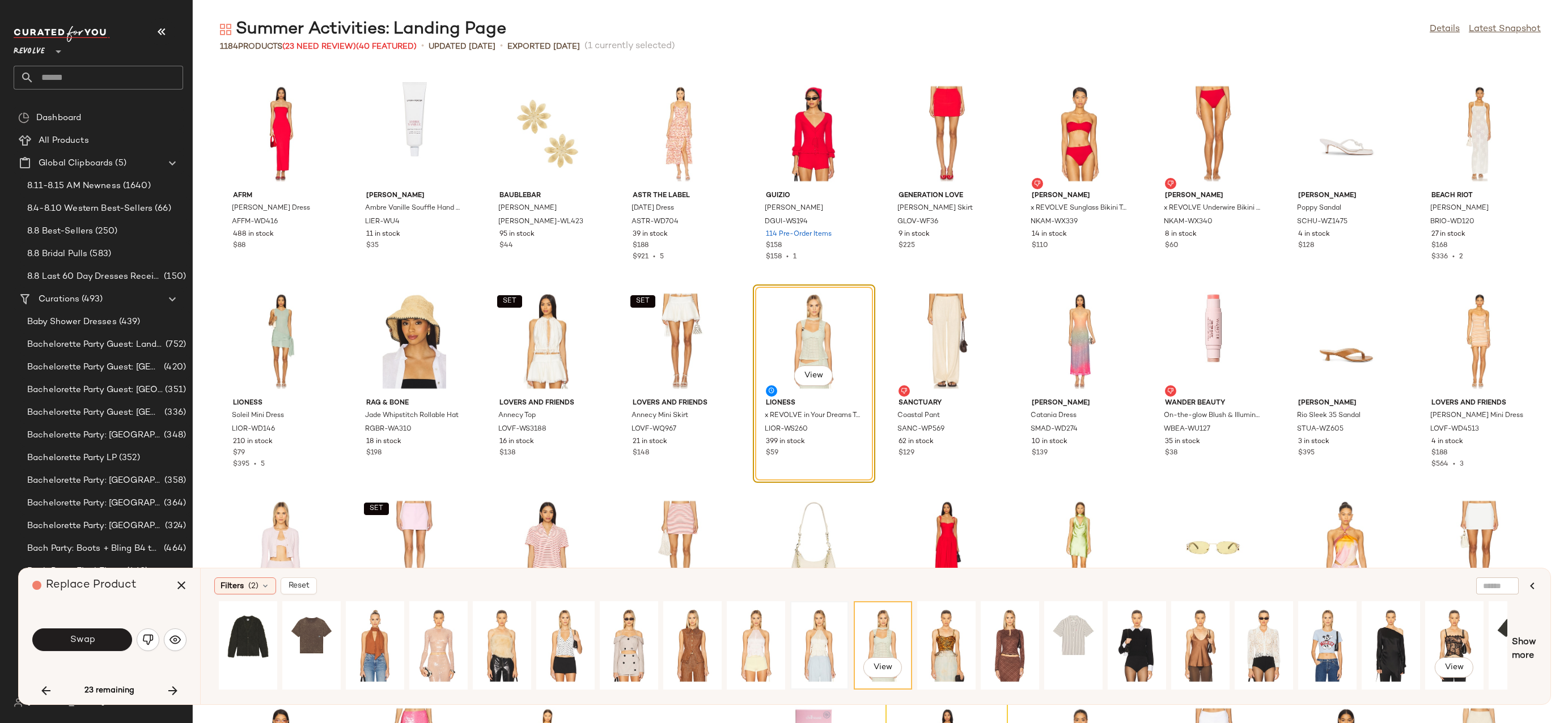
scroll to position [0, 1241]
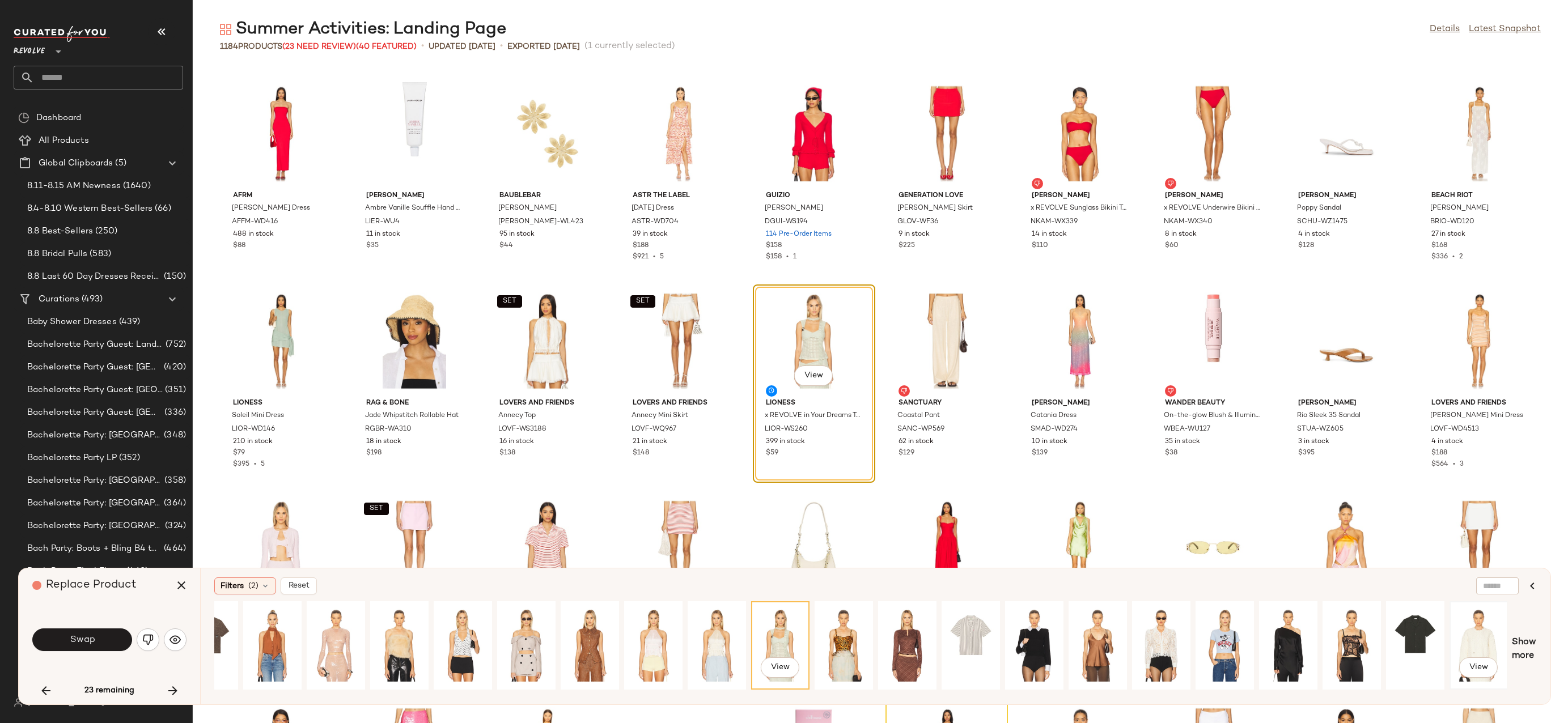
click at [1480, 639] on div "View" at bounding box center [1478, 645] width 50 height 81
click at [1531, 642] on span "Show more" at bounding box center [1523, 649] width 25 height 27
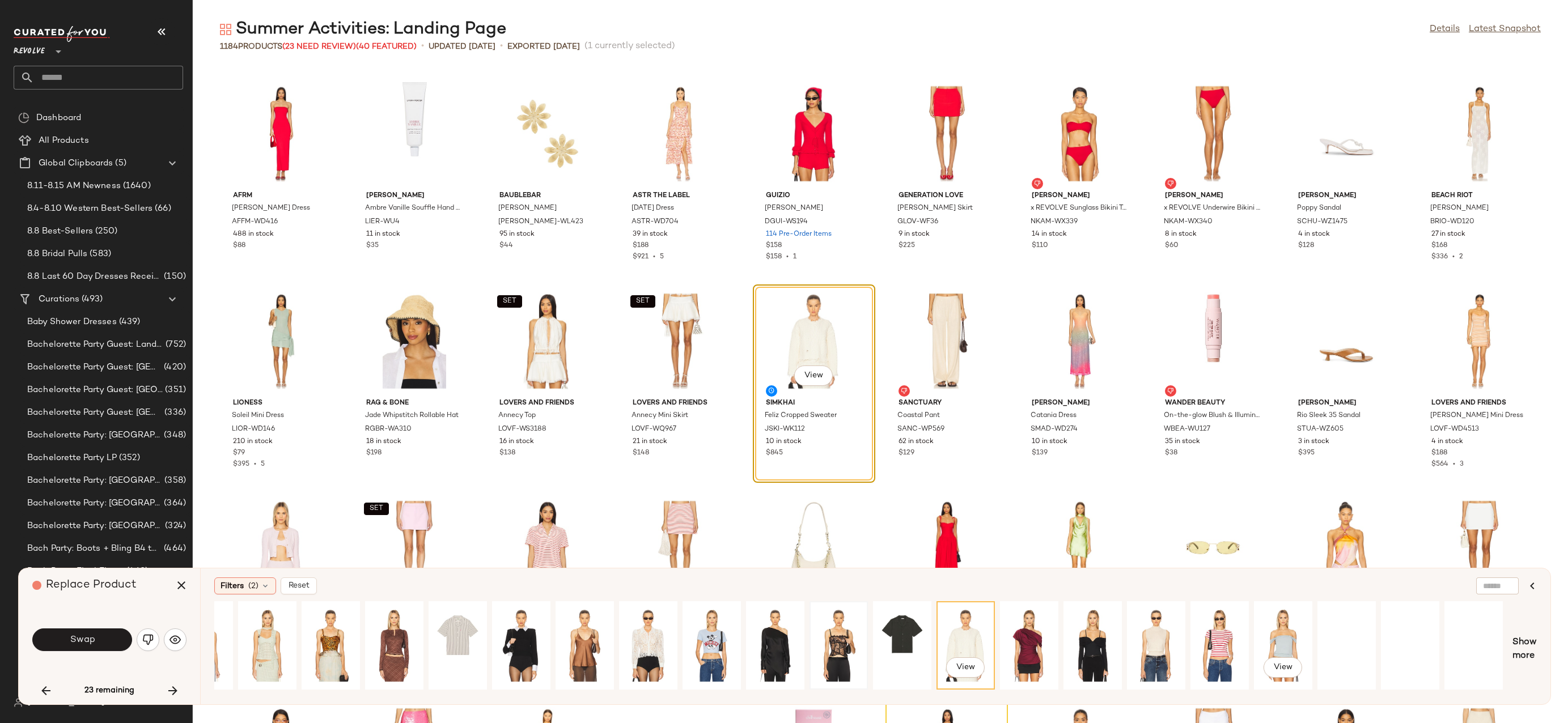
scroll to position [0, 1874]
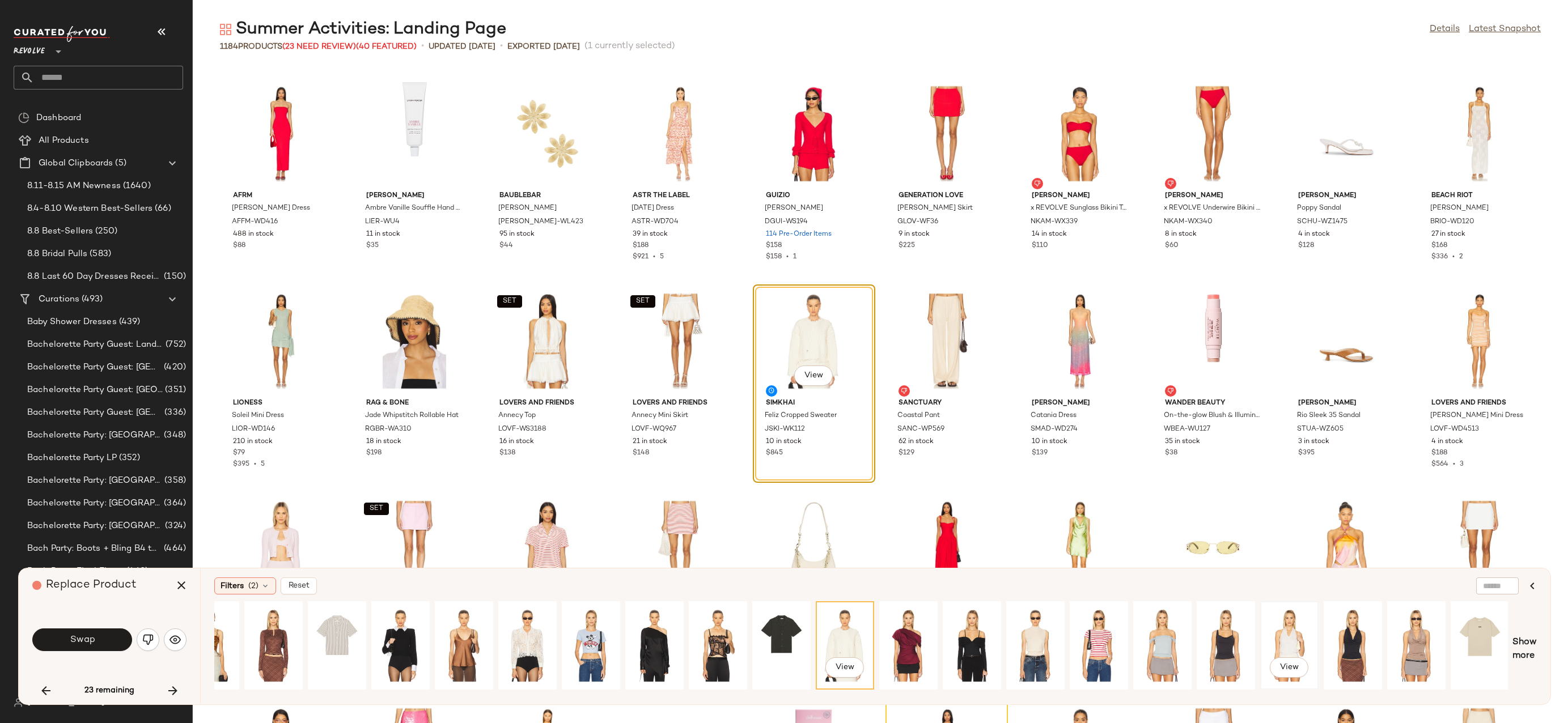
click at [1282, 651] on div "View" at bounding box center [1289, 645] width 50 height 81
click at [99, 638] on button "Swap" at bounding box center [82, 640] width 100 height 23
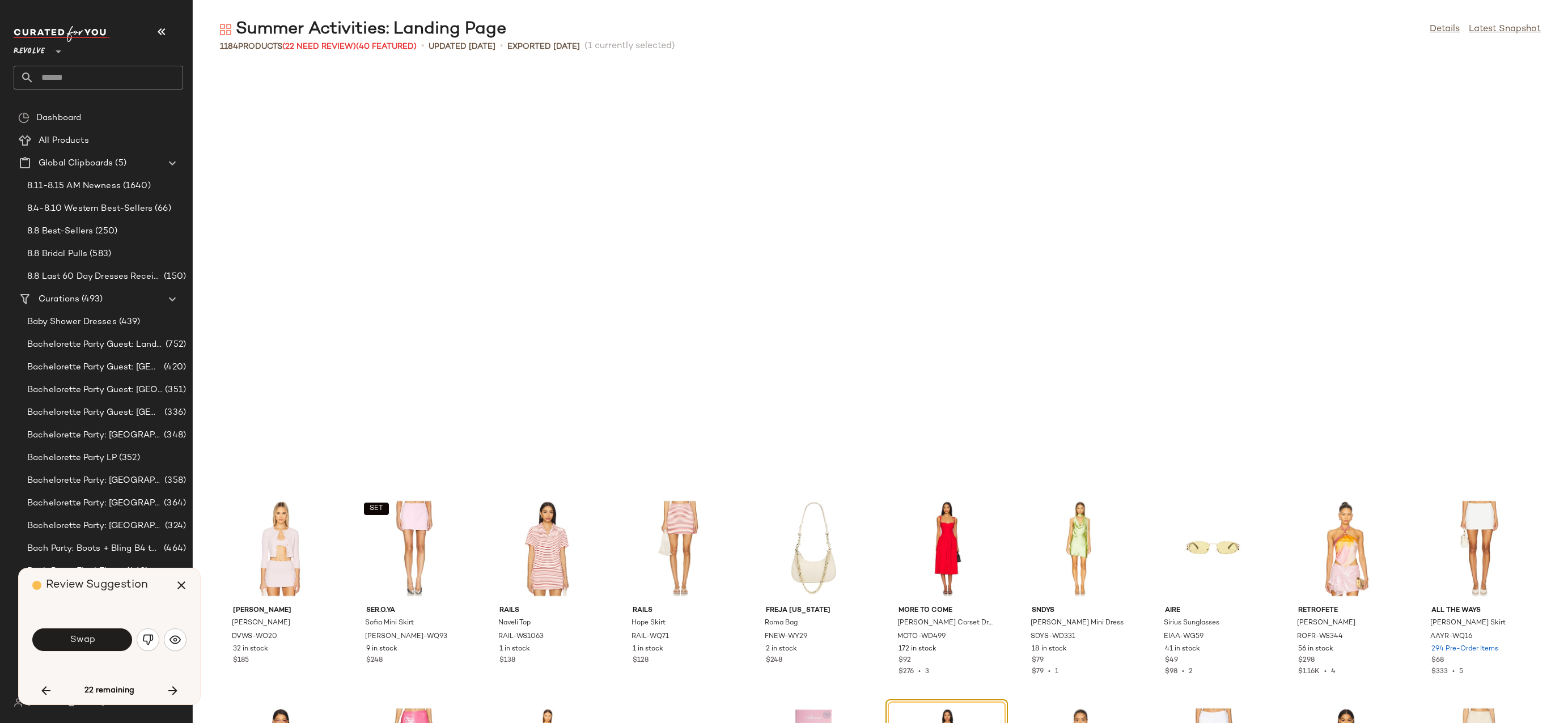
scroll to position [11825, 0]
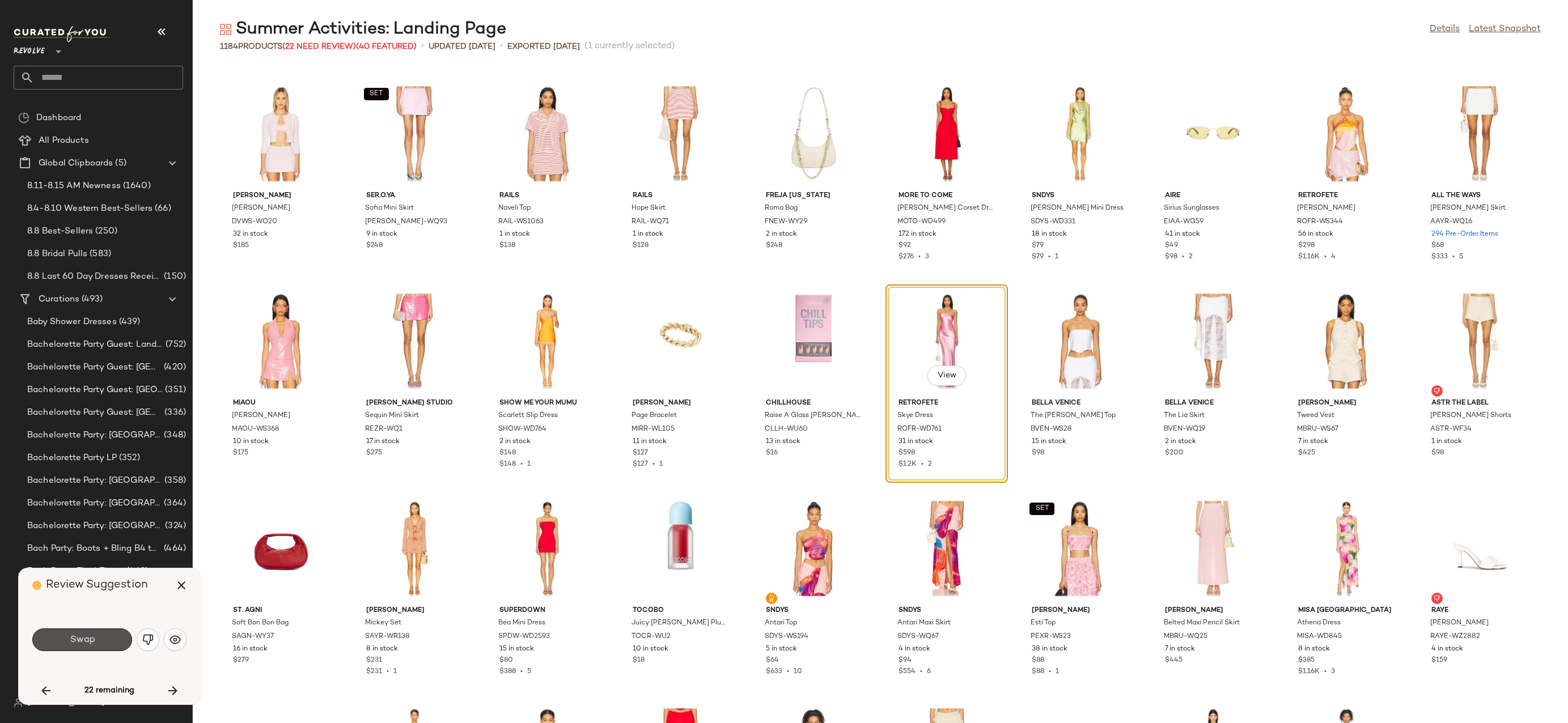
click at [100, 638] on button "Swap" at bounding box center [82, 640] width 100 height 23
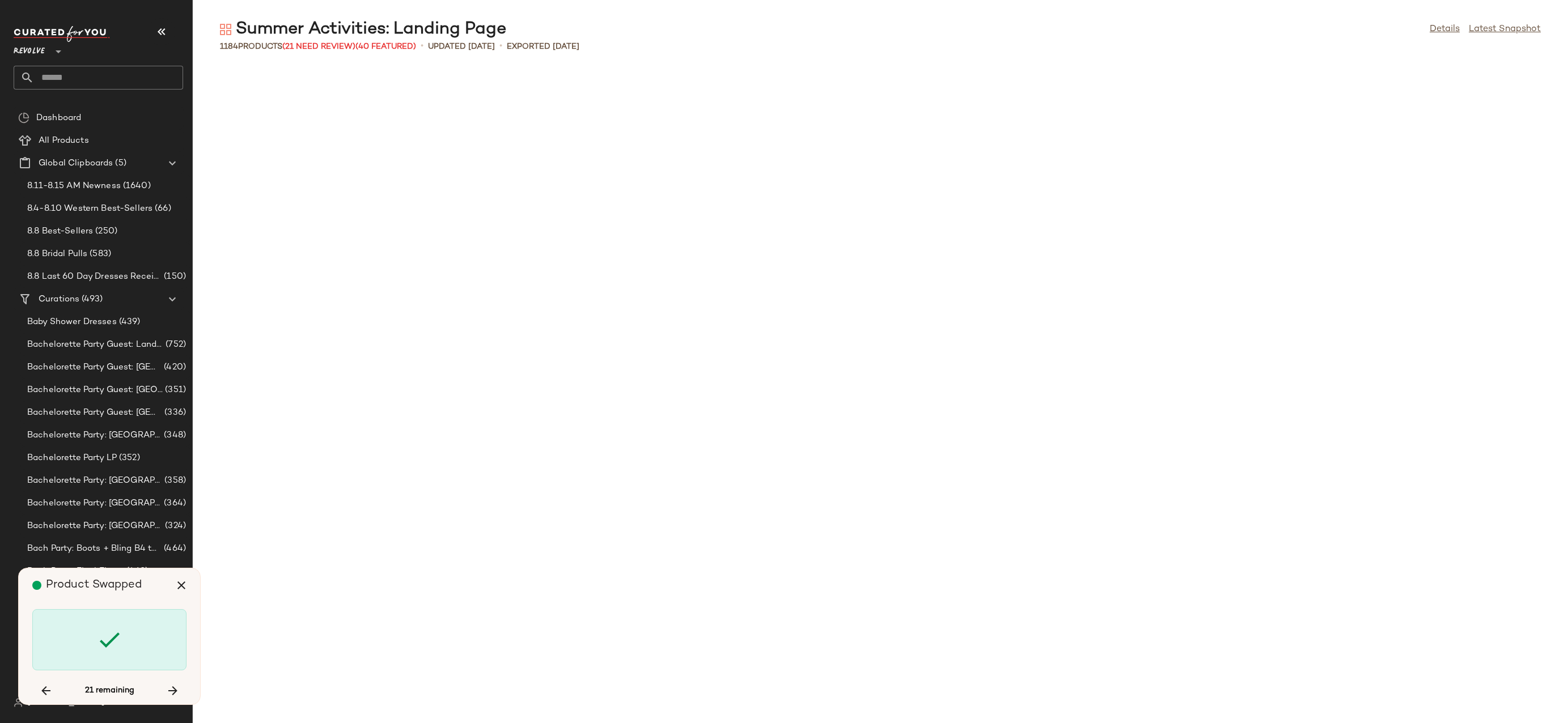
scroll to position [13069, 0]
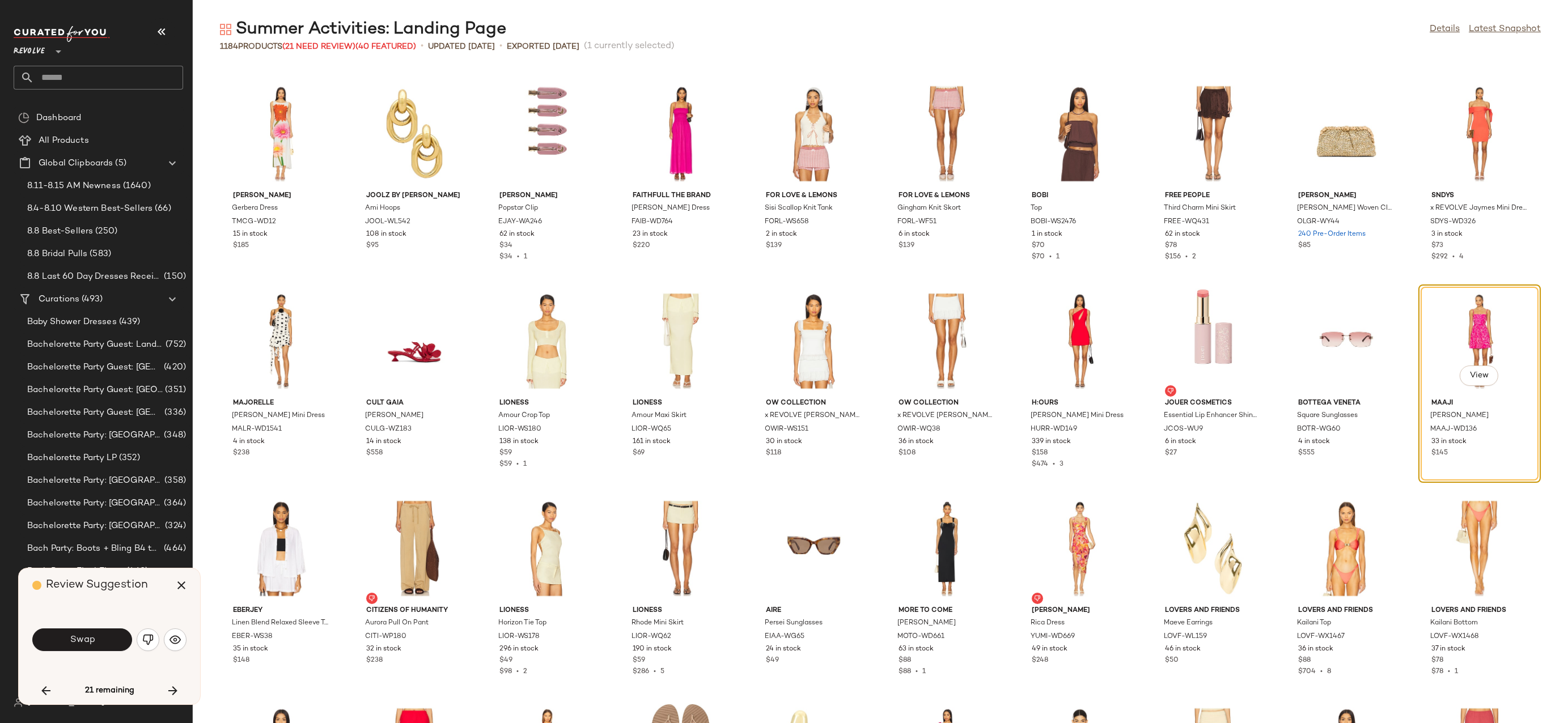
click at [100, 638] on button "Swap" at bounding box center [82, 640] width 100 height 23
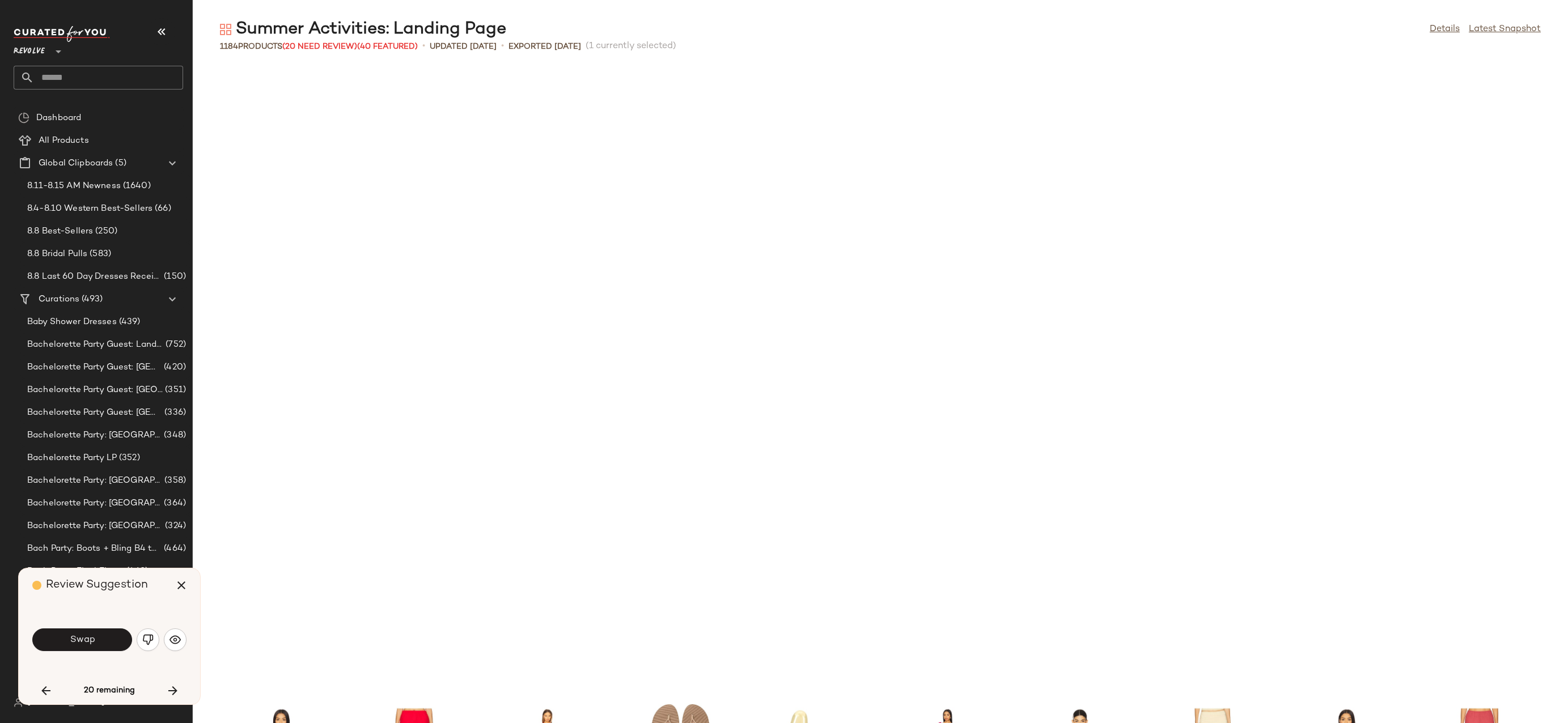
scroll to position [13692, 0]
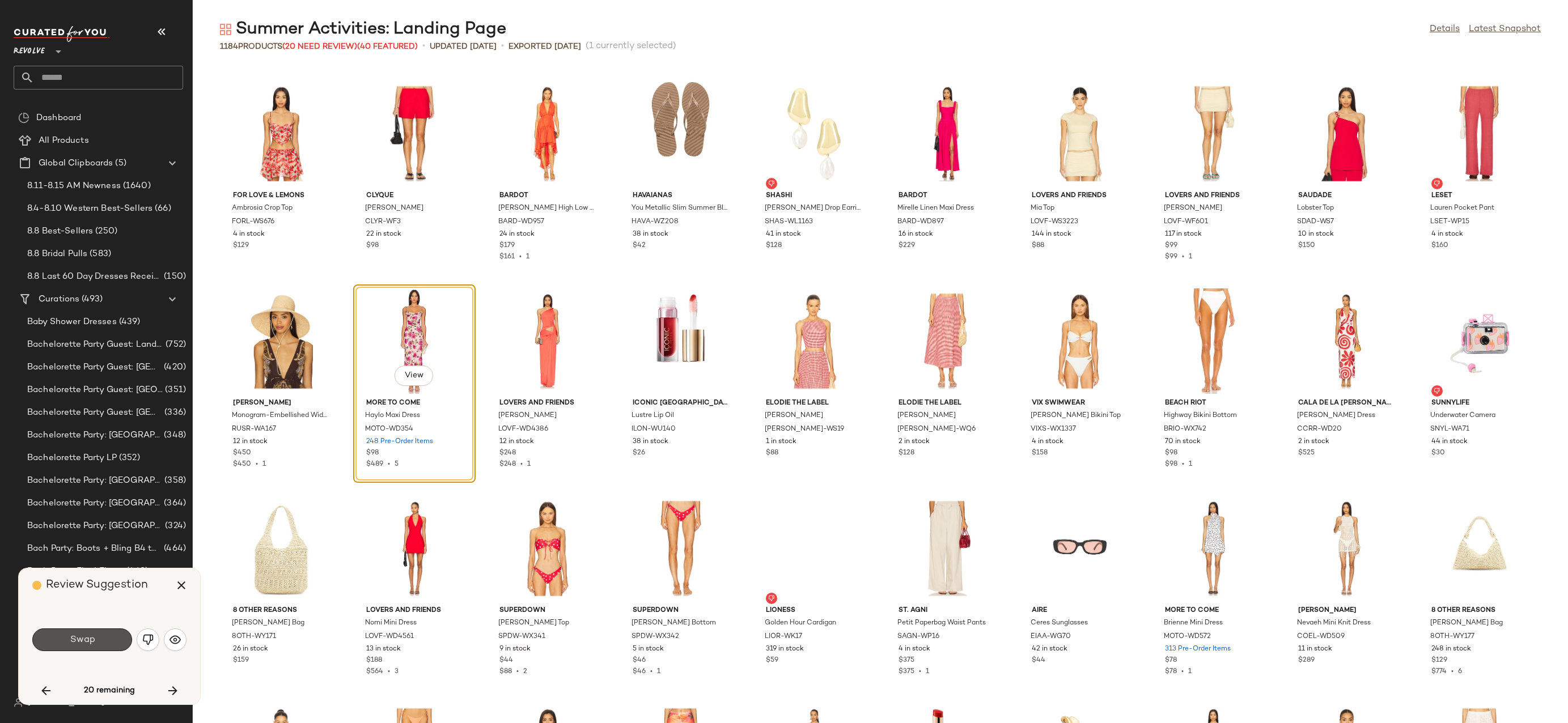
click at [100, 638] on button "Swap" at bounding box center [82, 640] width 100 height 23
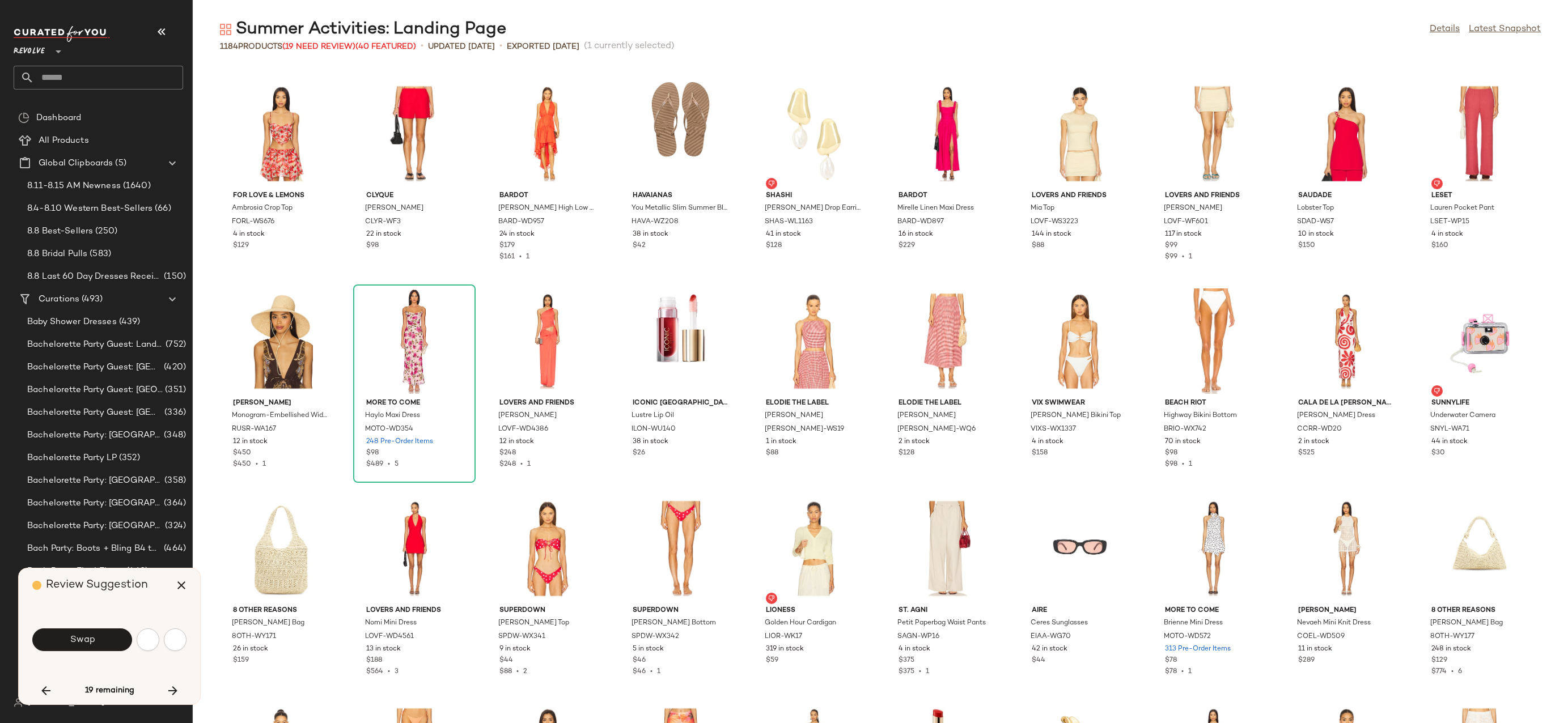
scroll to position [14522, 0]
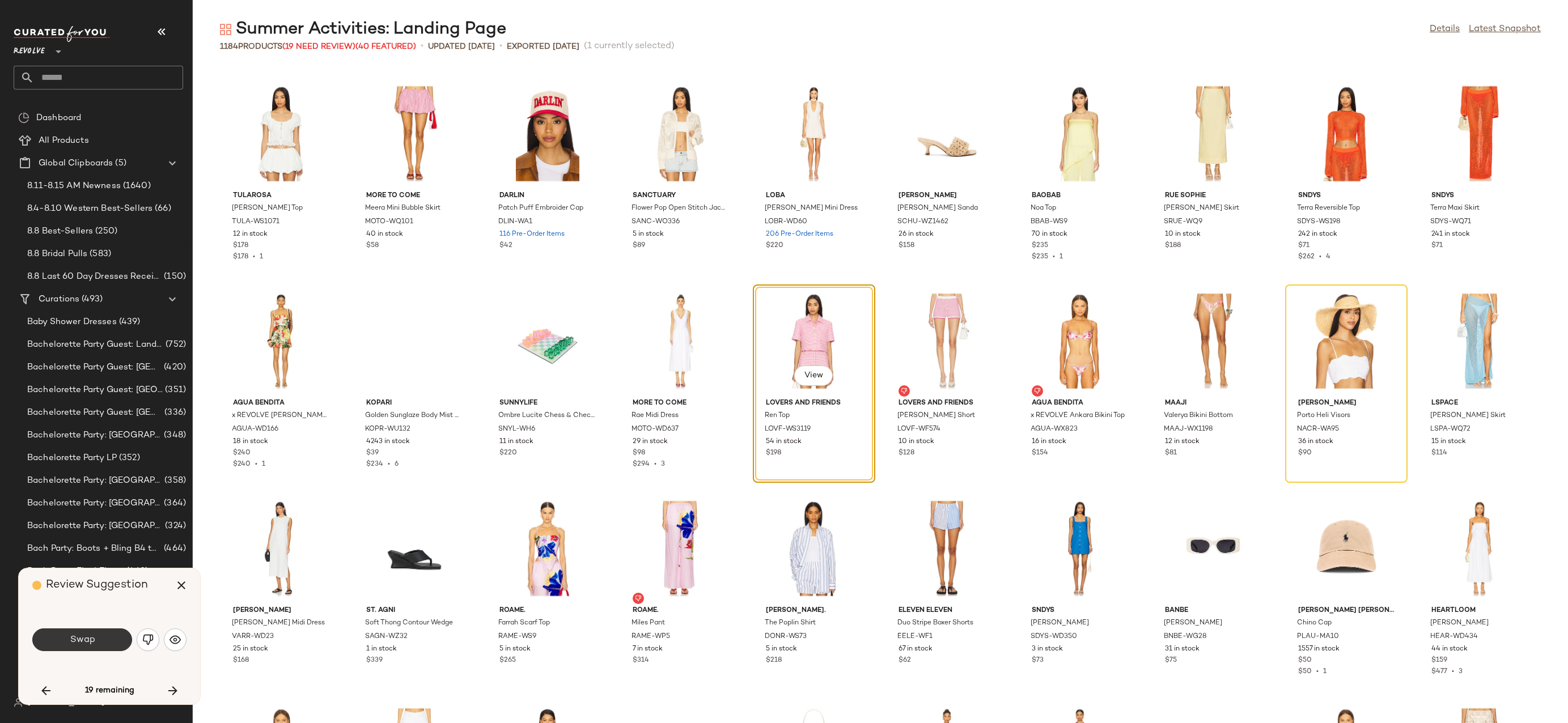
click at [100, 638] on button "Swap" at bounding box center [82, 640] width 100 height 23
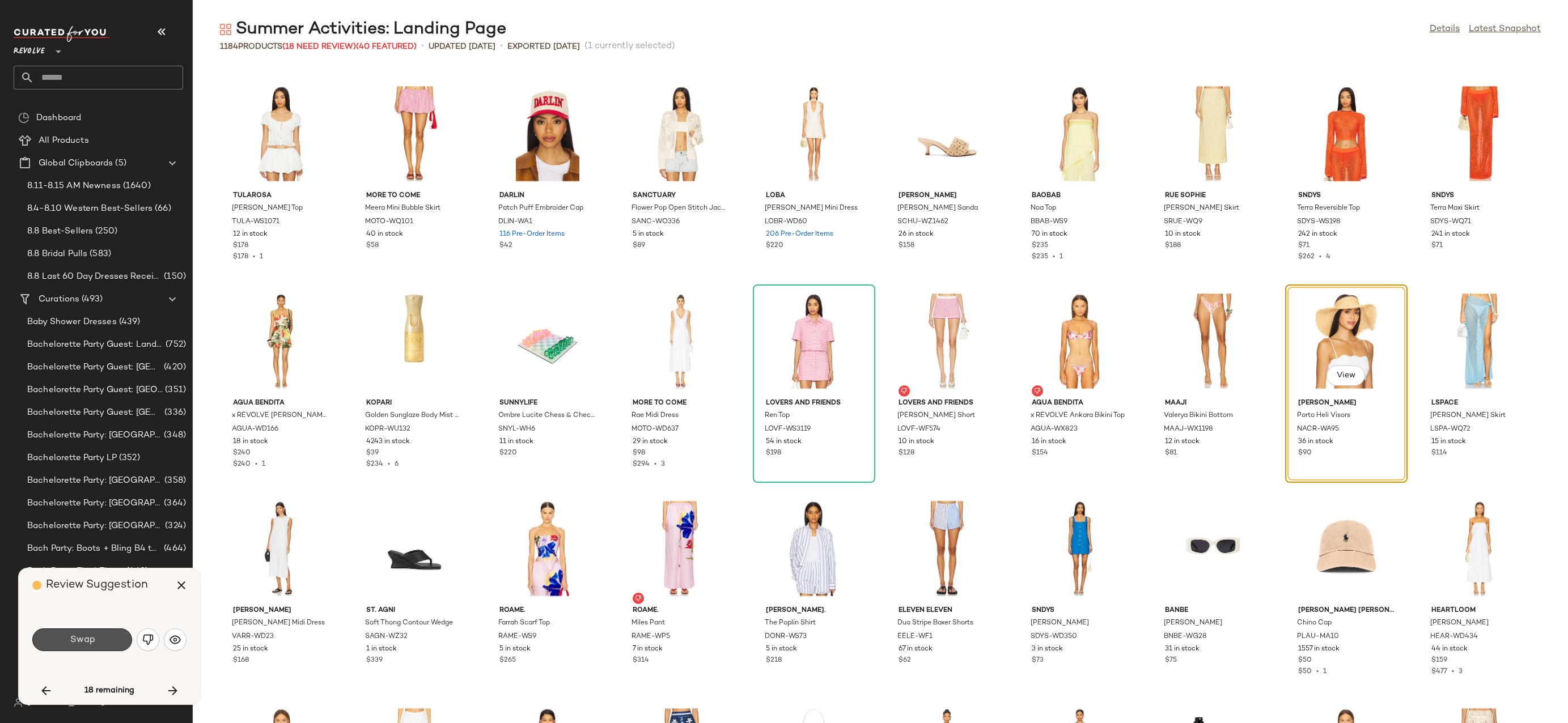
click at [100, 638] on button "Swap" at bounding box center [82, 640] width 100 height 23
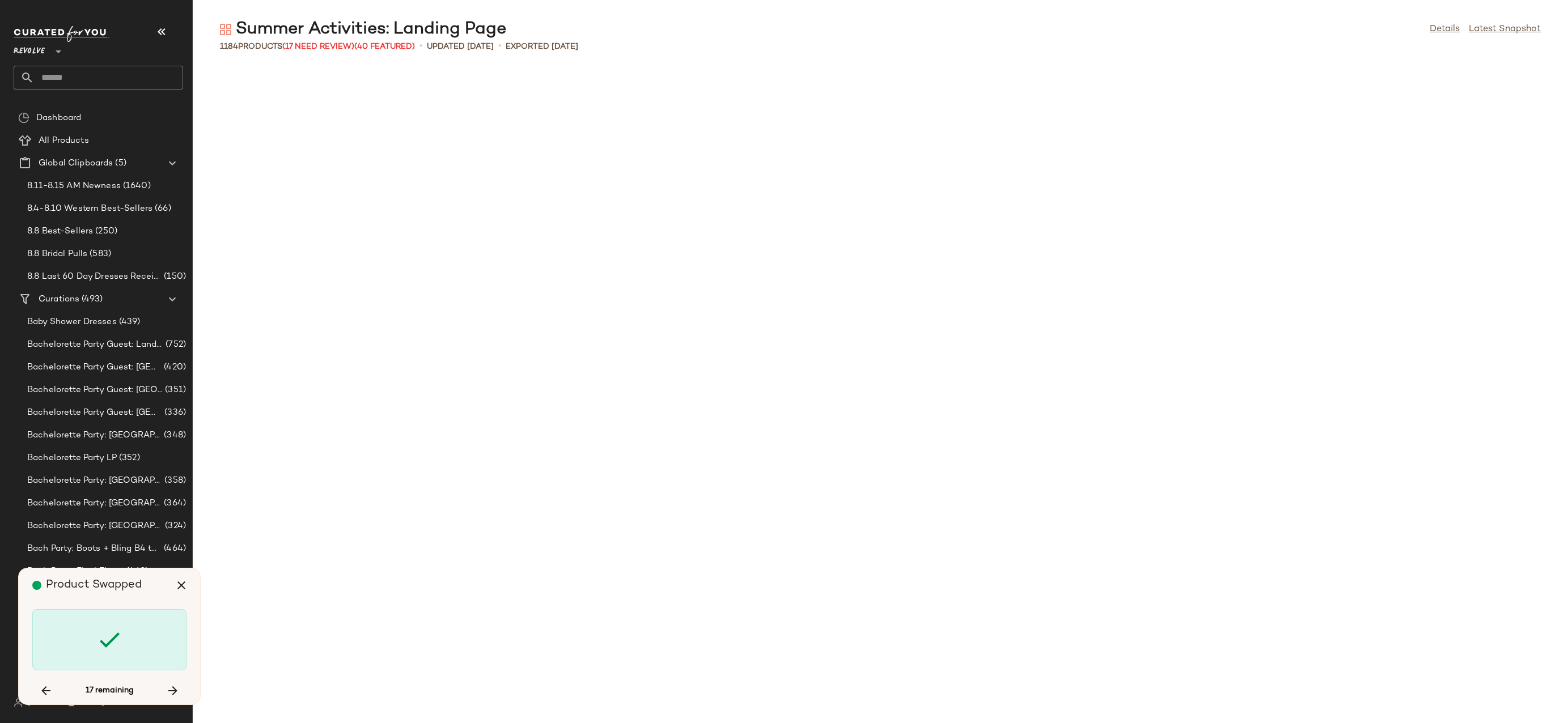
scroll to position [15766, 0]
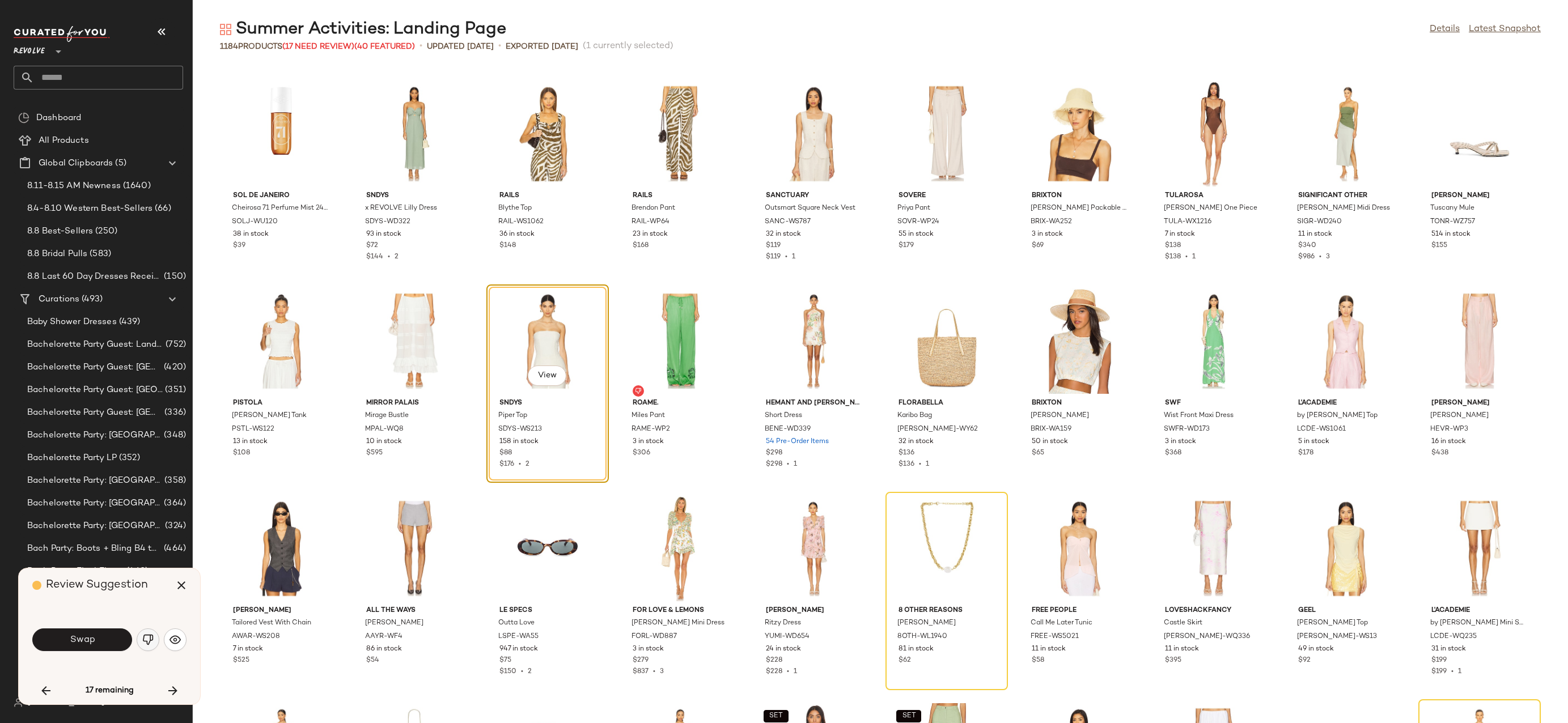
click at [151, 640] on img "button" at bounding box center [148, 640] width 11 height 11
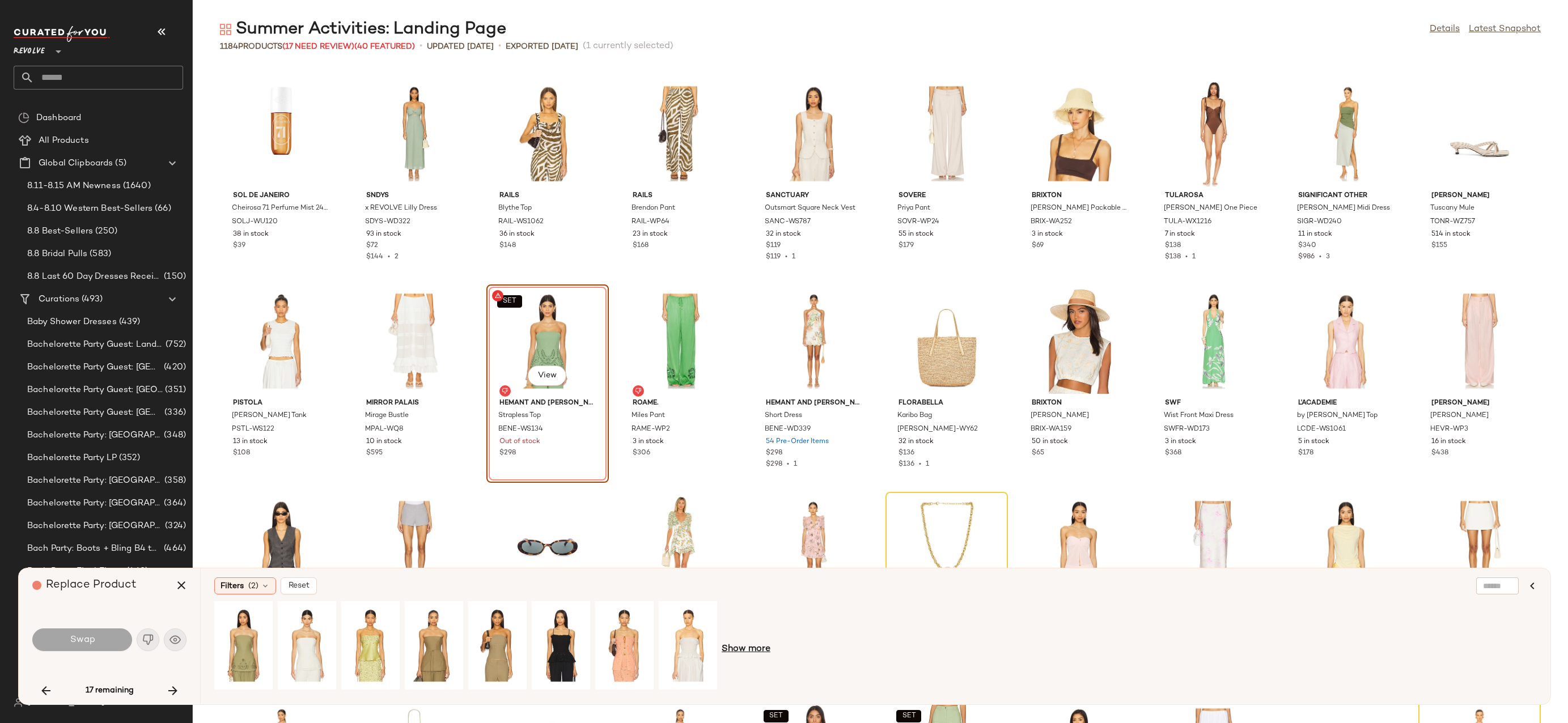
click at [766, 649] on span "Show more" at bounding box center [746, 649] width 49 height 13
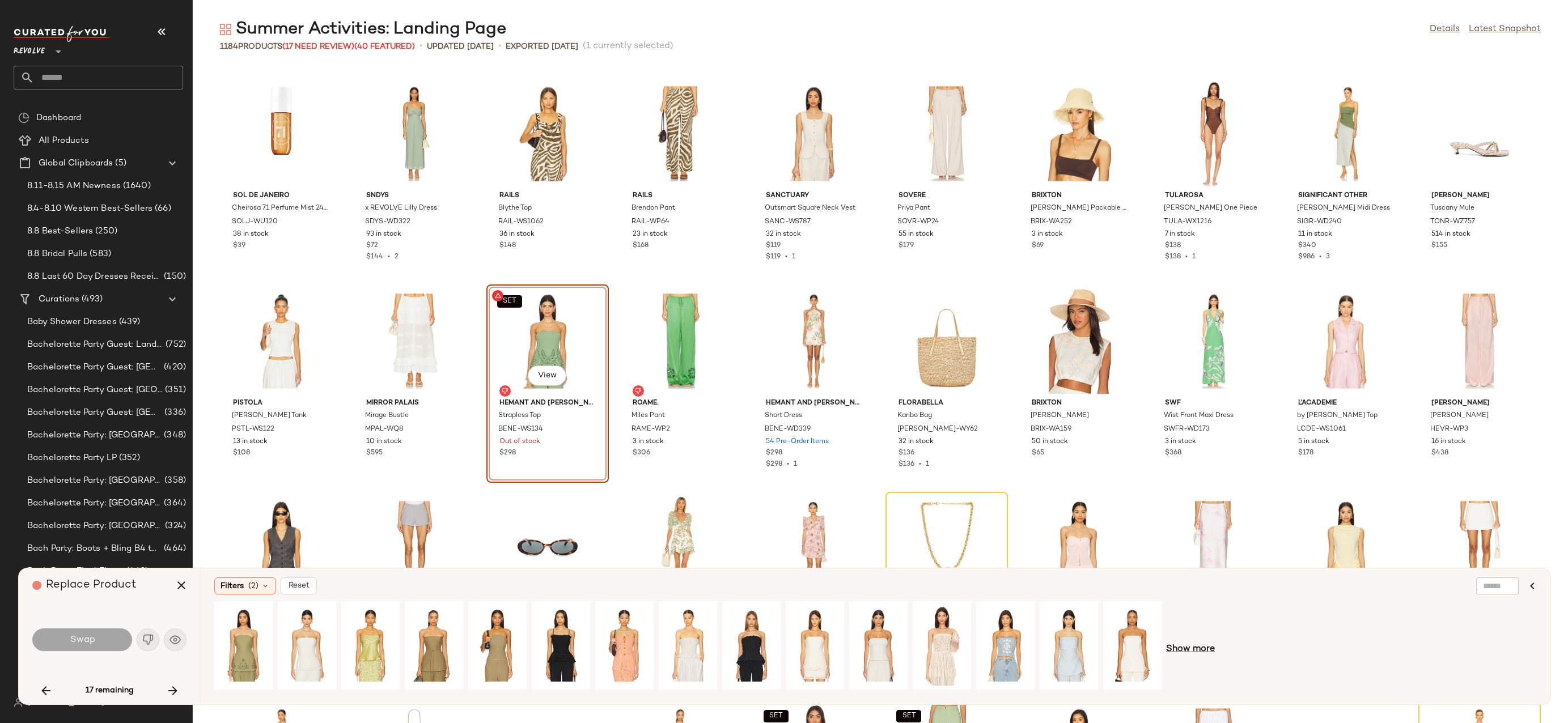
click at [1202, 644] on span "Show more" at bounding box center [1190, 649] width 49 height 13
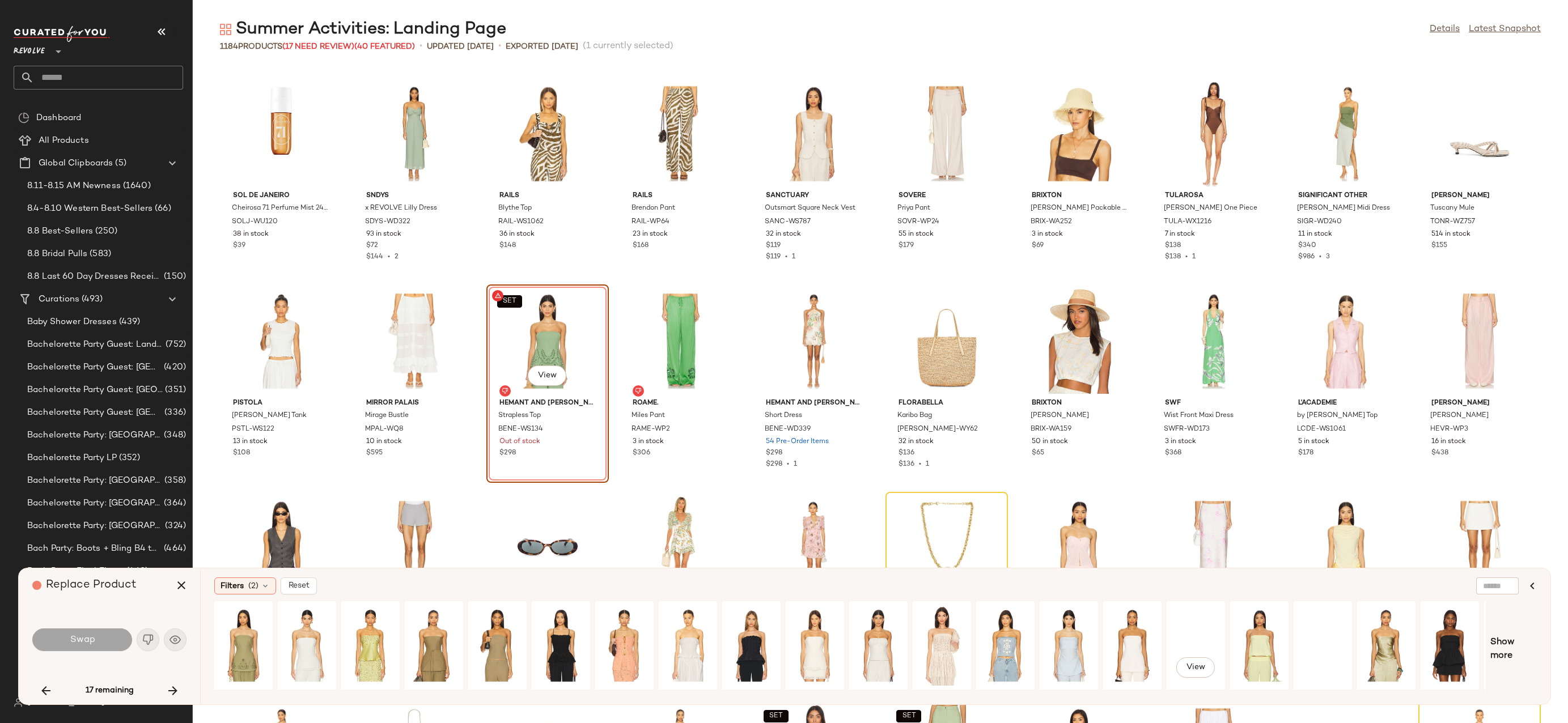
scroll to position [0, 56]
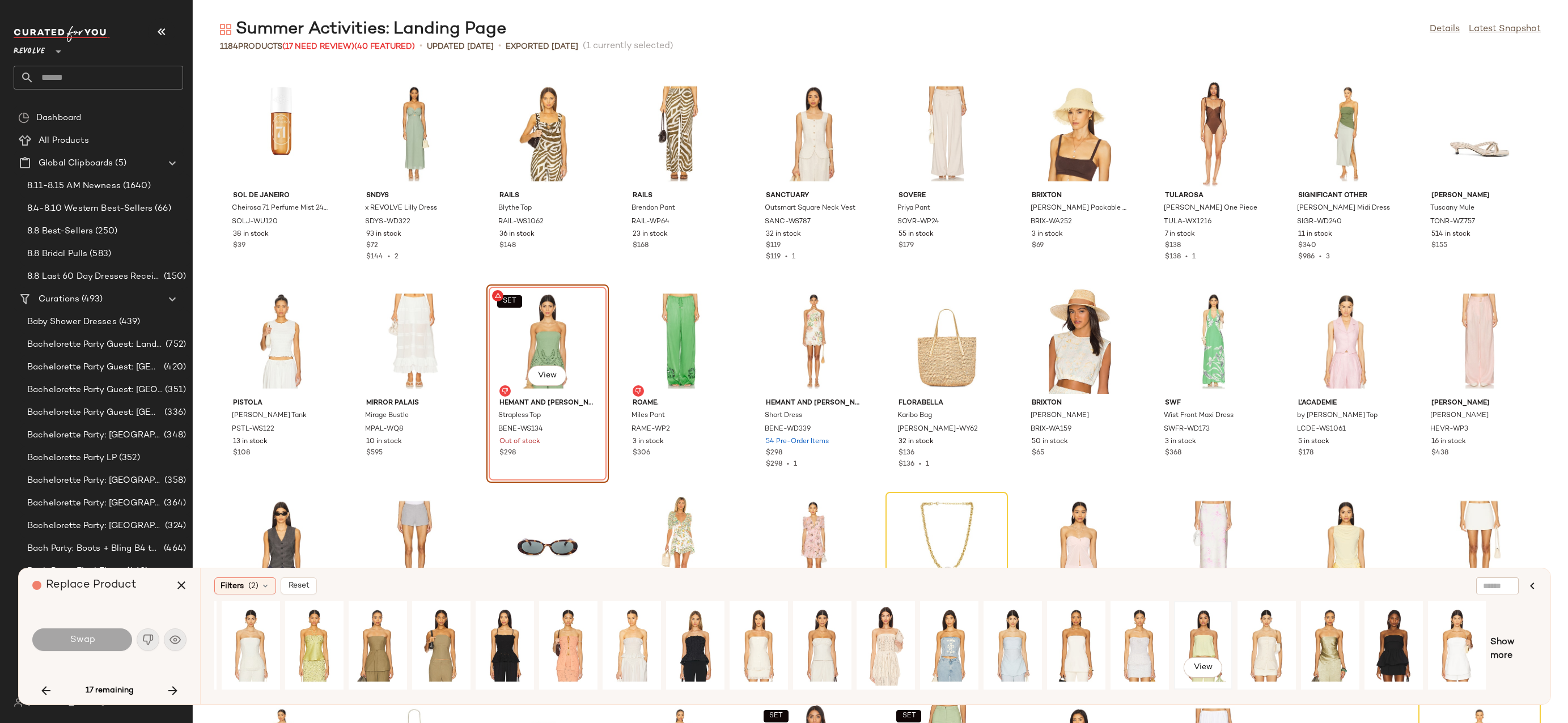
click at [1218, 629] on div "View" at bounding box center [1202, 645] width 50 height 81
click at [1505, 636] on span "Show more" at bounding box center [1513, 649] width 46 height 27
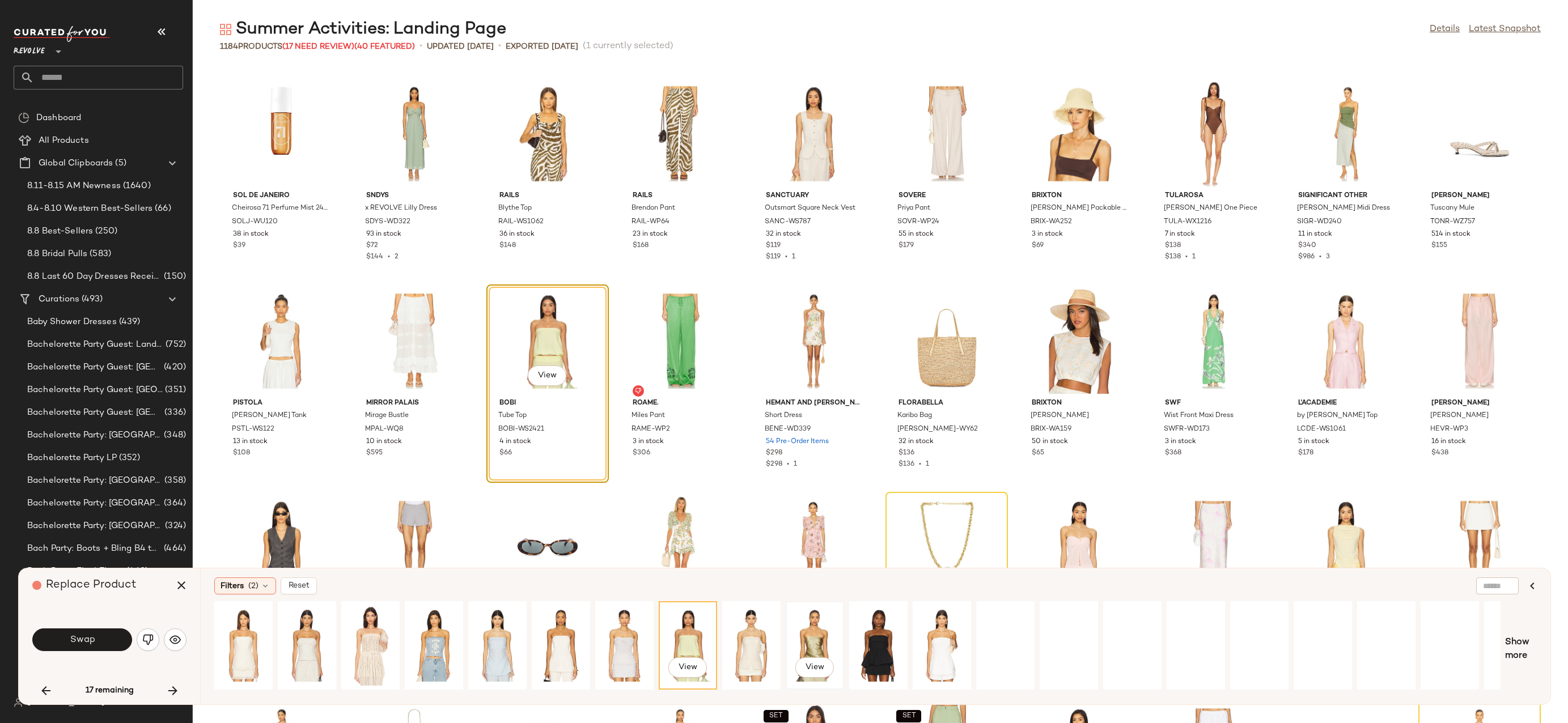
scroll to position [0, 676]
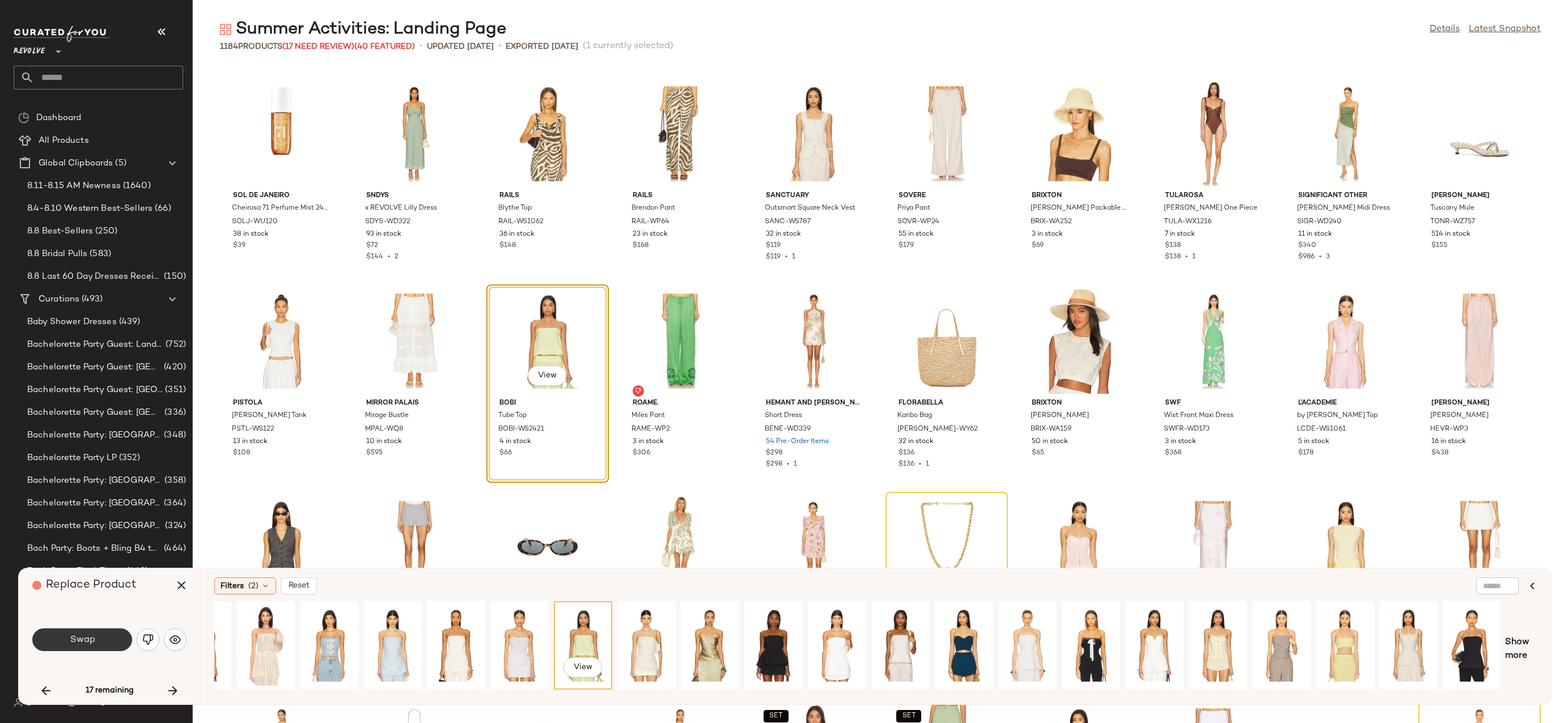
click at [92, 640] on span "Swap" at bounding box center [82, 640] width 25 height 11
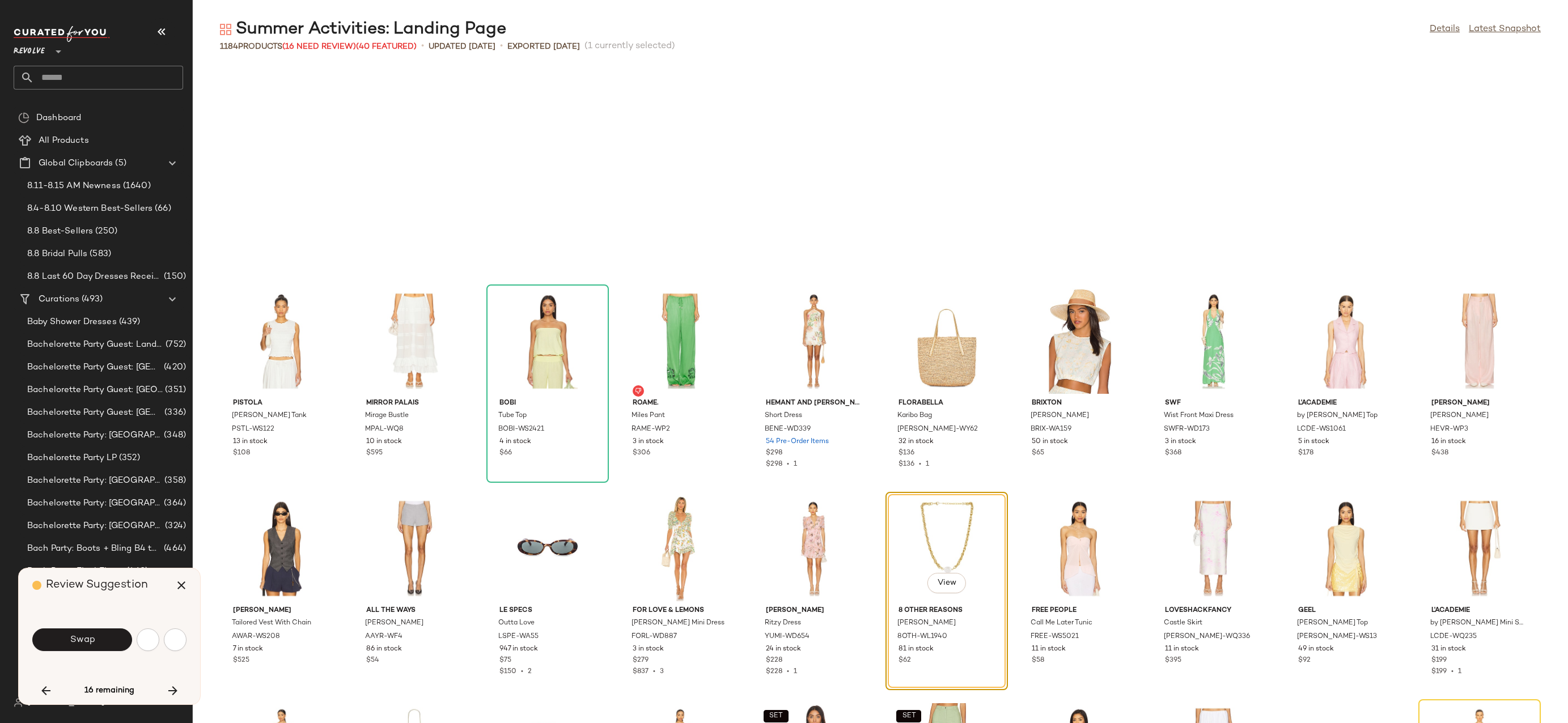
scroll to position [15973, 0]
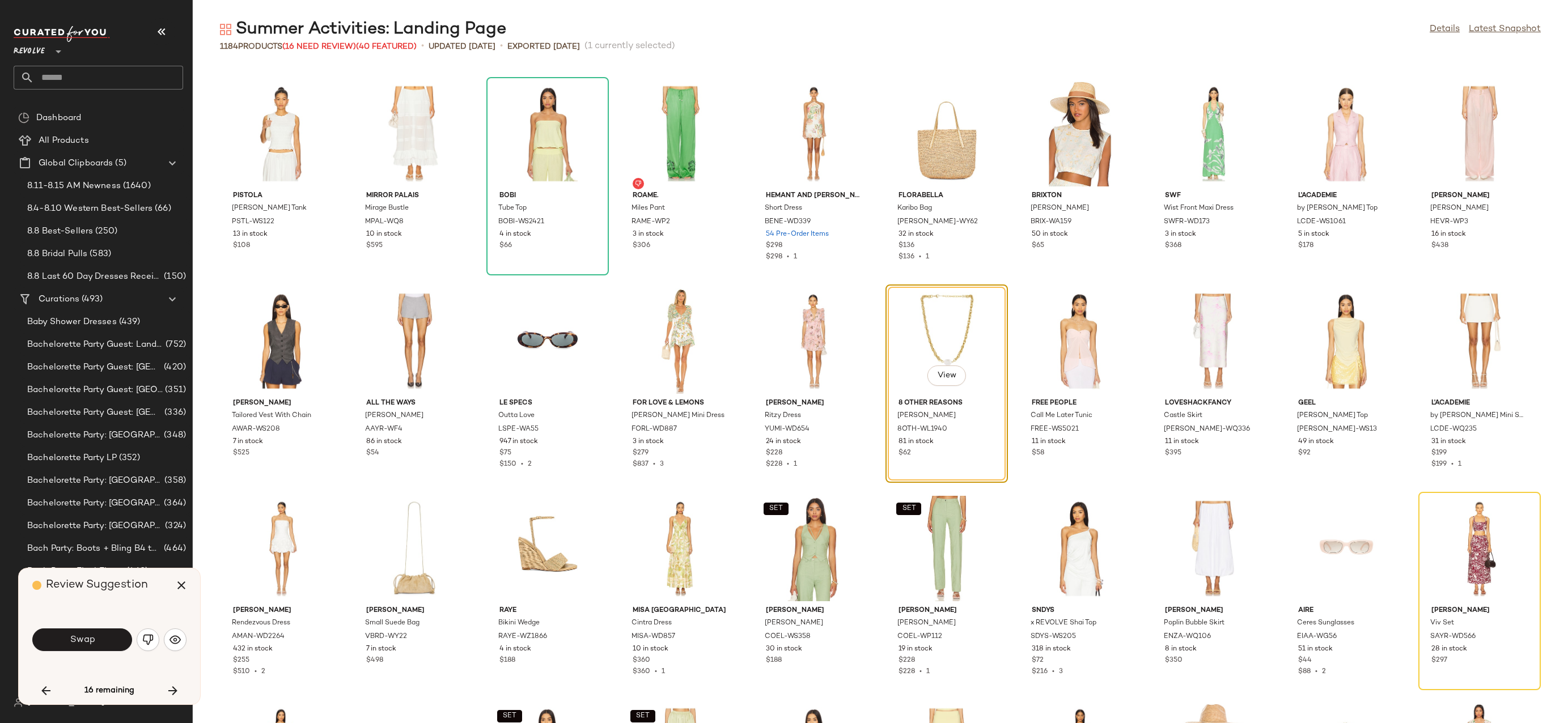
click at [92, 640] on span "Swap" at bounding box center [82, 640] width 25 height 11
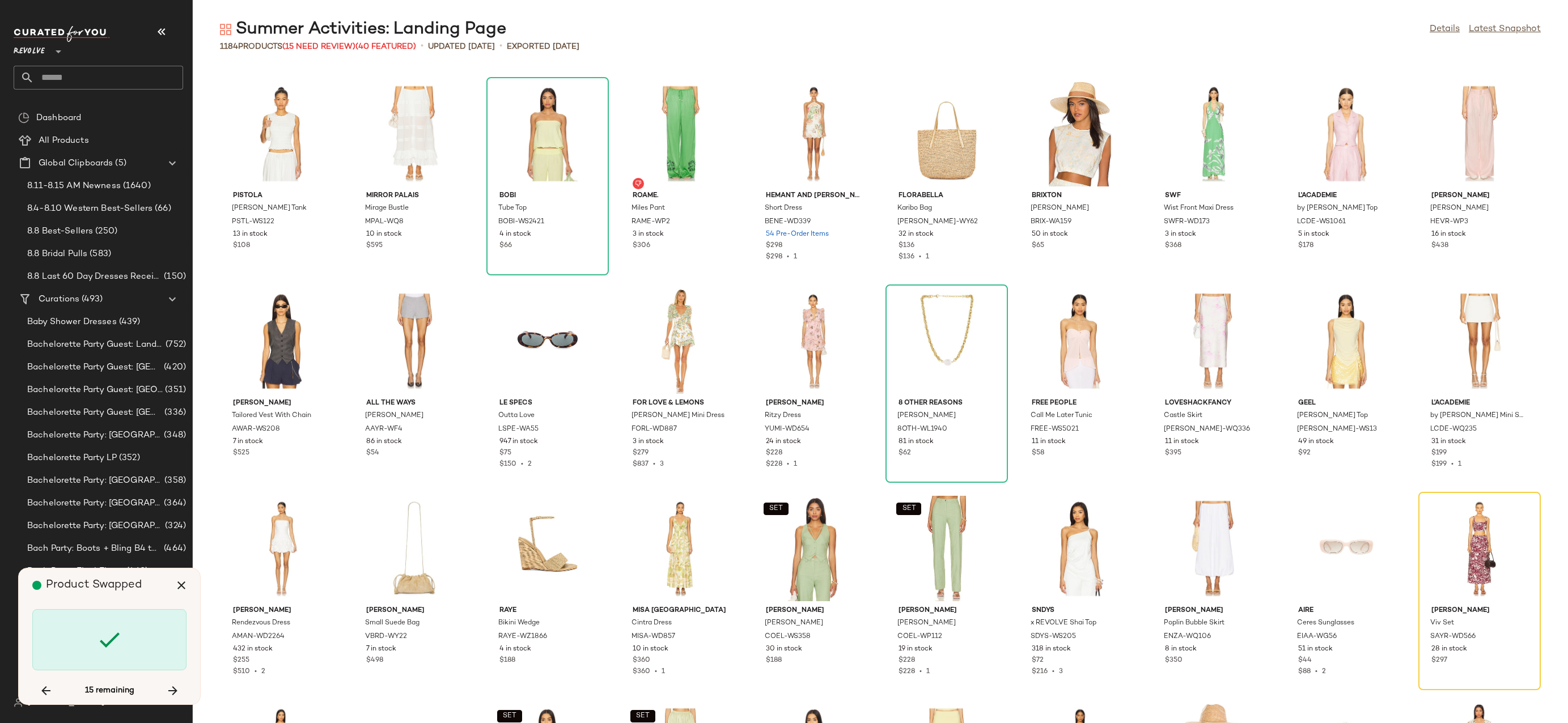
scroll to position [16181, 0]
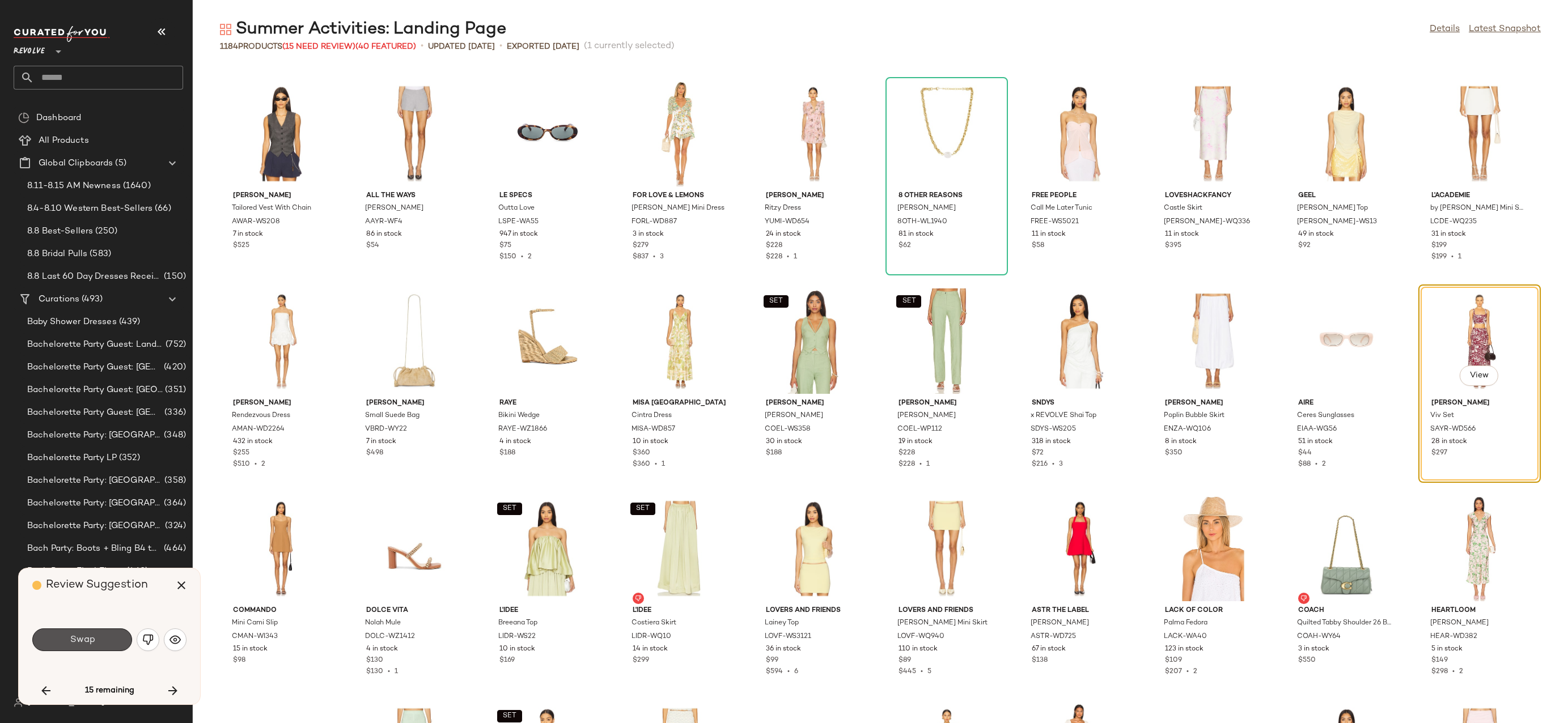
click at [92, 640] on span "Swap" at bounding box center [82, 640] width 25 height 11
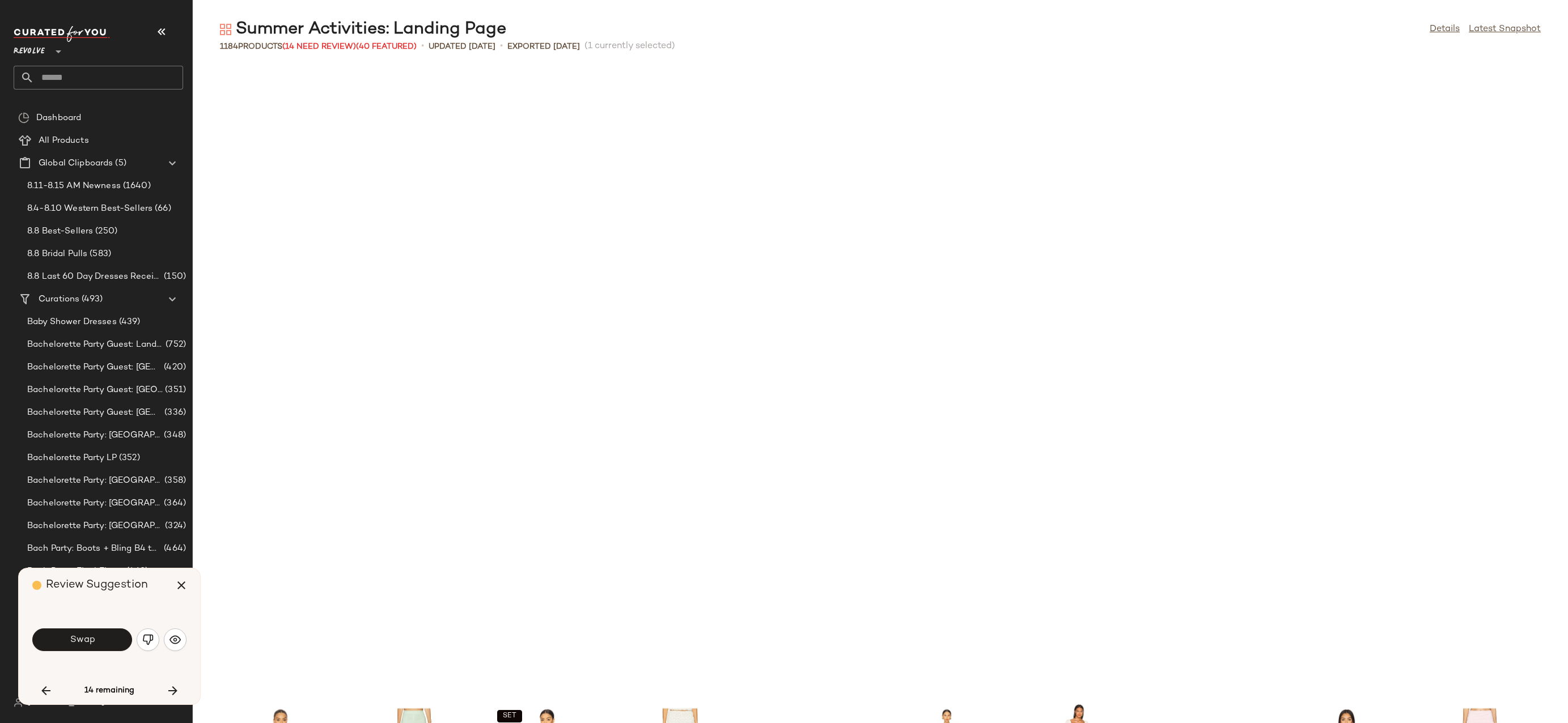
scroll to position [16803, 0]
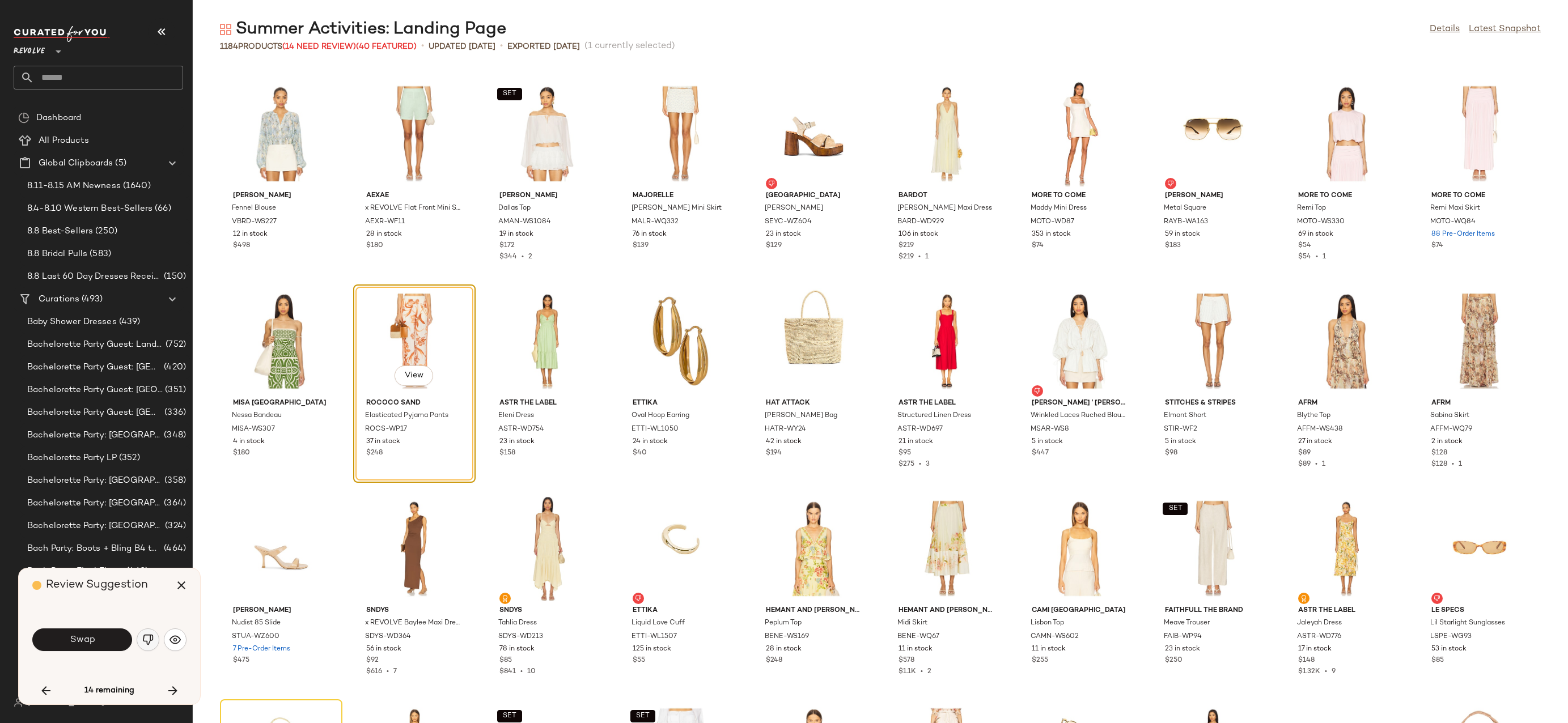
click at [147, 645] on button "button" at bounding box center [148, 640] width 23 height 23
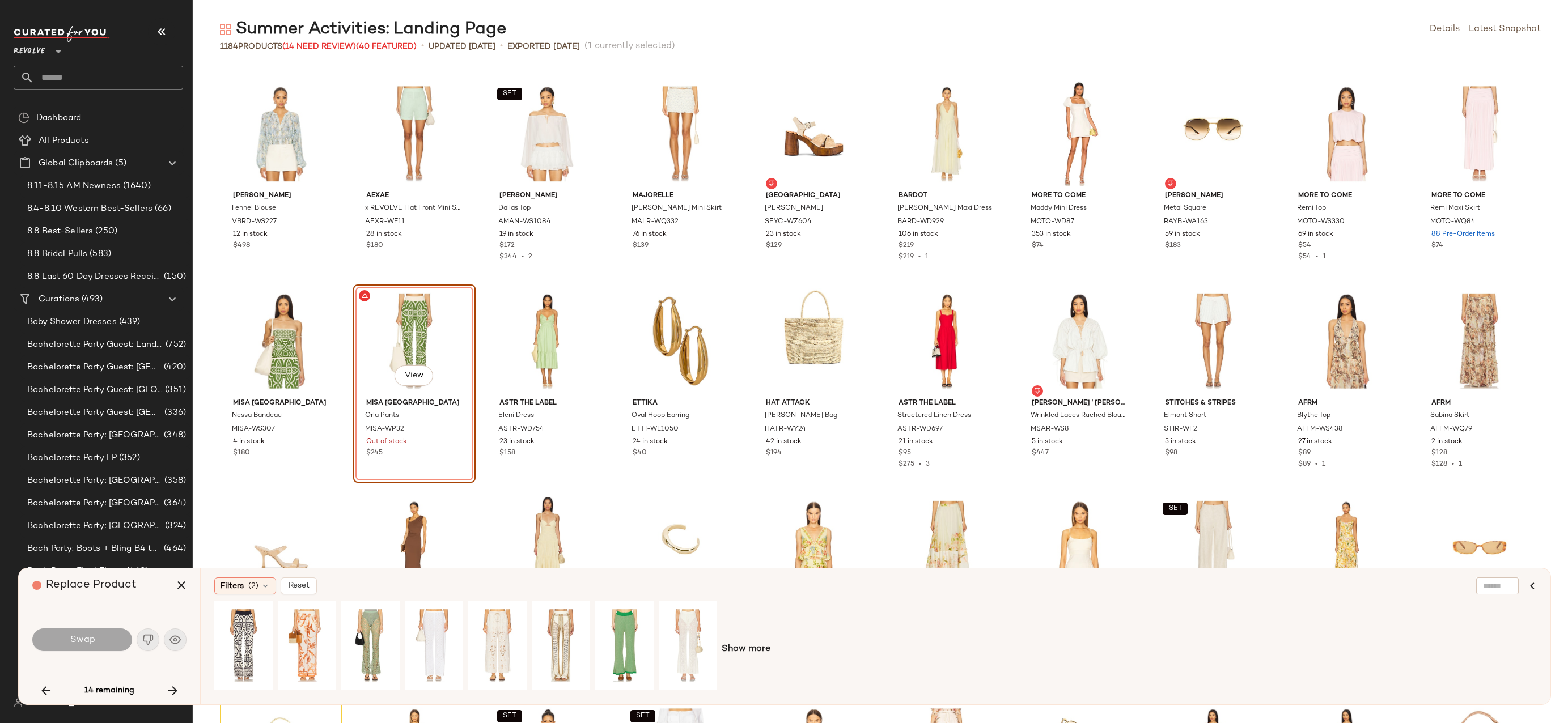
click at [189, 696] on div "Replace Product Swap 14 remaining" at bounding box center [109, 637] width 181 height 136
click at [181, 695] on button "button" at bounding box center [172, 691] width 27 height 27
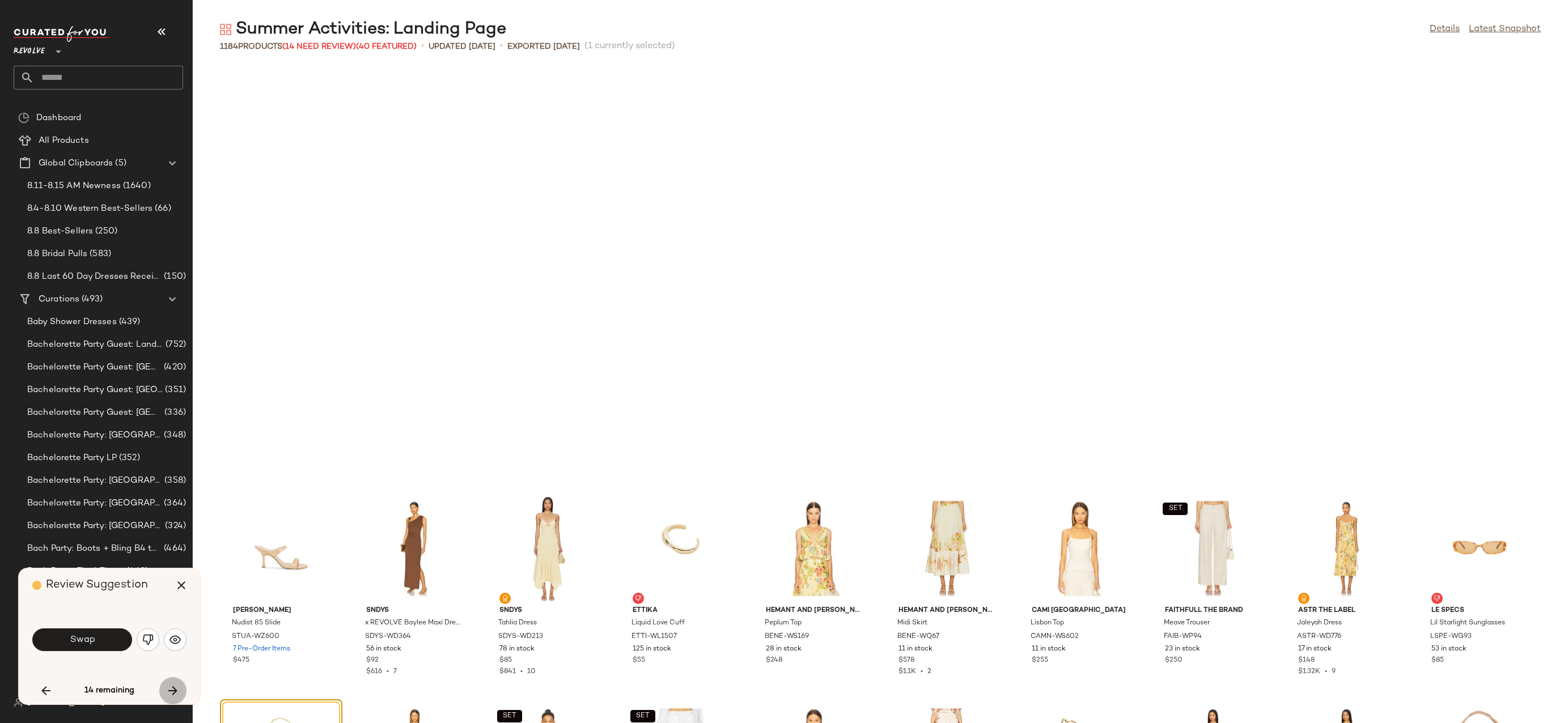
scroll to position [17218, 0]
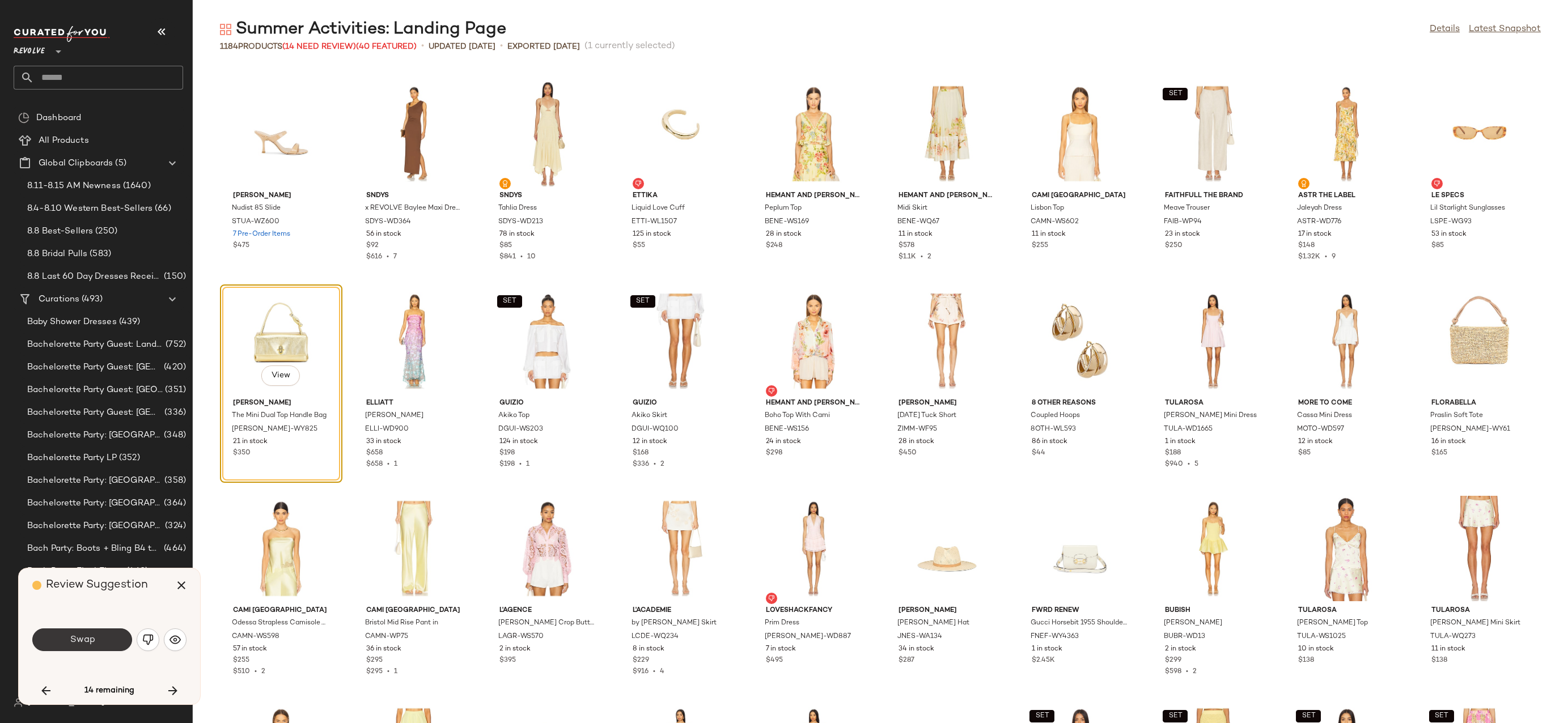
click at [88, 645] on button "Swap" at bounding box center [82, 640] width 100 height 23
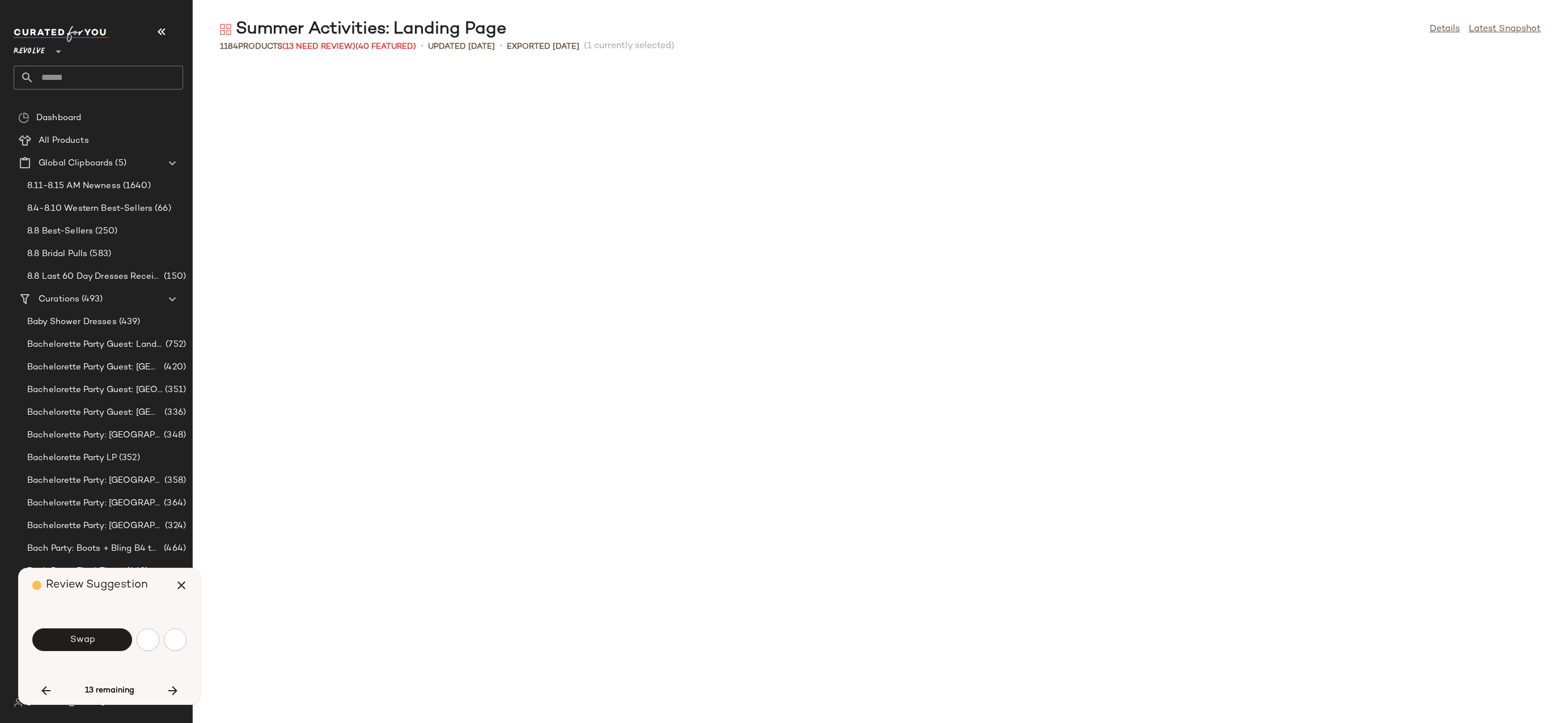
scroll to position [18048, 0]
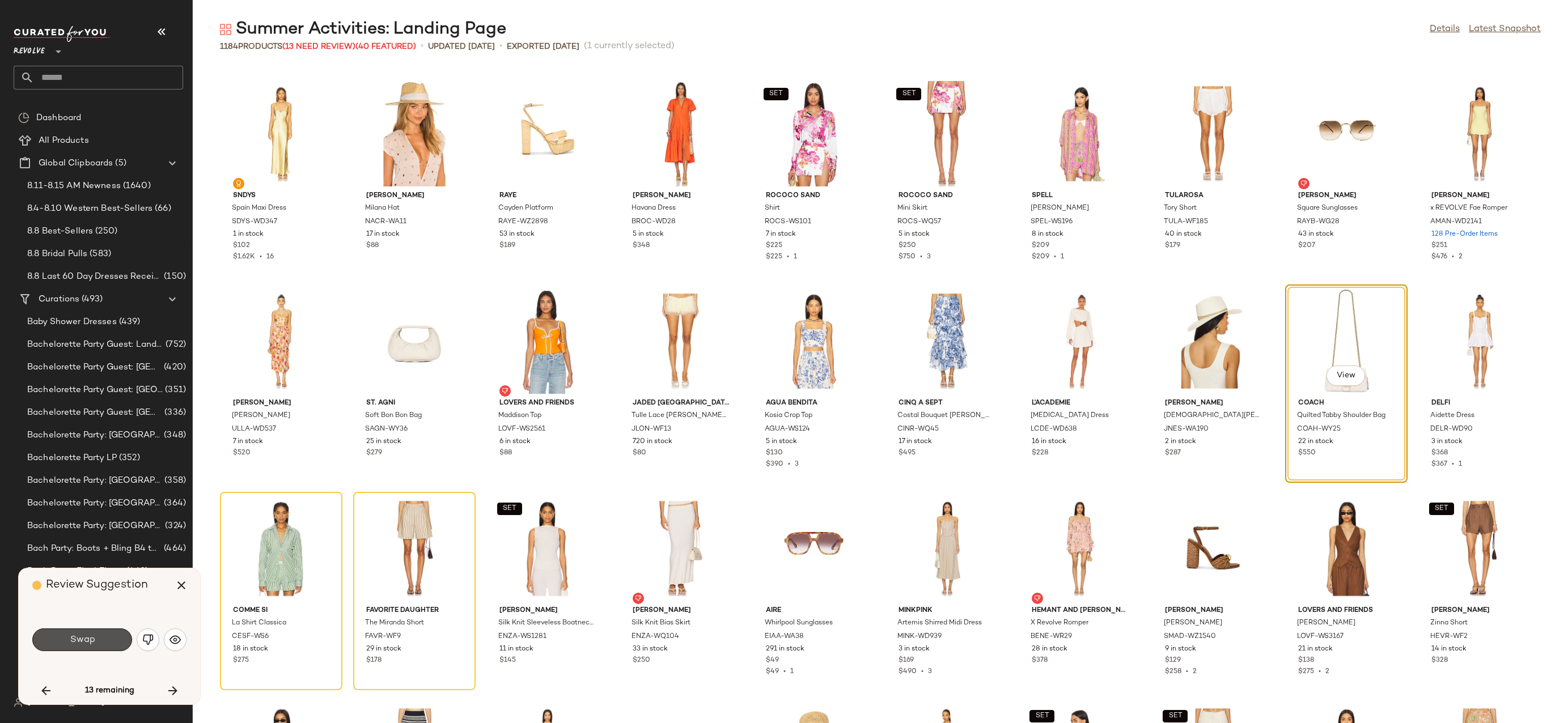
click at [88, 645] on button "Swap" at bounding box center [82, 640] width 100 height 23
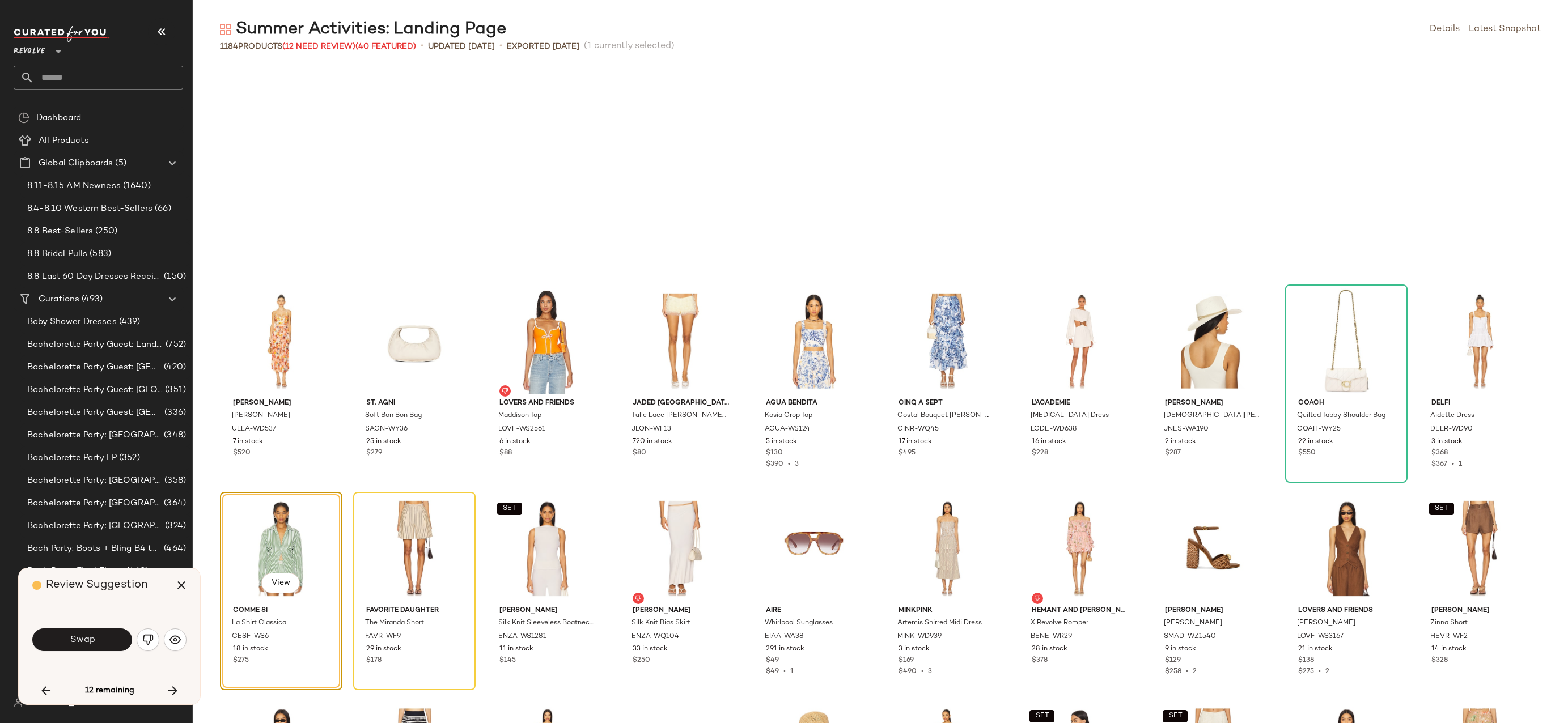
scroll to position [18256, 0]
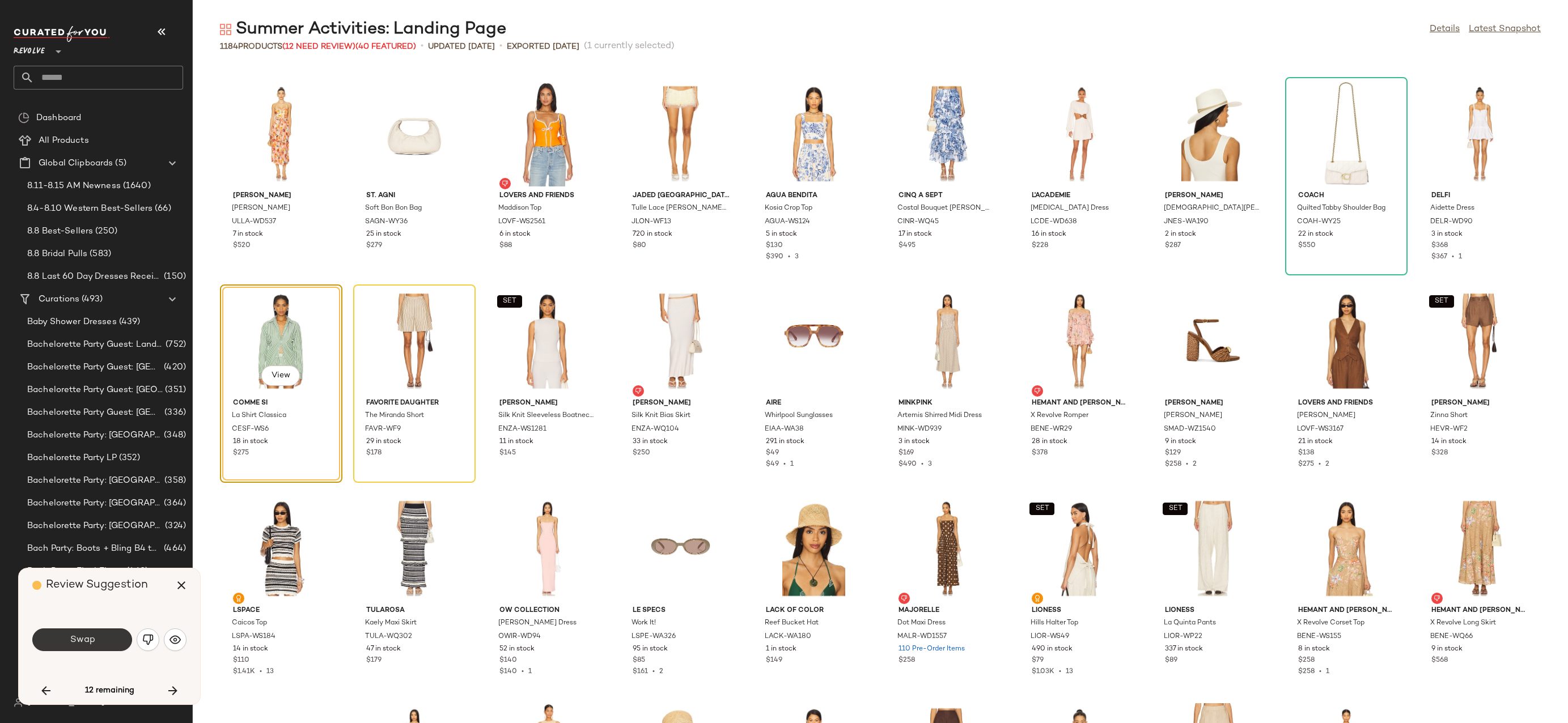
click at [109, 644] on button "Swap" at bounding box center [82, 640] width 100 height 23
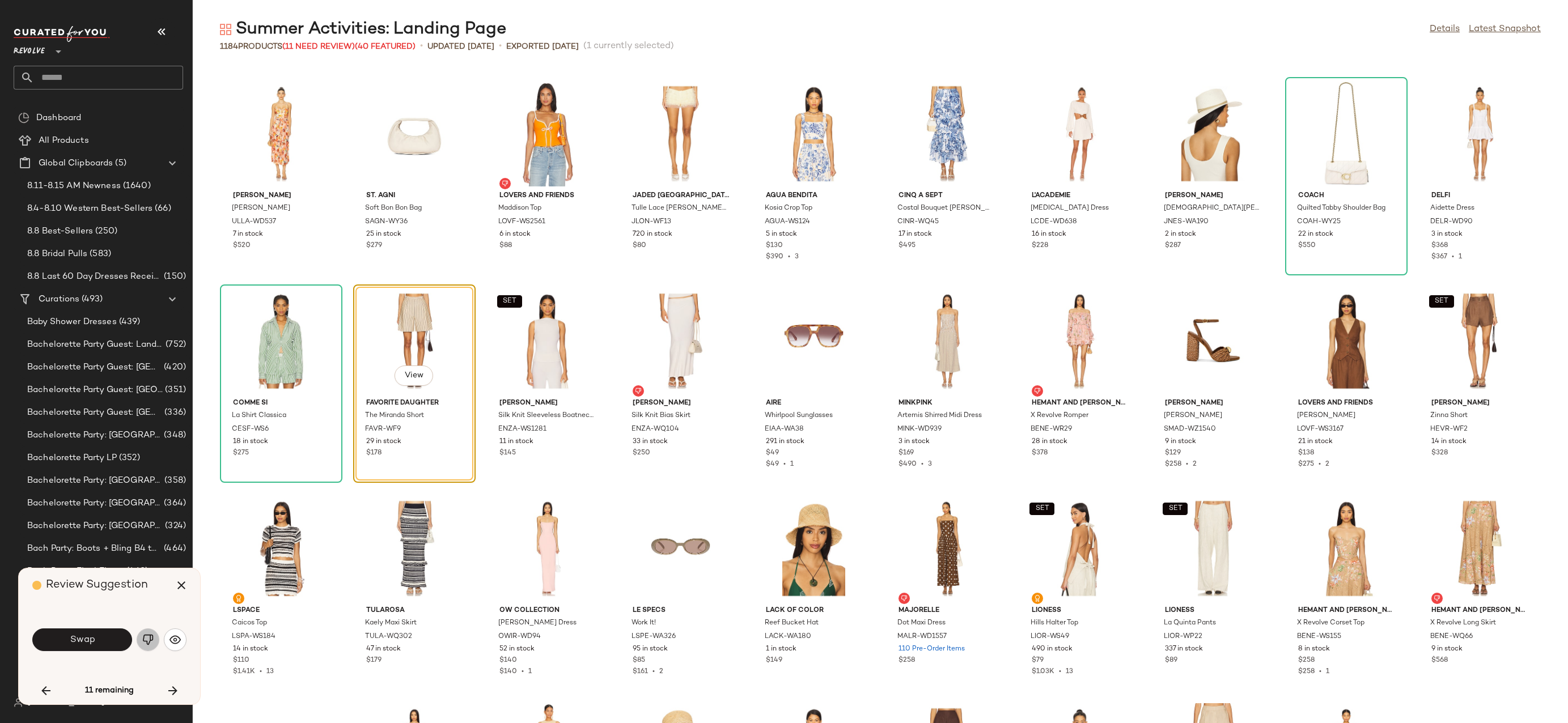
click at [149, 640] on img "button" at bounding box center [148, 640] width 11 height 11
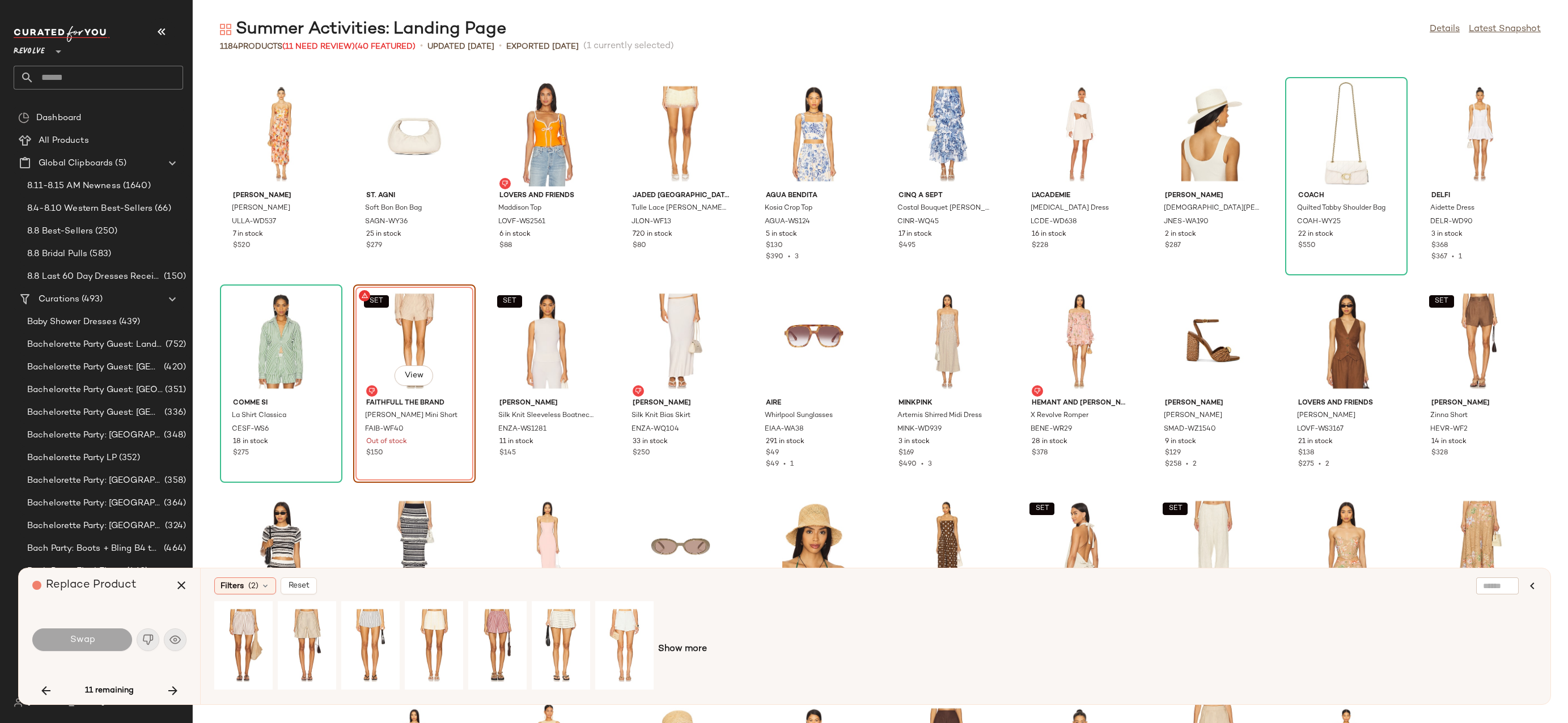
click at [694, 642] on div "Show more" at bounding box center [876, 650] width 1323 height 97
click at [694, 645] on span "Show more" at bounding box center [682, 649] width 49 height 13
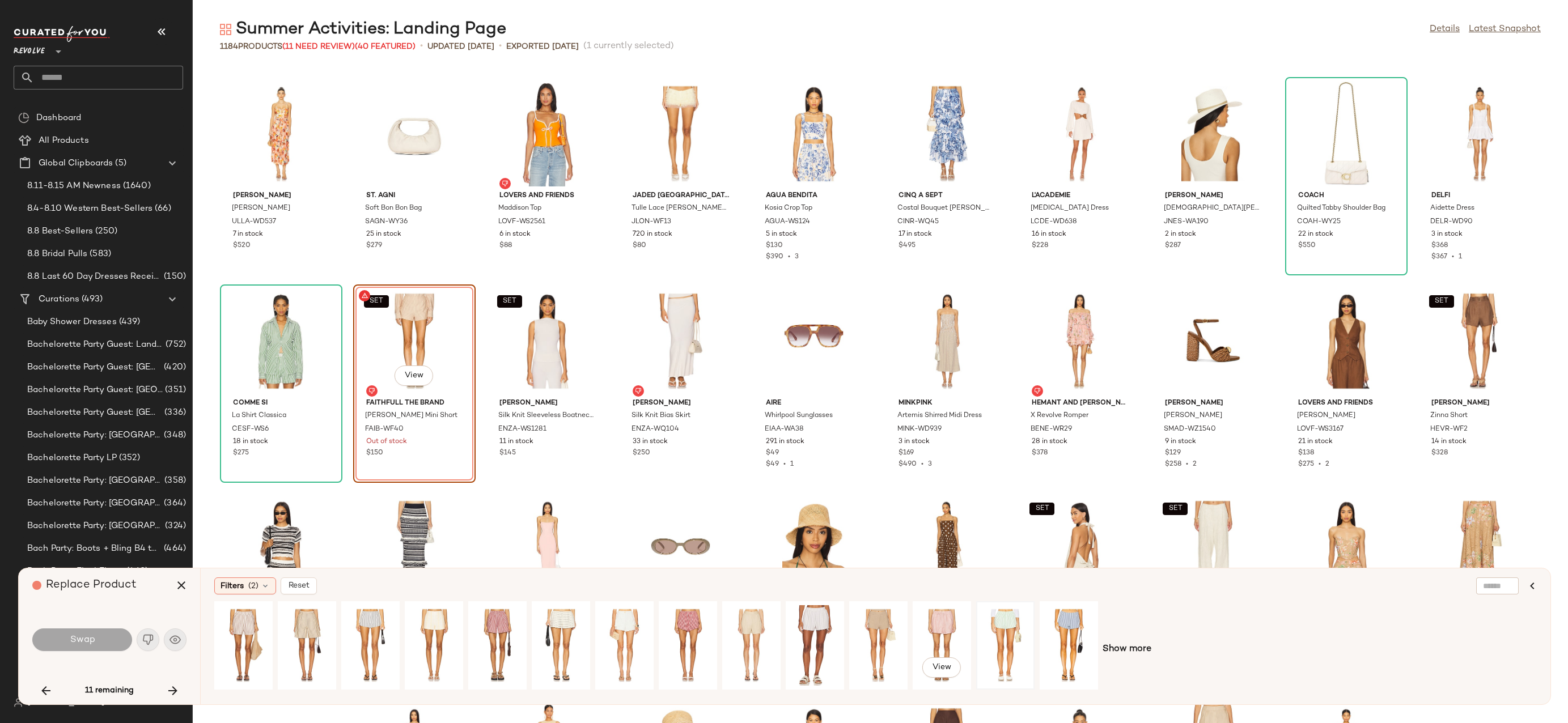
click at [983, 636] on div at bounding box center [1005, 645] width 50 height 81
click at [1129, 655] on span "Show more" at bounding box center [1127, 649] width 49 height 13
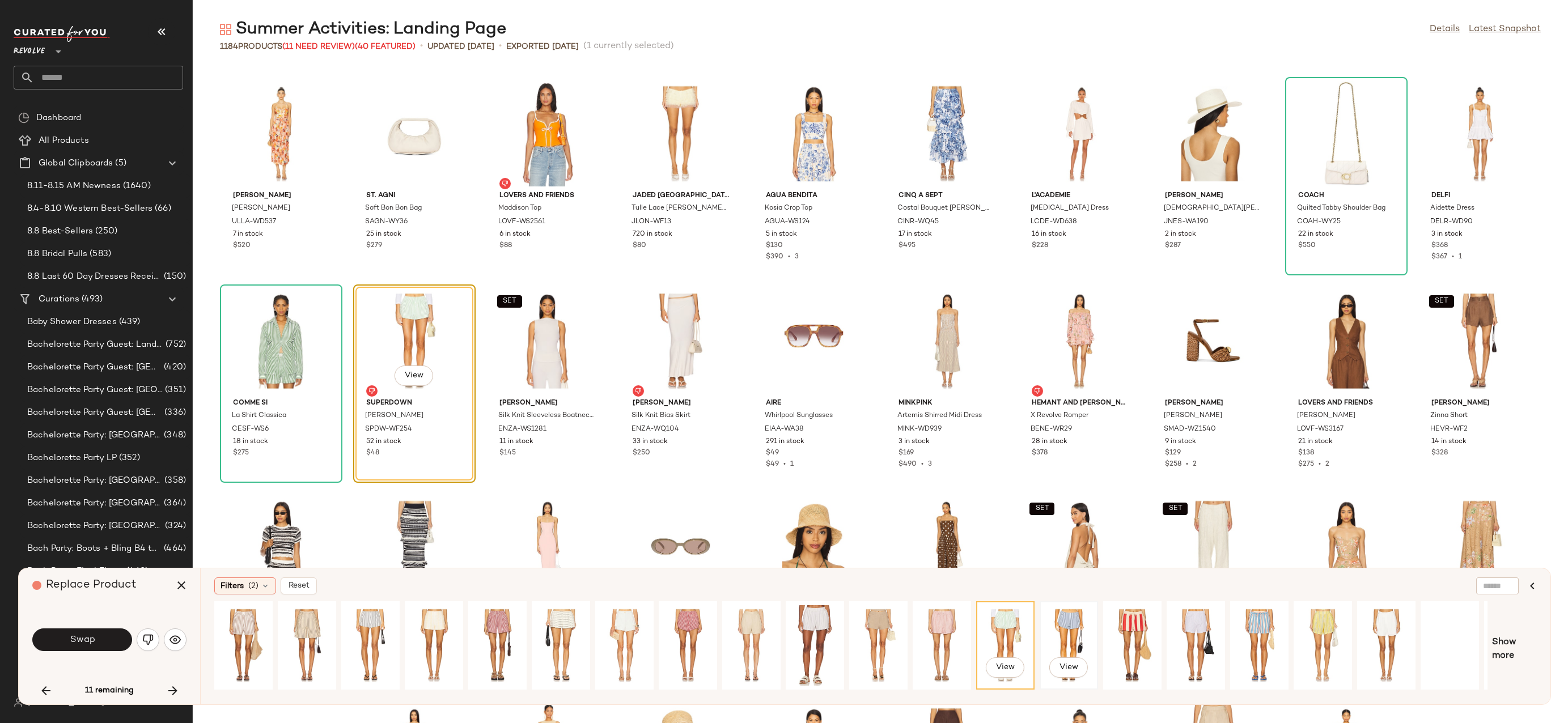
scroll to position [0, 118]
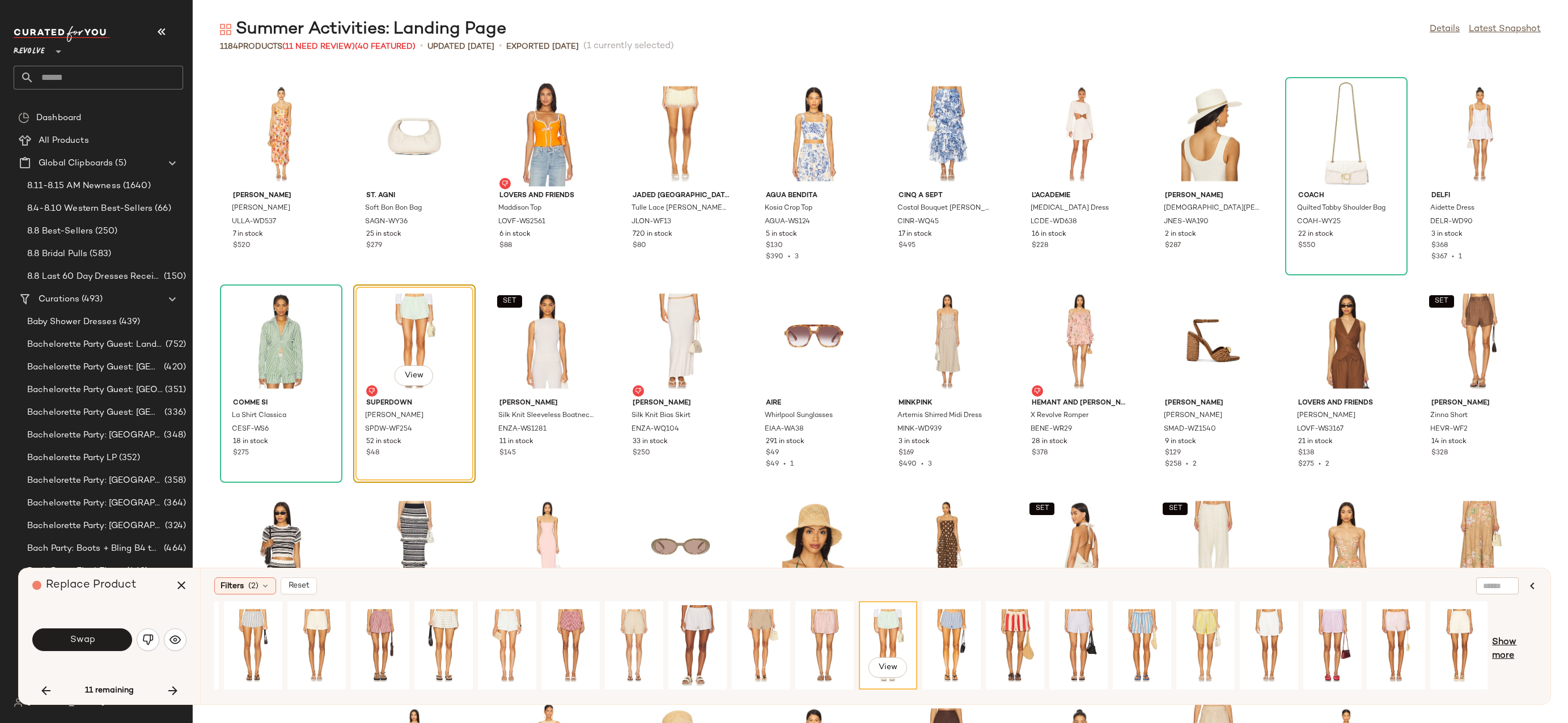
click at [1522, 647] on span "Show more" at bounding box center [1514, 649] width 45 height 27
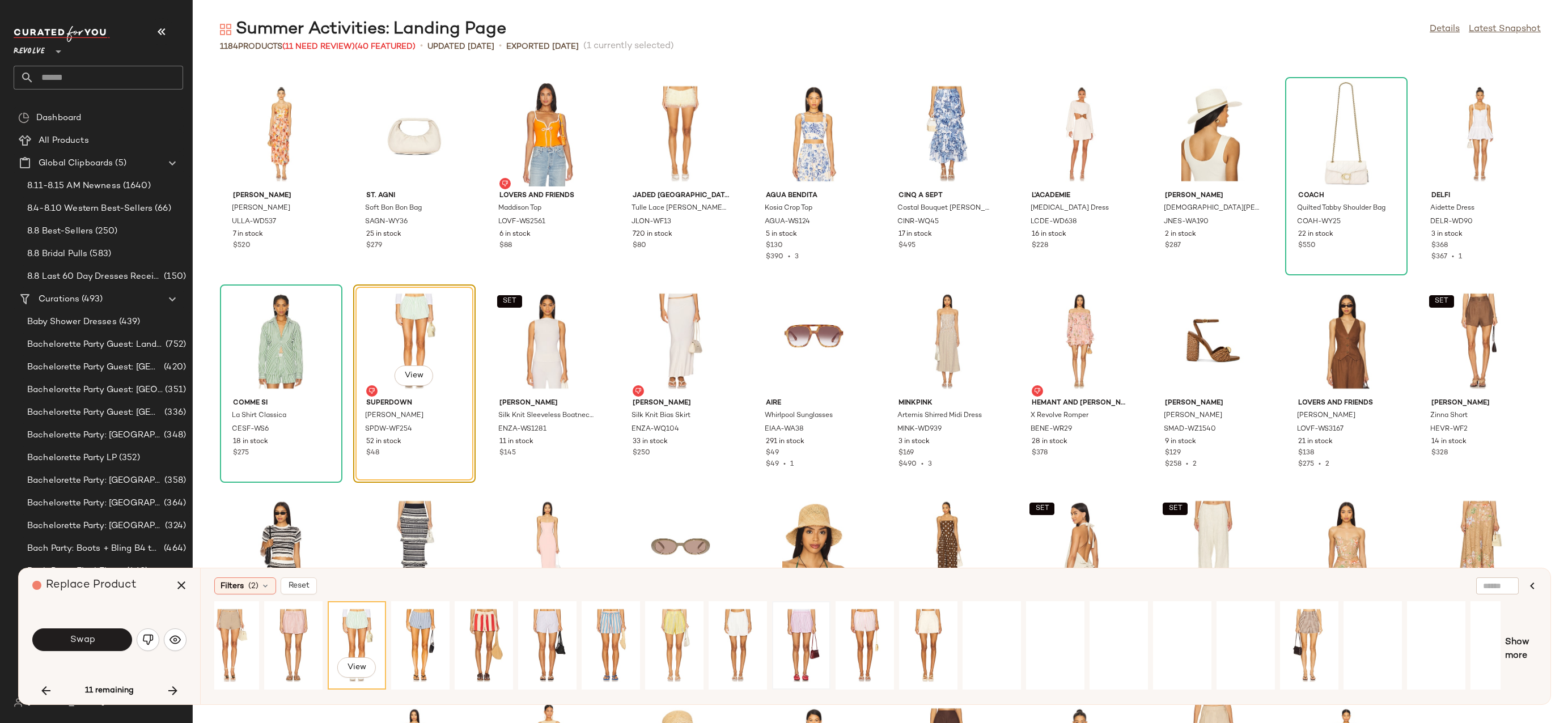
scroll to position [0, 676]
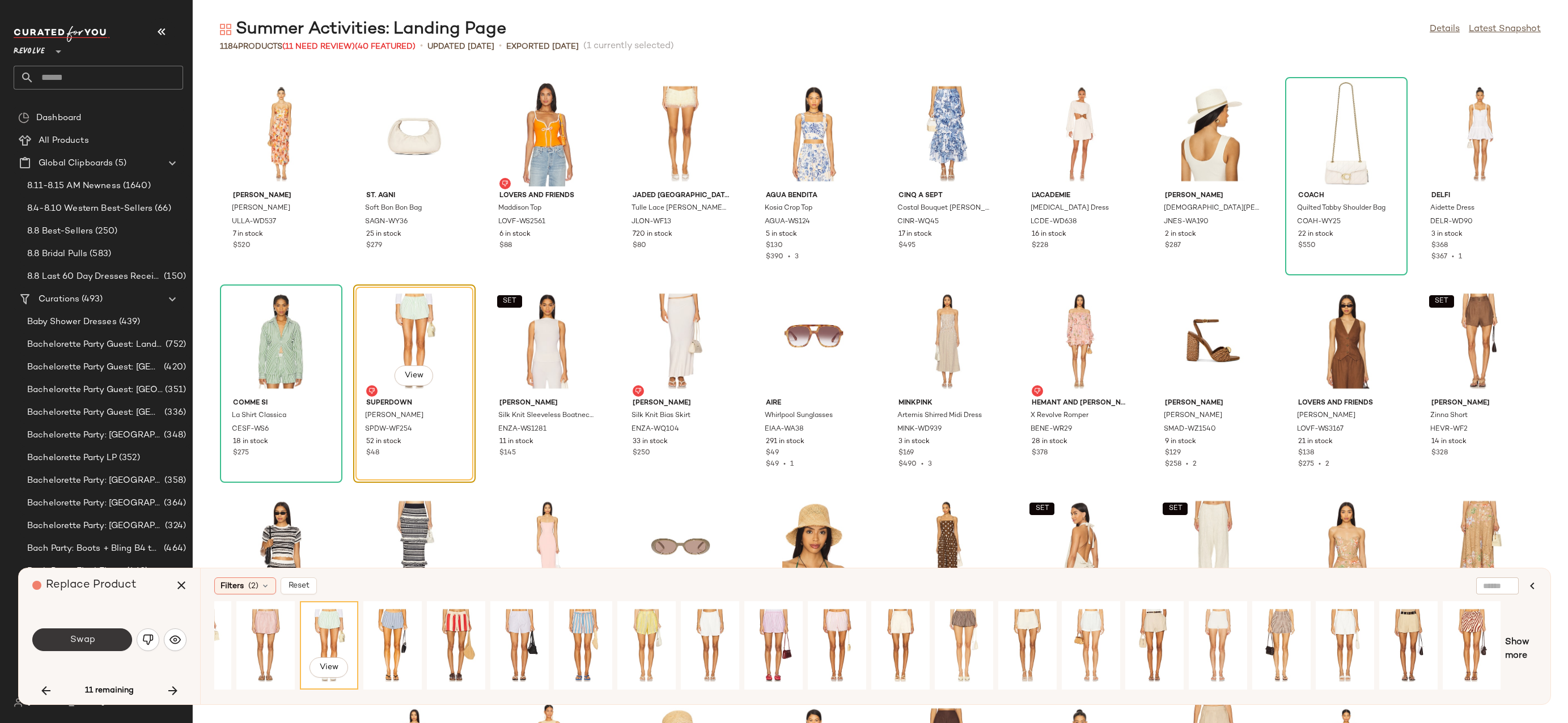
click at [95, 646] on button "Swap" at bounding box center [82, 640] width 100 height 23
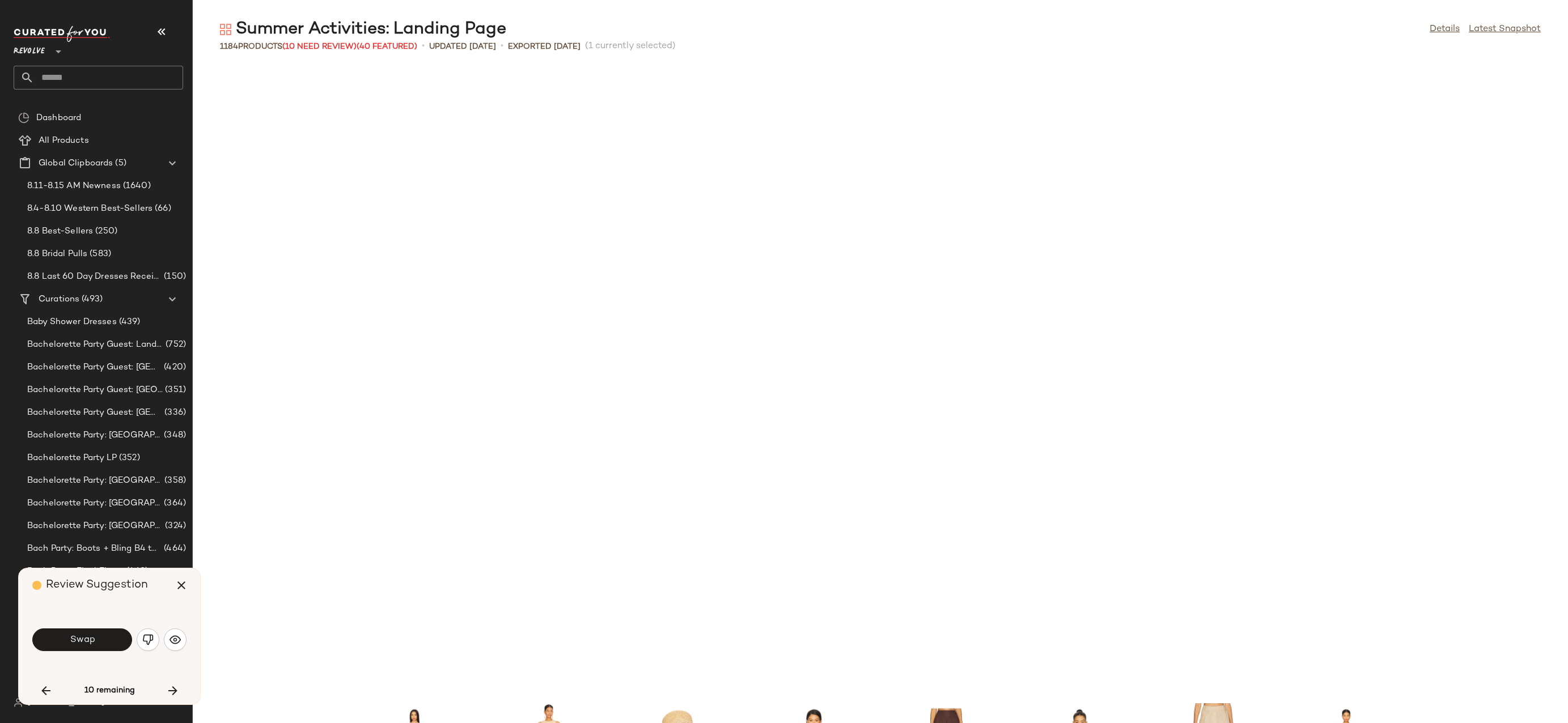
scroll to position [18878, 0]
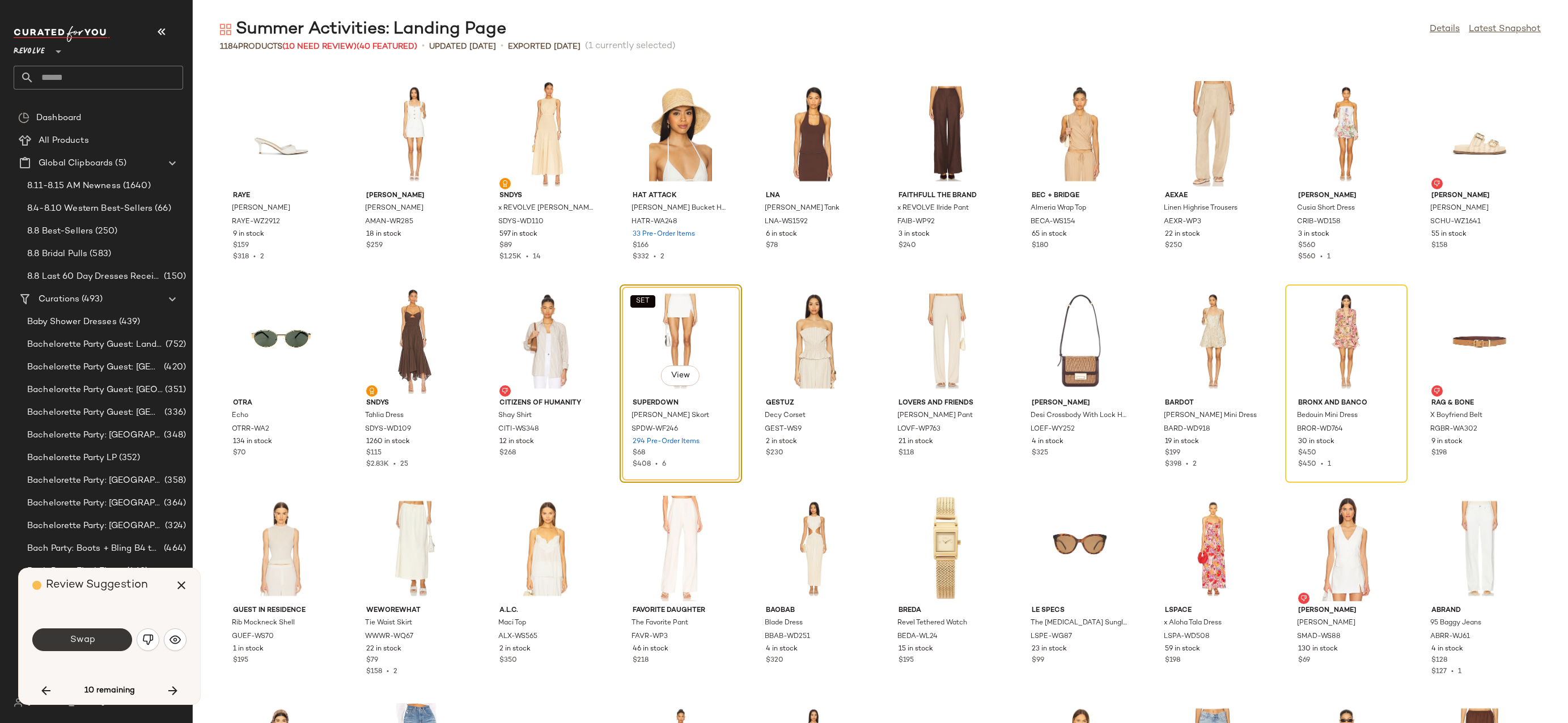
click at [99, 633] on button "Swap" at bounding box center [82, 640] width 100 height 23
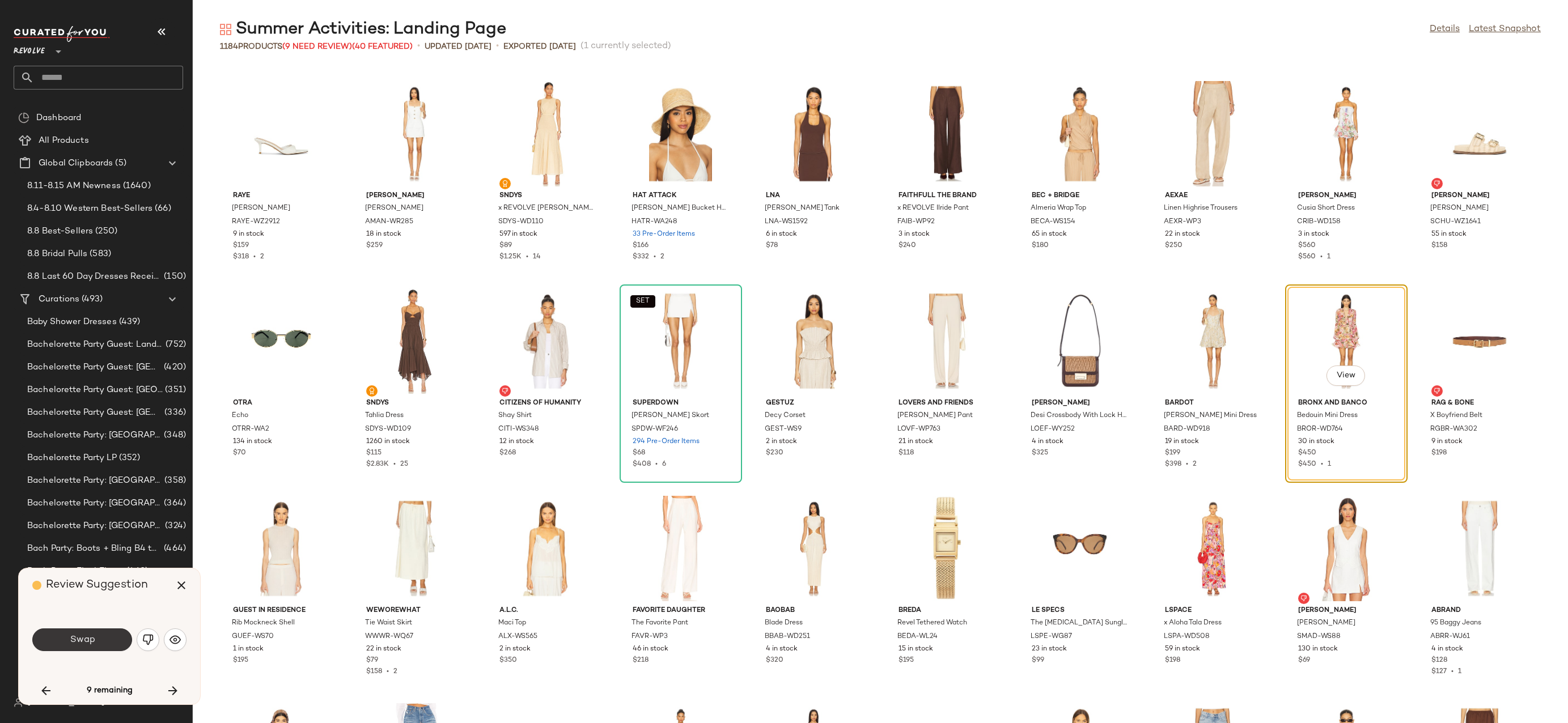
click at [97, 639] on button "Swap" at bounding box center [82, 640] width 100 height 23
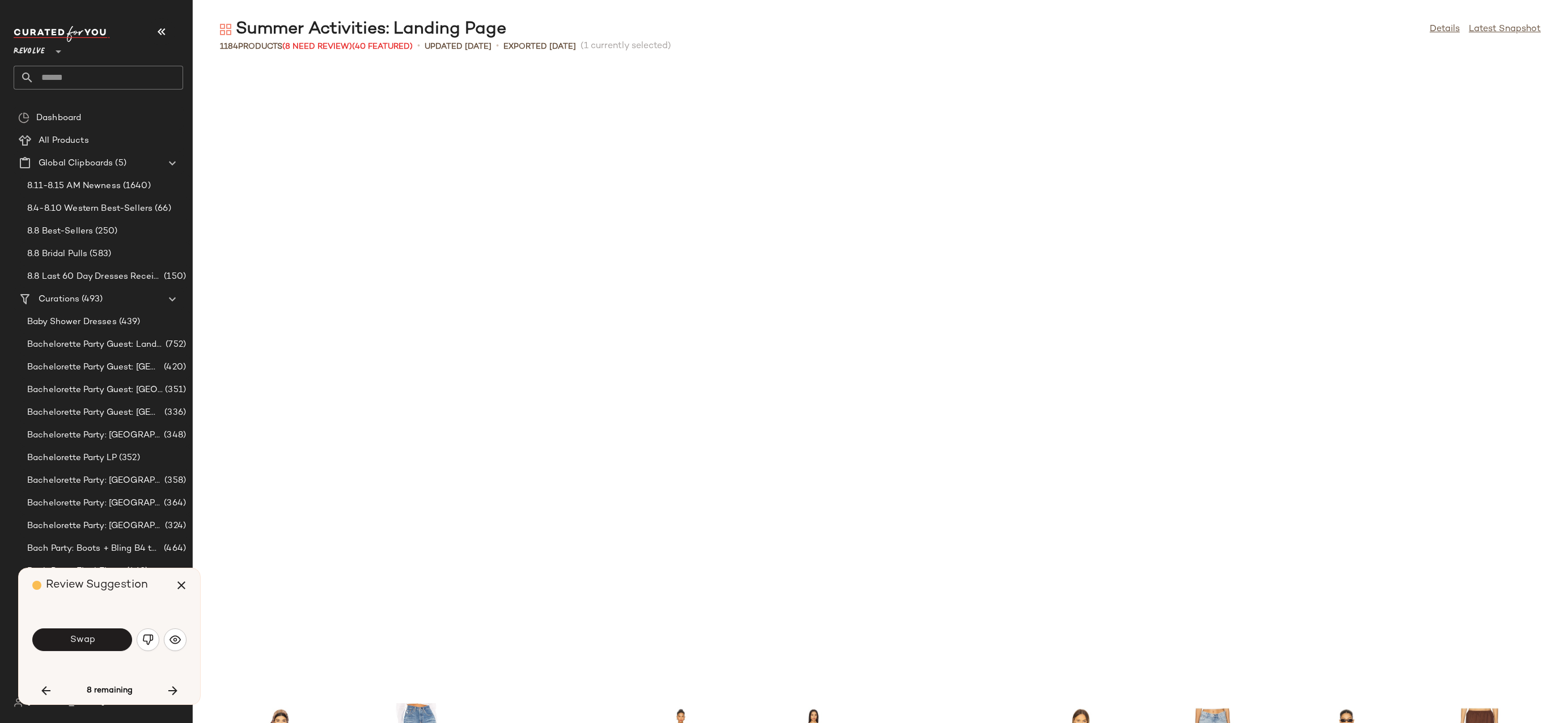
scroll to position [19500, 0]
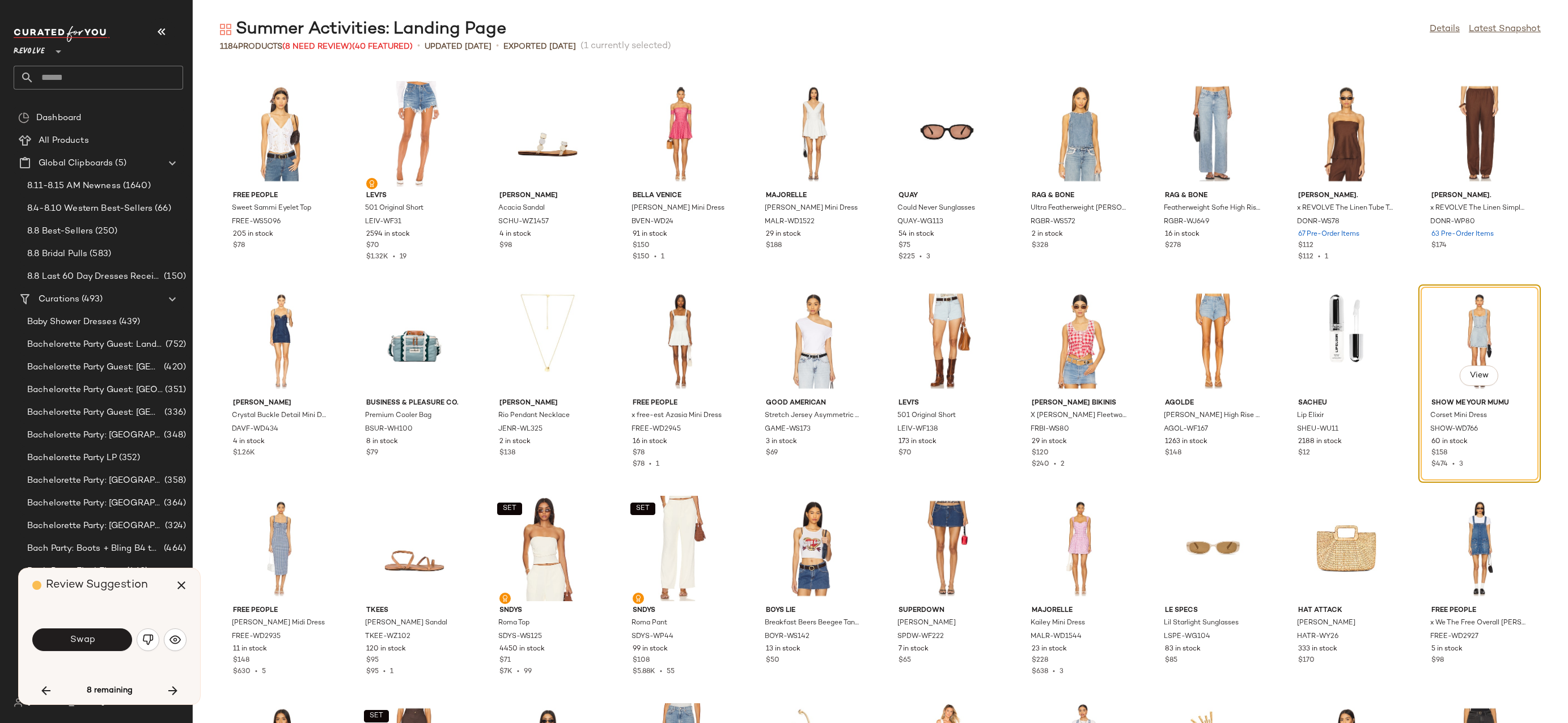
click at [97, 639] on button "Swap" at bounding box center [82, 640] width 100 height 23
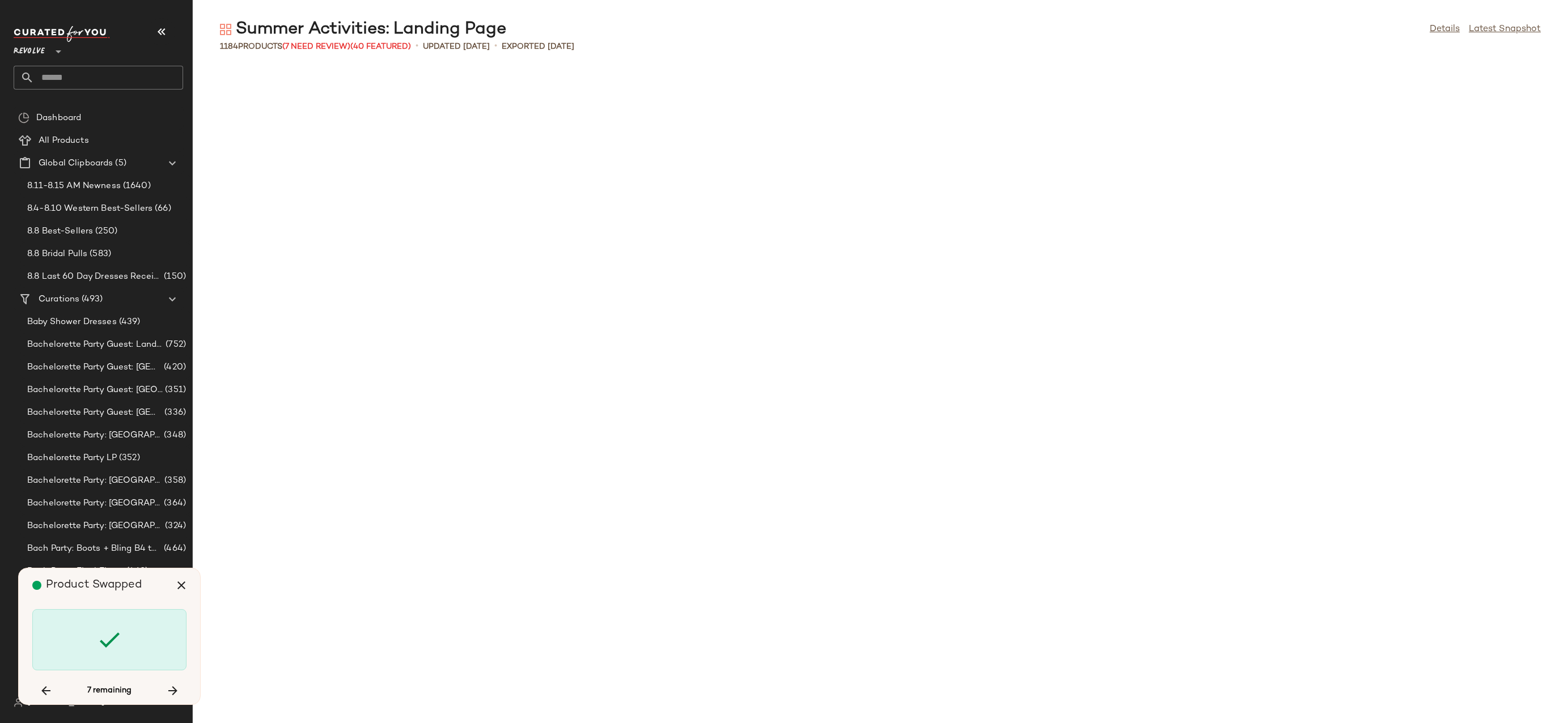
scroll to position [21368, 0]
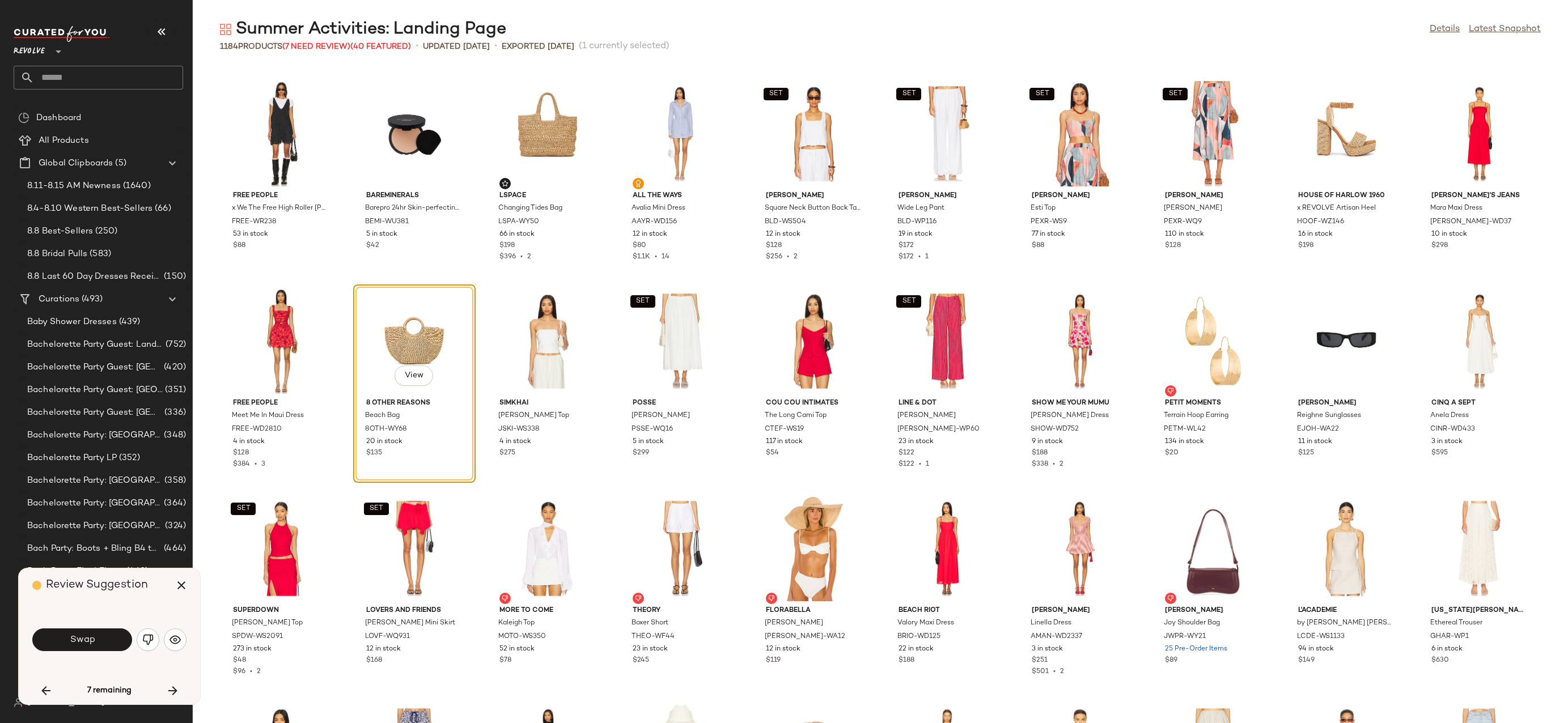
click at [97, 639] on button "Swap" at bounding box center [82, 640] width 100 height 23
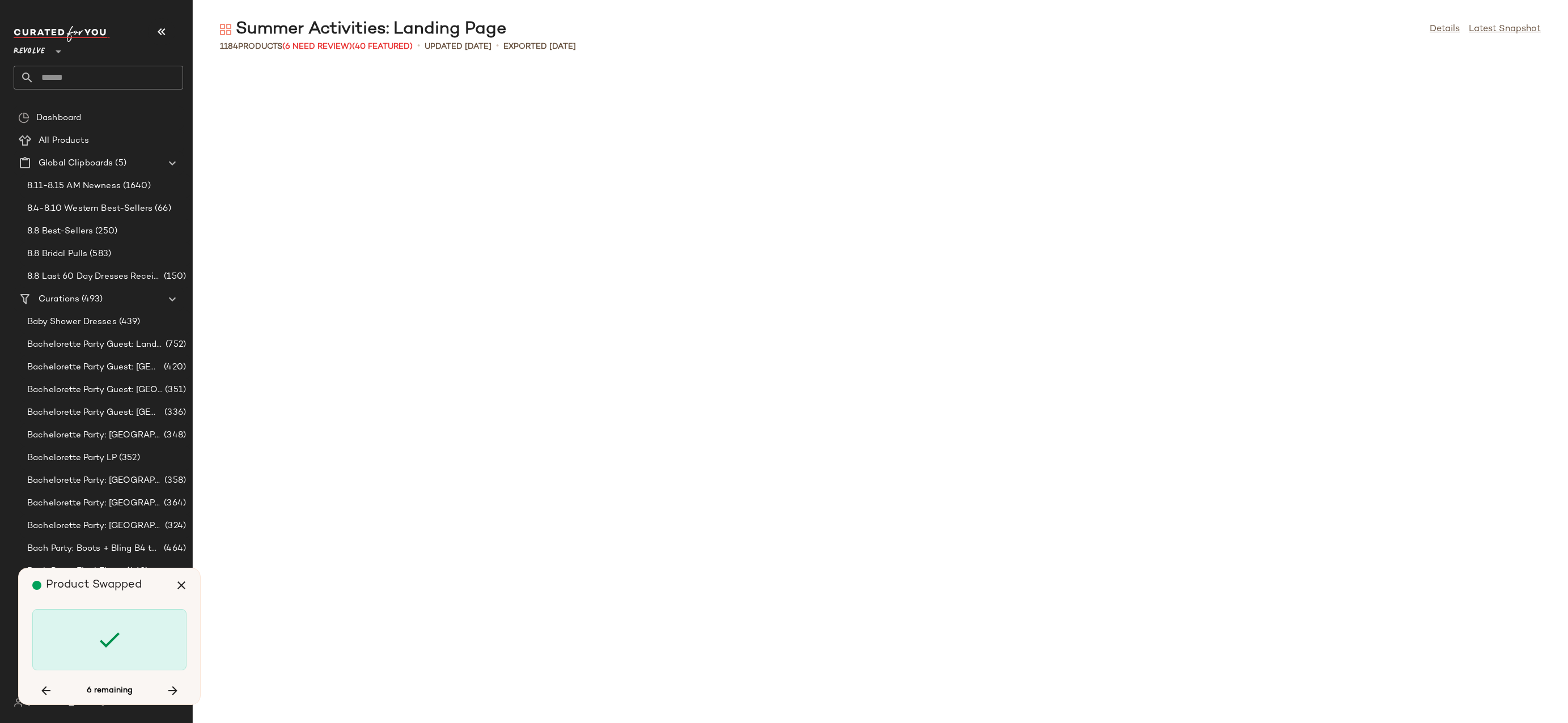
scroll to position [23235, 0]
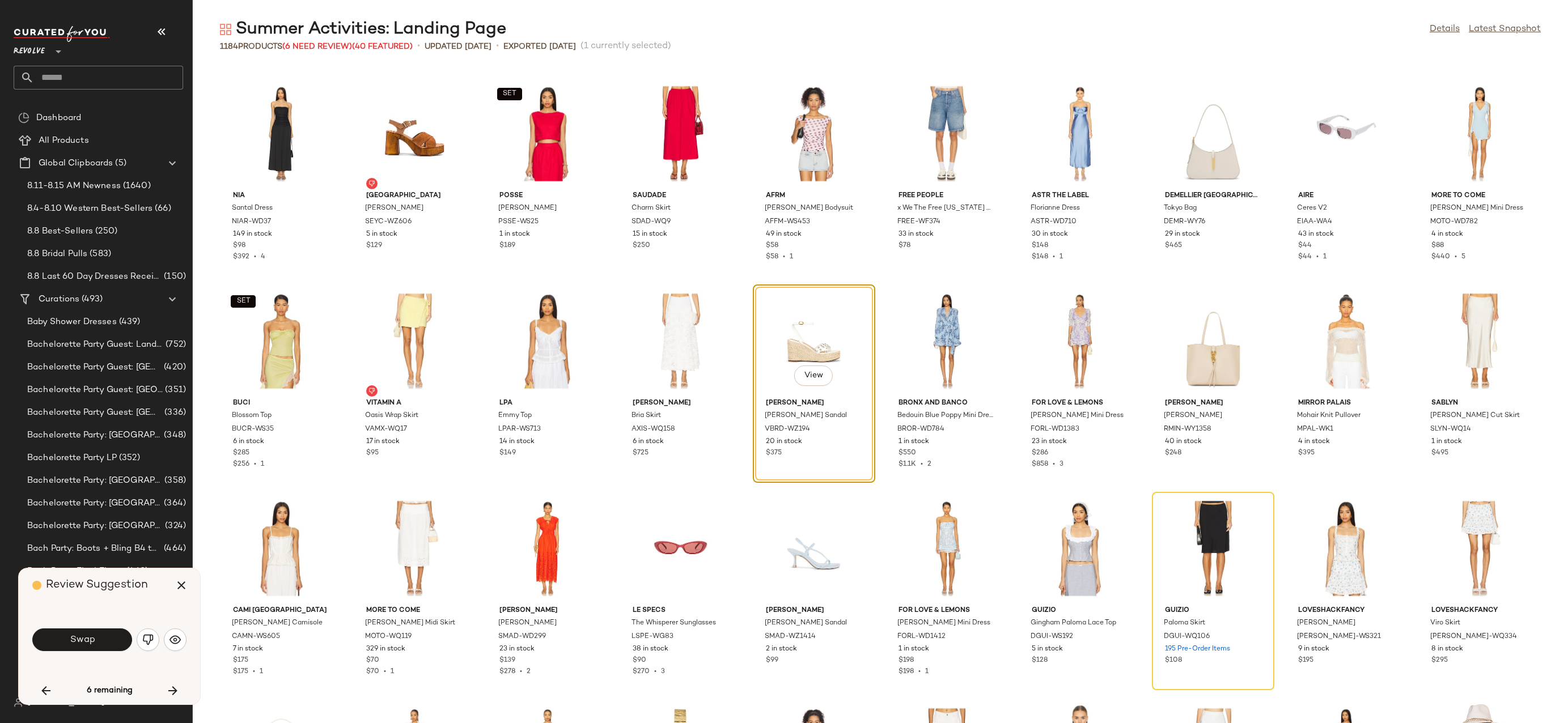
click at [97, 639] on button "Swap" at bounding box center [82, 640] width 100 height 23
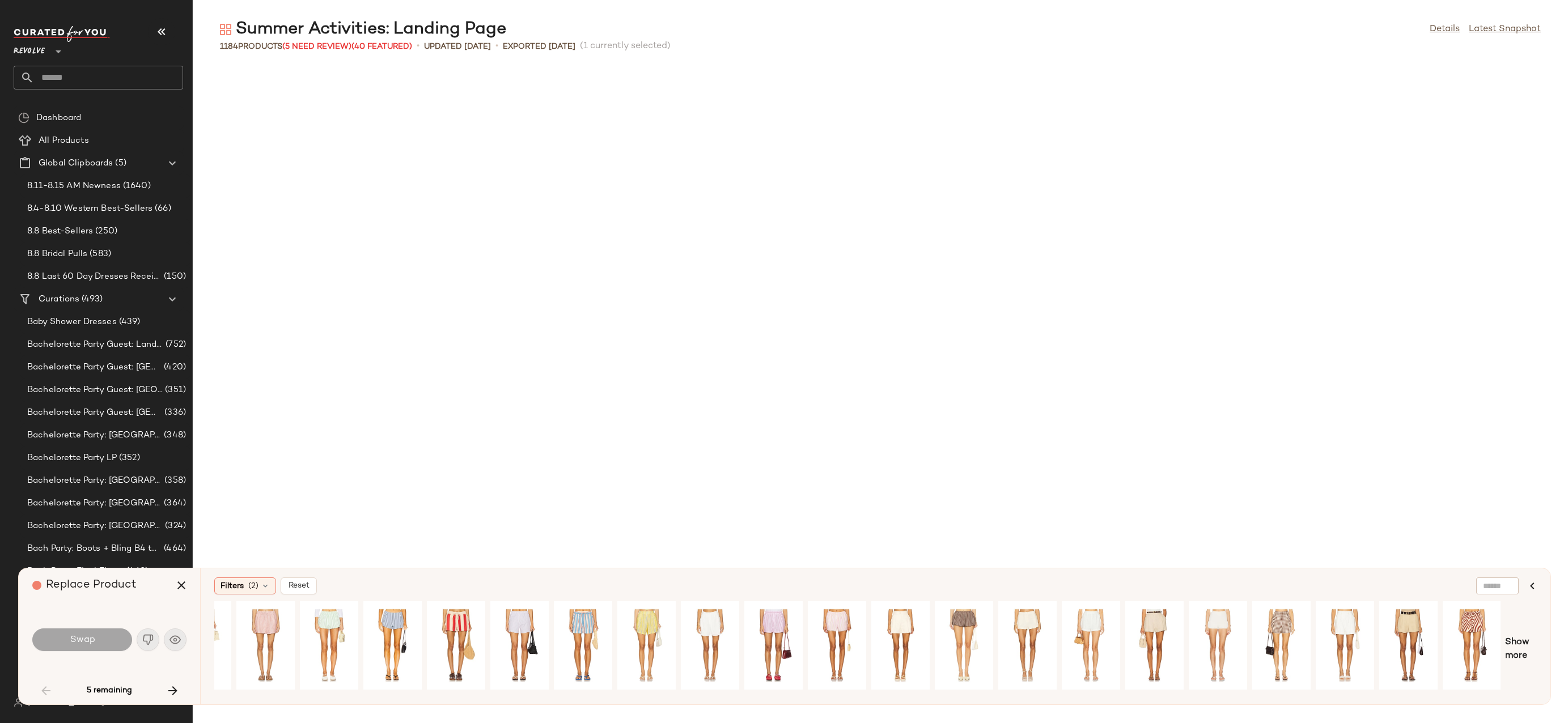
scroll to position [1037, 0]
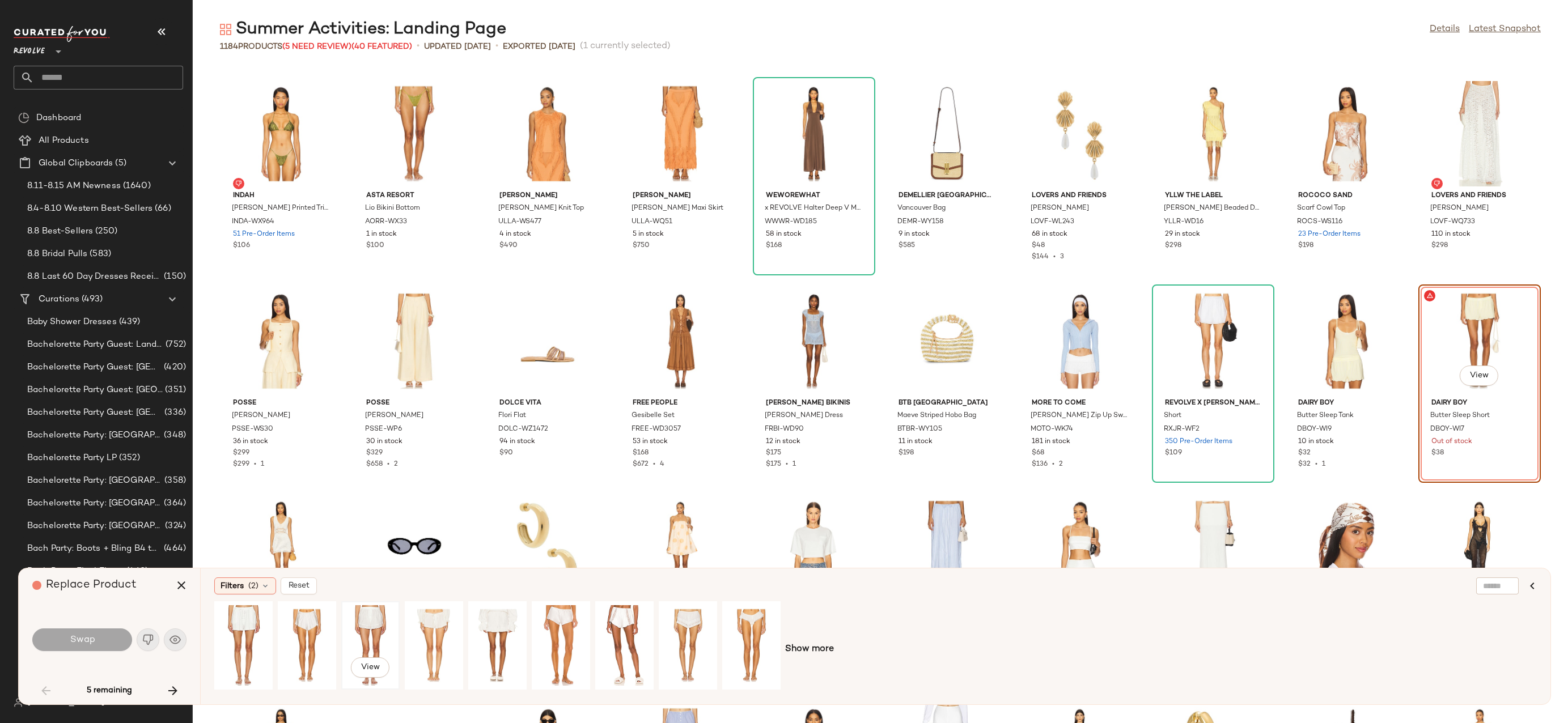
click at [369, 632] on div "View" at bounding box center [370, 645] width 50 height 81
click at [109, 638] on button "Swap" at bounding box center [82, 640] width 100 height 23
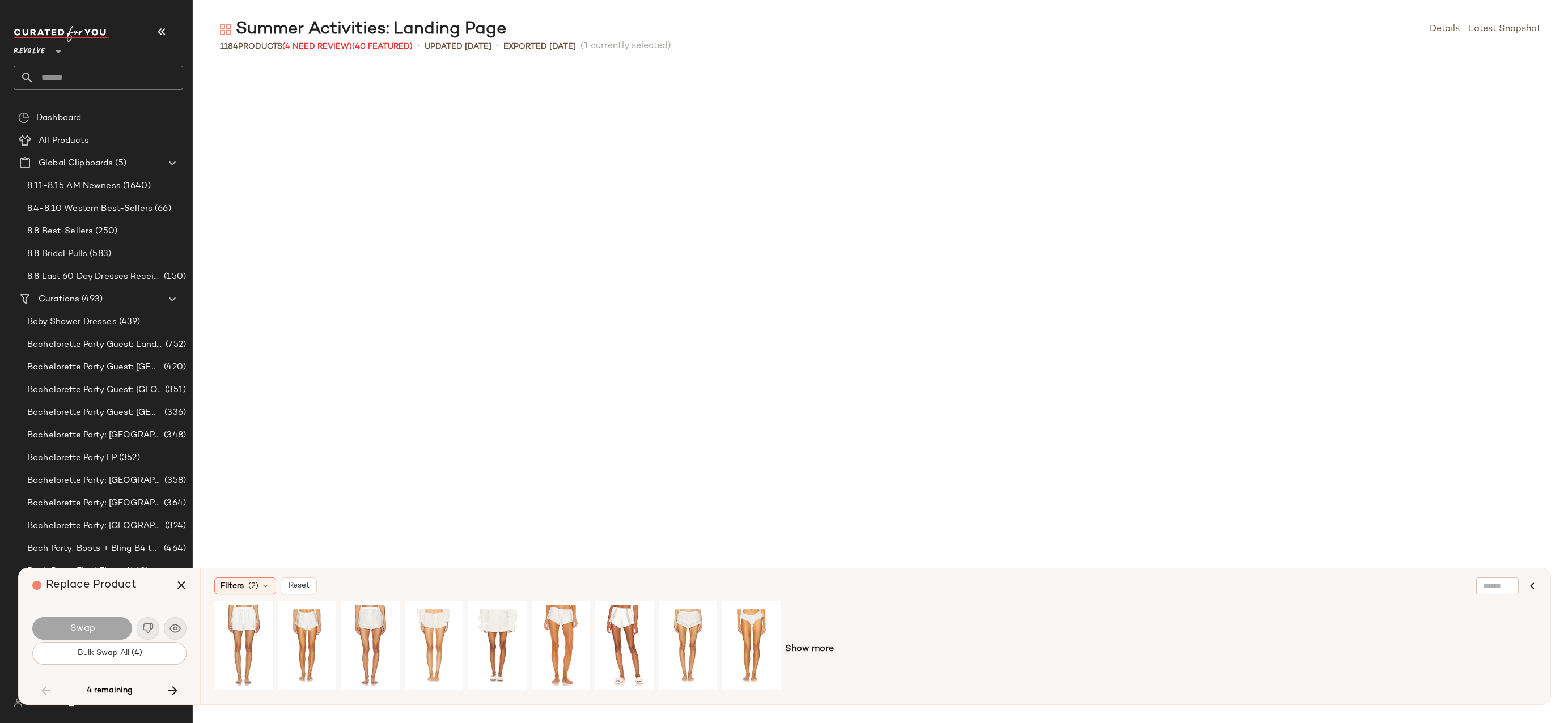
scroll to position [6431, 0]
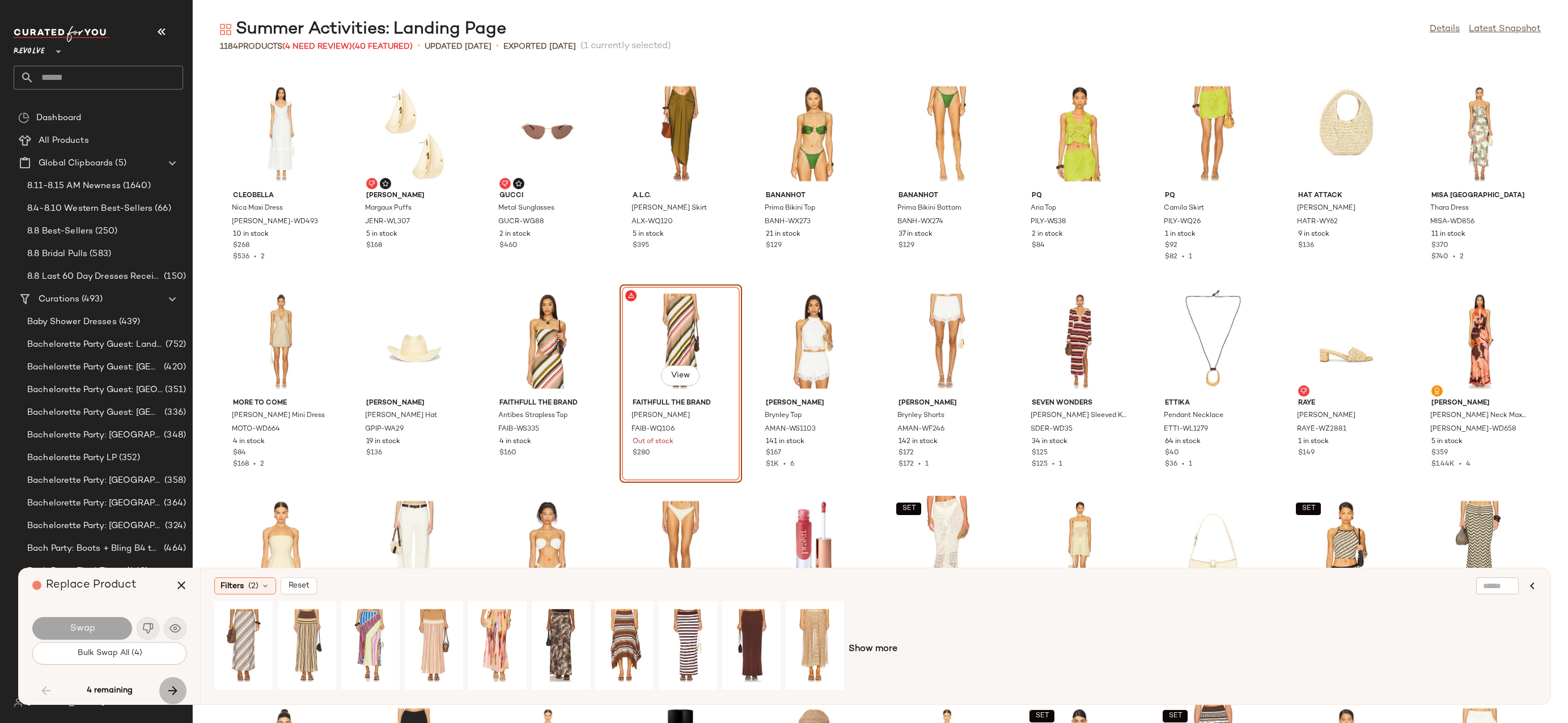
click at [174, 691] on icon "button" at bounding box center [172, 691] width 13 height 13
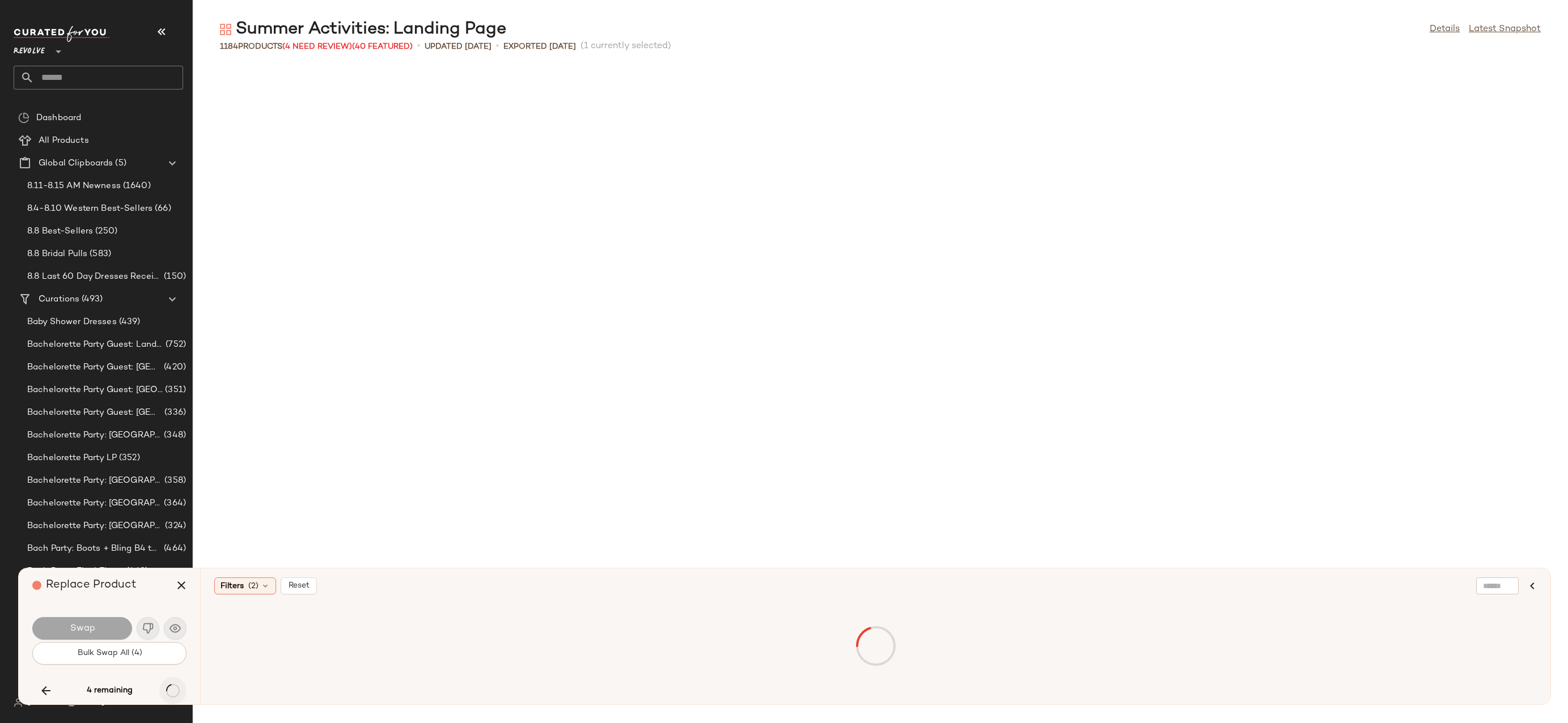
scroll to position [8506, 0]
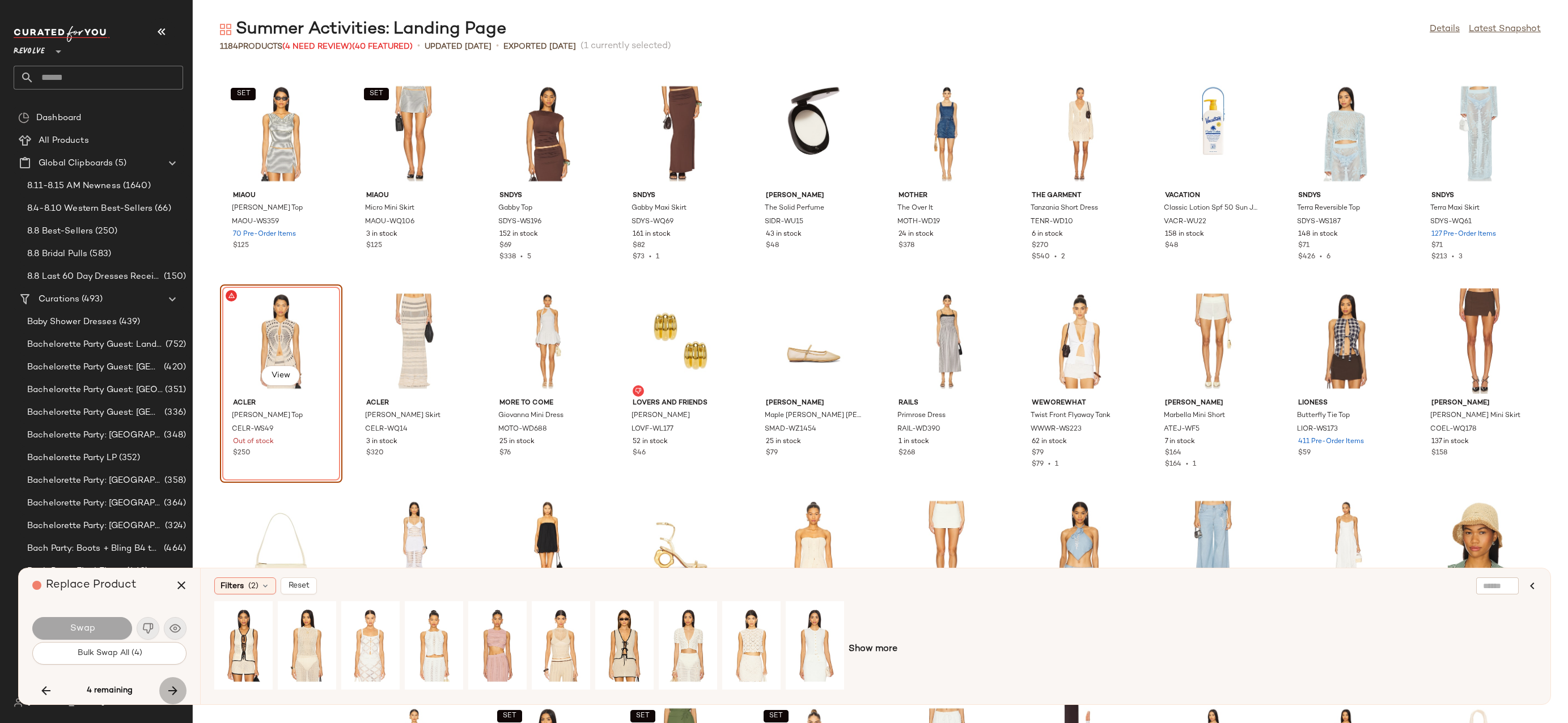
click at [174, 687] on icon "button" at bounding box center [172, 691] width 13 height 13
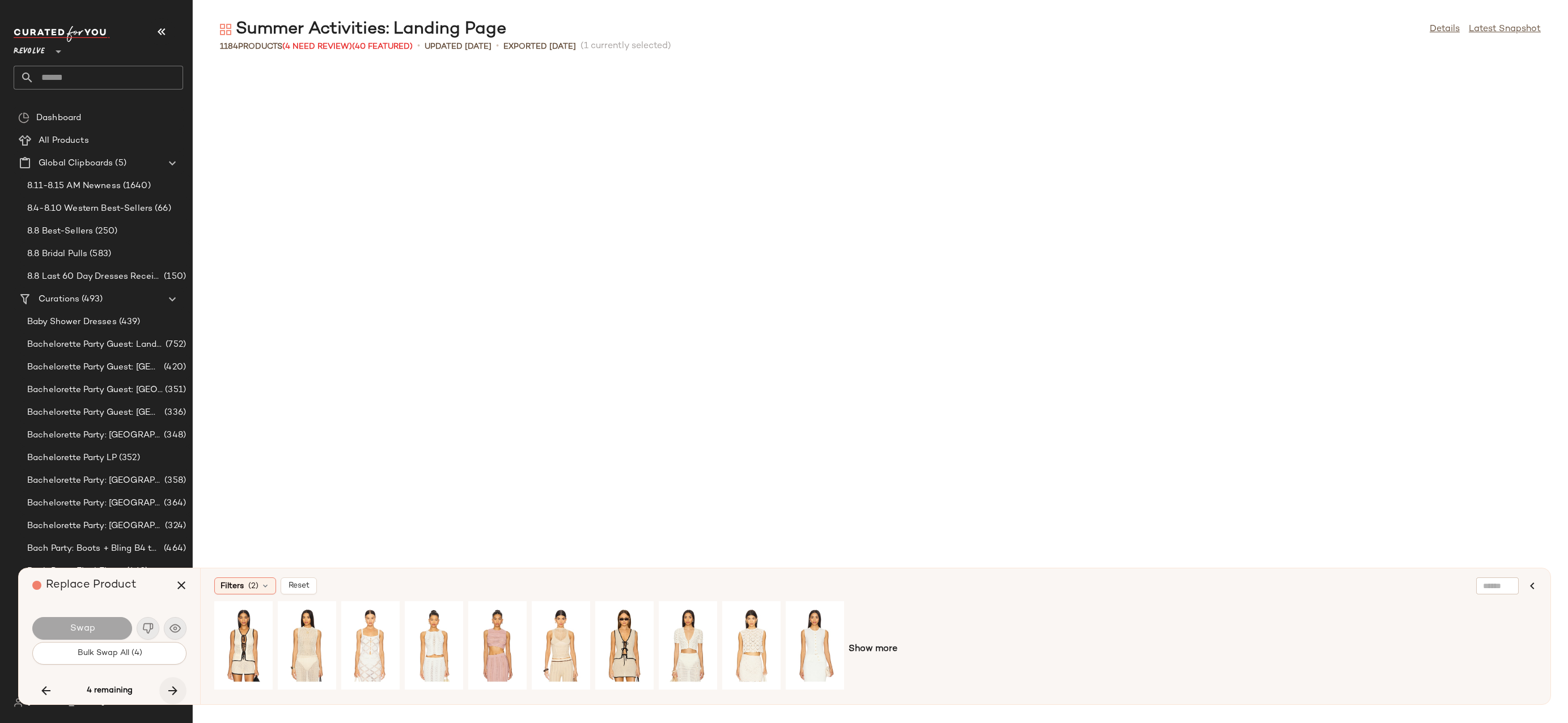
scroll to position [16803, 0]
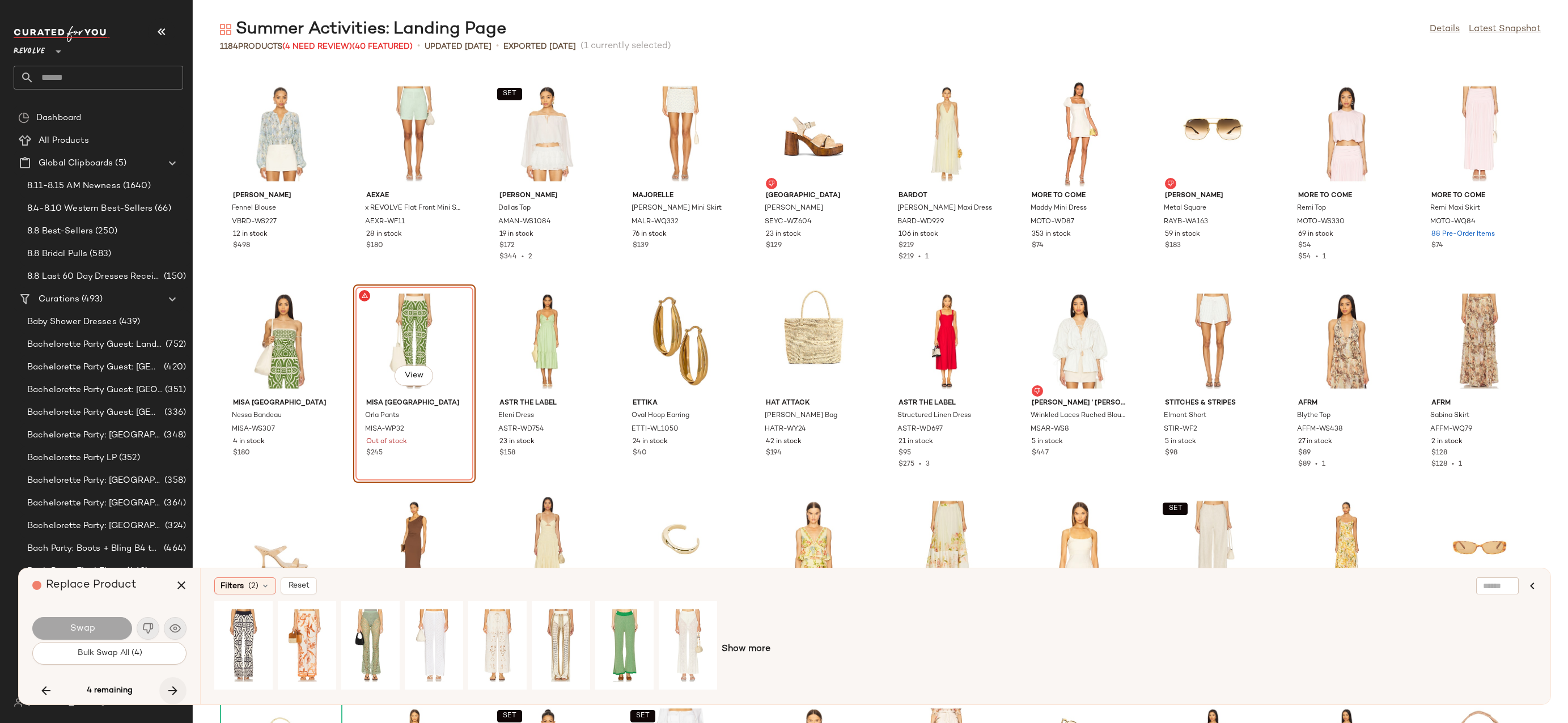
click at [175, 691] on icon "button" at bounding box center [172, 691] width 13 height 13
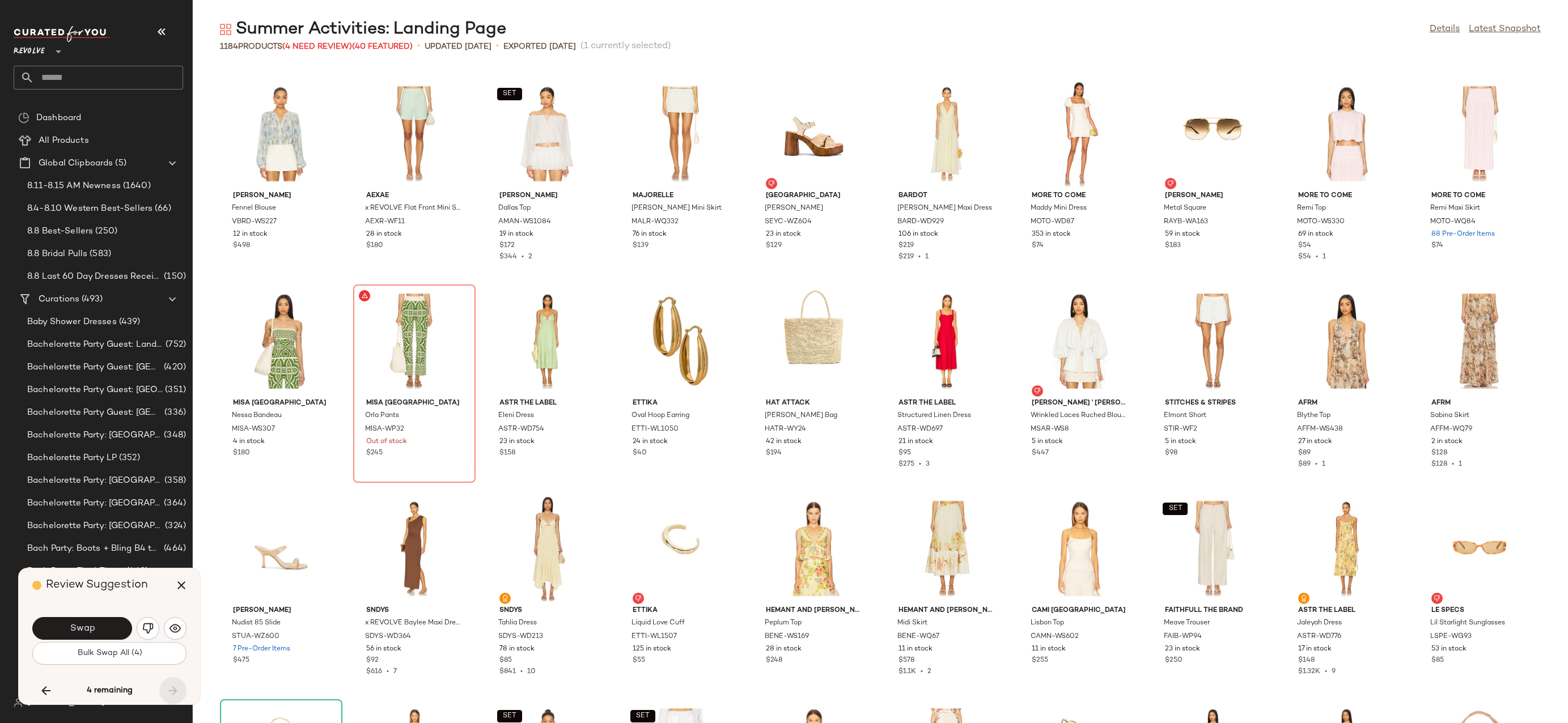
scroll to position [23442, 0]
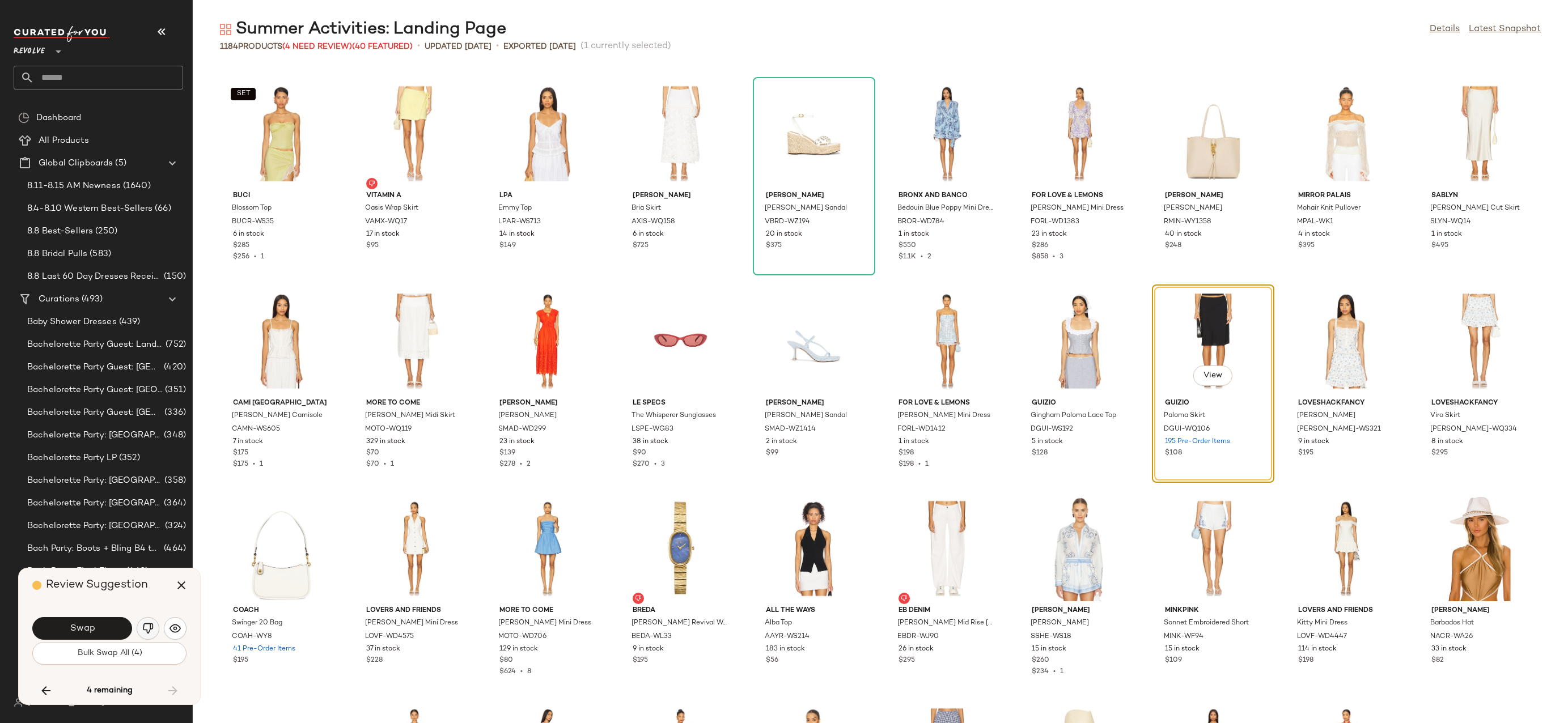
click at [149, 629] on img "button" at bounding box center [148, 629] width 11 height 11
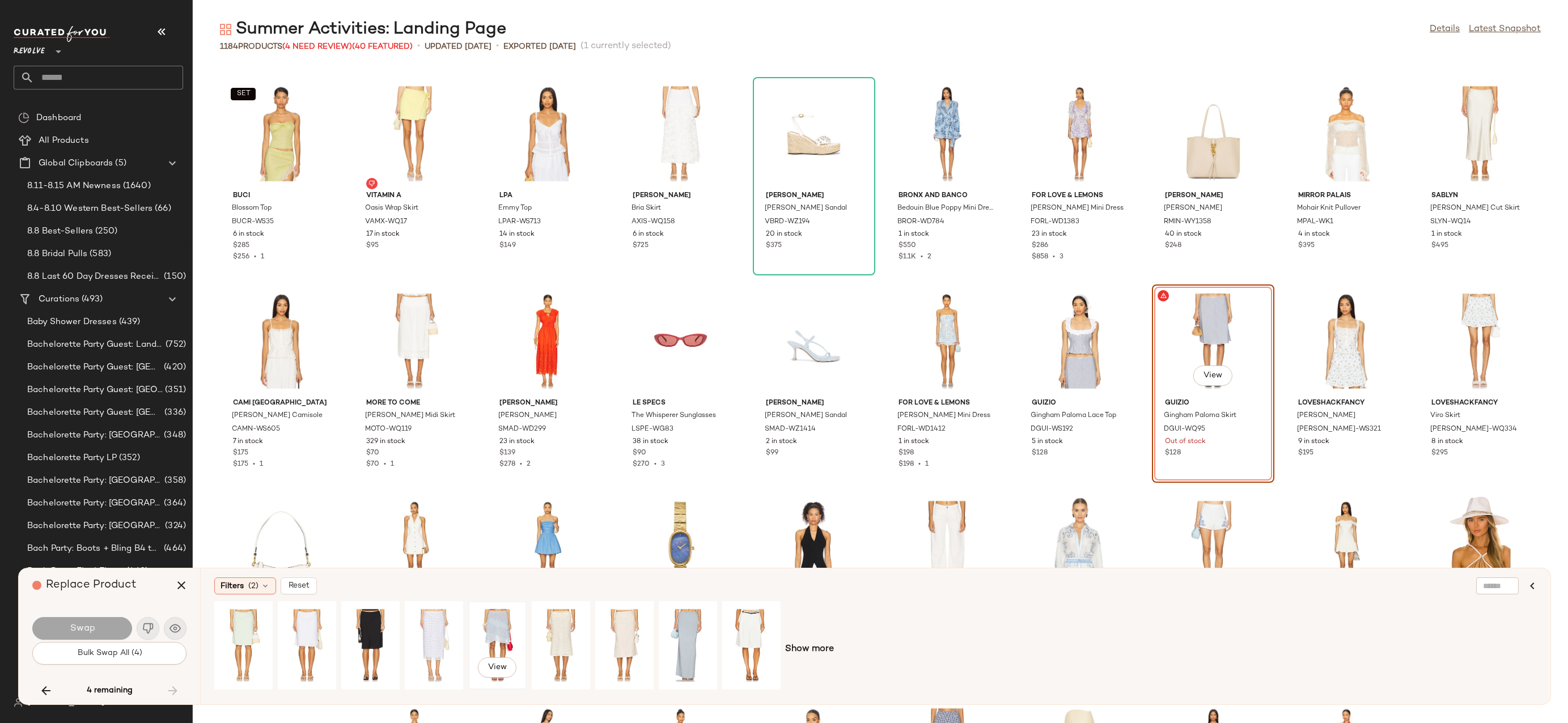
click at [483, 625] on div "View" at bounding box center [497, 645] width 50 height 81
click at [679, 635] on div "View" at bounding box center [687, 645] width 50 height 81
click at [440, 625] on div "View" at bounding box center [434, 645] width 50 height 81
click at [112, 637] on button "Swap" at bounding box center [82, 629] width 100 height 23
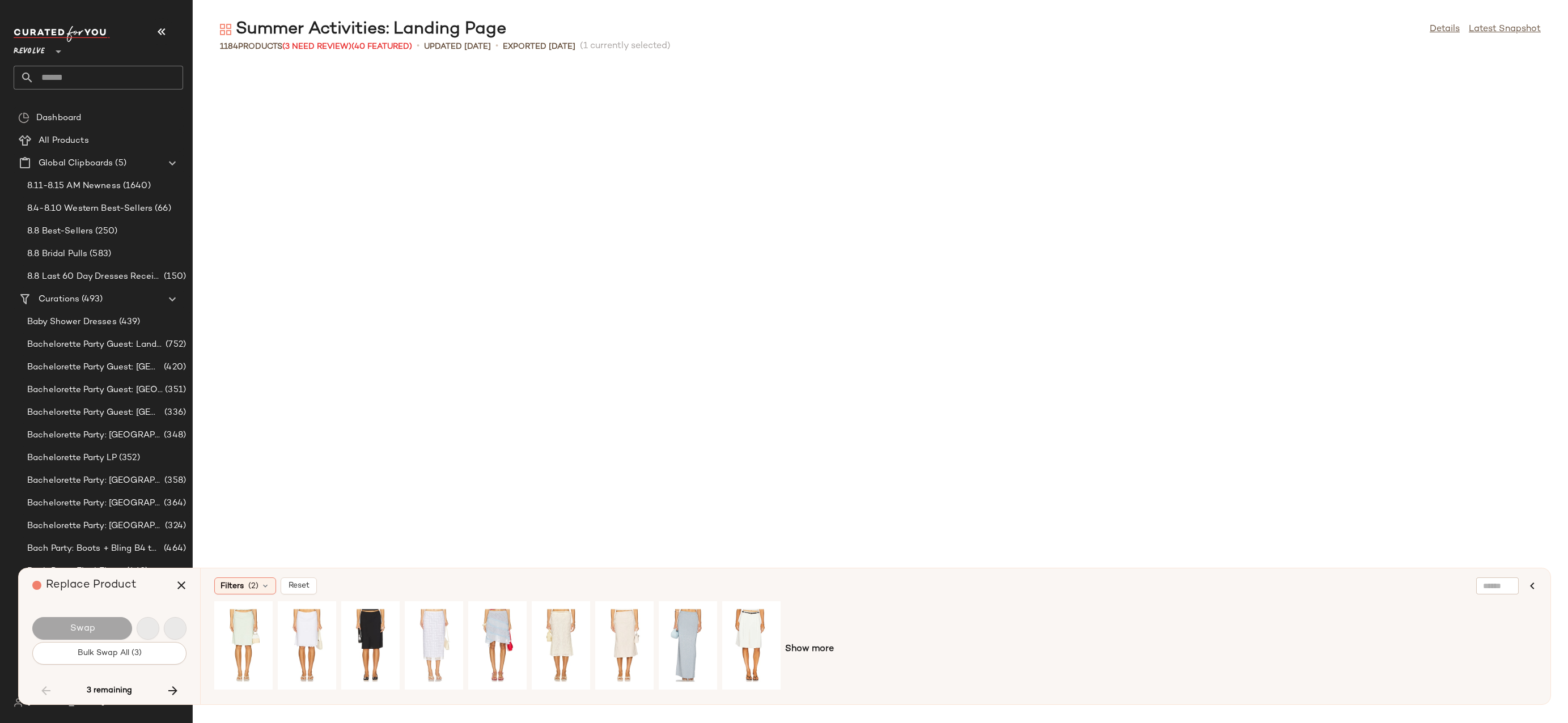
scroll to position [6431, 0]
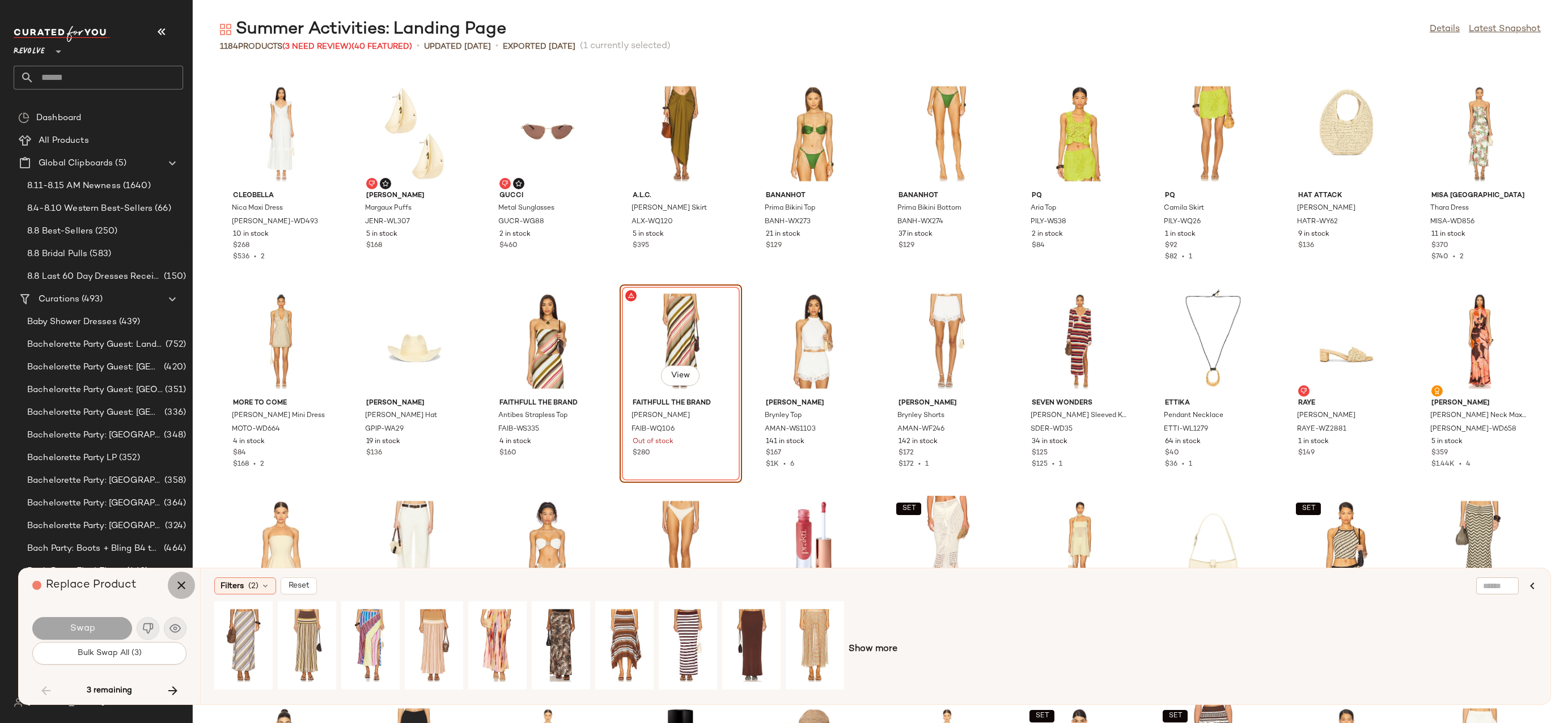
click at [179, 587] on icon "button" at bounding box center [181, 585] width 13 height 13
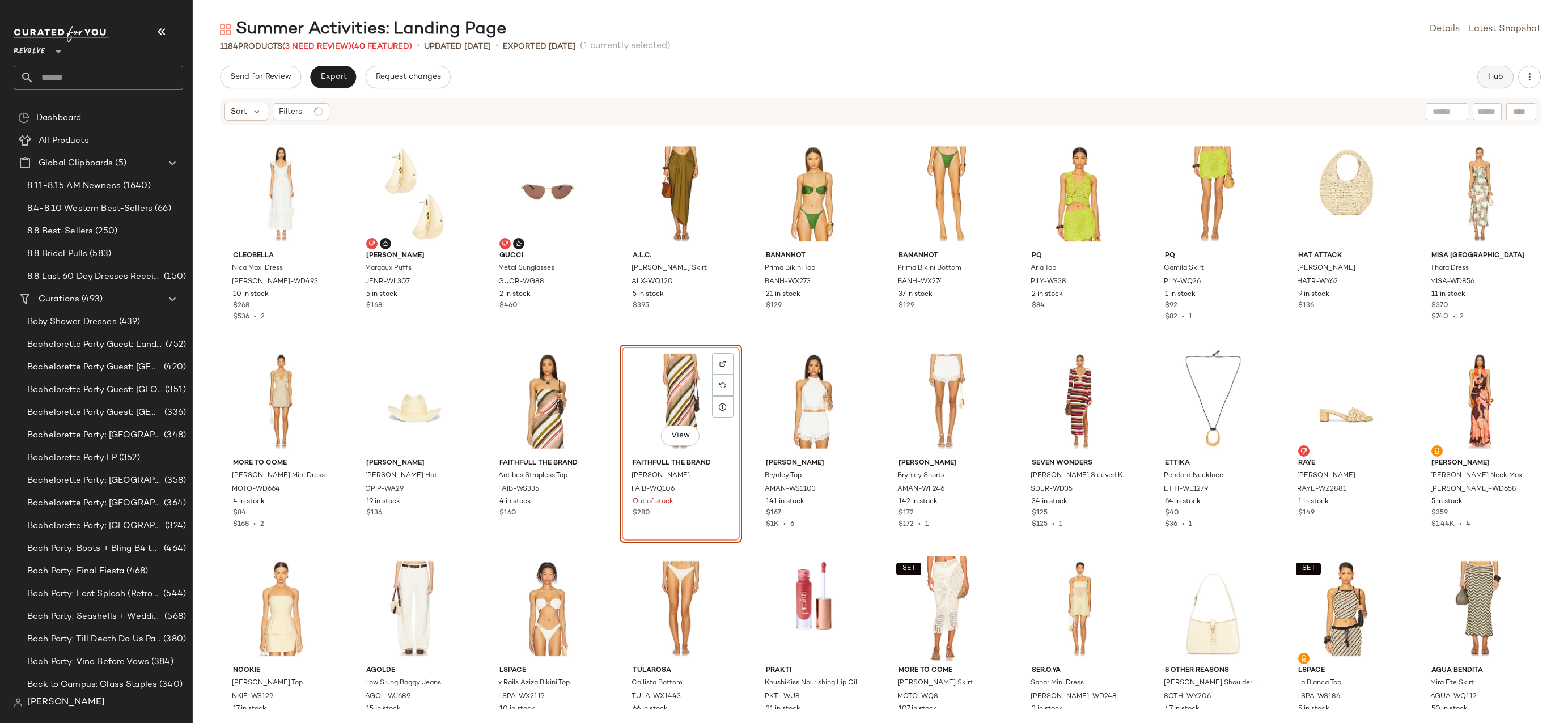
click at [1480, 83] on button "Hub" at bounding box center [1495, 77] width 36 height 23
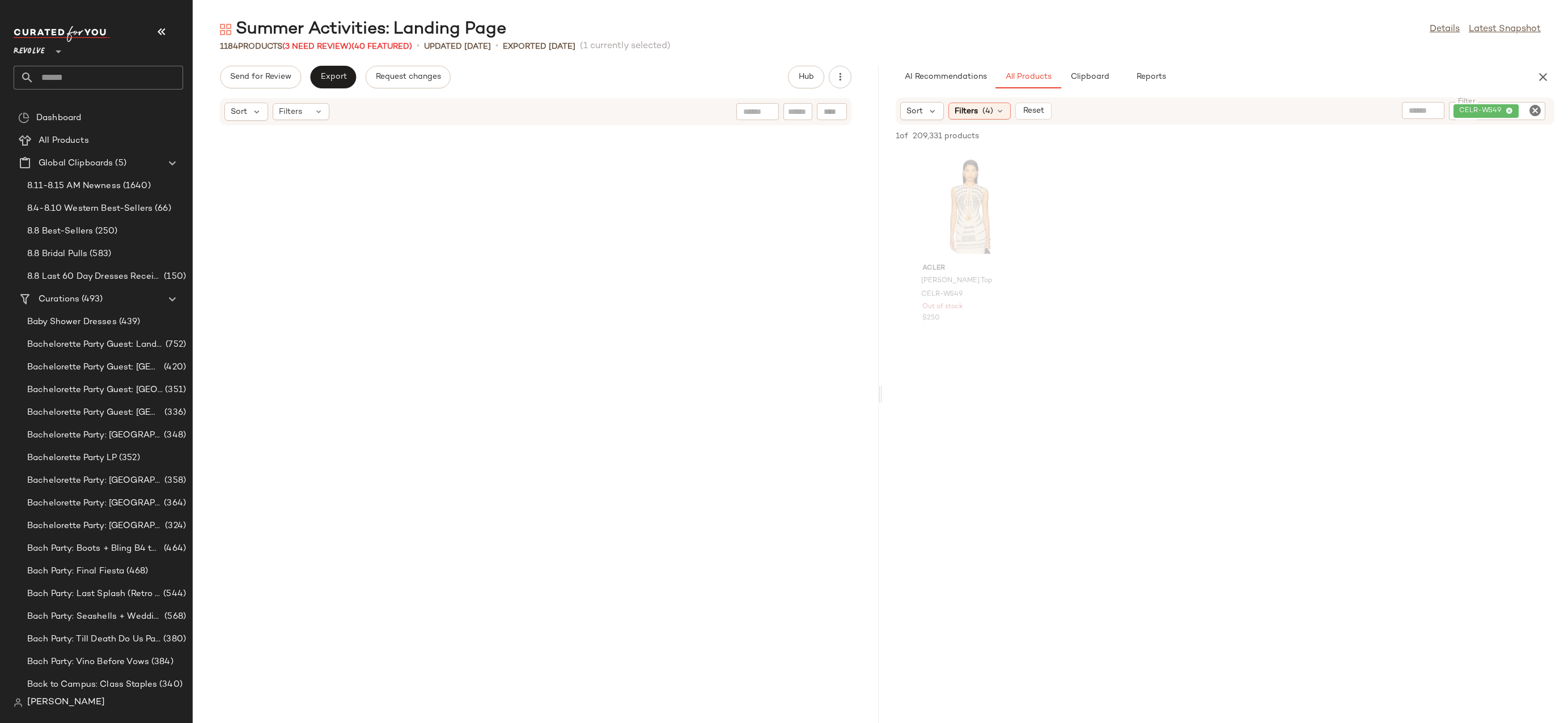
scroll to position [7023, 0]
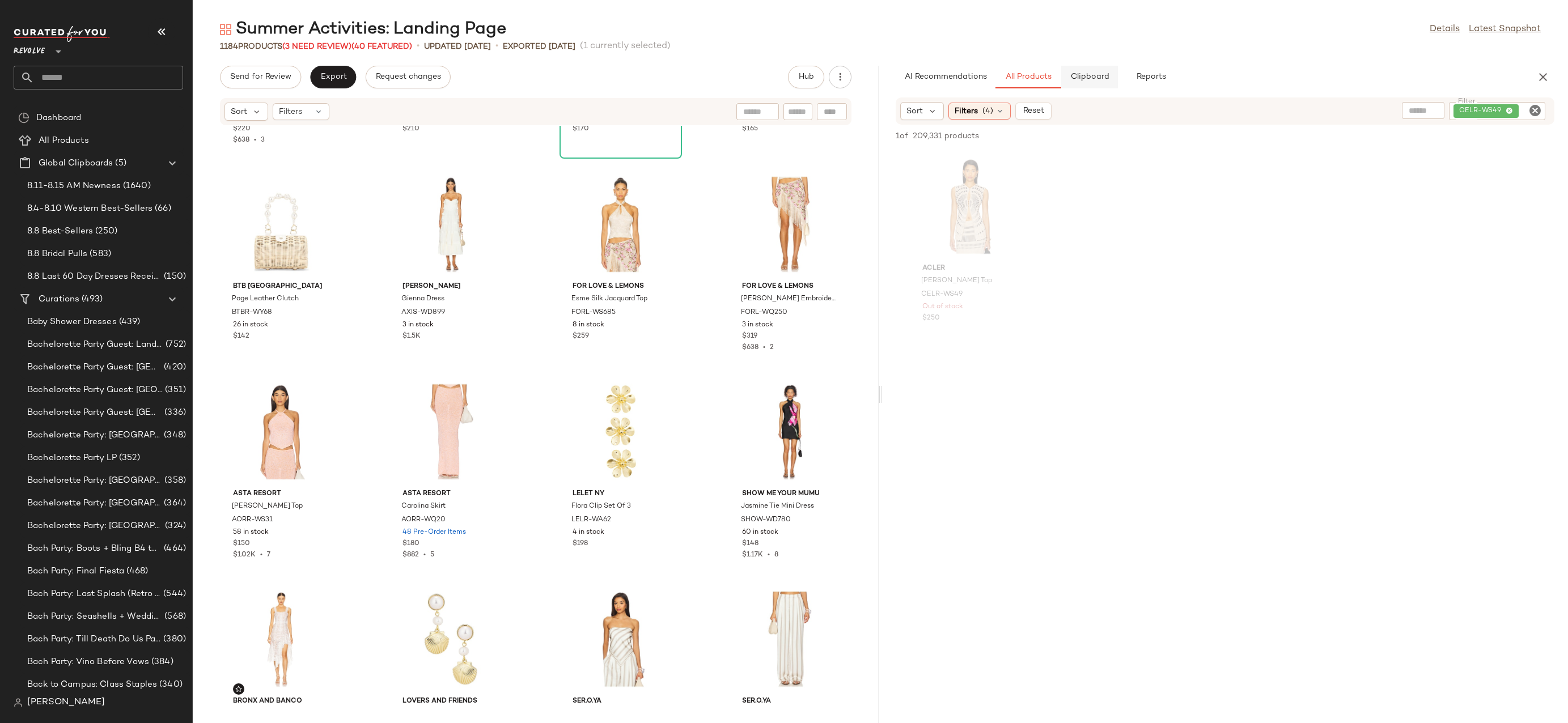
click at [1078, 77] on span "Clipboard" at bounding box center [1089, 77] width 39 height 9
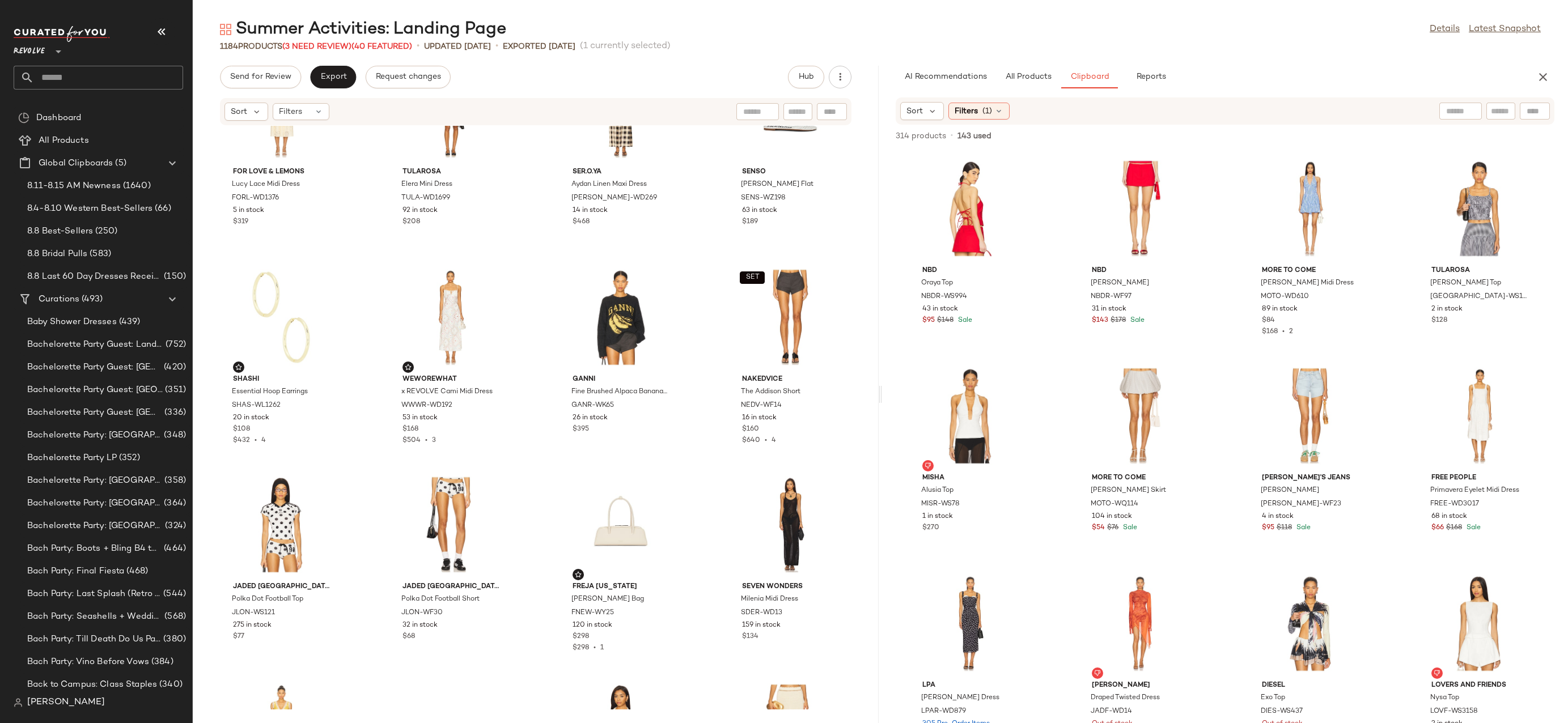
scroll to position [0, 0]
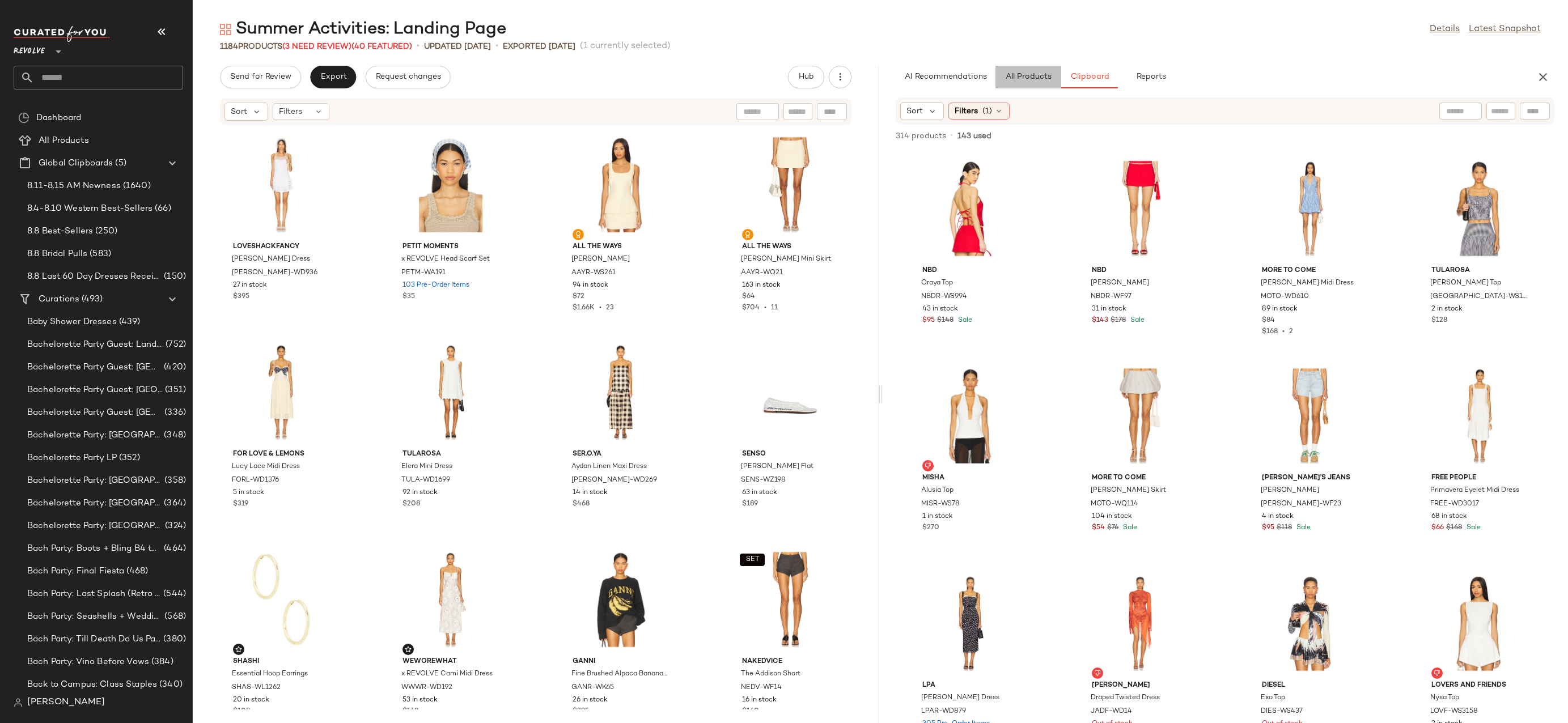
click at [1030, 74] on span "All Products" at bounding box center [1028, 77] width 46 height 9
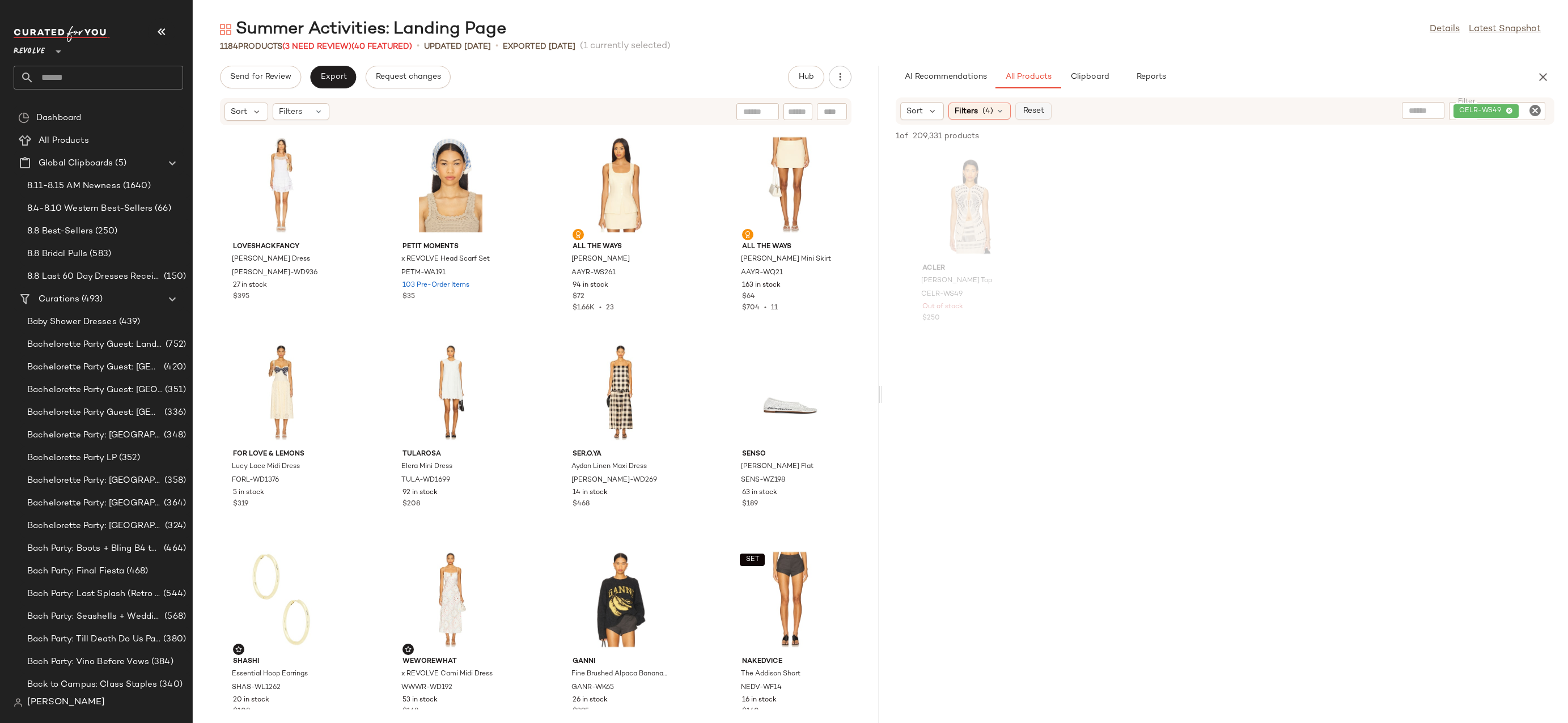
click at [1031, 107] on span "Reset" at bounding box center [1033, 111] width 22 height 9
click at [968, 116] on span "Filters" at bounding box center [966, 111] width 24 height 12
click at [937, 114] on icon at bounding box center [932, 111] width 10 height 10
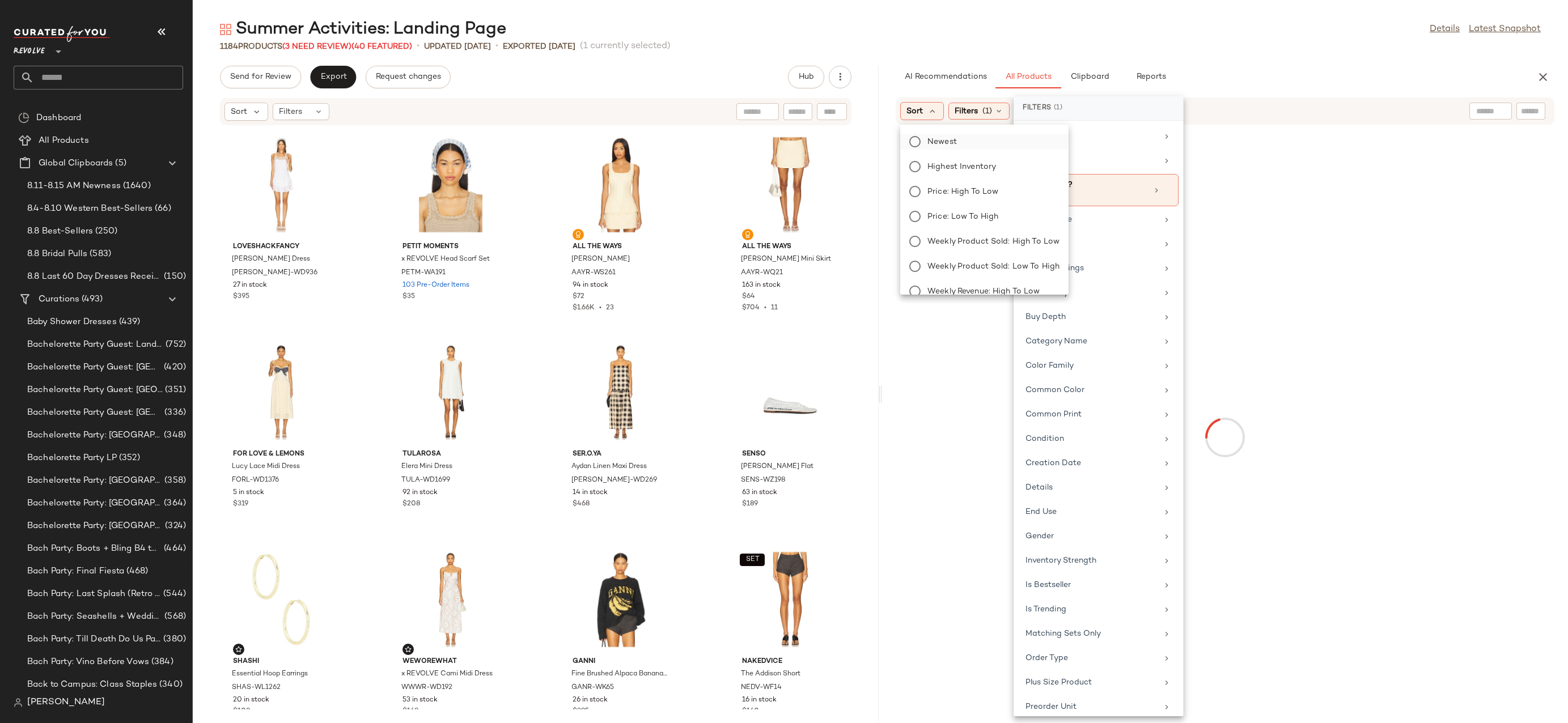
click at [951, 144] on span "Newest" at bounding box center [942, 142] width 29 height 12
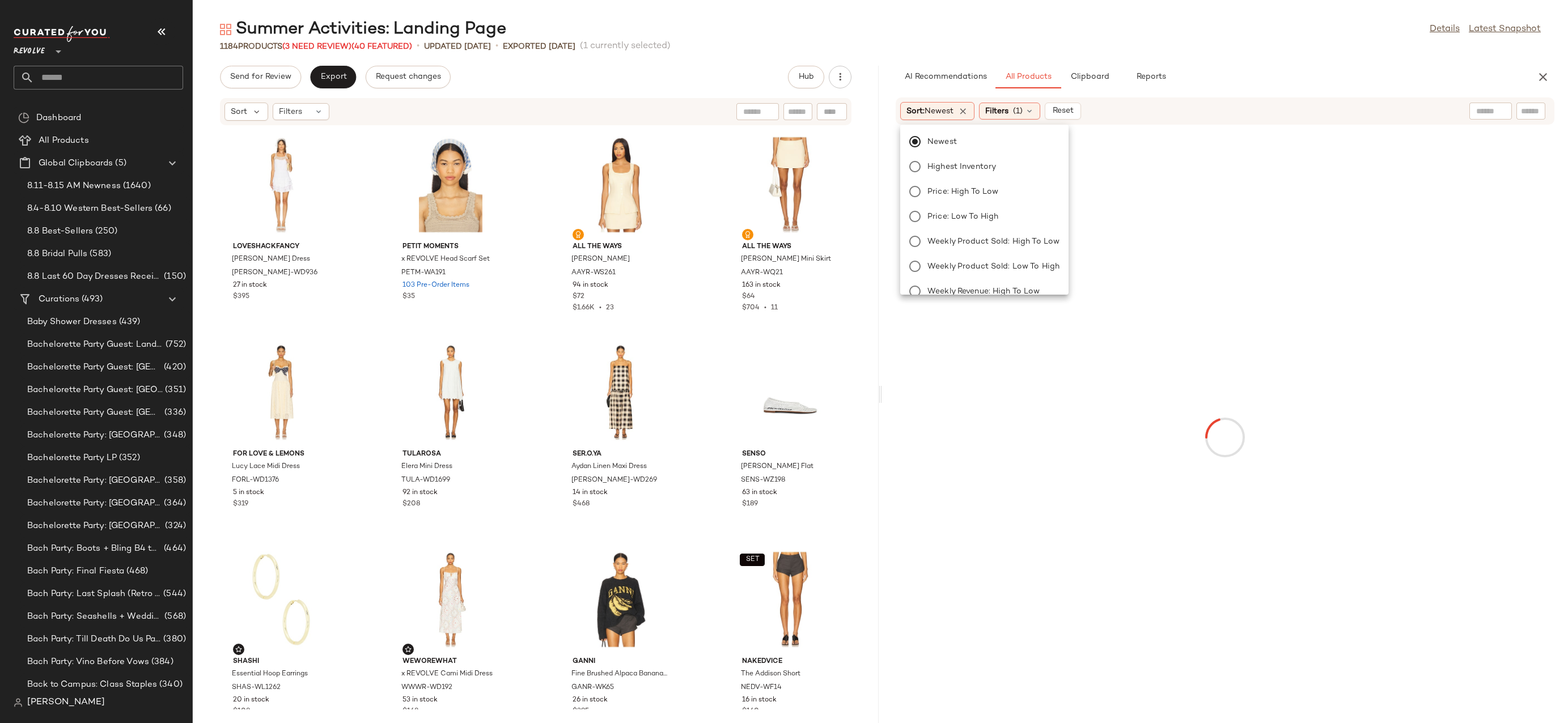
click at [1059, 39] on div "Summer Activities: Landing Page Details Latest Snapshot" at bounding box center [880, 30] width 1375 height 23
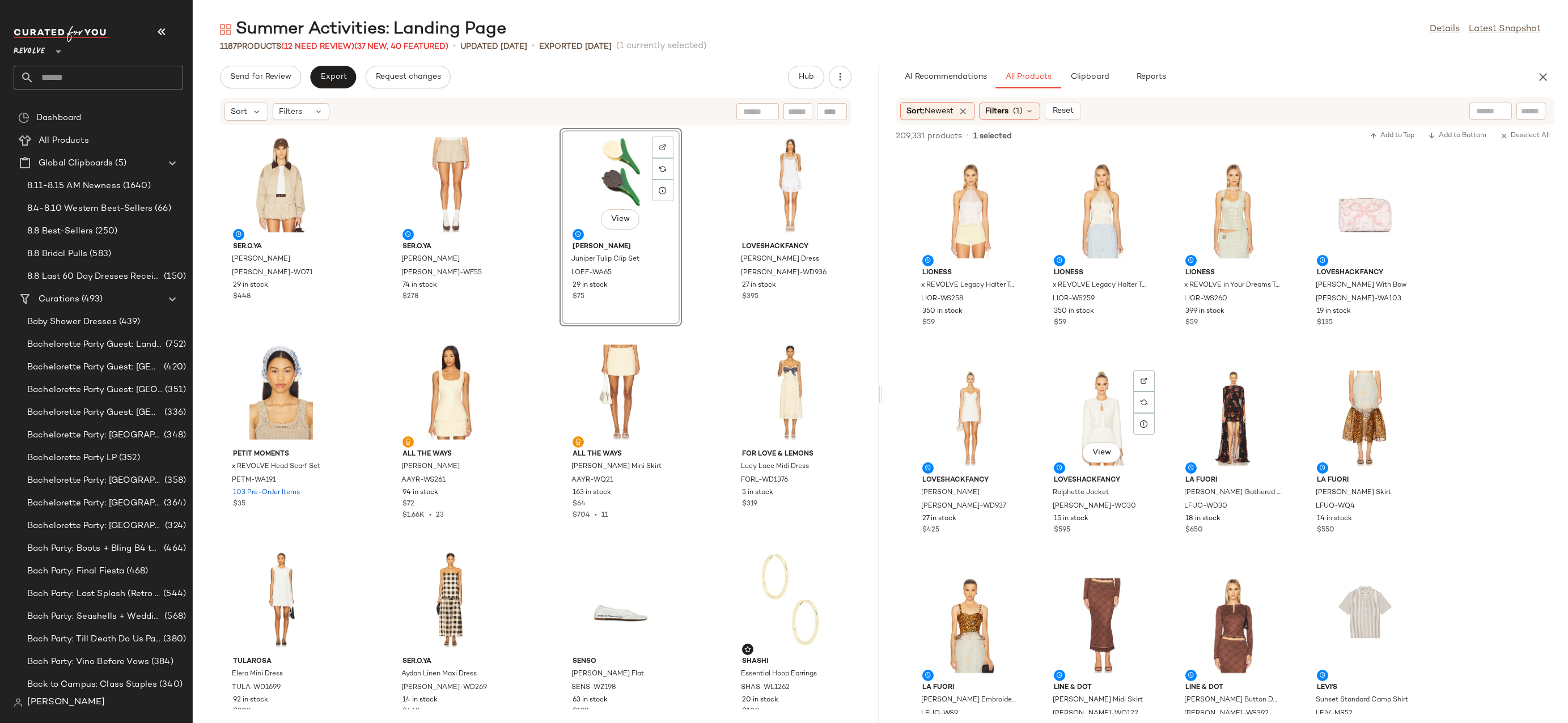
scroll to position [6297, 0]
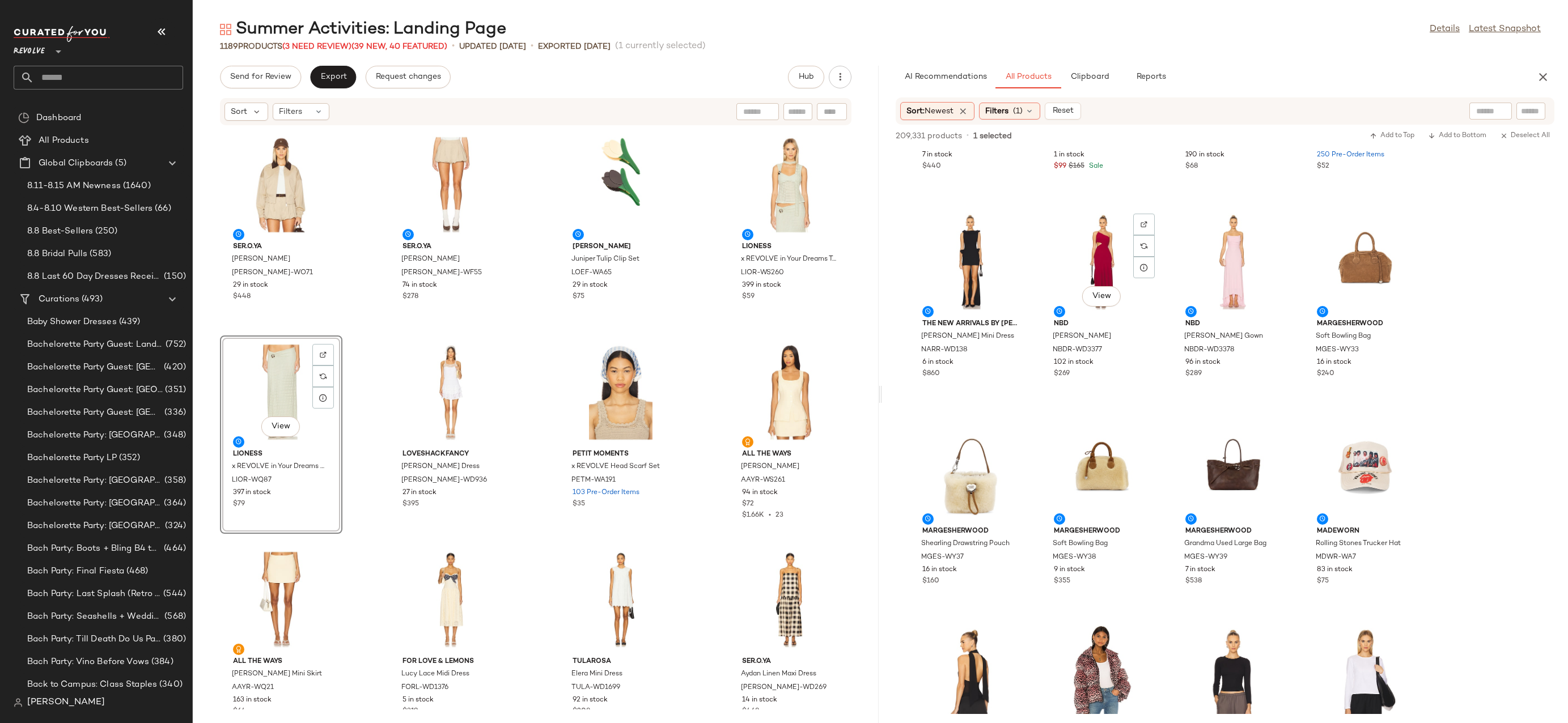
scroll to position [16803, 0]
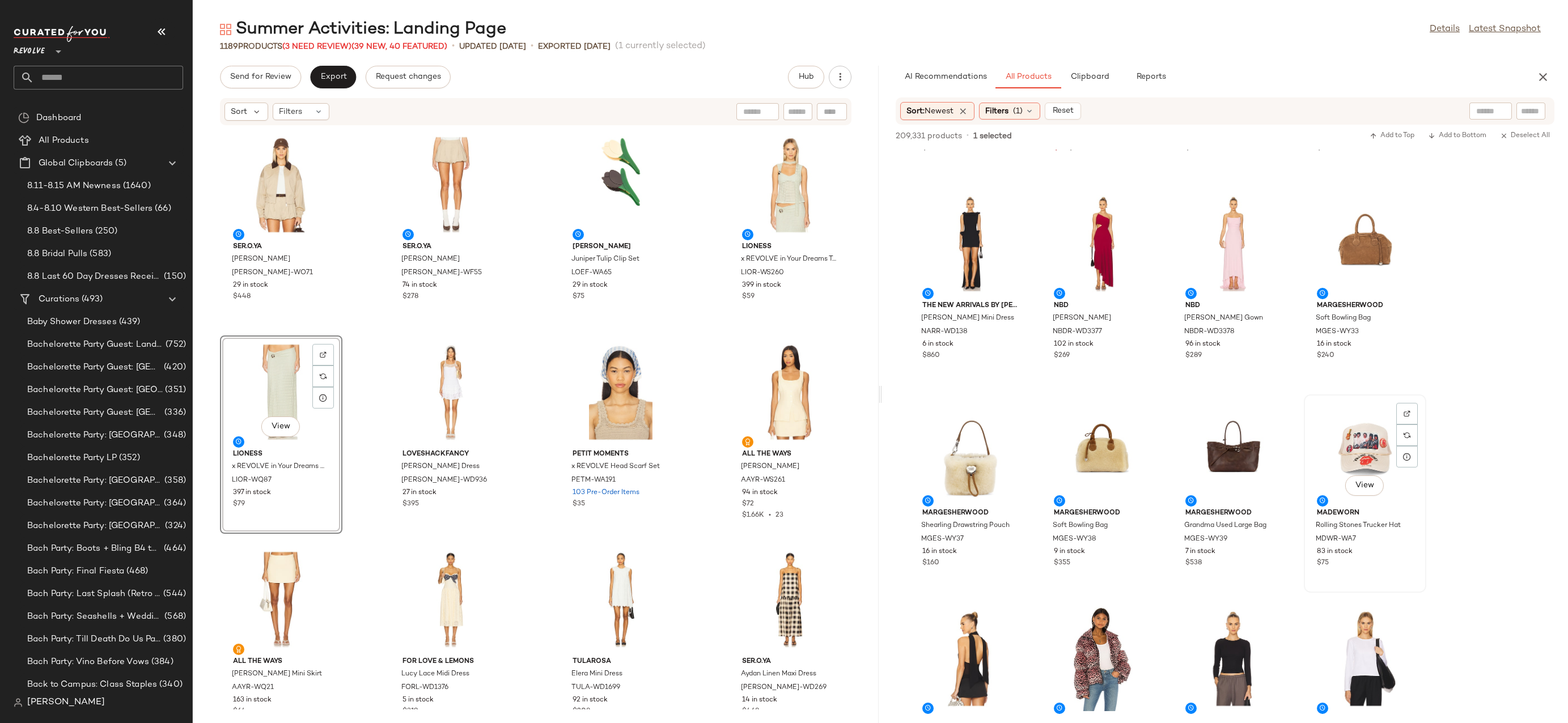
click at [1361, 441] on div "View" at bounding box center [1365, 451] width 114 height 106
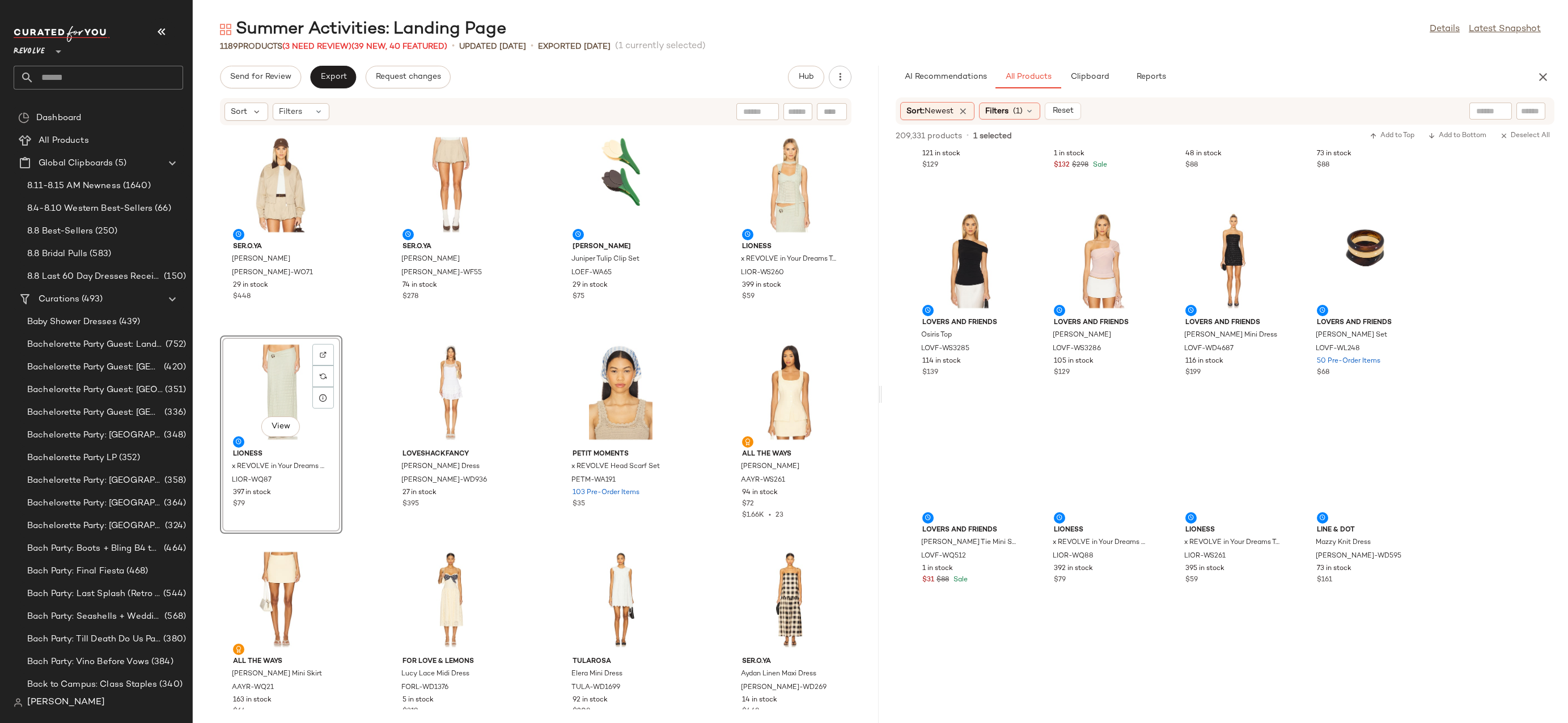
scroll to position [17731, 0]
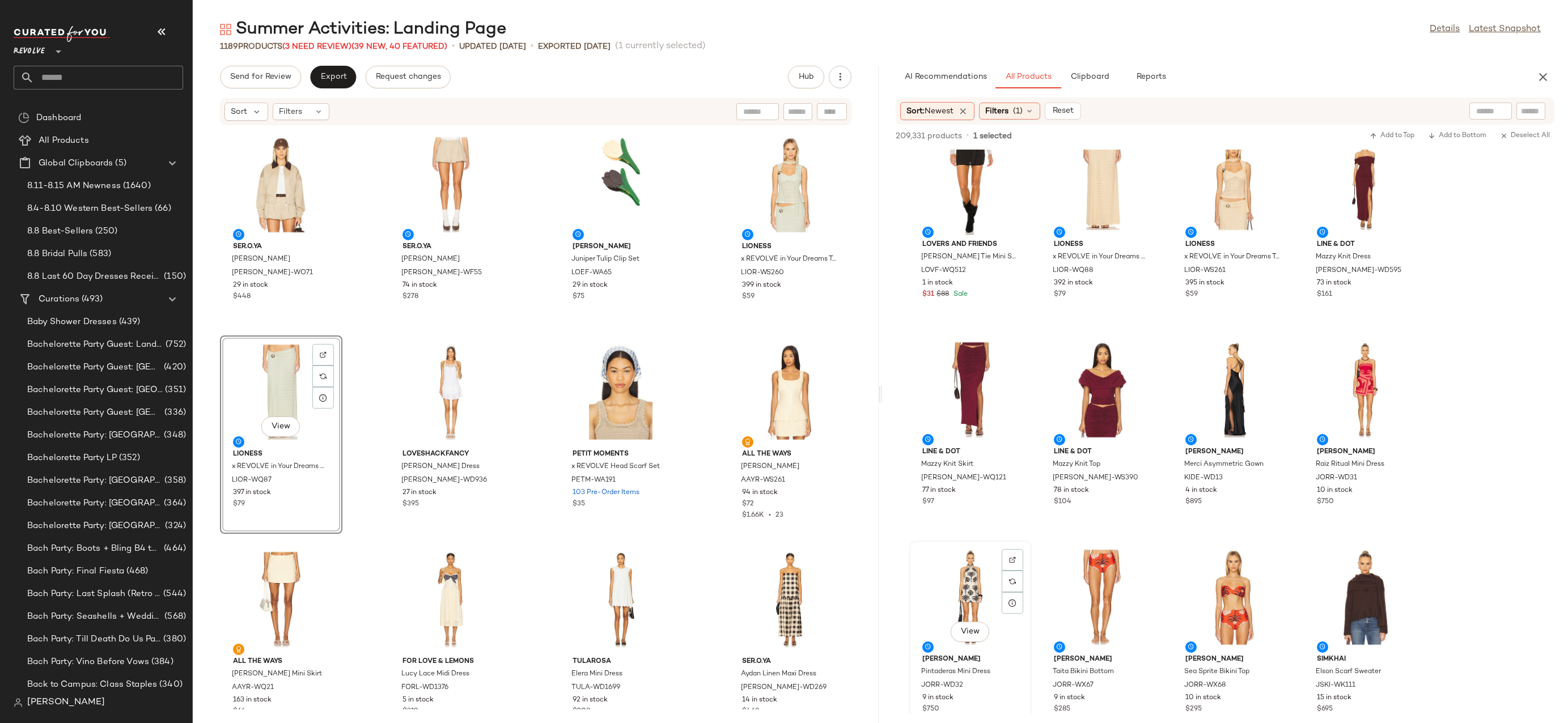
click at [978, 592] on div "View" at bounding box center [970, 598] width 114 height 106
click at [1010, 571] on div at bounding box center [1012, 582] width 22 height 22
click at [1014, 111] on div "Filters (1)" at bounding box center [1009, 111] width 61 height 17
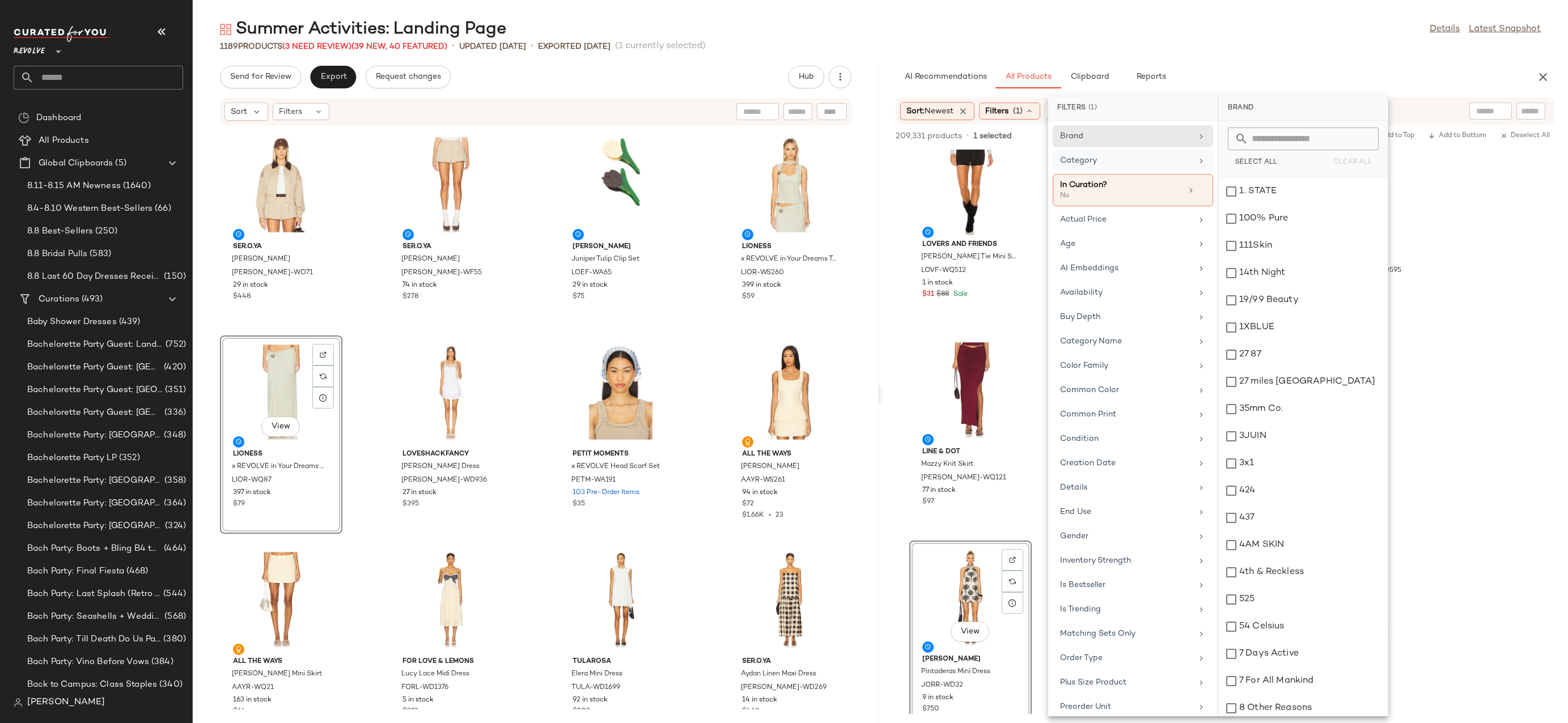
click at [1169, 160] on div "Category" at bounding box center [1126, 160] width 132 height 12
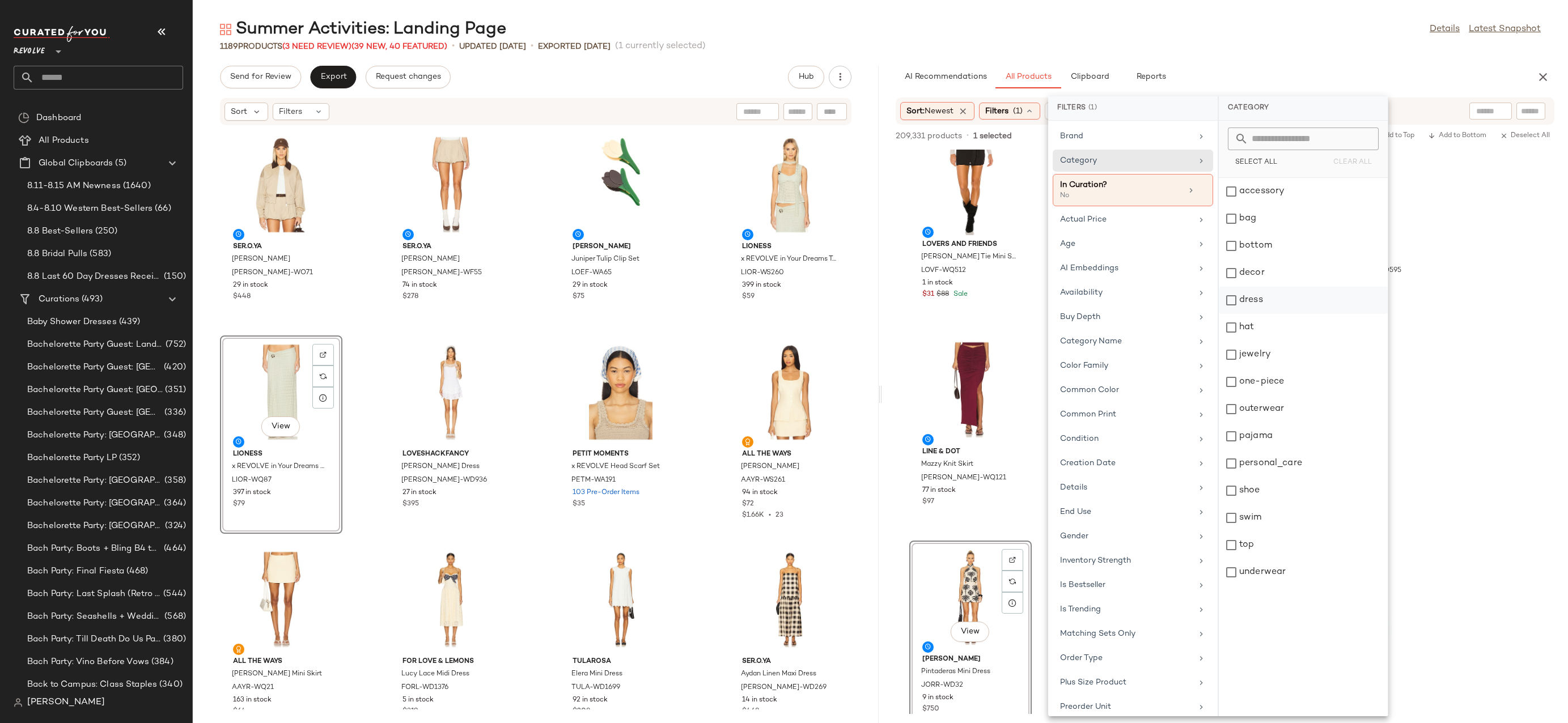
click at [1249, 314] on div "dress" at bounding box center [1303, 327] width 169 height 27
click at [1281, 44] on div "1189 Products (3 Need Review) (39 New, 40 Featured) • updated Aug 14th • Export…" at bounding box center [880, 46] width 1375 height 11
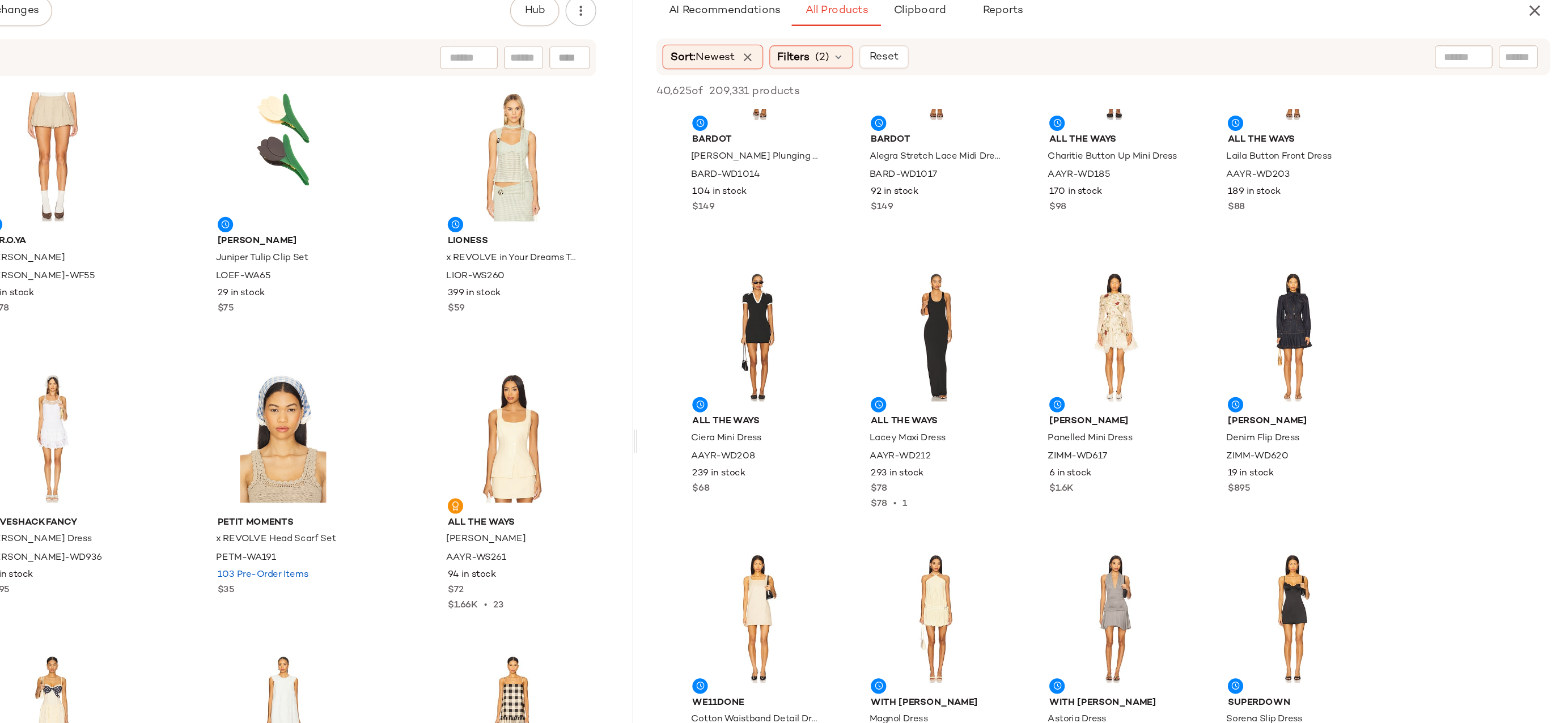
scroll to position [7716, 0]
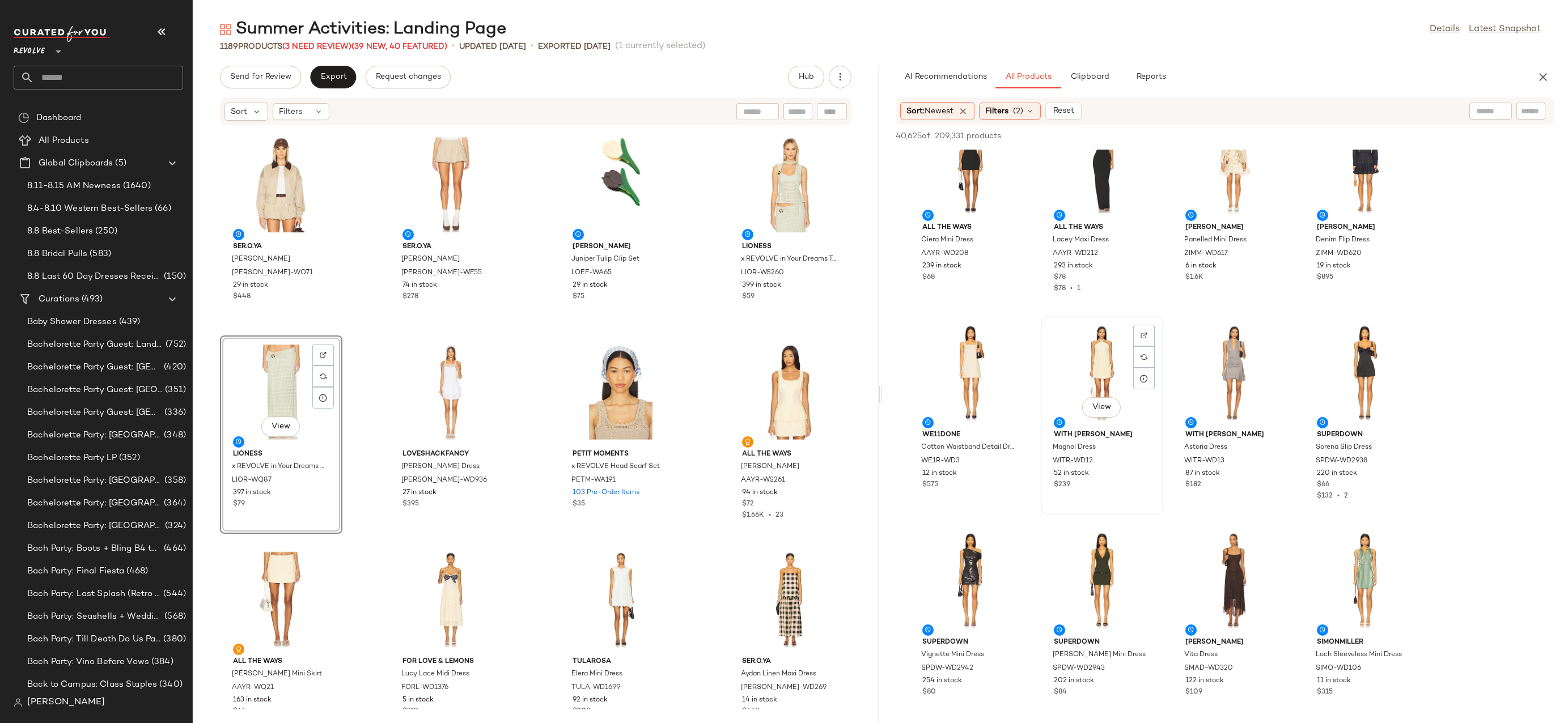
click at [1102, 372] on div "View" at bounding box center [1102, 373] width 114 height 106
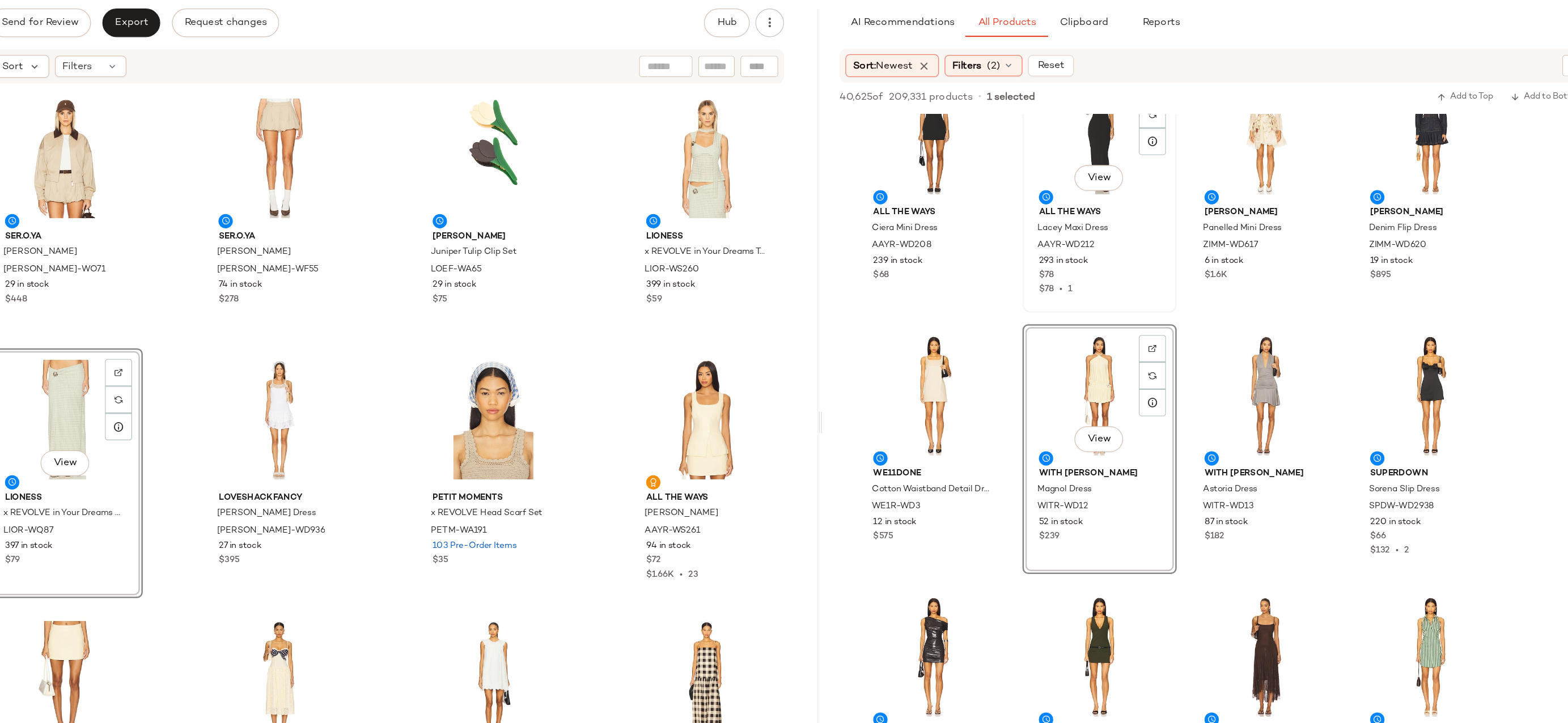
scroll to position [7983, 0]
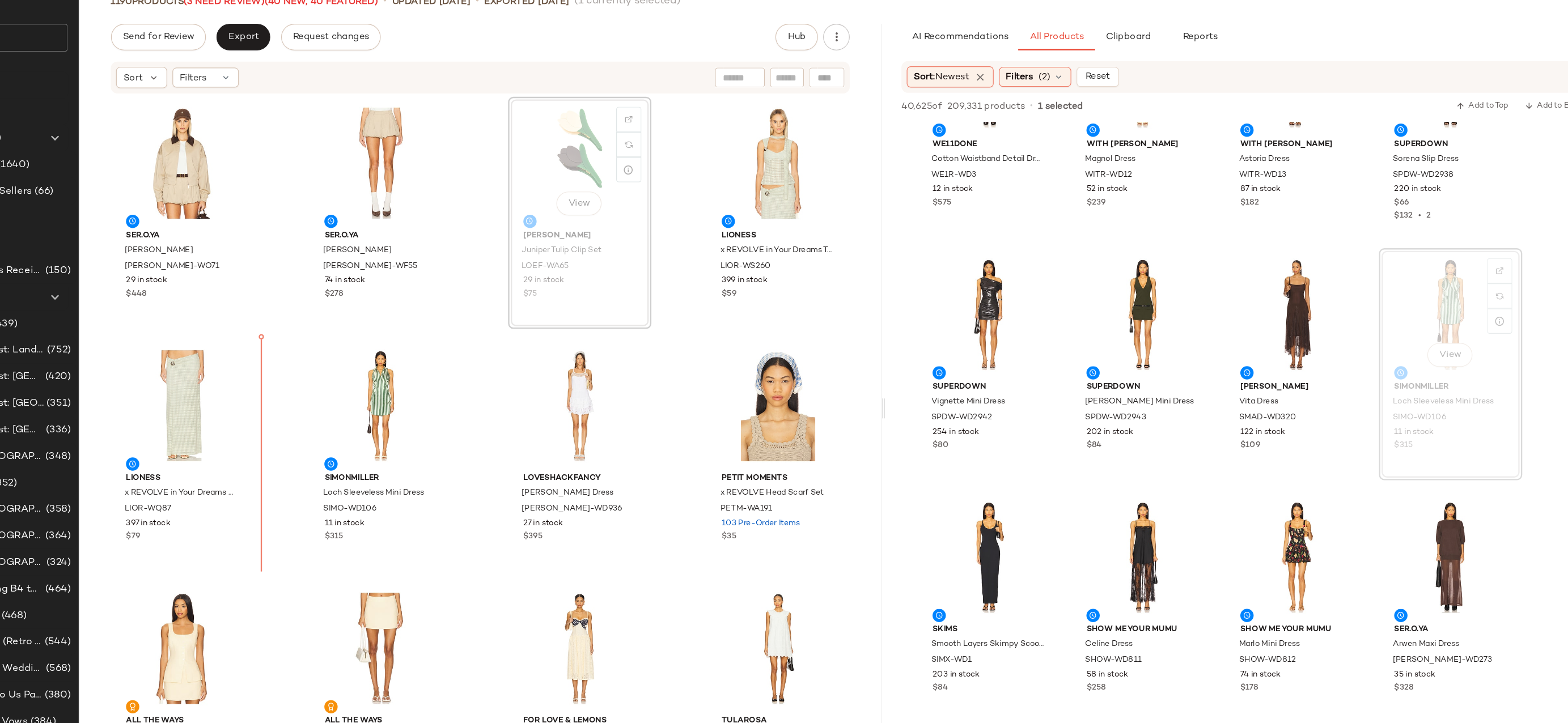
drag, startPoint x: 608, startPoint y: 201, endPoint x: 600, endPoint y: 203, distance: 8.2
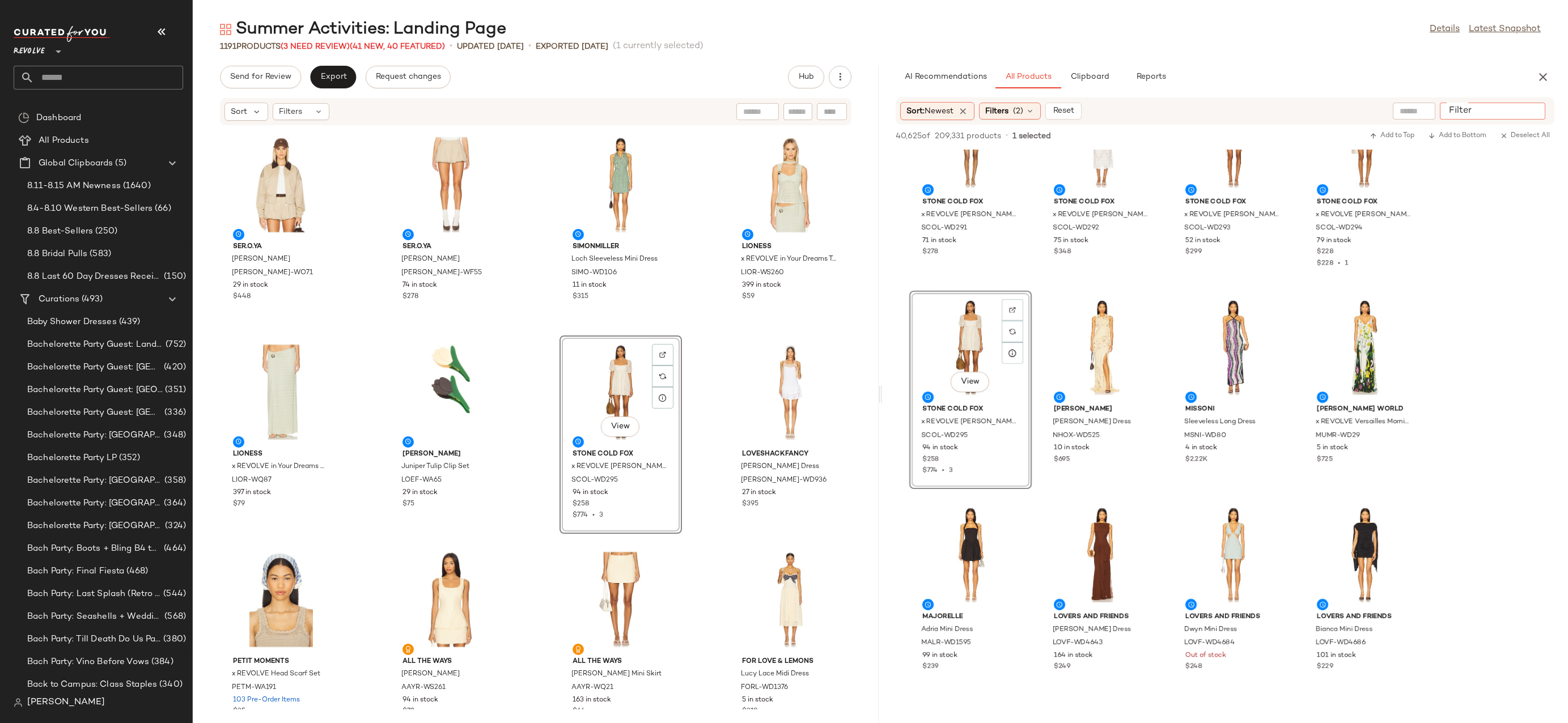
click at [1530, 111] on input "Filter" at bounding box center [1492, 111] width 97 height 12
click at [1032, 105] on div "Filters (2)" at bounding box center [1009, 111] width 62 height 17
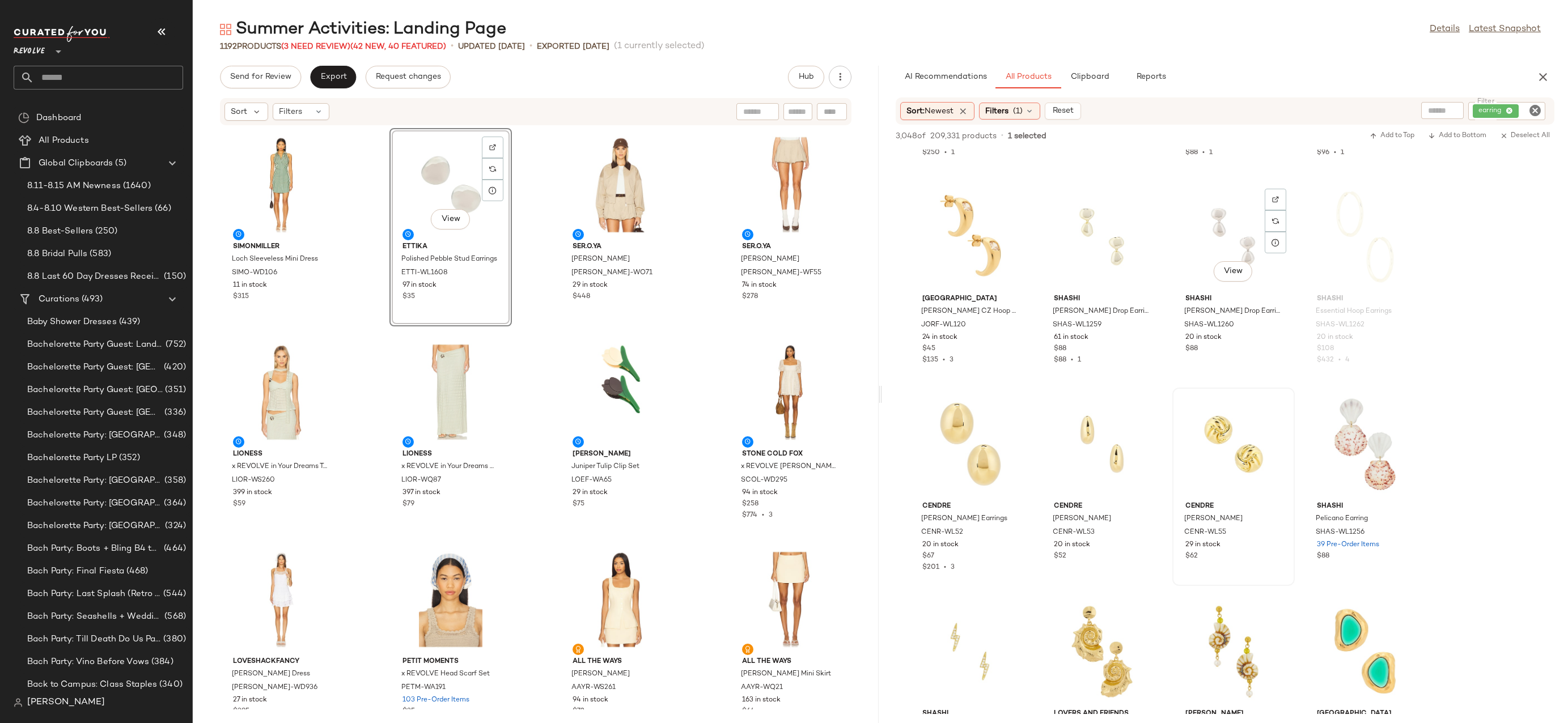
scroll to position [1655, 0]
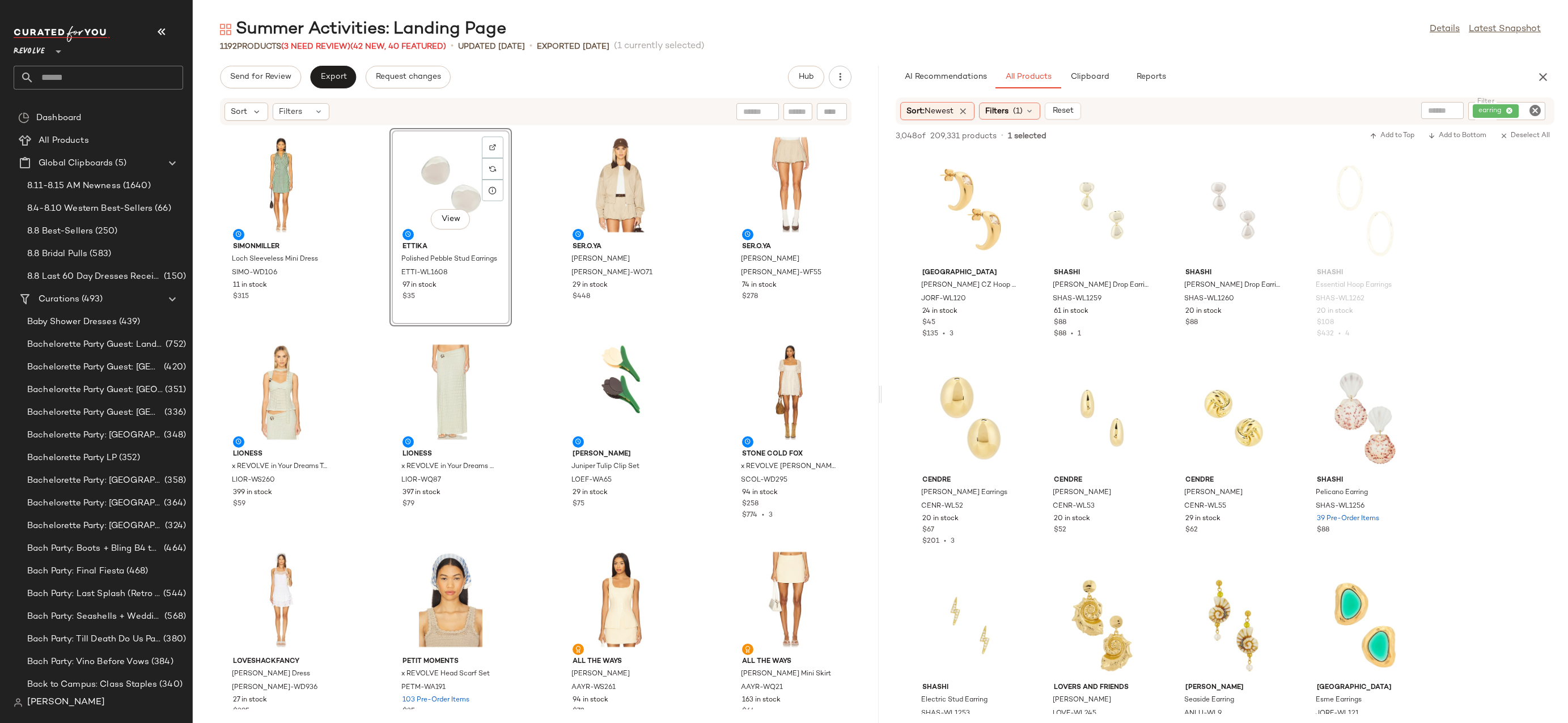
click at [1532, 109] on icon "Clear Filter" at bounding box center [1534, 110] width 13 height 13
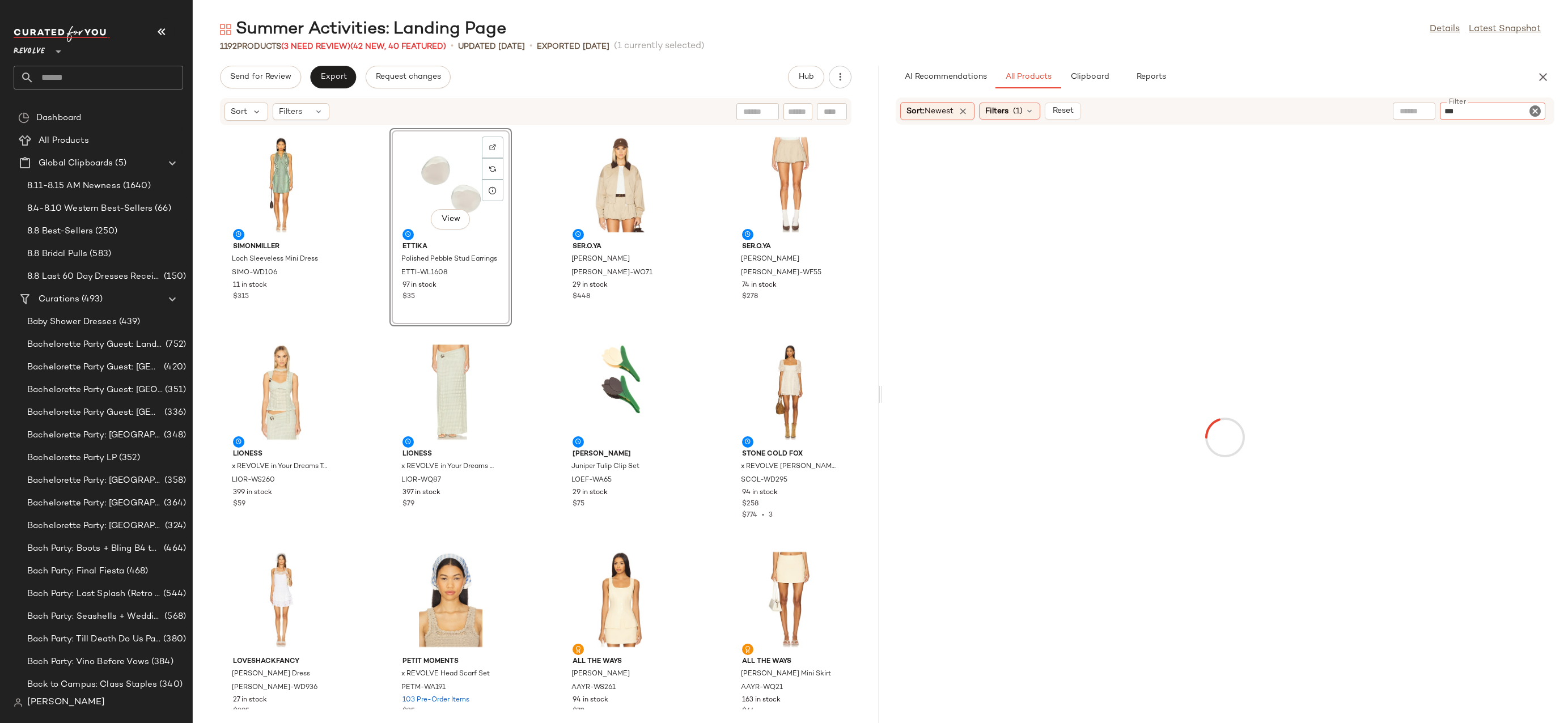
type input "****"
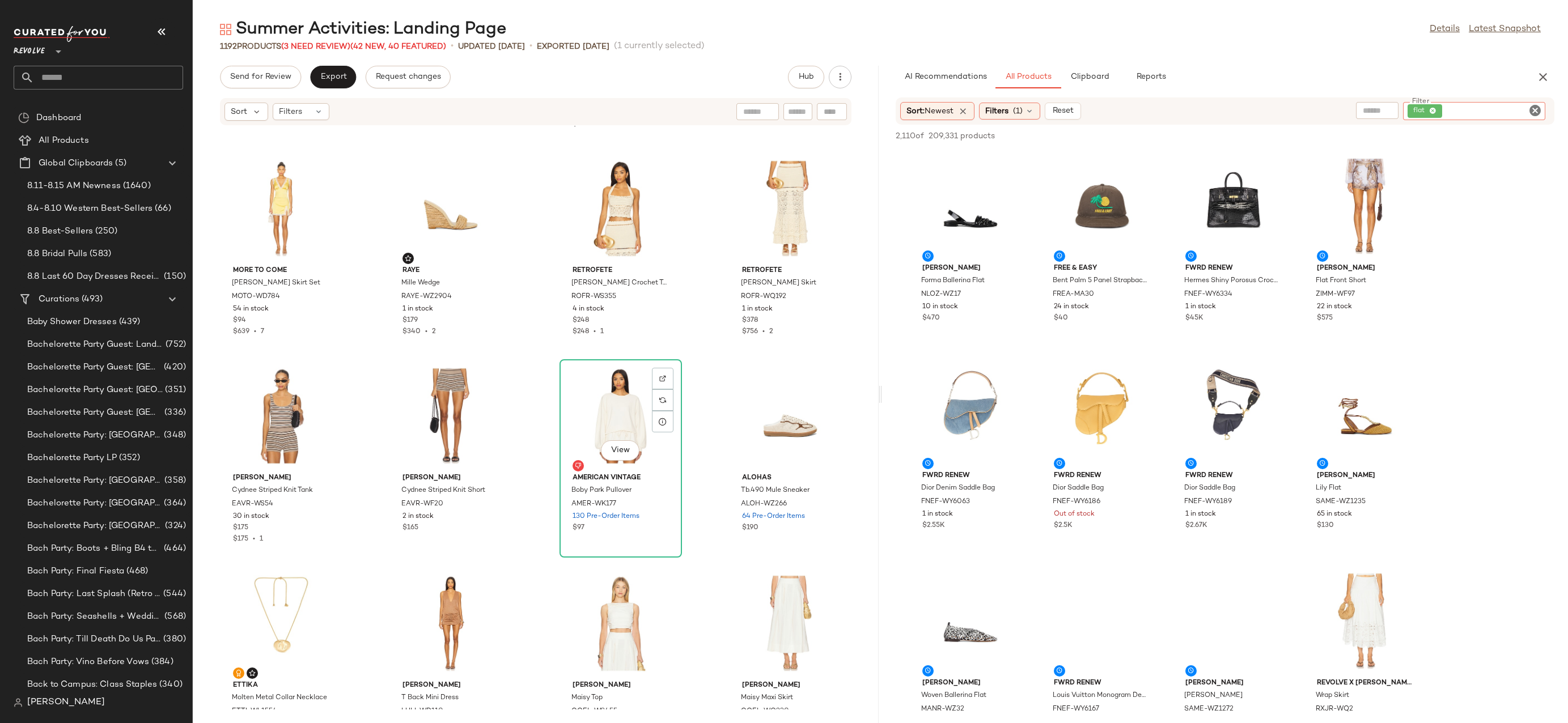
scroll to position [1299, 0]
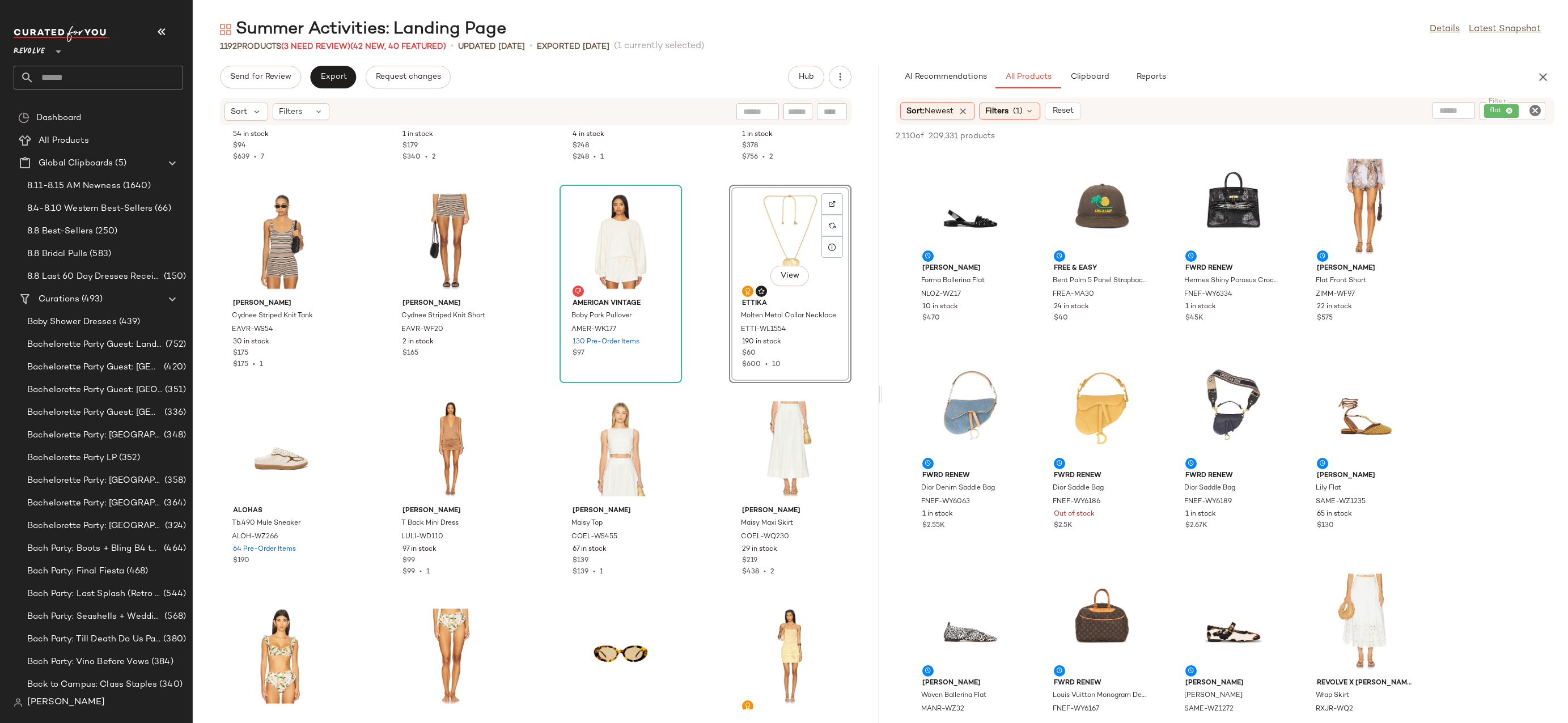
scroll to position [1375, 0]
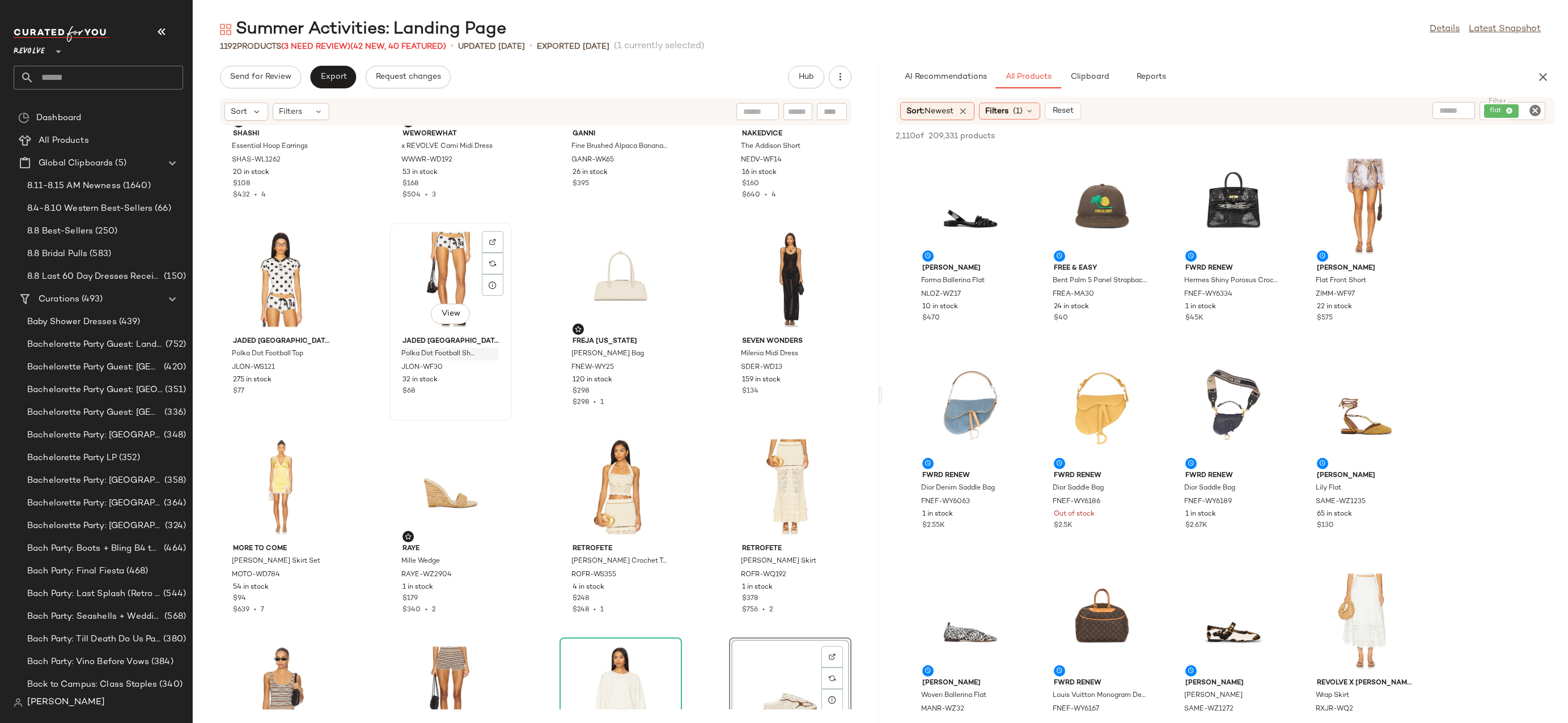
scroll to position [879, 0]
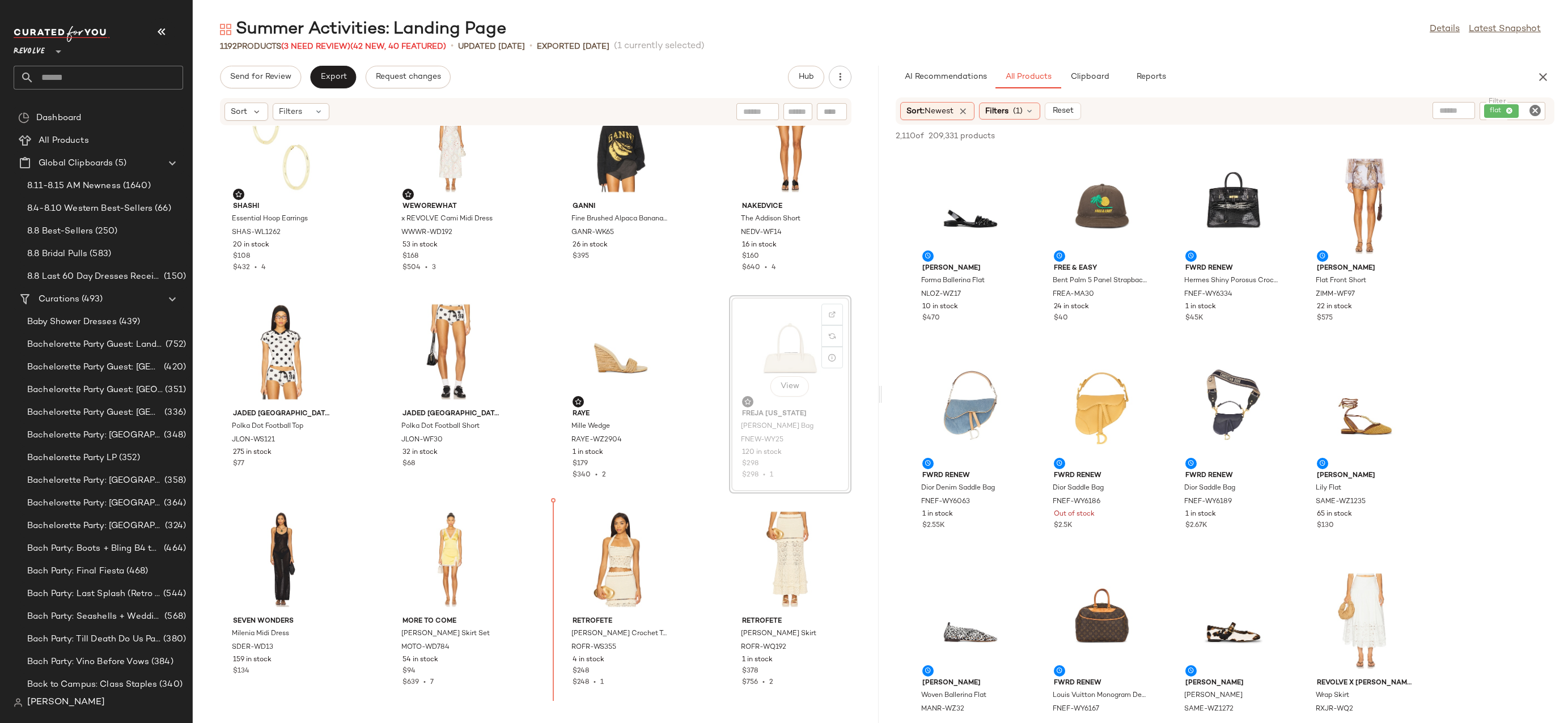
drag, startPoint x: 766, startPoint y: 360, endPoint x: 744, endPoint y: 368, distance: 23.4
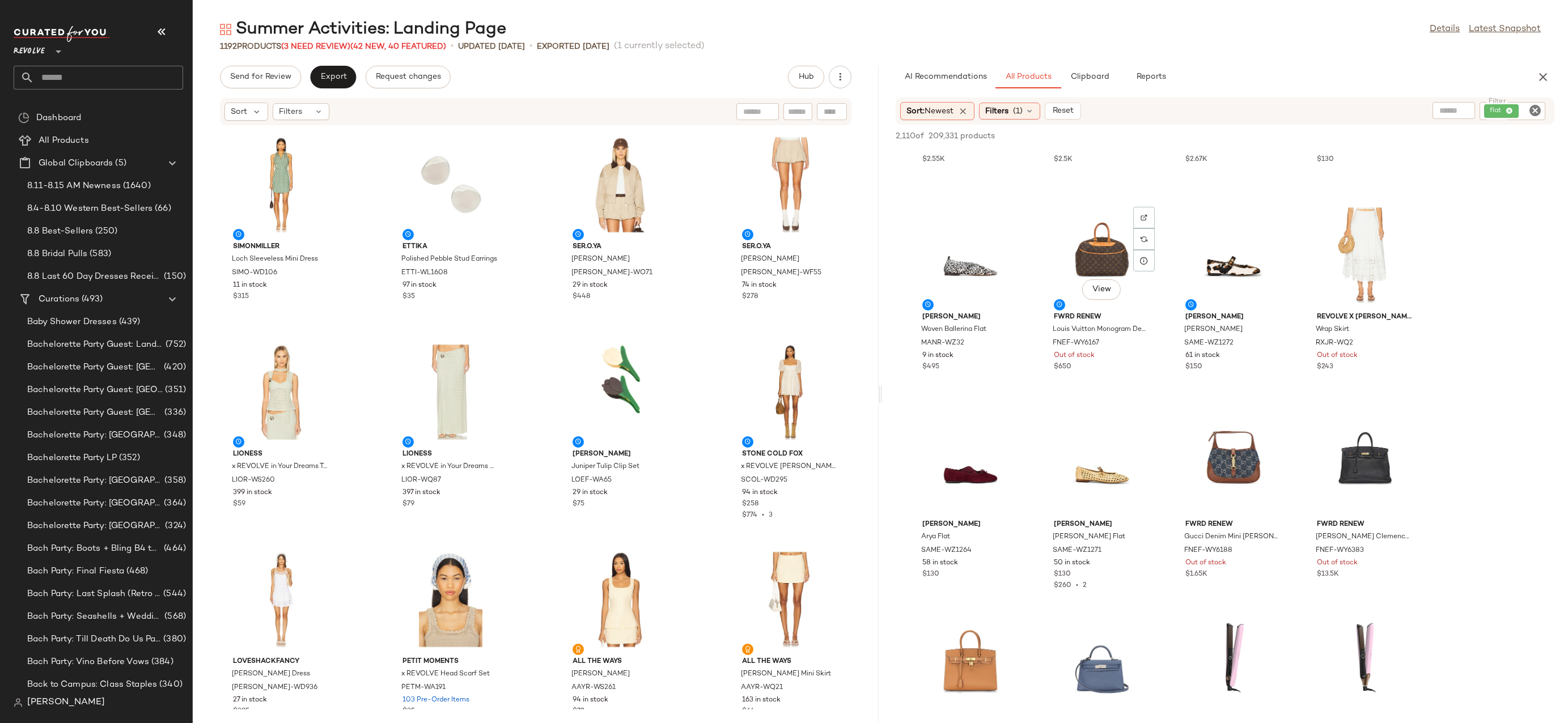
scroll to position [556, 0]
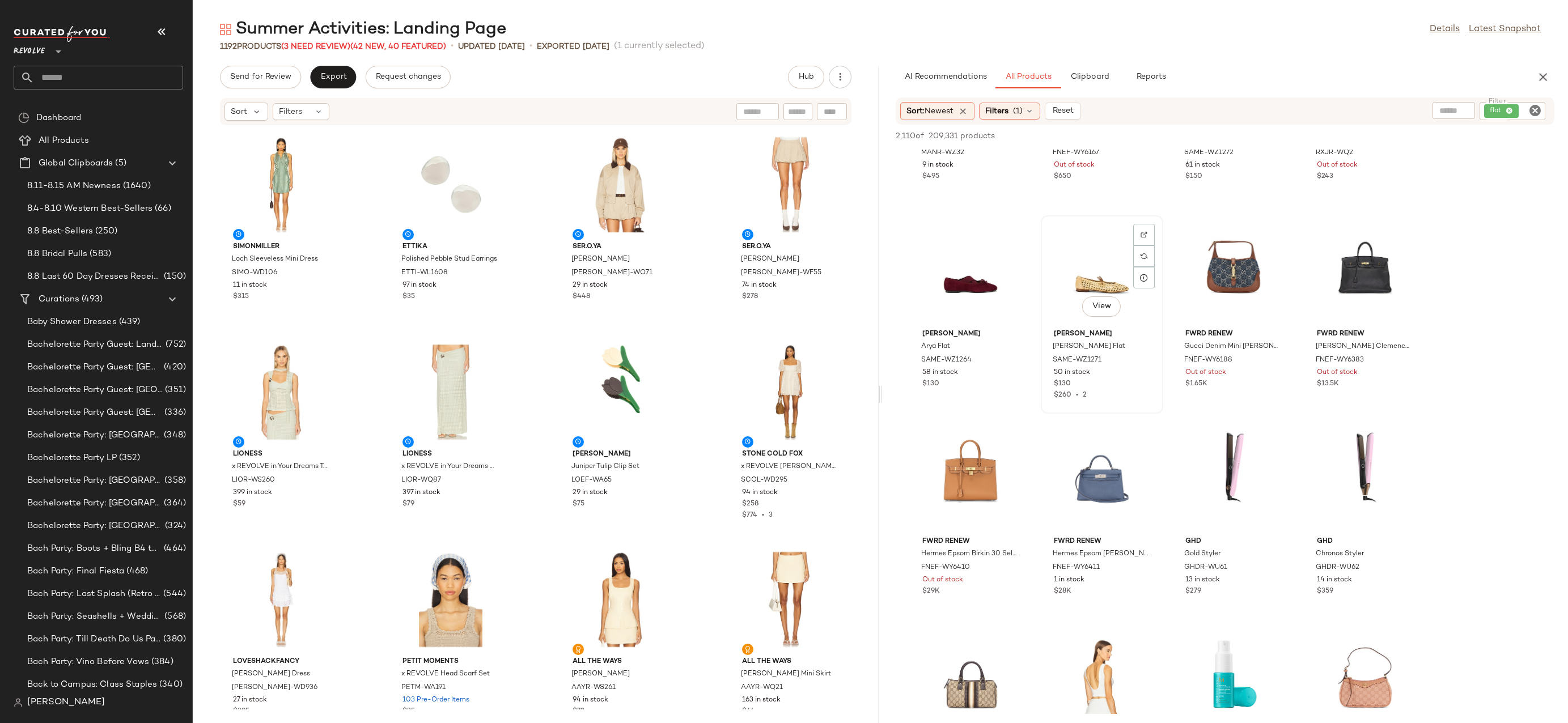
click at [1101, 243] on div "View" at bounding box center [1102, 272] width 114 height 106
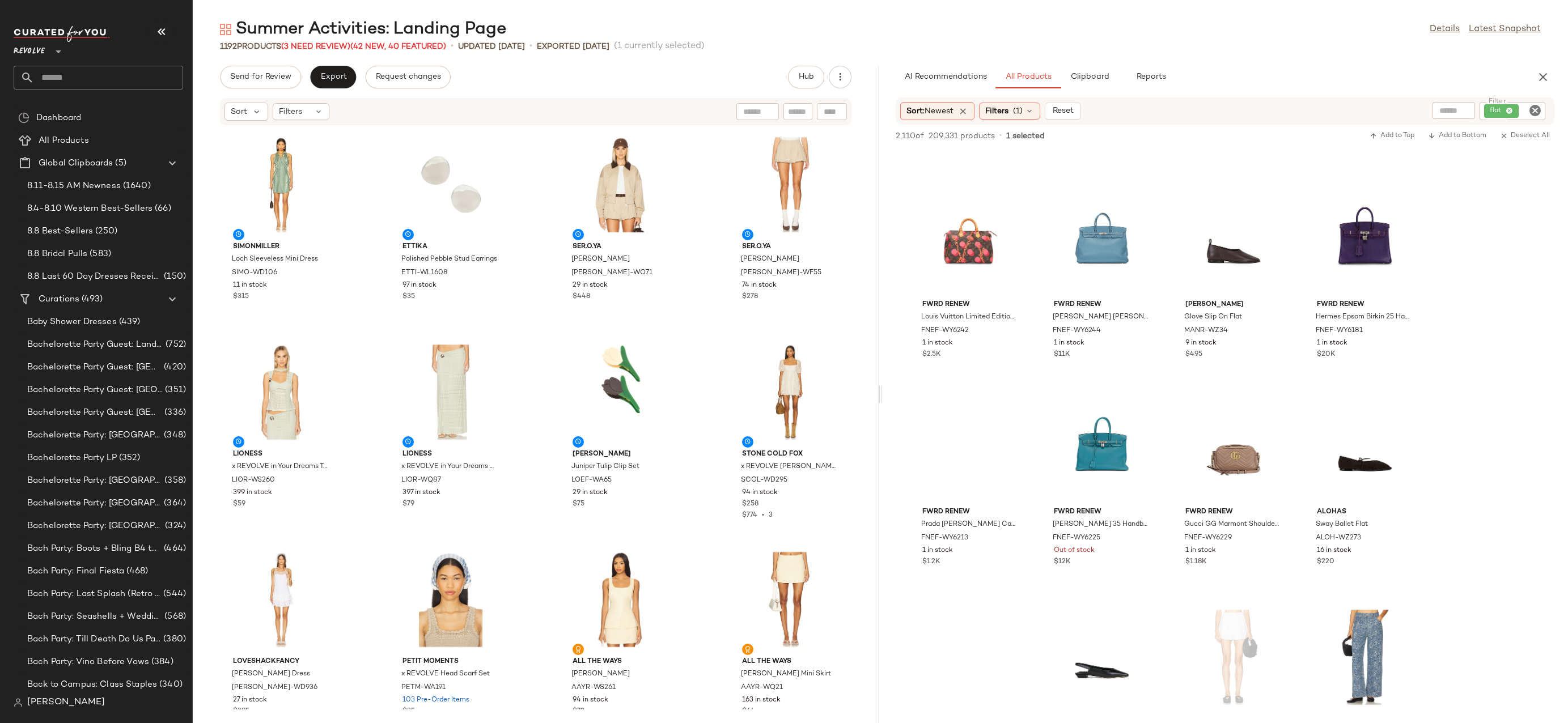
scroll to position [2455, 0]
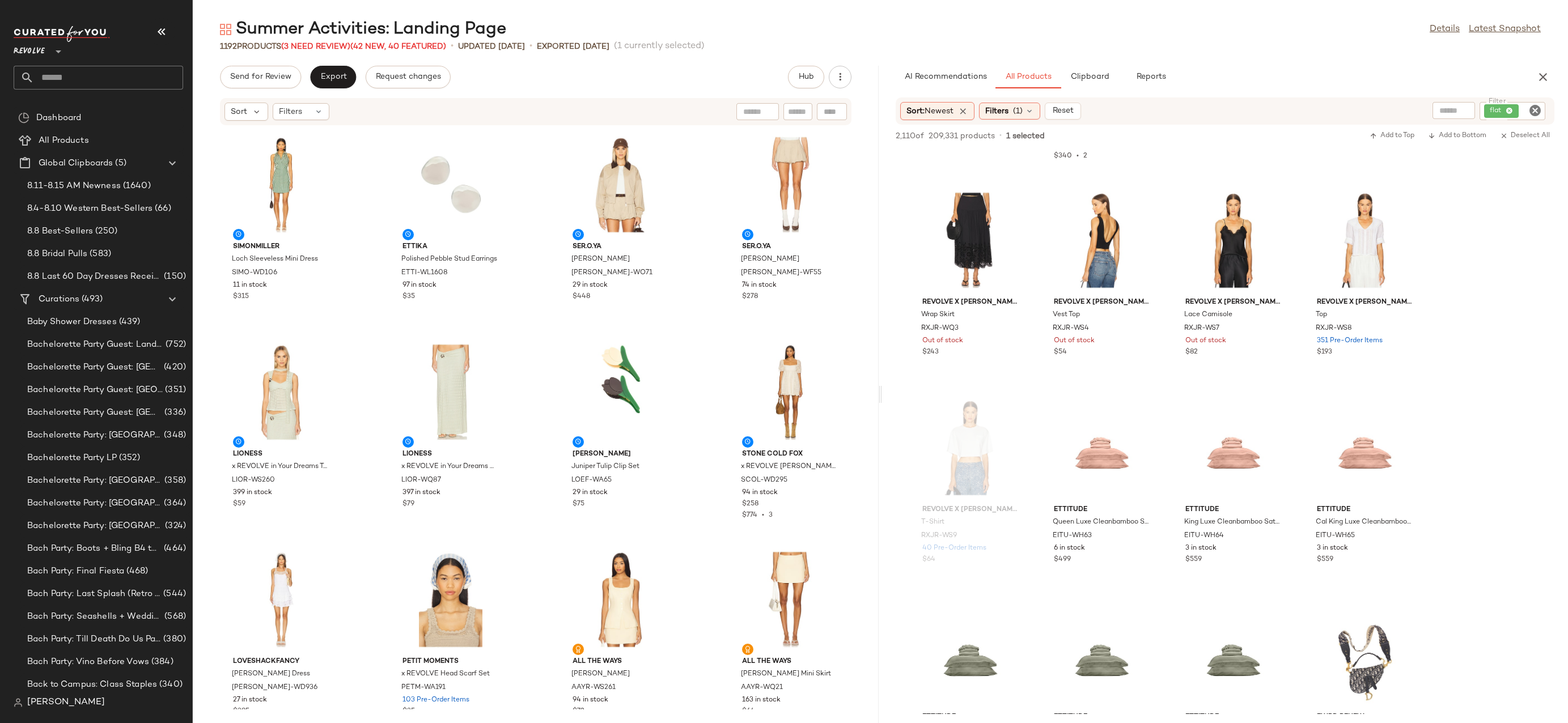
click at [1539, 107] on icon "Clear Filter" at bounding box center [1534, 110] width 13 height 13
type input "****"
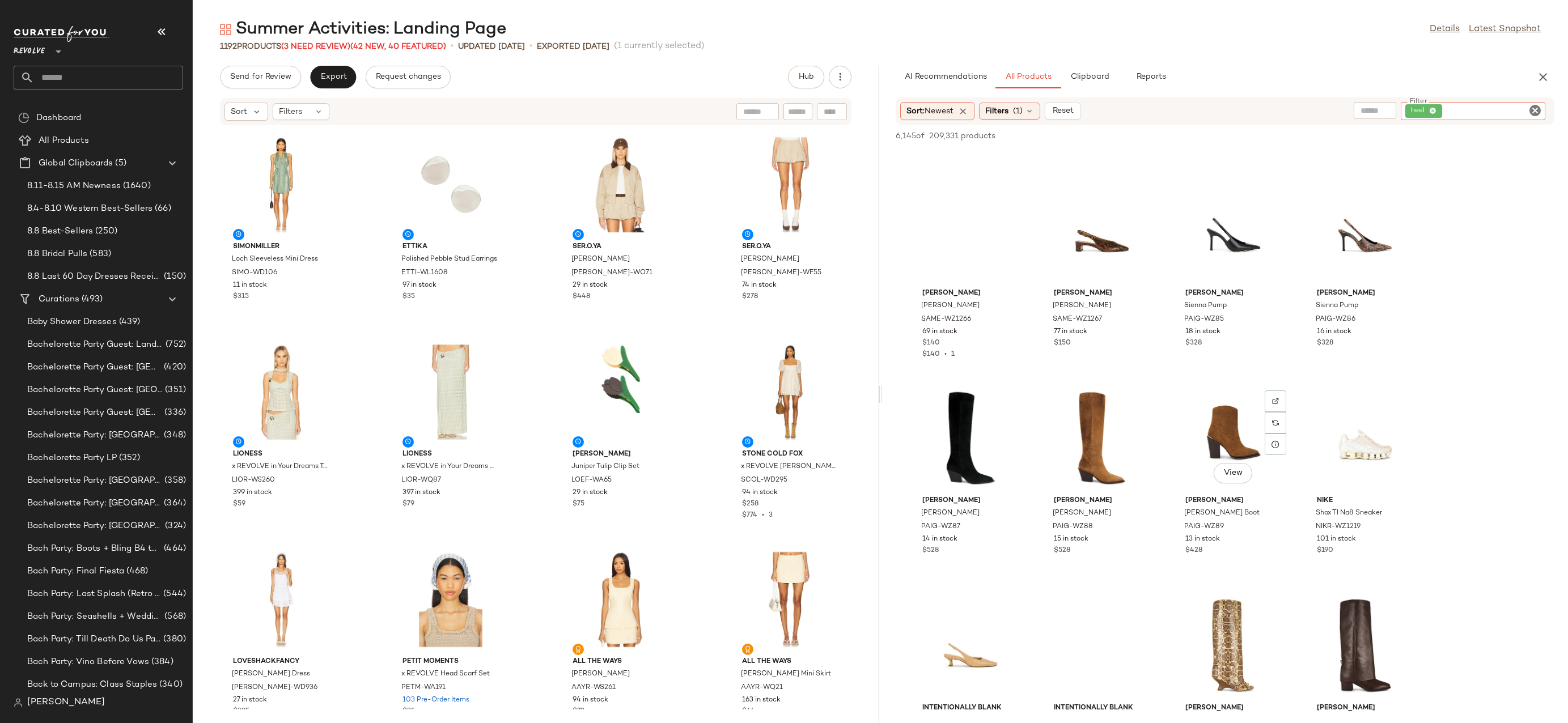
scroll to position [1681, 0]
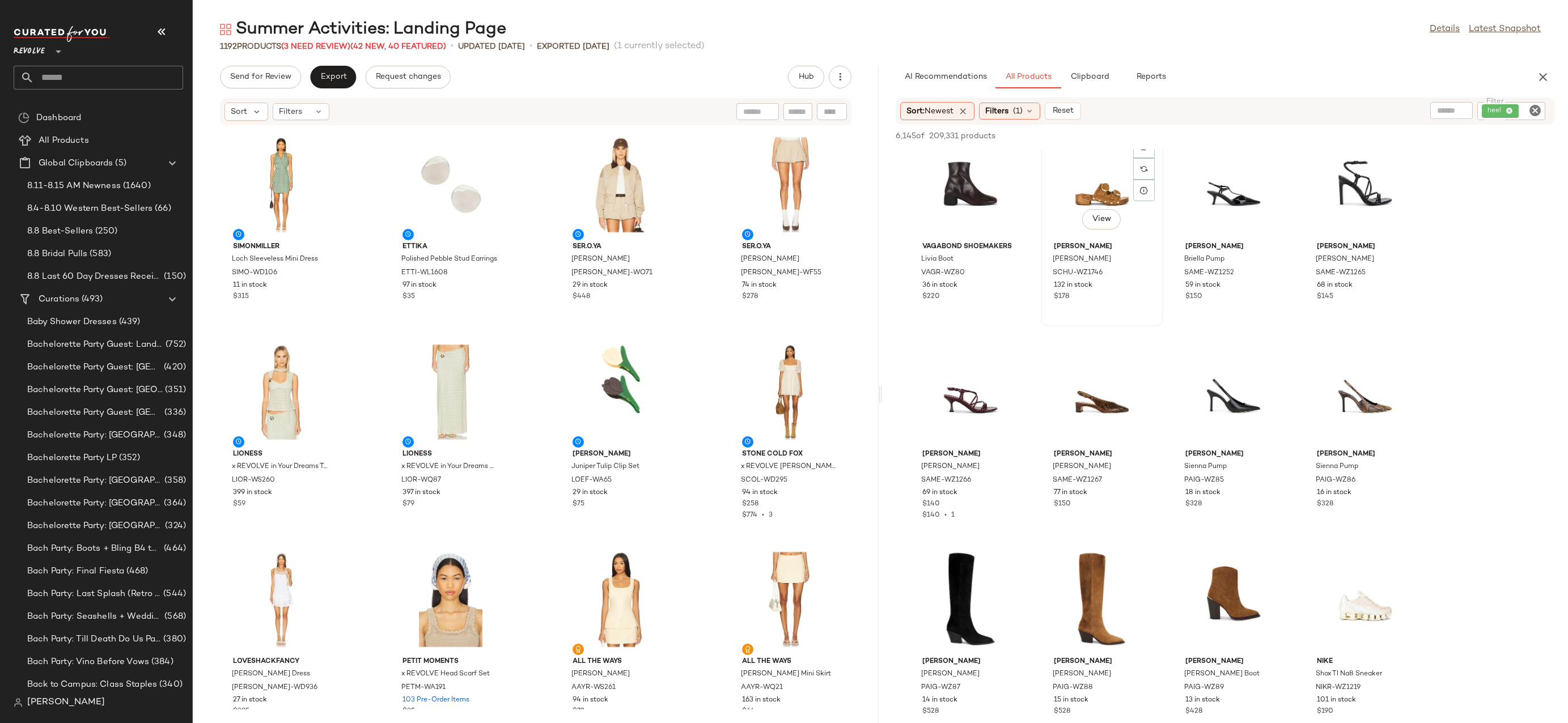
click at [1090, 164] on div "View" at bounding box center [1102, 185] width 114 height 106
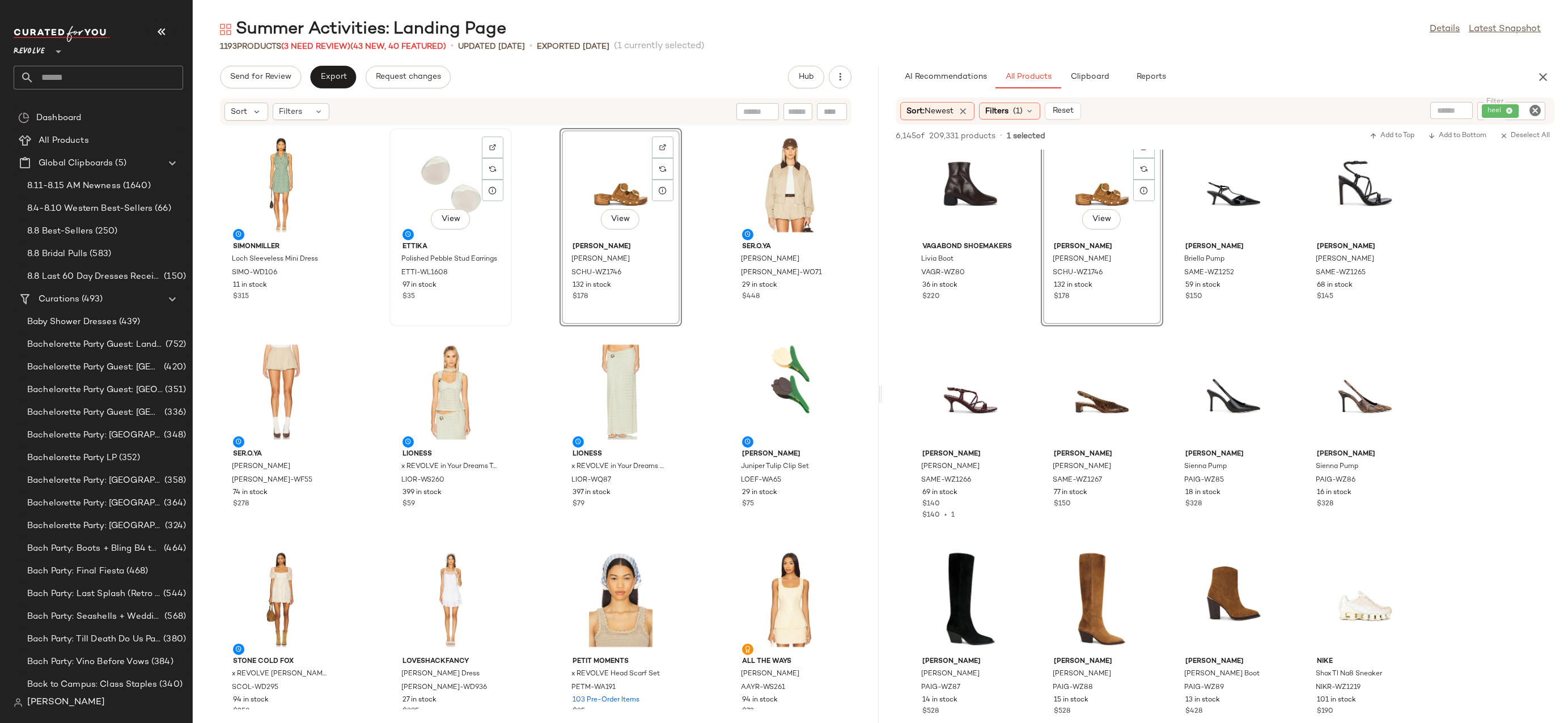
click at [441, 195] on div "View" at bounding box center [451, 185] width 114 height 106
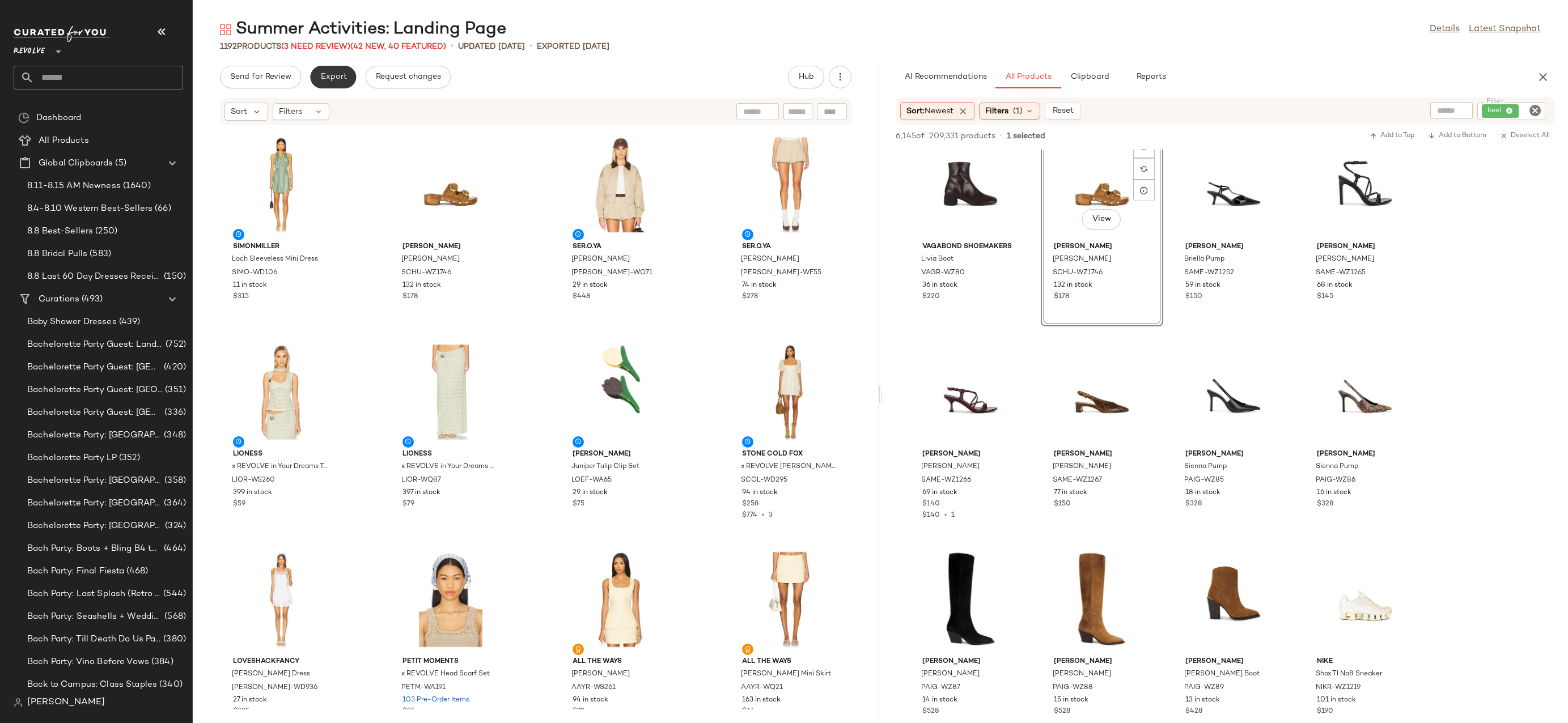
click at [331, 73] on span "Export" at bounding box center [333, 77] width 27 height 9
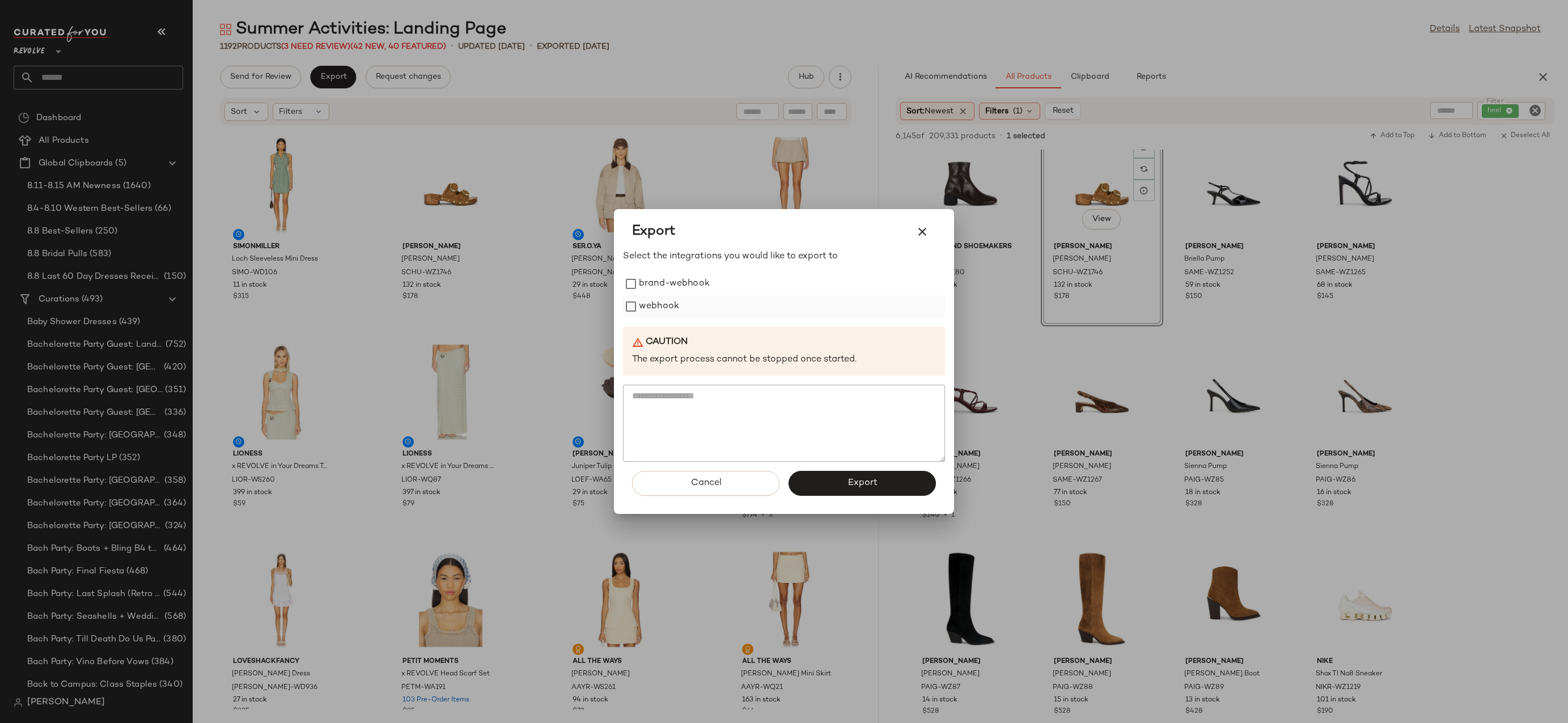
click at [667, 301] on label "webhook" at bounding box center [659, 306] width 40 height 23
click at [717, 486] on span "Cancel" at bounding box center [705, 483] width 31 height 11
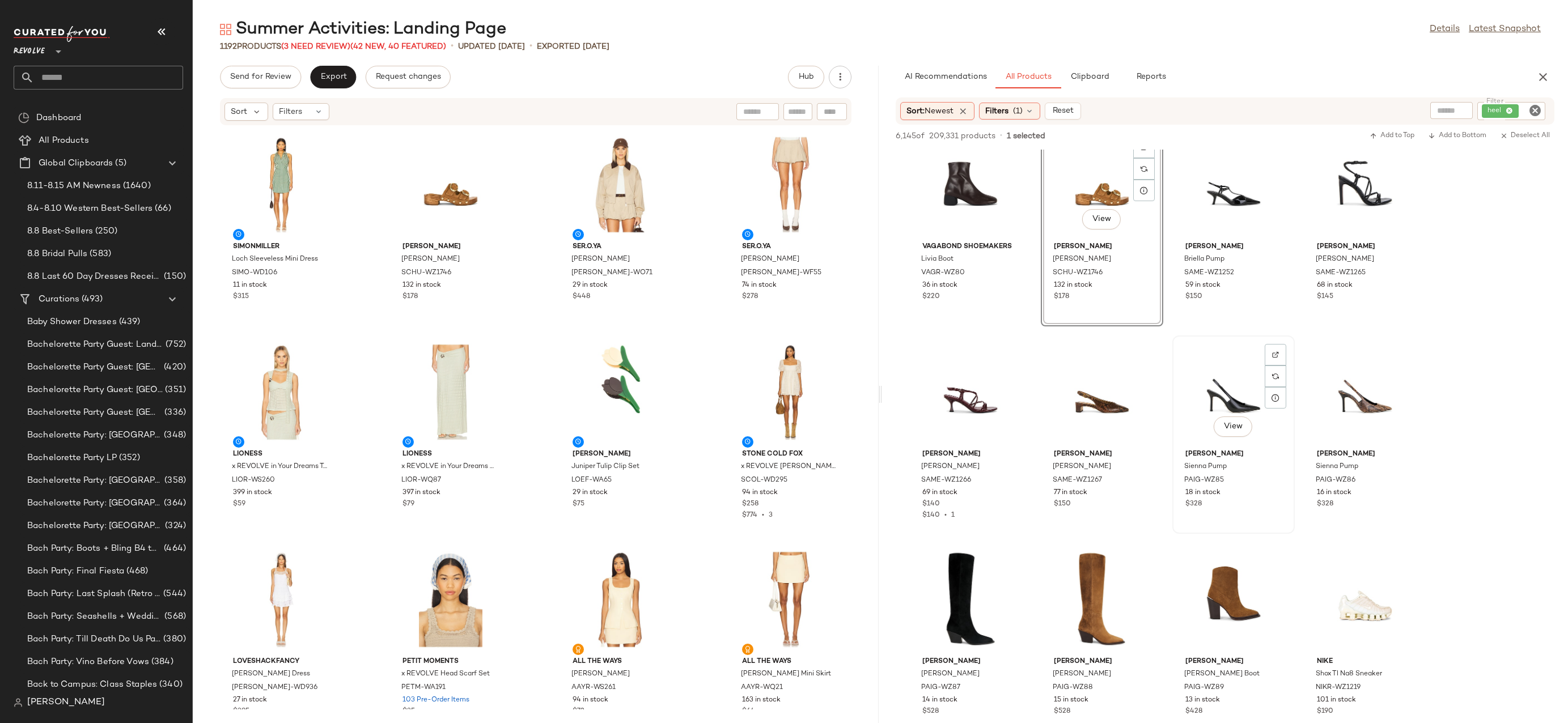
scroll to position [2496, 0]
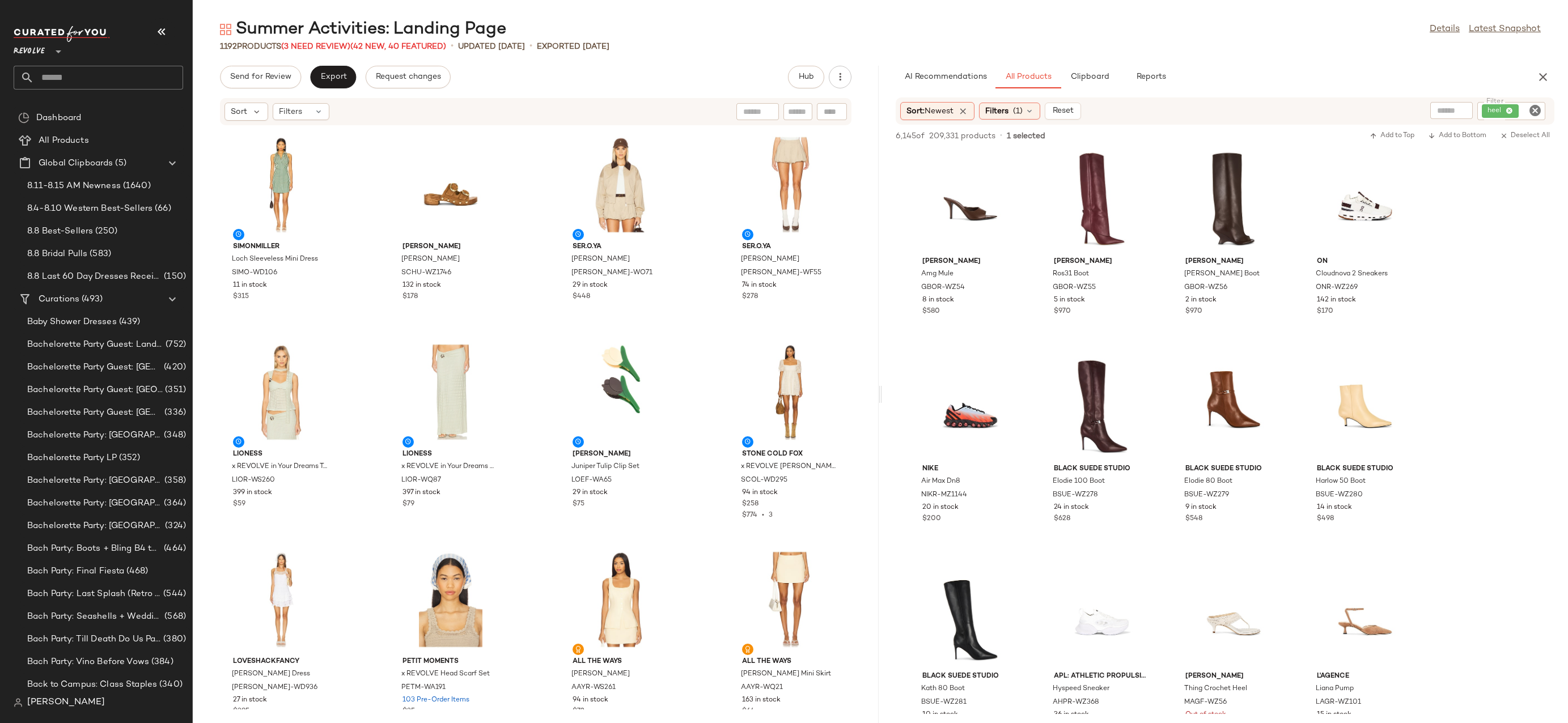
click at [1534, 112] on icon "Clear Filter" at bounding box center [1534, 110] width 13 height 13
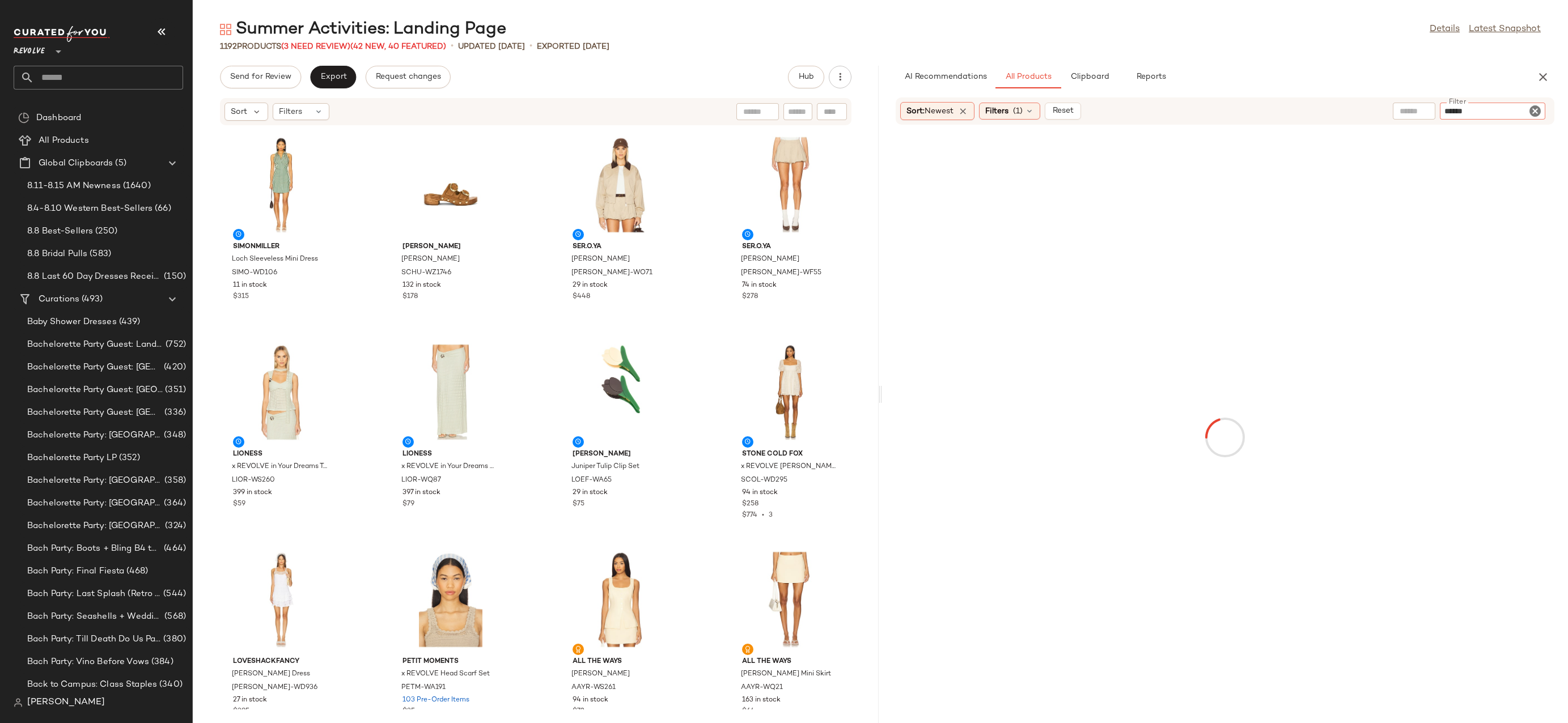
type input "*******"
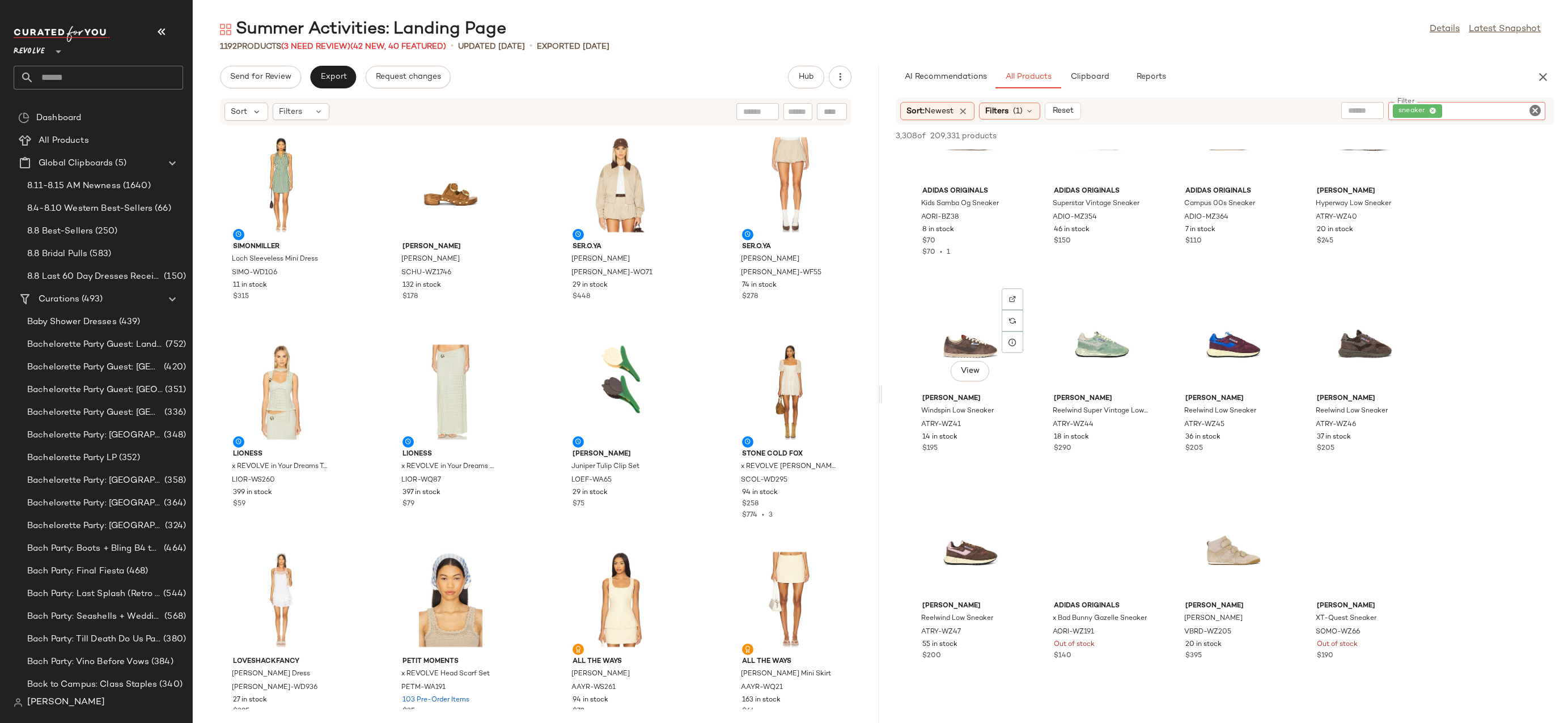
scroll to position [3267, 0]
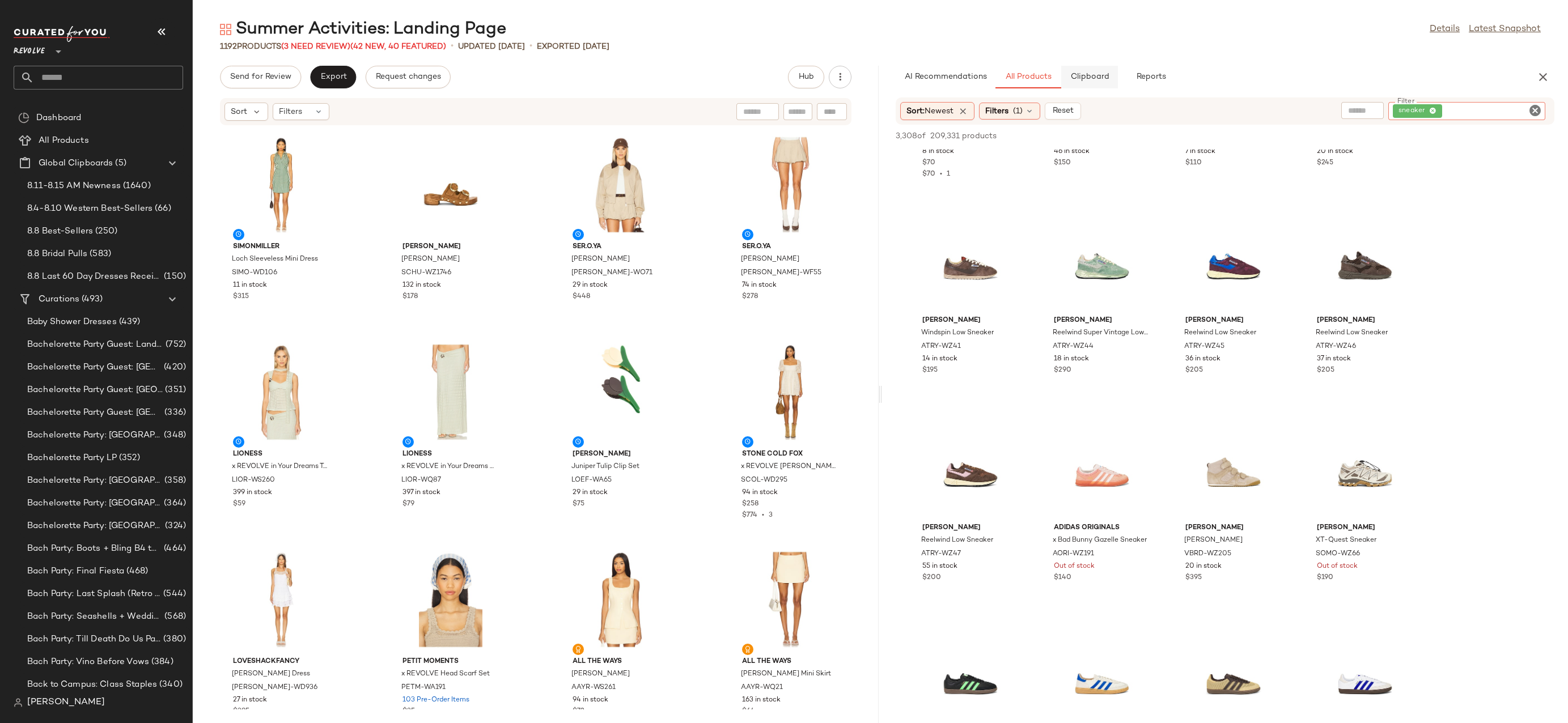
click at [1096, 76] on span "Clipboard" at bounding box center [1089, 77] width 39 height 9
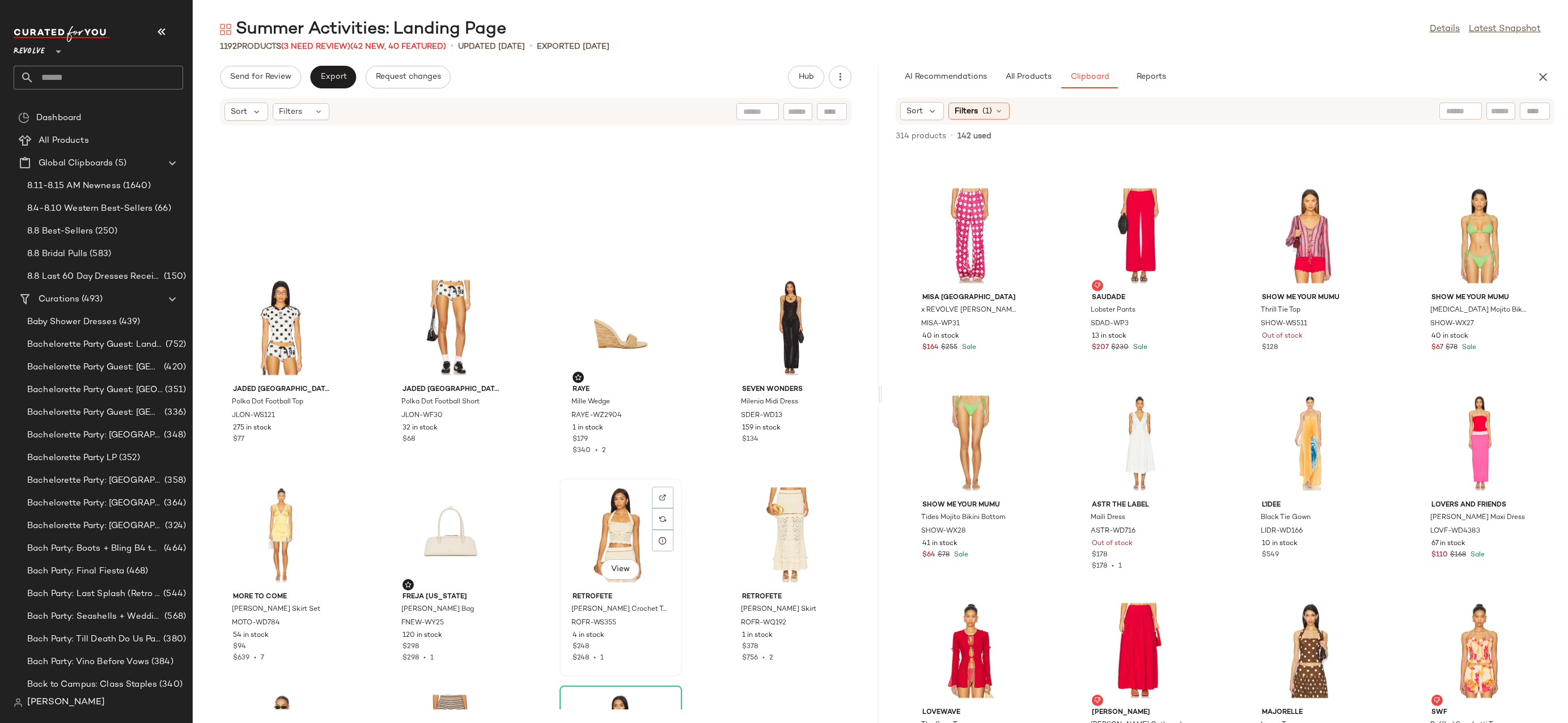
scroll to position [1360, 0]
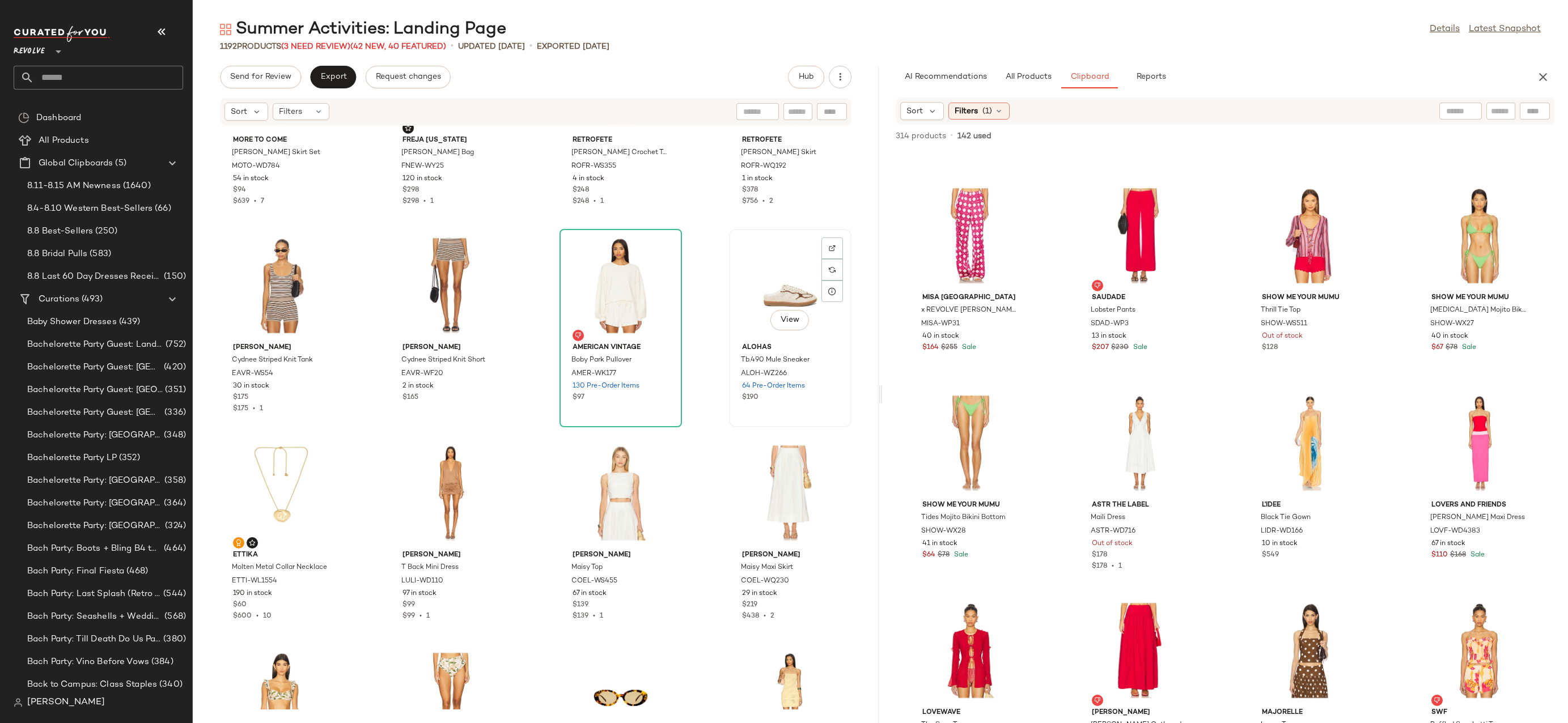
click at [743, 308] on div "View" at bounding box center [790, 286] width 114 height 106
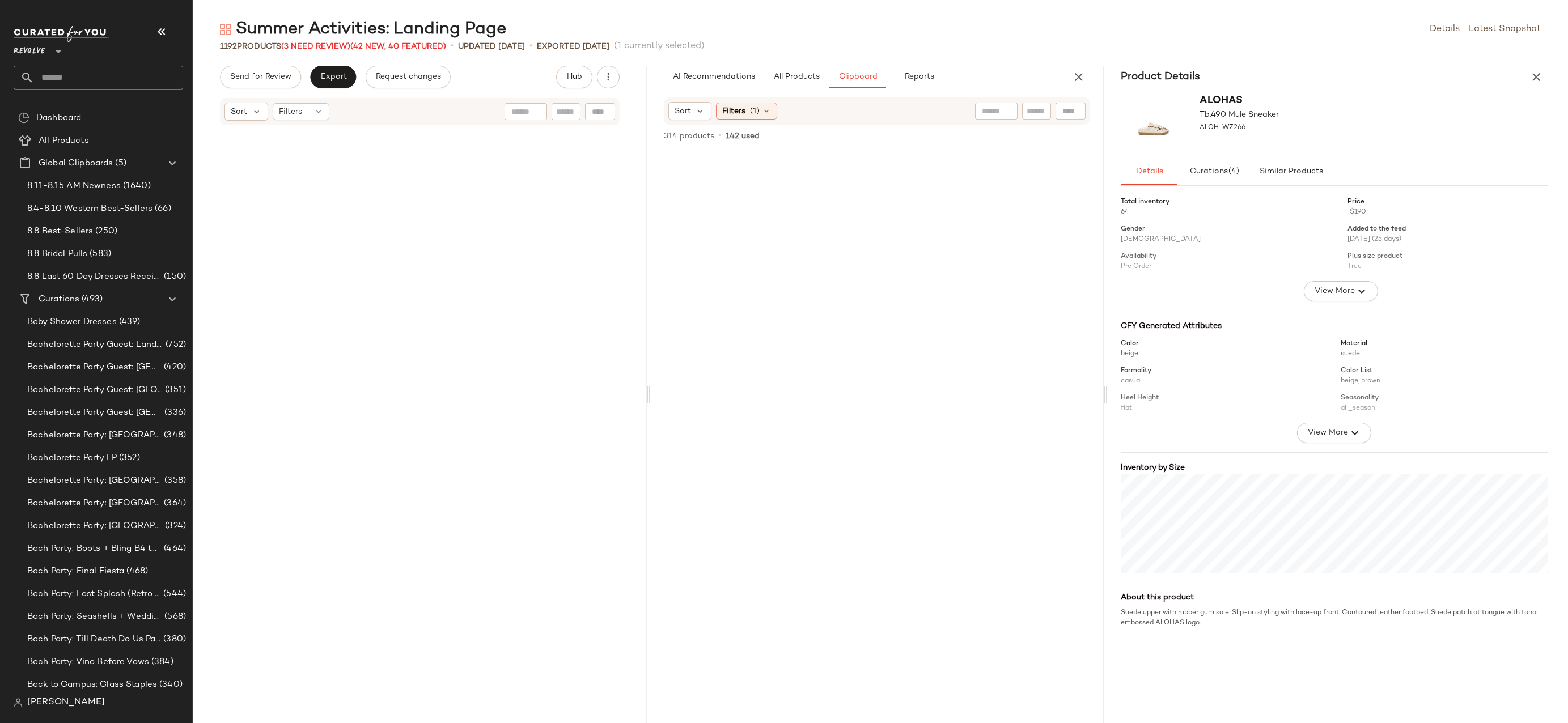
scroll to position [3319, 0]
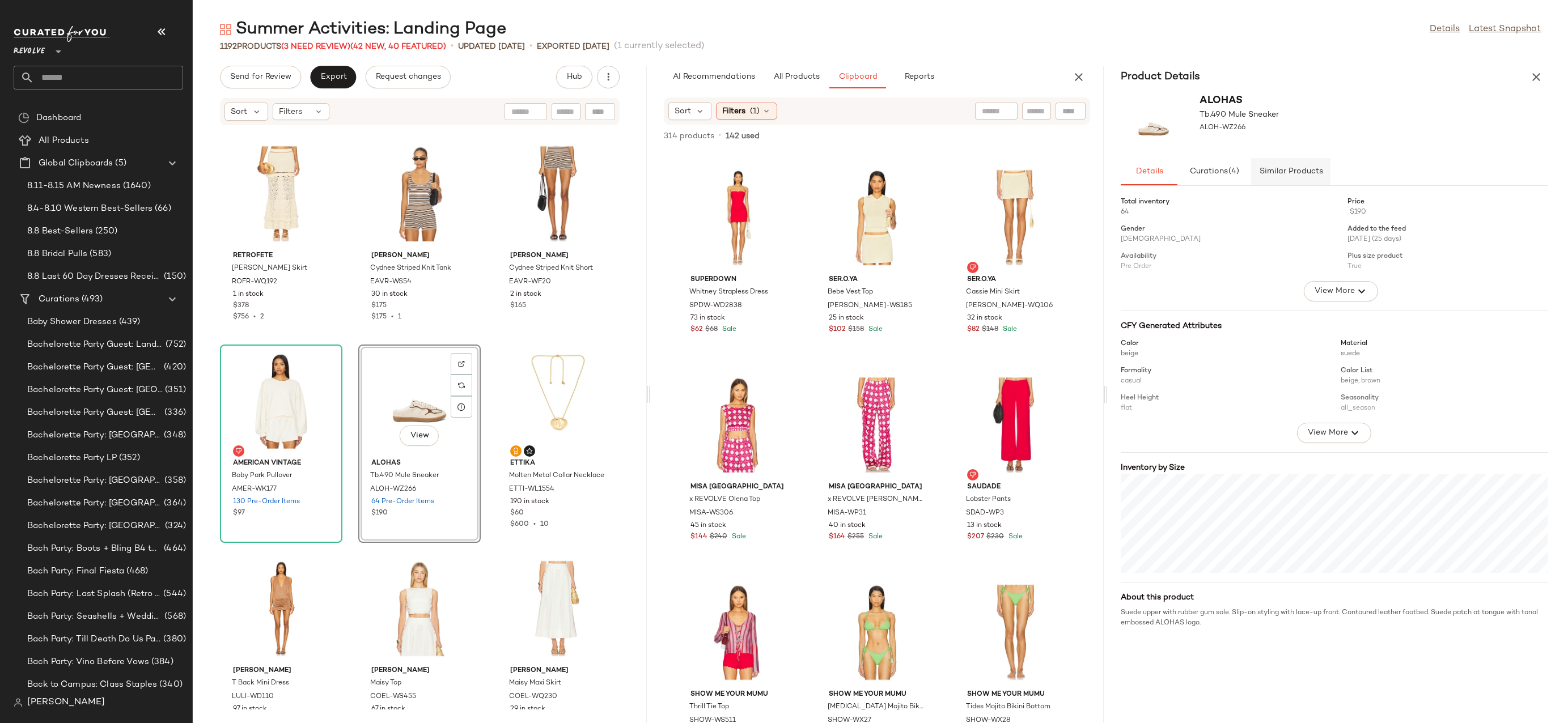
click at [1281, 165] on button "Similar Products" at bounding box center [1290, 172] width 79 height 27
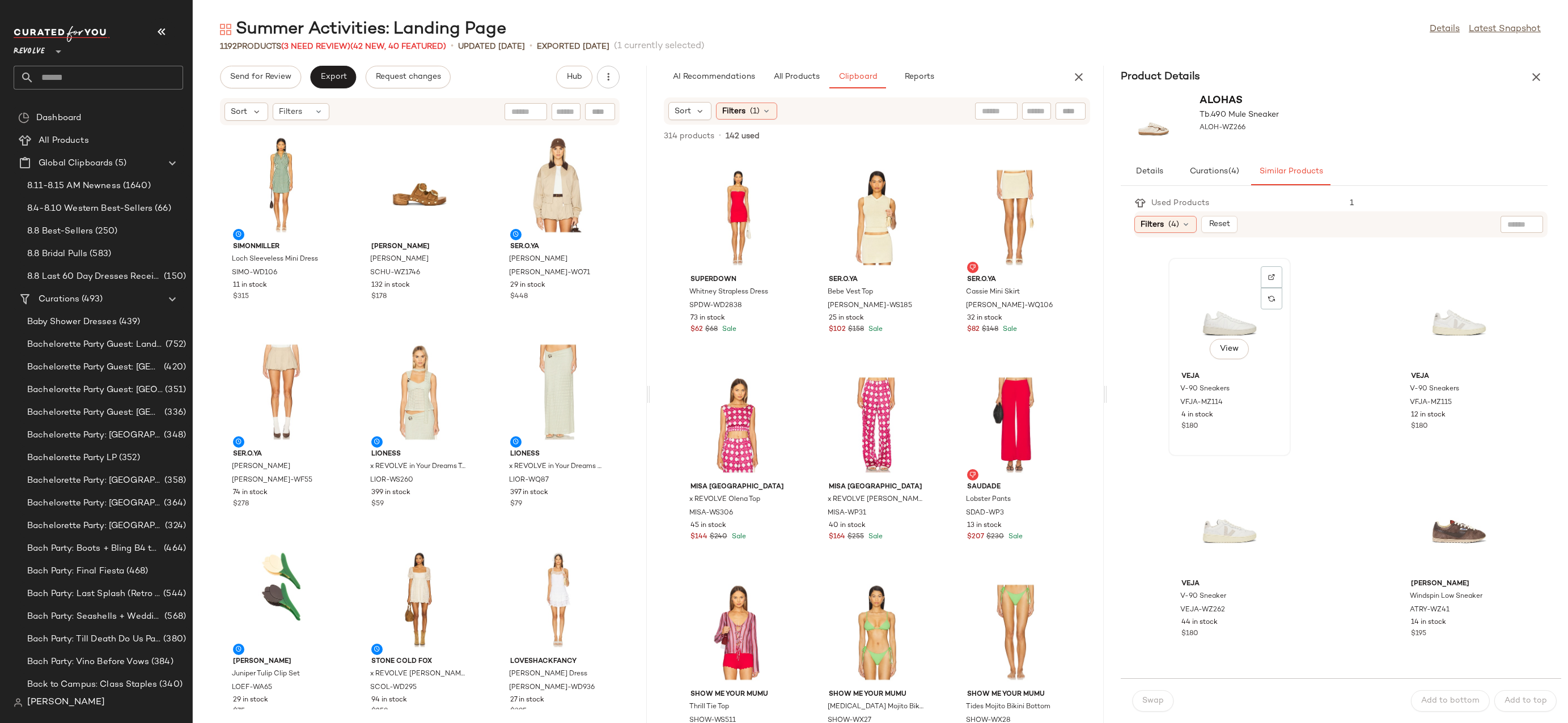
scroll to position [1040, 0]
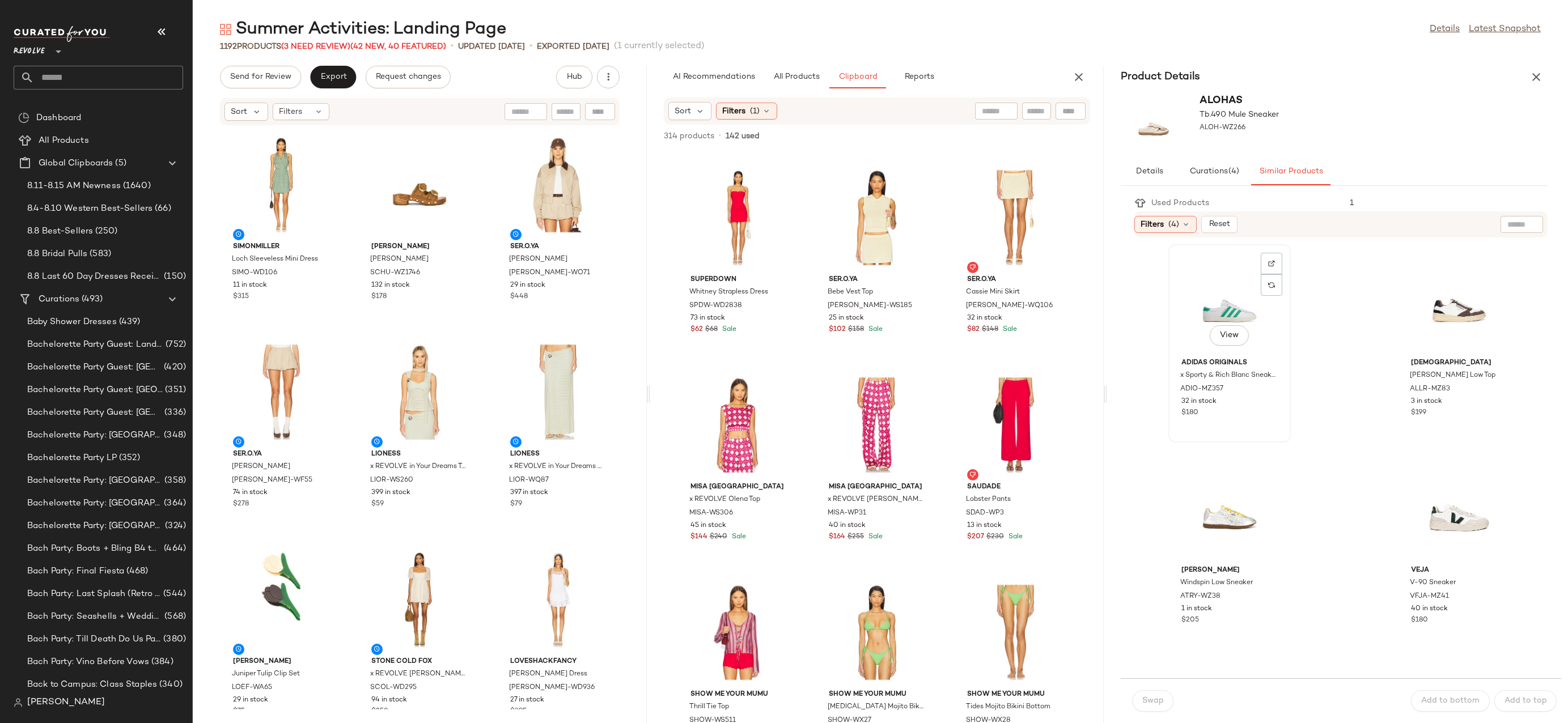
click at [1237, 295] on div "View" at bounding box center [1229, 301] width 114 height 106
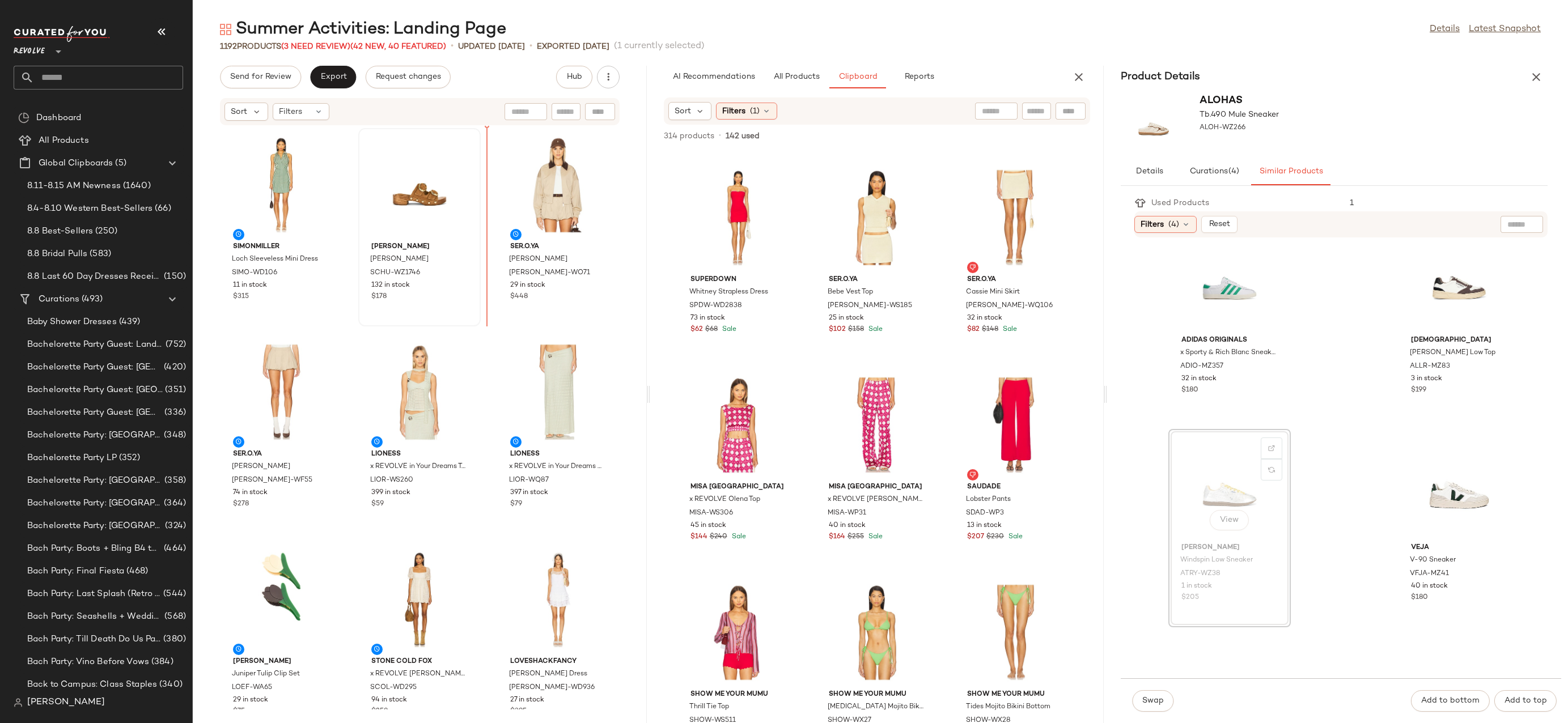
drag, startPoint x: 1234, startPoint y: 501, endPoint x: 472, endPoint y: 260, distance: 799.2
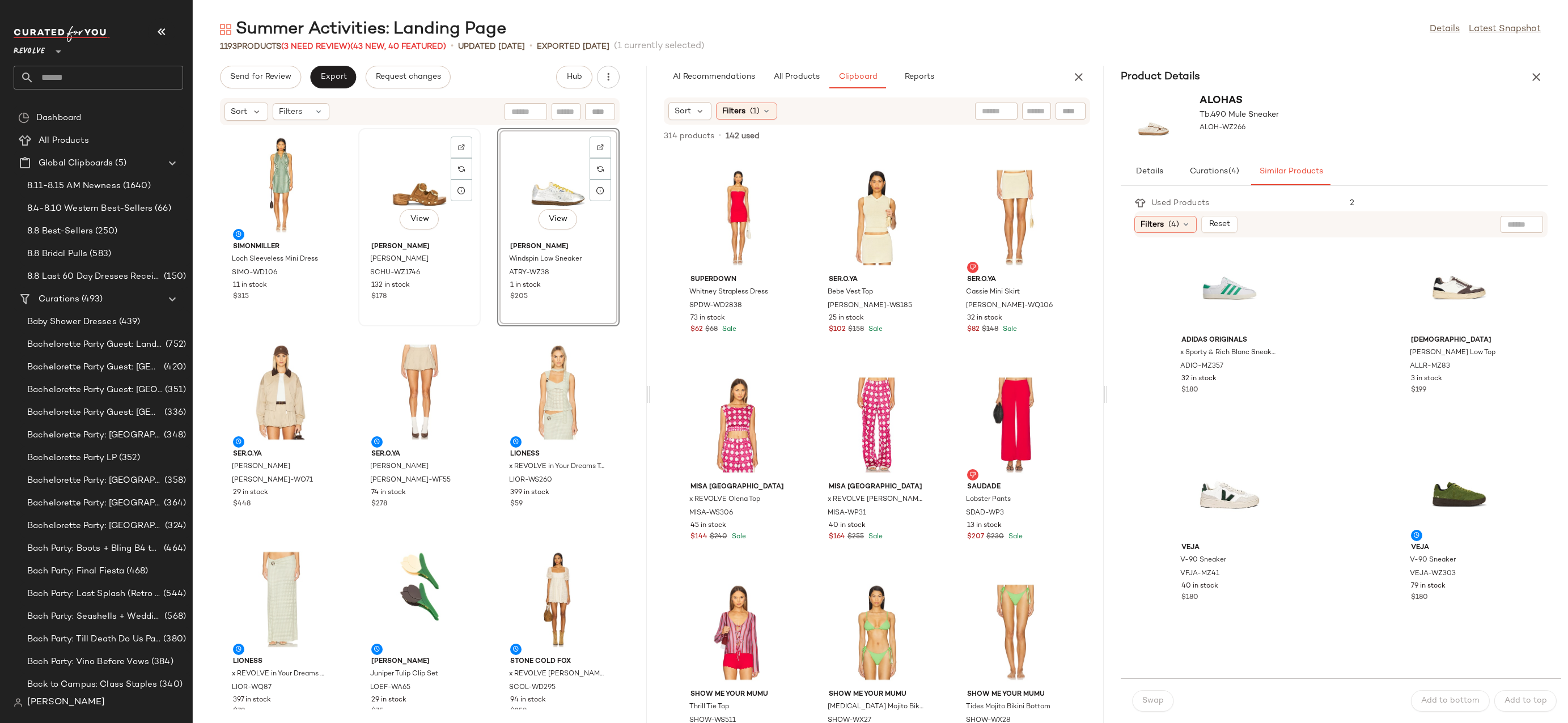
click at [412, 190] on div "View" at bounding box center [420, 185] width 114 height 106
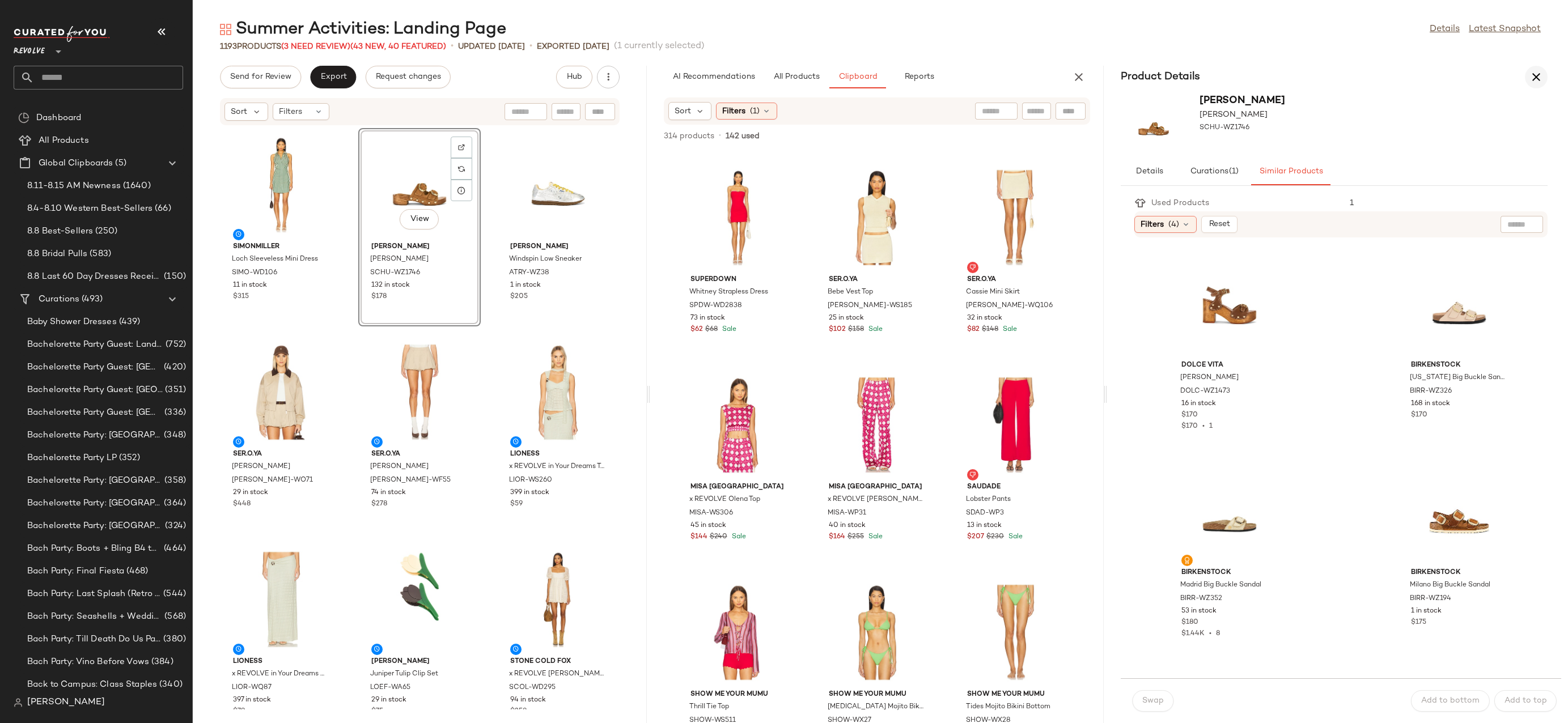
click at [1534, 82] on icon "button" at bounding box center [1536, 77] width 13 height 13
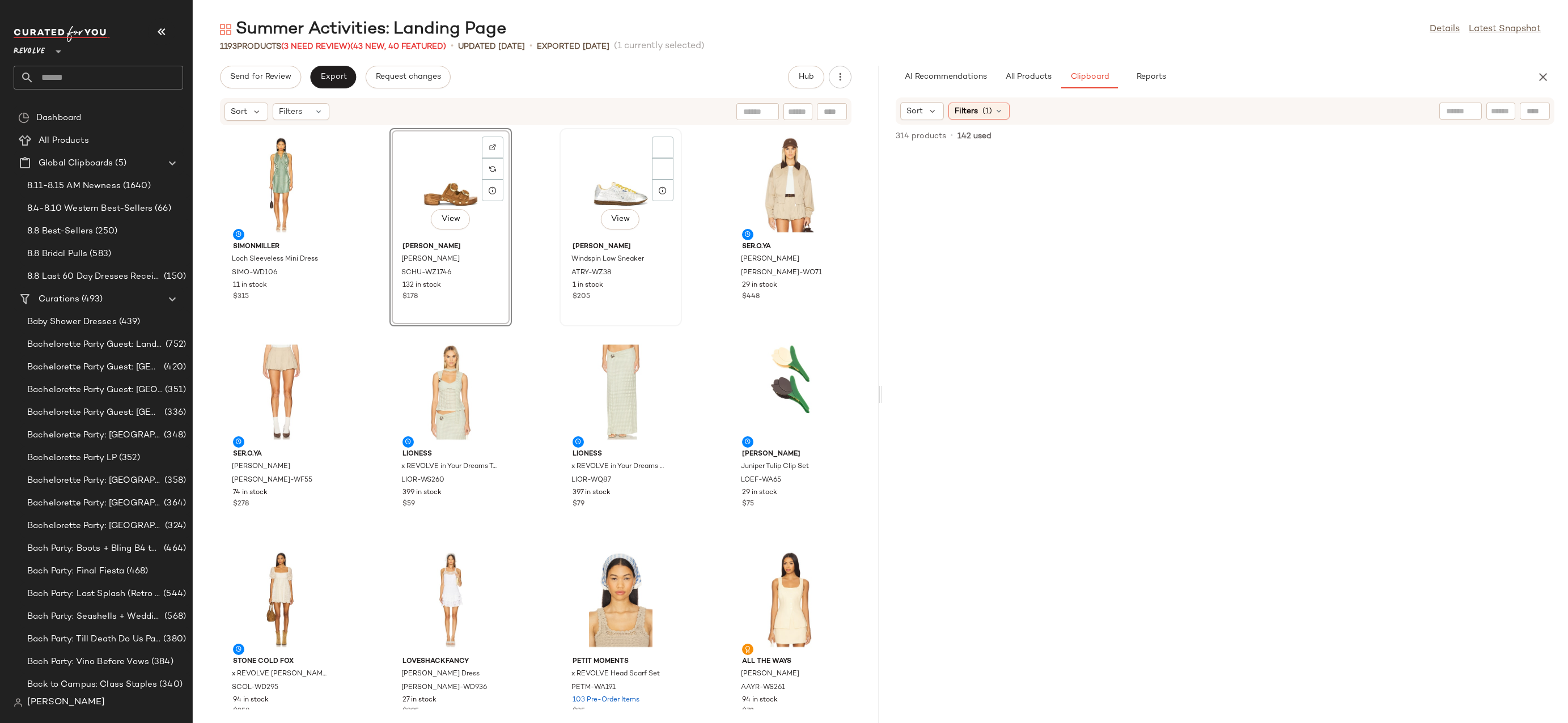
scroll to position [2282, 0]
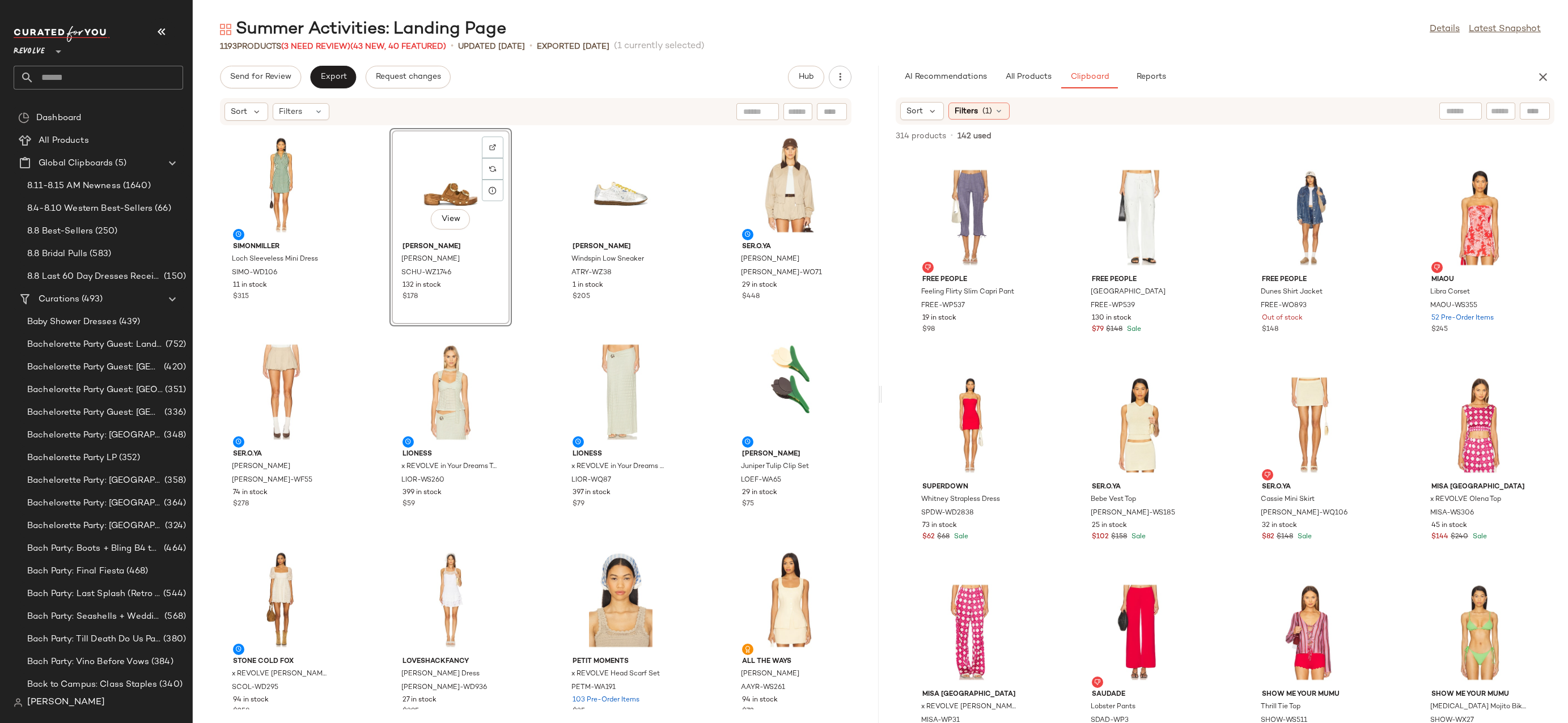
click at [430, 171] on div "View" at bounding box center [451, 185] width 114 height 106
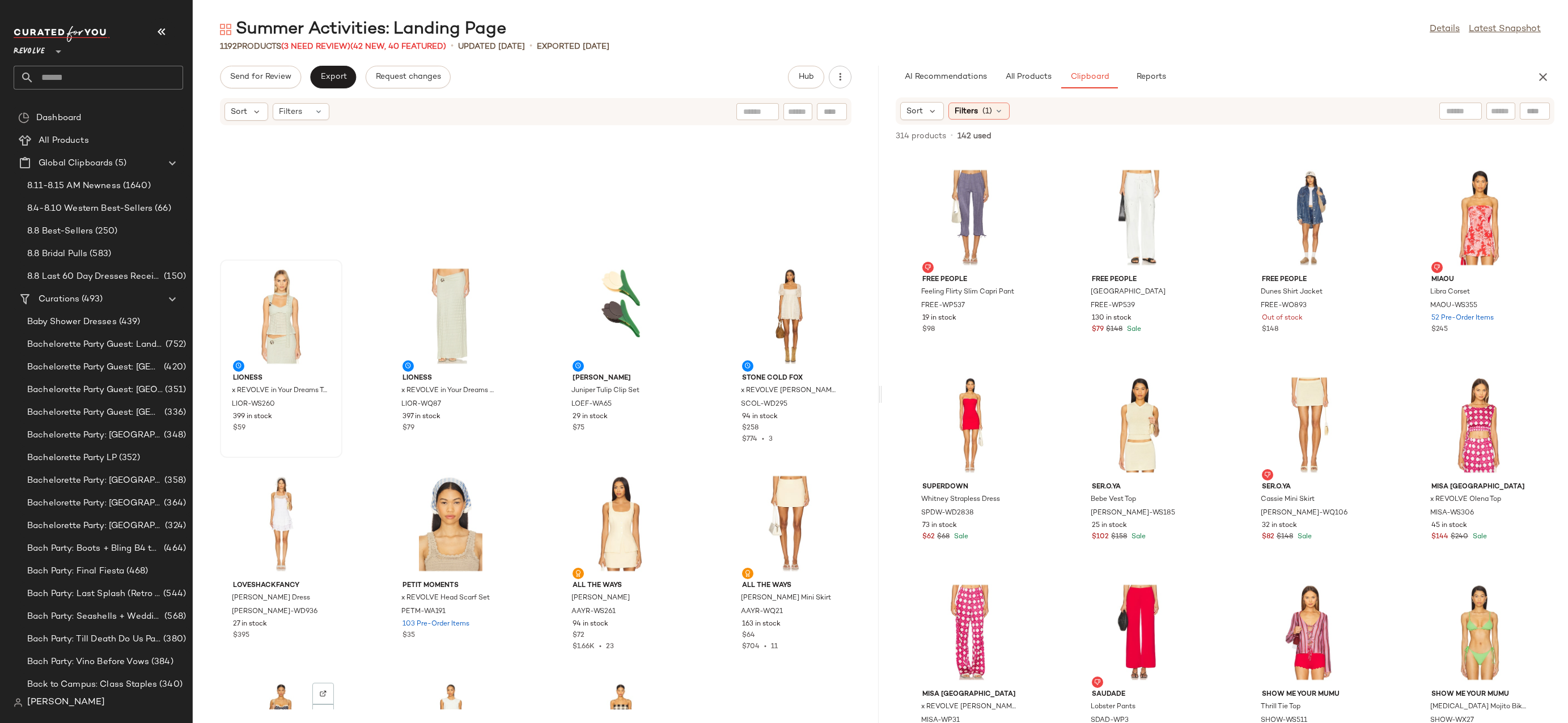
scroll to position [0, 0]
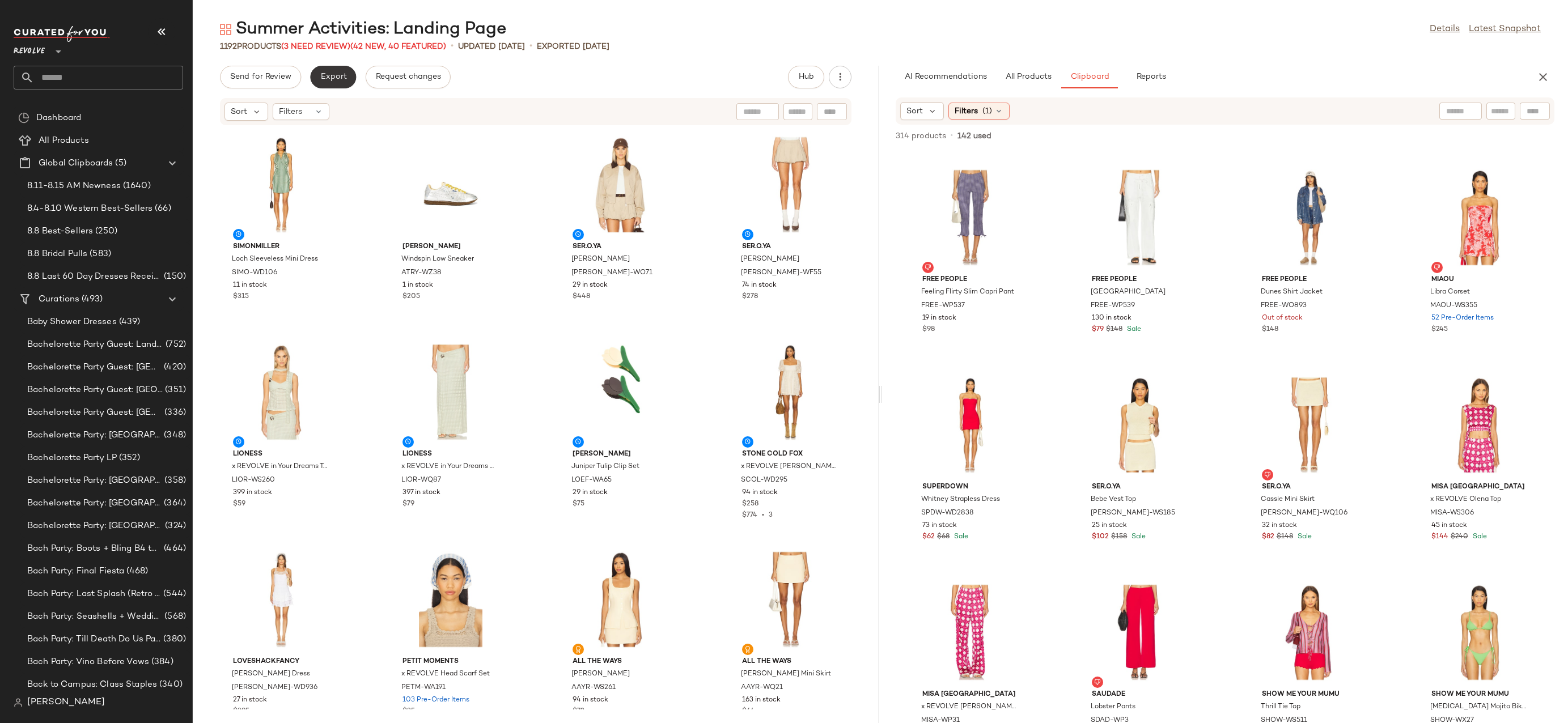
click at [326, 68] on button "Export" at bounding box center [333, 77] width 46 height 23
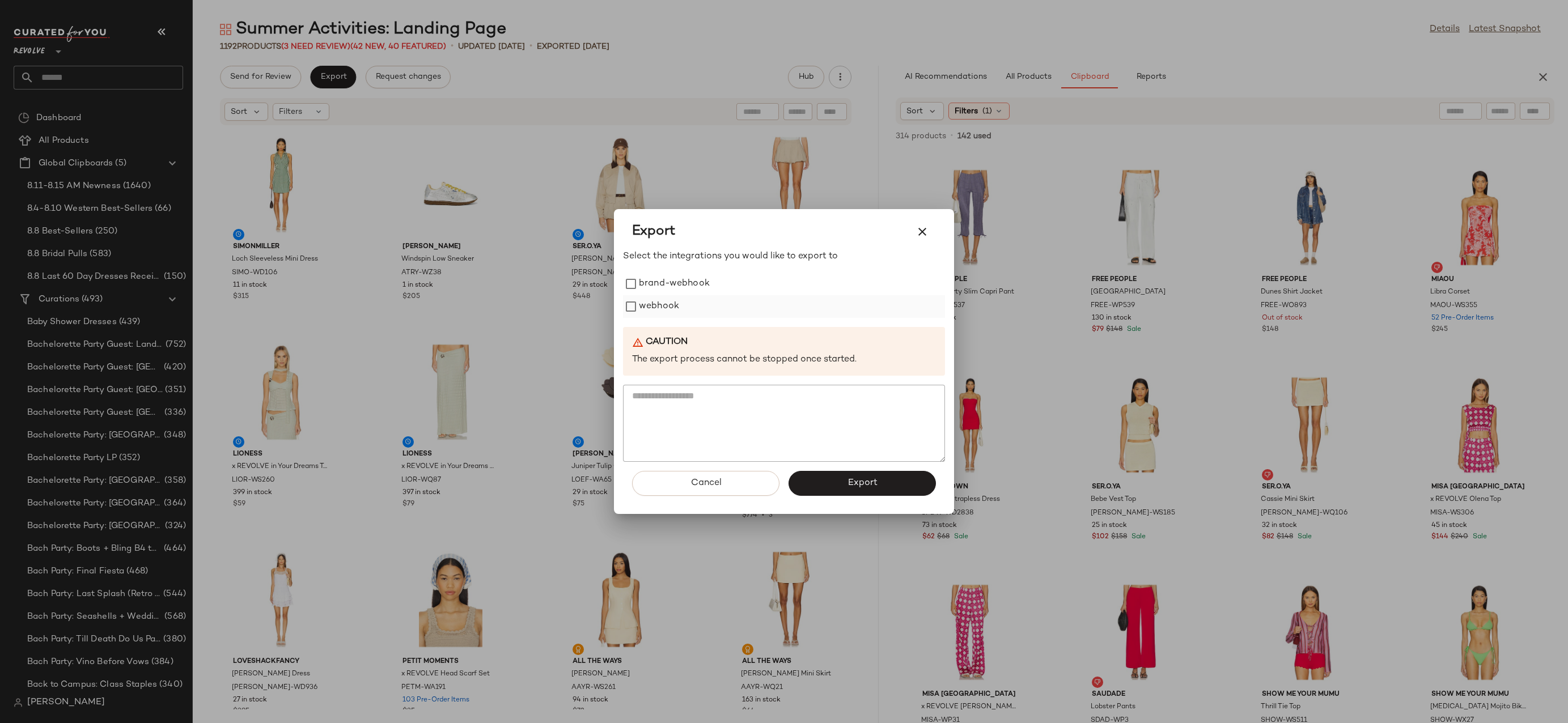
click at [636, 315] on div "webhook" at bounding box center [784, 306] width 322 height 23
click at [846, 486] on button "Export" at bounding box center [862, 483] width 148 height 25
